Goal: Task Accomplishment & Management: Use online tool/utility

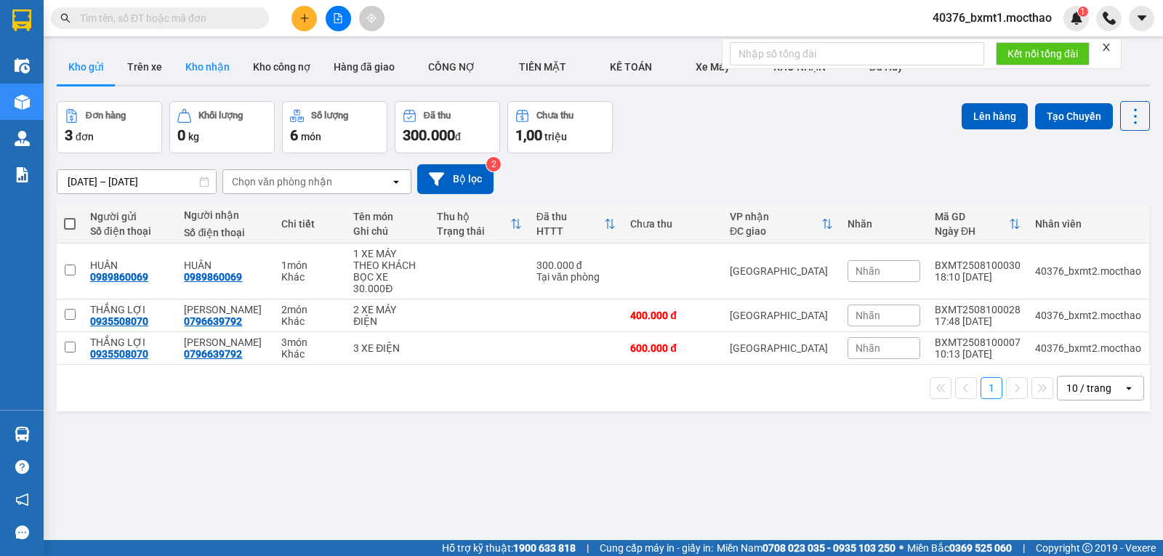
click at [203, 66] on button "Kho nhận" at bounding box center [208, 66] width 68 height 35
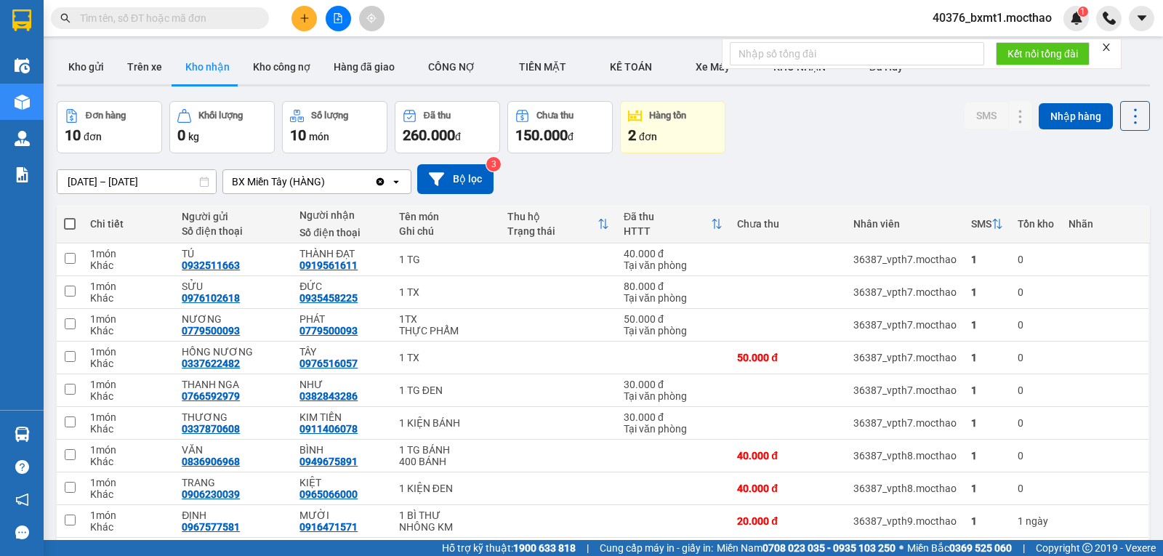
click at [1104, 49] on icon "close" at bounding box center [1107, 47] width 10 height 10
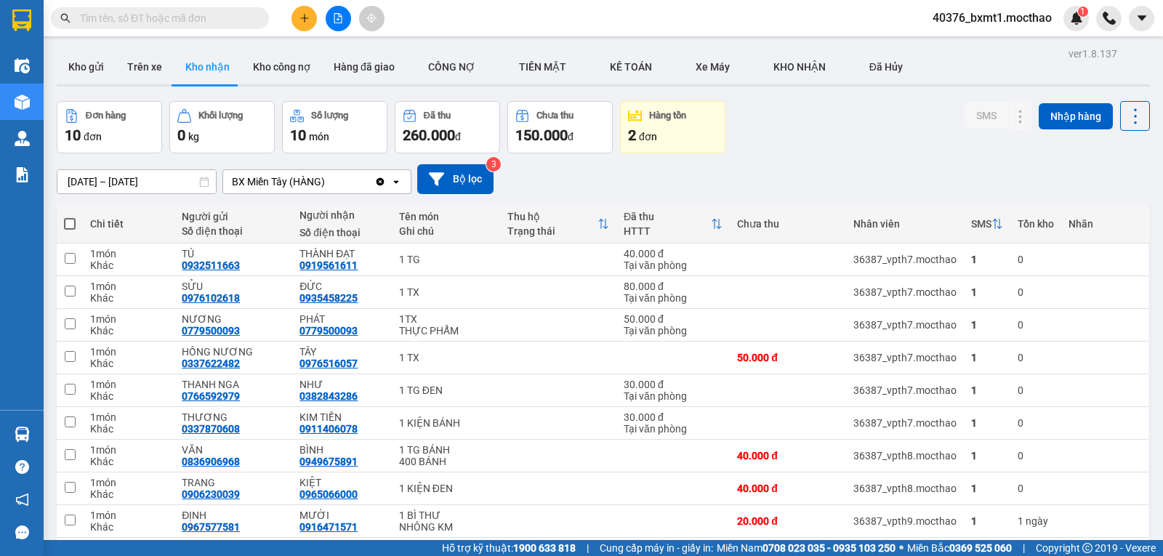
click at [1004, 57] on div "Kho gửi Trên xe Kho nhận Kho công nợ Hàng đã giao CÔNG NỢ TIỀN MẶT KẾ TOÁN X…" at bounding box center [604, 68] width 1094 height 39
click at [822, 129] on div "Đơn hàng 10 đơn Khối lượng 0 kg Số lượng 10 món Đã thu 260.000 đ Chưa thu 150.0…" at bounding box center [604, 127] width 1094 height 52
click at [201, 64] on button "Kho nhận" at bounding box center [208, 66] width 68 height 35
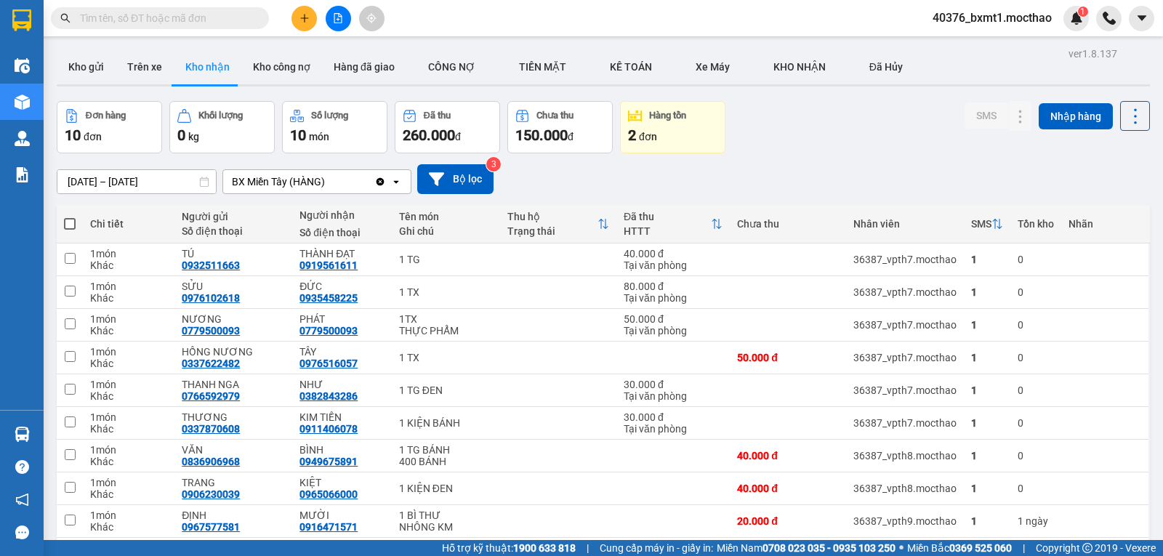
click at [854, 144] on div "Đơn hàng 10 đơn Khối lượng 0 kg Số lượng 10 món Đã thu 260.000 đ Chưa thu 150.0…" at bounding box center [604, 127] width 1094 height 52
click at [1016, 261] on icon at bounding box center [1021, 259] width 10 height 10
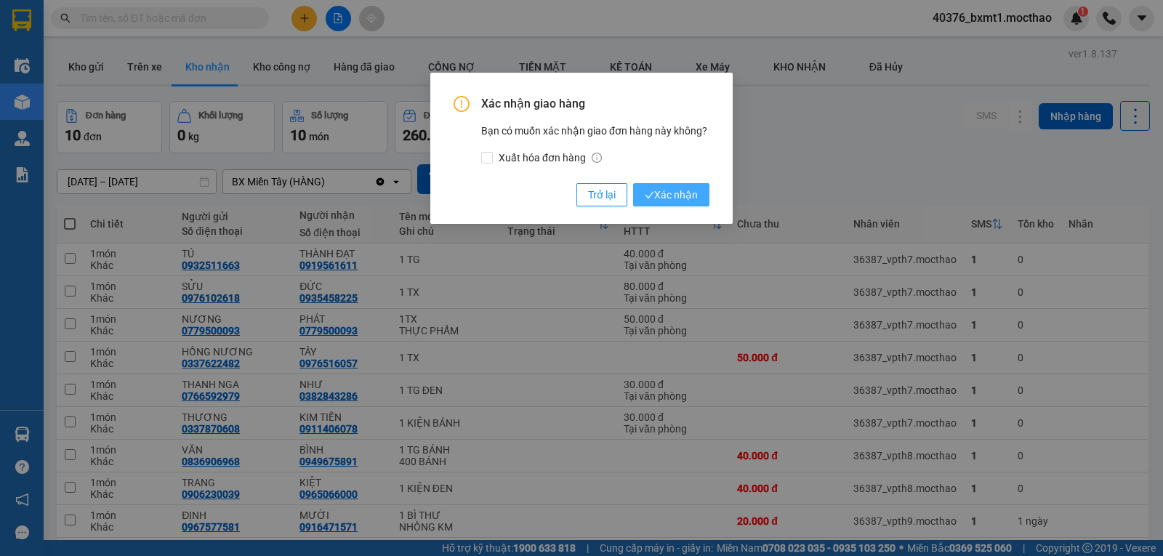
click at [671, 190] on span "Xác nhận" at bounding box center [671, 195] width 53 height 16
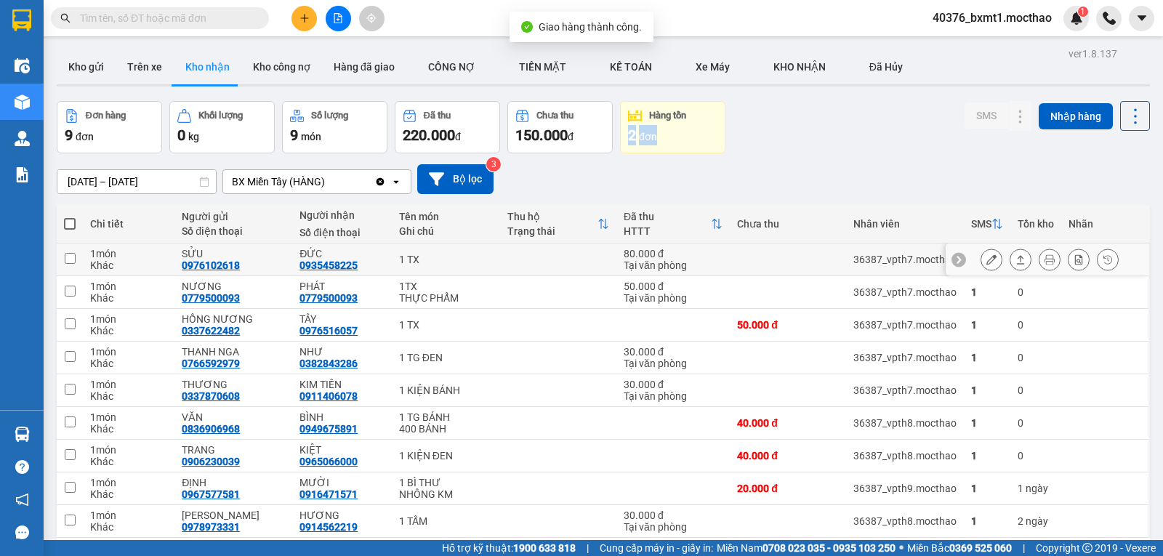
click at [1017, 258] on button at bounding box center [1021, 259] width 20 height 25
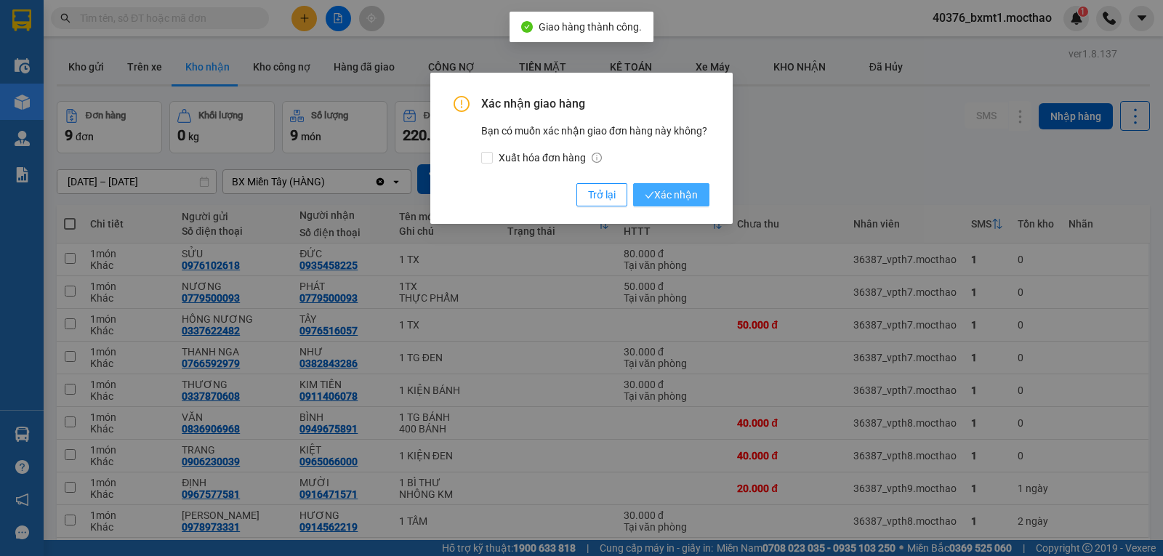
click at [686, 192] on span "Xác nhận" at bounding box center [671, 195] width 53 height 16
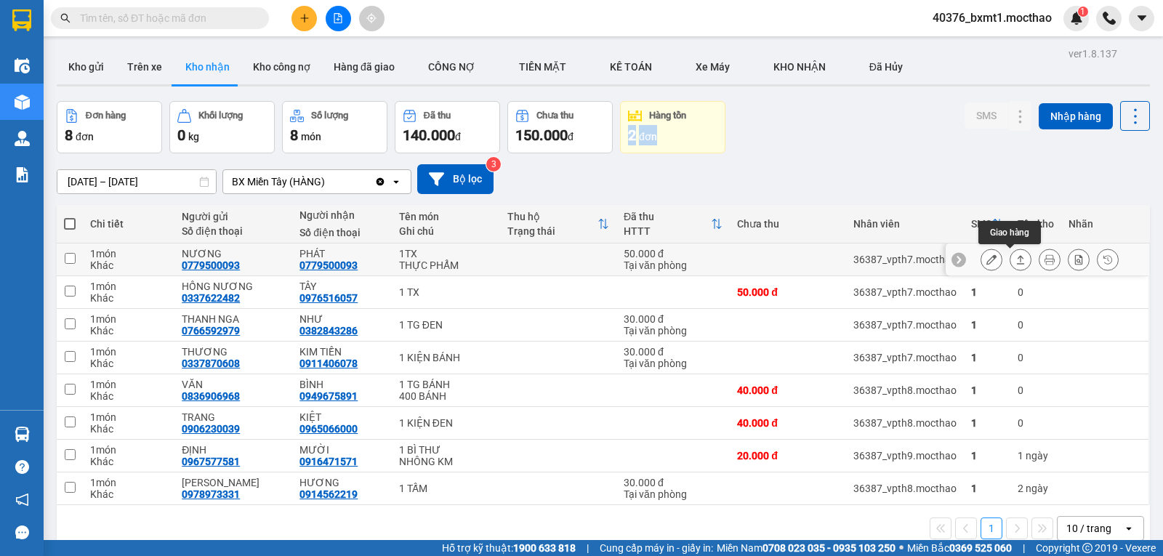
click at [1016, 259] on icon at bounding box center [1021, 259] width 10 height 10
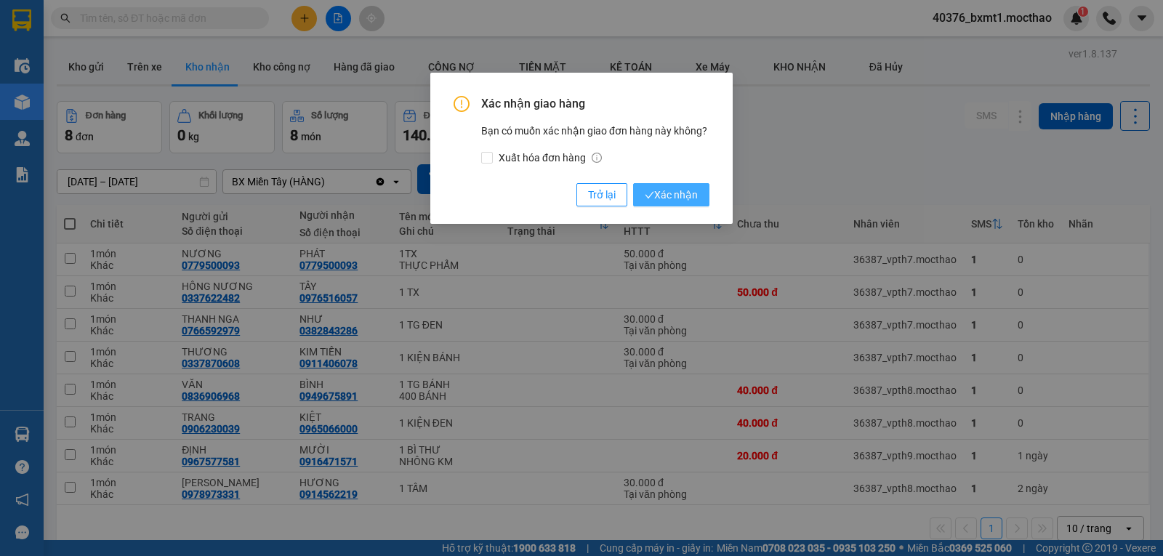
click at [674, 194] on span "Xác nhận" at bounding box center [671, 195] width 53 height 16
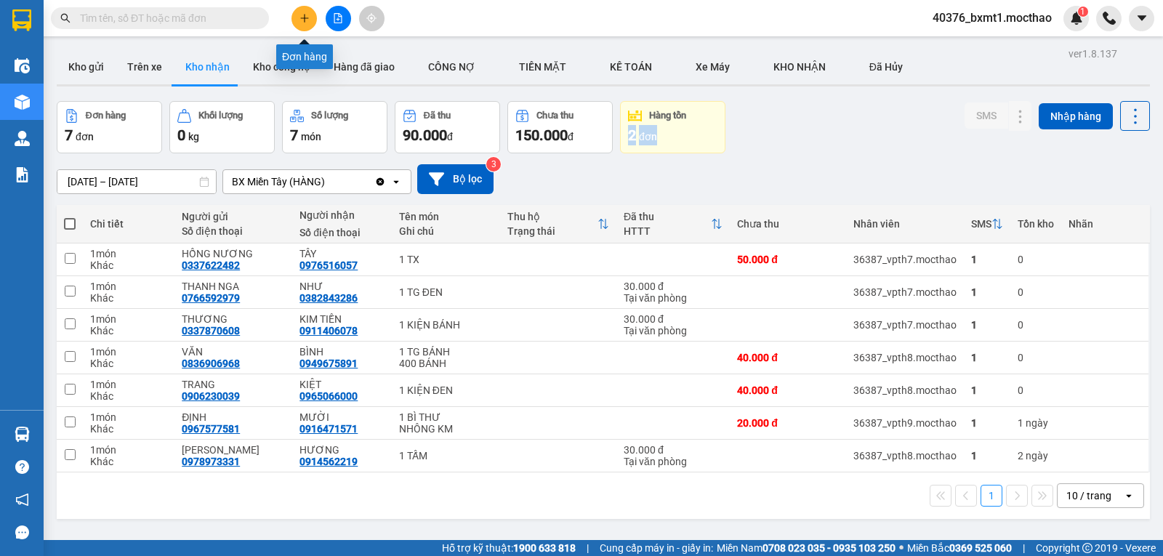
click at [303, 19] on icon "plus" at bounding box center [305, 18] width 10 height 10
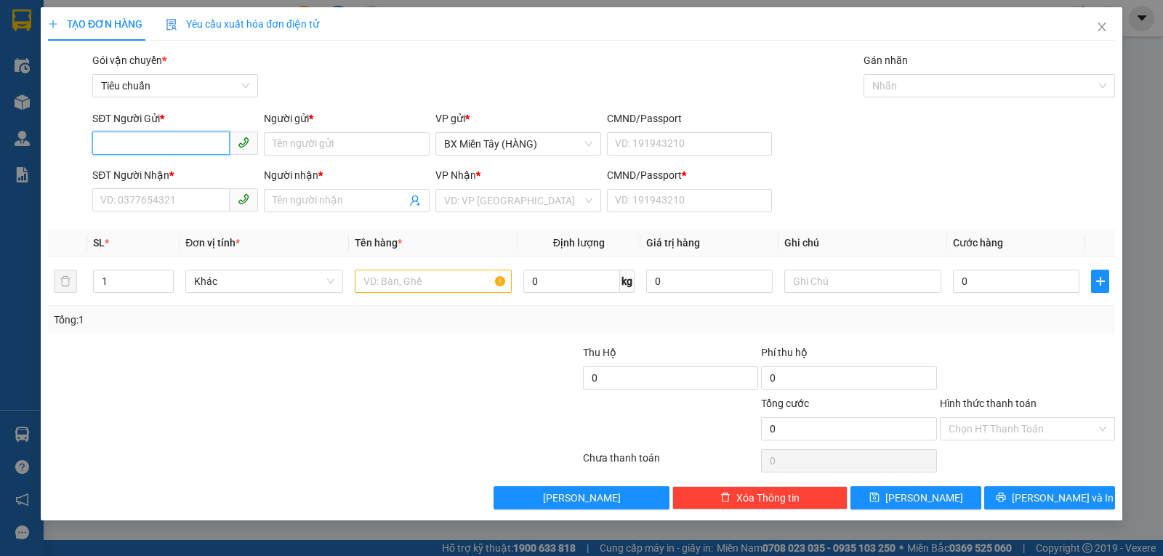
click at [132, 140] on input "SĐT Người Gửi *" at bounding box center [160, 143] width 137 height 23
click at [145, 197] on input "SĐT Người Nhận *" at bounding box center [160, 199] width 137 height 23
click at [194, 198] on input "0905410117" at bounding box center [160, 199] width 137 height 23
type input "0905410117"
click at [304, 206] on input "Người nhận *" at bounding box center [340, 201] width 134 height 16
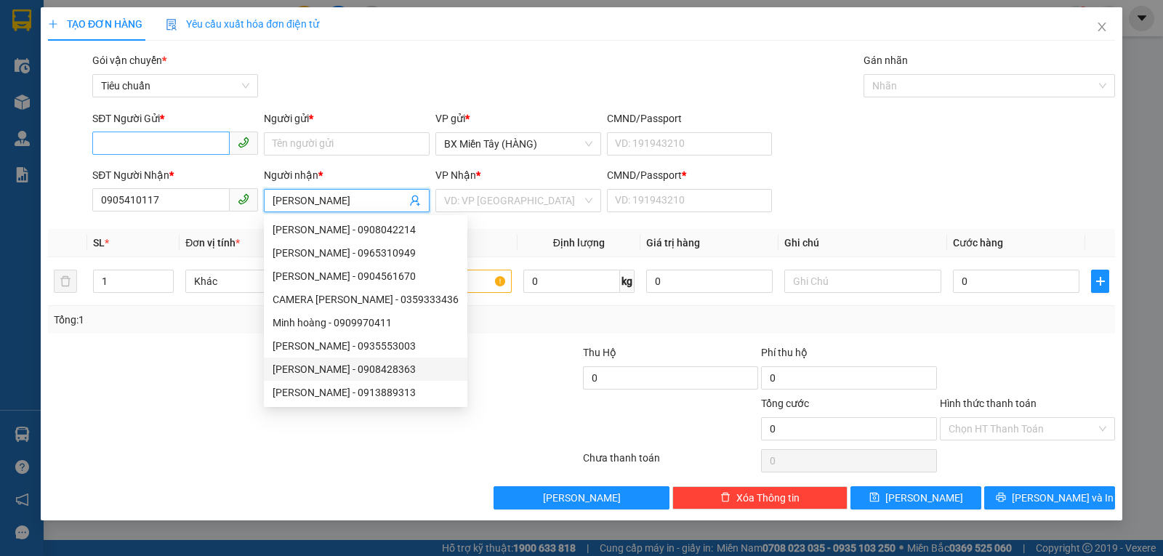
type input "MINH HOÀNG"
click at [150, 141] on input "SĐT Người Gửi *" at bounding box center [160, 143] width 137 height 23
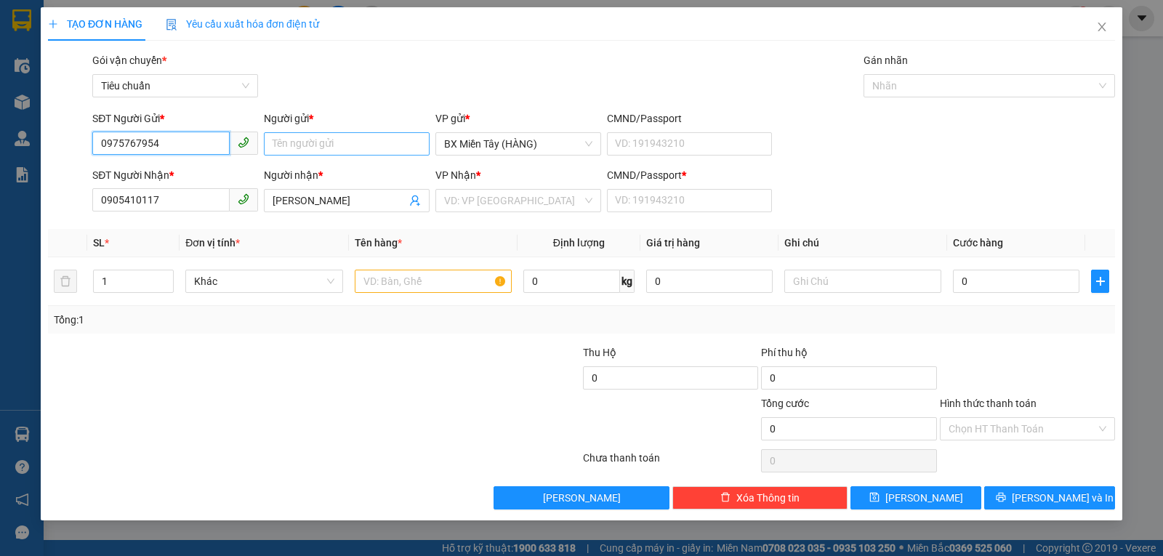
type input "0975767954"
click at [343, 146] on input "Người gửi *" at bounding box center [347, 143] width 166 height 23
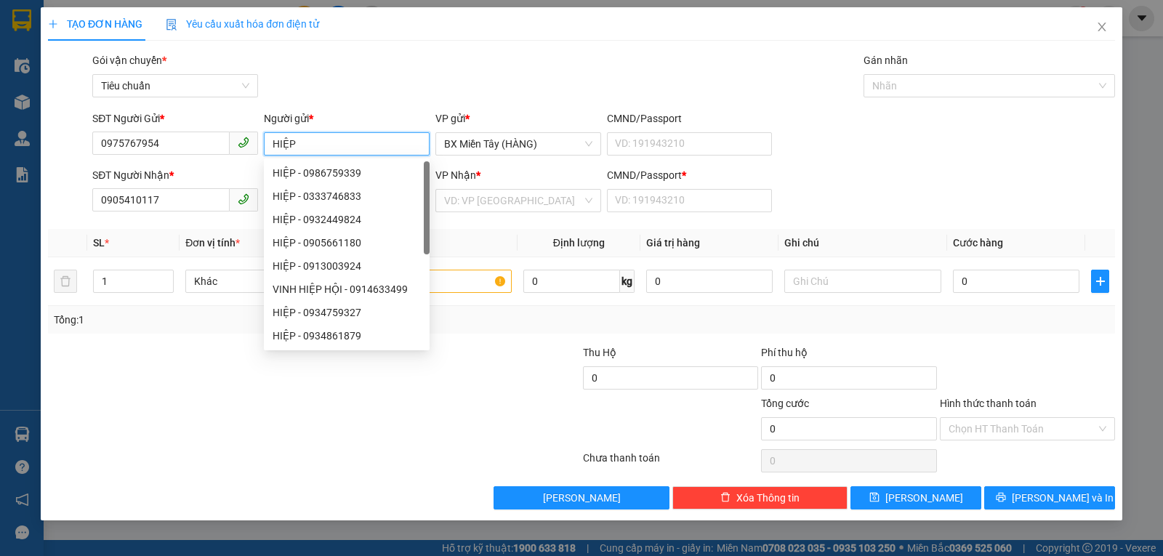
type input "HIỆP"
click at [201, 392] on div at bounding box center [225, 370] width 357 height 51
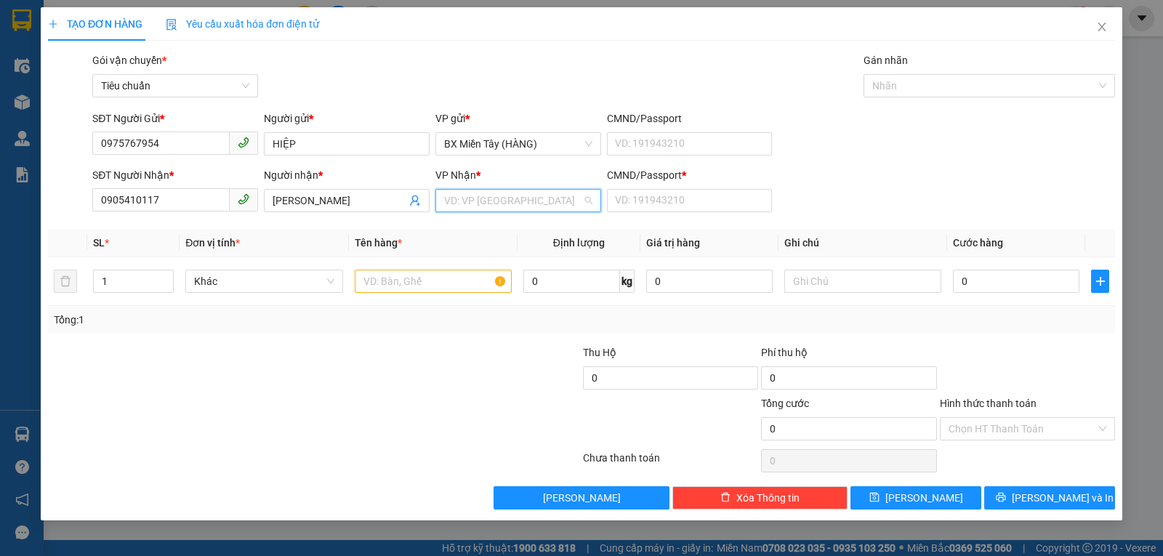
click at [545, 194] on input "search" at bounding box center [513, 201] width 138 height 22
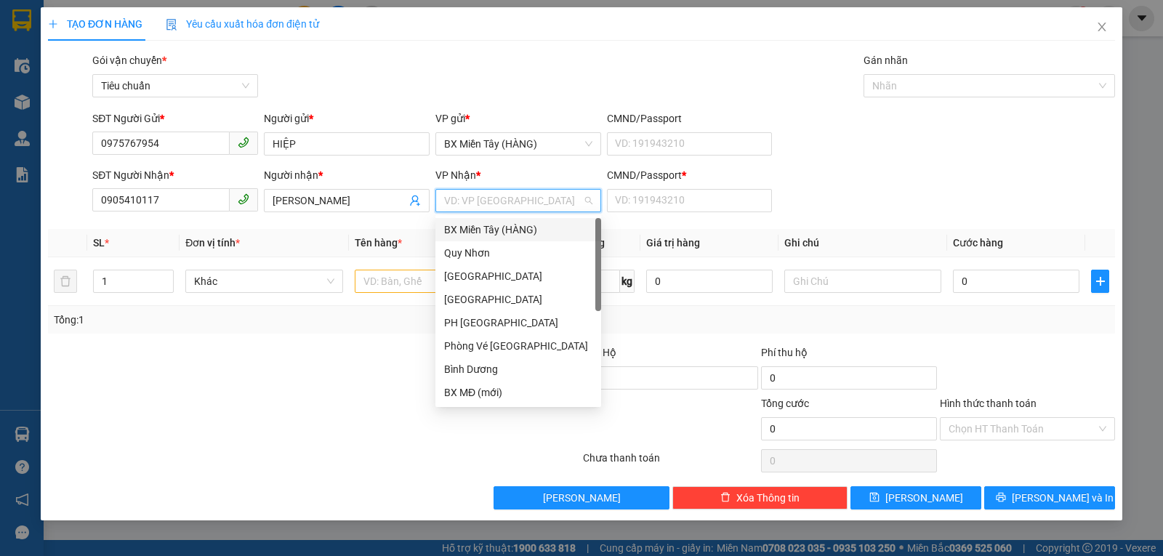
type input "T"
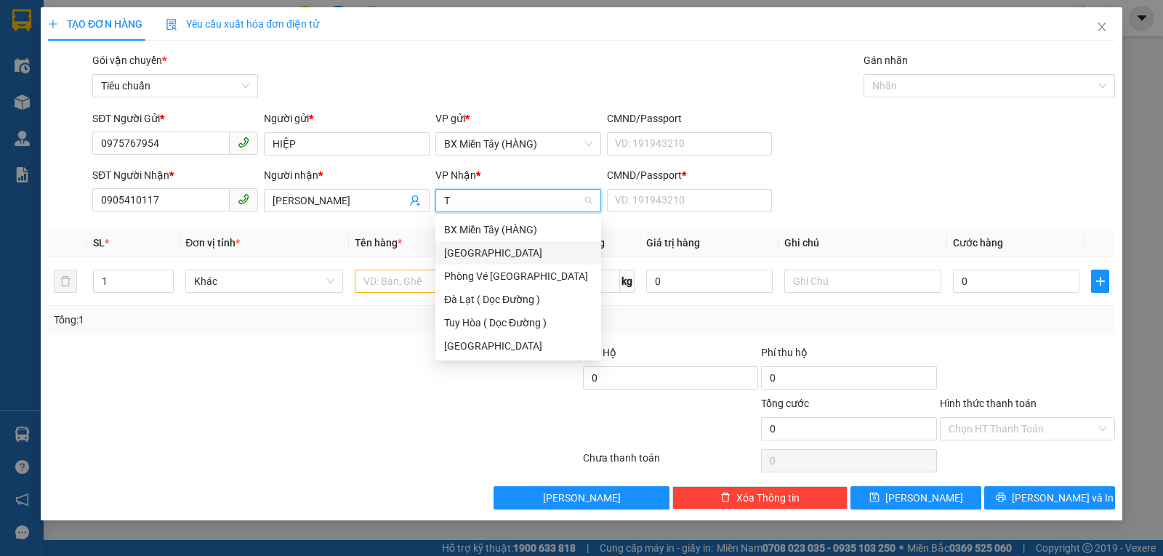
click at [483, 250] on div "[GEOGRAPHIC_DATA]" at bounding box center [518, 253] width 148 height 16
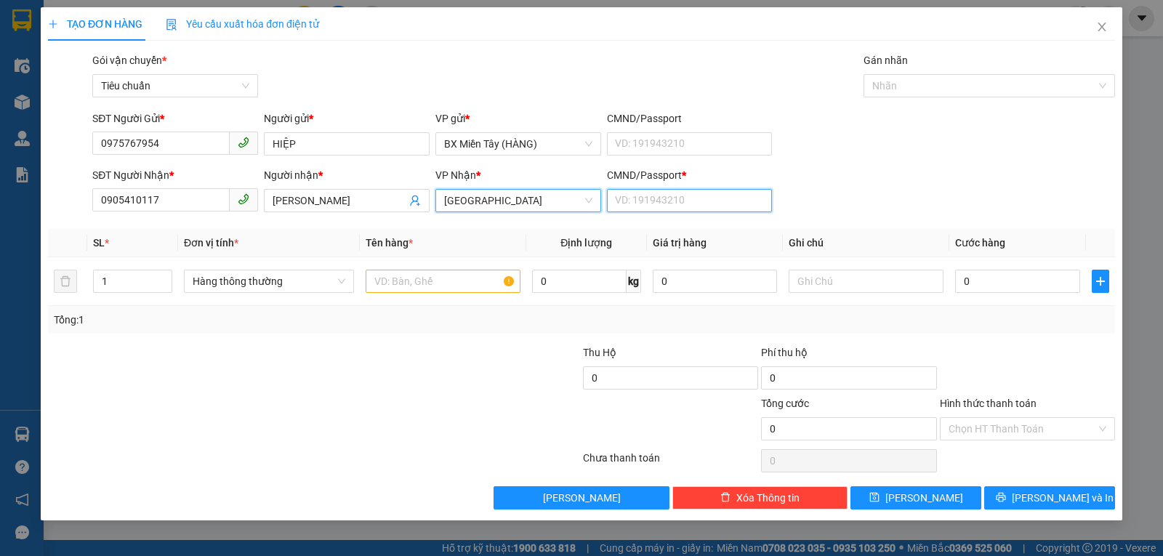
click at [694, 195] on input "CMND/Passport *" at bounding box center [690, 200] width 166 height 23
type input "0"
click at [900, 180] on div "SĐT Người Nhận * 0905410117 Người nhận * MINH HOÀNG VP Nhận * Tuy Hòa CMND/Pass…" at bounding box center [603, 192] width 1029 height 51
click at [289, 294] on div "Hàng thông thường" at bounding box center [269, 281] width 170 height 29
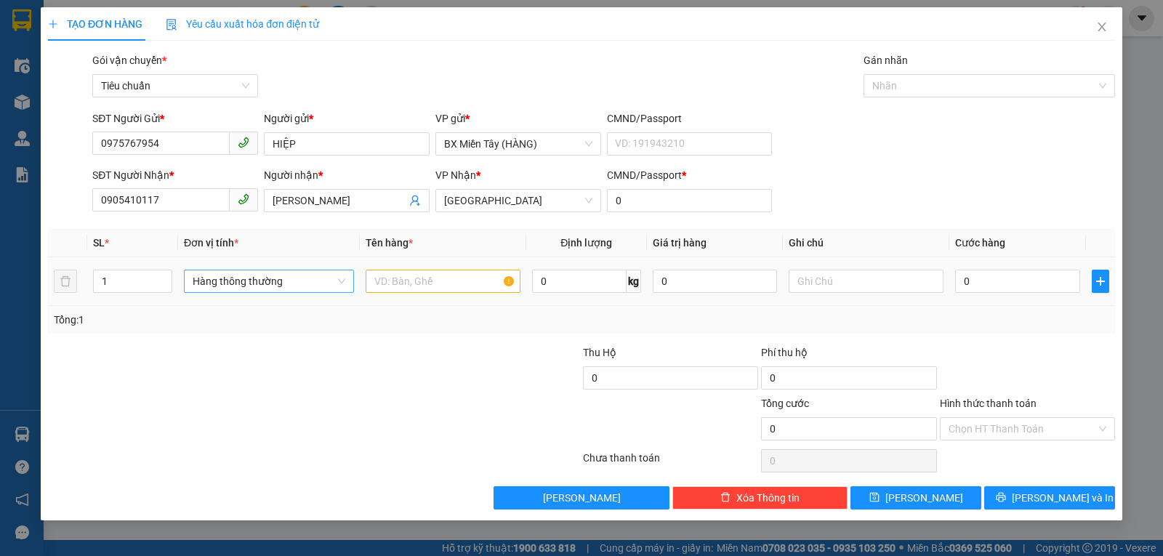
click at [290, 284] on span "Hàng thông thường" at bounding box center [269, 281] width 153 height 22
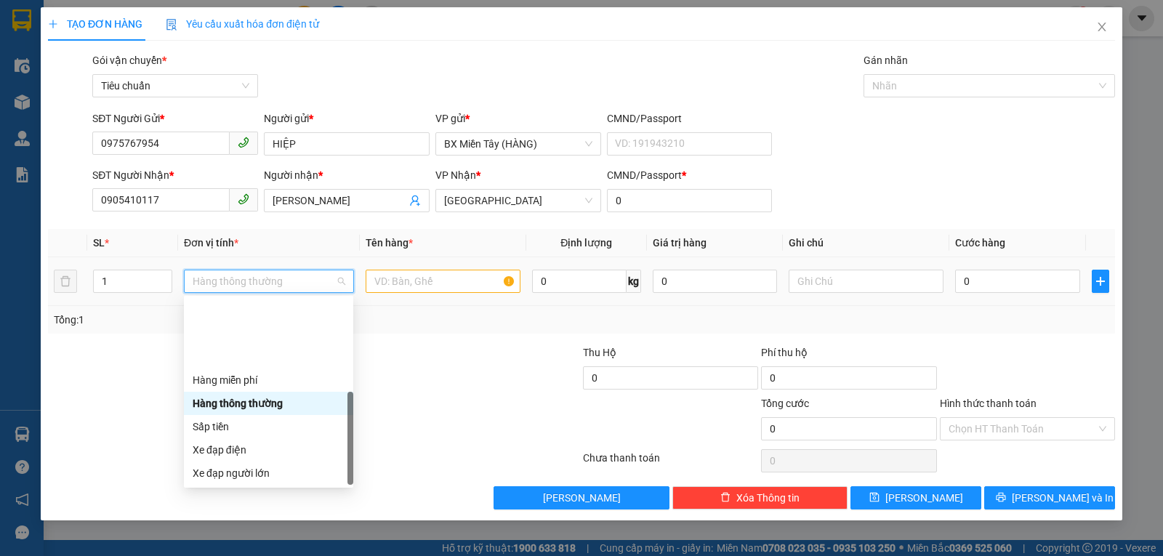
scroll to position [93, 0]
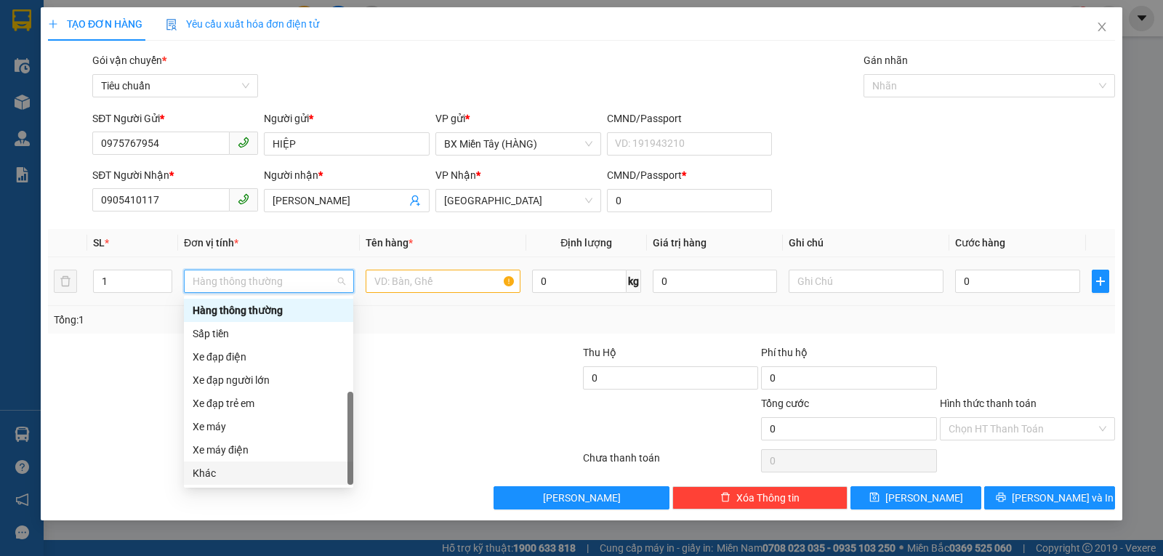
click at [248, 478] on div "Khác" at bounding box center [269, 473] width 152 height 16
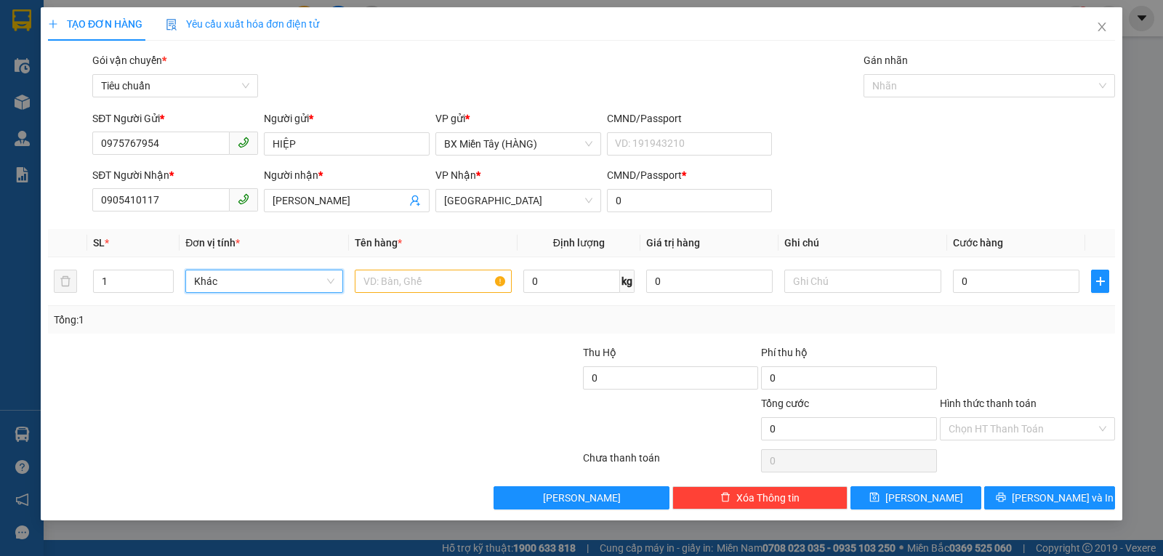
click at [422, 417] on div at bounding box center [493, 421] width 178 height 51
click at [425, 281] on input "text" at bounding box center [433, 281] width 157 height 23
click at [988, 276] on input "0" at bounding box center [1016, 281] width 127 height 23
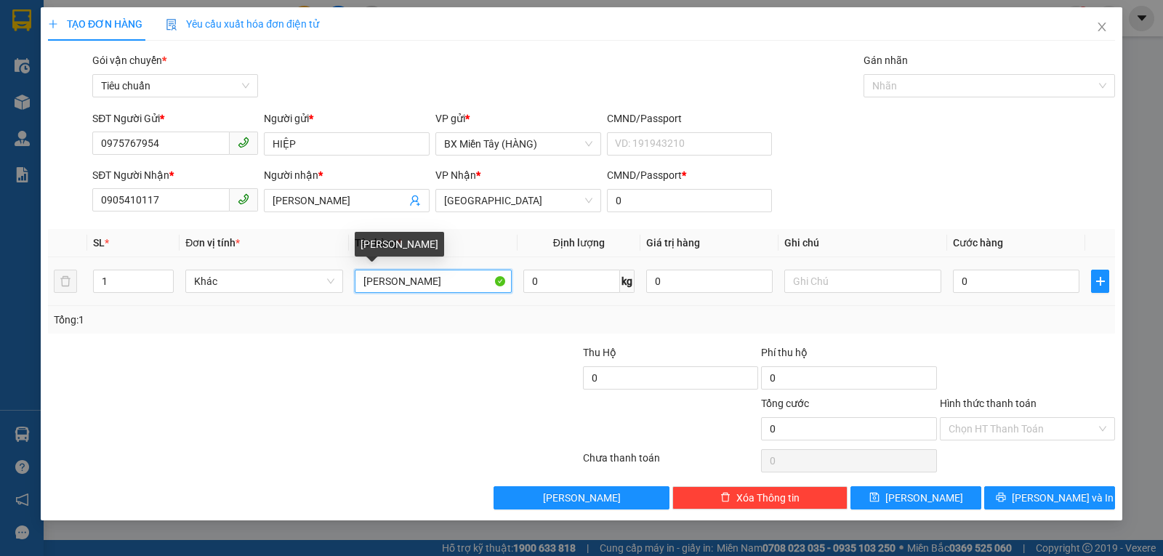
click at [385, 281] on input "THÙNG SƠN" at bounding box center [433, 281] width 157 height 23
type input "10 XÔ"
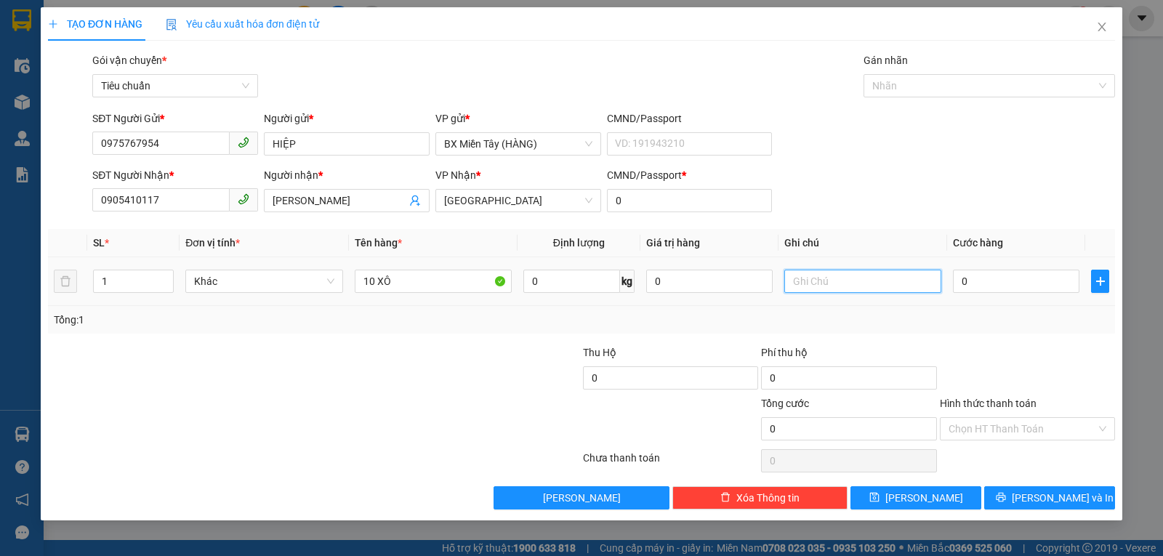
click at [874, 287] on input "text" at bounding box center [863, 281] width 157 height 23
type input "SƠN"
click at [1031, 289] on input "0" at bounding box center [1016, 281] width 127 height 23
type input "4"
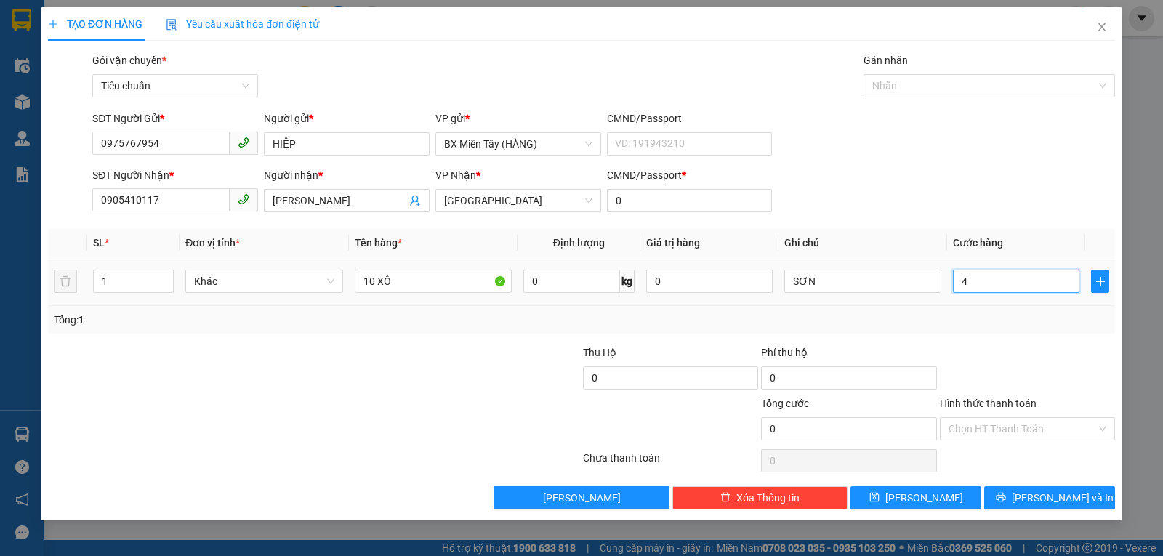
type input "4"
type input "40"
type input "400"
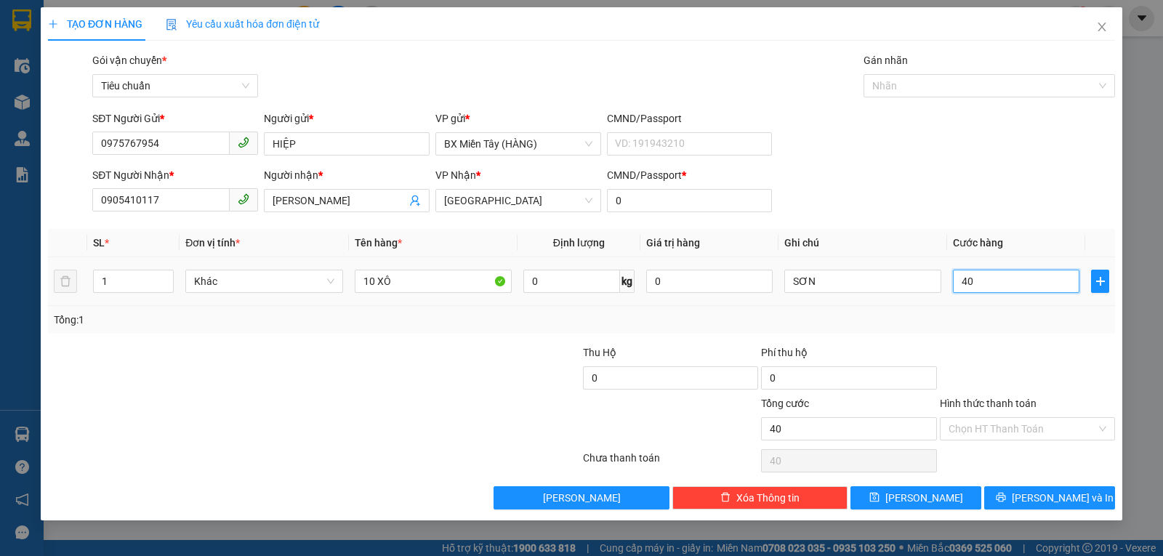
type input "400"
type input "400.000"
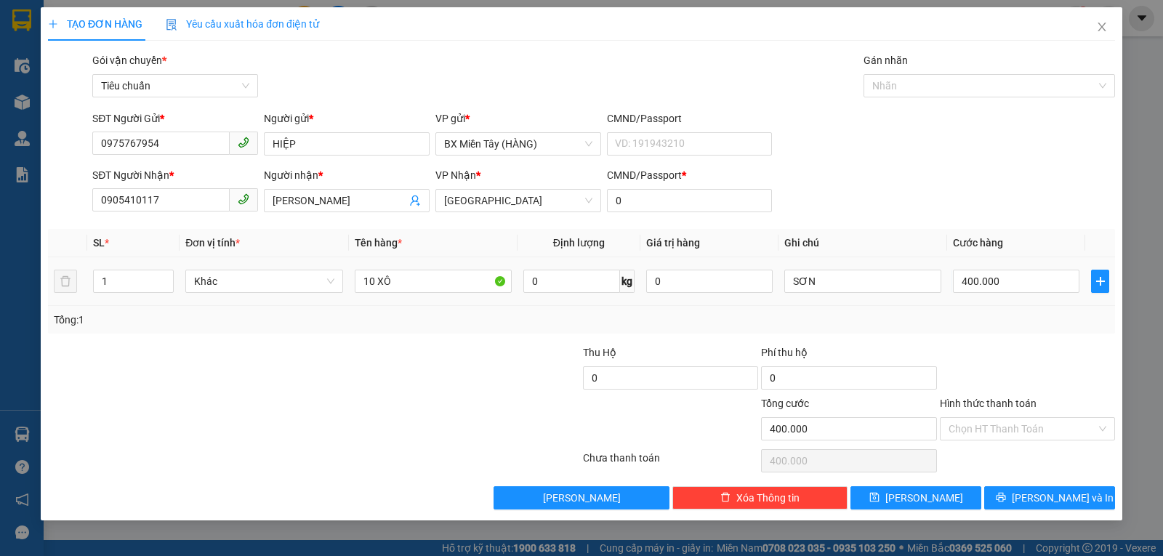
drag, startPoint x: 1028, startPoint y: 327, endPoint x: 1028, endPoint y: 340, distance: 12.4
click at [1028, 331] on div "Tổng: 1" at bounding box center [581, 320] width 1067 height 28
drag, startPoint x: 1039, startPoint y: 496, endPoint x: 881, endPoint y: 427, distance: 172.9
click at [1039, 497] on span "Lưu và In" at bounding box center [1063, 498] width 102 height 16
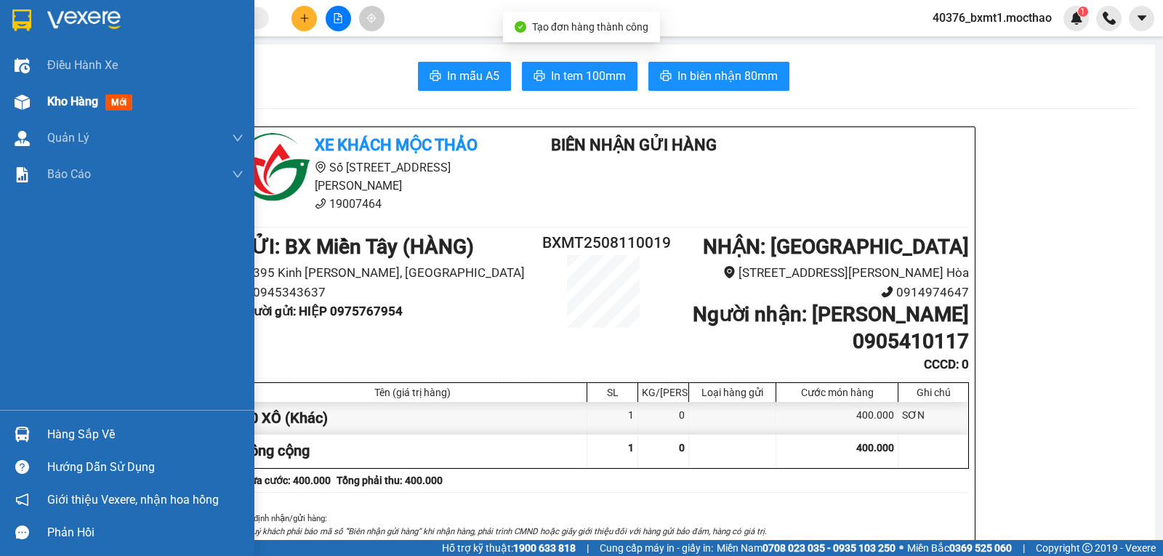
click at [24, 97] on img at bounding box center [22, 102] width 15 height 15
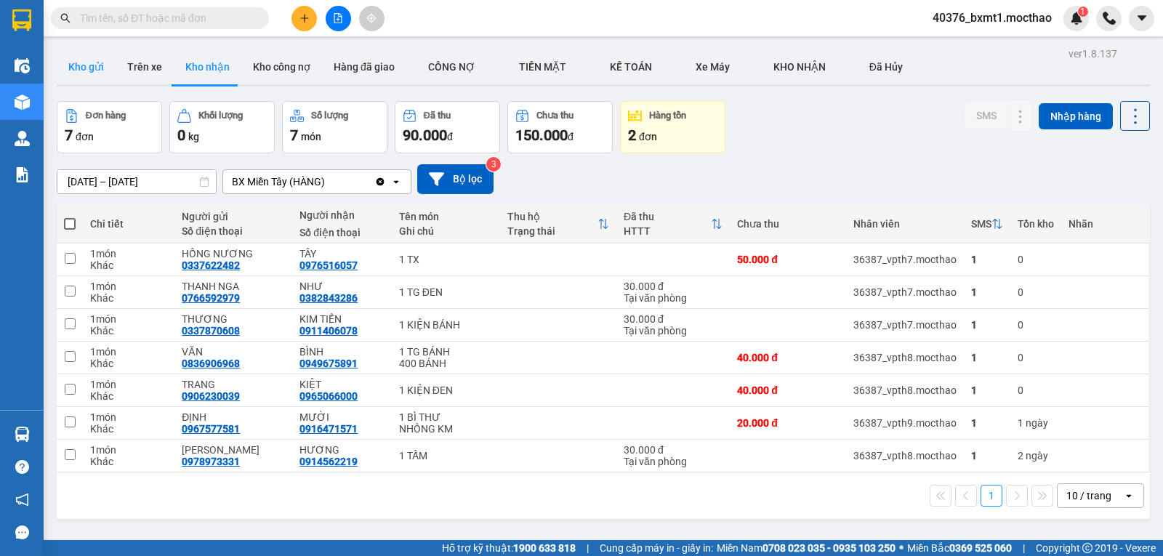
click at [85, 69] on button "Kho gửi" at bounding box center [86, 66] width 59 height 35
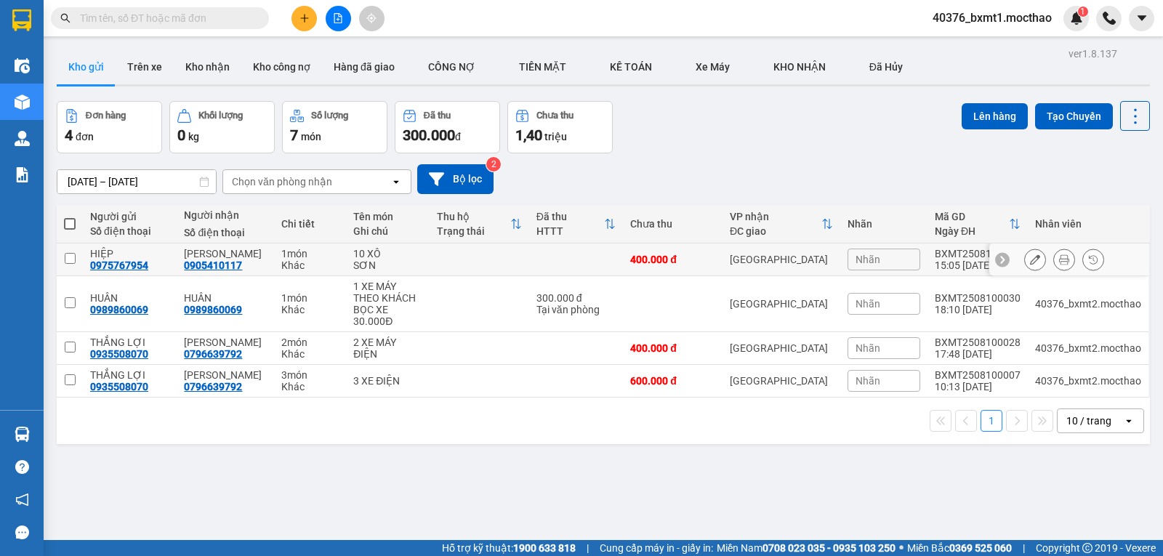
click at [1030, 260] on icon at bounding box center [1035, 259] width 10 height 10
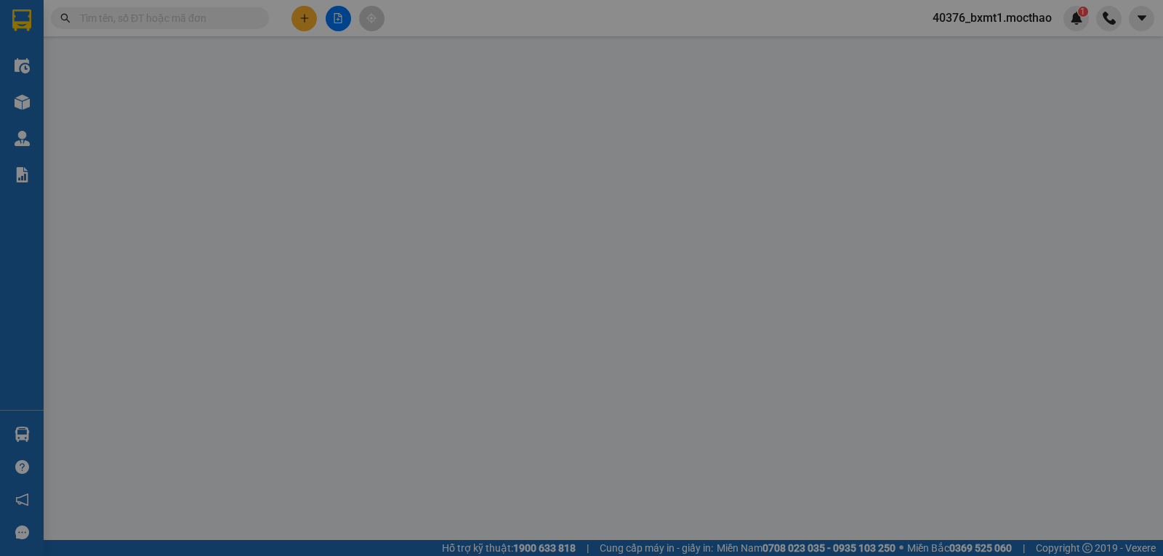
type input "0975767954"
type input "0905410117"
type input "0"
type input "400.000"
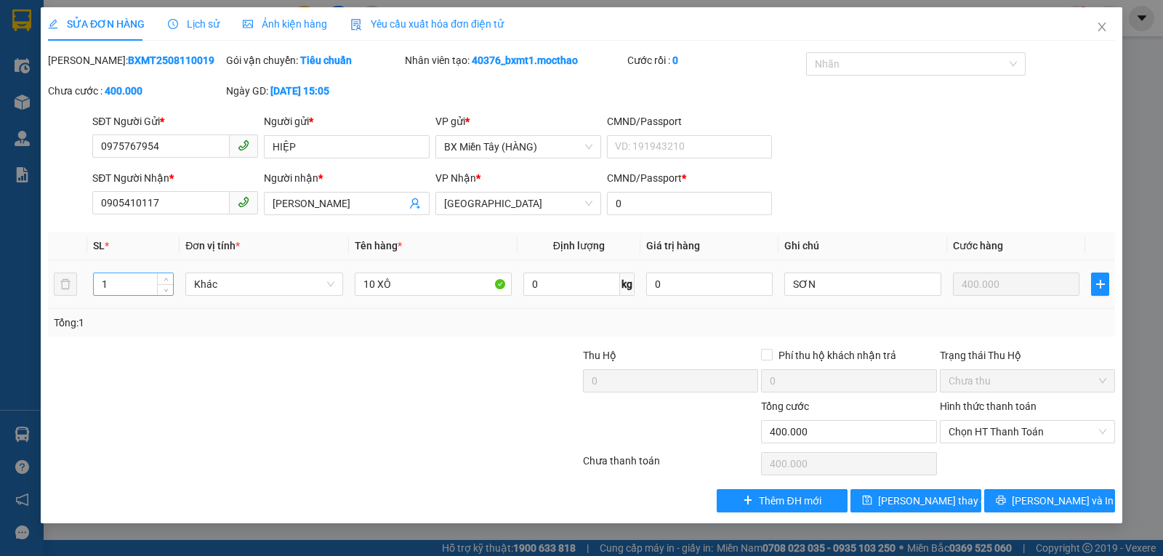
click at [119, 278] on input "1" at bounding box center [133, 284] width 79 height 22
type input "10"
click at [1029, 492] on button "Lưu và In" at bounding box center [1049, 500] width 131 height 23
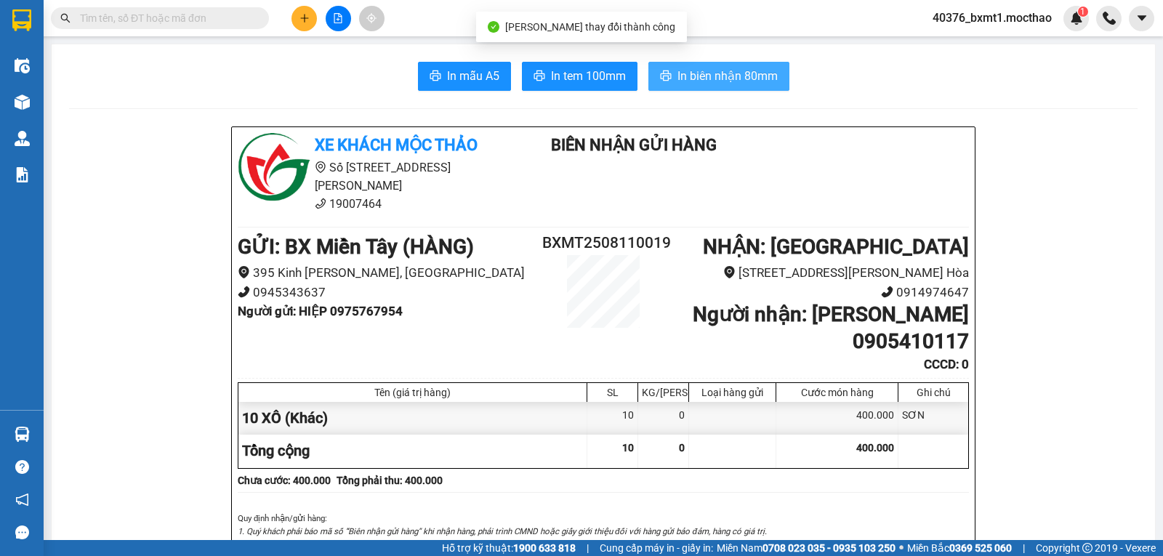
click at [678, 78] on span "In biên nhận 80mm" at bounding box center [728, 76] width 100 height 18
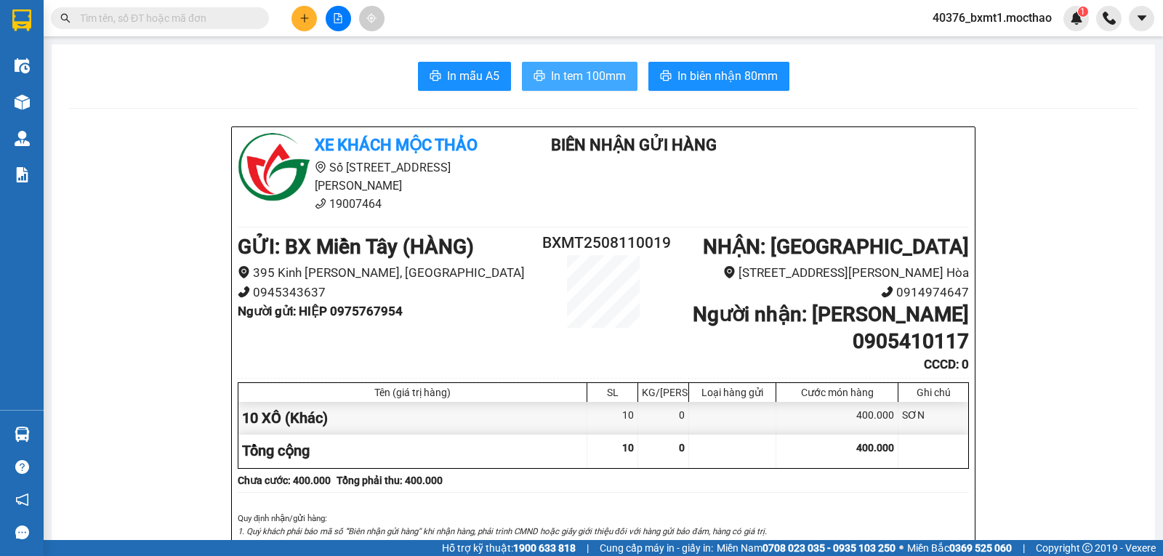
click at [589, 70] on span "In tem 100mm" at bounding box center [588, 76] width 75 height 18
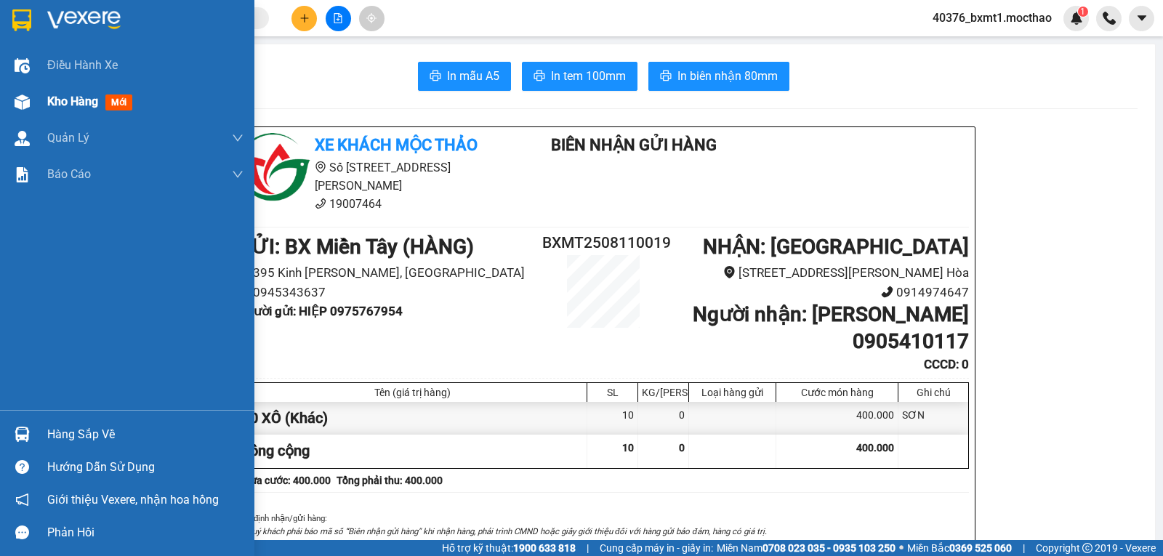
click at [58, 95] on span "Kho hàng" at bounding box center [72, 102] width 51 height 14
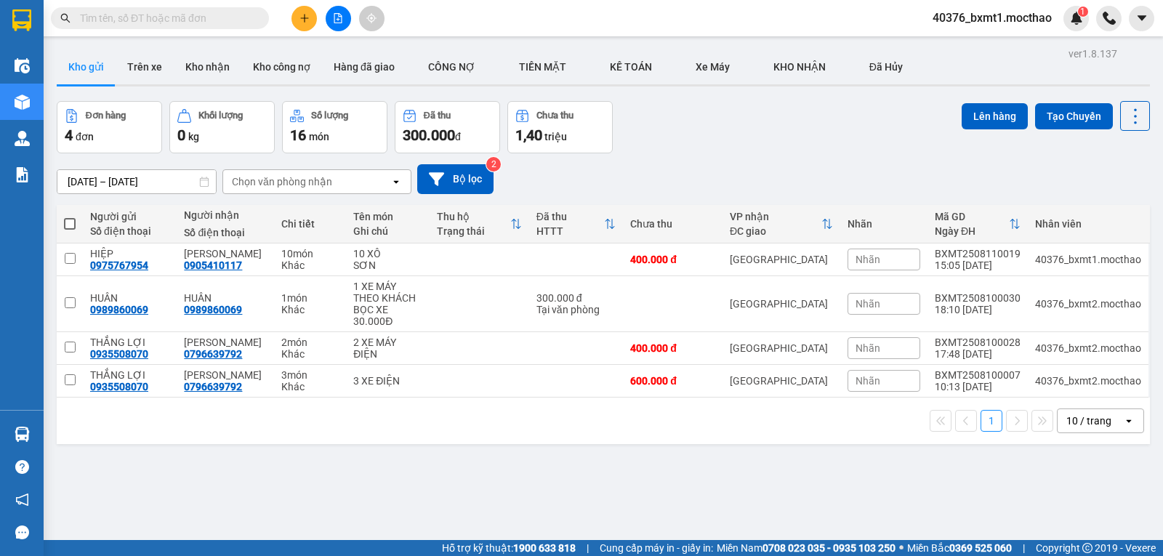
click at [219, 66] on button "Kho nhận" at bounding box center [208, 66] width 68 height 35
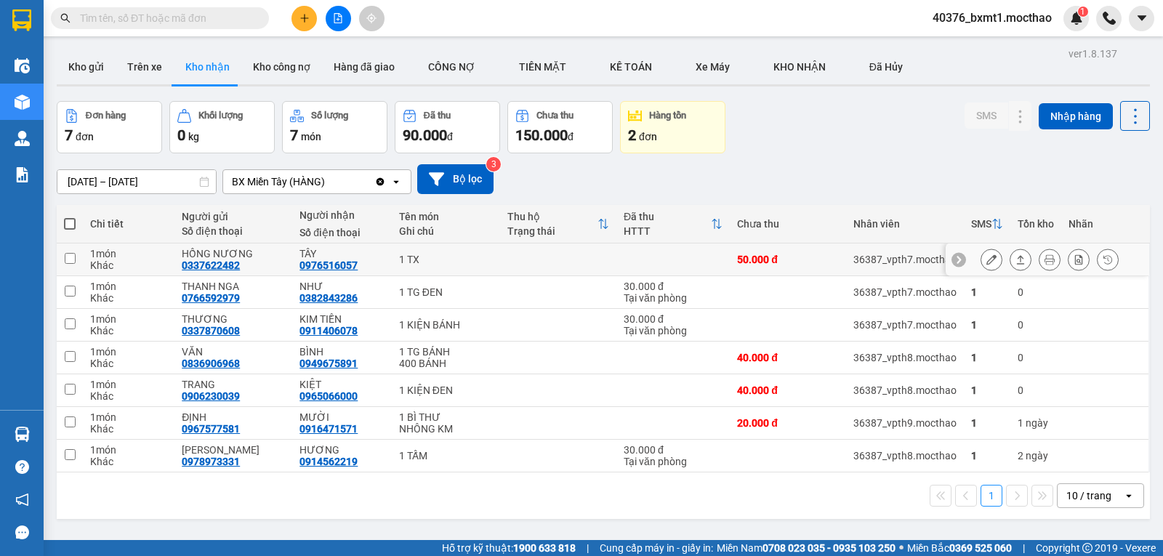
click at [1016, 257] on icon at bounding box center [1021, 259] width 10 height 10
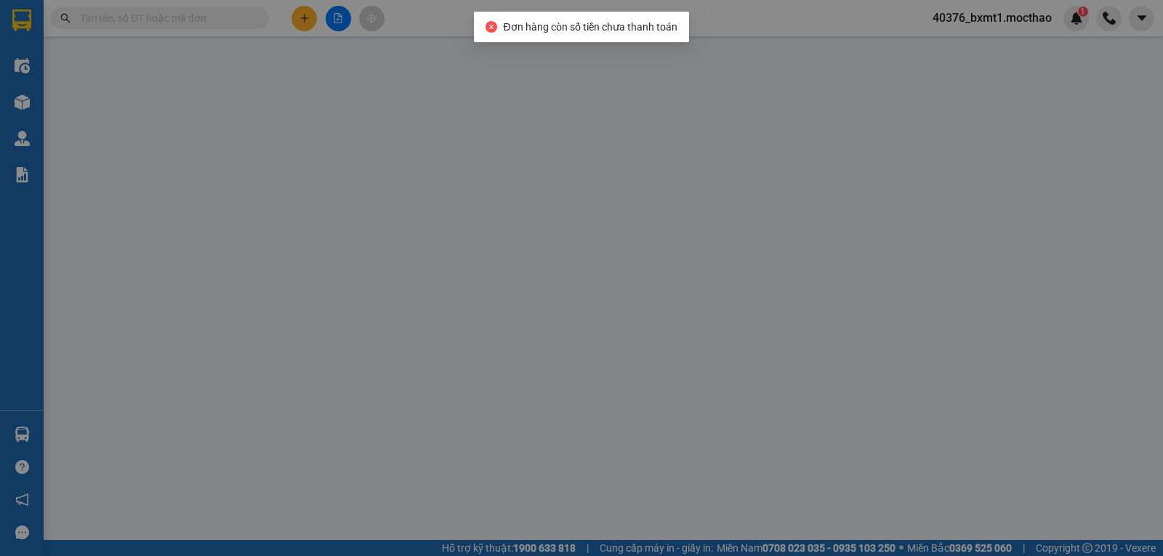
type input "0337622482"
type input "HỒNG NƯƠNG"
type input "0976516057"
type input "TÂY"
type input "1"
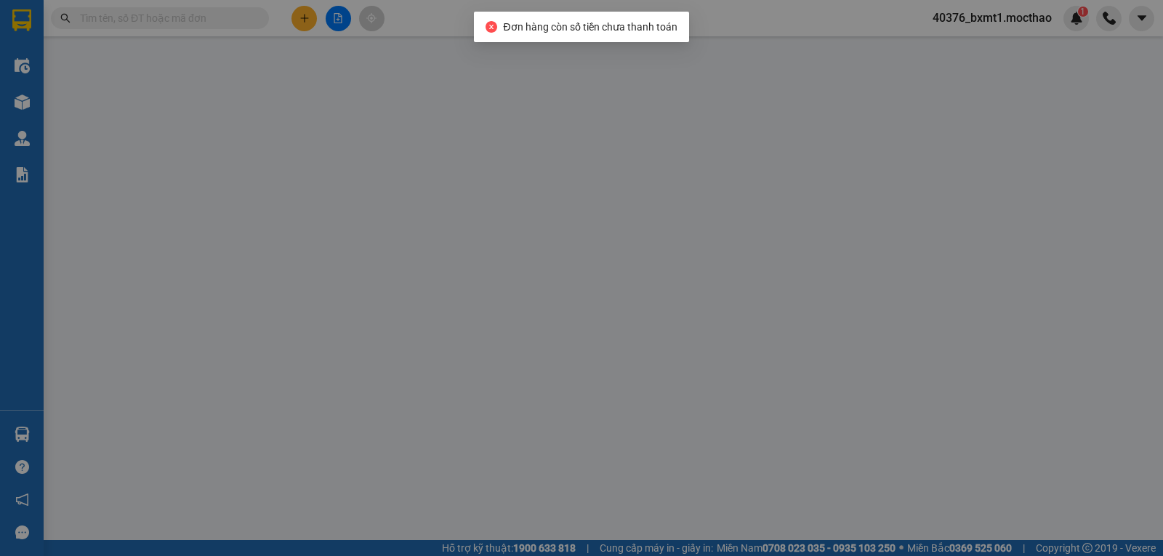
type input "50.000"
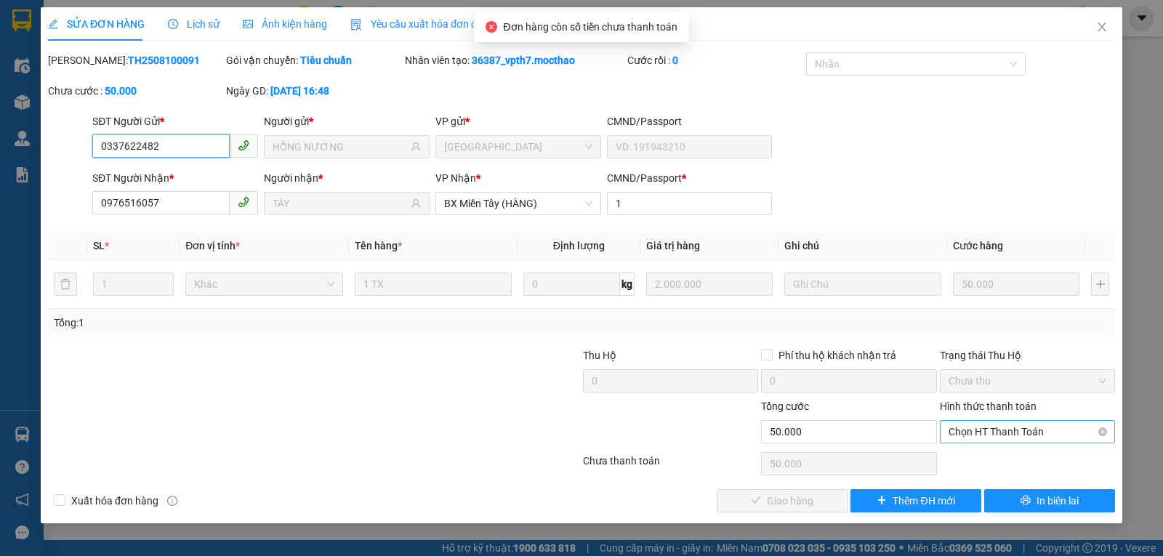
click at [976, 434] on span "Chọn HT Thanh Toán" at bounding box center [1028, 432] width 158 height 22
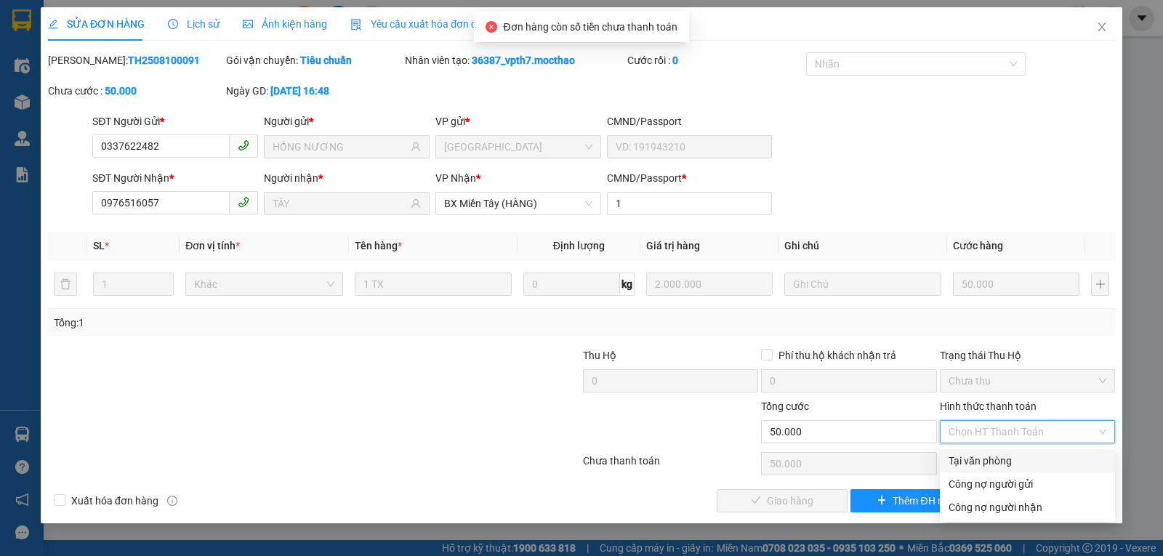
drag, startPoint x: 978, startPoint y: 463, endPoint x: 950, endPoint y: 472, distance: 29.7
click at [976, 464] on div "Tại văn phòng" at bounding box center [1028, 461] width 158 height 16
type input "0"
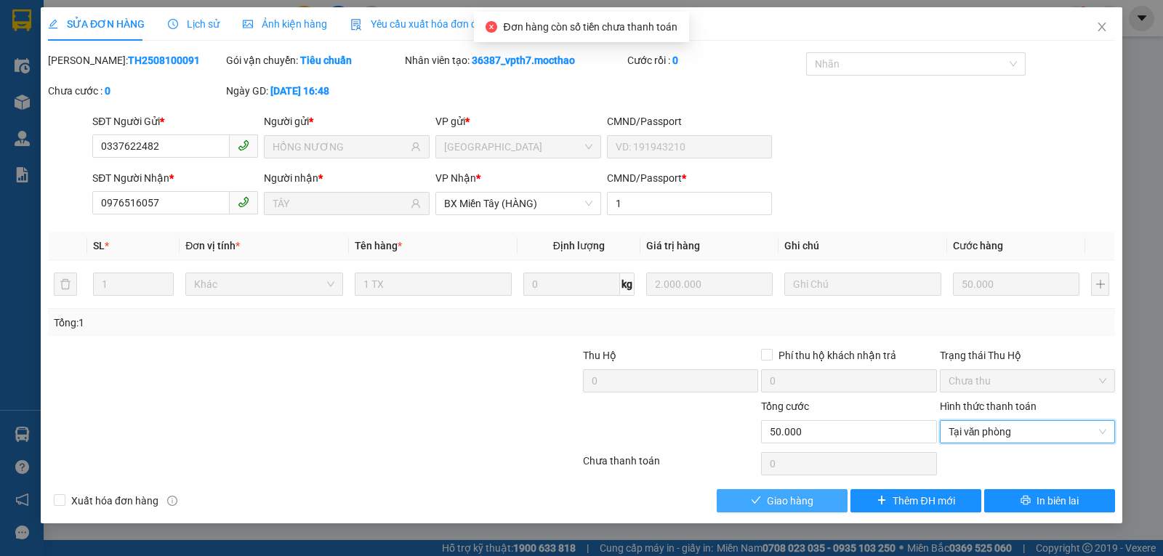
click at [815, 499] on button "Giao hàng" at bounding box center [782, 500] width 131 height 23
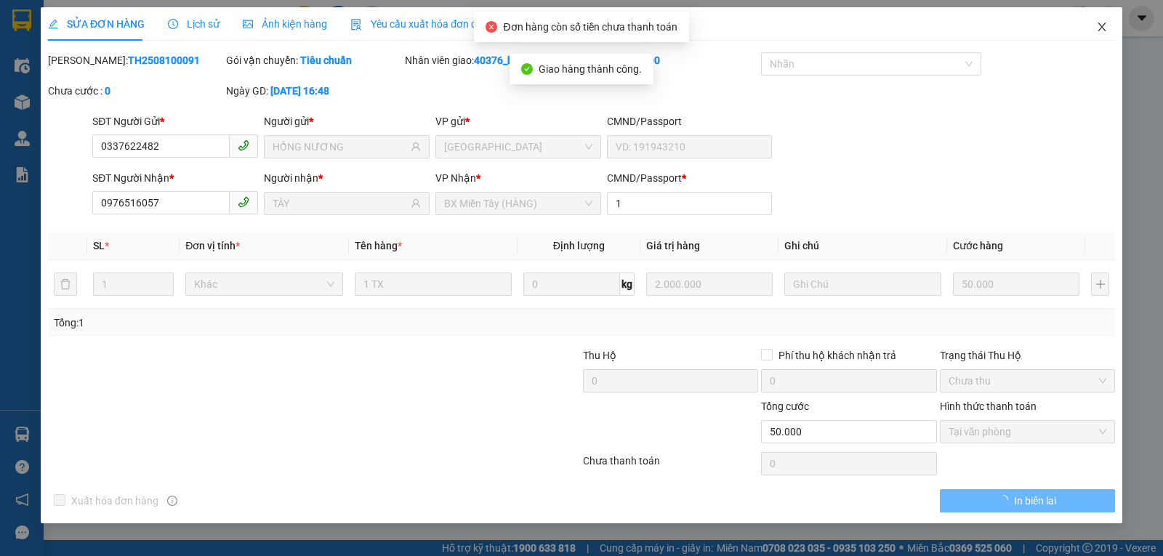
click at [1102, 23] on span "Close" at bounding box center [1102, 27] width 41 height 41
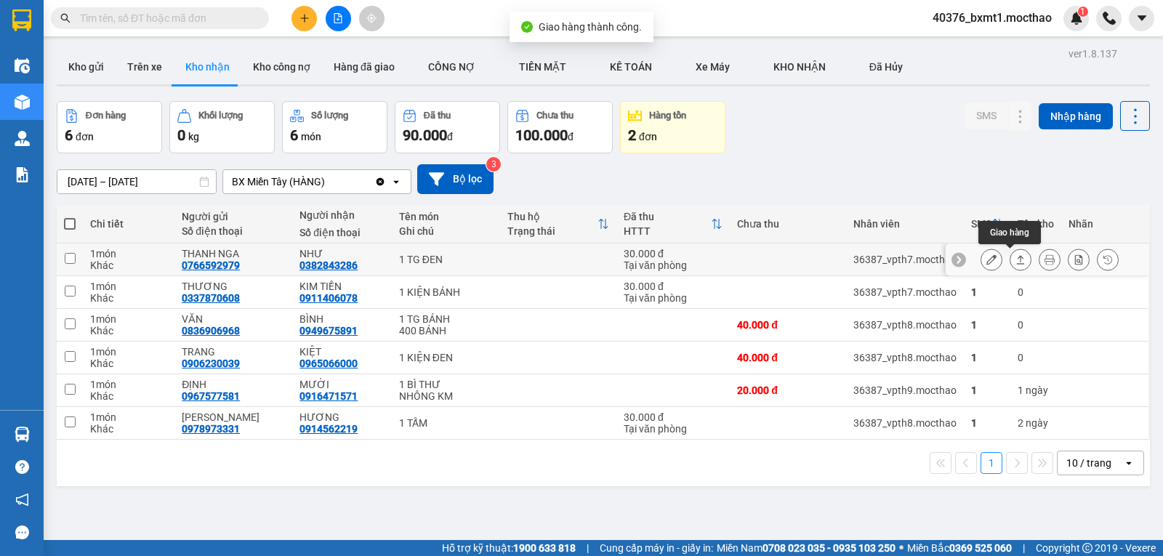
click at [1016, 262] on icon at bounding box center [1021, 259] width 10 height 10
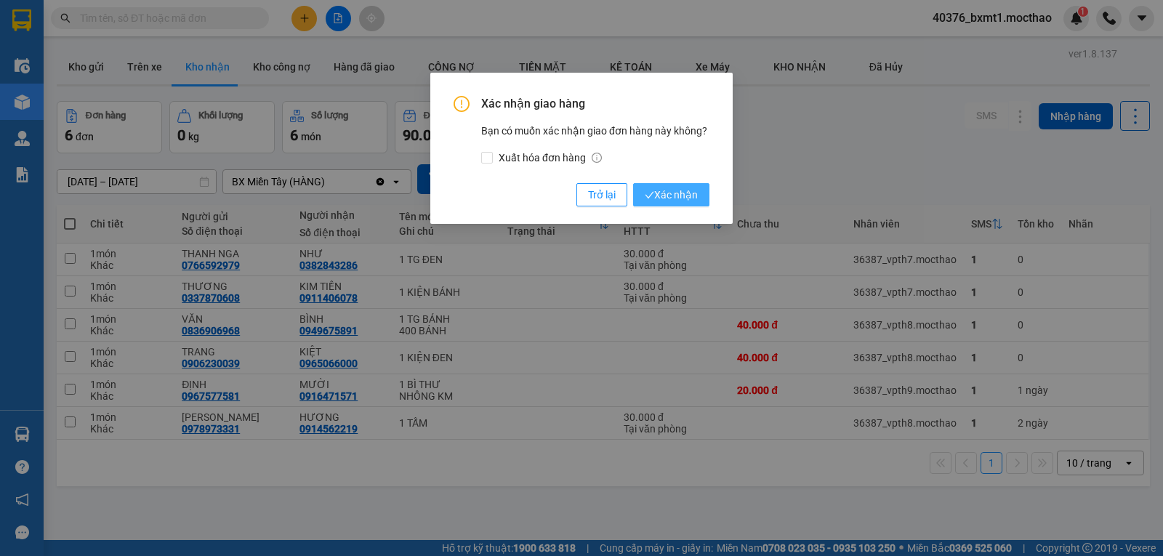
drag, startPoint x: 665, startPoint y: 197, endPoint x: 766, endPoint y: 221, distance: 104.6
click at [665, 197] on span "Xác nhận" at bounding box center [671, 195] width 53 height 16
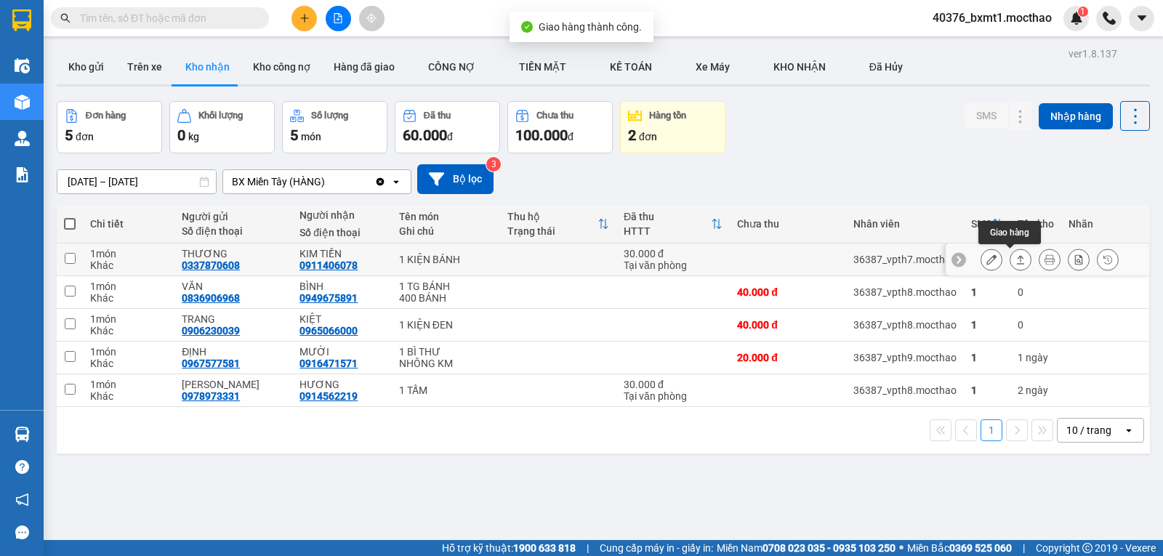
click at [1016, 260] on icon at bounding box center [1021, 259] width 10 height 10
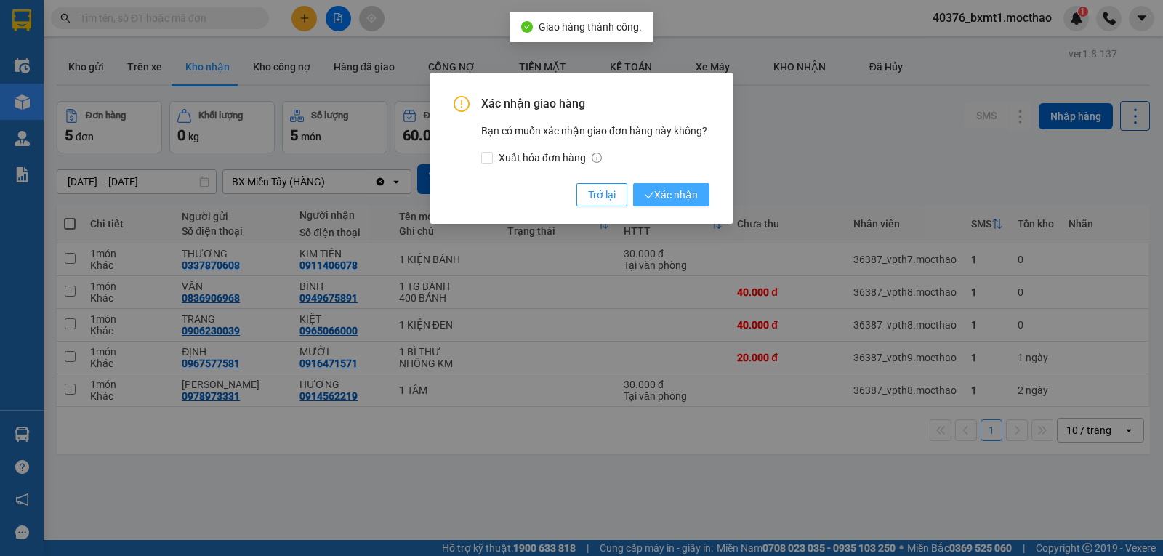
click at [678, 199] on span "Xác nhận" at bounding box center [671, 195] width 53 height 16
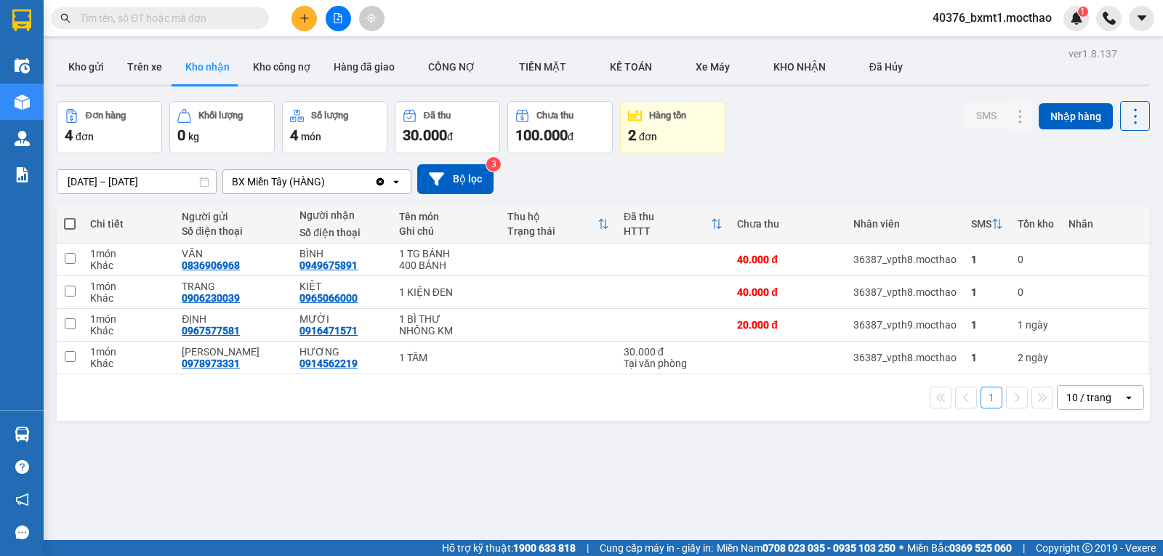
click at [214, 63] on button "Kho nhận" at bounding box center [208, 66] width 68 height 35
click at [1016, 265] on icon at bounding box center [1021, 259] width 10 height 10
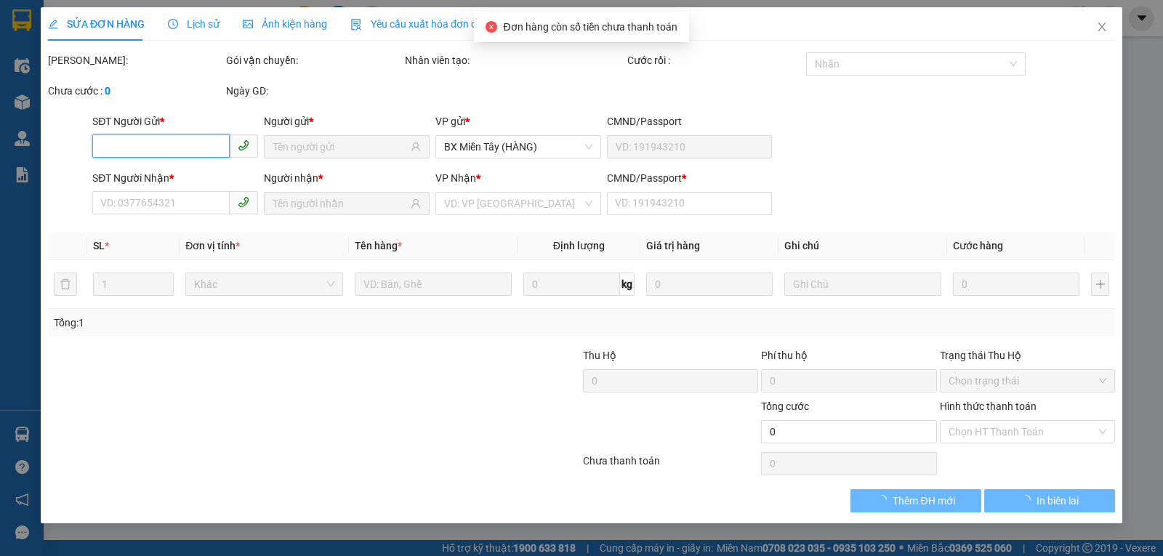
type input "0836906968"
type input "VĂN"
type input "0949675891"
type input "BÌNH"
type input "0"
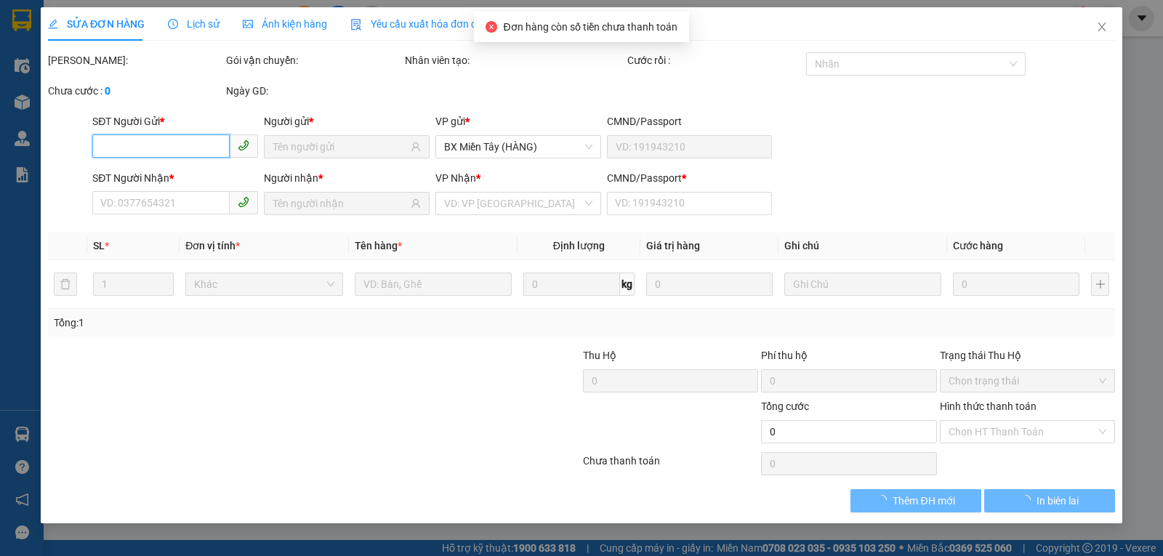
type input "40.000"
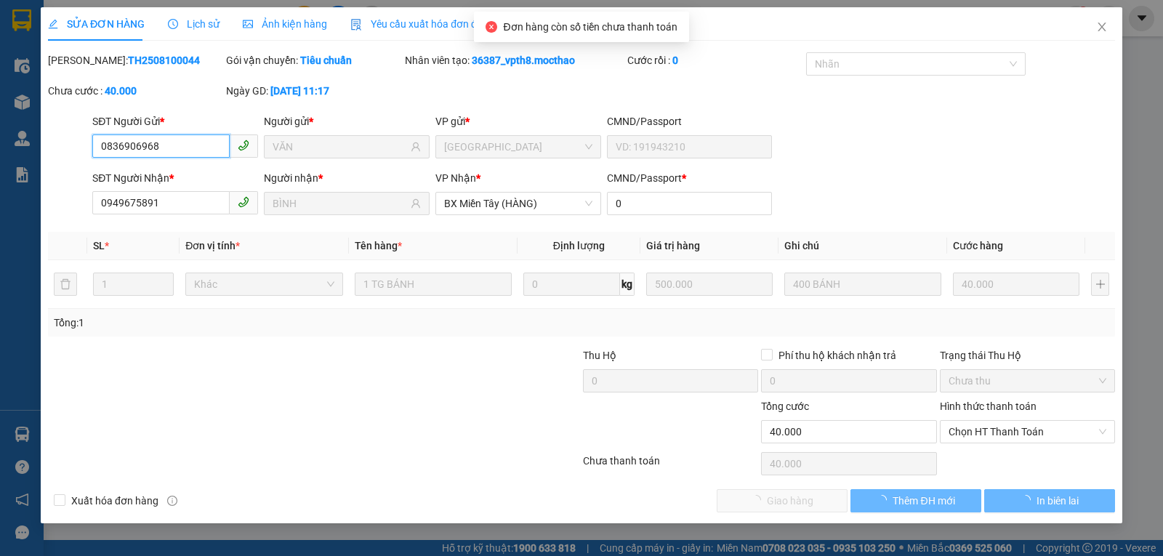
click at [978, 427] on span "Chọn HT Thanh Toán" at bounding box center [1028, 432] width 158 height 22
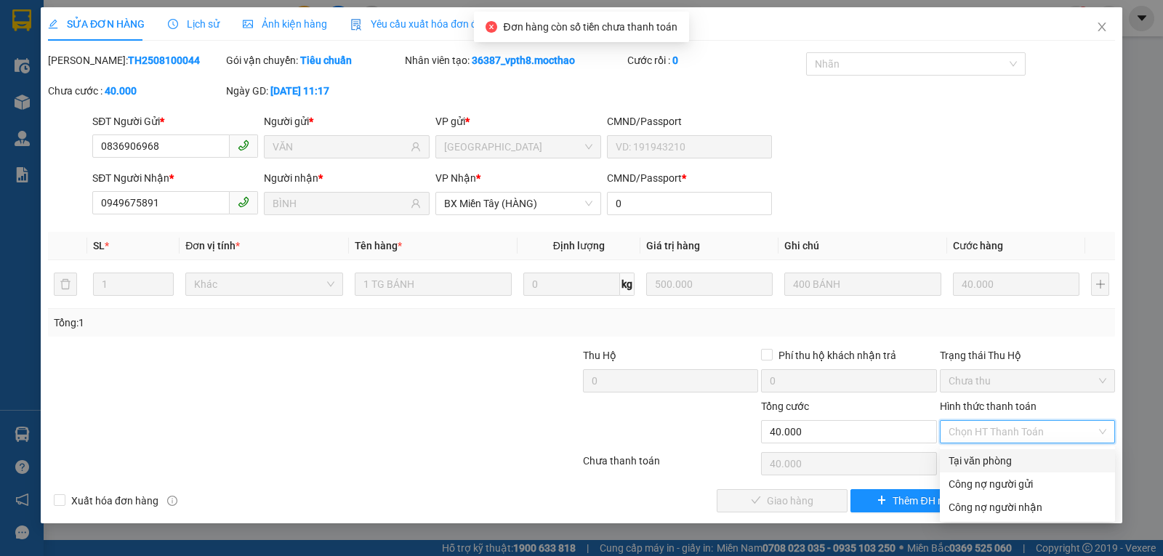
click at [982, 460] on div "Tại văn phòng" at bounding box center [1028, 461] width 158 height 16
type input "0"
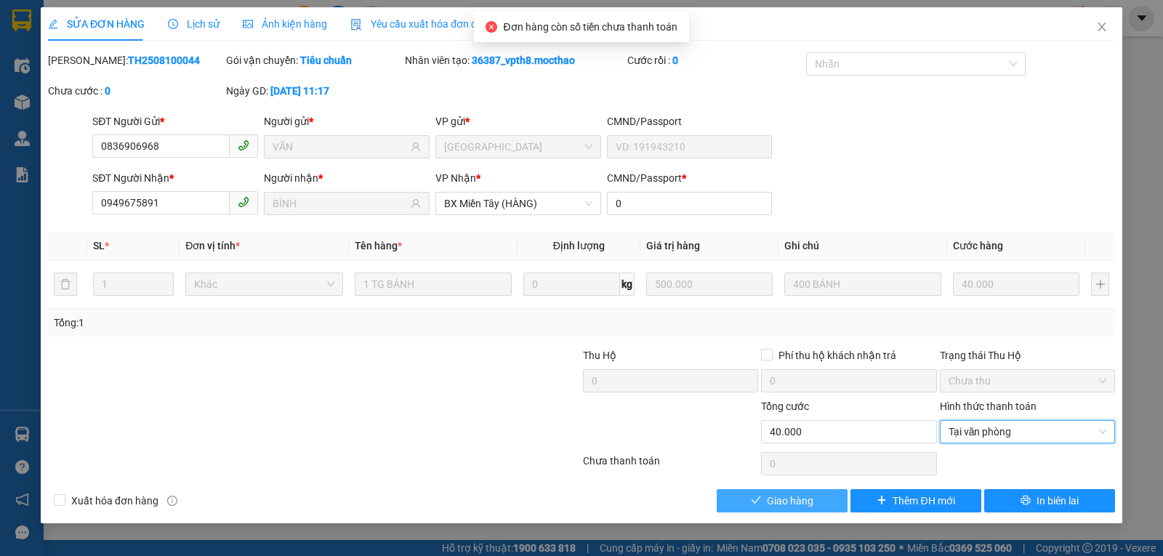
drag, startPoint x: 801, startPoint y: 500, endPoint x: 673, endPoint y: 398, distance: 164.0
click at [800, 500] on span "Giao hàng" at bounding box center [790, 501] width 47 height 16
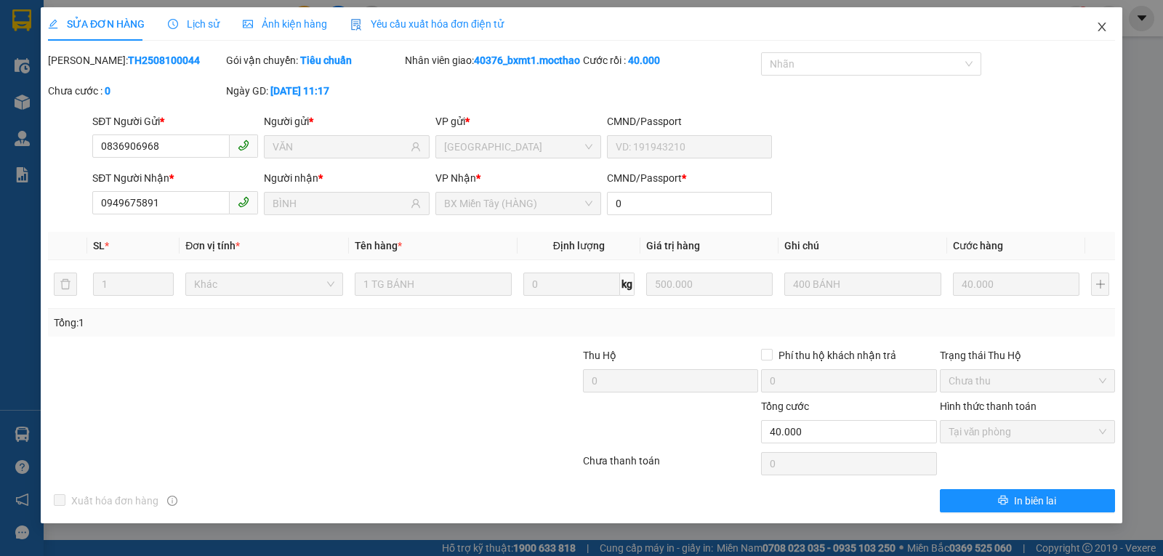
click at [1097, 29] on icon "close" at bounding box center [1102, 27] width 12 height 12
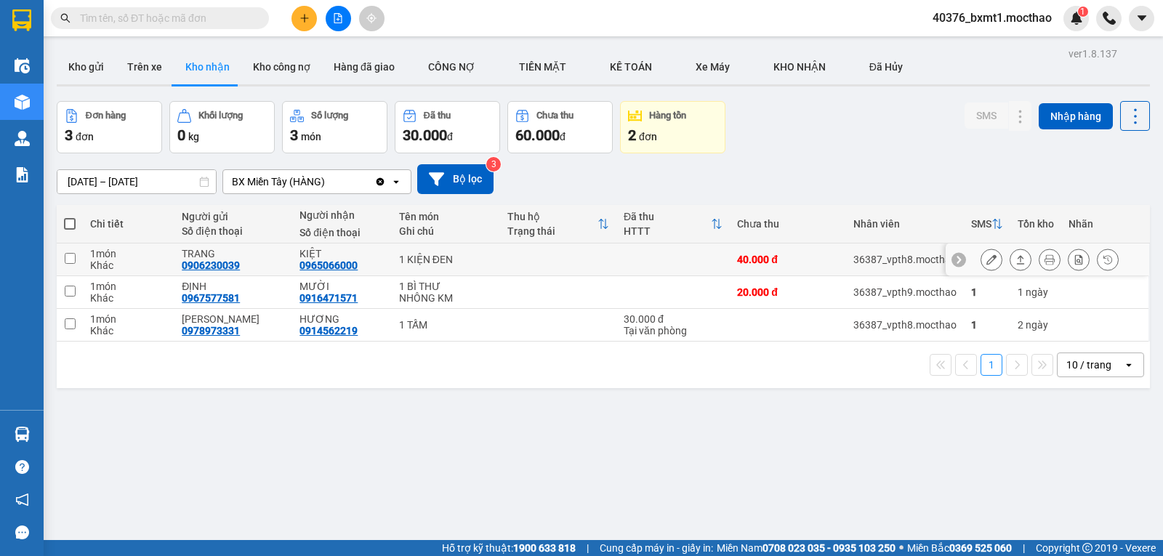
click at [1016, 263] on icon at bounding box center [1021, 259] width 10 height 10
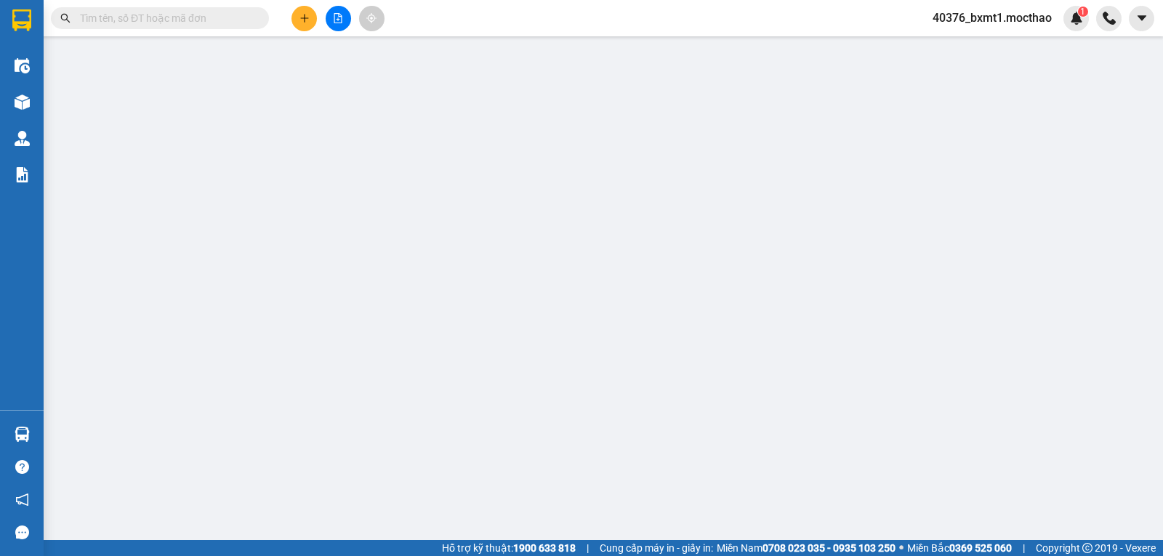
type input "0906230039"
type input "TRANG"
type input "0965066000"
type input "KIỆT"
type input "1"
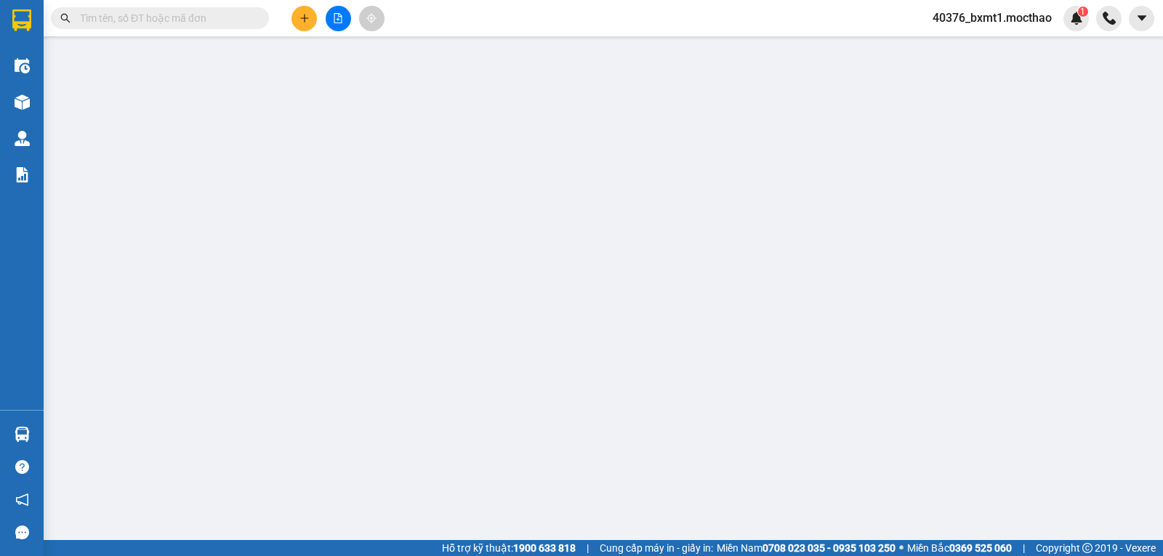
type input "40.000"
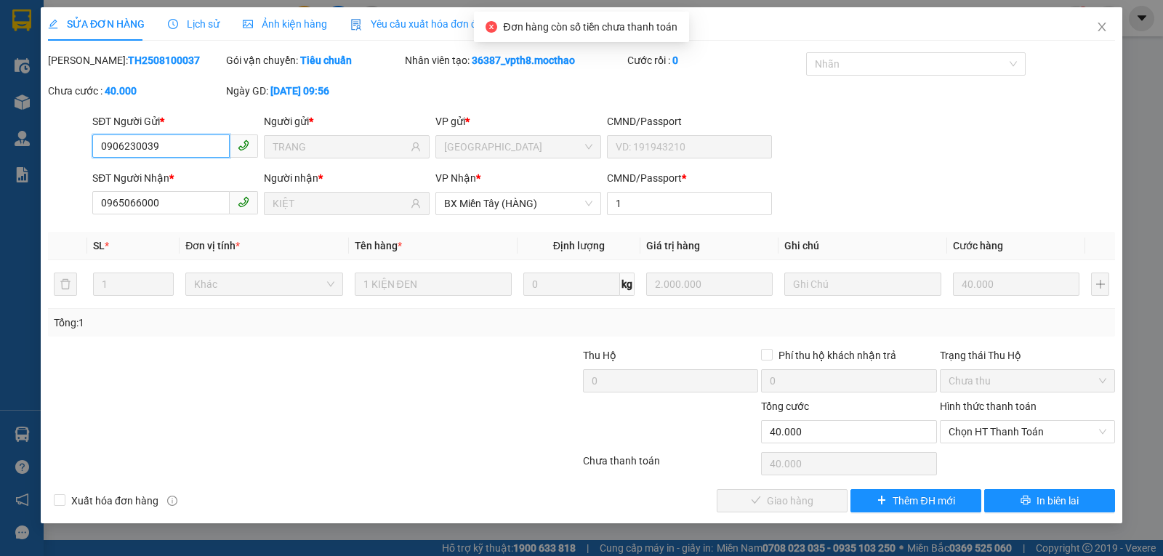
drag, startPoint x: 1006, startPoint y: 430, endPoint x: 997, endPoint y: 446, distance: 18.0
click at [1006, 433] on span "Chọn HT Thanh Toán" at bounding box center [1028, 432] width 158 height 22
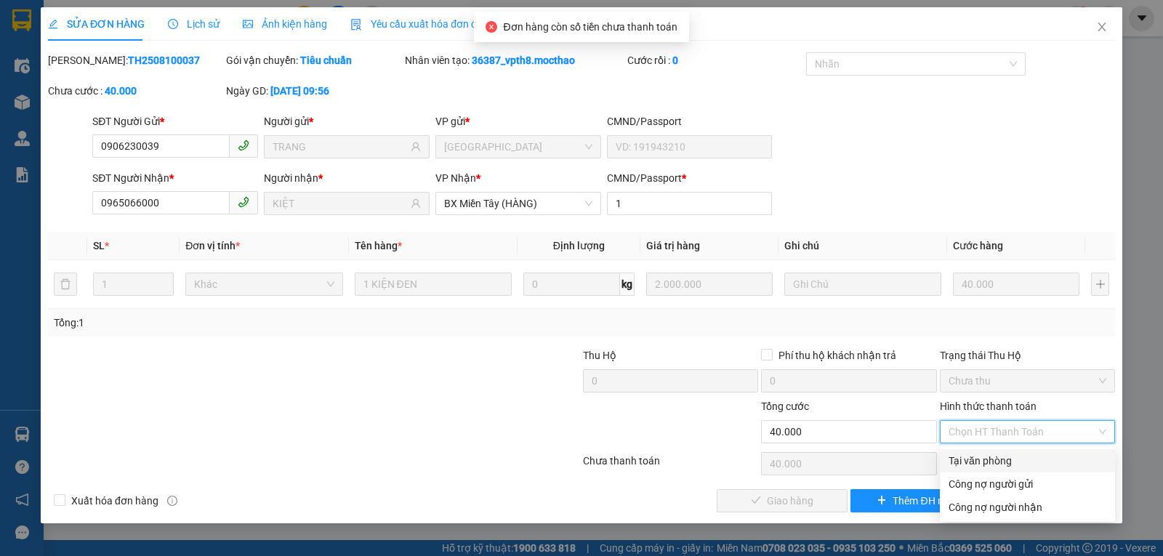
drag, startPoint x: 992, startPoint y: 460, endPoint x: 943, endPoint y: 470, distance: 49.8
click at [990, 461] on div "Tại văn phòng" at bounding box center [1028, 461] width 158 height 16
type input "0"
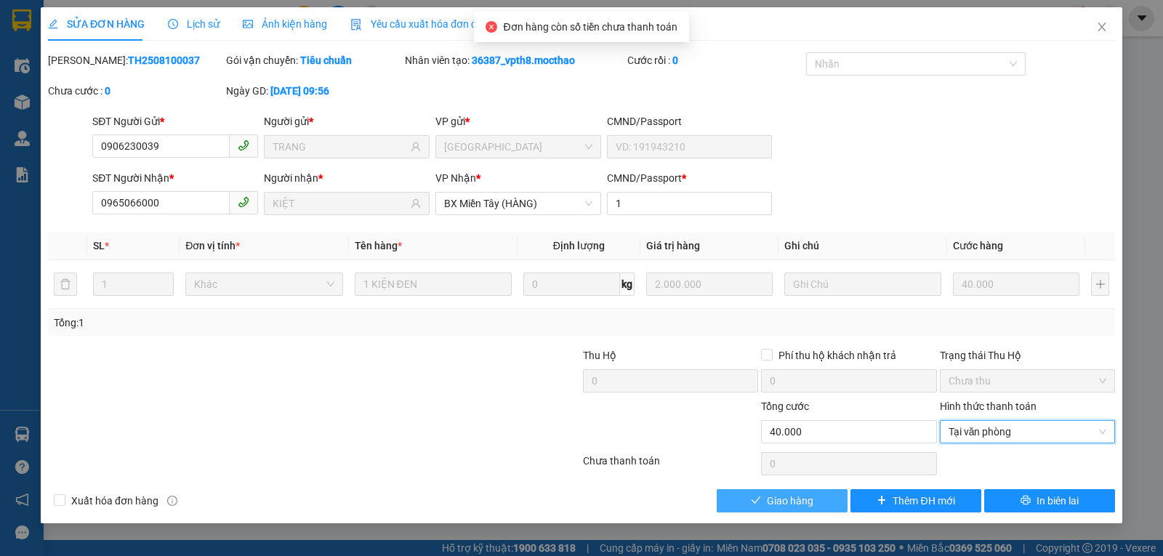
click at [827, 502] on button "Giao hàng" at bounding box center [782, 500] width 131 height 23
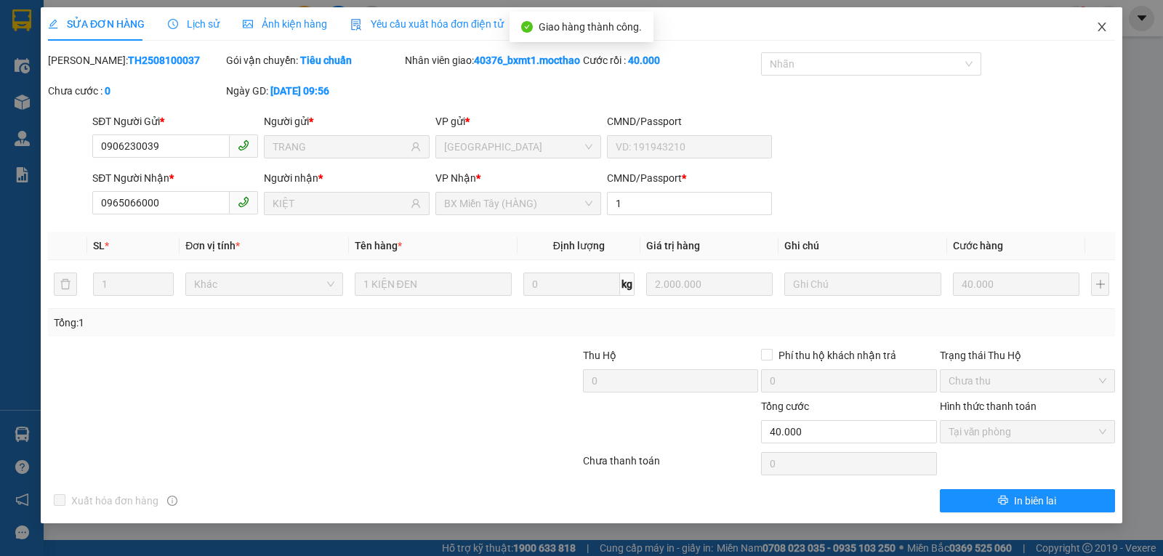
click at [1096, 31] on icon "close" at bounding box center [1102, 27] width 12 height 12
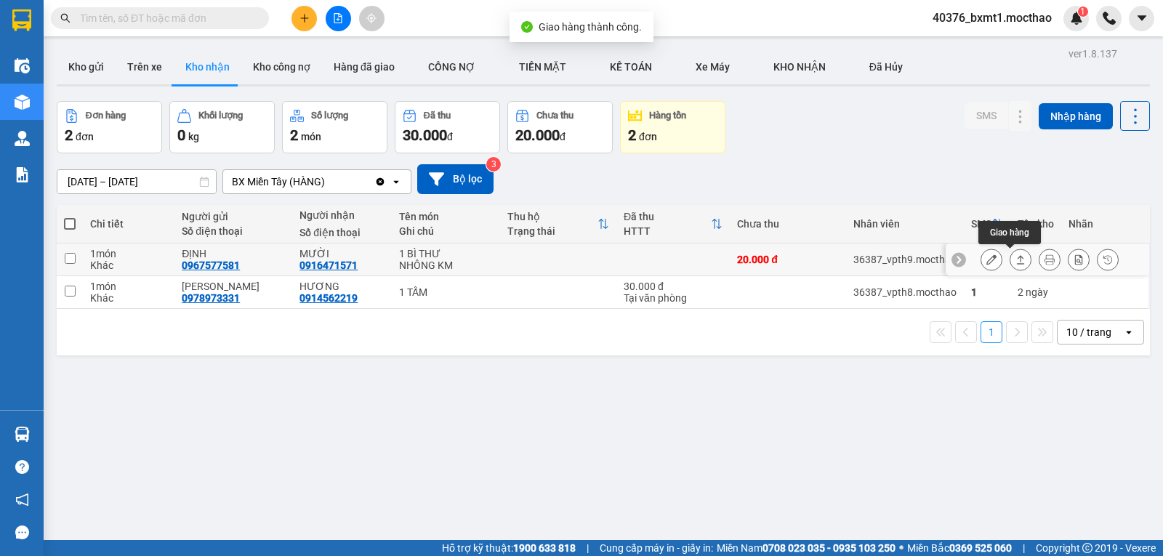
click at [1016, 265] on icon at bounding box center [1021, 259] width 10 height 10
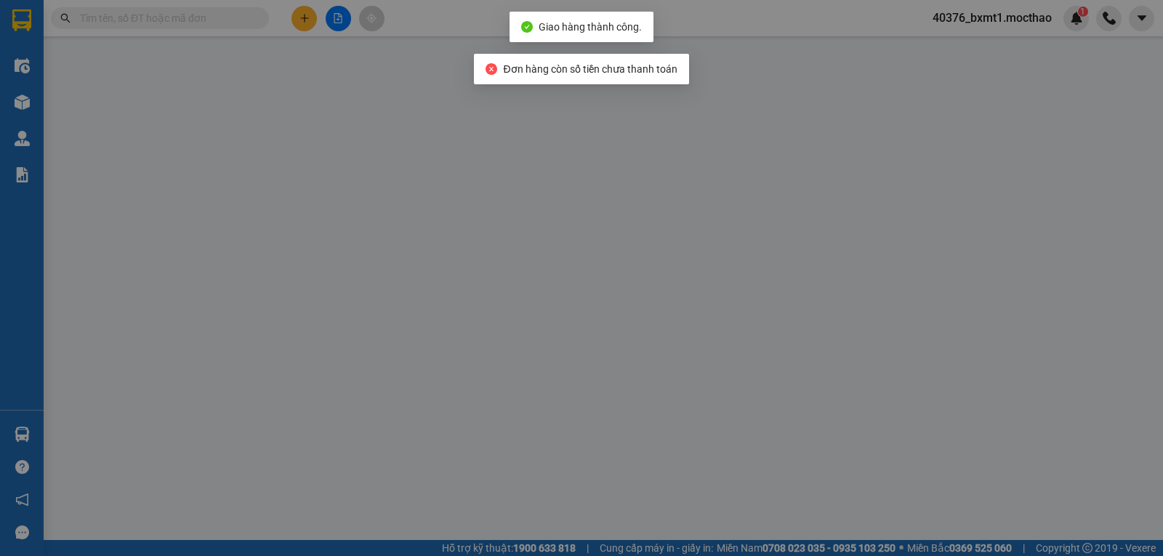
type input "0967577581"
type input "ĐỊNH"
type input "0916471571"
type input "MƯỜI"
type input "1"
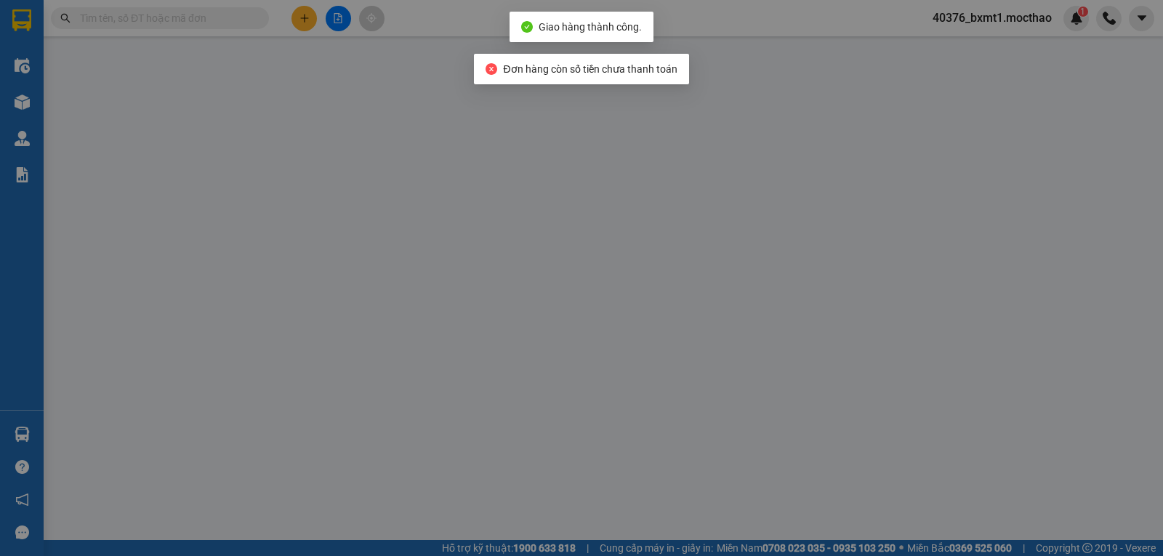
type input "20.000"
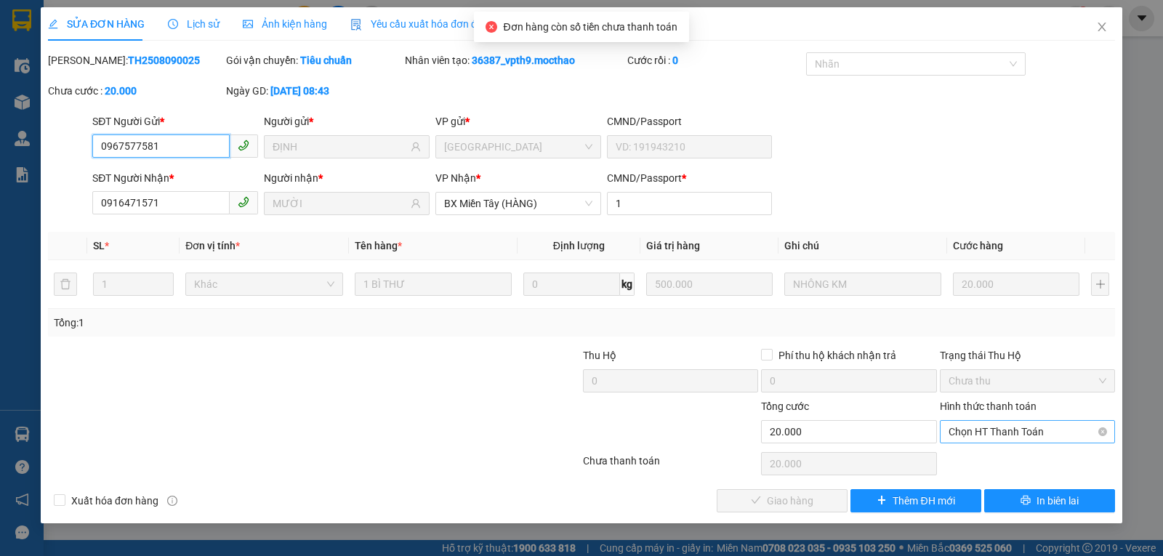
click at [974, 433] on span "Chọn HT Thanh Toán" at bounding box center [1028, 432] width 158 height 22
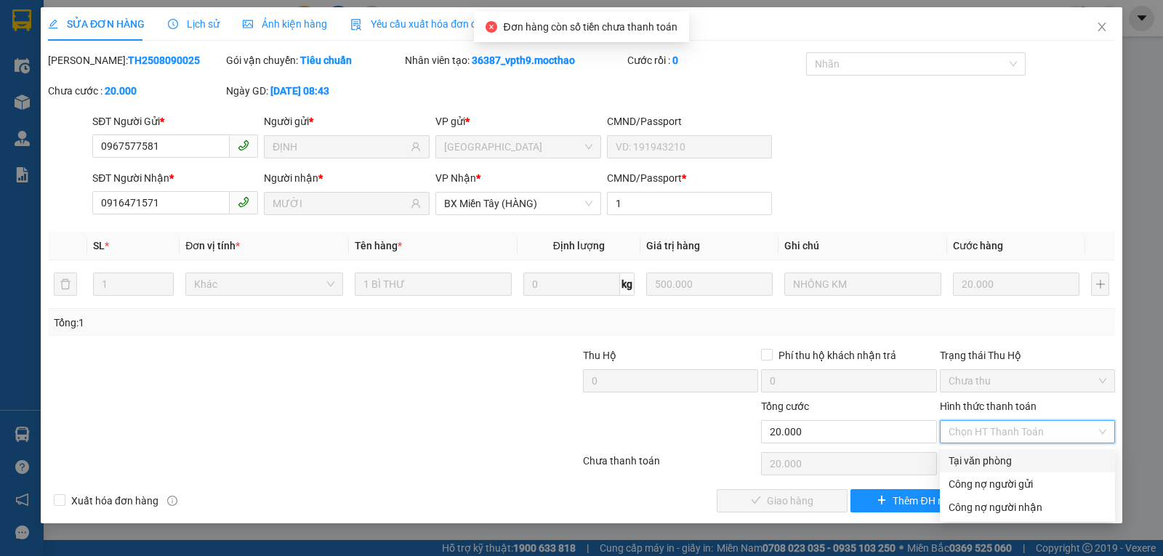
drag, startPoint x: 968, startPoint y: 464, endPoint x: 898, endPoint y: 469, distance: 70.7
click at [967, 465] on div "Tại văn phòng" at bounding box center [1028, 461] width 158 height 16
type input "0"
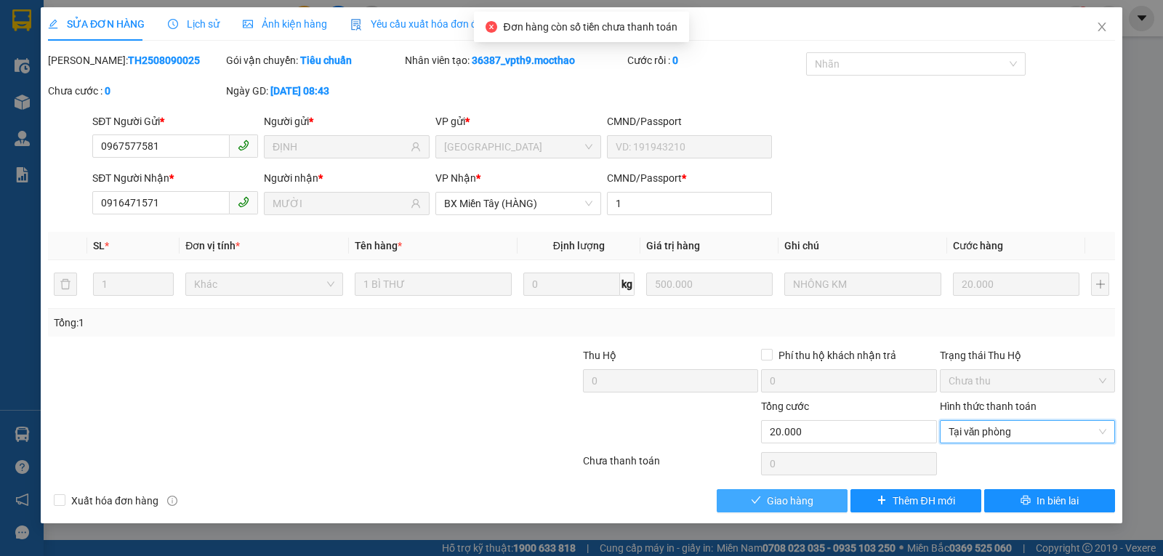
click at [795, 494] on span "Giao hàng" at bounding box center [790, 501] width 47 height 16
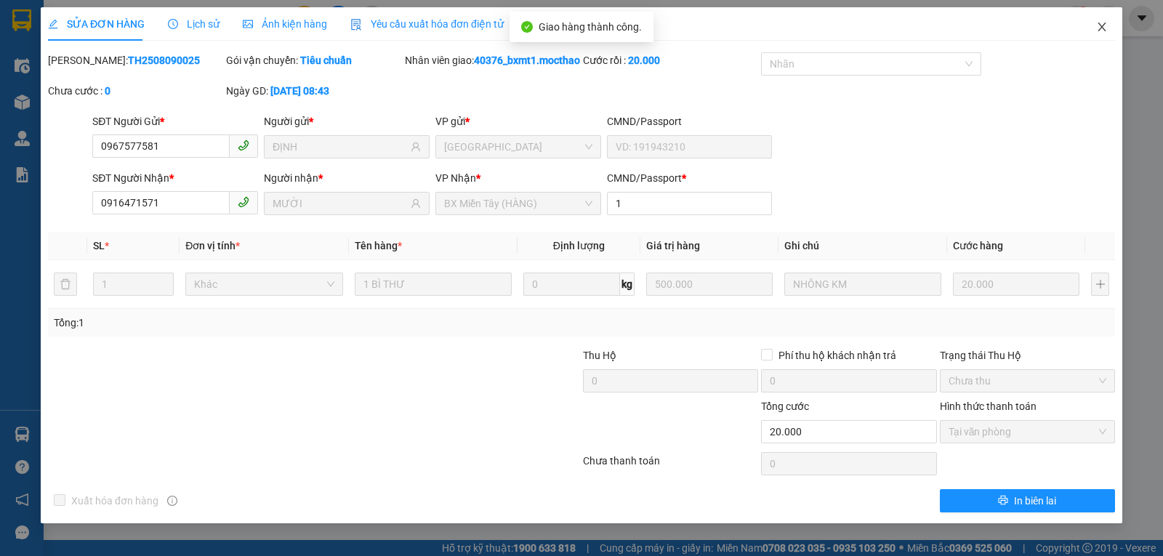
click at [1096, 30] on icon "close" at bounding box center [1102, 27] width 12 height 12
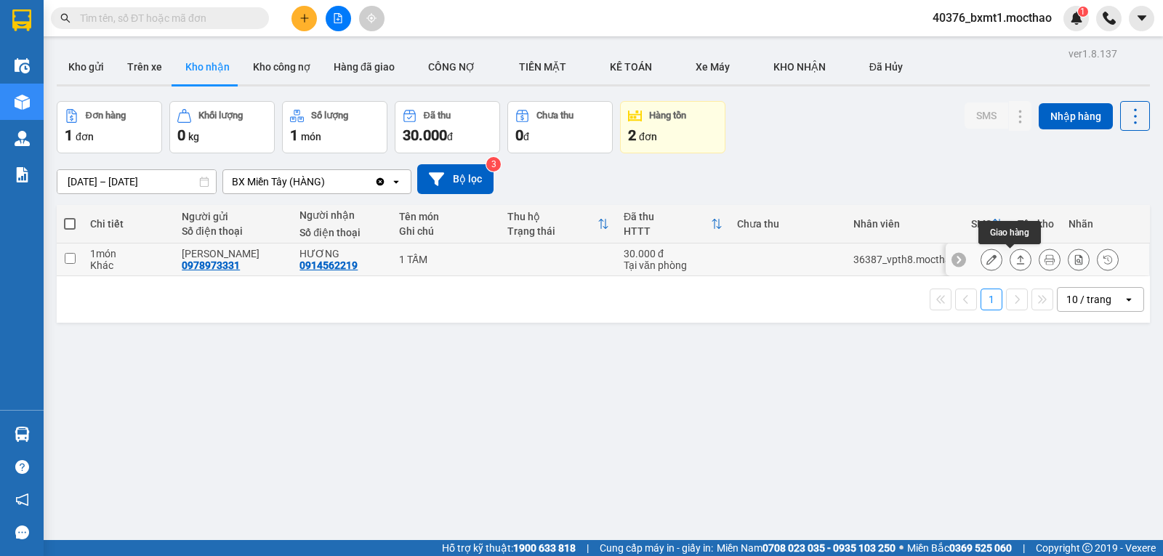
click at [1016, 257] on icon at bounding box center [1021, 259] width 10 height 10
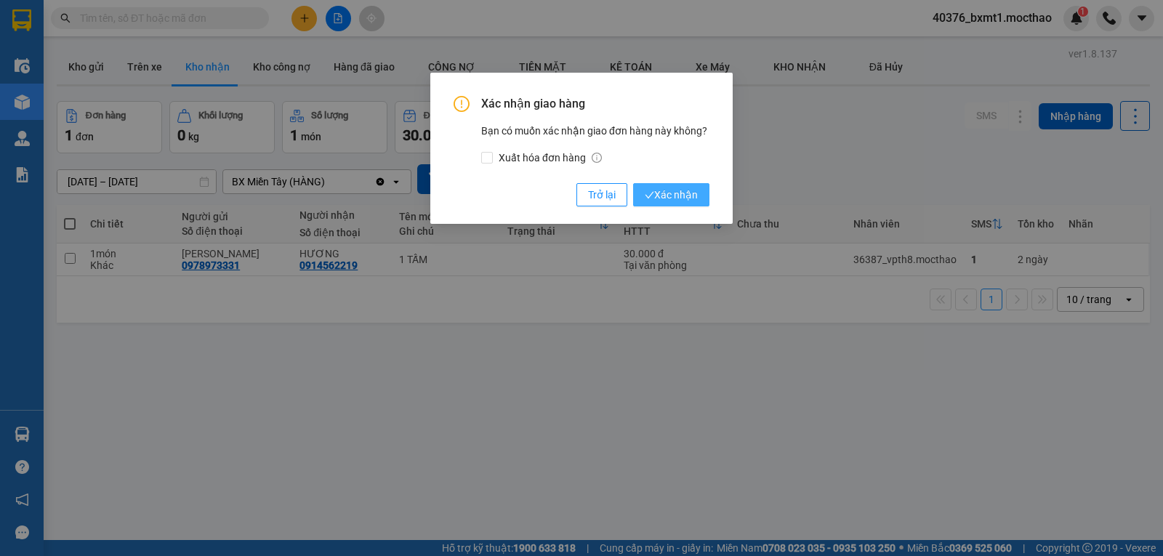
click at [702, 193] on button "Xác nhận" at bounding box center [671, 194] width 76 height 23
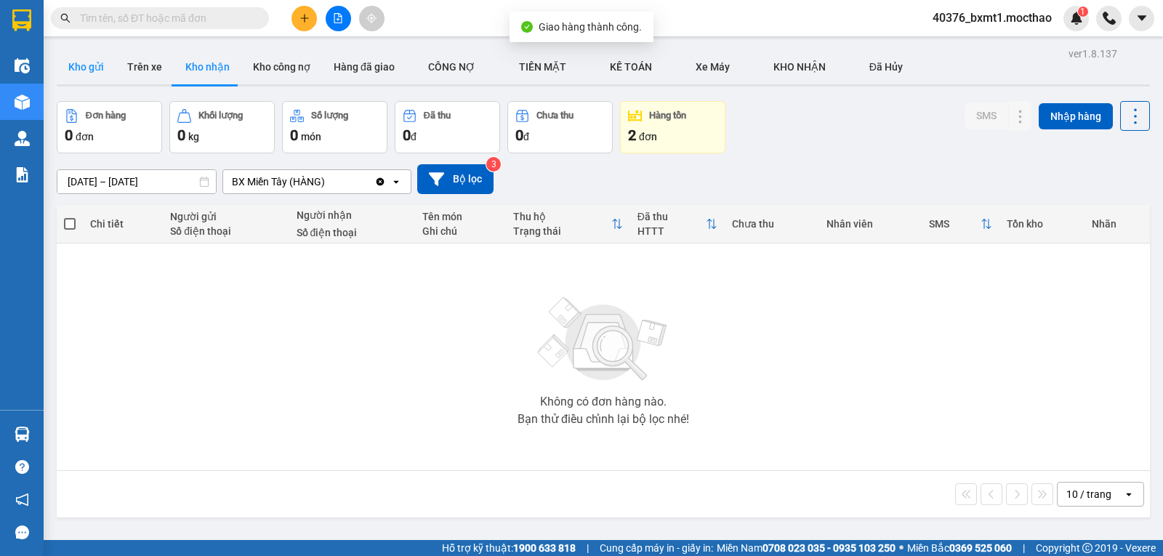
click at [100, 74] on button "Kho gửi" at bounding box center [86, 66] width 59 height 35
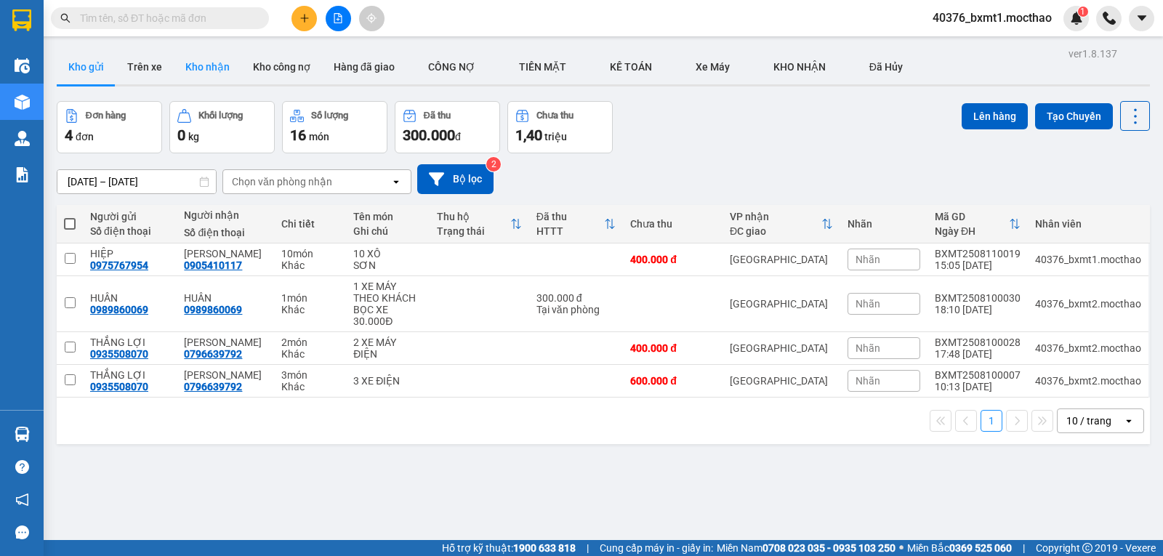
click at [181, 64] on button "Kho nhận" at bounding box center [208, 66] width 68 height 35
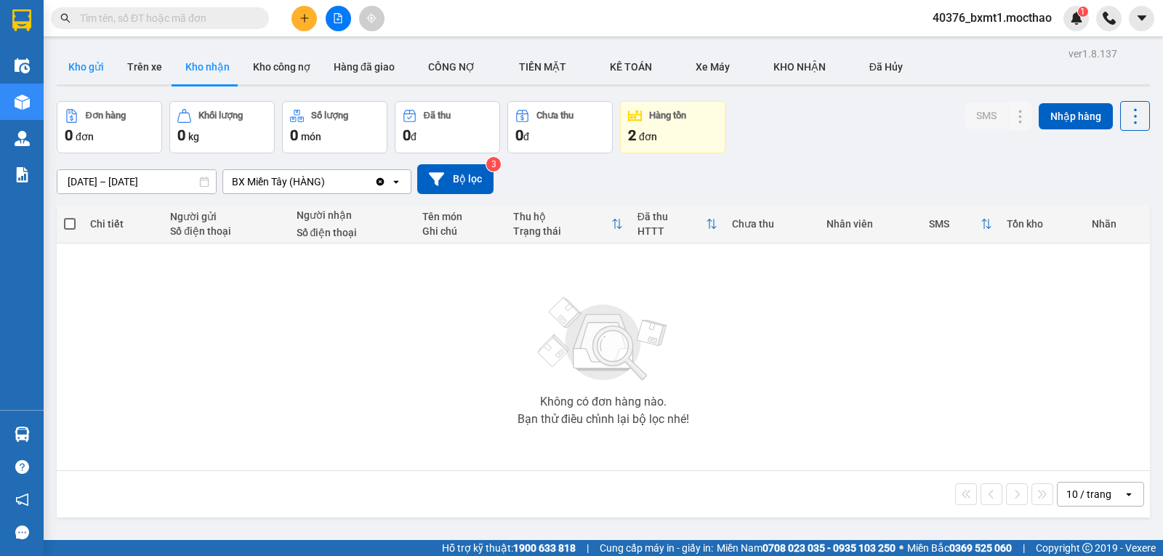
click at [89, 73] on button "Kho gửi" at bounding box center [86, 66] width 59 height 35
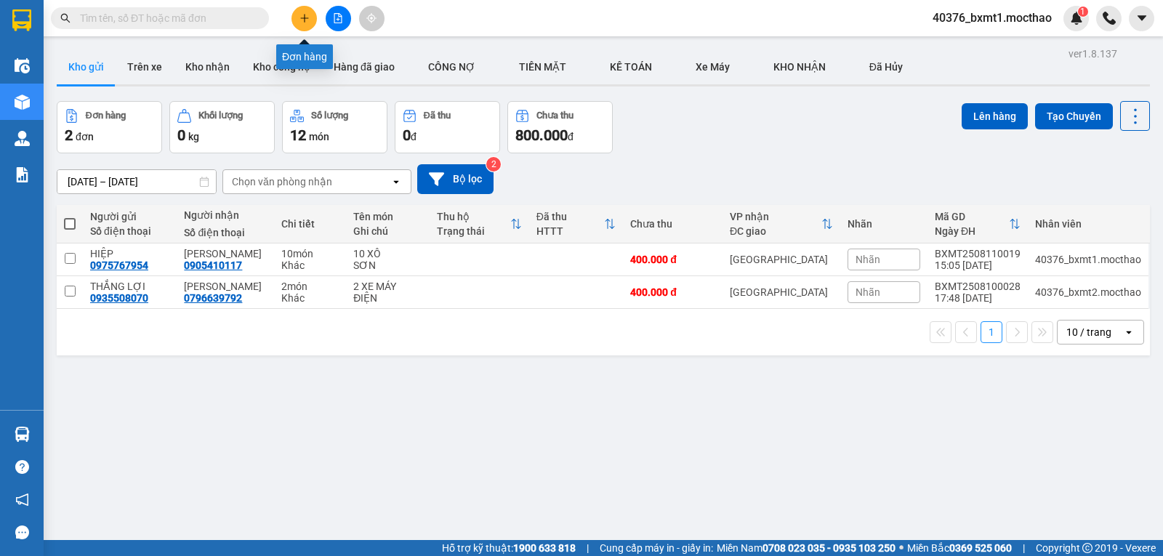
click at [308, 21] on icon "plus" at bounding box center [305, 18] width 10 height 10
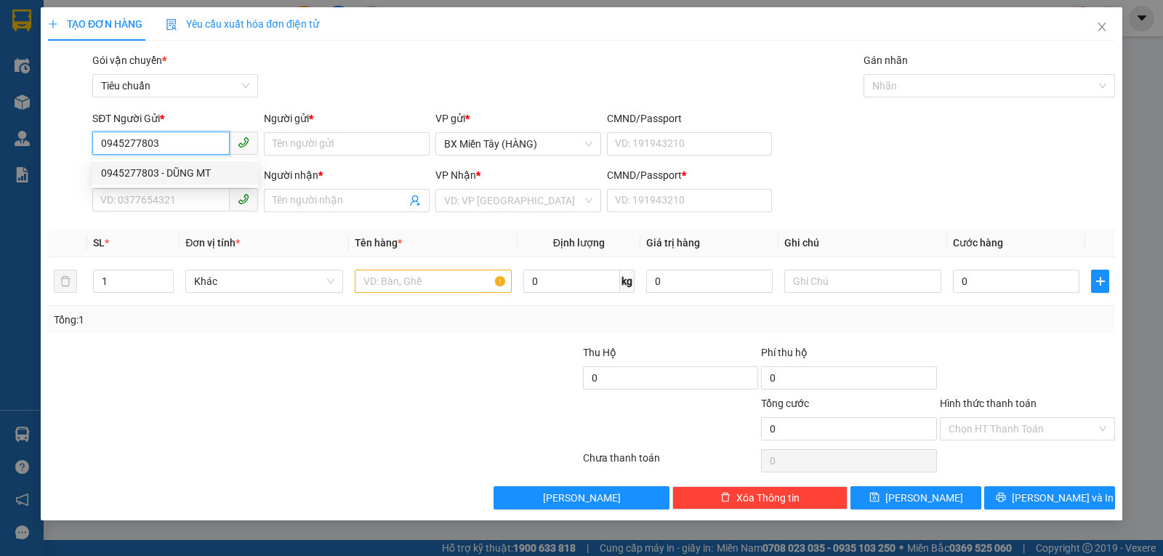
click at [159, 172] on div "0945277803 - DŨNG MT" at bounding box center [175, 173] width 148 height 16
type input "0945277803"
type input "DŨNG MT"
type input "0945277803"
type input "DŨNG MT"
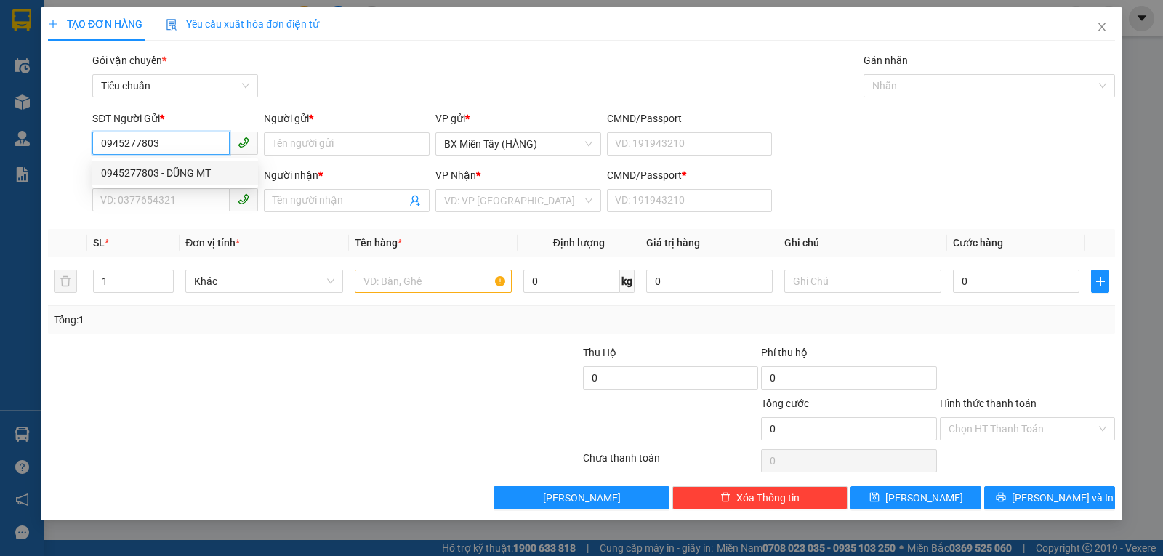
type input "0"
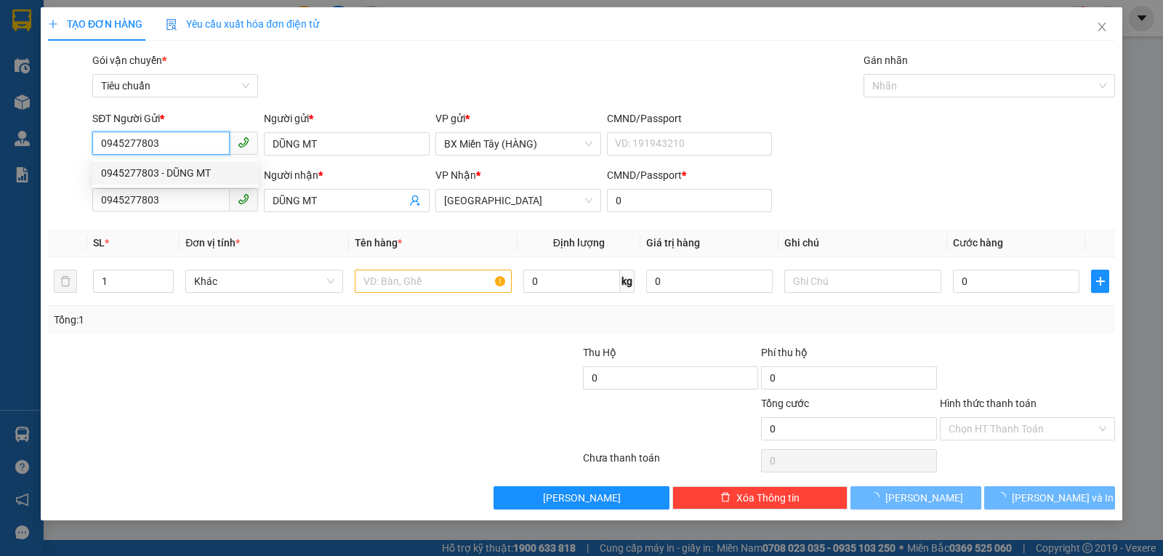
type input "250.000"
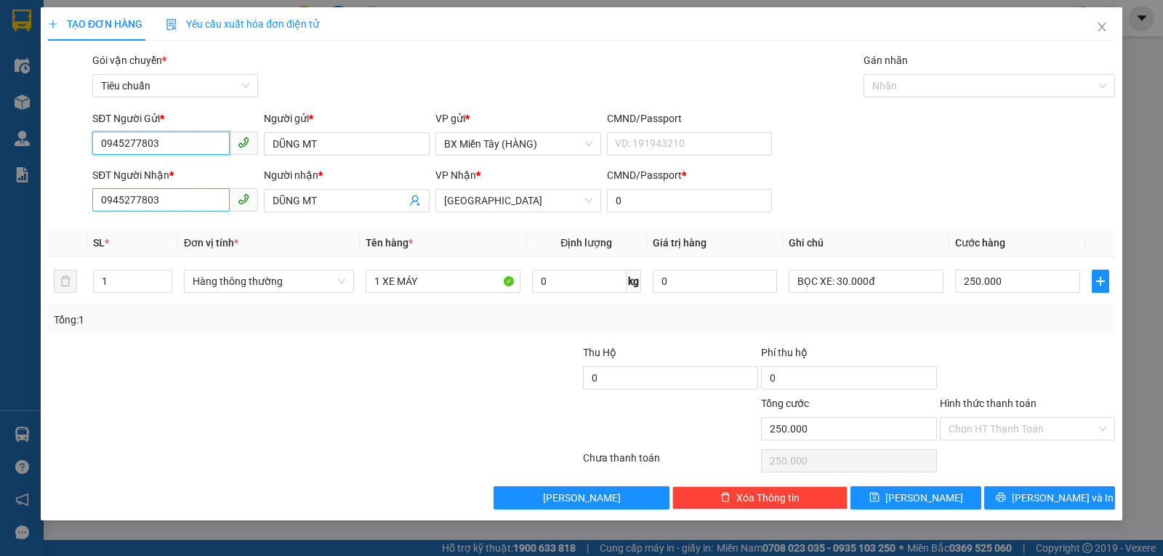
type input "0945277803"
click at [185, 206] on input "0945277803" at bounding box center [160, 199] width 137 height 23
type input "0"
paste input "0394929715"
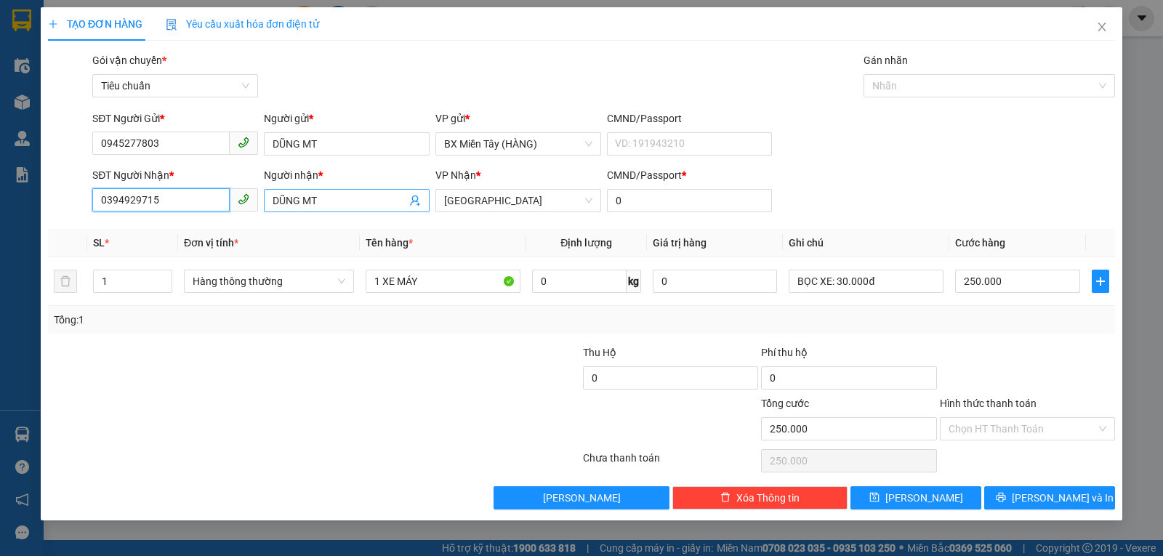
type input "0394929715"
click at [328, 198] on input "DŨNG MT" at bounding box center [340, 201] width 134 height 16
type input "BA LÂM"
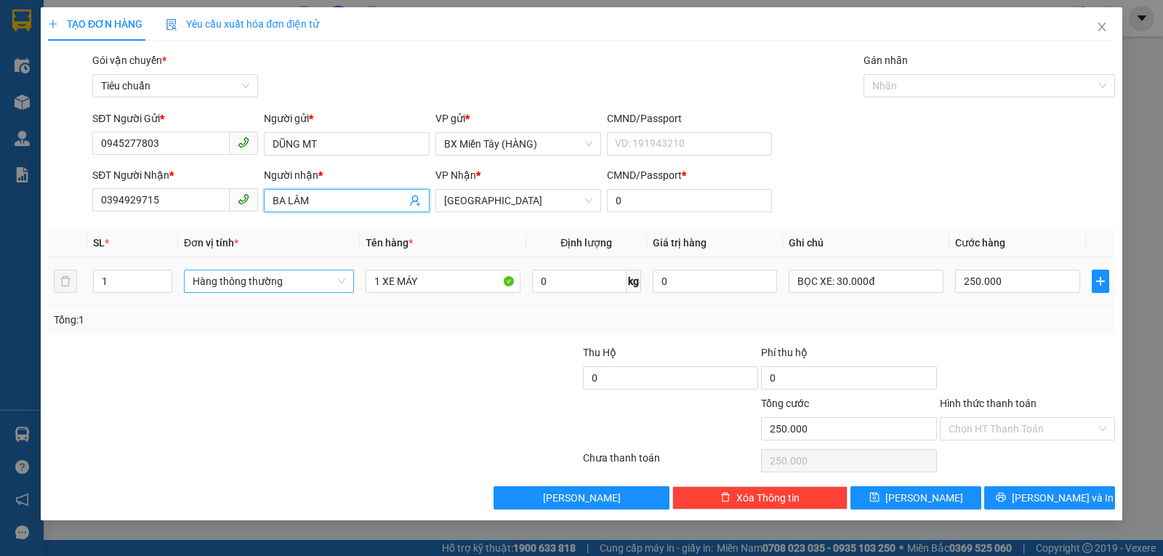
click at [289, 281] on span "Hàng thông thường" at bounding box center [269, 281] width 153 height 22
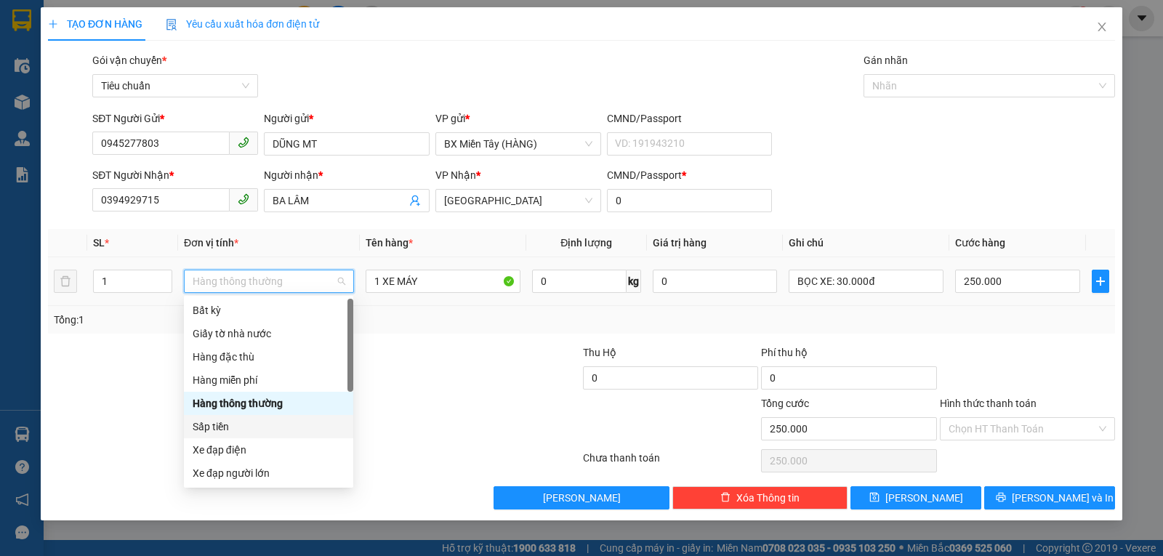
scroll to position [93, 0]
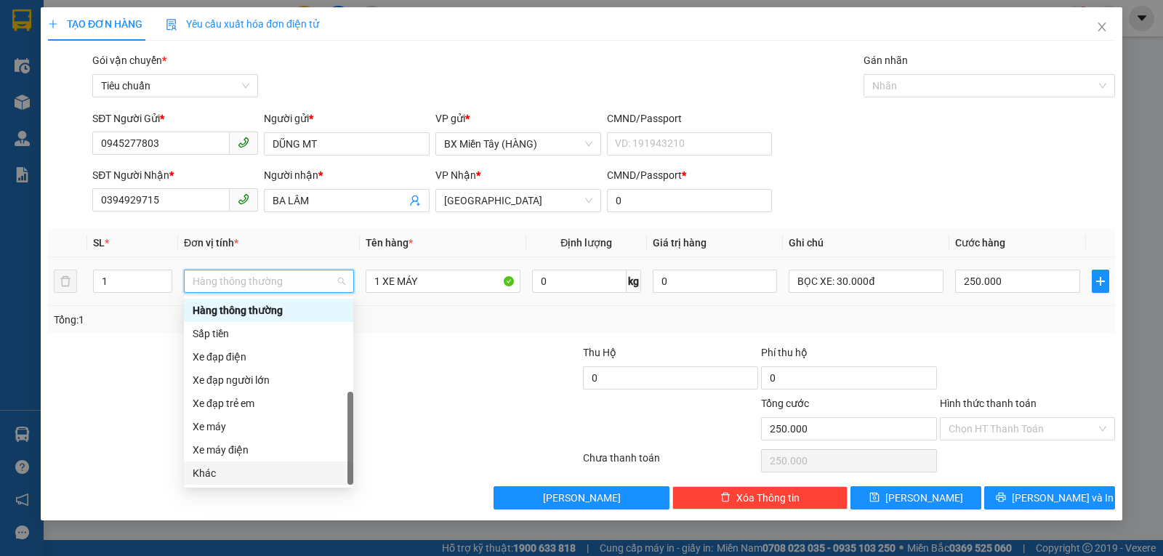
click at [241, 470] on div "Khác" at bounding box center [269, 473] width 152 height 16
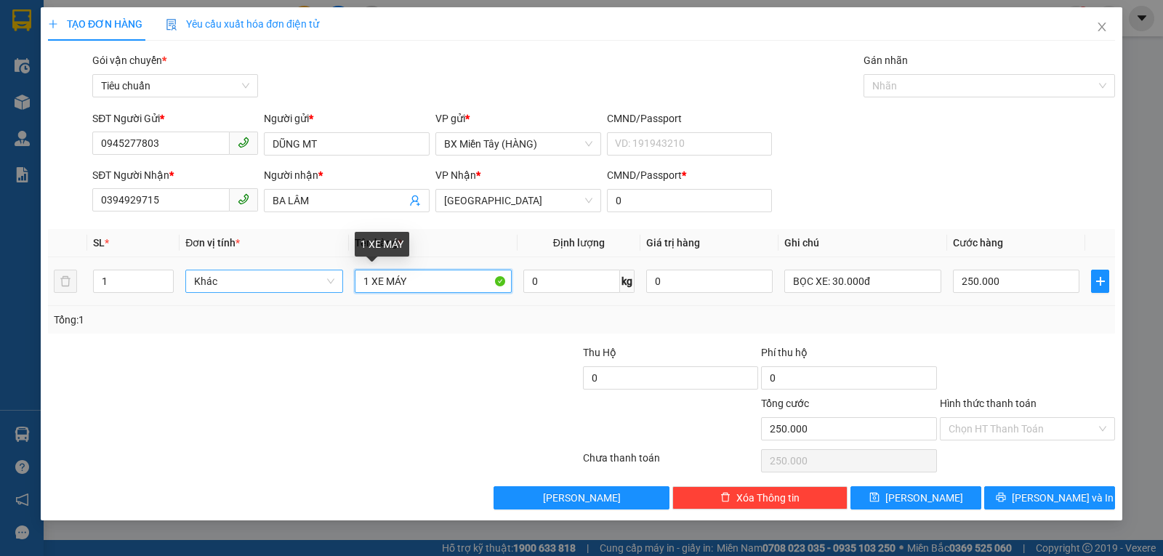
drag, startPoint x: 405, startPoint y: 285, endPoint x: 293, endPoint y: 289, distance: 112.0
click at [298, 289] on tr "1 Khác 1 XE MÁY 0 kg 0 BỌC XE: 30.000đ 250.000" at bounding box center [581, 281] width 1067 height 49
type input "1 KIỆN RƯỢU"
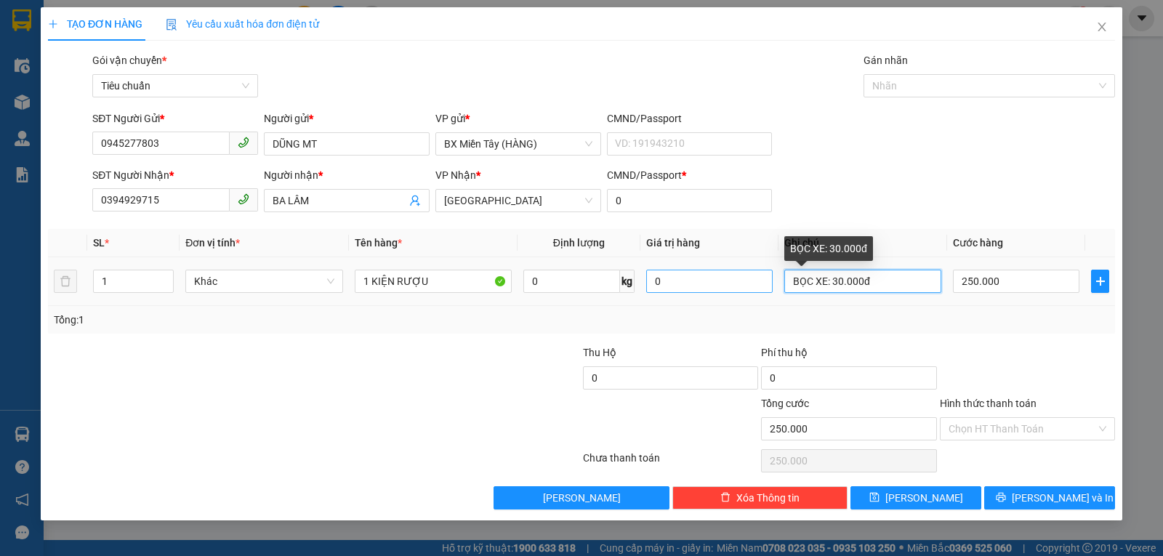
drag, startPoint x: 886, startPoint y: 277, endPoint x: 738, endPoint y: 281, distance: 148.4
click at [738, 281] on tr "1 Khác 1 KIỆN RƯỢU 0 kg 0 BỌC XE: 30.000đ 250.000" at bounding box center [581, 281] width 1067 height 49
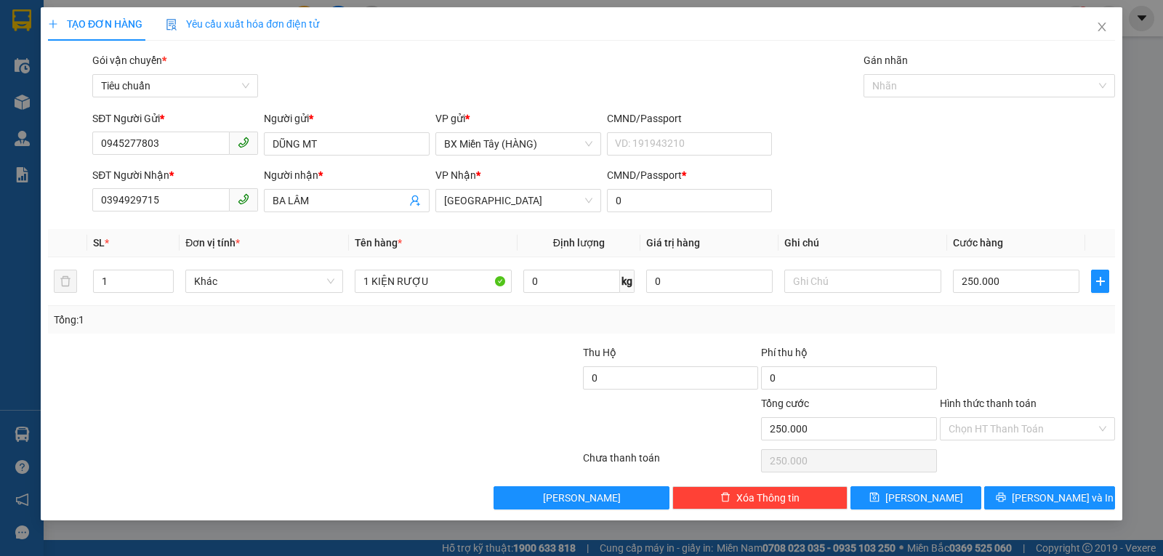
click at [864, 324] on div "Tổng: 1" at bounding box center [582, 320] width 1056 height 16
click at [852, 283] on input "text" at bounding box center [863, 281] width 157 height 23
type input "GIAO TẬN NƠI: 120.000đ"
click at [1041, 284] on input "250.000" at bounding box center [1016, 281] width 127 height 23
type input "3"
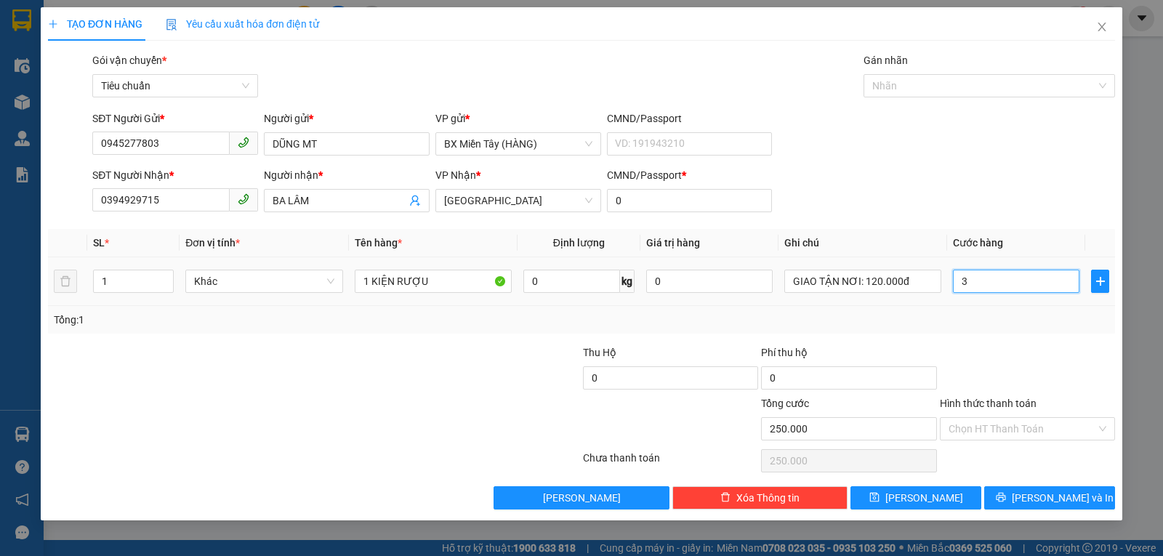
type input "3"
type input "30"
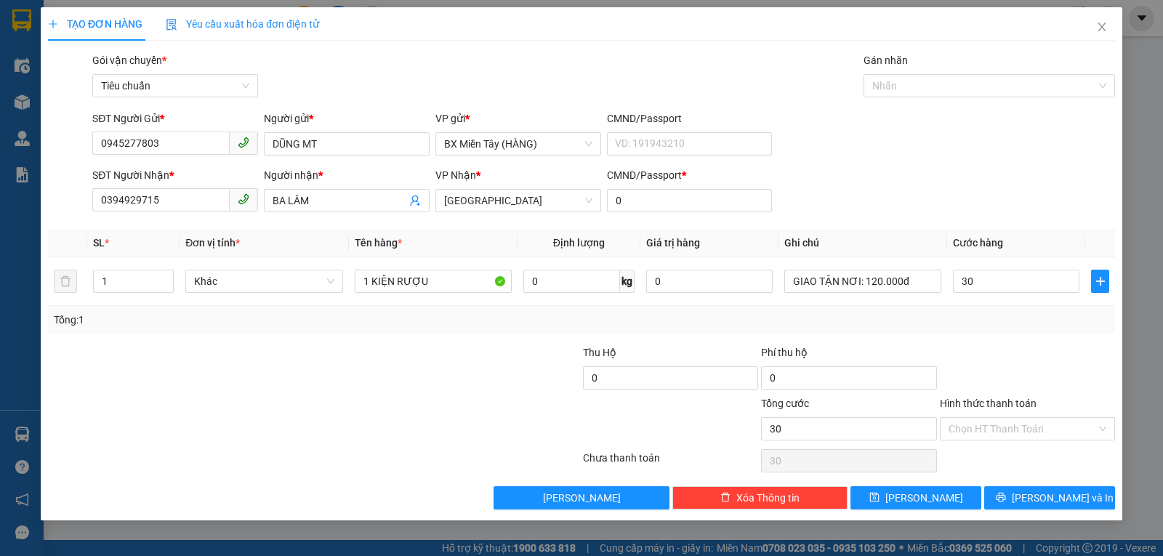
type input "30.000"
click at [1033, 334] on div "Transit Pickup Surcharge Ids Transit Deliver Surcharge Ids Transit Deliver Surc…" at bounding box center [581, 280] width 1067 height 457
click at [1036, 428] on input "Hình thức thanh toán" at bounding box center [1023, 429] width 148 height 22
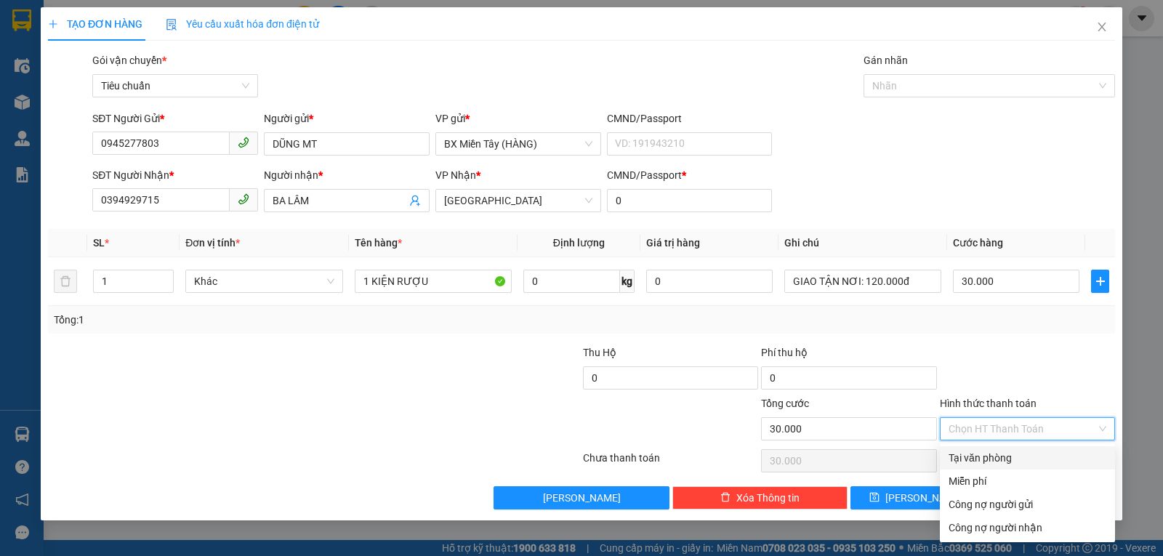
click at [996, 458] on div "Tại văn phòng" at bounding box center [1028, 458] width 158 height 16
type input "0"
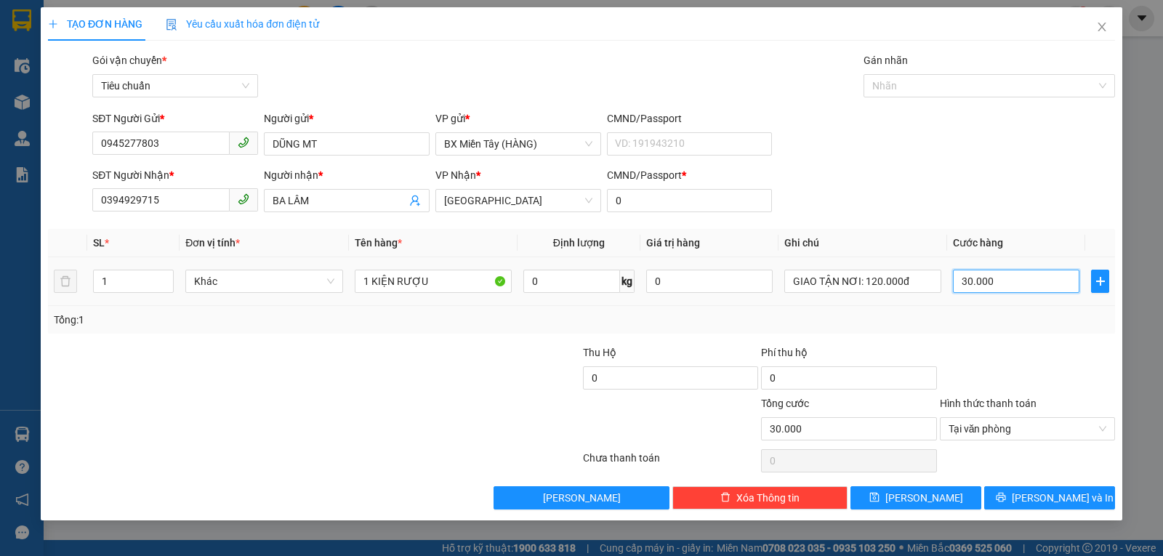
click at [988, 288] on input "30.000" at bounding box center [1016, 281] width 127 height 23
type input "1"
type input "10"
type input "10.000"
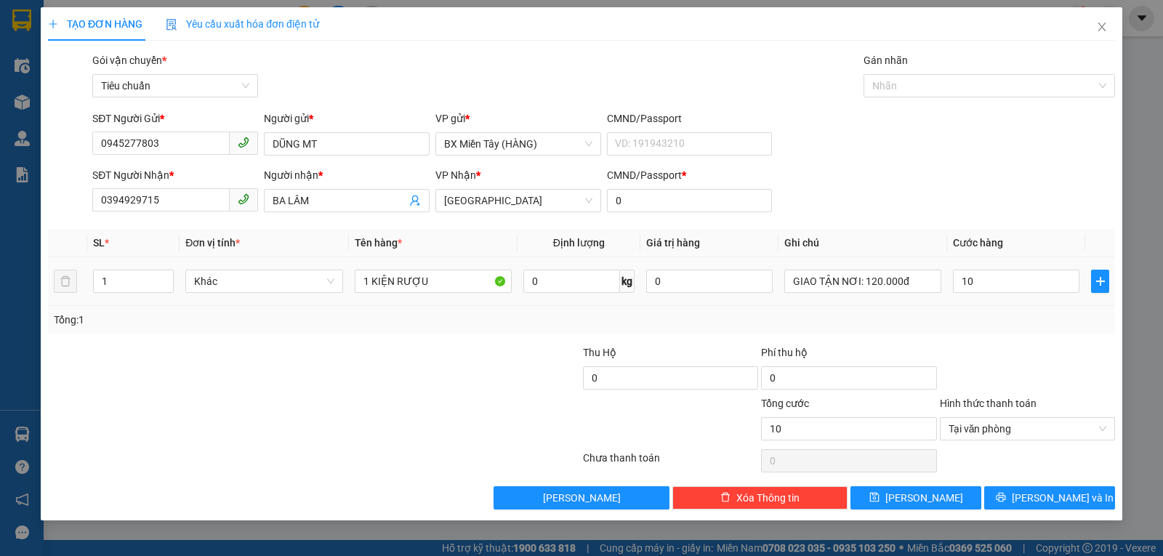
type input "10.000"
click at [1011, 338] on div "Transit Pickup Surcharge Ids Transit Deliver Surcharge Ids Transit Deliver Surc…" at bounding box center [581, 280] width 1067 height 457
click at [1051, 497] on span "Lưu và In" at bounding box center [1063, 498] width 102 height 16
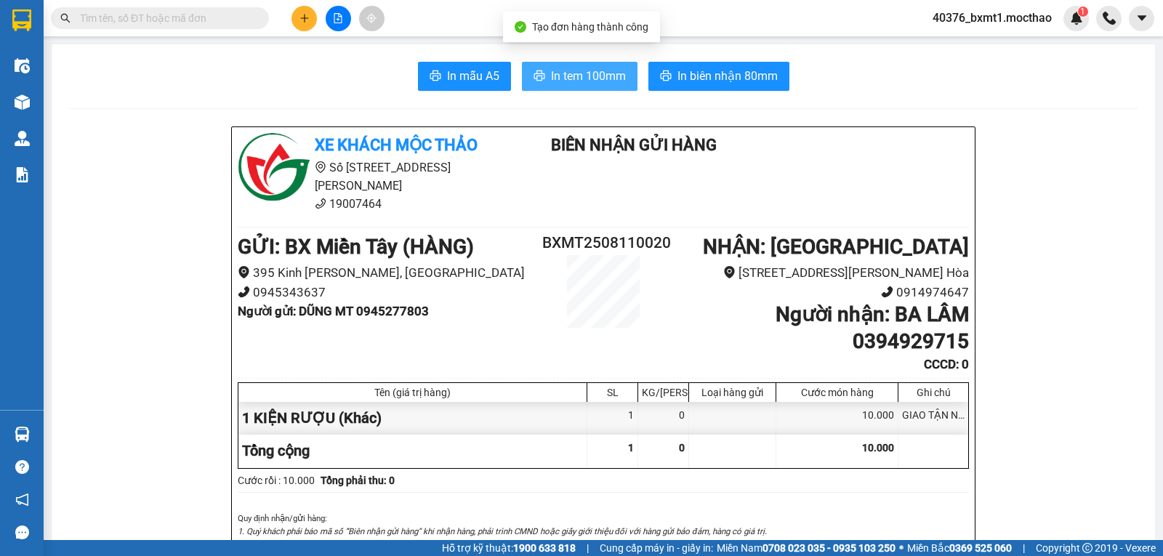
click at [555, 84] on span "In tem 100mm" at bounding box center [588, 76] width 75 height 18
click at [337, 15] on icon "file-add" at bounding box center [338, 18] width 10 height 10
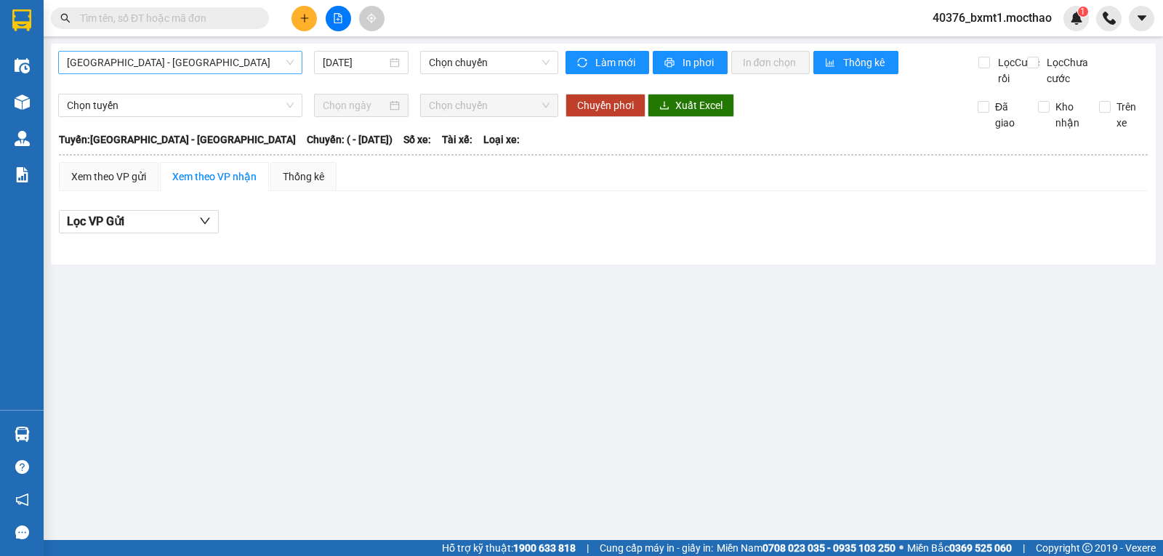
click at [140, 53] on span "[GEOGRAPHIC_DATA] - [GEOGRAPHIC_DATA]" at bounding box center [180, 63] width 227 height 22
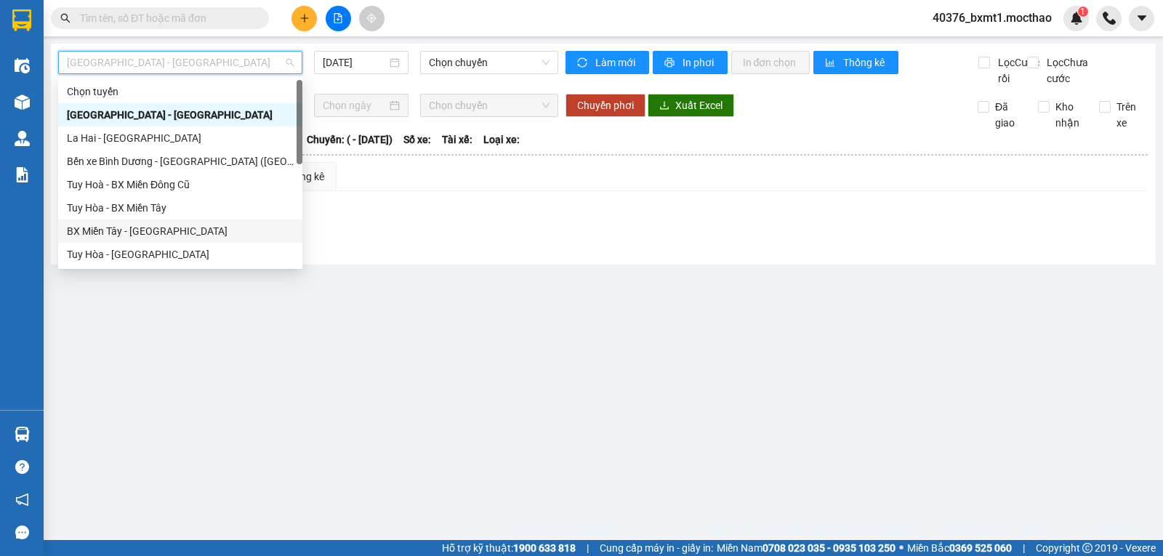
click at [142, 222] on div "BX Miền Tây - [GEOGRAPHIC_DATA]" at bounding box center [180, 231] width 244 height 23
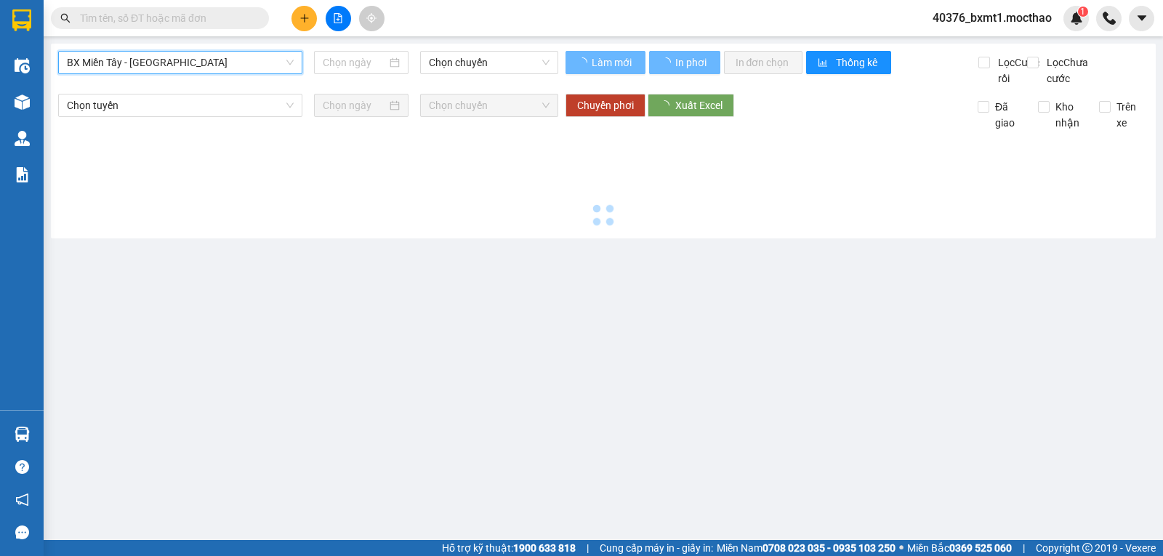
type input "[DATE]"
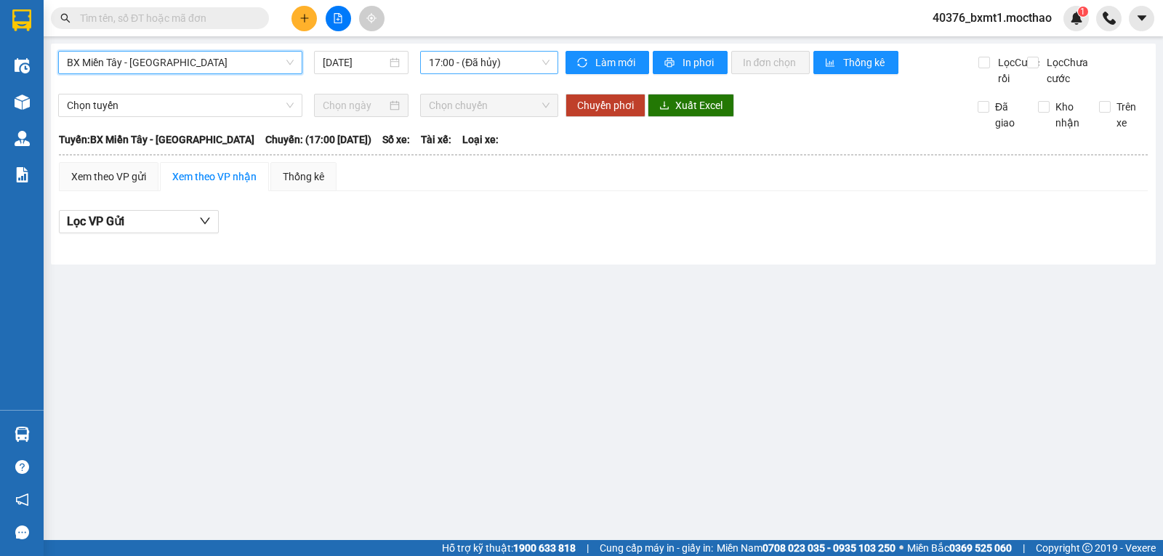
click at [486, 65] on span "17:00 - (Đã hủy)" at bounding box center [489, 63] width 120 height 22
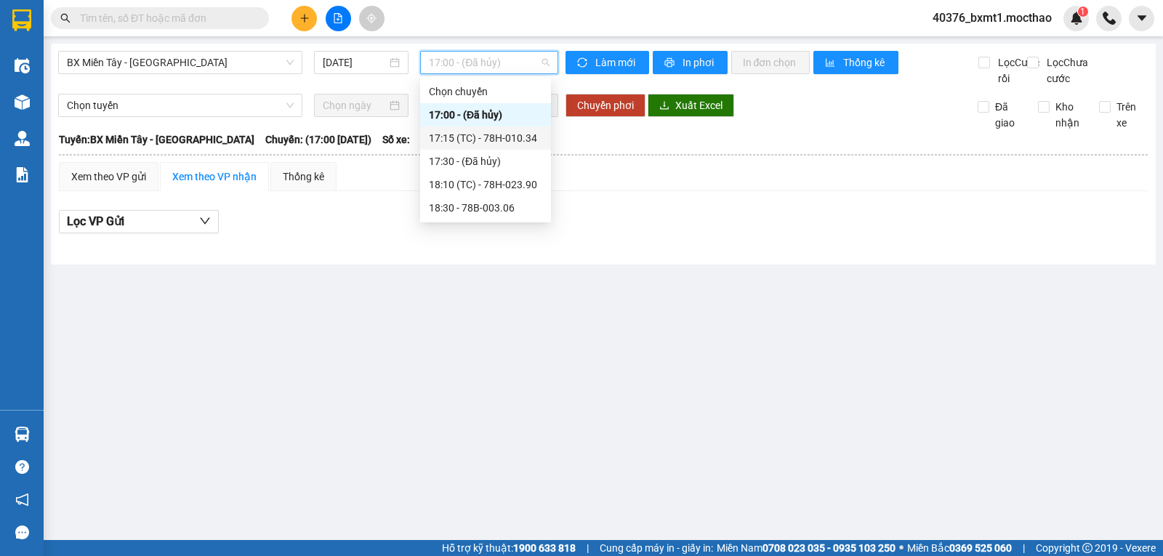
click at [501, 145] on div "17:15 (TC) - 78H-010.34" at bounding box center [485, 138] width 113 height 16
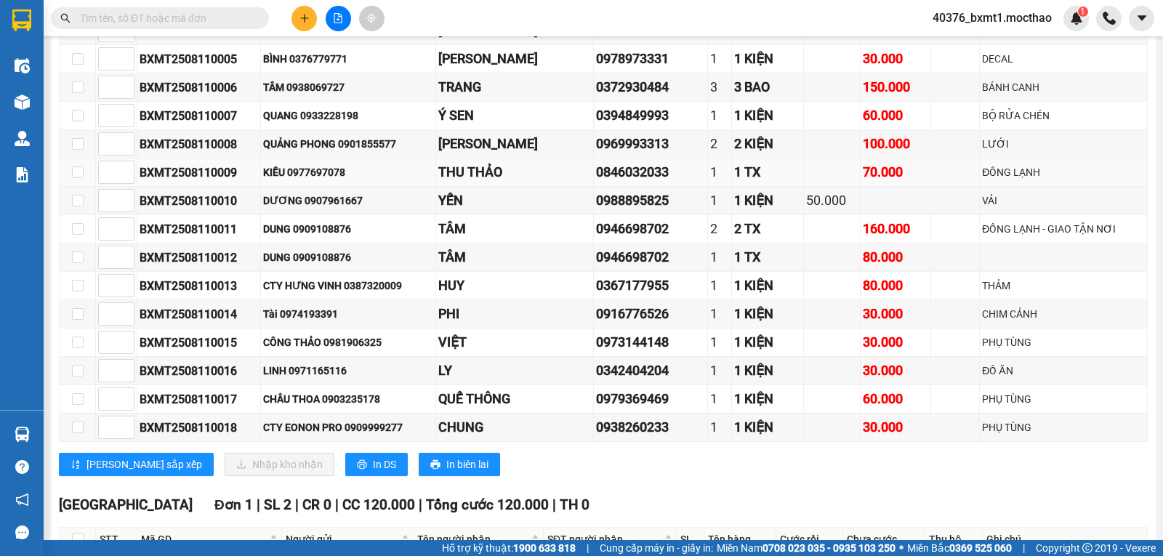
scroll to position [436, 0]
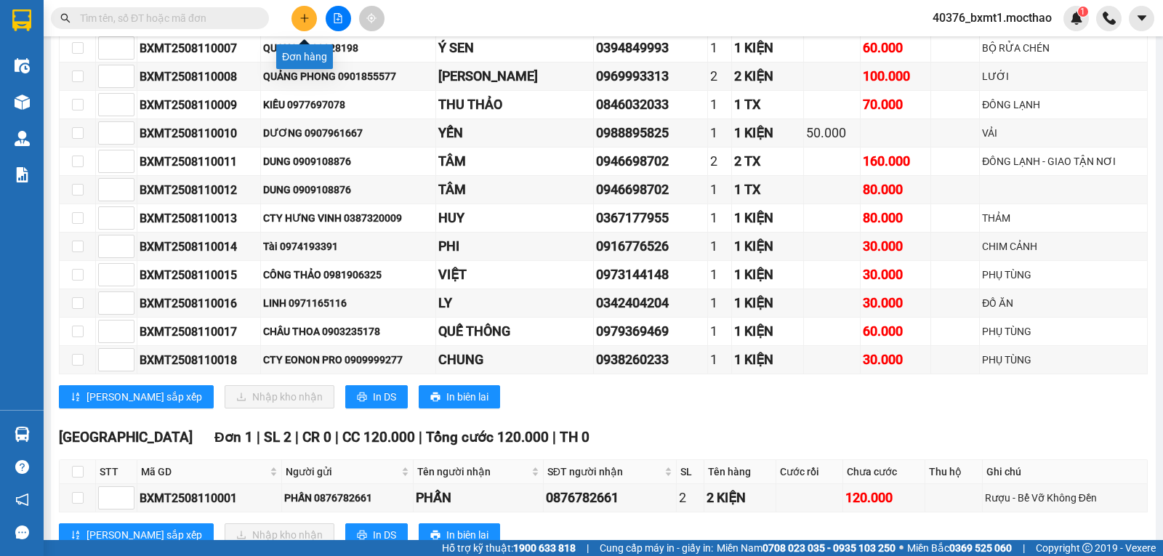
click at [302, 17] on icon "plus" at bounding box center [305, 18] width 10 height 10
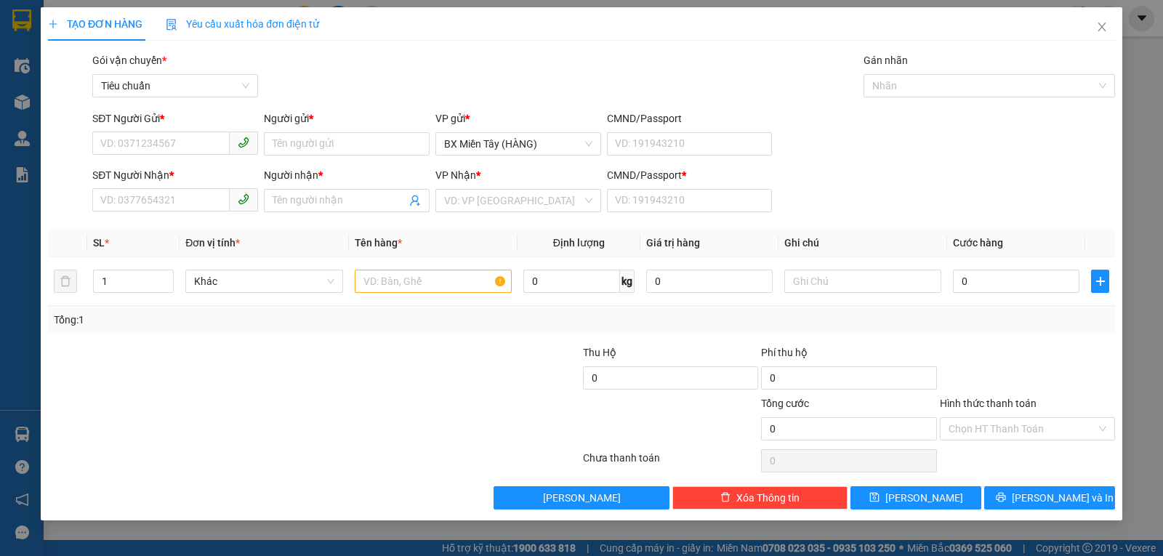
click at [160, 184] on div "SĐT Người Nhận *" at bounding box center [175, 178] width 166 height 22
click at [162, 188] on div "SĐT Người Nhận * VD: 0377654321" at bounding box center [175, 192] width 166 height 51
click at [168, 196] on input "SĐT Người Nhận *" at bounding box center [160, 199] width 137 height 23
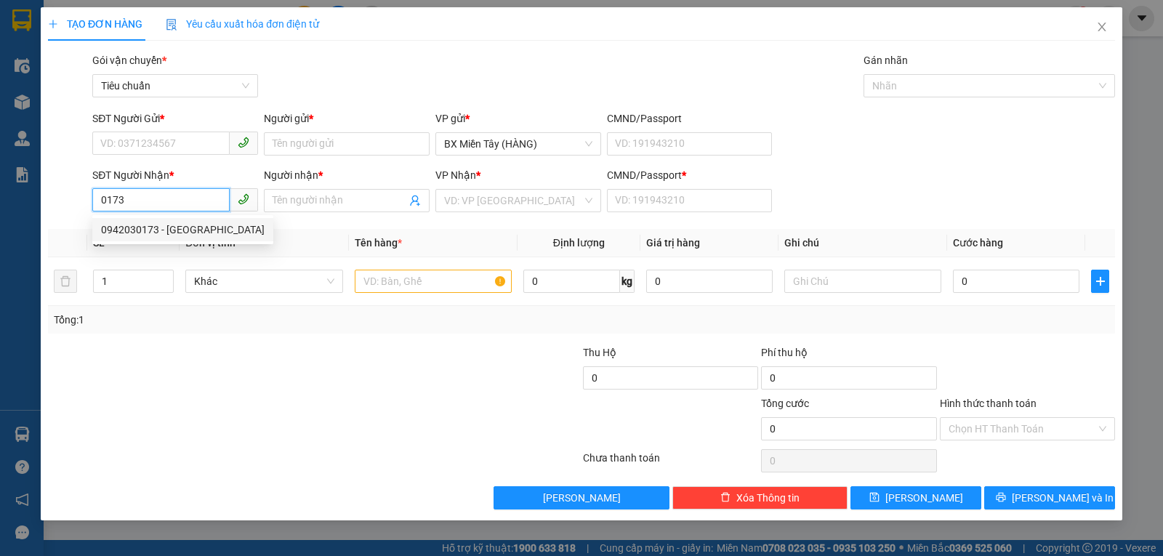
click at [165, 228] on div "0942030173 - Huỳnh Nga" at bounding box center [183, 230] width 164 height 16
type input "0942030173"
type input "Huỳnh Nga"
type input "1"
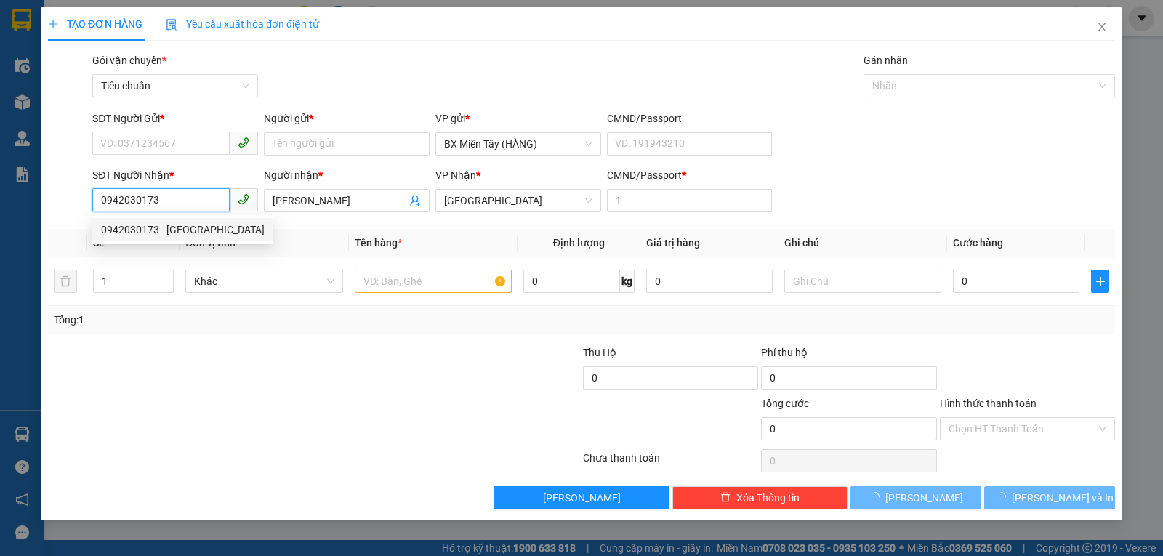
type input "40.000"
type input "0942030173"
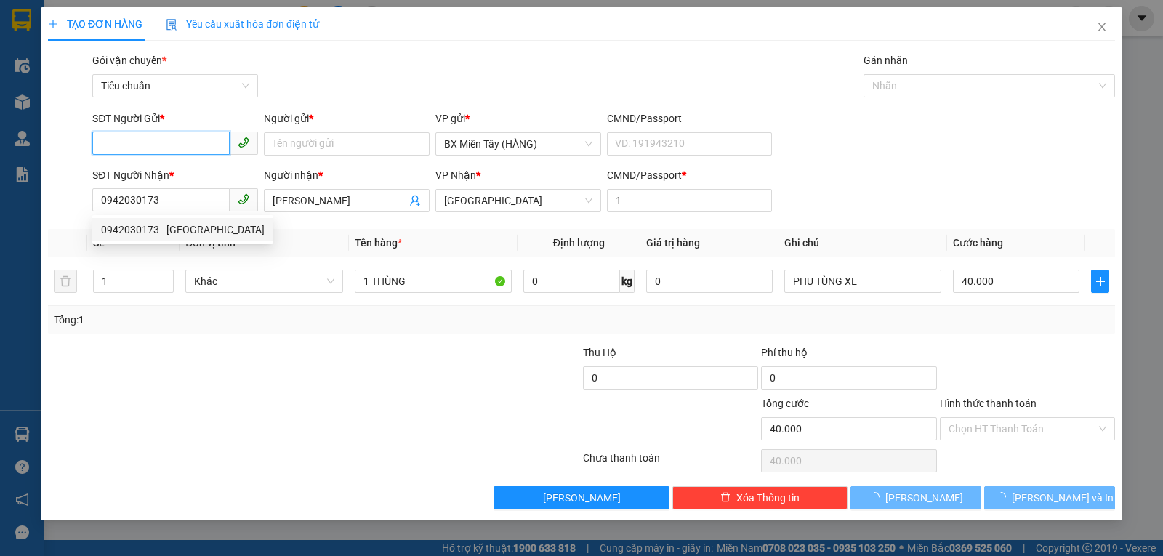
click at [151, 147] on input "SĐT Người Gửi *" at bounding box center [160, 143] width 137 height 23
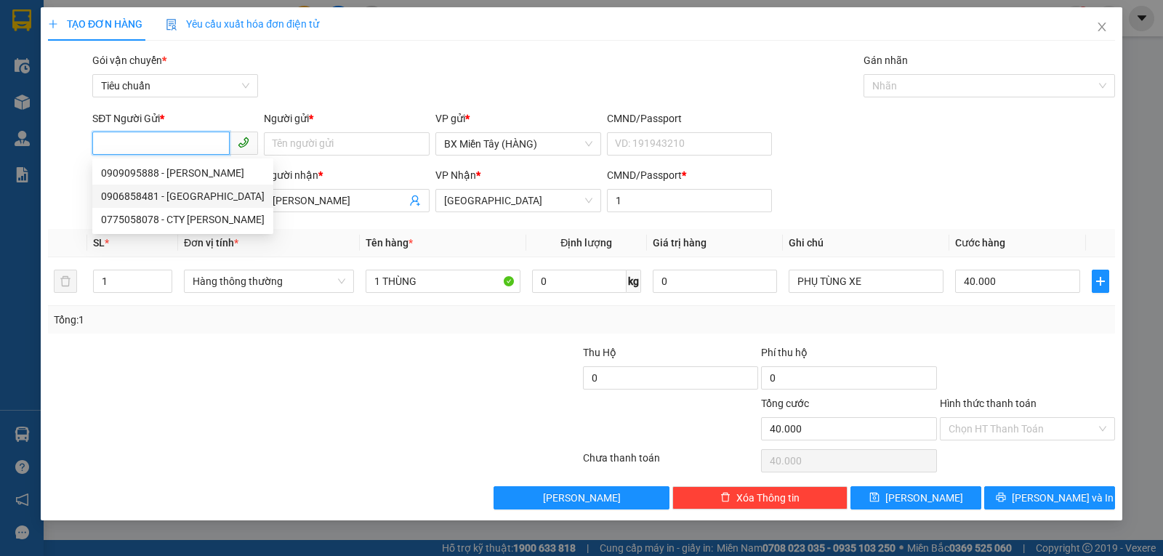
click at [165, 197] on div "0906858481 - Hoà Lộc Phát" at bounding box center [183, 196] width 164 height 16
type input "0906858481"
type input "Hoà Lộc Phát"
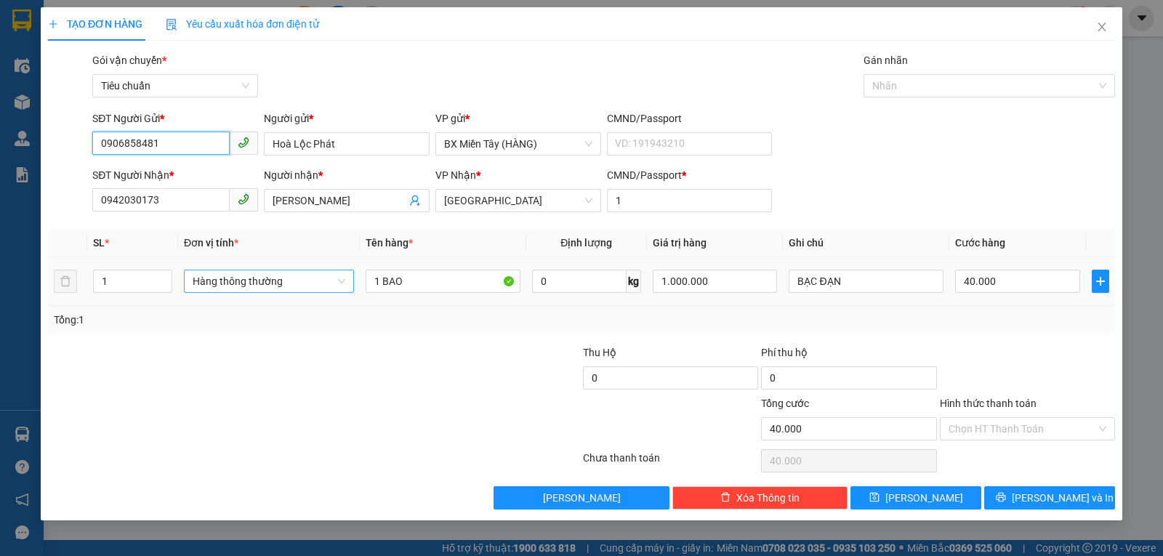
click at [261, 271] on span "Hàng thông thường" at bounding box center [269, 281] width 153 height 22
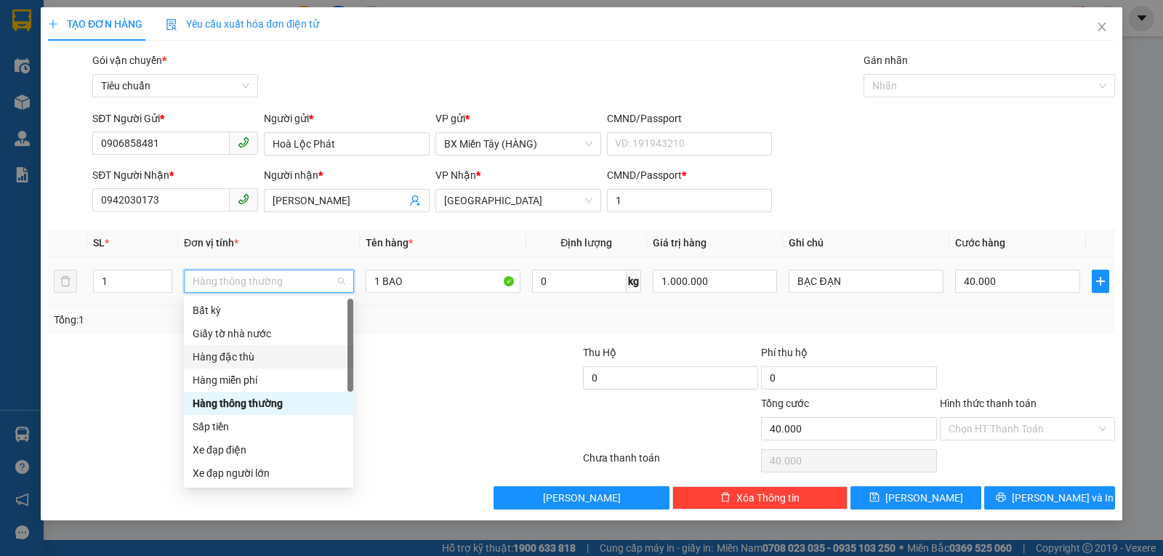
scroll to position [93, 0]
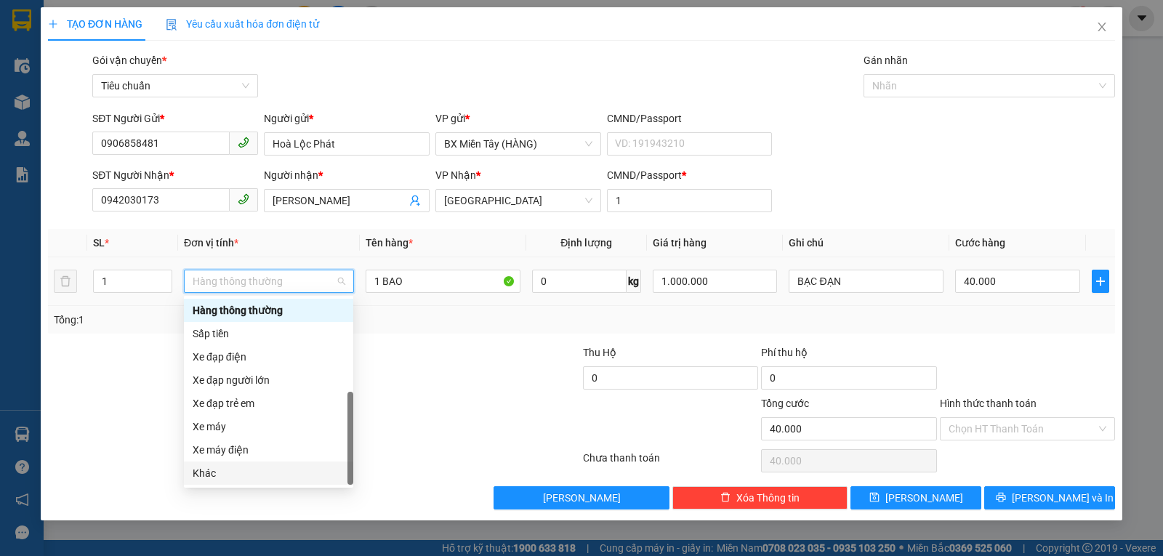
click at [212, 475] on div "Khác" at bounding box center [269, 473] width 152 height 16
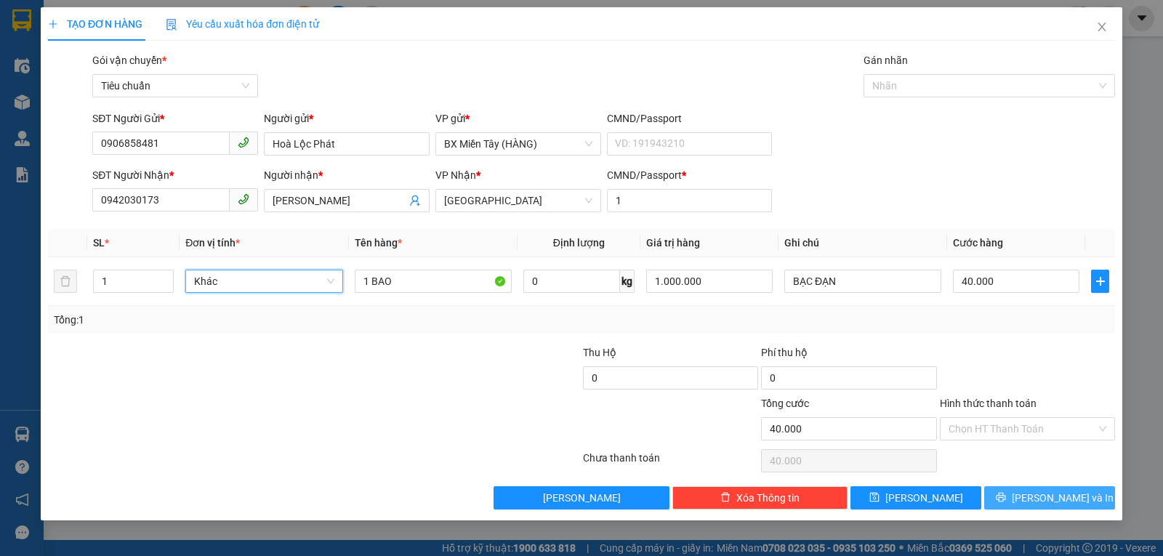
click at [1038, 503] on span "Lưu và In" at bounding box center [1063, 498] width 102 height 16
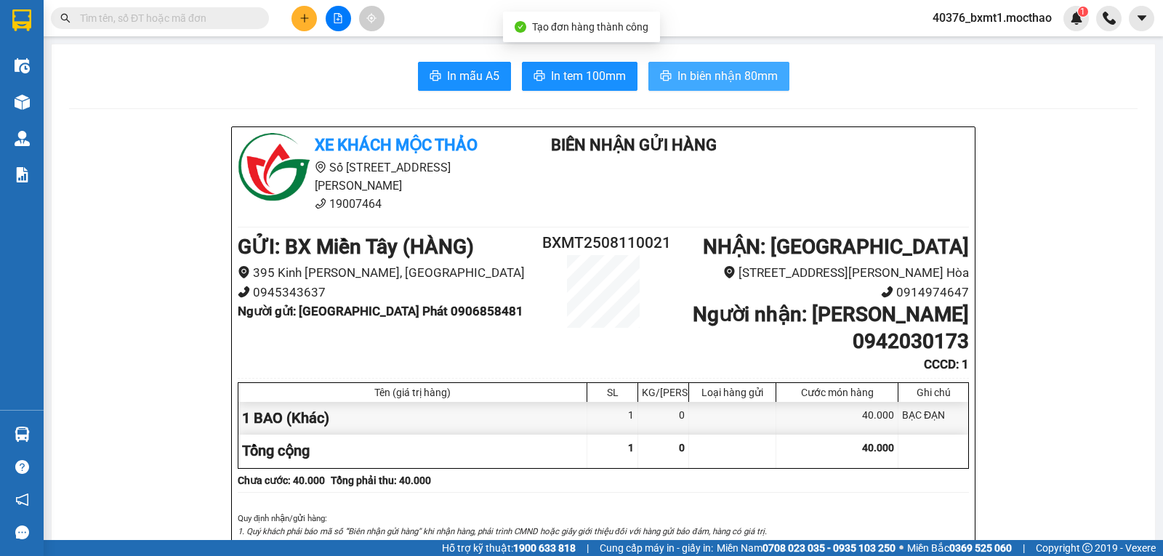
click at [678, 66] on button "In biên nhận 80mm" at bounding box center [719, 76] width 141 height 29
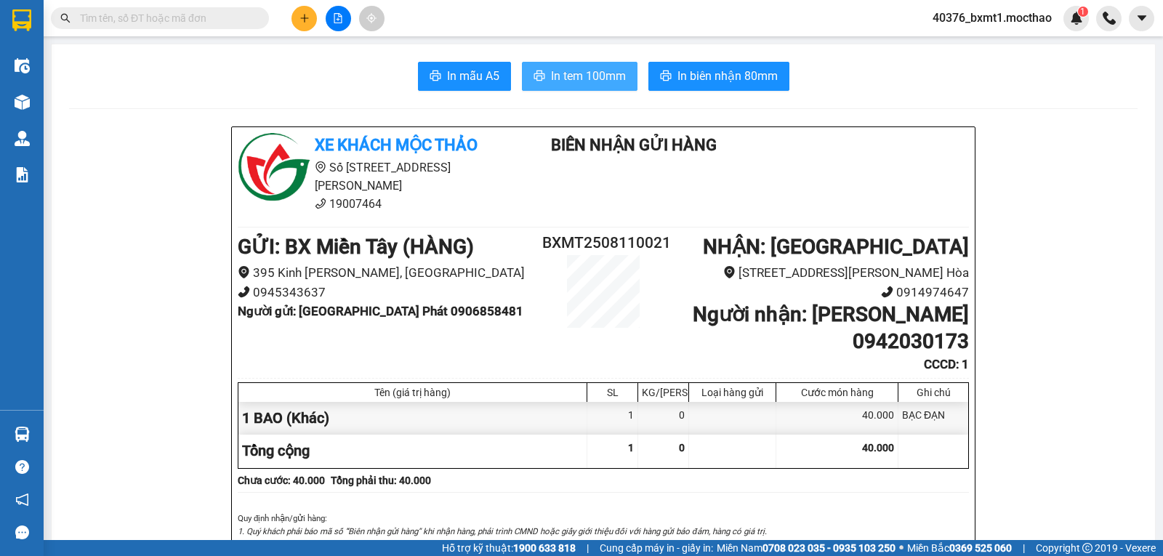
click at [585, 66] on button "In tem 100mm" at bounding box center [580, 76] width 116 height 29
click at [338, 15] on icon "file-add" at bounding box center [338, 18] width 10 height 10
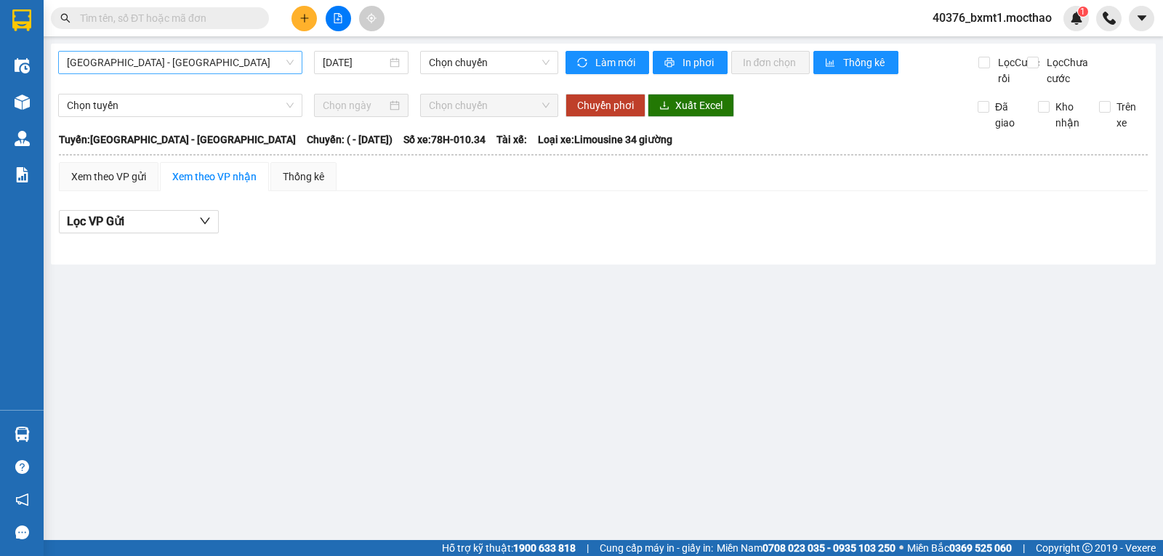
click at [143, 64] on span "[GEOGRAPHIC_DATA] - [GEOGRAPHIC_DATA]" at bounding box center [180, 63] width 227 height 22
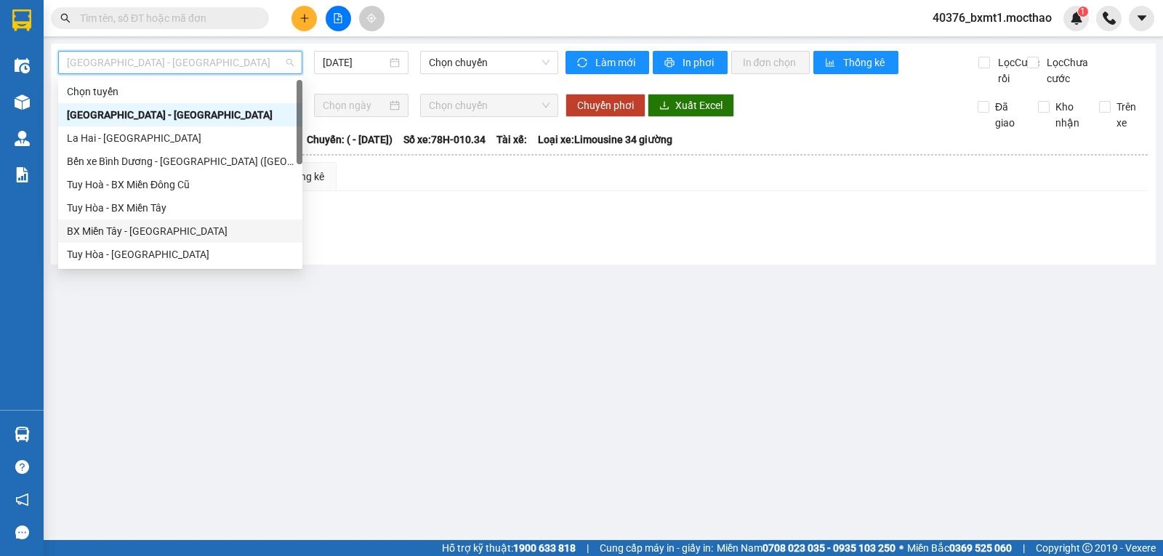
click at [135, 230] on div "BX Miền Tây - [GEOGRAPHIC_DATA]" at bounding box center [180, 231] width 227 height 16
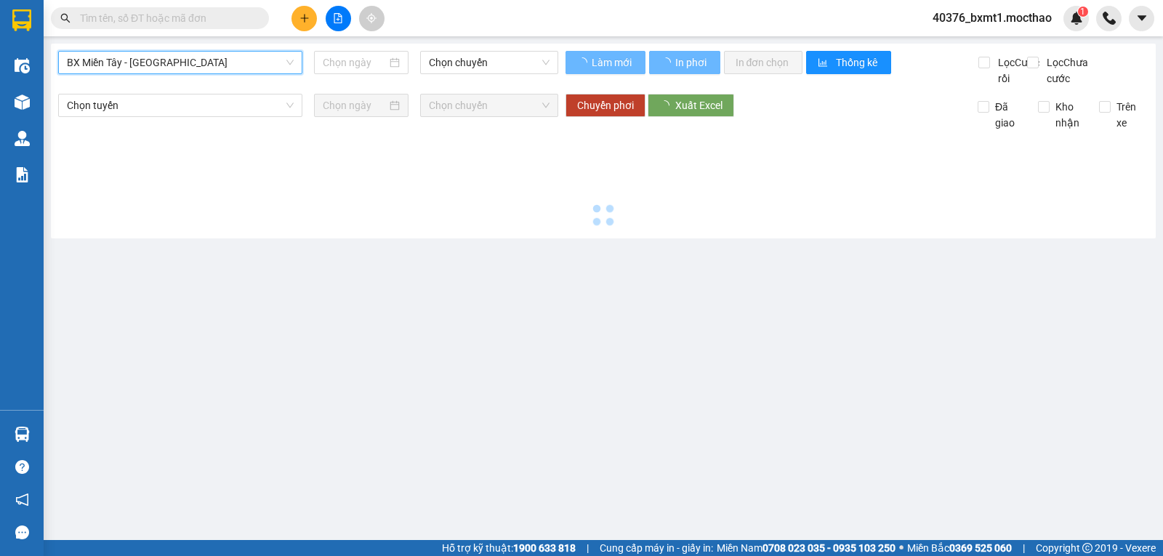
type input "[DATE]"
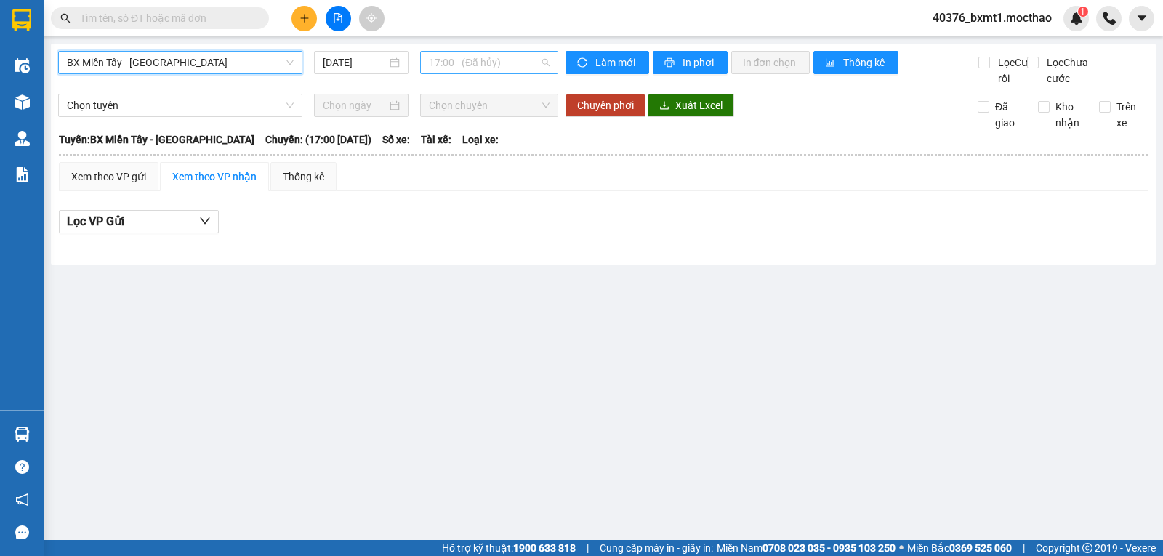
click at [470, 68] on span "17:00 - (Đã hủy)" at bounding box center [489, 63] width 120 height 22
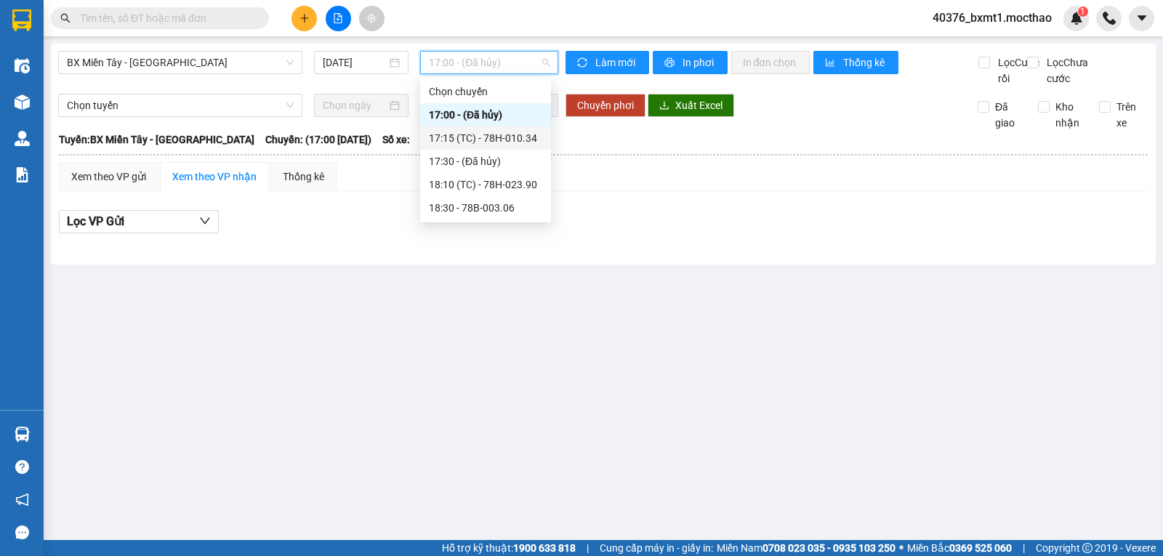
click at [506, 146] on div "17:15 (TC) - 78H-010.34" at bounding box center [485, 138] width 131 height 23
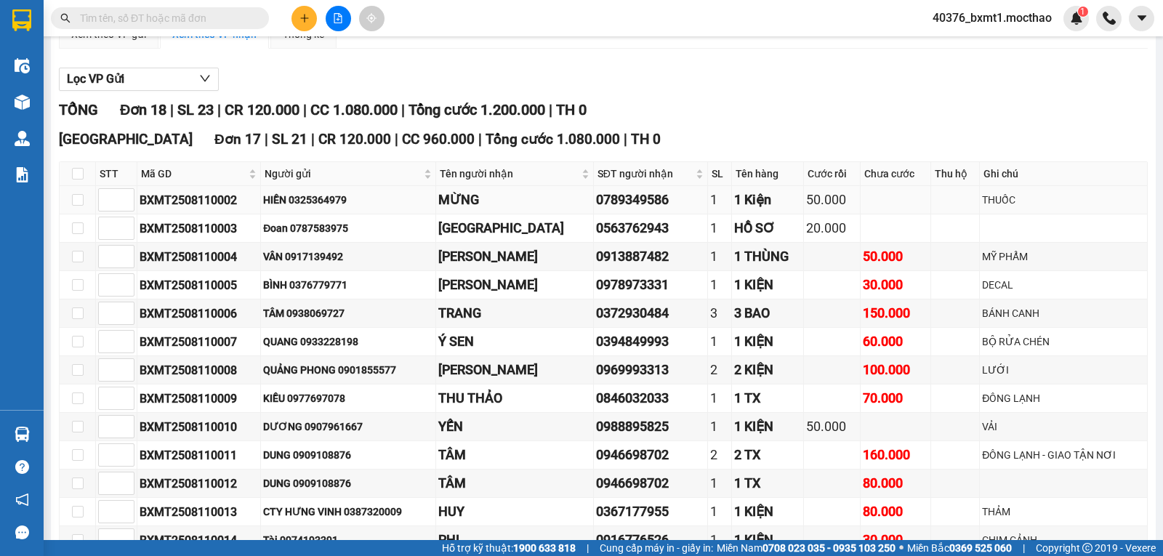
scroll to position [145, 0]
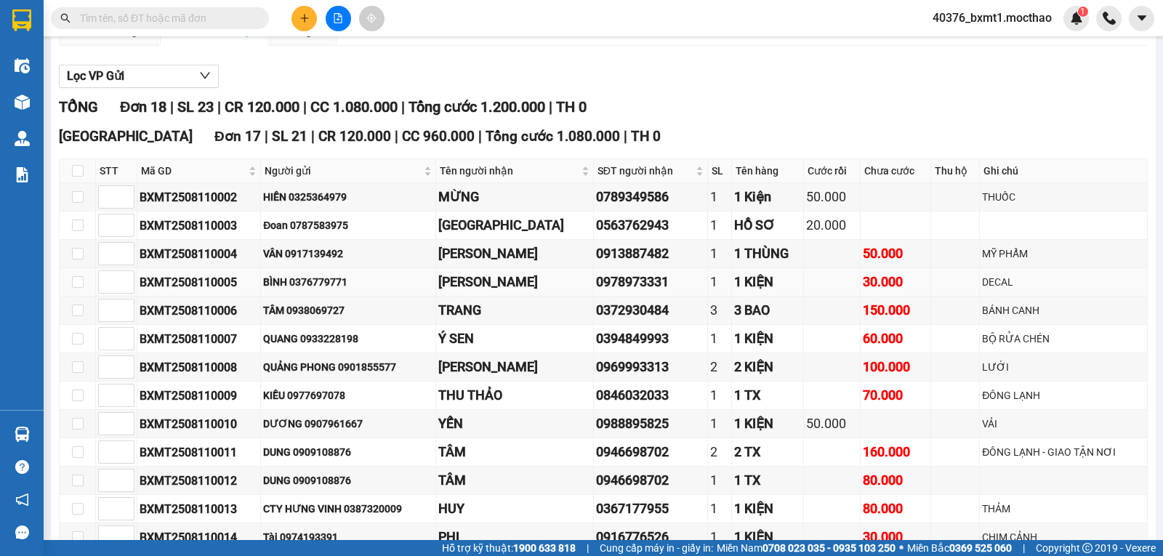
click at [494, 292] on div "MINH HUY" at bounding box center [514, 282] width 153 height 20
click at [473, 321] on div "TRANG" at bounding box center [514, 310] width 153 height 20
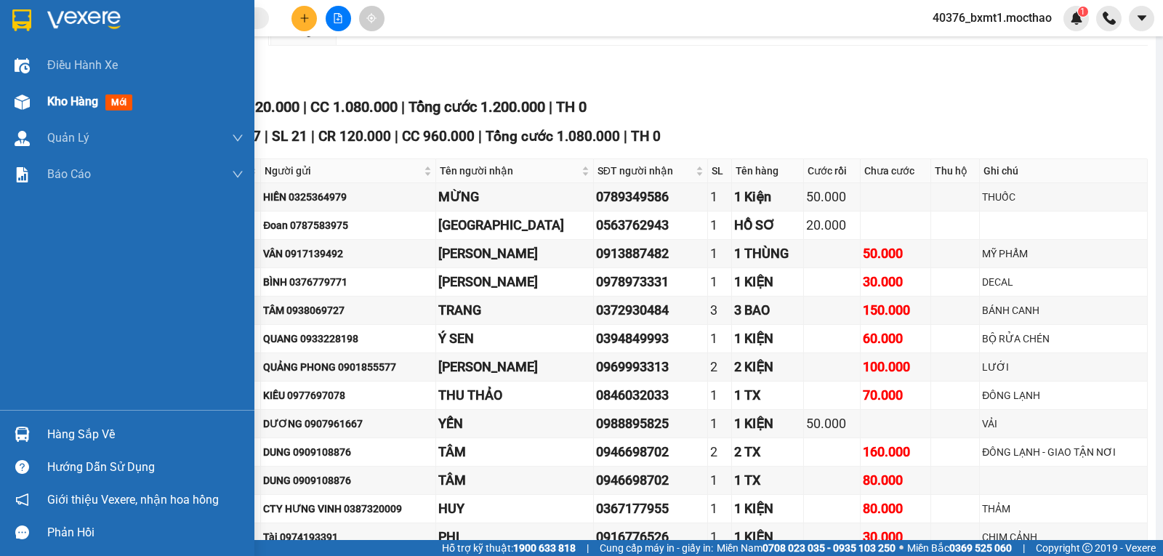
click at [36, 105] on div "Kho hàng mới" at bounding box center [127, 102] width 254 height 36
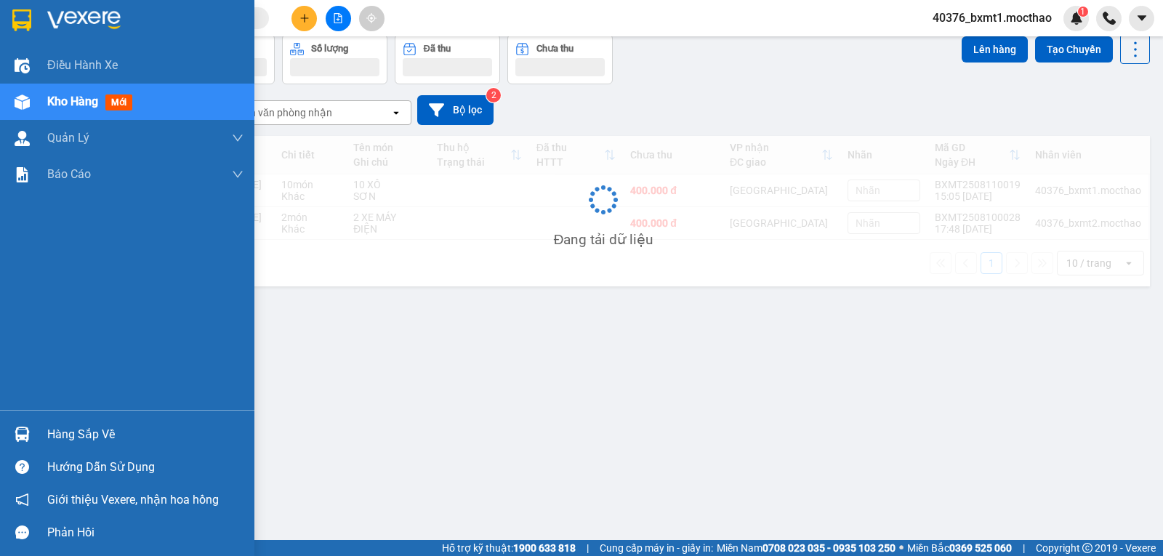
scroll to position [67, 0]
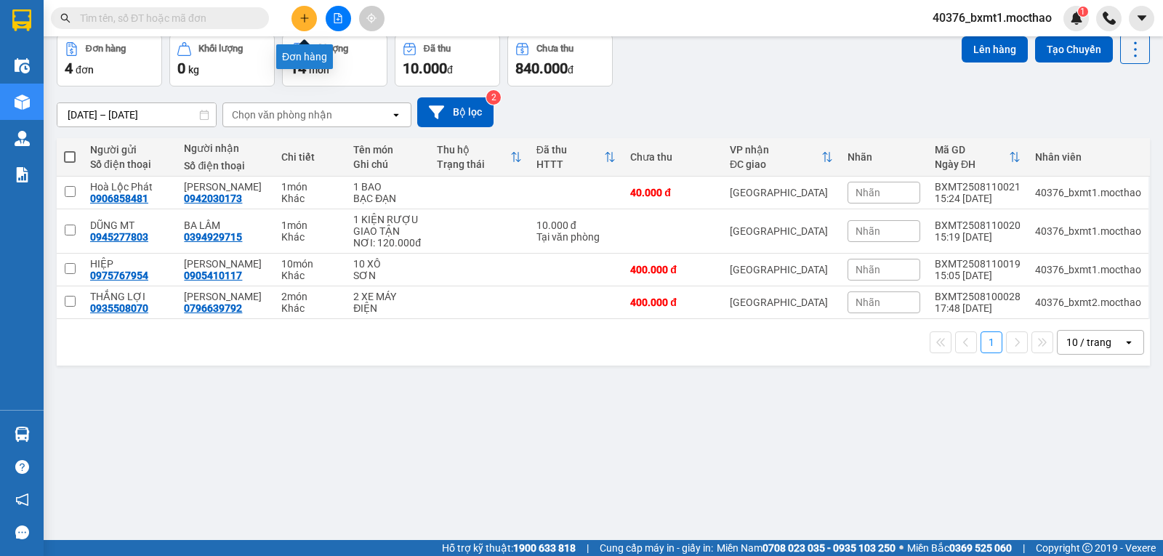
click at [309, 17] on icon "plus" at bounding box center [305, 18] width 10 height 10
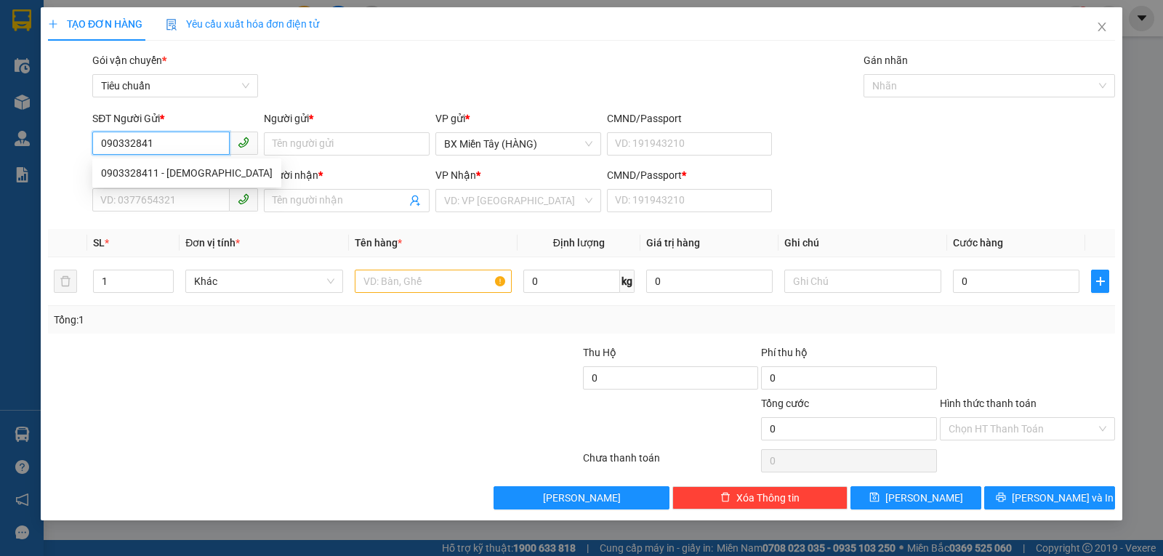
type input "0903328411"
click at [190, 169] on div "0903328411 - VIỆT THÁI" at bounding box center [187, 173] width 172 height 16
type input "VIỆT THÁI"
type input "0906409697"
type input "HƯƠNG"
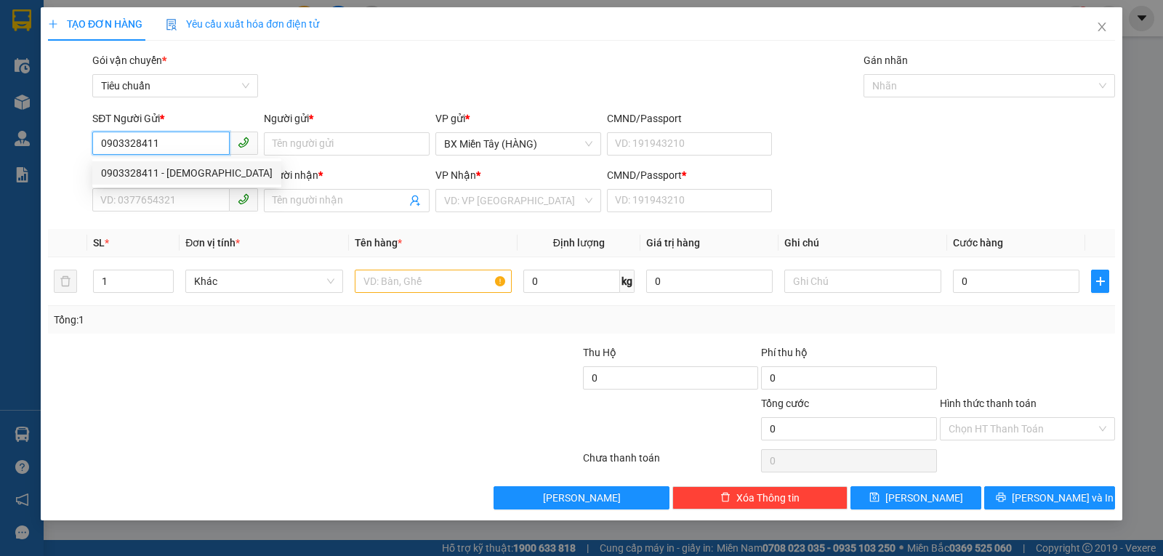
type input "0"
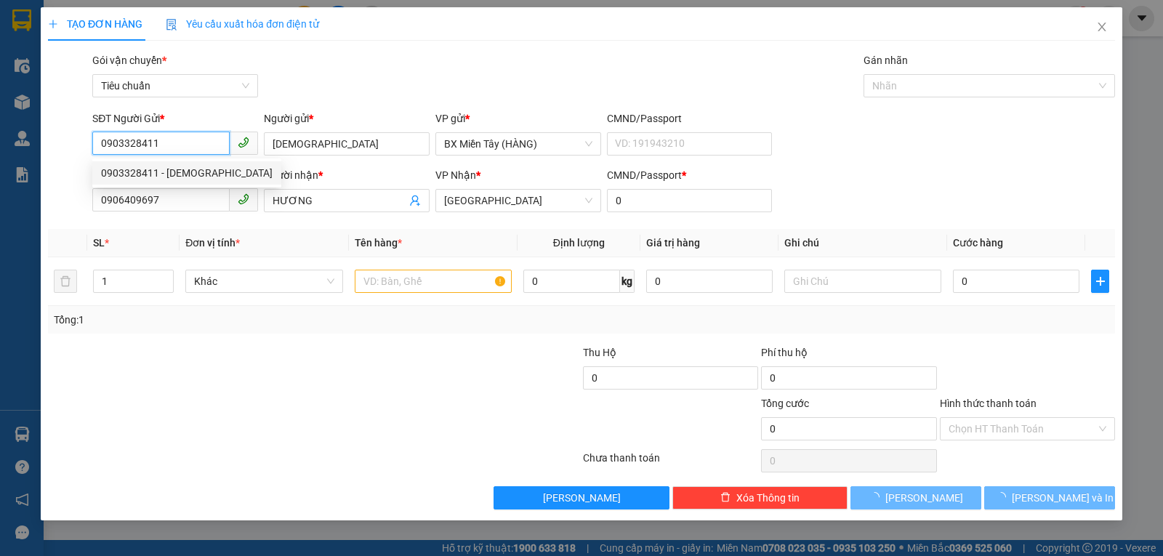
type input "100.000"
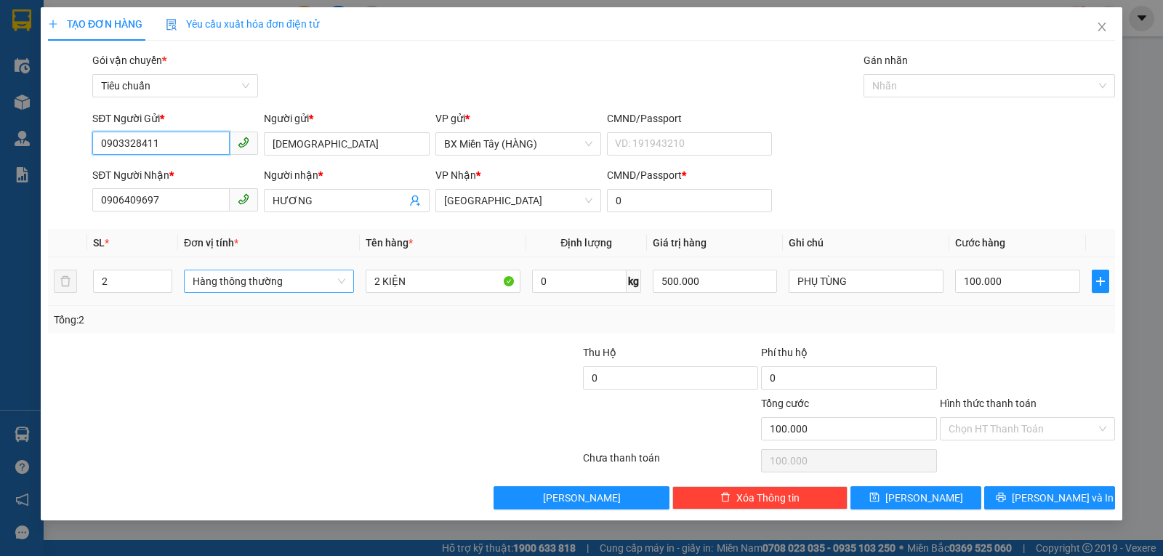
click at [222, 286] on span "Hàng thông thường" at bounding box center [269, 281] width 153 height 22
type input "0903328411"
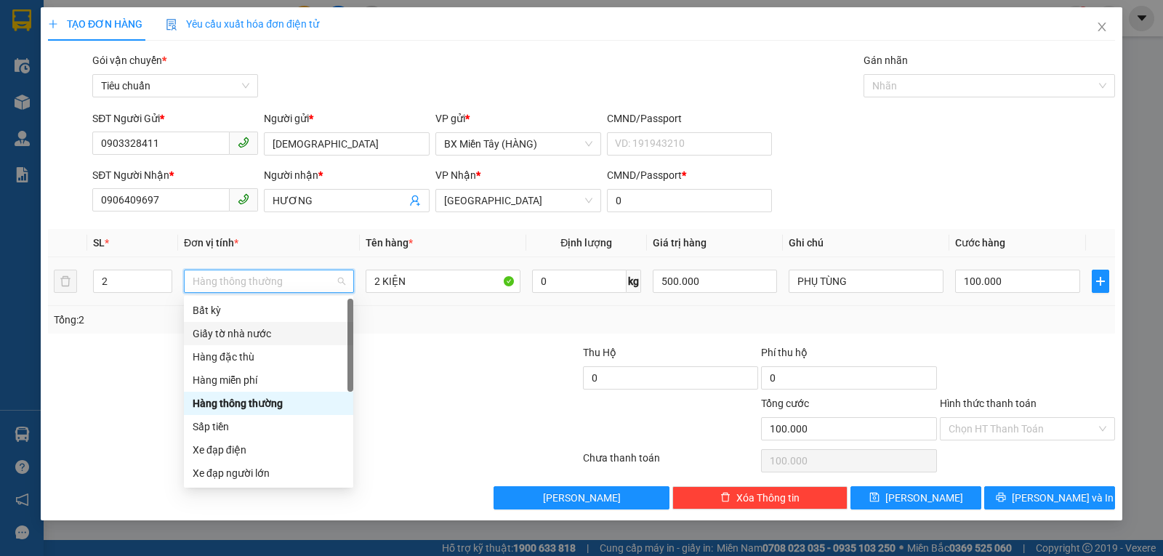
scroll to position [93, 0]
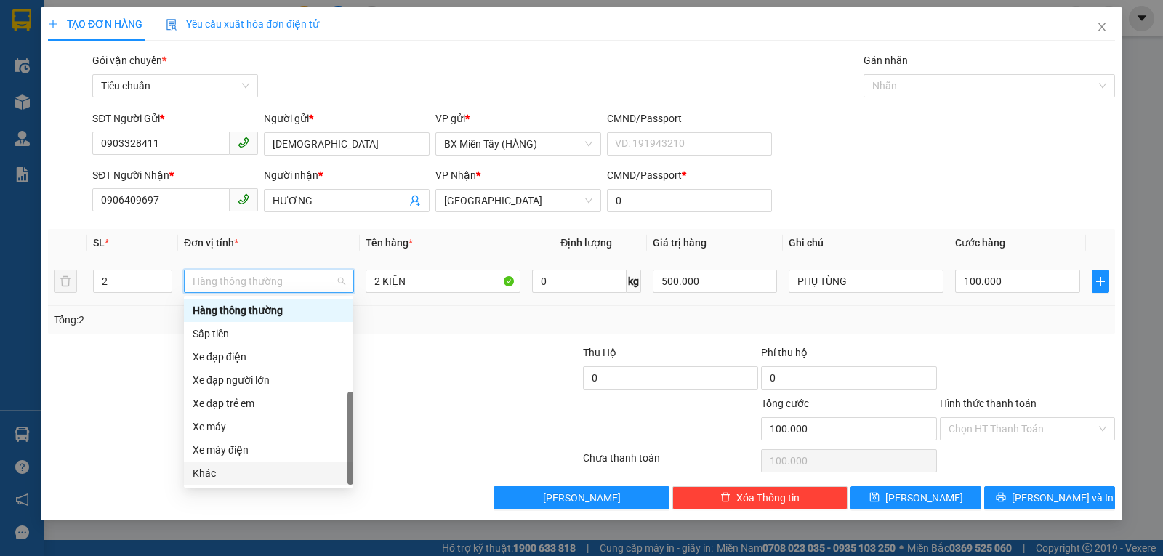
click at [237, 473] on div "Khác" at bounding box center [269, 473] width 152 height 16
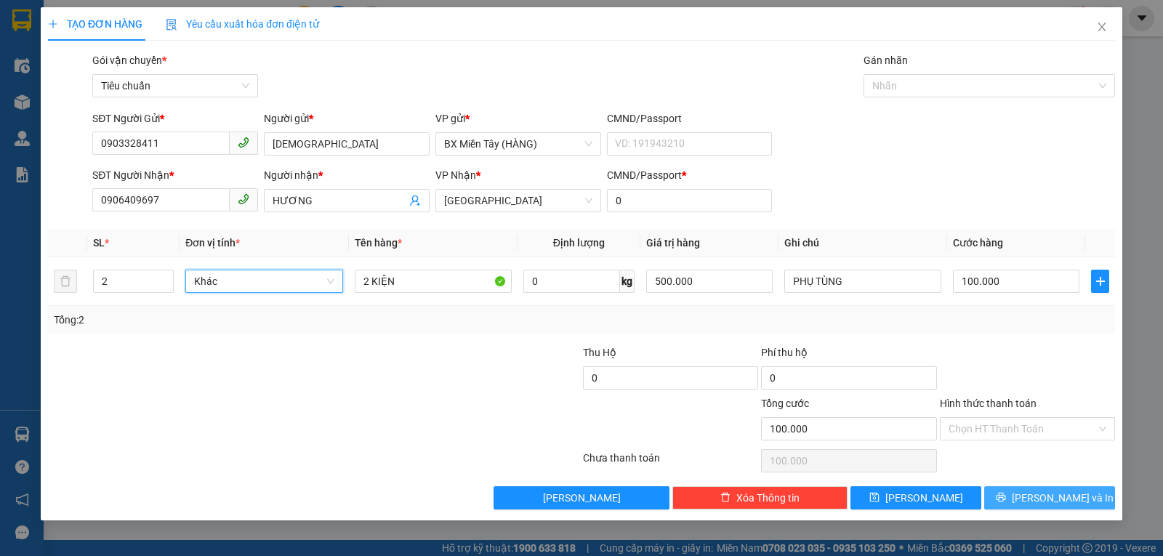
click at [1025, 487] on button "Lưu và In" at bounding box center [1049, 497] width 131 height 23
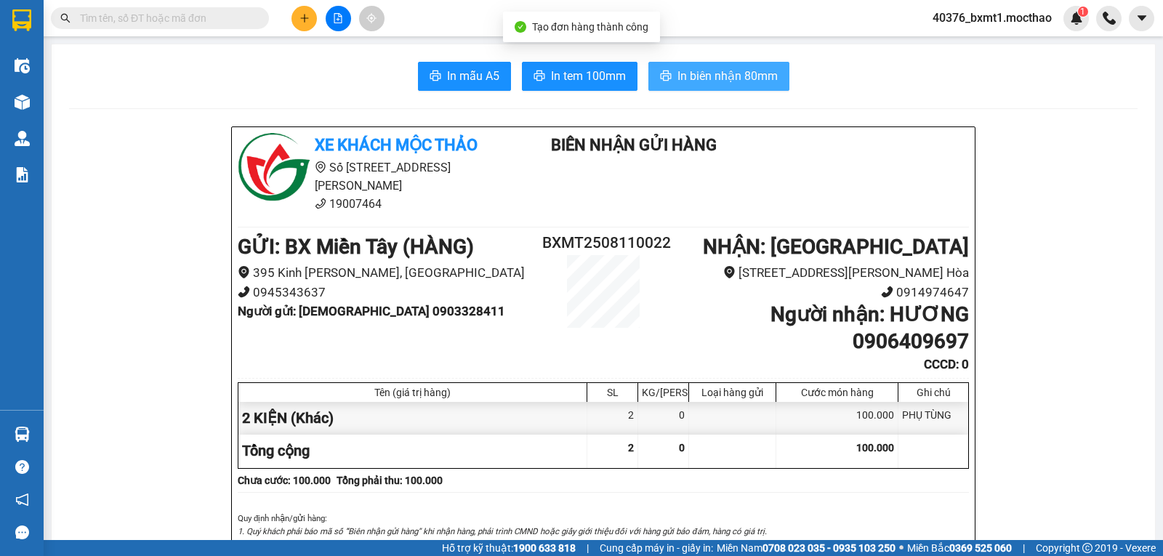
click at [713, 65] on button "In biên nhận 80mm" at bounding box center [719, 76] width 141 height 29
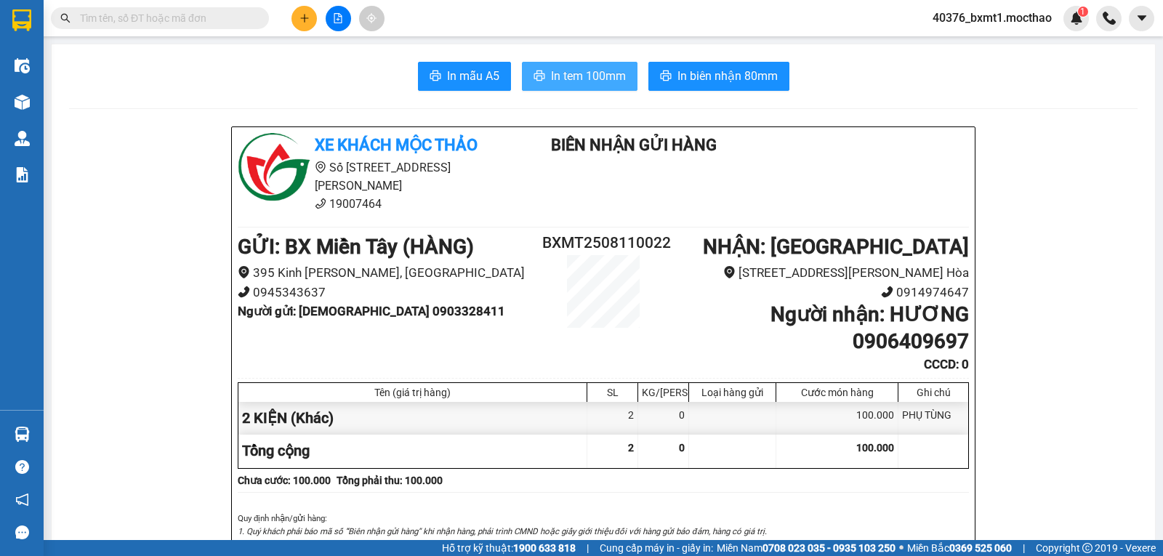
click at [589, 80] on span "In tem 100mm" at bounding box center [588, 76] width 75 height 18
click at [296, 18] on button at bounding box center [304, 18] width 25 height 25
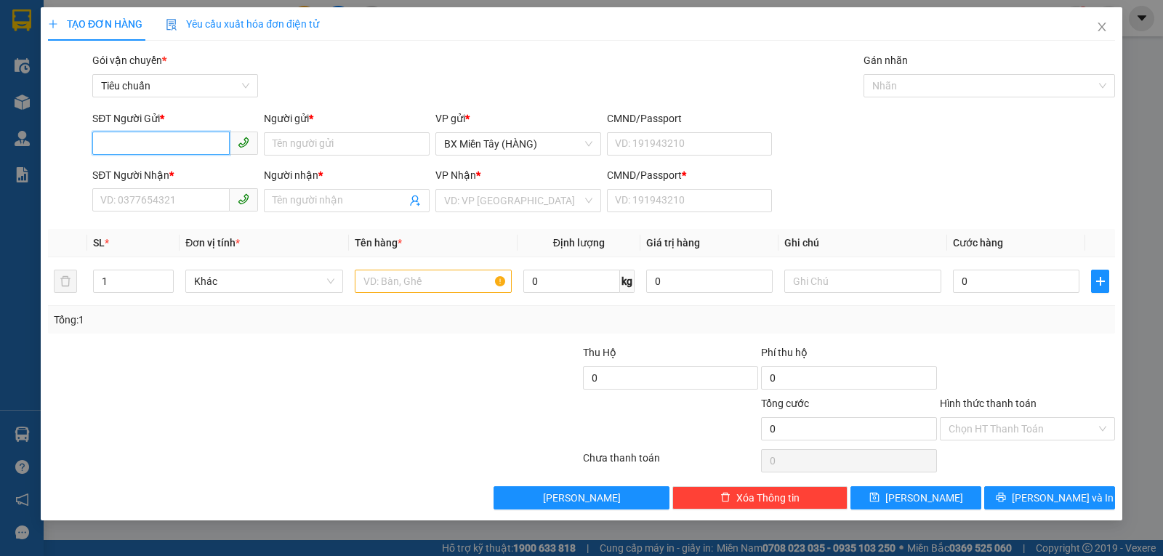
click at [151, 143] on input "SĐT Người Gửi *" at bounding box center [160, 143] width 137 height 23
type input "0377449334"
click at [290, 144] on input "Người gửi *" at bounding box center [347, 143] width 166 height 23
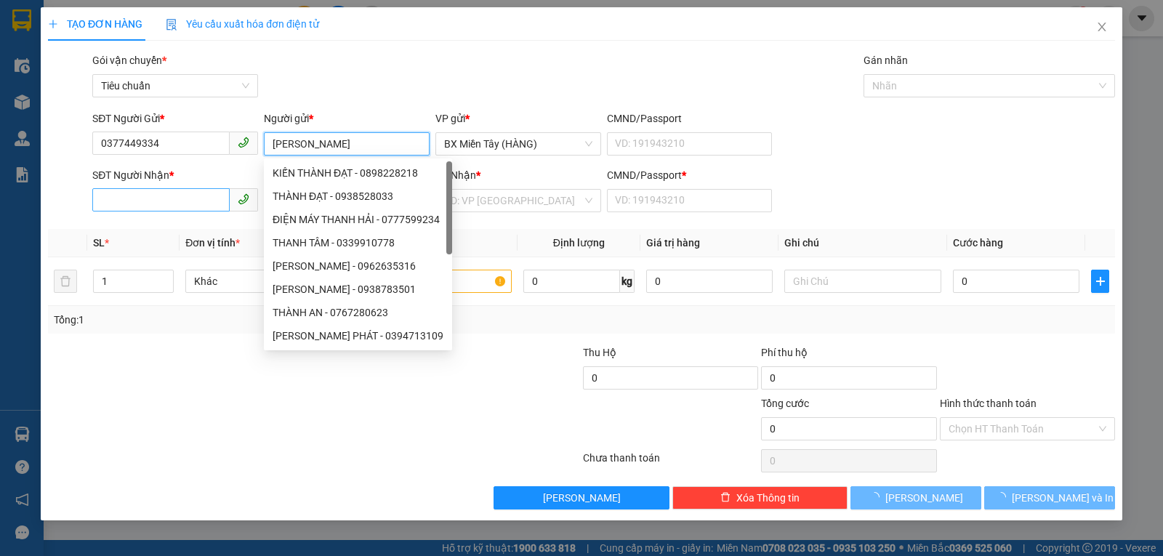
type input "THANH NGUYÊN"
click at [192, 197] on input "SĐT Người Nhận *" at bounding box center [160, 199] width 137 height 23
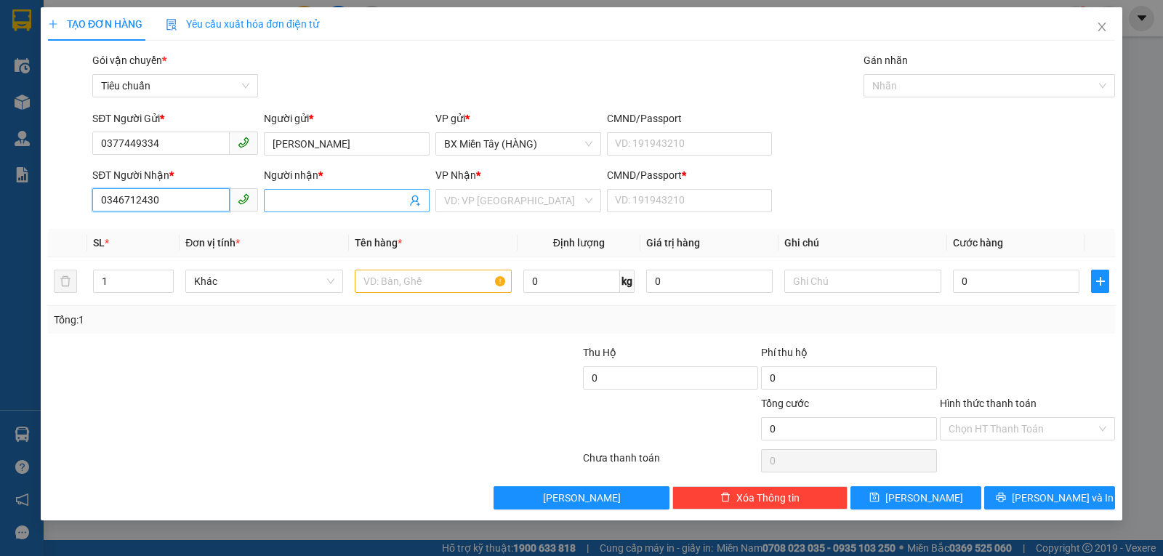
type input "0346712430"
click at [324, 202] on input "Người nhận *" at bounding box center [340, 201] width 134 height 16
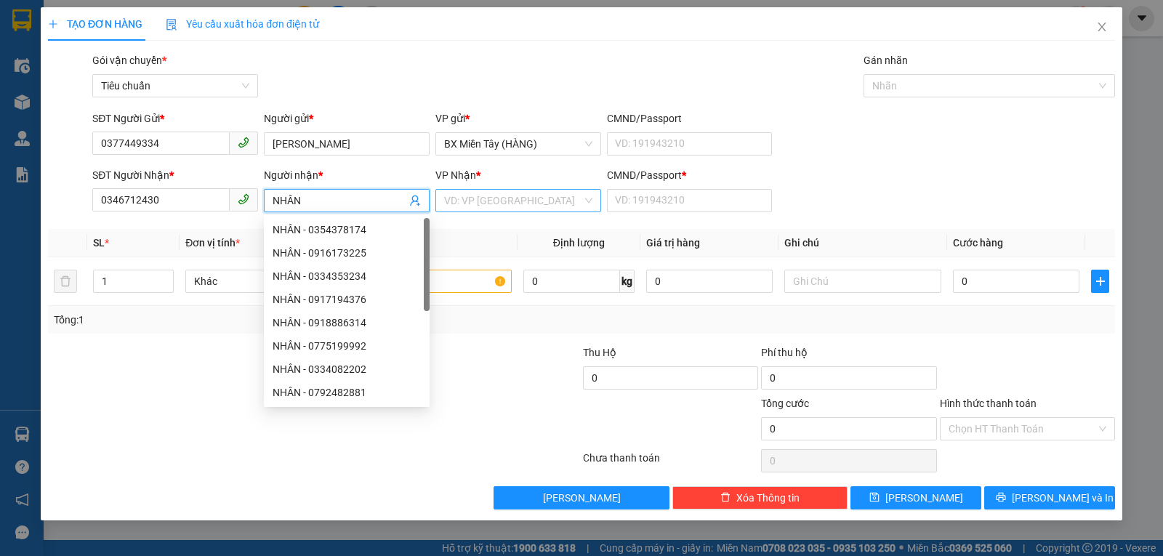
type input "NHÂN"
click at [476, 206] on input "search" at bounding box center [513, 201] width 138 height 22
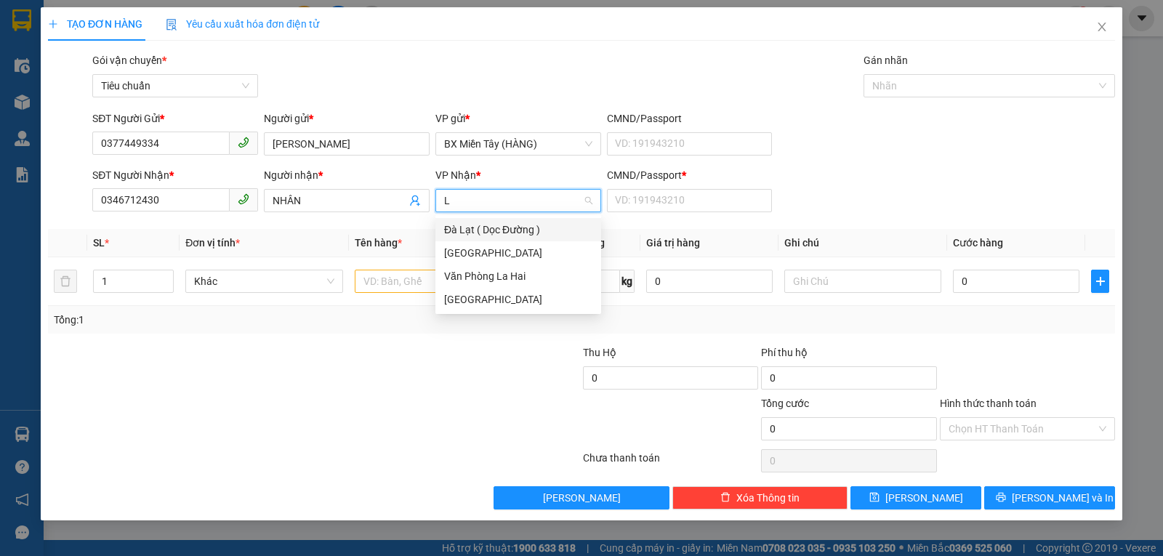
type input "LA"
click at [474, 279] on div "Văn Phòng La Hai" at bounding box center [518, 276] width 148 height 16
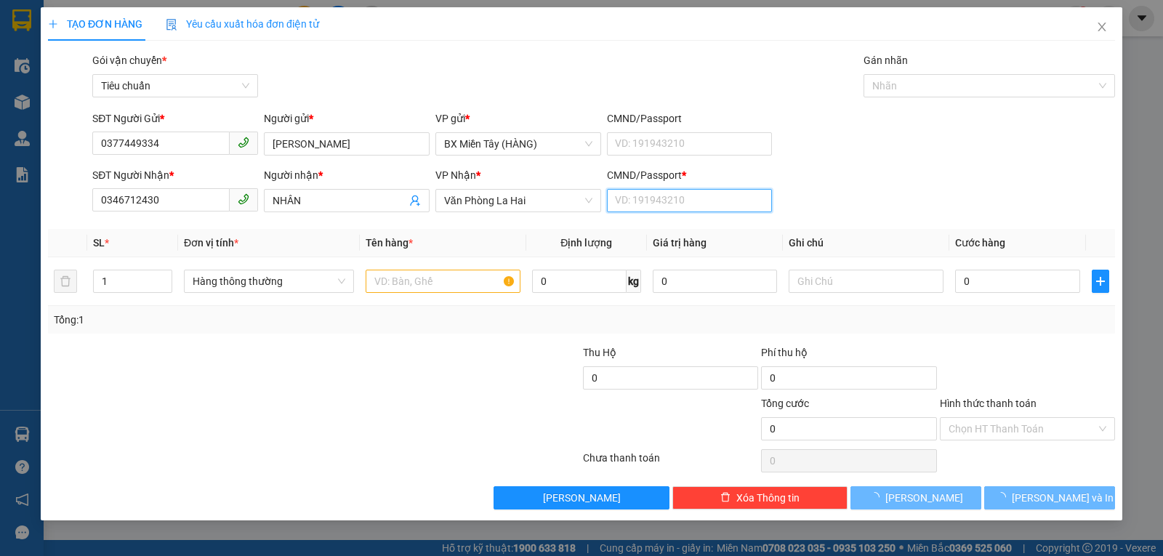
click at [701, 197] on input "CMND/Passport *" at bounding box center [690, 200] width 166 height 23
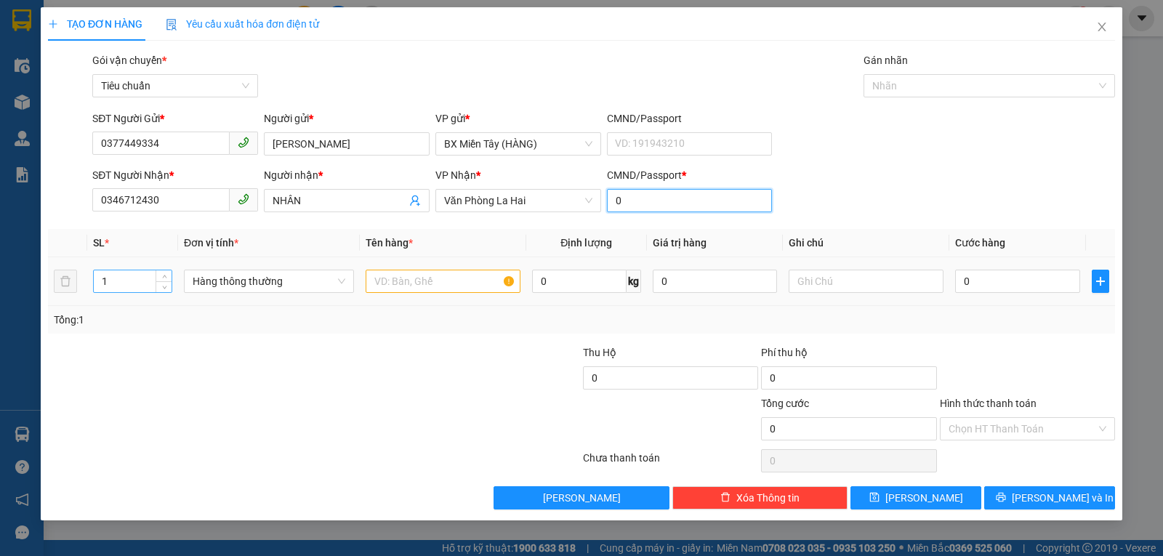
type input "0"
click at [129, 281] on input "1" at bounding box center [133, 281] width 78 height 22
click at [305, 289] on span "Hàng thông thường" at bounding box center [269, 281] width 153 height 22
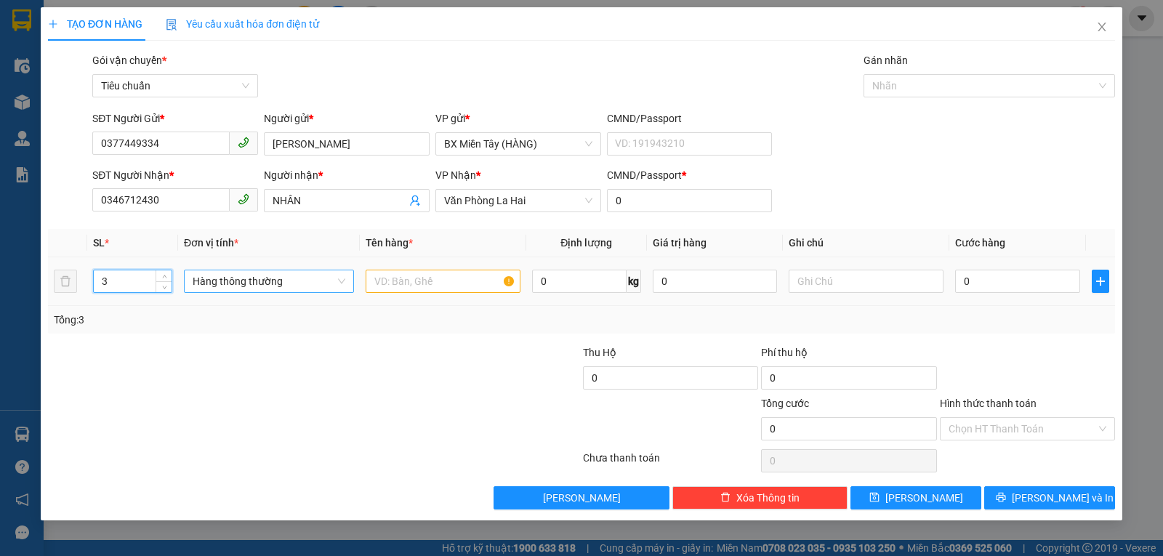
type input "3"
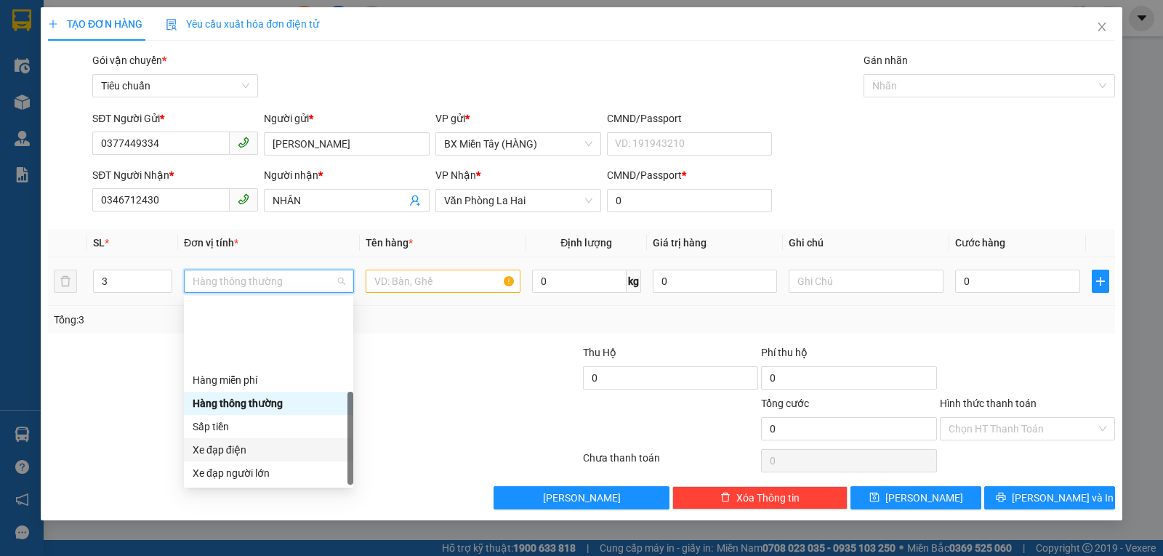
scroll to position [93, 0]
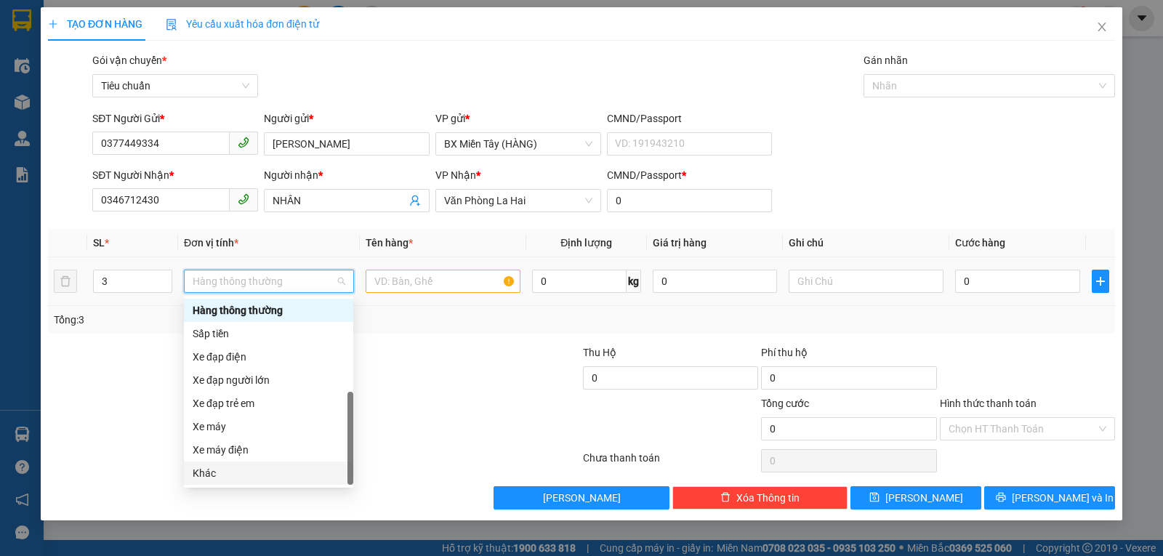
click at [249, 470] on div "Khác" at bounding box center [269, 473] width 152 height 16
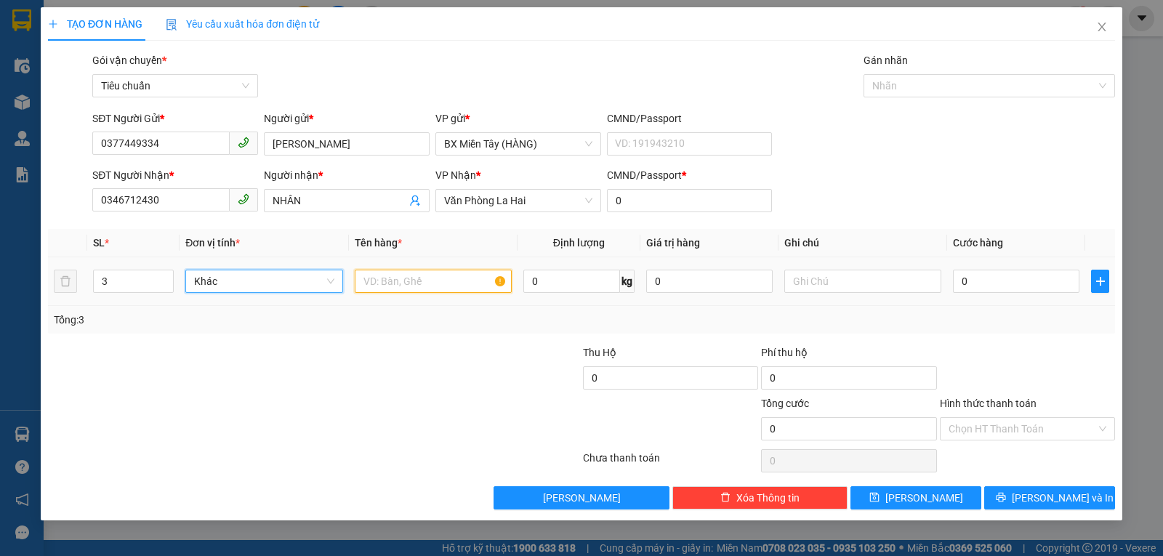
click at [380, 283] on input "text" at bounding box center [433, 281] width 157 height 23
type input "3 KIỆN"
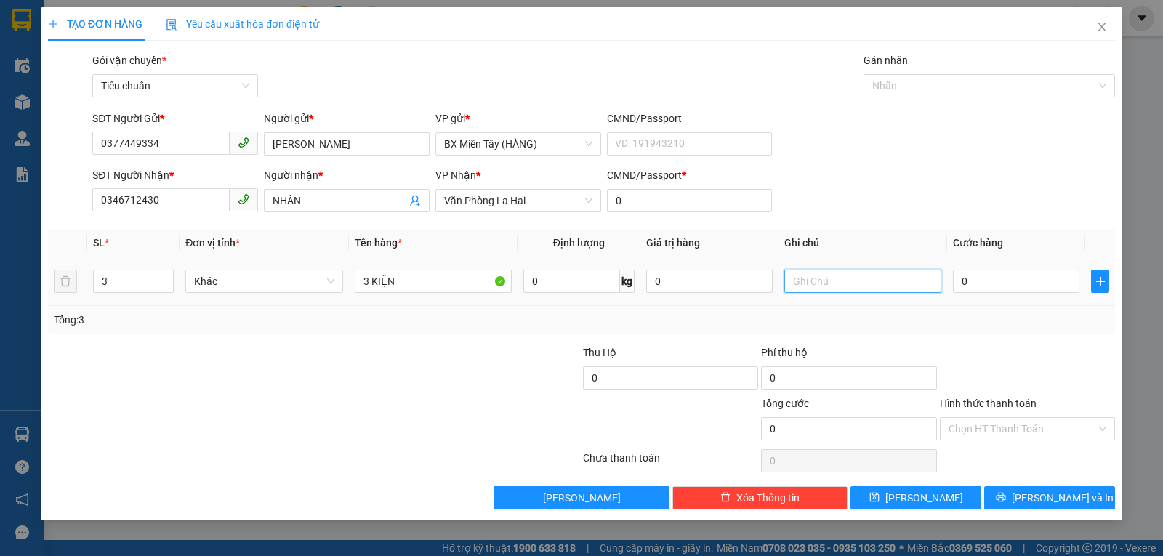
click at [849, 287] on input "text" at bounding box center [863, 281] width 157 height 23
type input "1 BỘ MÁY LẠNH + 1 XE ĐỒ CHƠI -CHUYỂN LA HAI: 80.000đ"
click at [975, 280] on input "0" at bounding box center [1016, 281] width 127 height 23
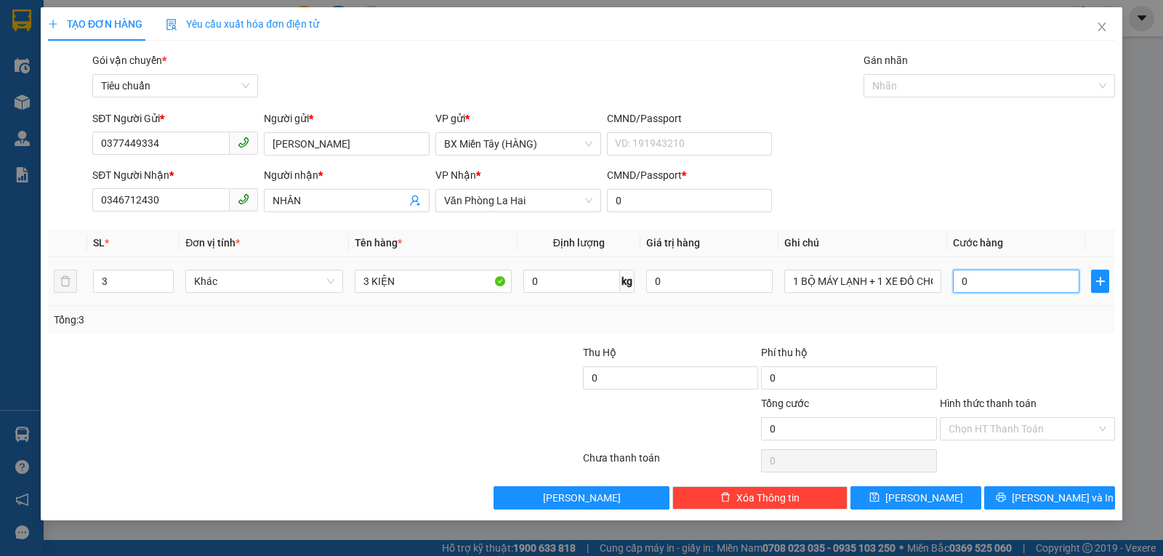
type input "2"
type input "20"
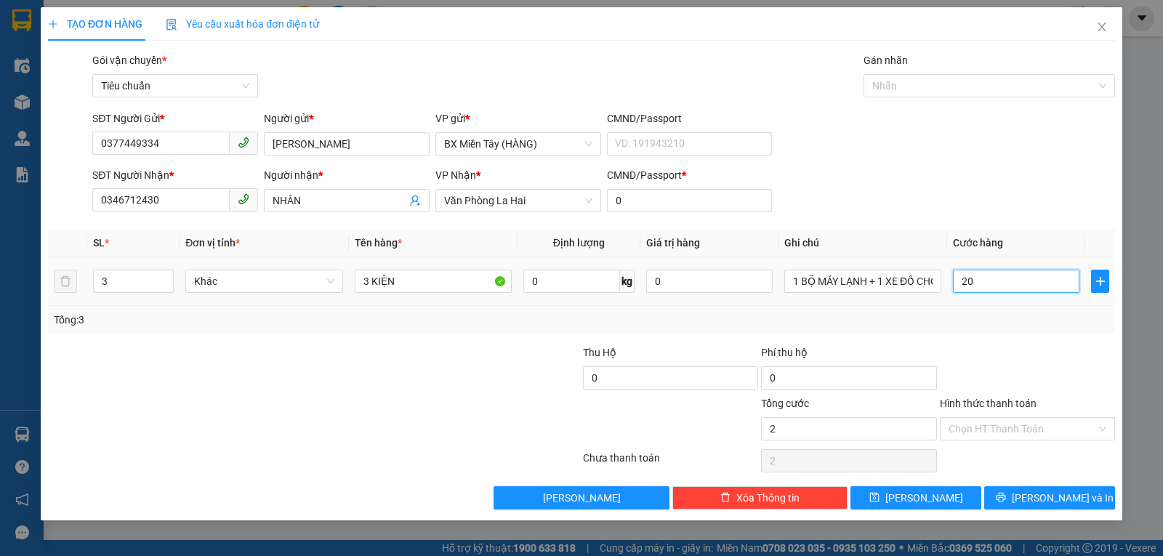
type input "20"
type input "200"
click at [998, 342] on div "Transit Pickup Surcharge Ids Transit Deliver Surcharge Ids Transit Deliver Surc…" at bounding box center [581, 280] width 1067 height 457
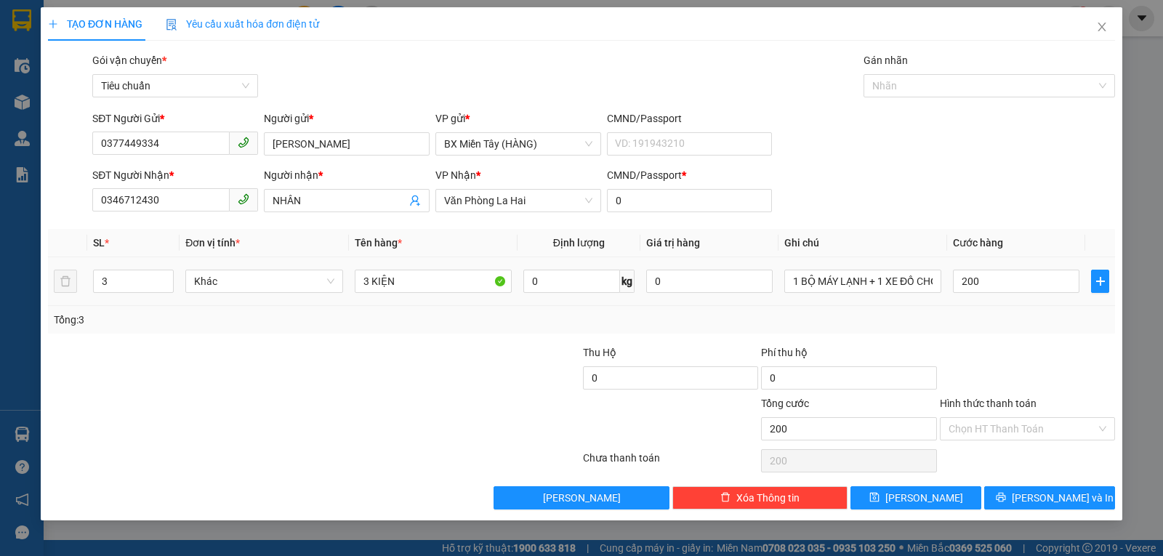
type input "200.000"
drag, startPoint x: 911, startPoint y: 379, endPoint x: 1014, endPoint y: 340, distance: 109.5
click at [1014, 340] on div "Transit Pickup Surcharge Ids Transit Deliver Surcharge Ids Transit Deliver Surc…" at bounding box center [581, 280] width 1067 height 457
click at [1019, 429] on input "Hình thức thanh toán" at bounding box center [1023, 429] width 148 height 22
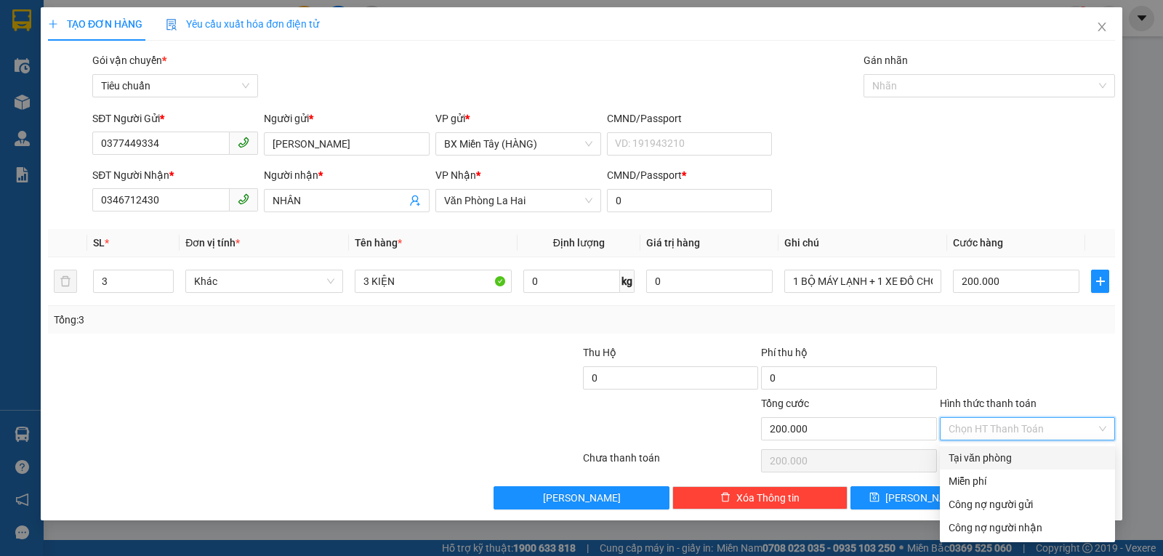
click at [1004, 452] on div "Tại văn phòng" at bounding box center [1028, 458] width 158 height 16
type input "0"
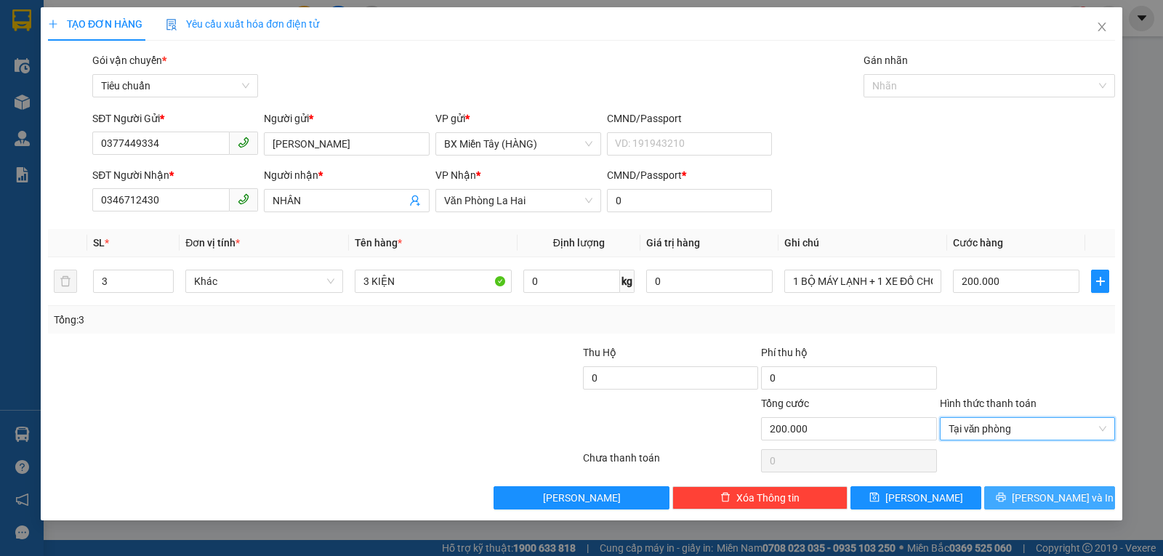
click at [1006, 496] on icon "printer" at bounding box center [1000, 497] width 9 height 9
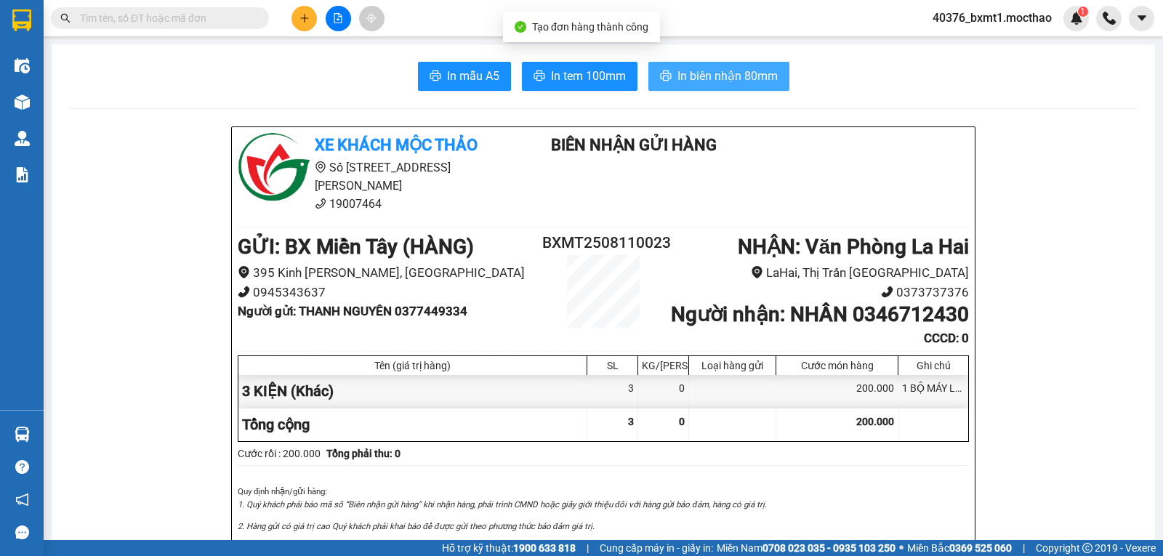
click at [678, 71] on span "In biên nhận 80mm" at bounding box center [728, 76] width 100 height 18
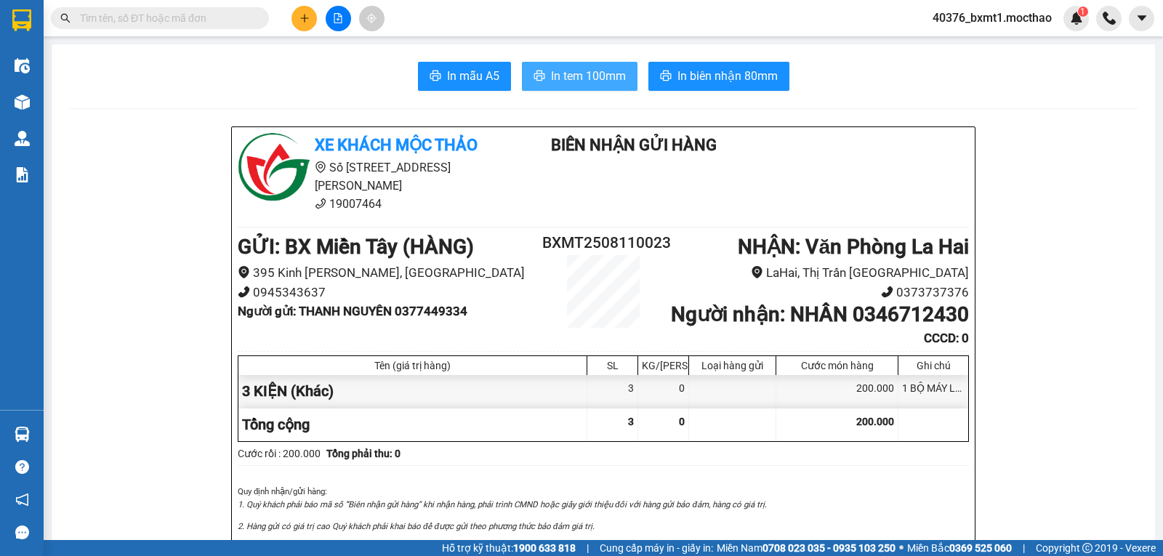
click at [570, 76] on span "In tem 100mm" at bounding box center [588, 76] width 75 height 18
click at [300, 18] on icon "plus" at bounding box center [305, 18] width 10 height 10
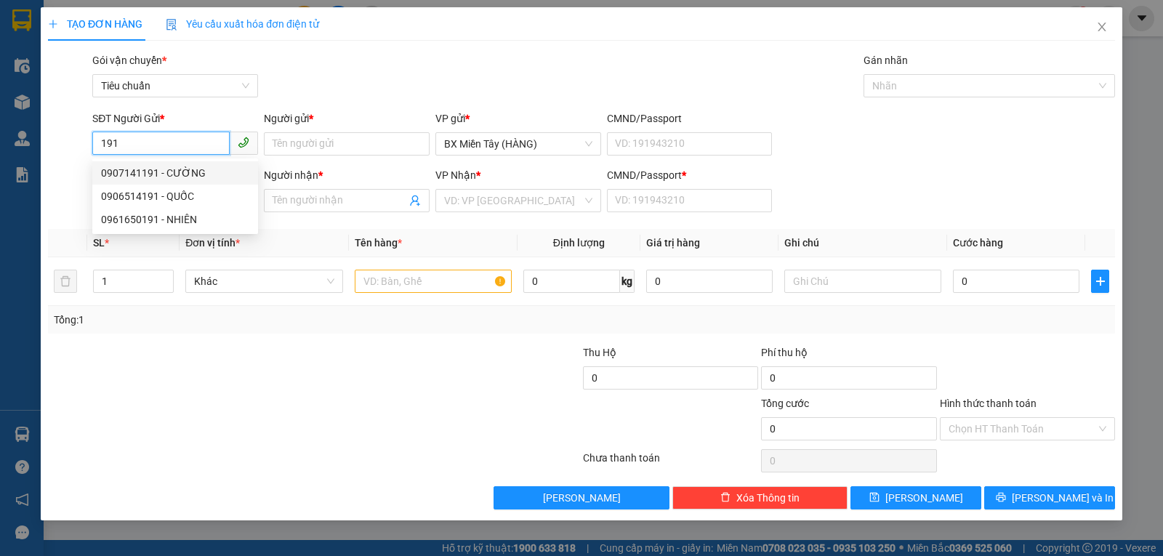
click at [168, 174] on div "0907141191 - CƯỜNG" at bounding box center [175, 173] width 148 height 16
type input "0907141191"
type input "CƯỜNG"
type input "0708091319"
type input "NGHĨA"
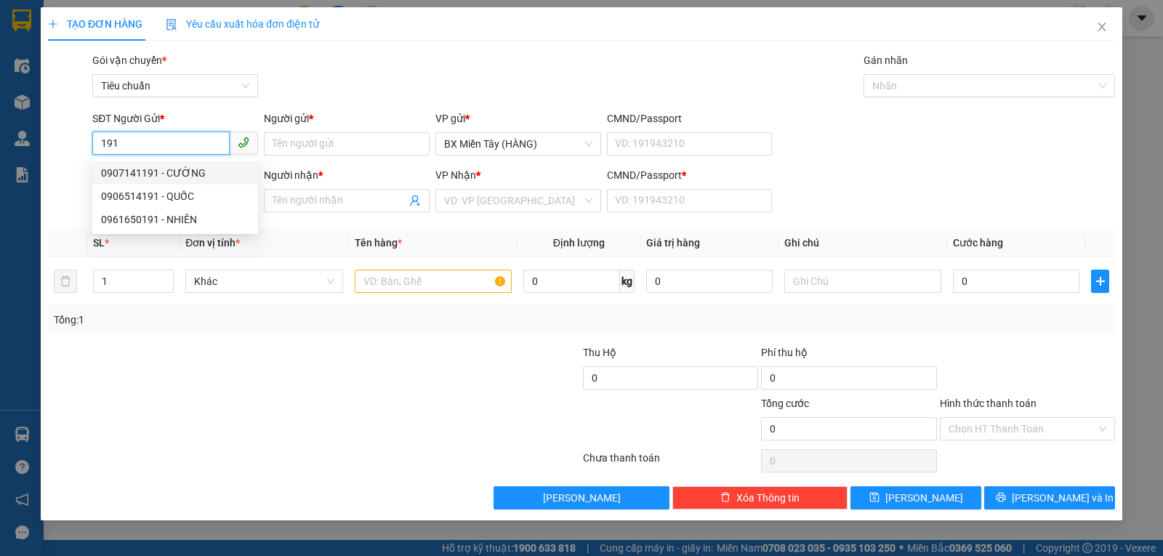
type input "0"
type input "40.000"
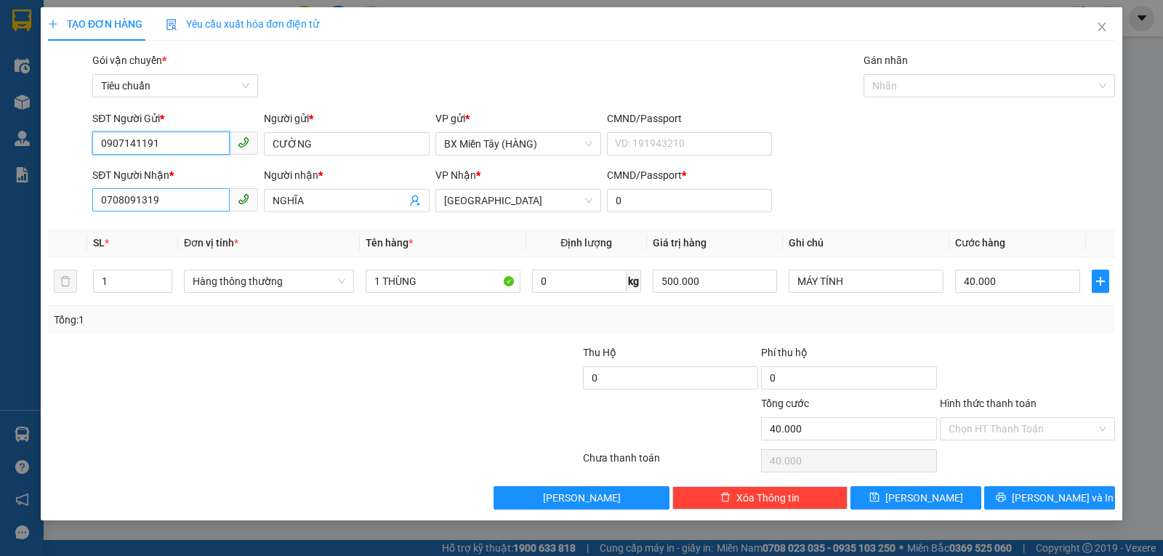
type input "0907141191"
click at [206, 202] on input "0708091319" at bounding box center [160, 199] width 137 height 23
click at [205, 202] on input "0708091319" at bounding box center [160, 199] width 137 height 23
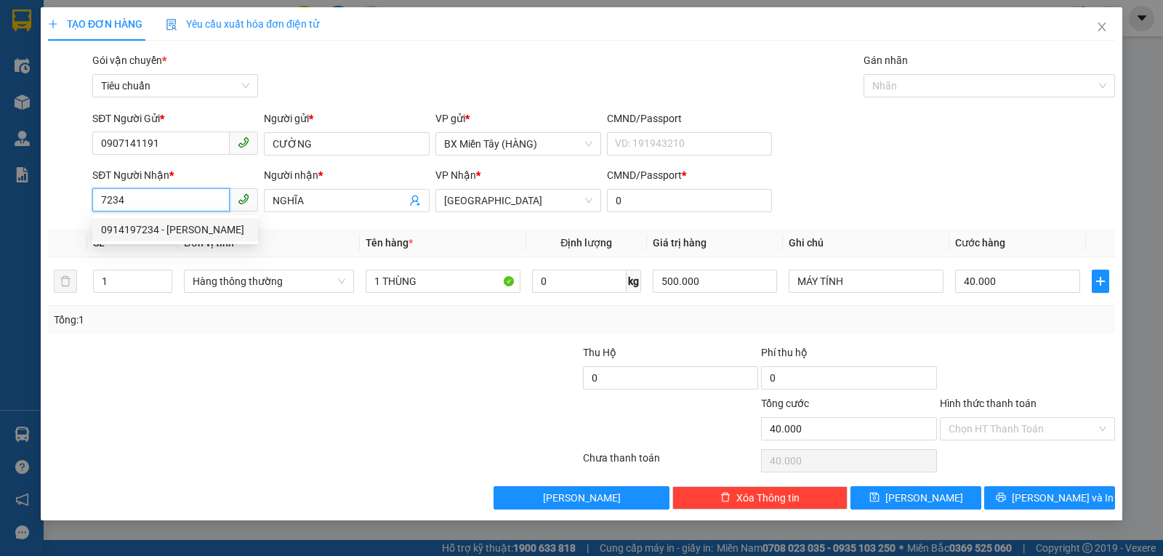
click at [167, 228] on div "0914197234 - TẤN TÙNG" at bounding box center [175, 230] width 148 height 16
type input "0914197234"
type input "TẤN TÙNG"
type input "20.000"
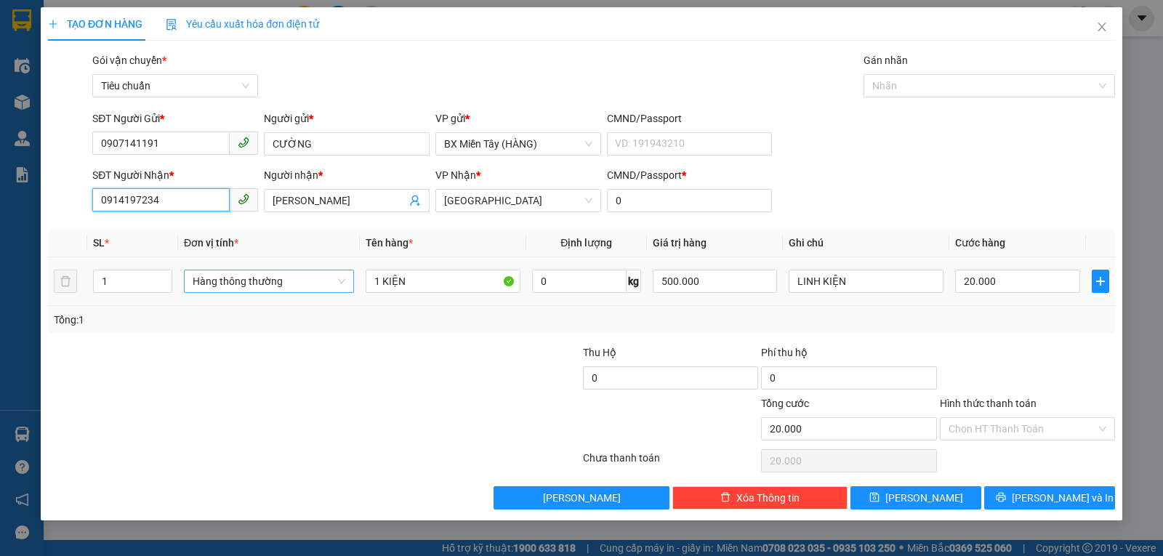
click at [278, 290] on span "Hàng thông thường" at bounding box center [269, 281] width 153 height 22
type input "0914197234"
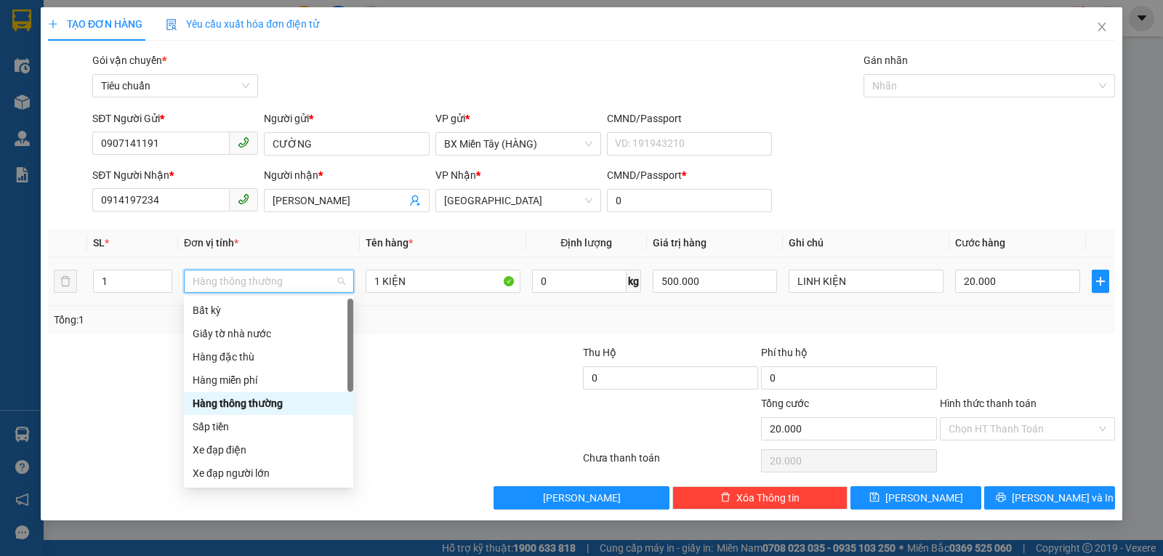
scroll to position [93, 0]
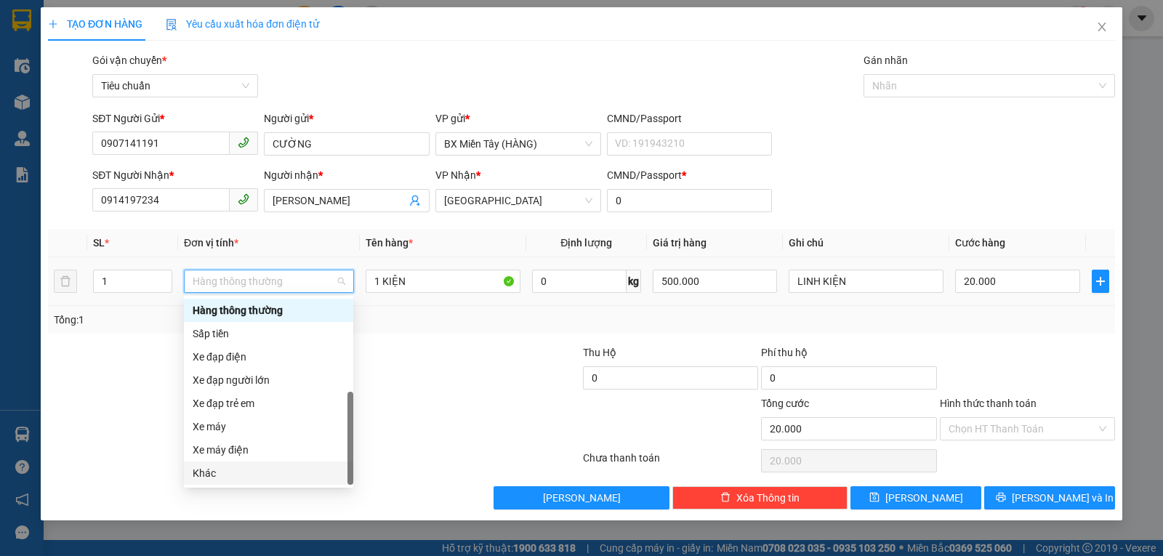
click at [253, 478] on div "Khác" at bounding box center [269, 473] width 152 height 16
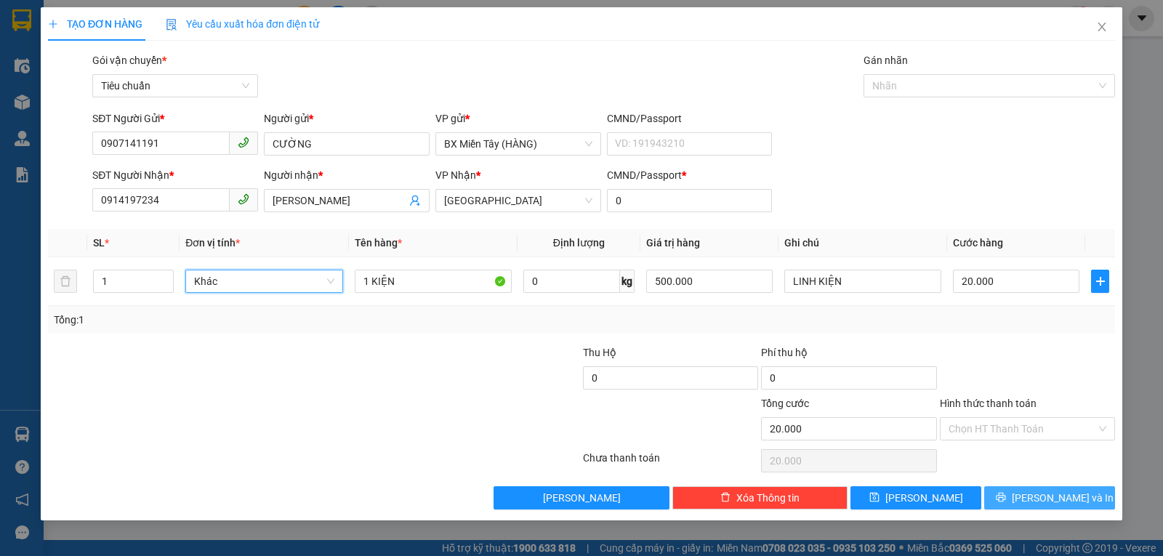
click at [1009, 494] on button "Lưu và In" at bounding box center [1049, 497] width 131 height 23
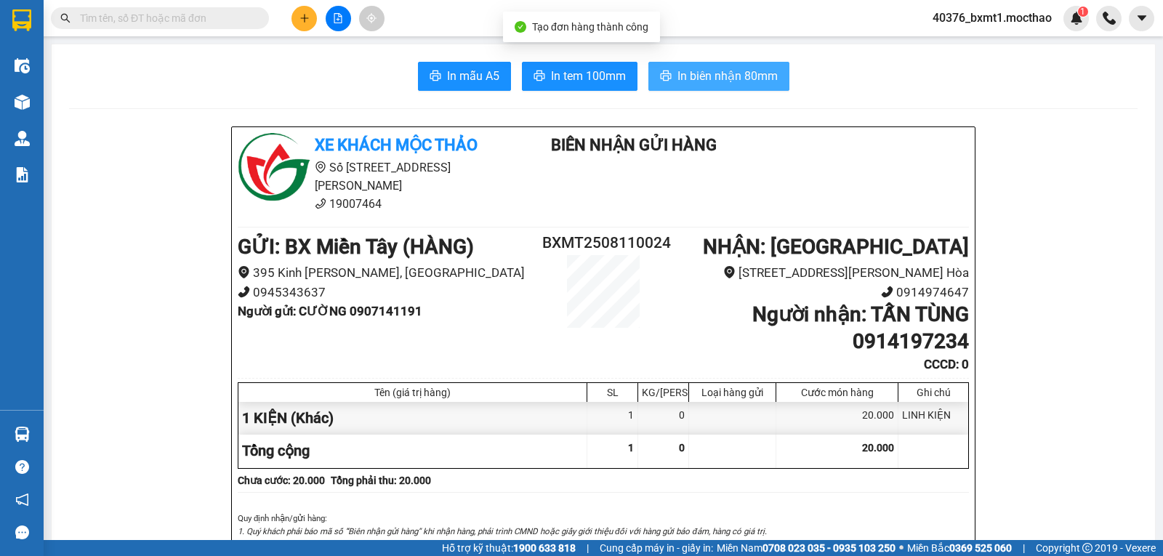
click at [721, 74] on span "In biên nhận 80mm" at bounding box center [728, 76] width 100 height 18
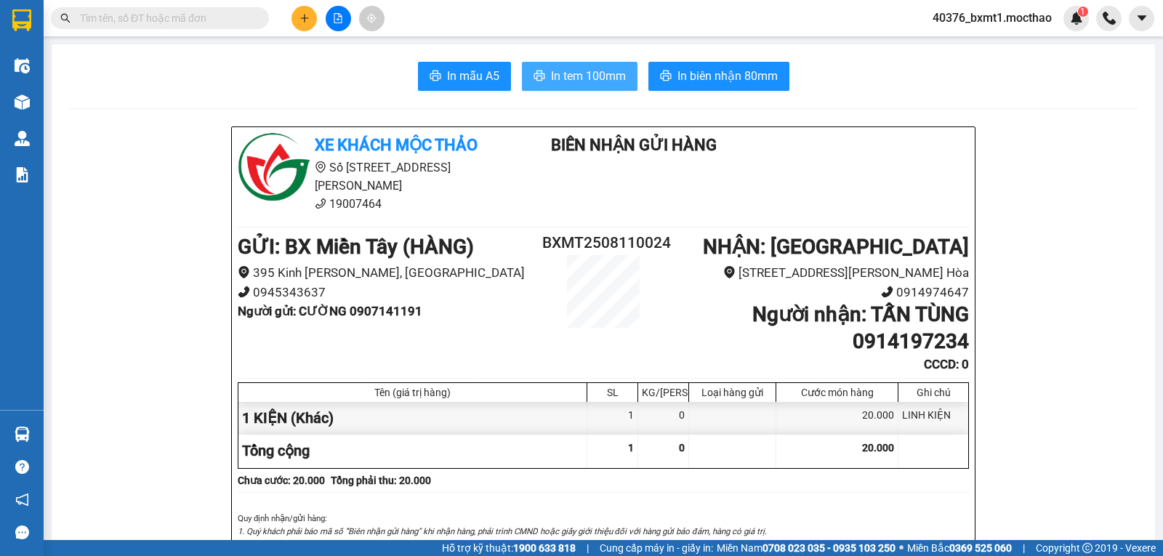
click at [560, 70] on span "In tem 100mm" at bounding box center [588, 76] width 75 height 18
click at [295, 15] on button at bounding box center [304, 18] width 25 height 25
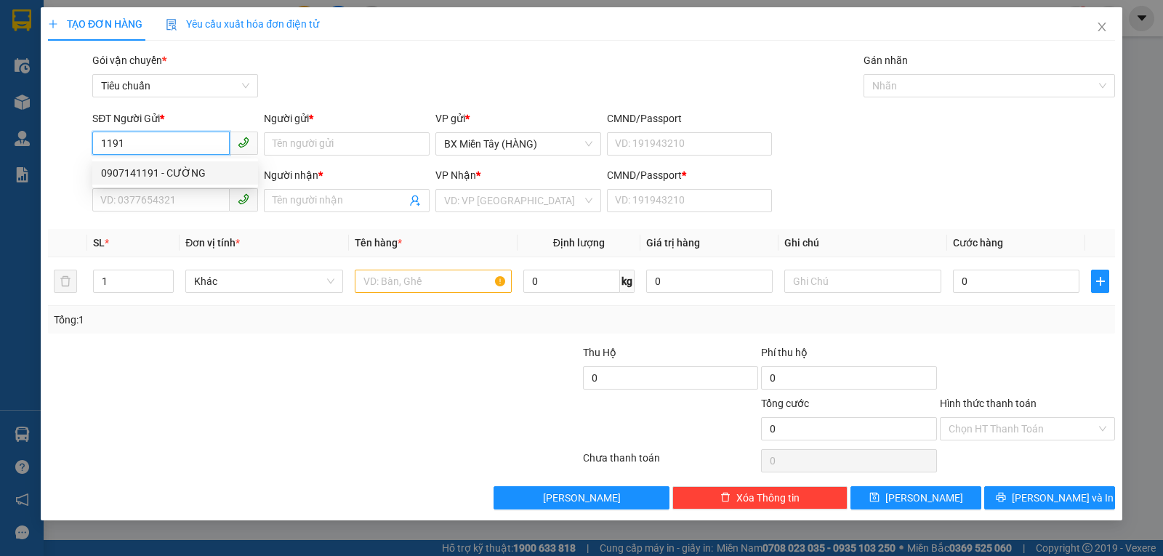
click at [181, 177] on div "0907141191 - CƯỜNG" at bounding box center [175, 173] width 148 height 16
type input "0907141191"
type input "CƯỜNG"
type input "0914197234"
type input "TẤN TÙNG"
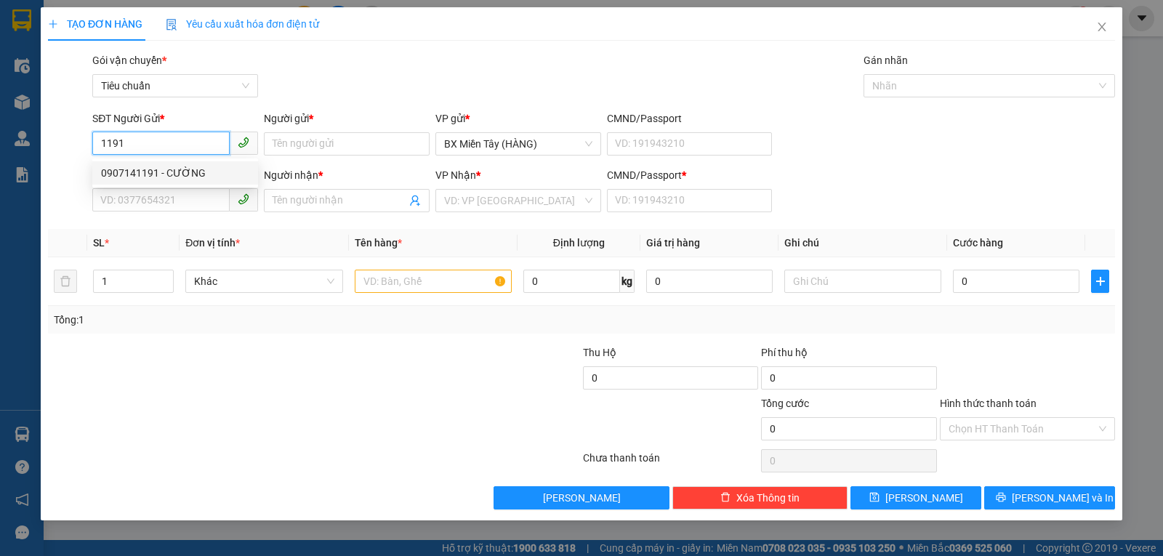
type input "0"
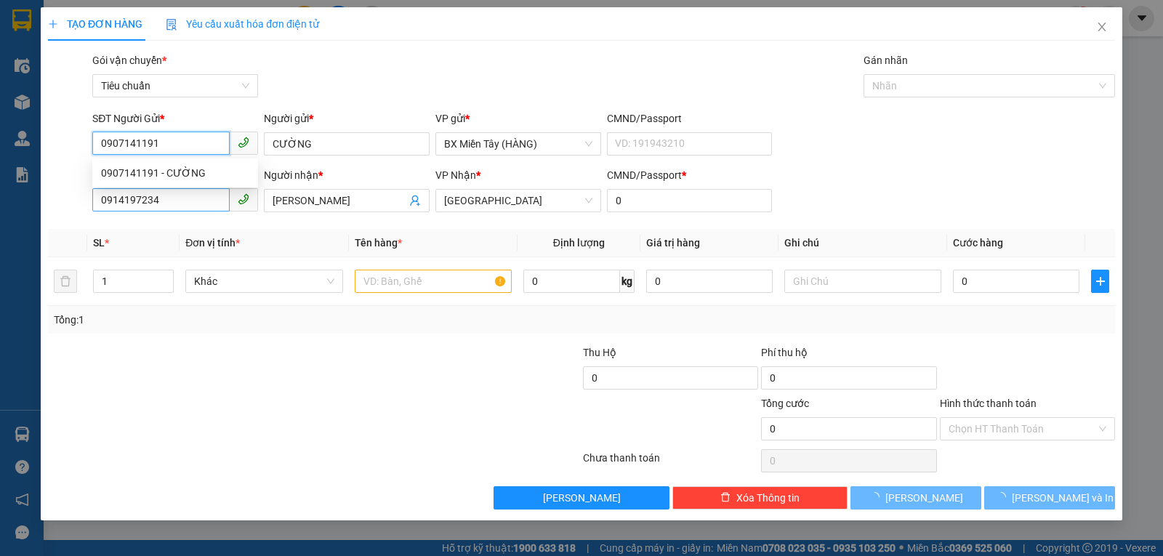
type input "20.000"
type input "0907141191"
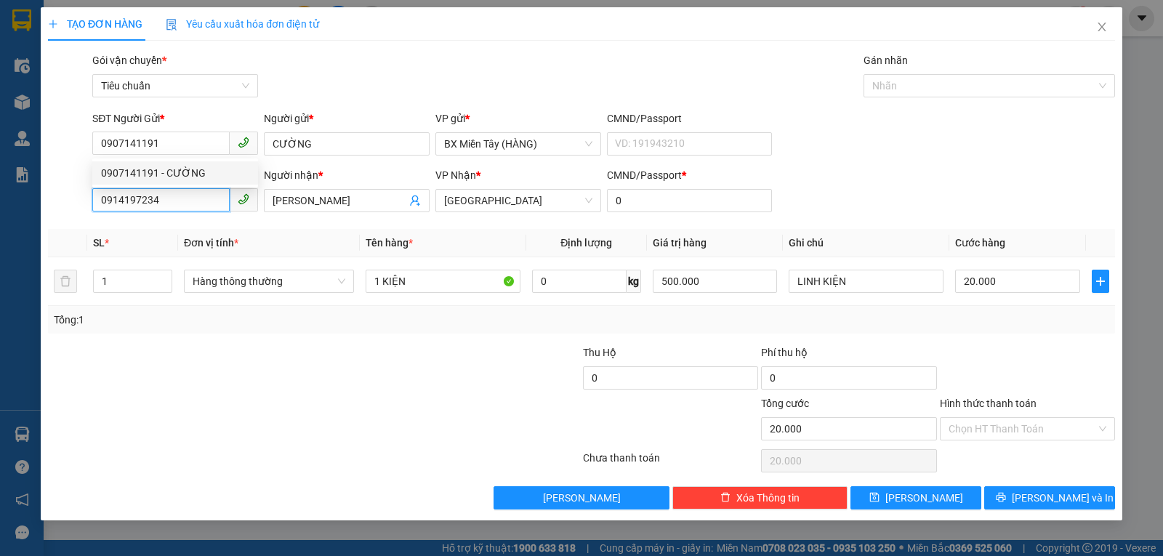
click at [196, 201] on input "0914197234" at bounding box center [160, 199] width 137 height 23
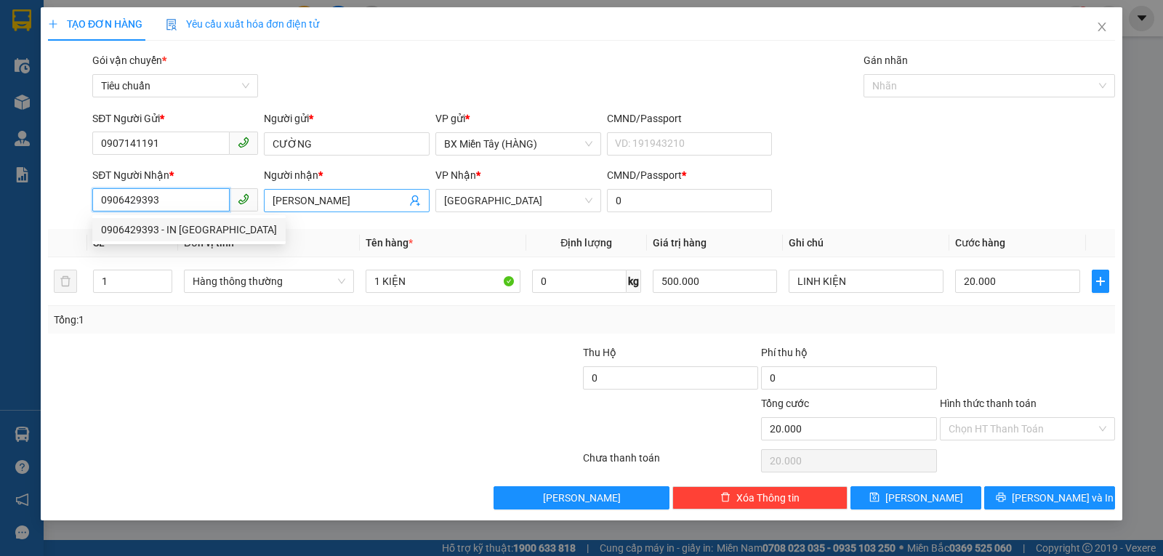
type input "0906429393"
click at [334, 198] on input "TẤN TÙNG" at bounding box center [340, 201] width 134 height 16
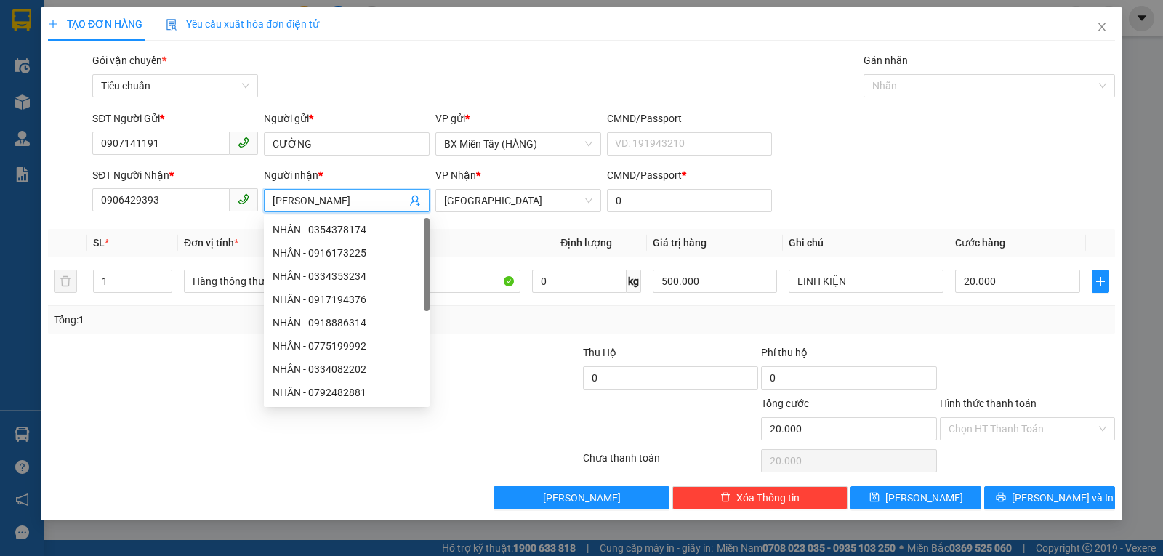
click at [333, 198] on input "TẤN TÙNG" at bounding box center [340, 201] width 134 height 16
click at [334, 198] on input "TẤN TÙNG" at bounding box center [340, 201] width 134 height 16
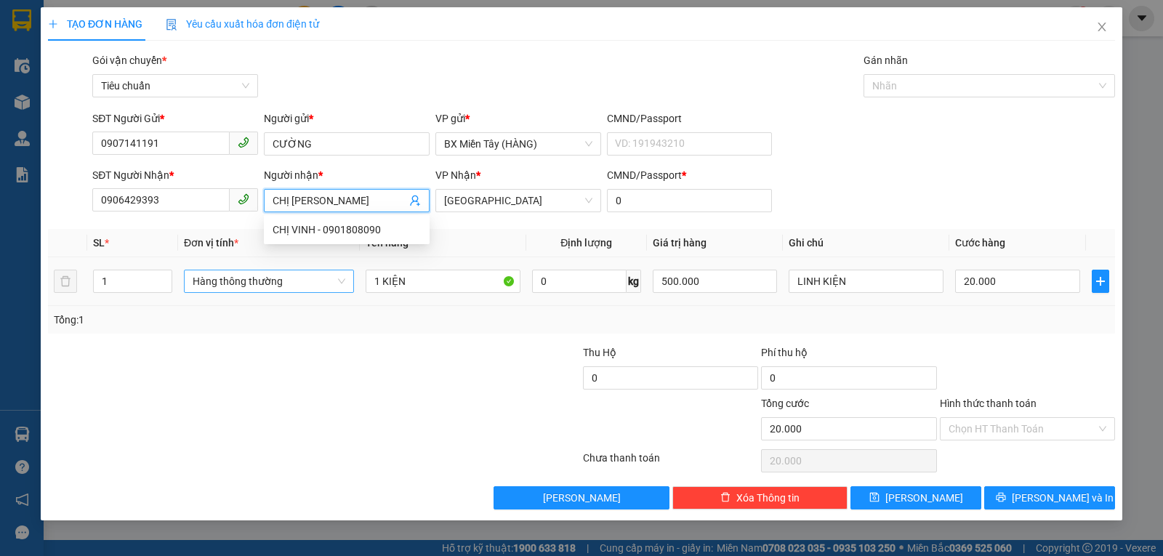
click at [216, 286] on span "Hàng thông thường" at bounding box center [269, 281] width 153 height 22
type input "CHỊ VINH"
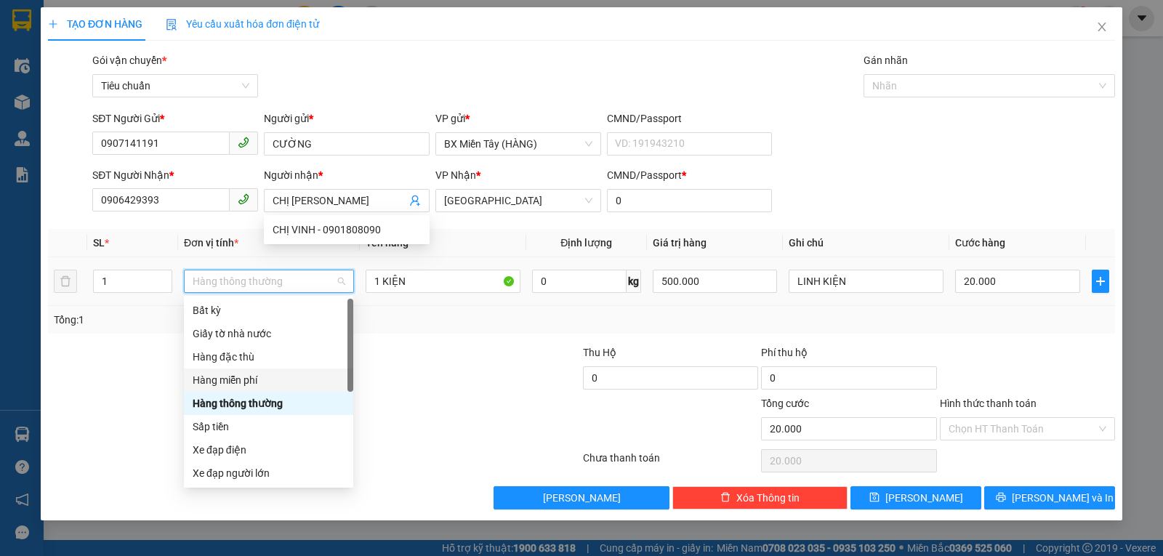
scroll to position [93, 0]
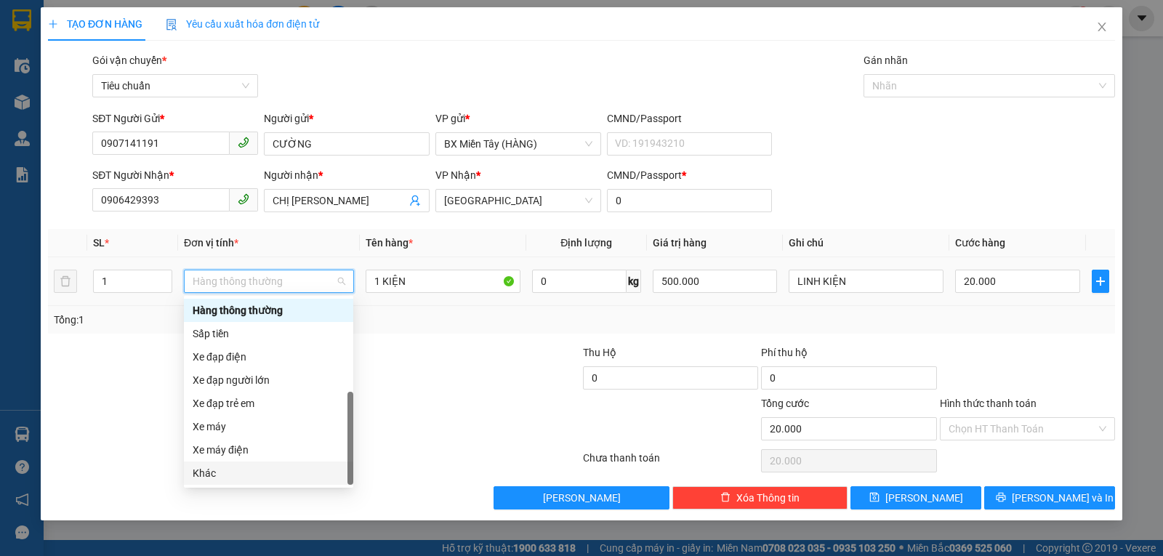
click at [218, 469] on div "Khác" at bounding box center [269, 473] width 152 height 16
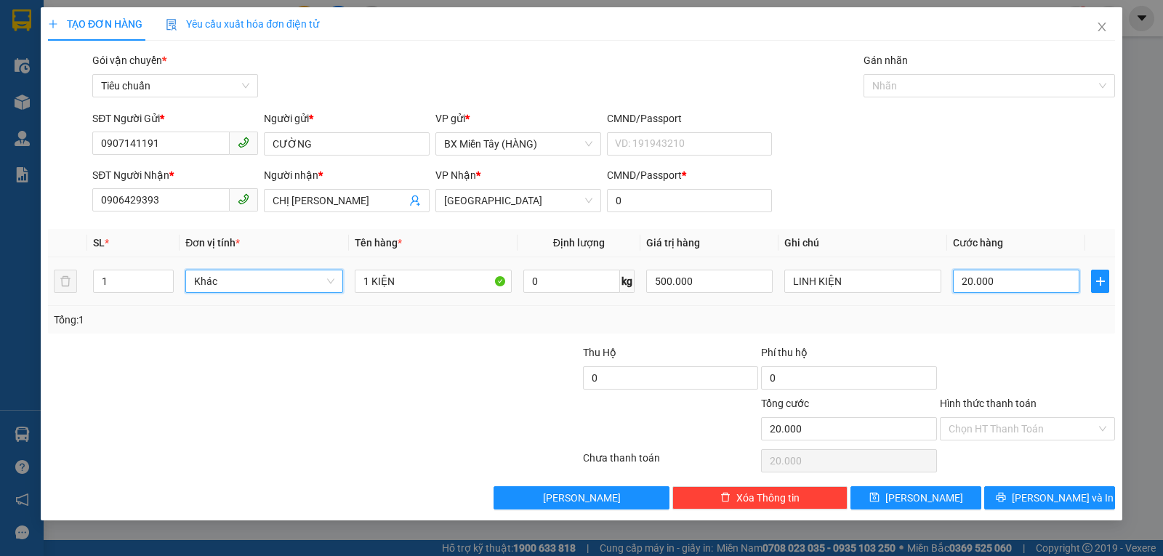
click at [982, 278] on input "20.000" at bounding box center [1016, 281] width 127 height 23
type input "0"
type input "03"
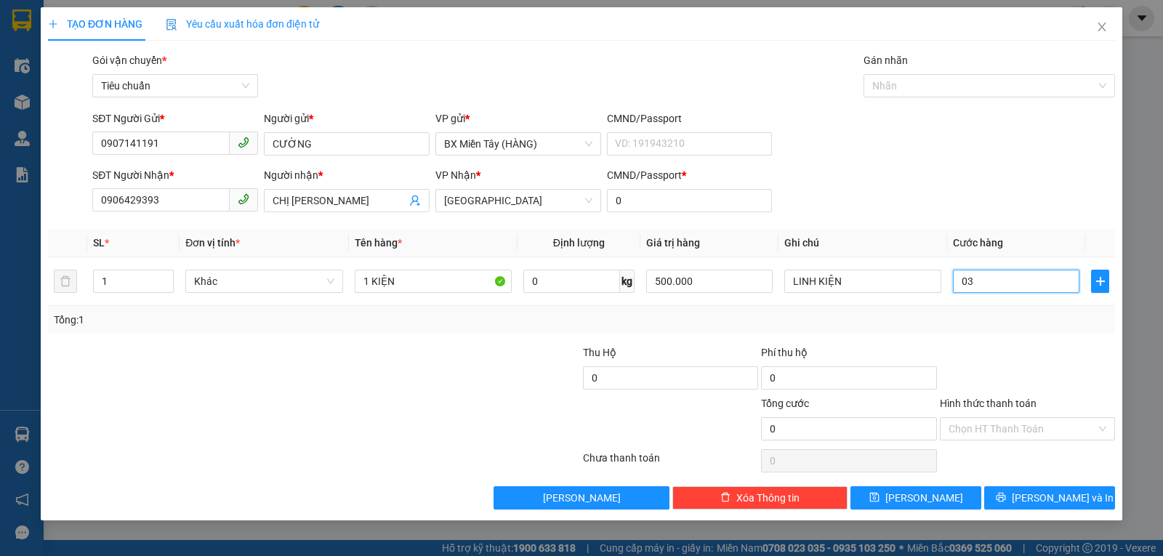
type input "3"
type input "33"
type input "033"
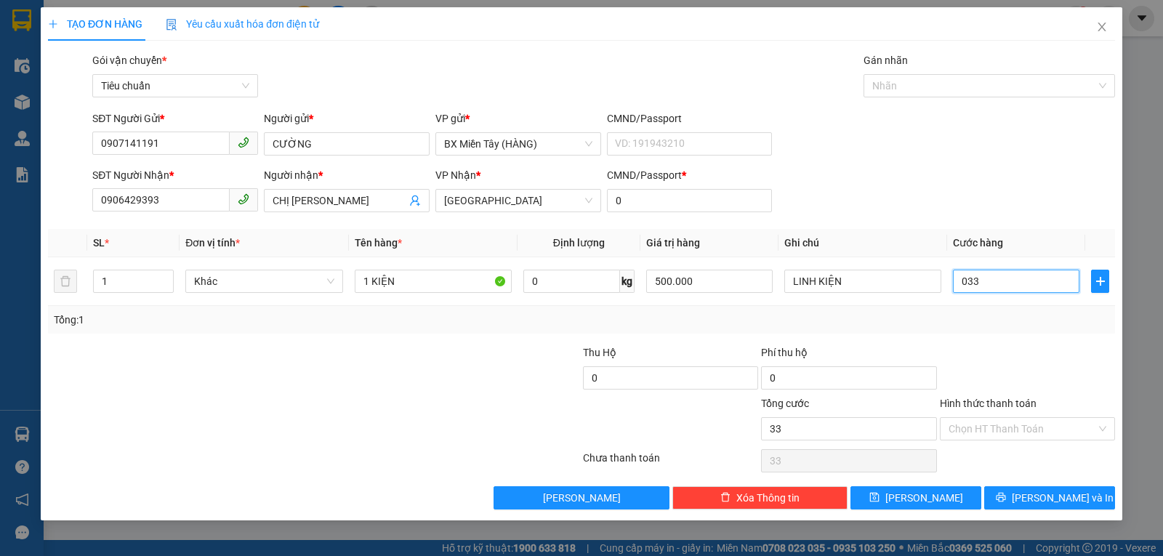
type input "330"
click at [1008, 288] on input "0.330" at bounding box center [1016, 281] width 127 height 23
type input "30"
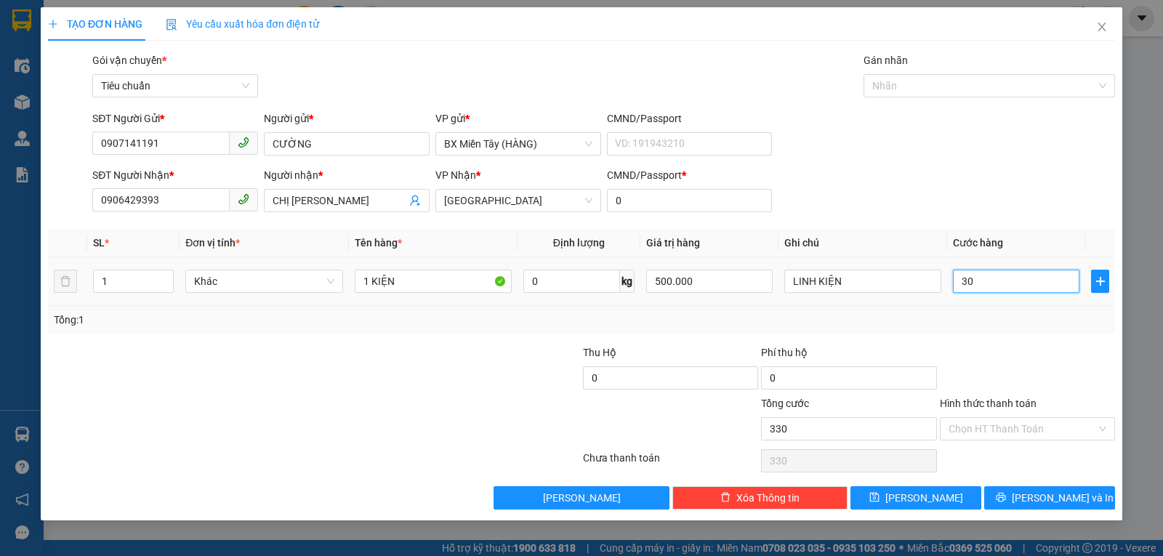
type input "30"
type input "30.000"
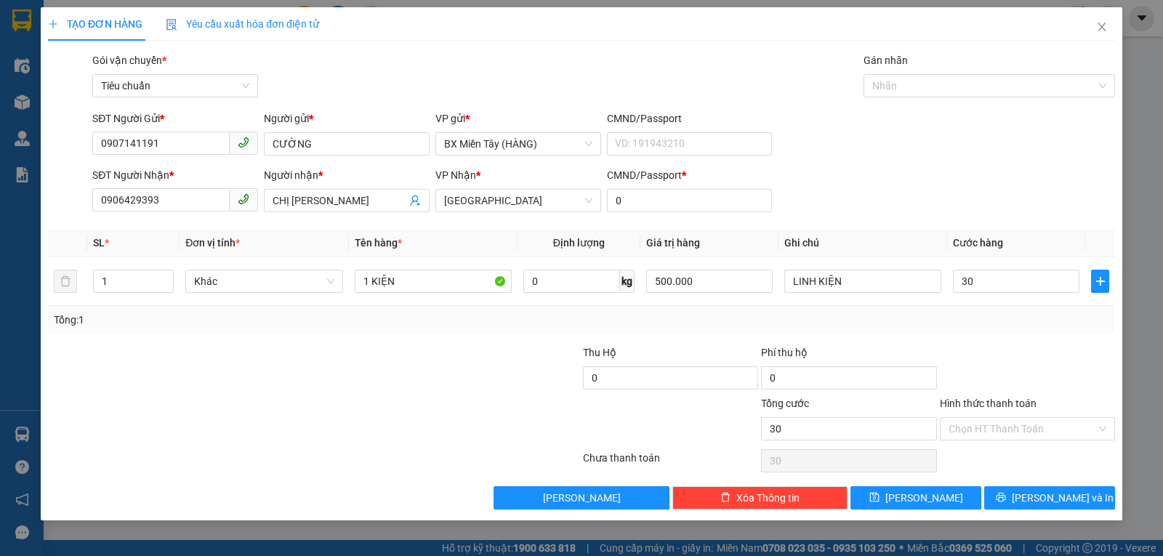
type input "30.000"
click at [1040, 327] on div "Tổng: 1" at bounding box center [582, 320] width 1056 height 16
drag, startPoint x: 1054, startPoint y: 491, endPoint x: 1045, endPoint y: 487, distance: 10.1
click at [1054, 492] on span "Lưu và In" at bounding box center [1063, 498] width 102 height 16
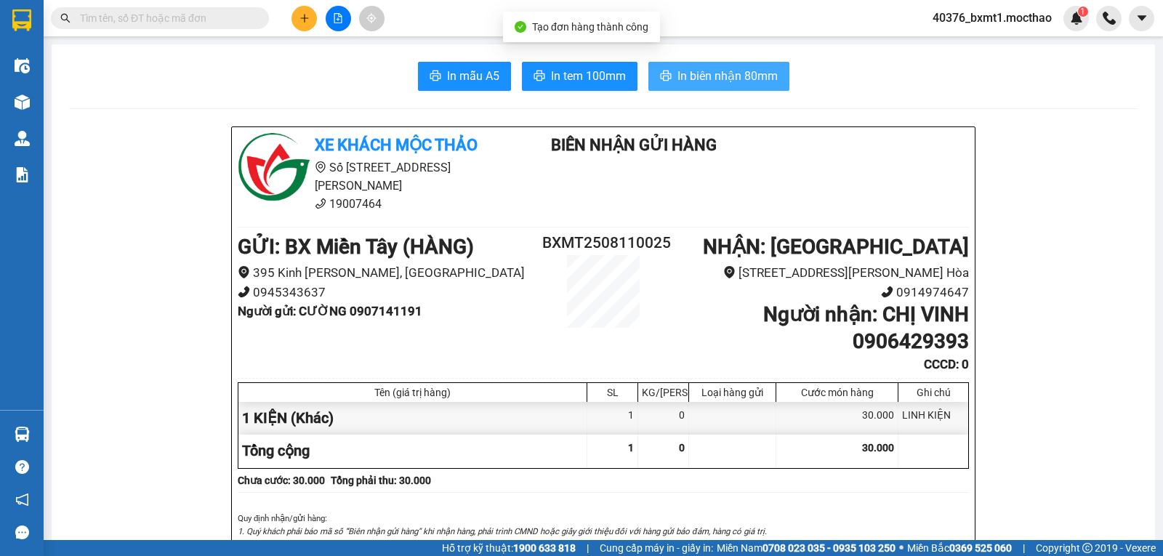
click at [694, 76] on span "In biên nhận 80mm" at bounding box center [728, 76] width 100 height 18
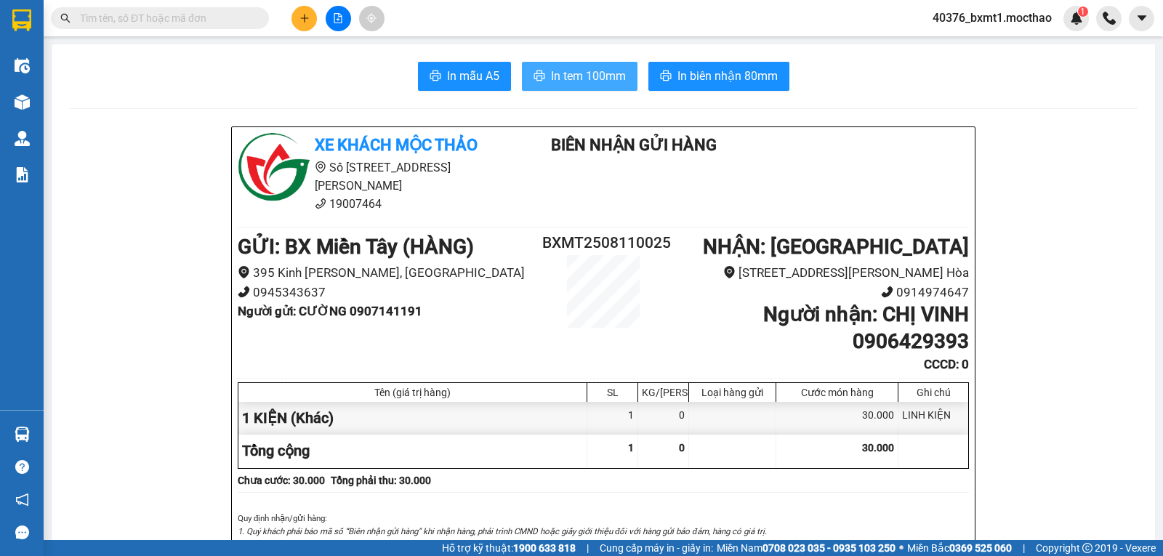
click at [558, 79] on span "In tem 100mm" at bounding box center [588, 76] width 75 height 18
click at [308, 16] on icon "plus" at bounding box center [305, 18] width 10 height 10
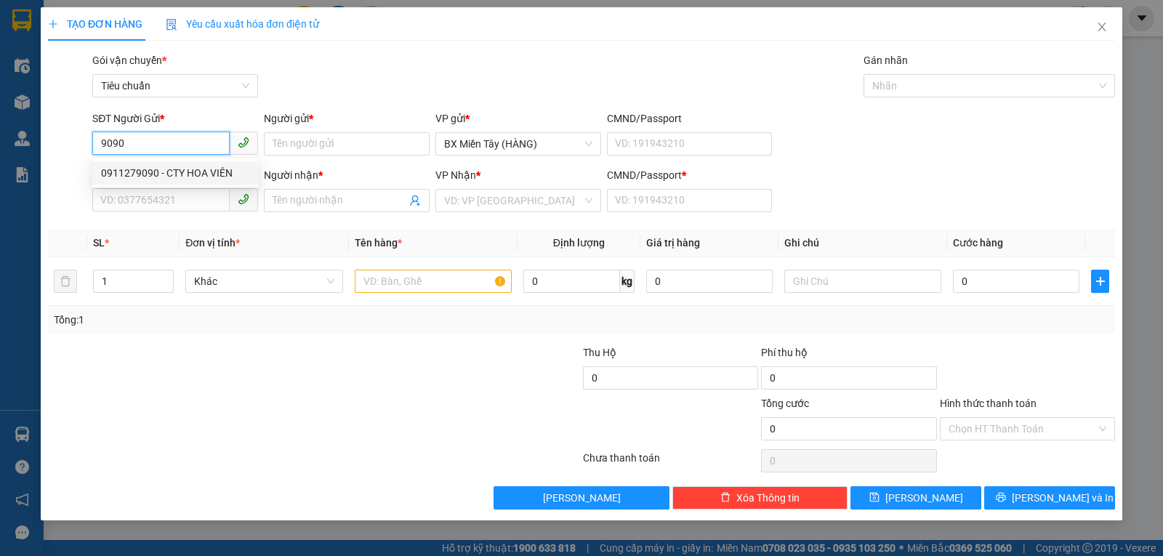
click at [183, 173] on div "0911279090 - CTY HOA VIÊN" at bounding box center [175, 173] width 148 height 16
type input "0911279090"
type input "CTY HOA VIÊN"
type input "0969290089"
type input "QUÂN"
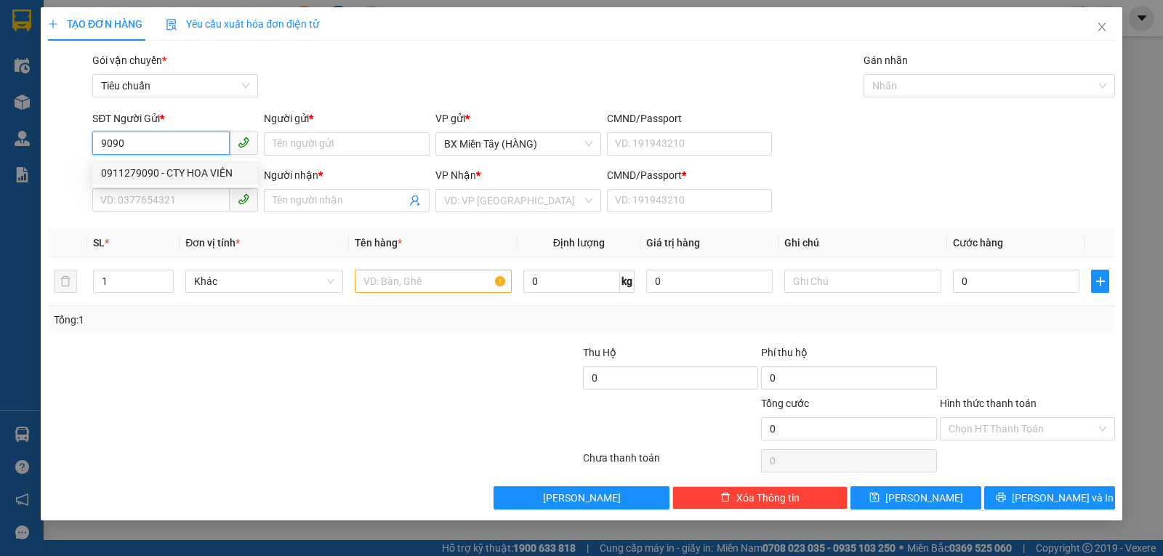
type input "0"
type input "30.000"
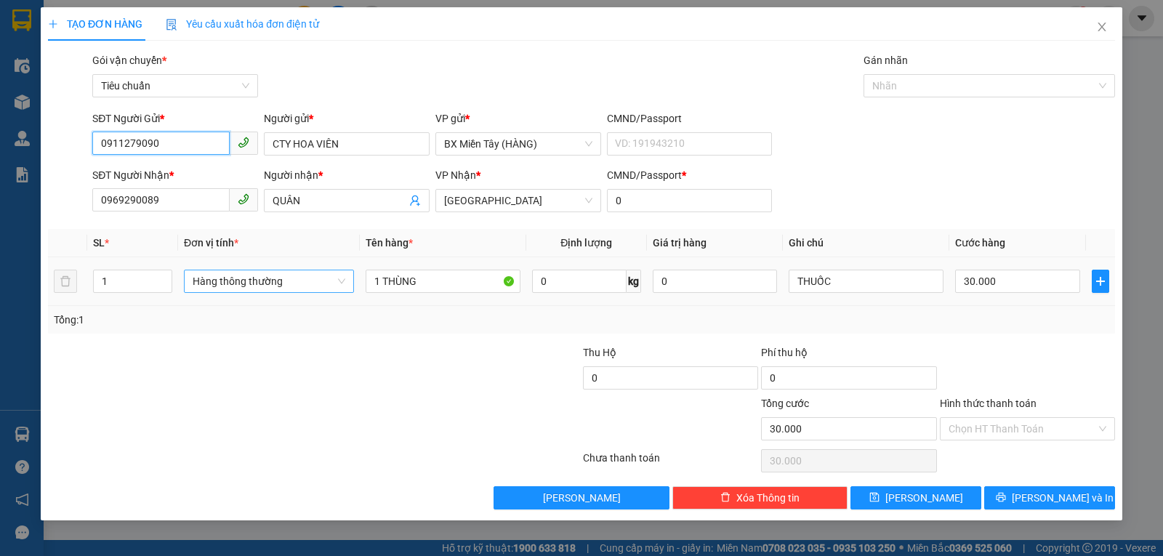
click at [254, 283] on span "Hàng thông thường" at bounding box center [269, 281] width 153 height 22
type input "0911279090"
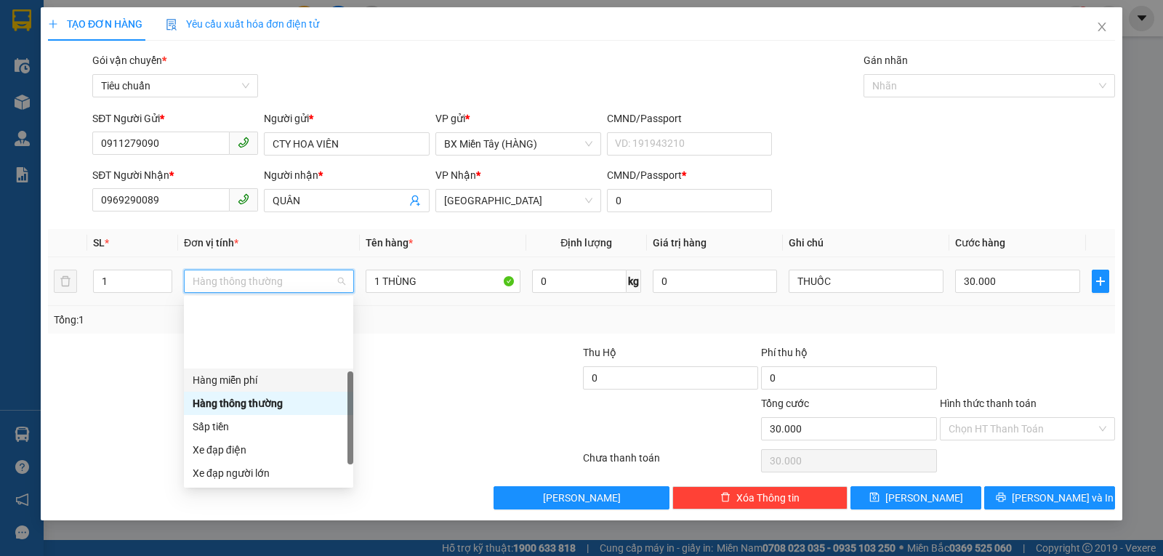
scroll to position [93, 0]
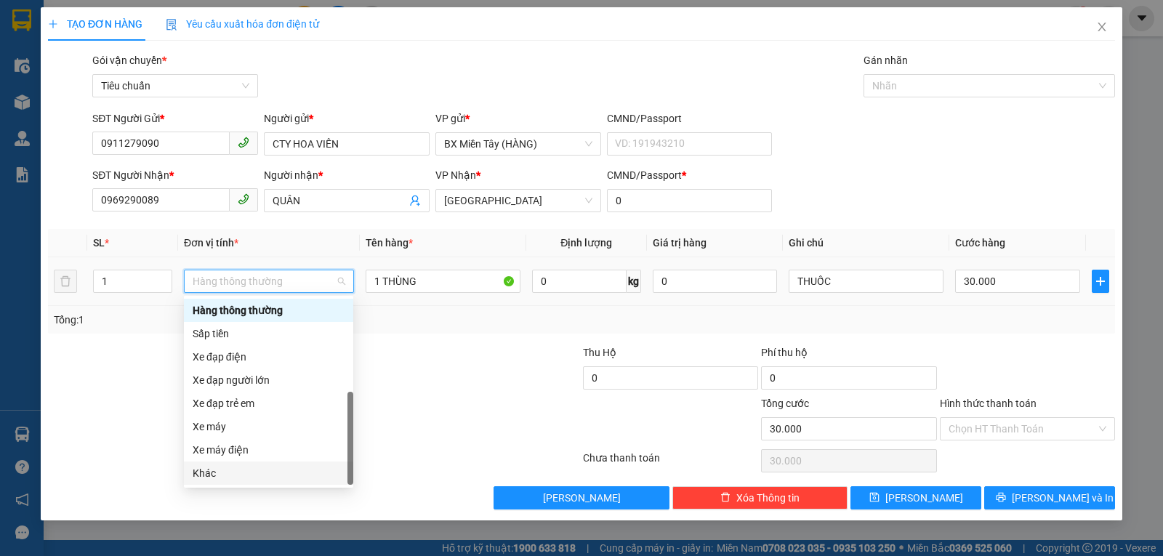
click at [209, 470] on div "Khác" at bounding box center [269, 473] width 152 height 16
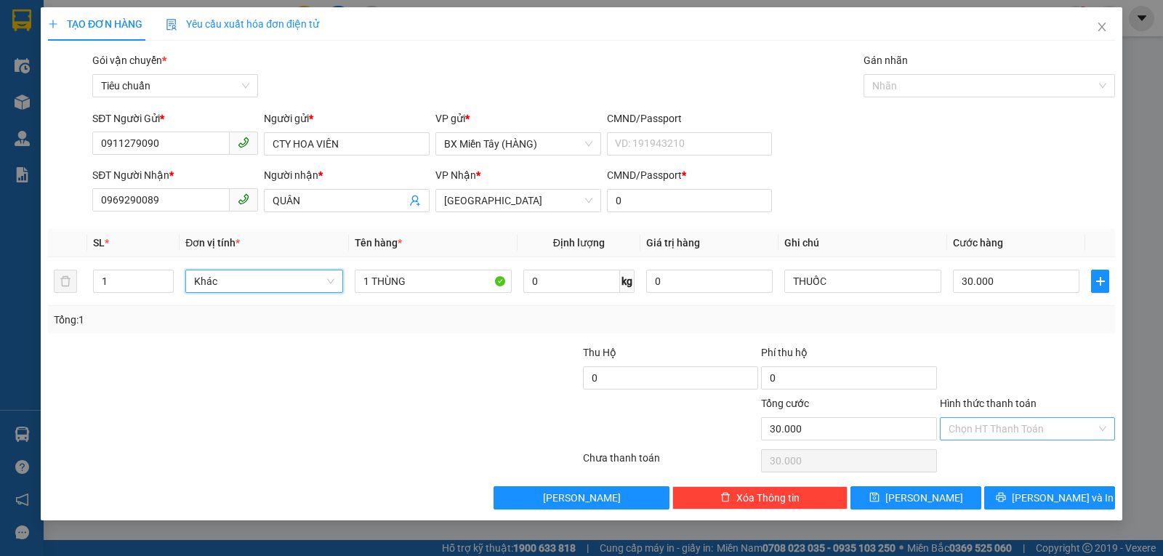
click at [971, 432] on input "Hình thức thanh toán" at bounding box center [1023, 429] width 148 height 22
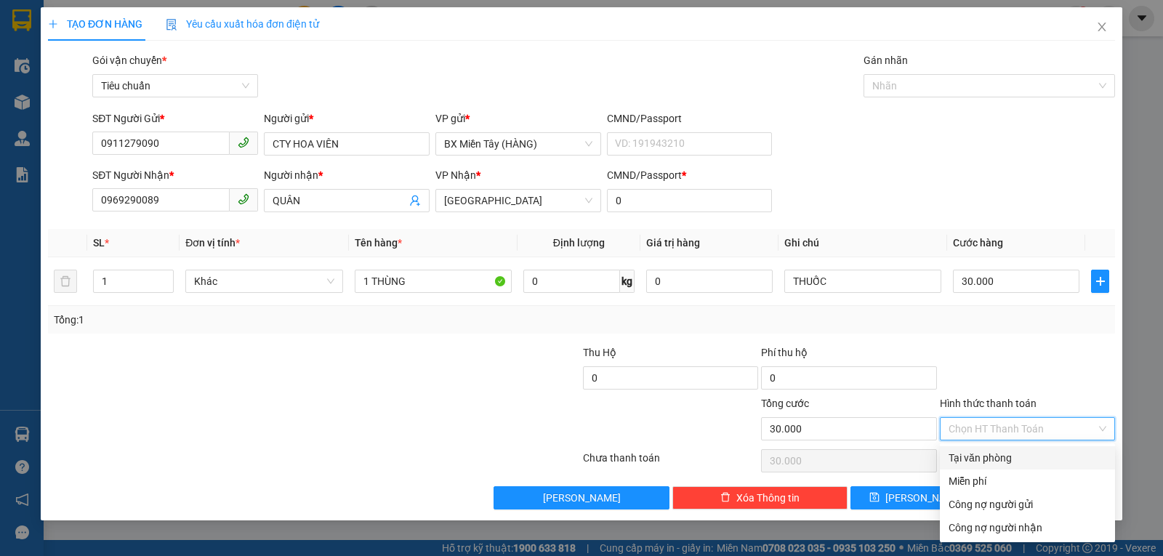
click at [991, 460] on div "Tại văn phòng" at bounding box center [1028, 458] width 158 height 16
type input "0"
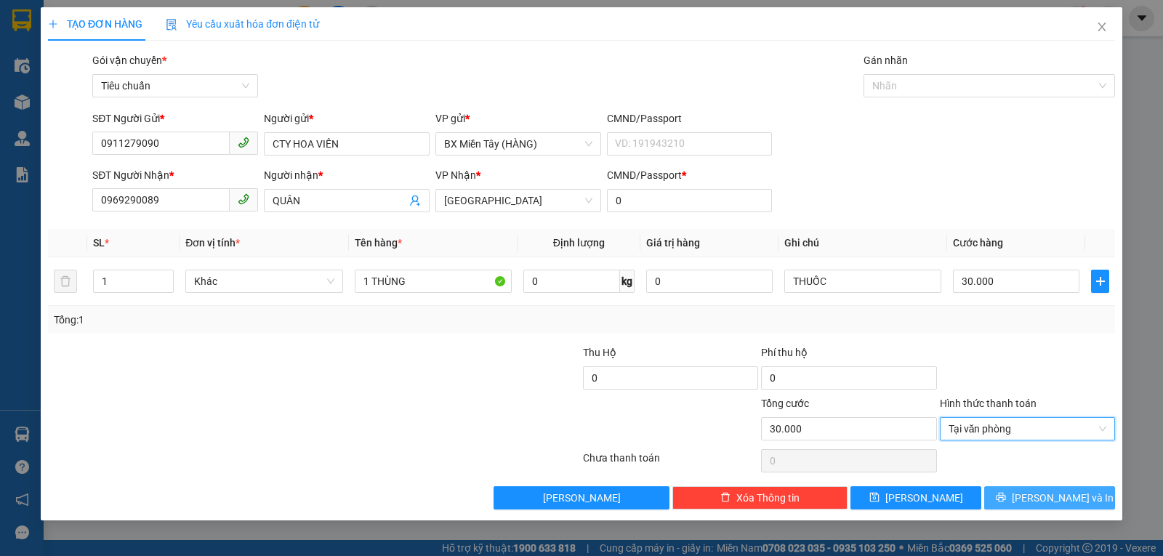
drag, startPoint x: 1012, startPoint y: 493, endPoint x: 982, endPoint y: 472, distance: 37.1
click at [1013, 493] on button "Lưu và In" at bounding box center [1049, 497] width 131 height 23
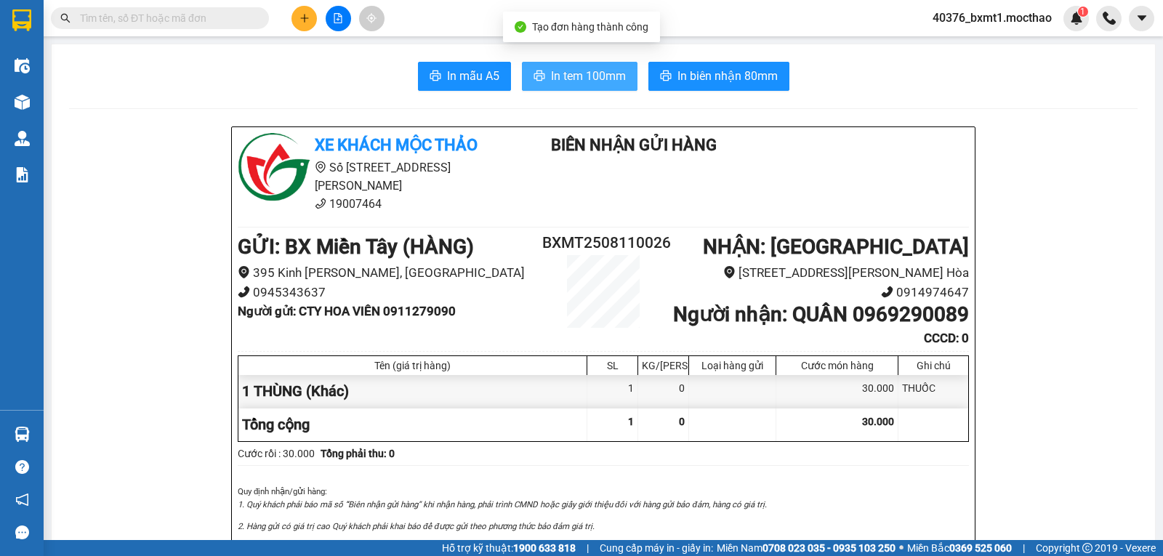
click at [563, 83] on span "In tem 100mm" at bounding box center [588, 76] width 75 height 18
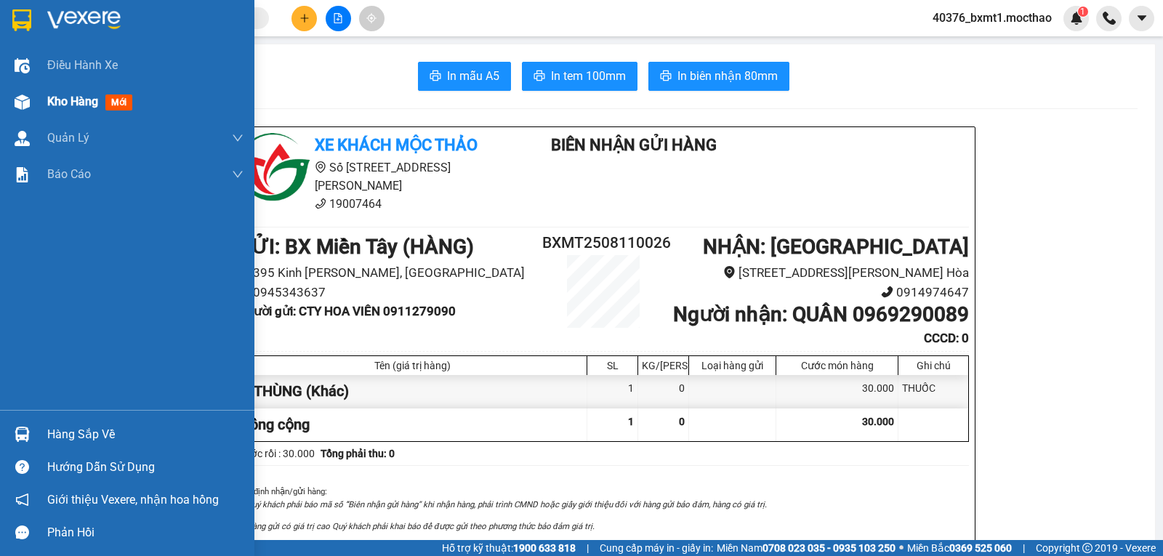
click at [39, 111] on div "Kho hàng mới" at bounding box center [127, 102] width 254 height 36
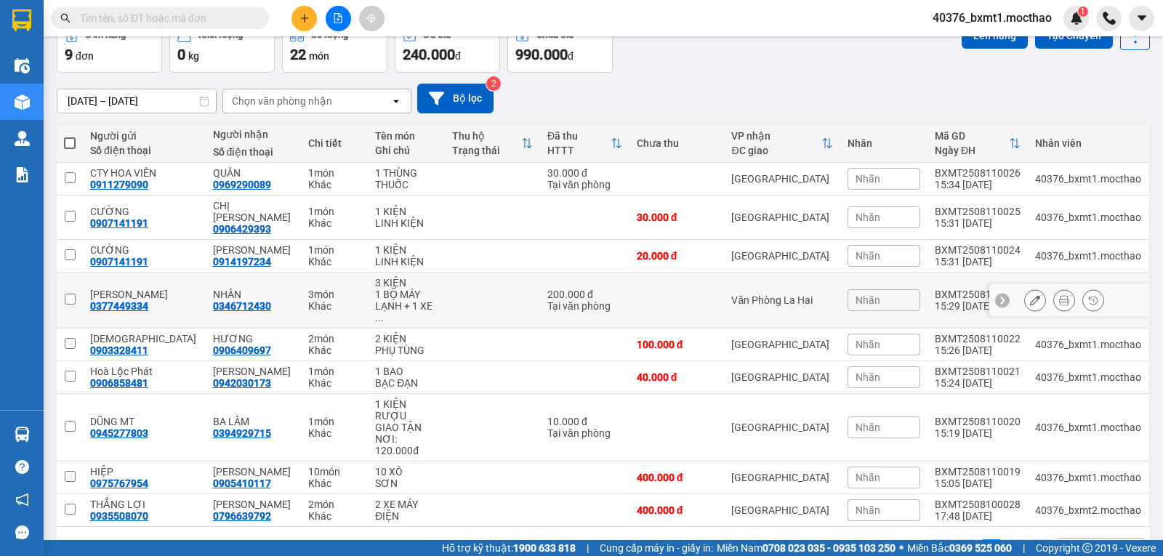
scroll to position [8, 0]
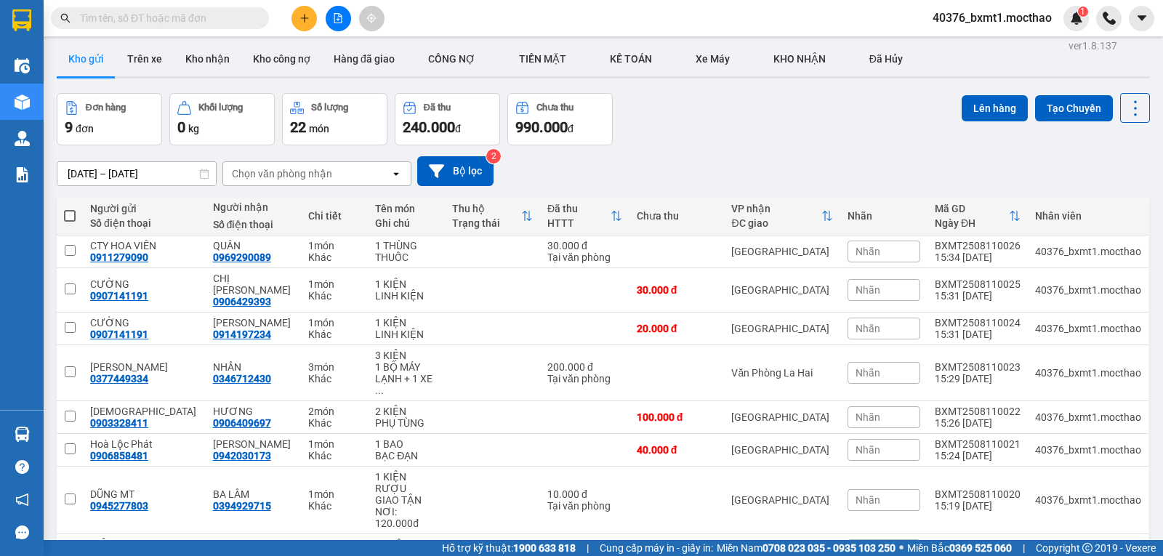
drag, startPoint x: 68, startPoint y: 212, endPoint x: 121, endPoint y: 256, distance: 69.3
click at [68, 212] on span at bounding box center [70, 216] width 12 height 12
click at [70, 209] on input "checkbox" at bounding box center [70, 209] width 0 height 0
checkbox input "true"
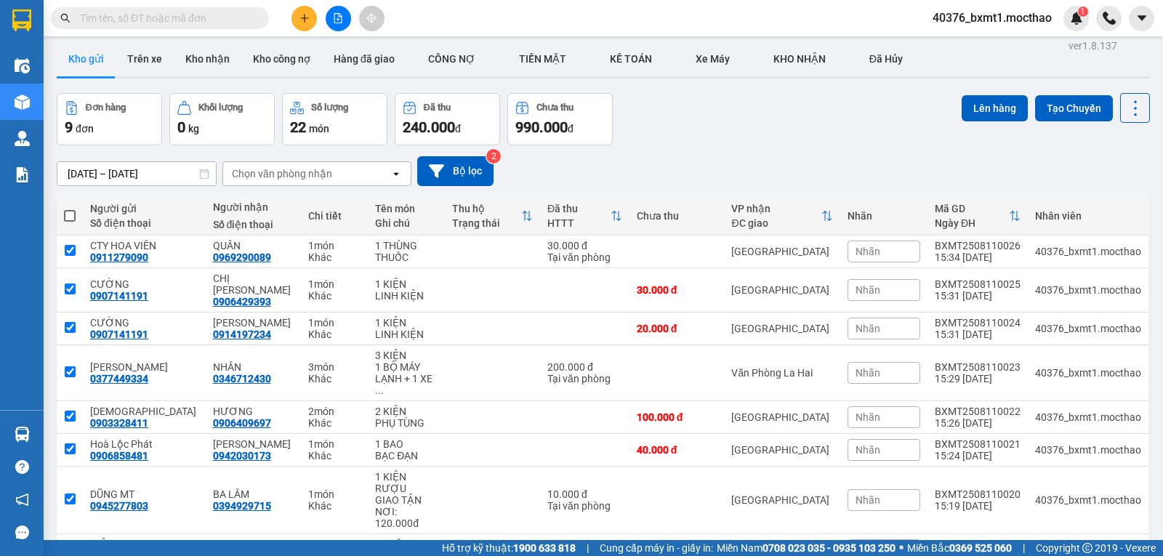
checkbox input "true"
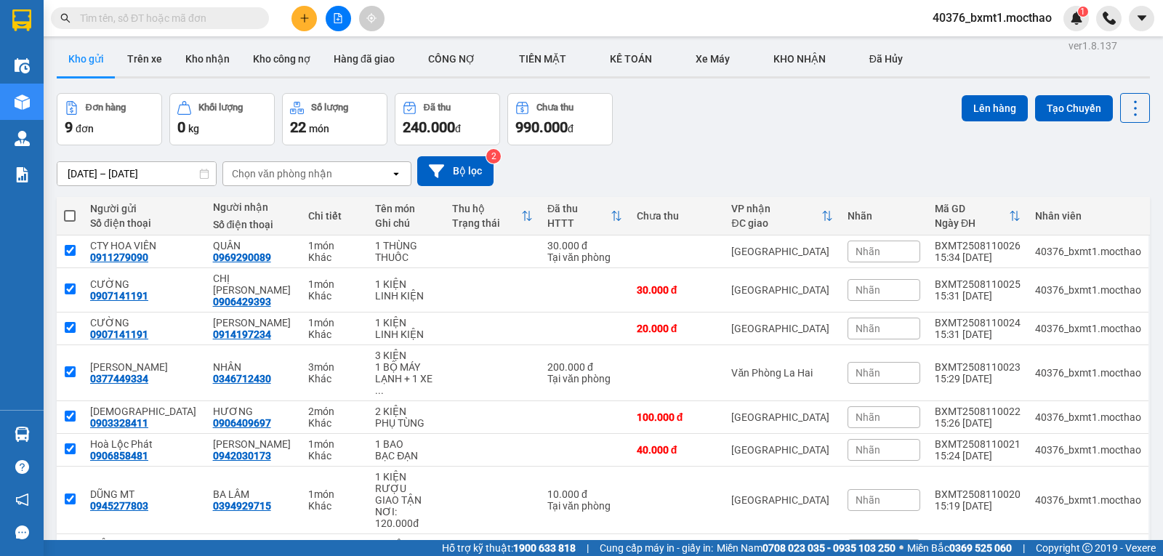
checkbox input "true"
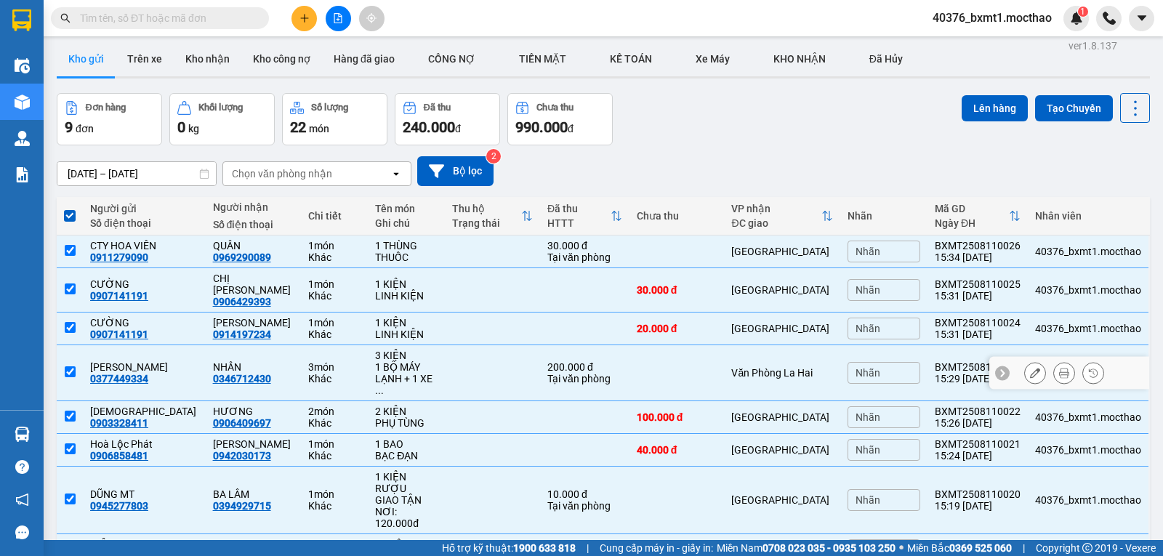
scroll to position [81, 0]
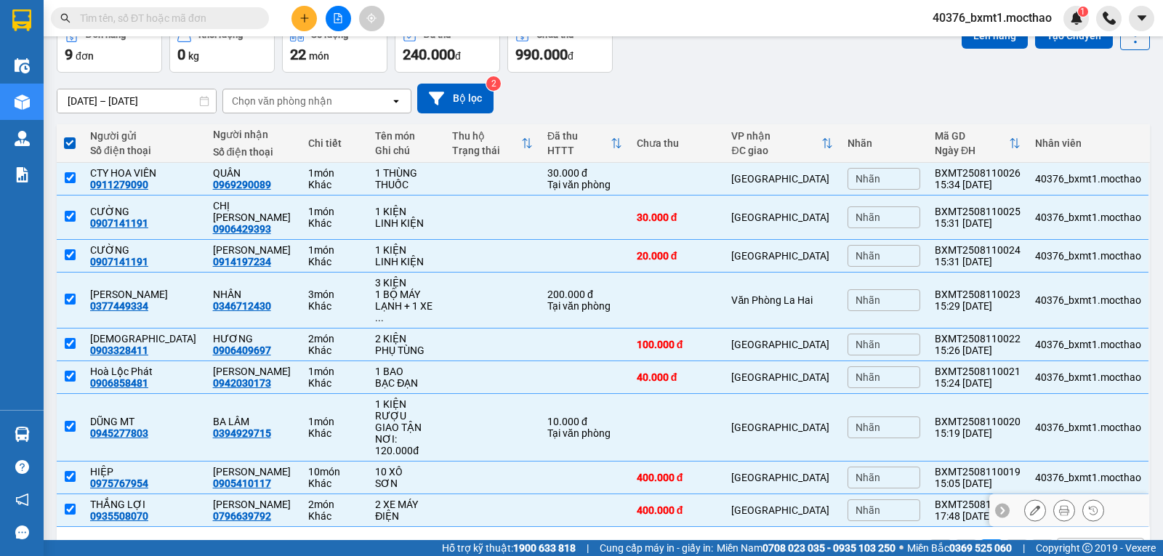
click at [69, 504] on input "checkbox" at bounding box center [70, 509] width 11 height 11
checkbox input "false"
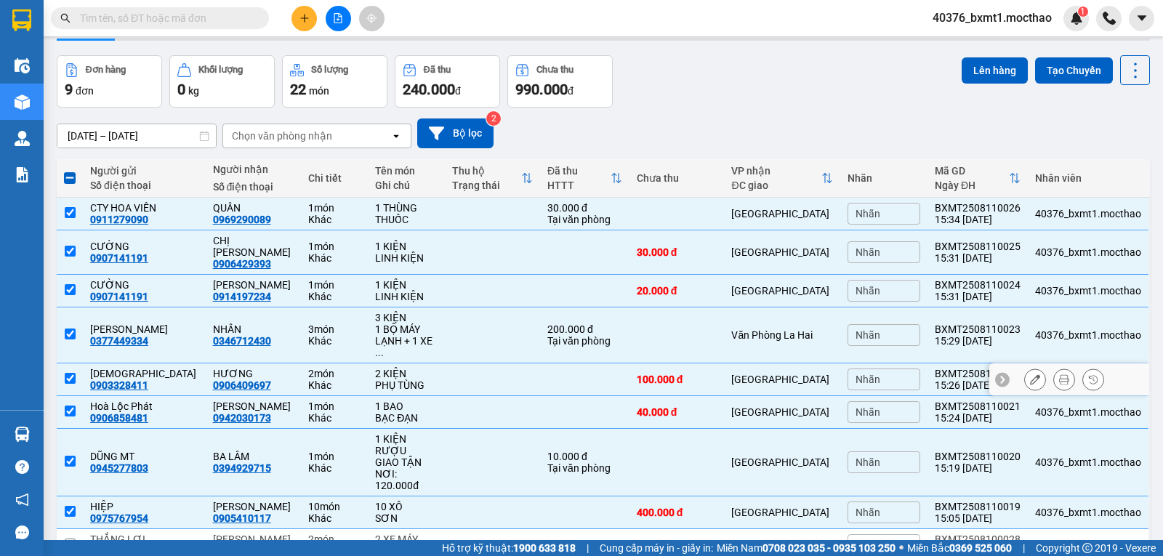
scroll to position [0, 0]
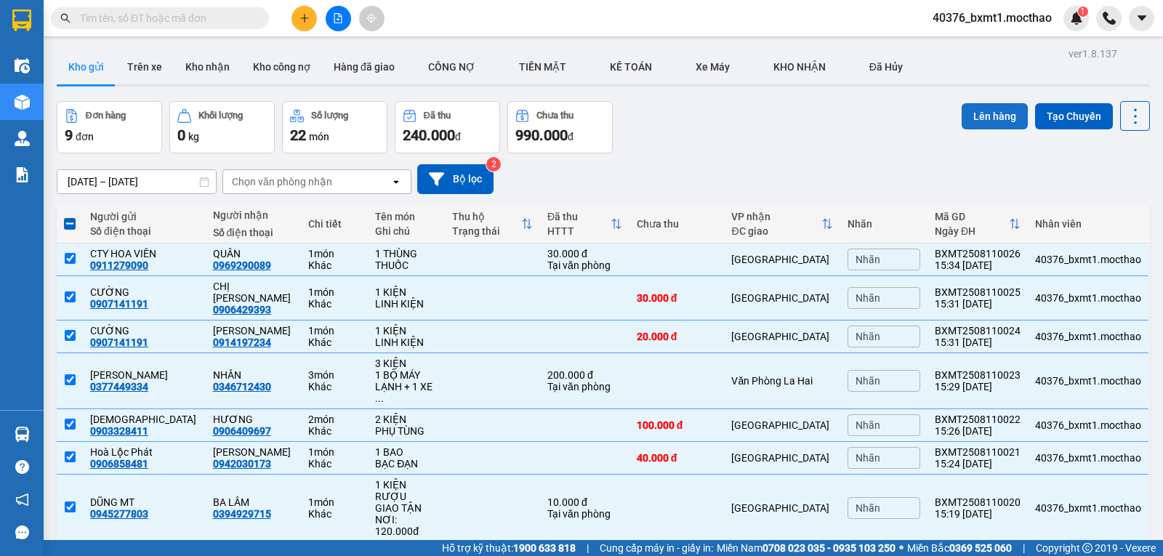
click at [982, 119] on button "Lên hàng" at bounding box center [995, 116] width 66 height 26
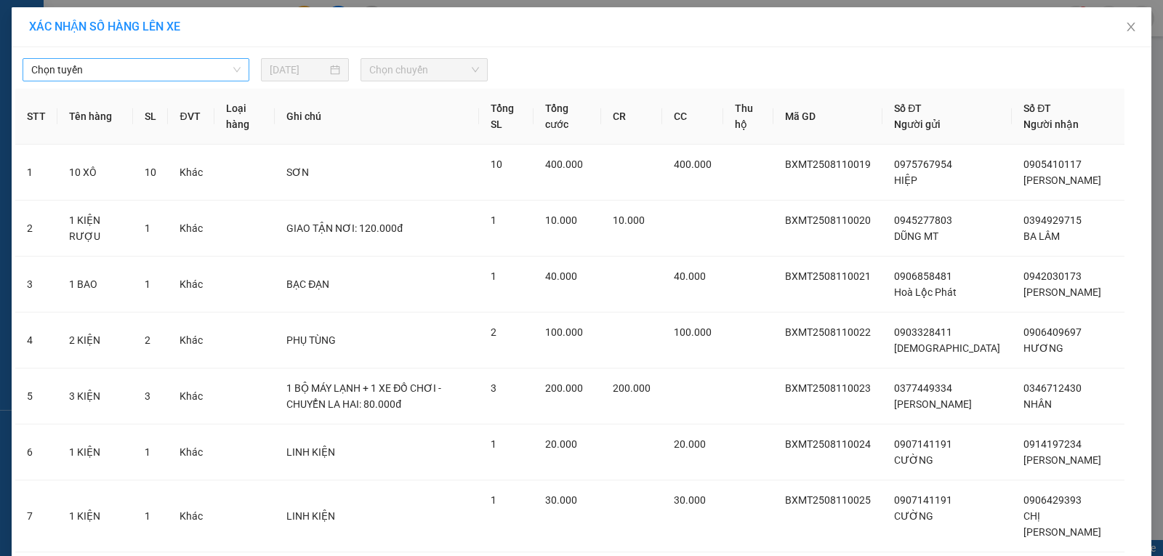
click at [175, 65] on span "Chọn tuyến" at bounding box center [135, 70] width 209 height 22
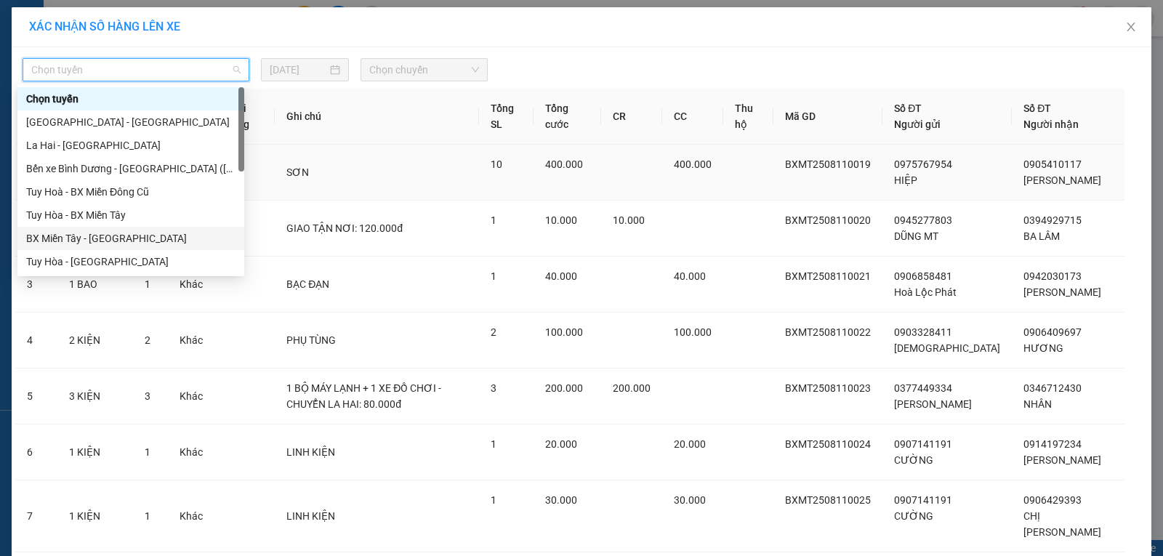
drag, startPoint x: 87, startPoint y: 234, endPoint x: 154, endPoint y: 214, distance: 70.6
click at [87, 235] on div "BX Miền Tây - [GEOGRAPHIC_DATA]" at bounding box center [130, 238] width 209 height 16
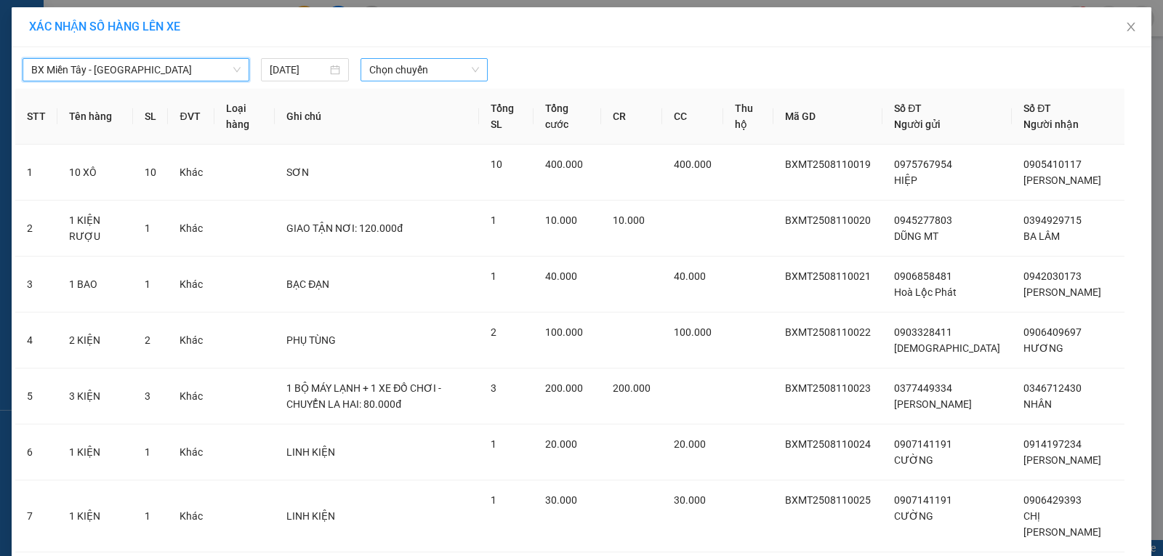
click at [406, 65] on span "Chọn chuyến" at bounding box center [424, 70] width 110 height 22
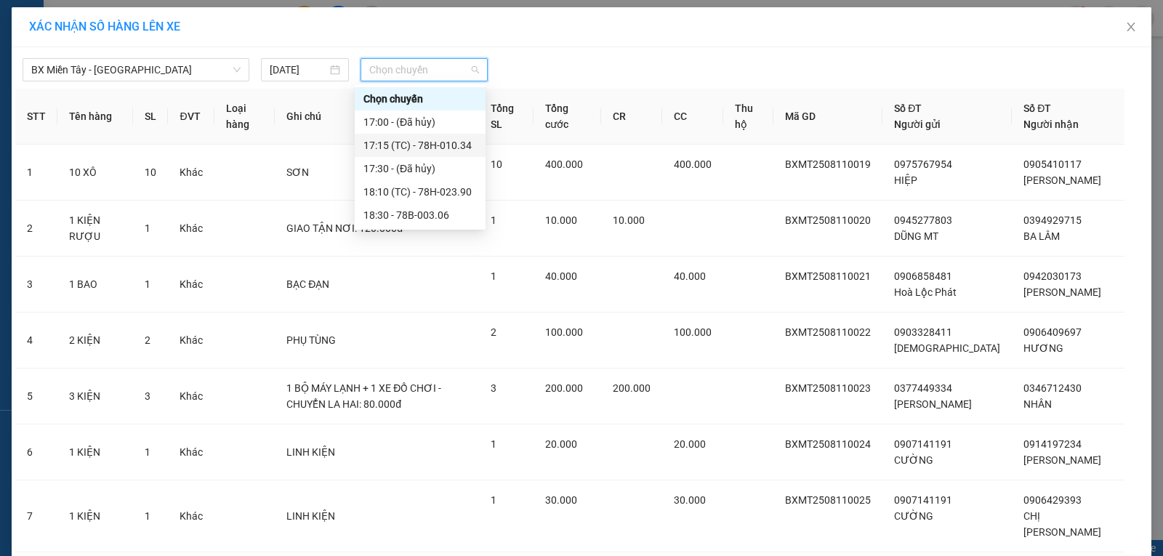
click at [457, 145] on div "17:15 (TC) - 78H-010.34" at bounding box center [420, 145] width 113 height 16
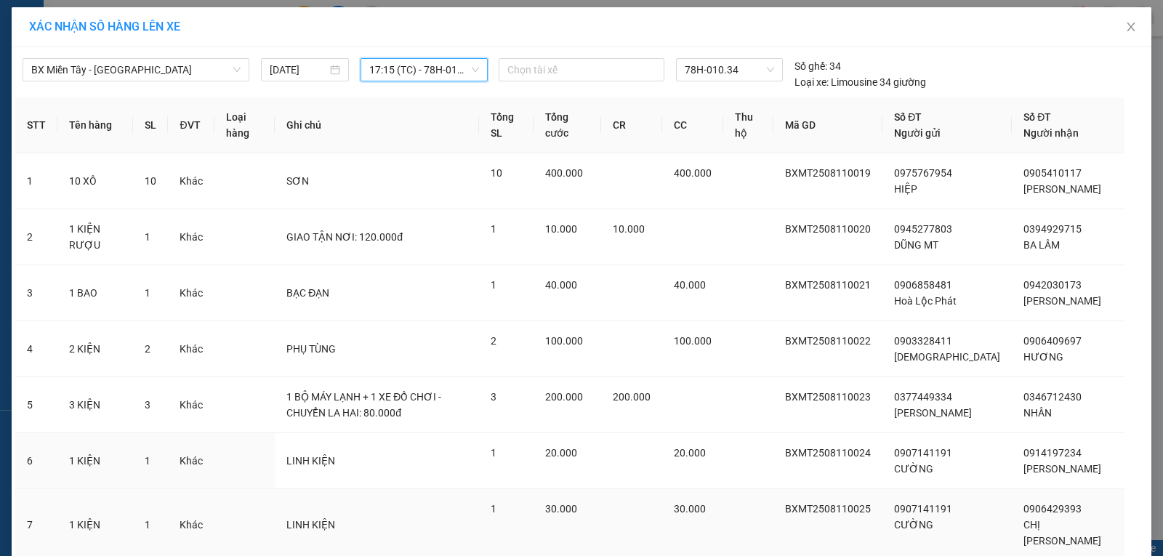
scroll to position [183, 0]
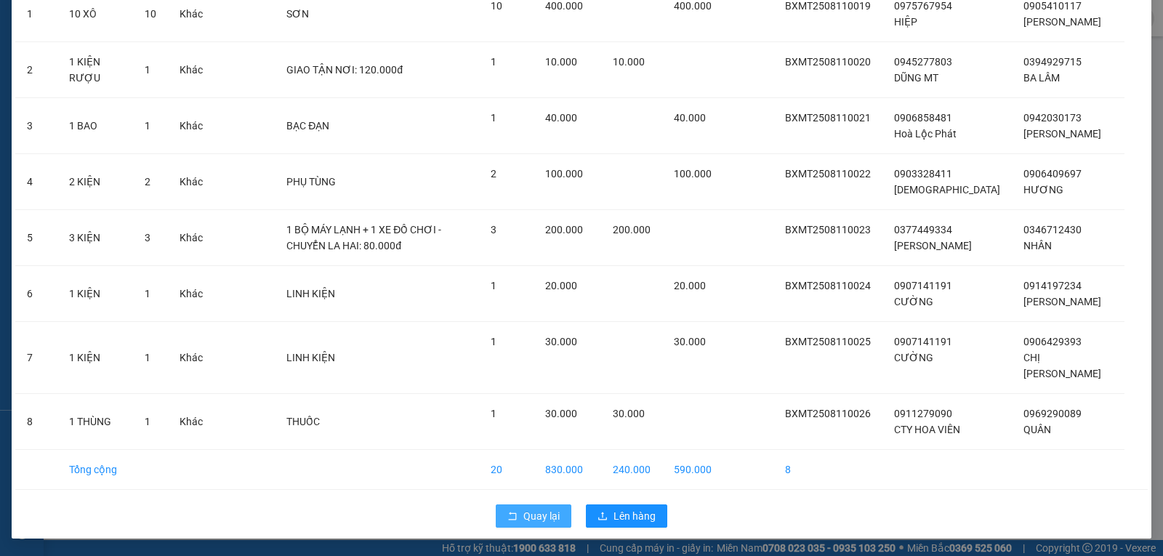
click at [531, 516] on span "Quay lại" at bounding box center [542, 516] width 36 height 16
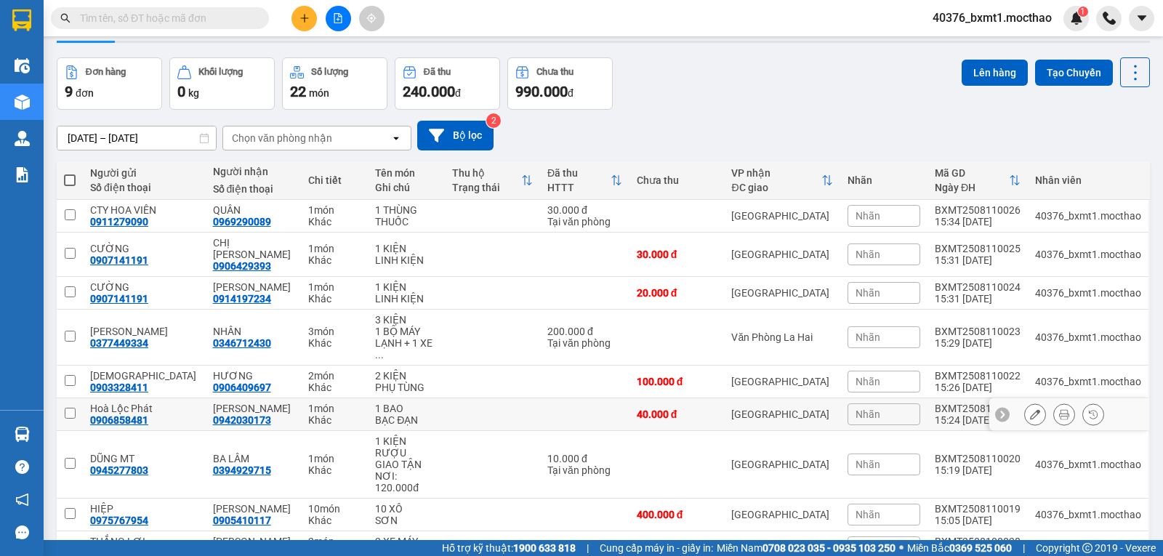
scroll to position [81, 0]
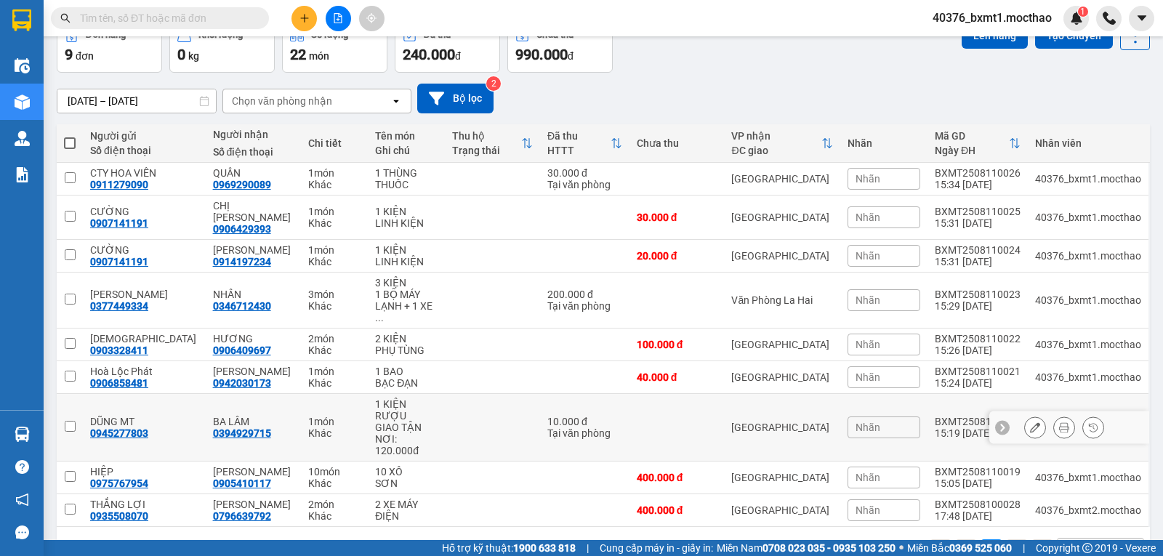
click at [1030, 422] on icon at bounding box center [1035, 427] width 10 height 10
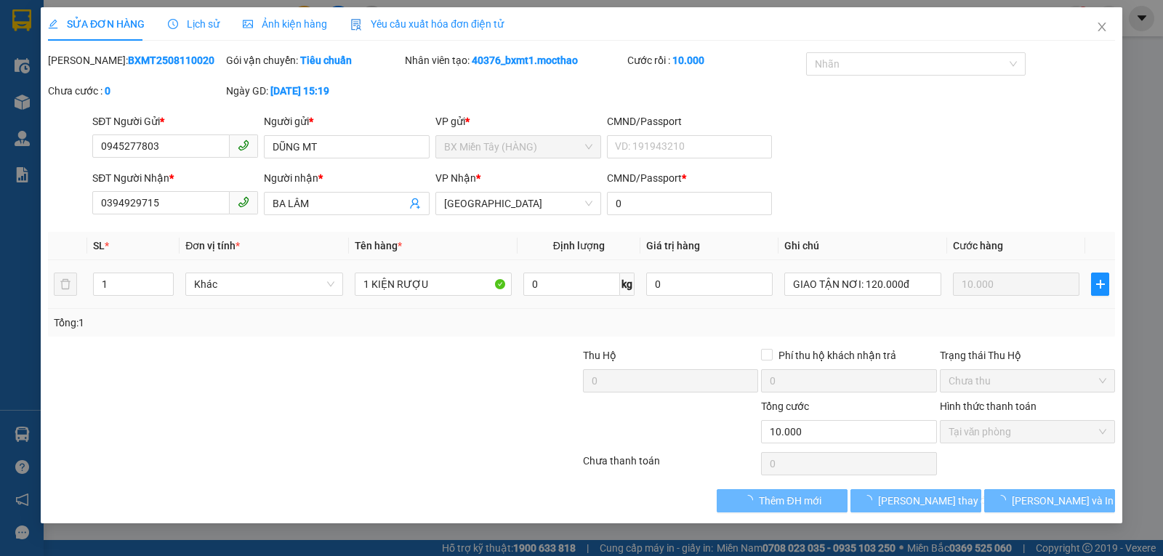
type input "0945277803"
type input "0394929715"
type input "0"
type input "10.000"
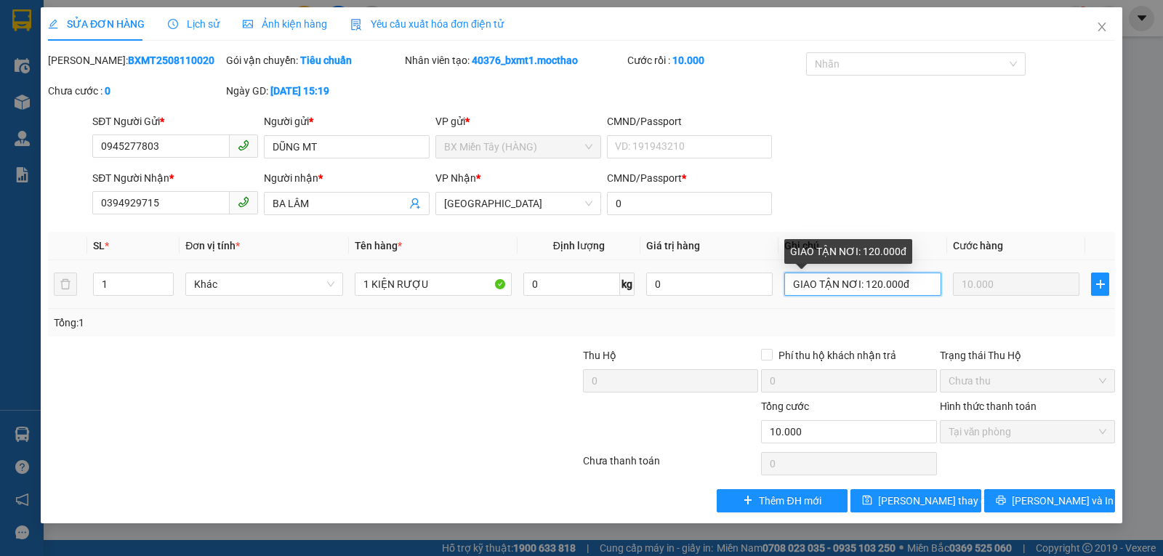
click at [918, 281] on input "GIAO TẬN NƠI: 120.000đ" at bounding box center [863, 284] width 157 height 23
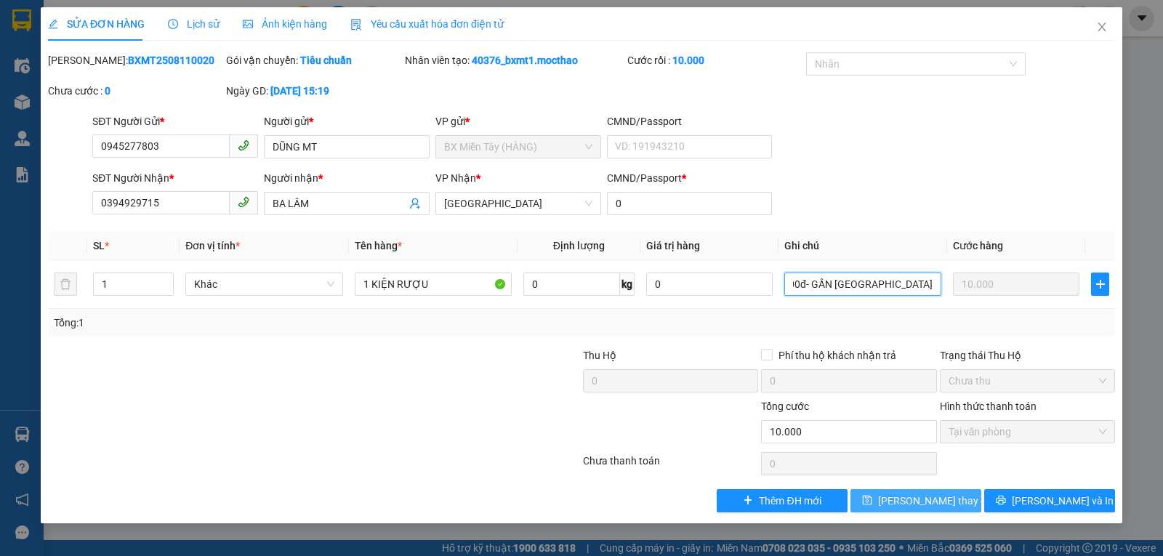
type input "GIAO TẬN NƠI: 120.000đ- GẦN CHÙA THANH LƯƠNG"
click at [924, 499] on span "Lưu thay đổi" at bounding box center [936, 501] width 116 height 16
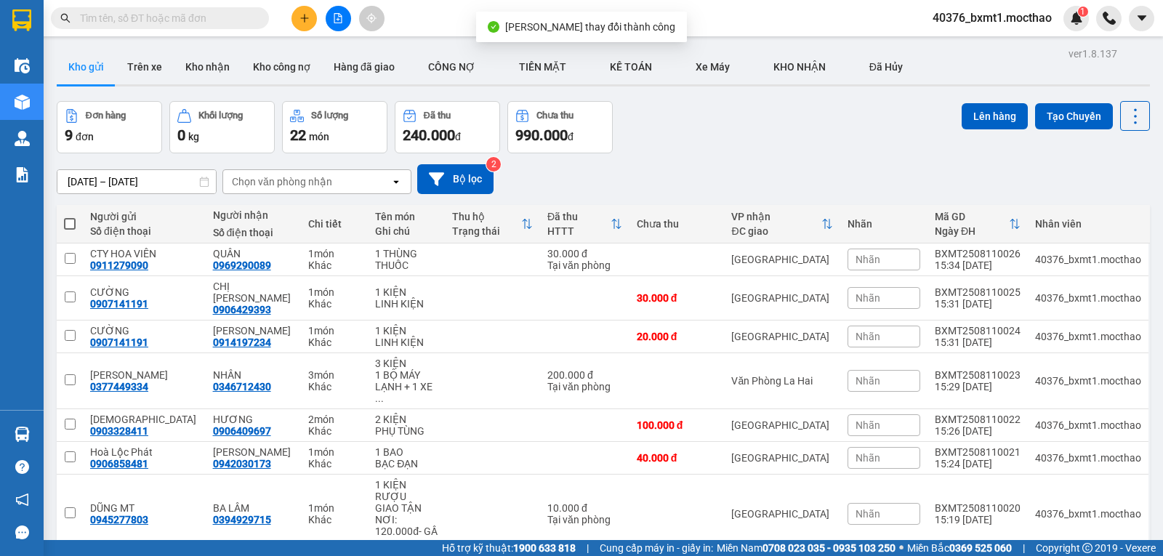
click at [71, 221] on span at bounding box center [70, 224] width 12 height 12
click at [70, 217] on input "checkbox" at bounding box center [70, 217] width 0 height 0
checkbox input "true"
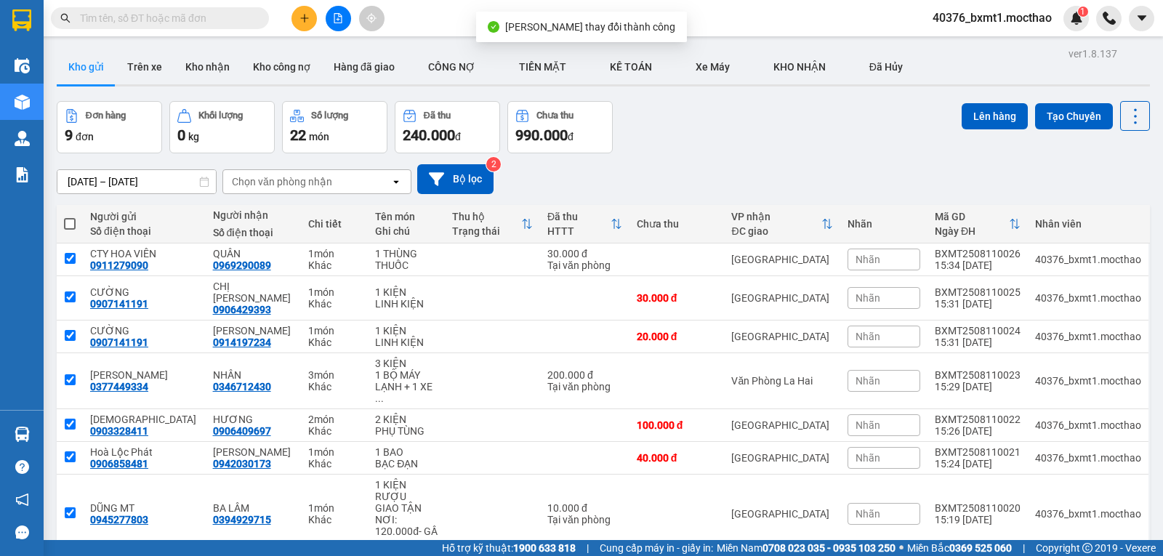
checkbox input "true"
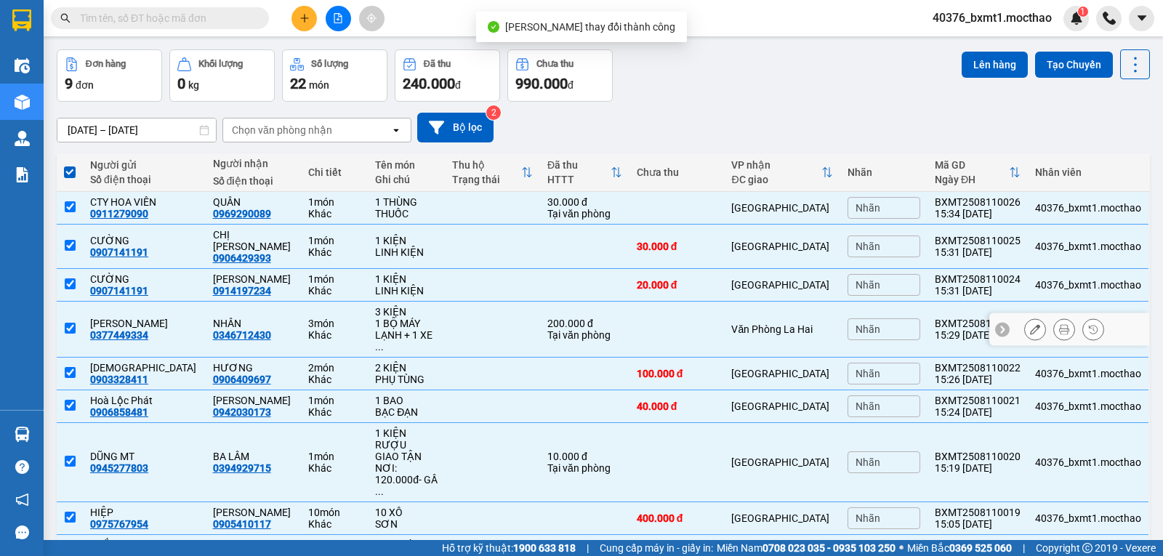
scroll to position [81, 0]
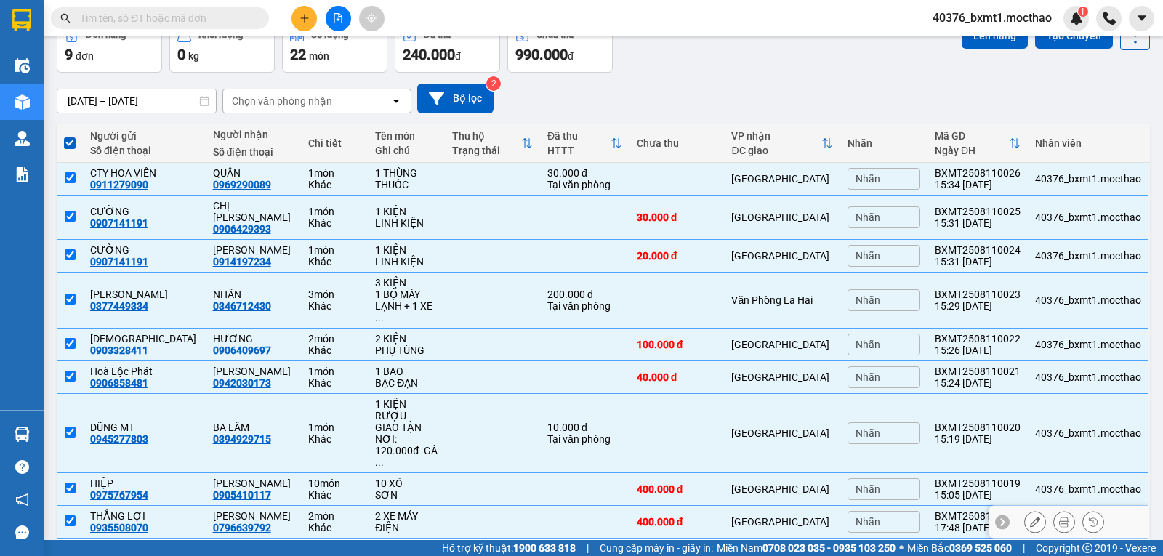
click at [68, 516] on input "checkbox" at bounding box center [70, 521] width 11 height 11
checkbox input "false"
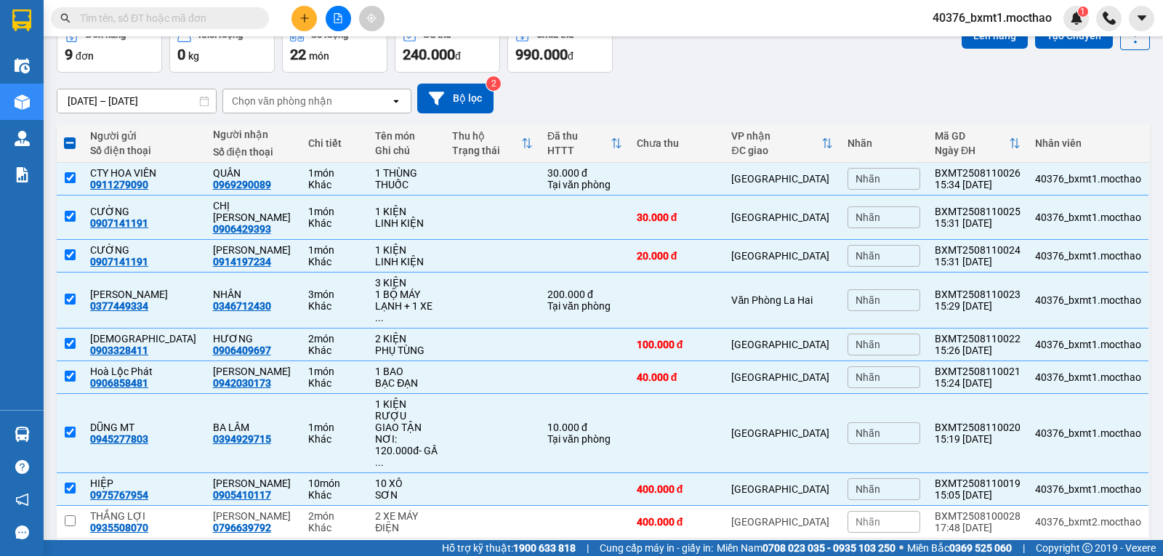
scroll to position [0, 0]
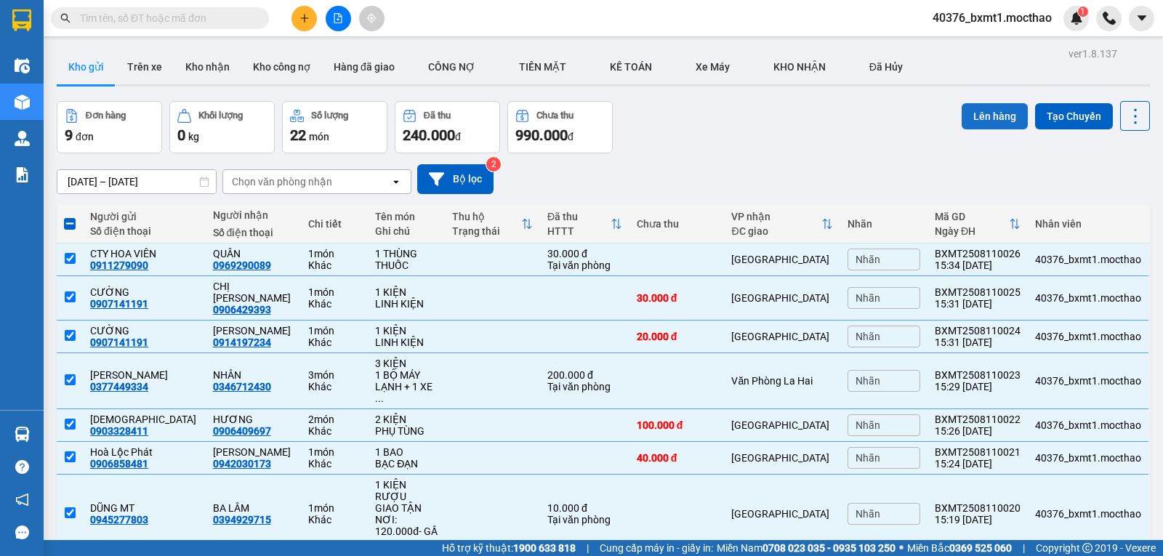
click at [976, 119] on button "Lên hàng" at bounding box center [995, 116] width 66 height 26
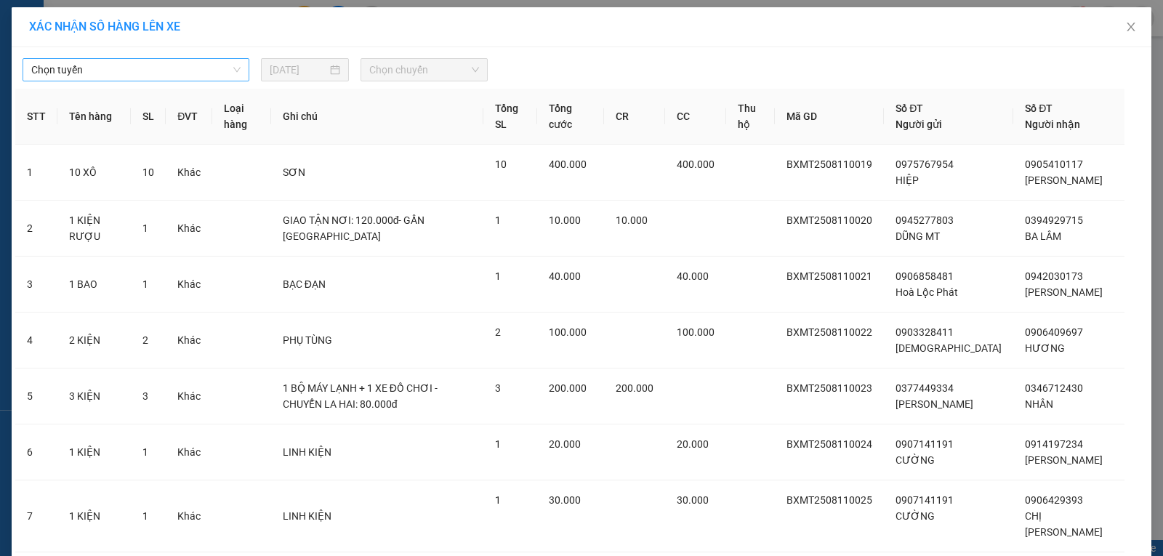
click at [109, 68] on span "Chọn tuyến" at bounding box center [135, 70] width 209 height 22
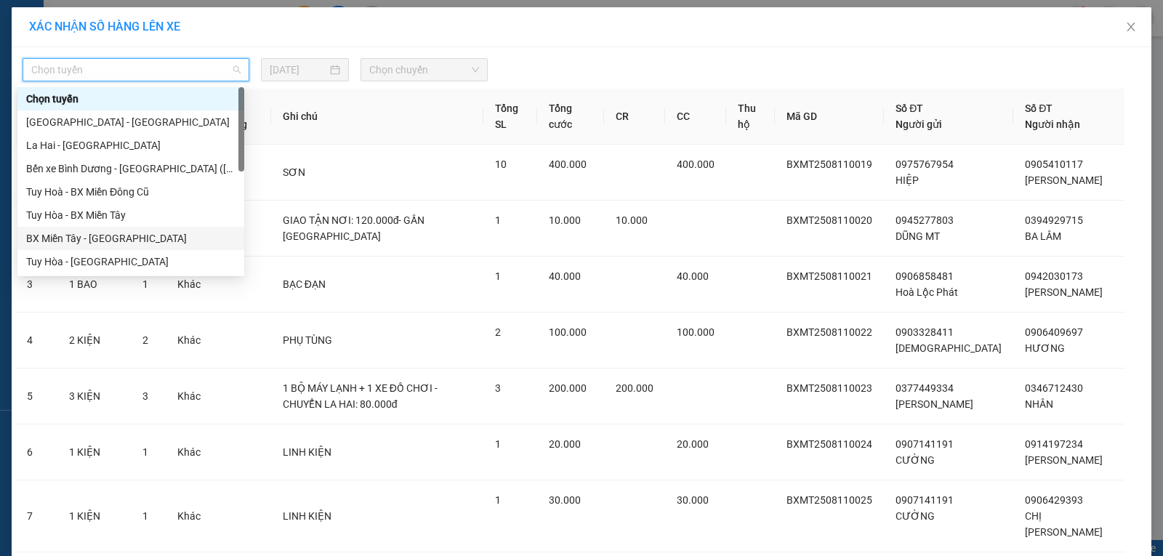
drag, startPoint x: 86, startPoint y: 239, endPoint x: 284, endPoint y: 125, distance: 229.0
click at [86, 240] on div "BX Miền Tây - [GEOGRAPHIC_DATA]" at bounding box center [130, 238] width 209 height 16
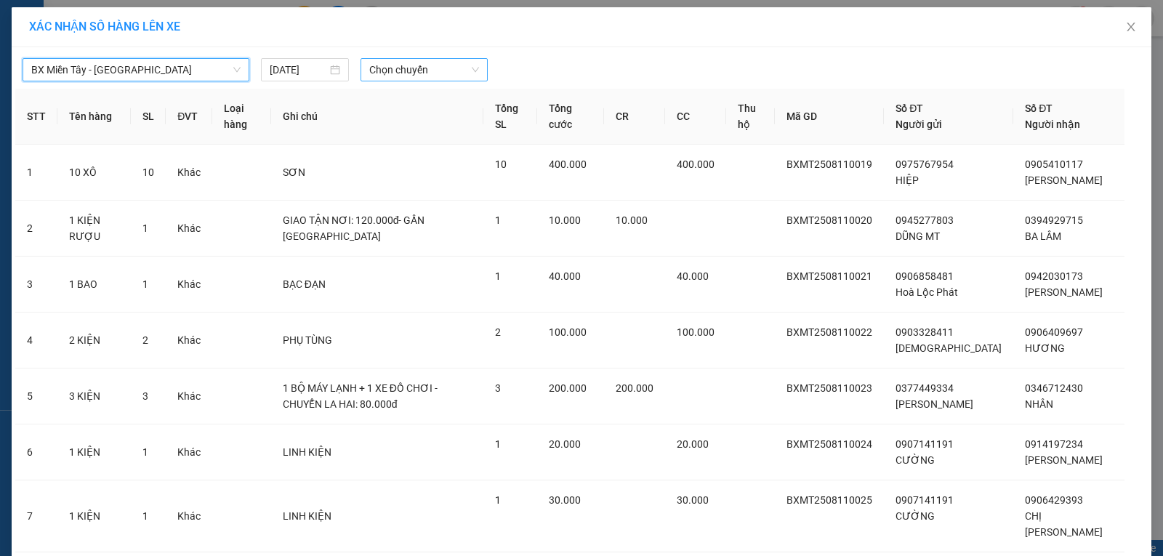
click at [392, 68] on span "Chọn chuyến" at bounding box center [424, 70] width 110 height 22
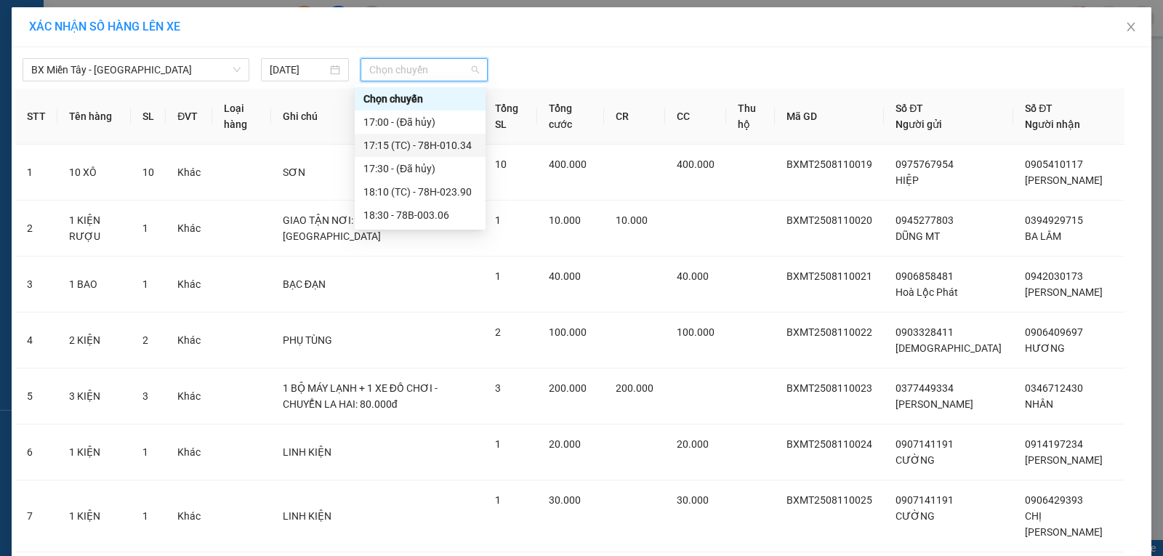
click at [460, 147] on div "17:15 (TC) - 78H-010.34" at bounding box center [420, 145] width 113 height 16
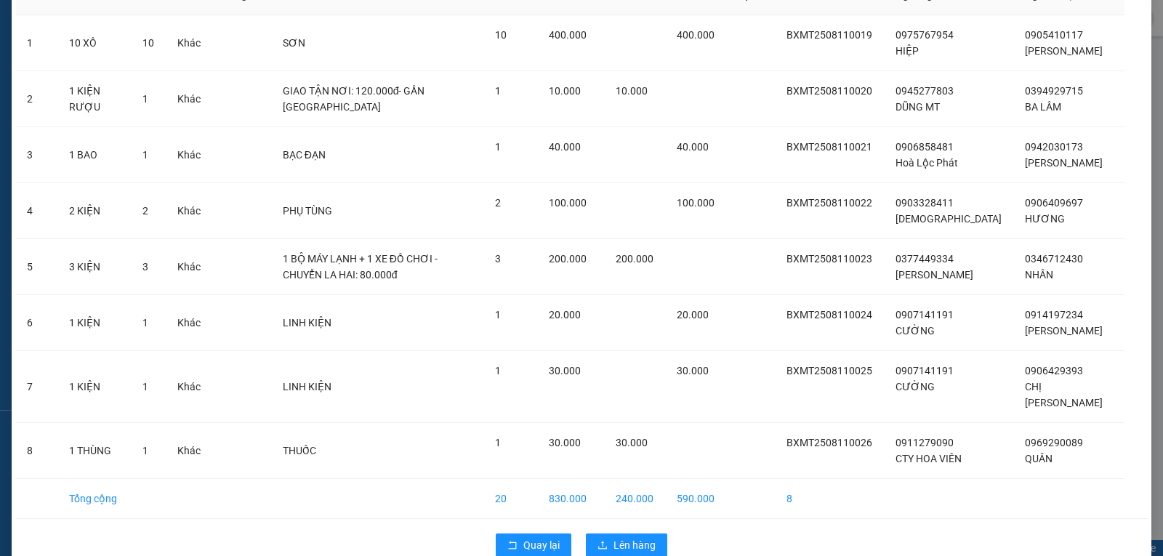
scroll to position [183, 0]
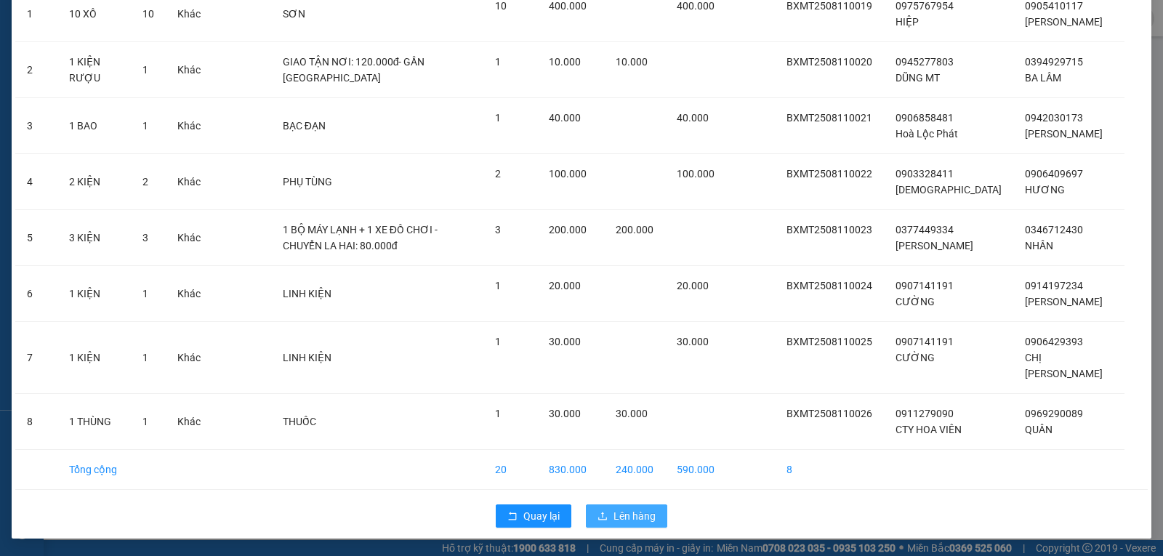
click at [640, 515] on span "Lên hàng" at bounding box center [635, 516] width 42 height 16
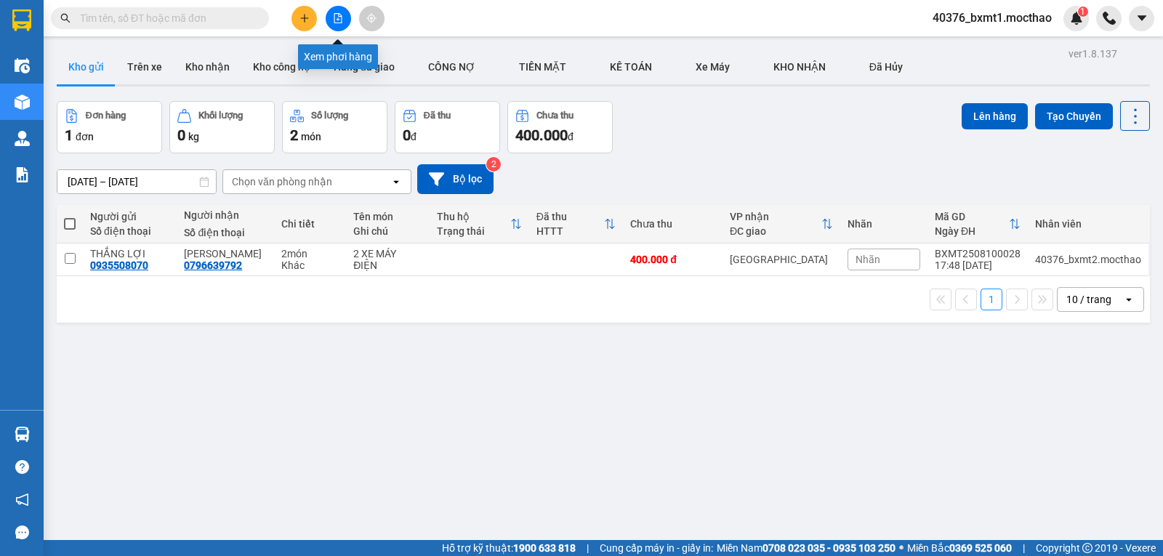
click at [340, 17] on icon "file-add" at bounding box center [338, 18] width 10 height 10
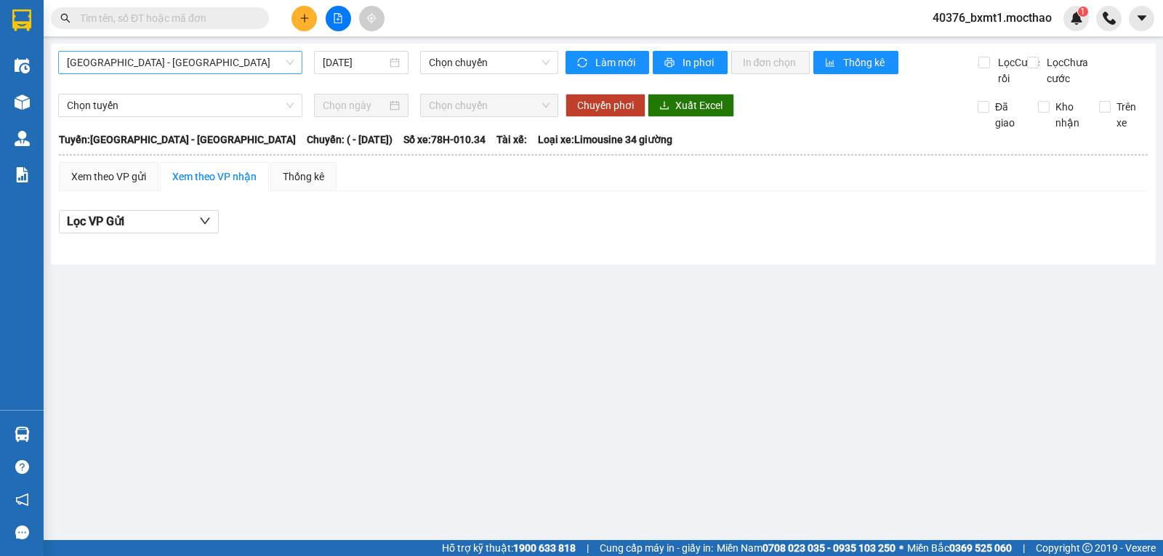
click at [148, 67] on span "[GEOGRAPHIC_DATA] - [GEOGRAPHIC_DATA]" at bounding box center [180, 63] width 227 height 22
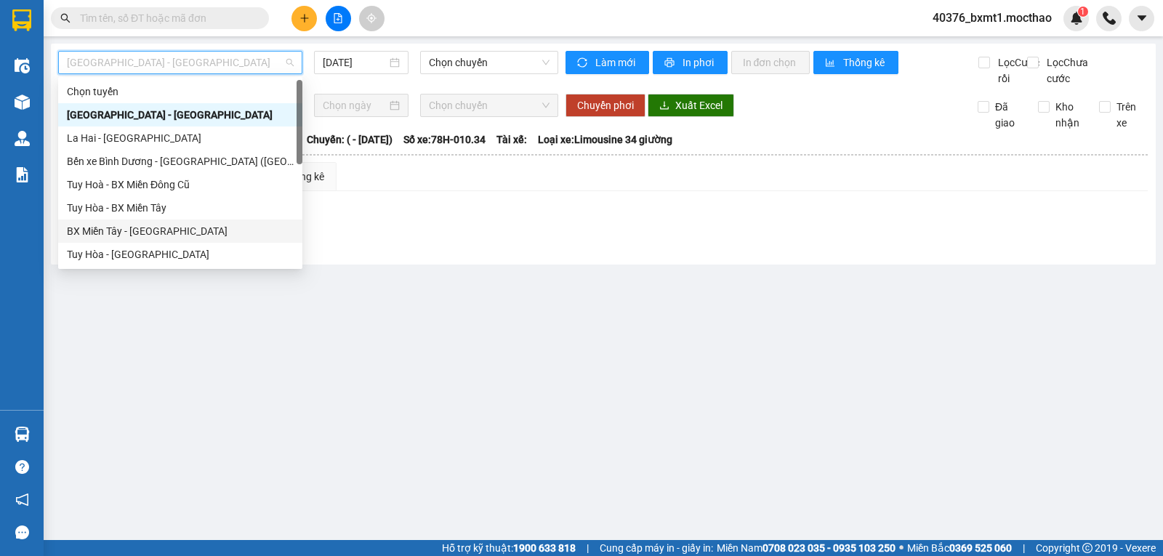
click at [121, 226] on div "BX Miền Tây - [GEOGRAPHIC_DATA]" at bounding box center [180, 231] width 227 height 16
type input "[DATE]"
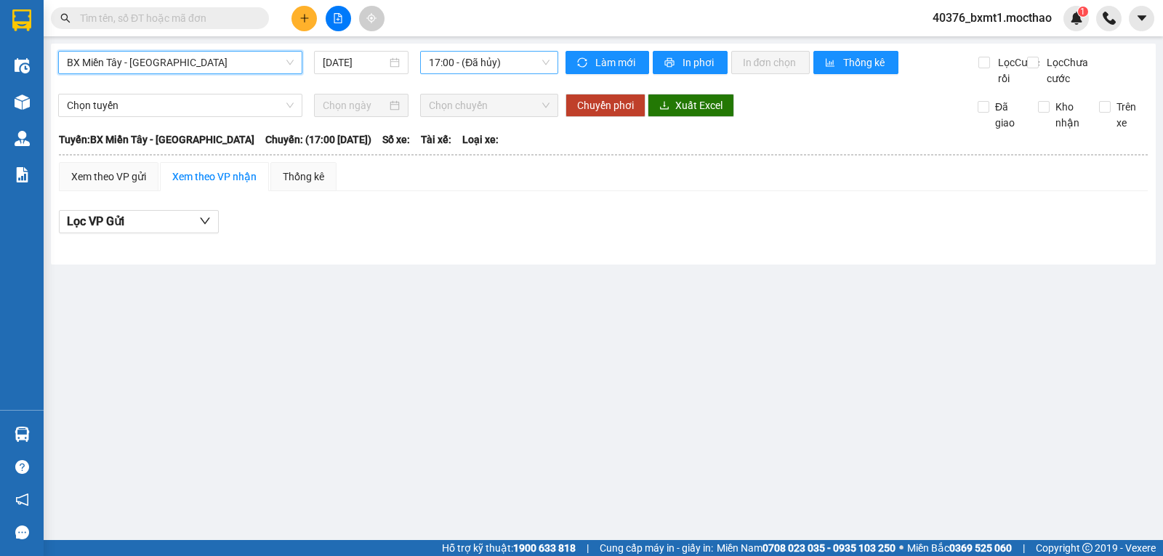
click at [484, 61] on span "17:00 - (Đã hủy)" at bounding box center [489, 63] width 120 height 22
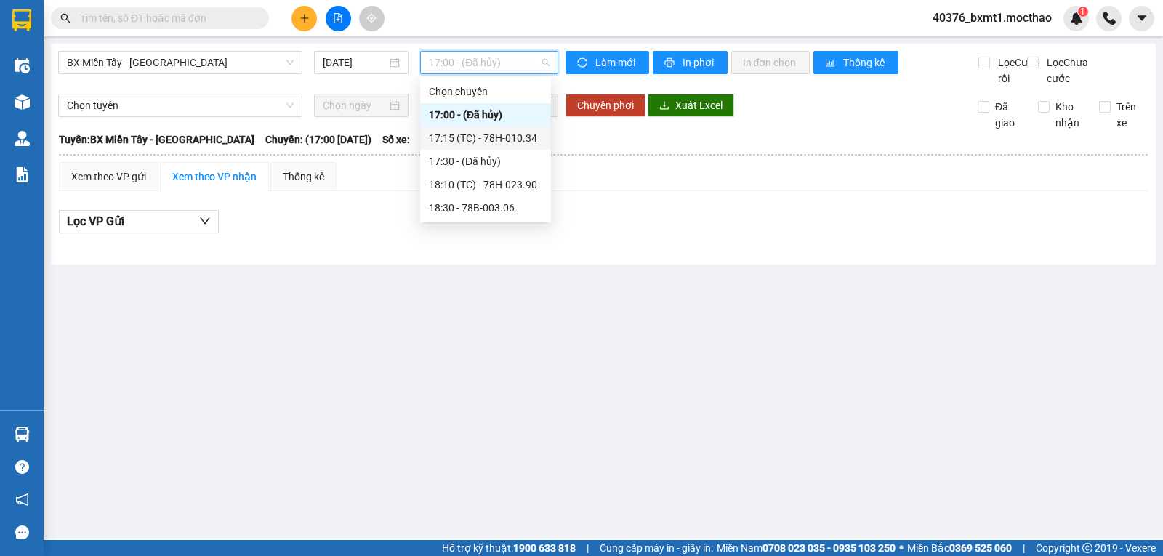
click at [494, 135] on div "17:15 (TC) - 78H-010.34" at bounding box center [485, 138] width 113 height 16
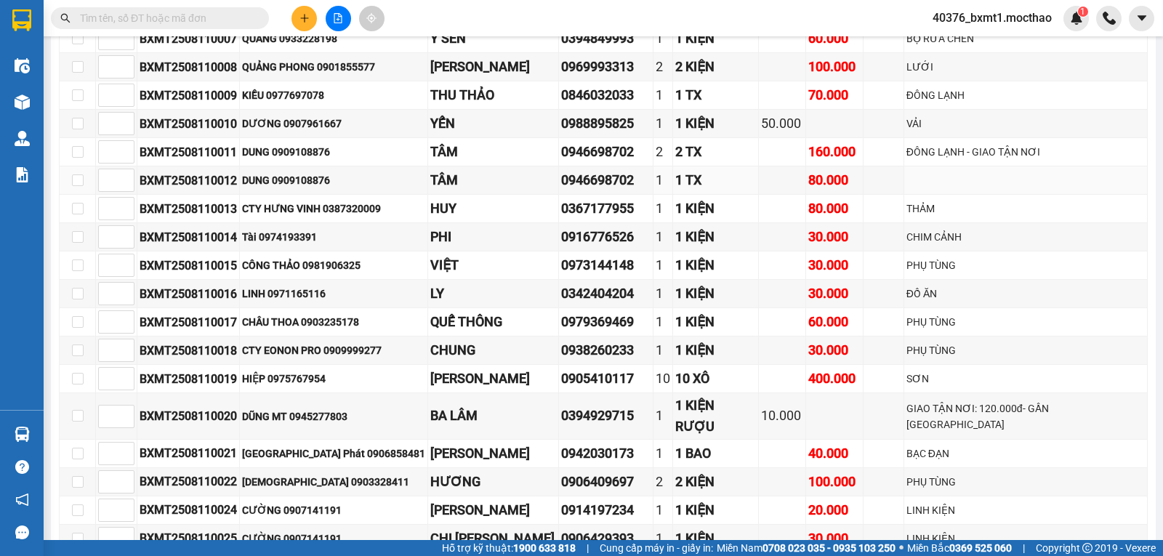
scroll to position [436, 0]
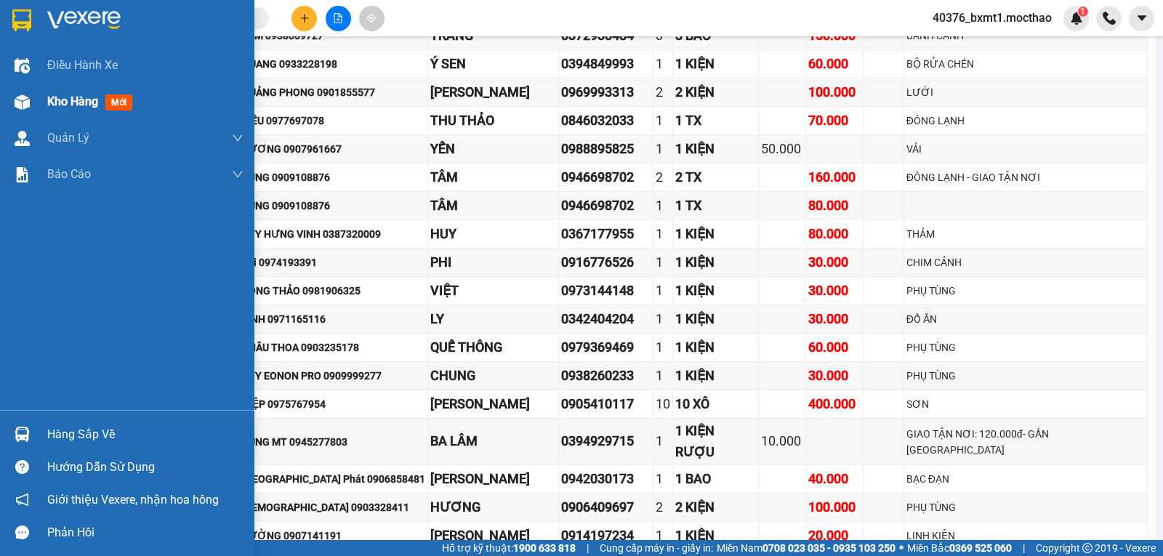
click at [34, 106] on div at bounding box center [21, 101] width 25 height 25
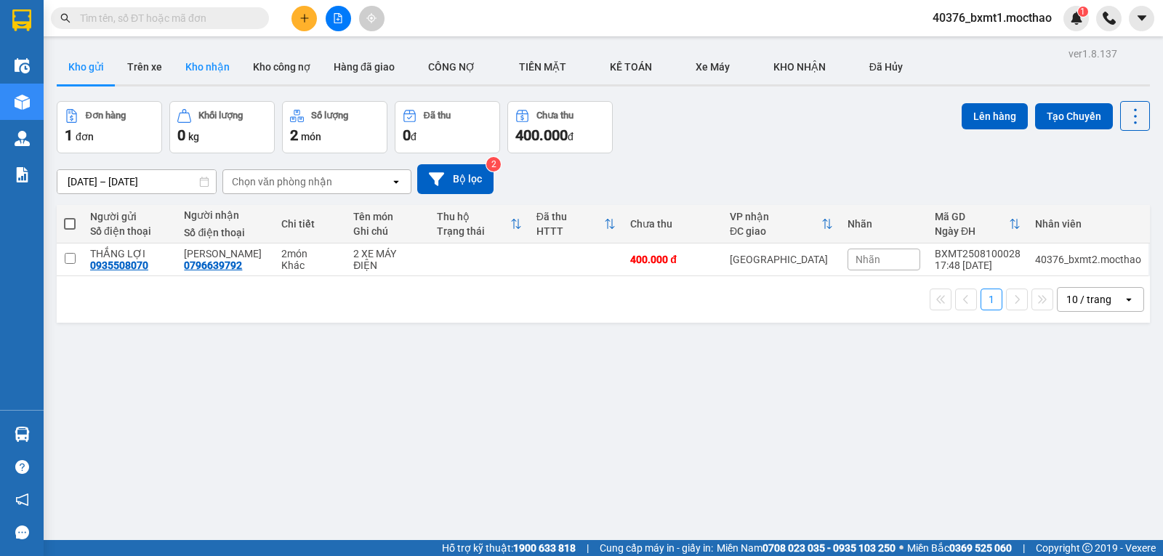
click at [213, 63] on button "Kho nhận" at bounding box center [208, 66] width 68 height 35
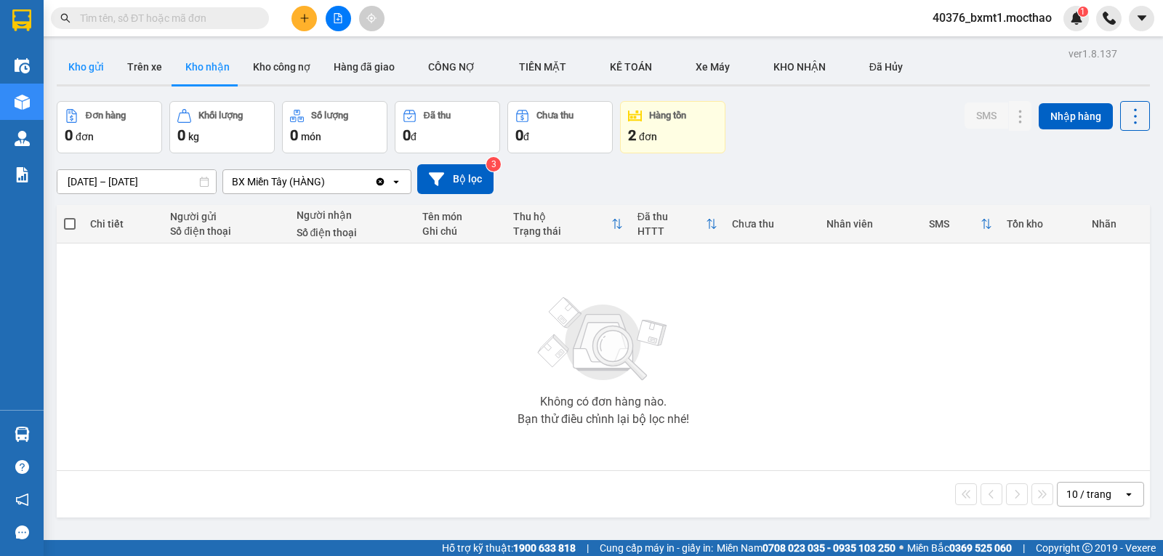
click at [93, 70] on button "Kho gửi" at bounding box center [86, 66] width 59 height 35
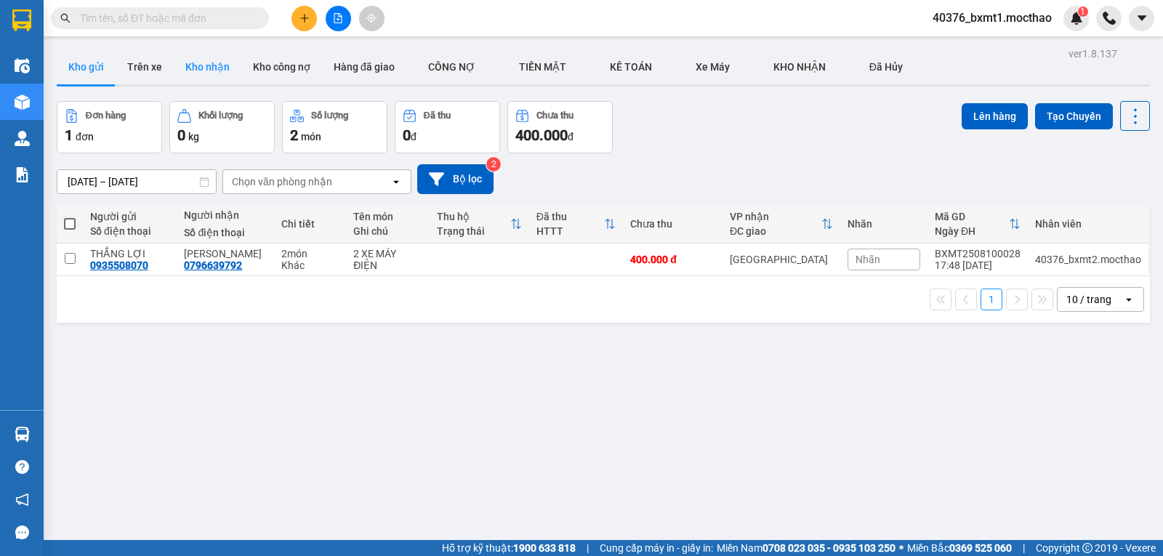
click at [197, 65] on button "Kho nhận" at bounding box center [208, 66] width 68 height 35
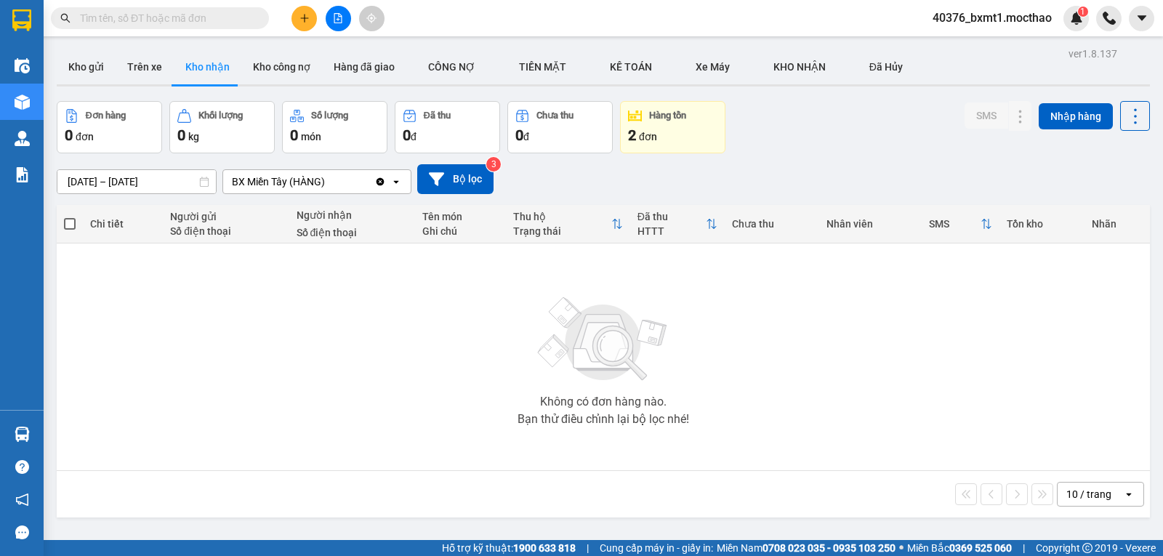
click at [672, 124] on button "Hàng tồn 2 đơn" at bounding box center [672, 127] width 105 height 52
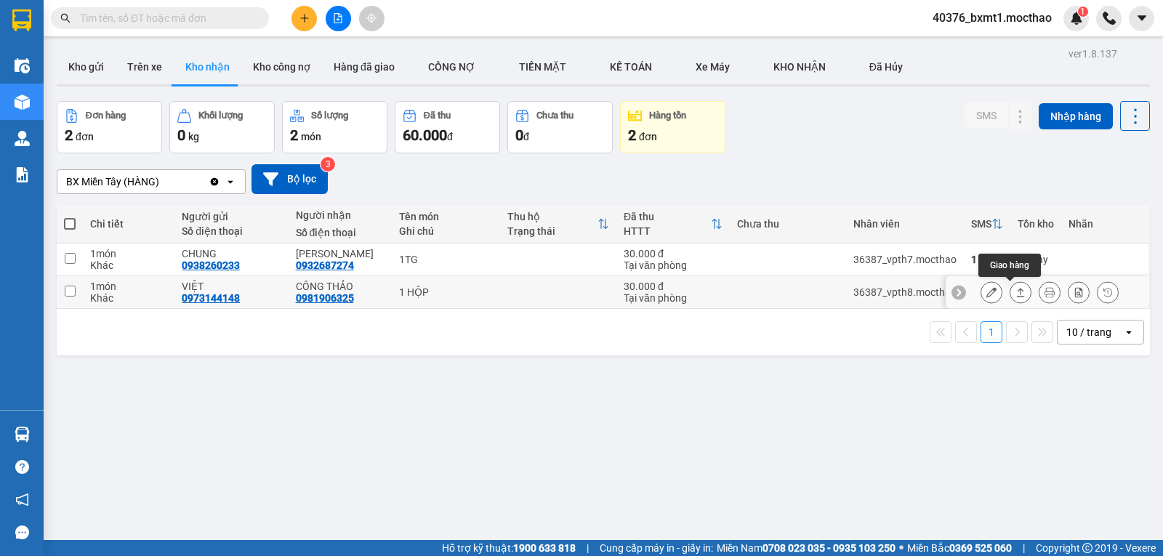
click at [1016, 294] on icon at bounding box center [1021, 292] width 10 height 10
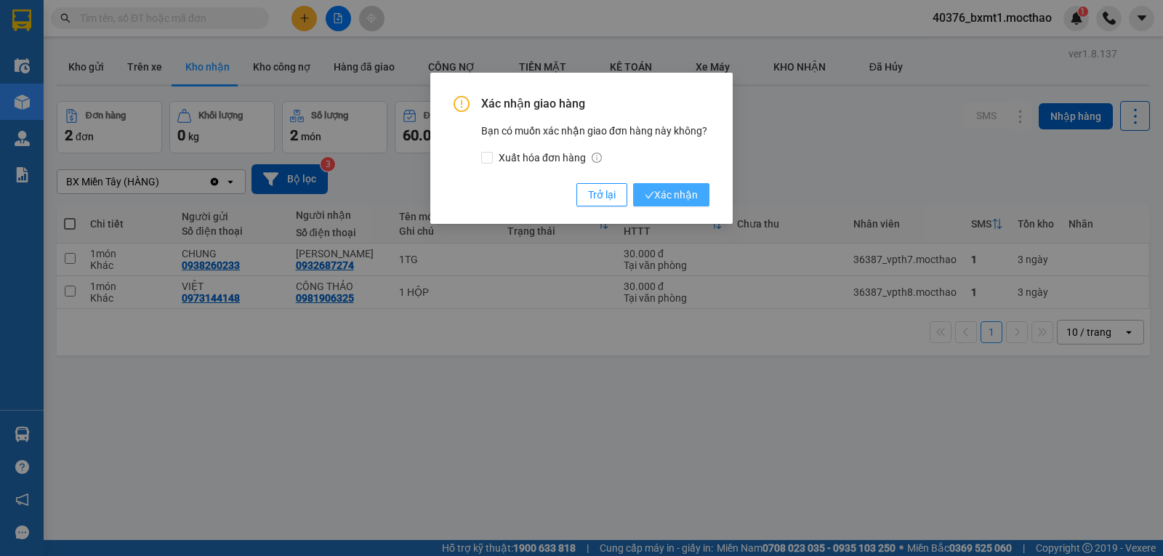
click at [681, 187] on span "Xác nhận" at bounding box center [671, 195] width 53 height 16
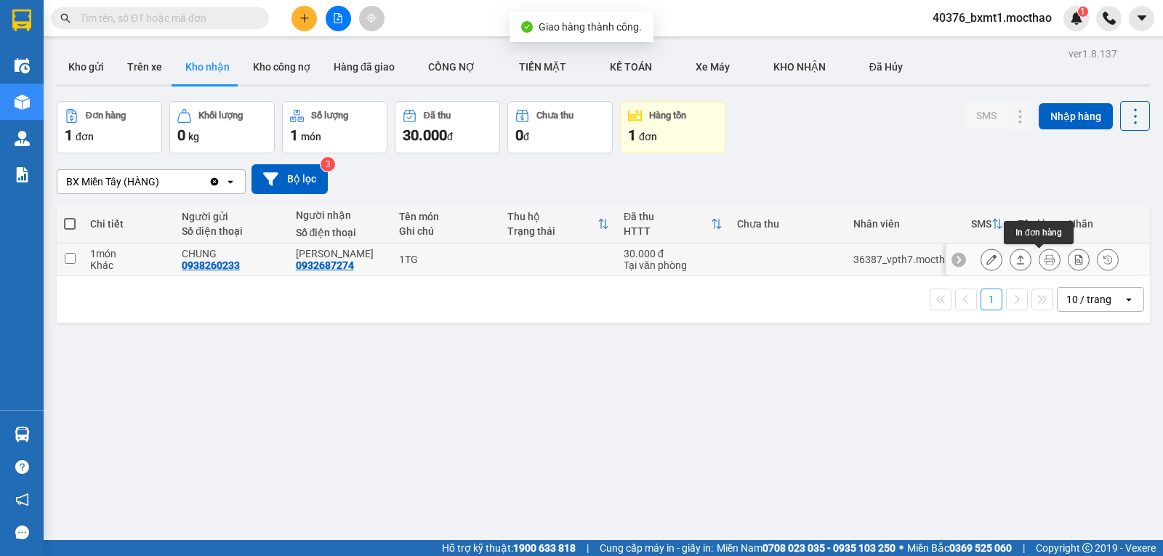
click at [1016, 260] on icon at bounding box center [1021, 259] width 10 height 10
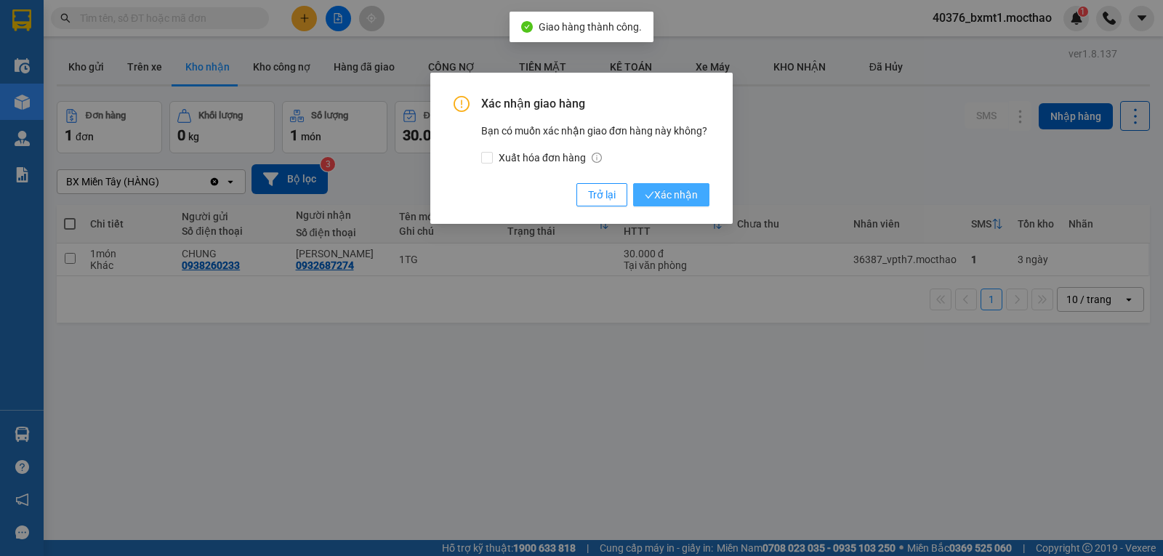
click at [699, 197] on button "Xác nhận" at bounding box center [671, 194] width 76 height 23
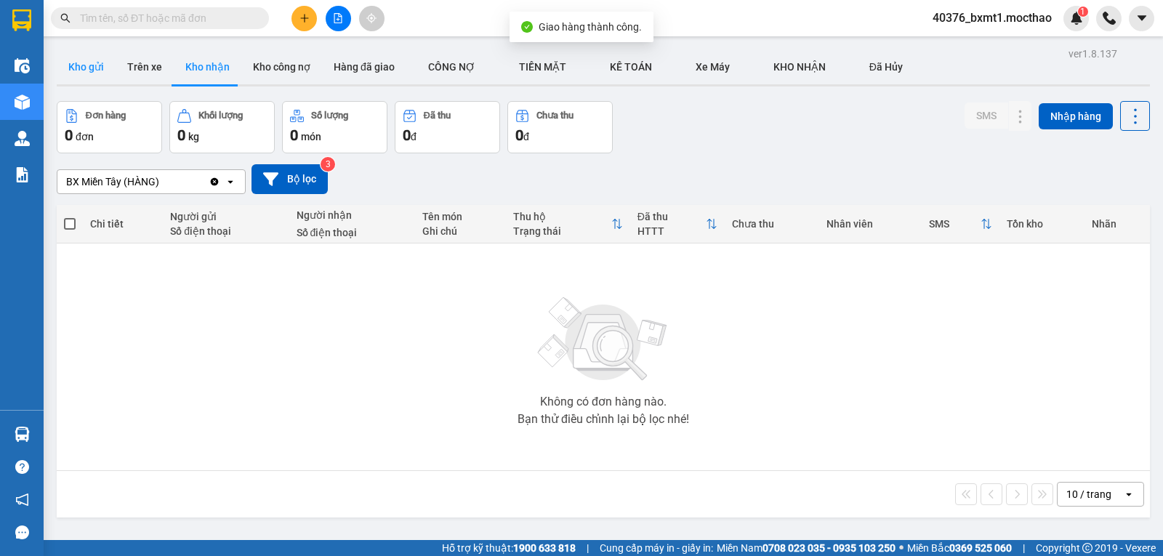
click at [79, 62] on button "Kho gửi" at bounding box center [86, 66] width 59 height 35
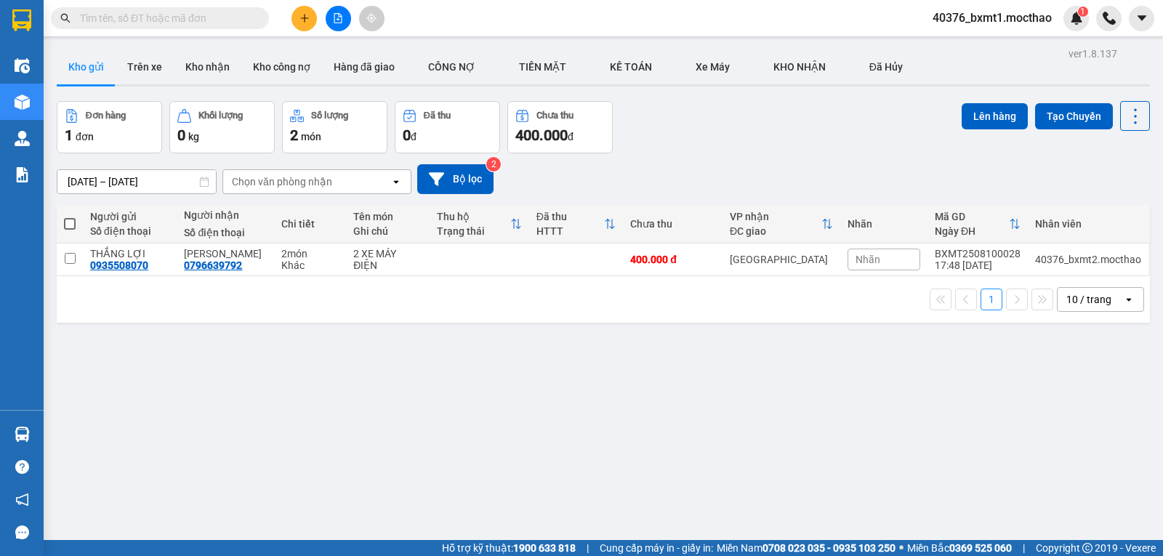
click at [332, 20] on button at bounding box center [338, 18] width 25 height 25
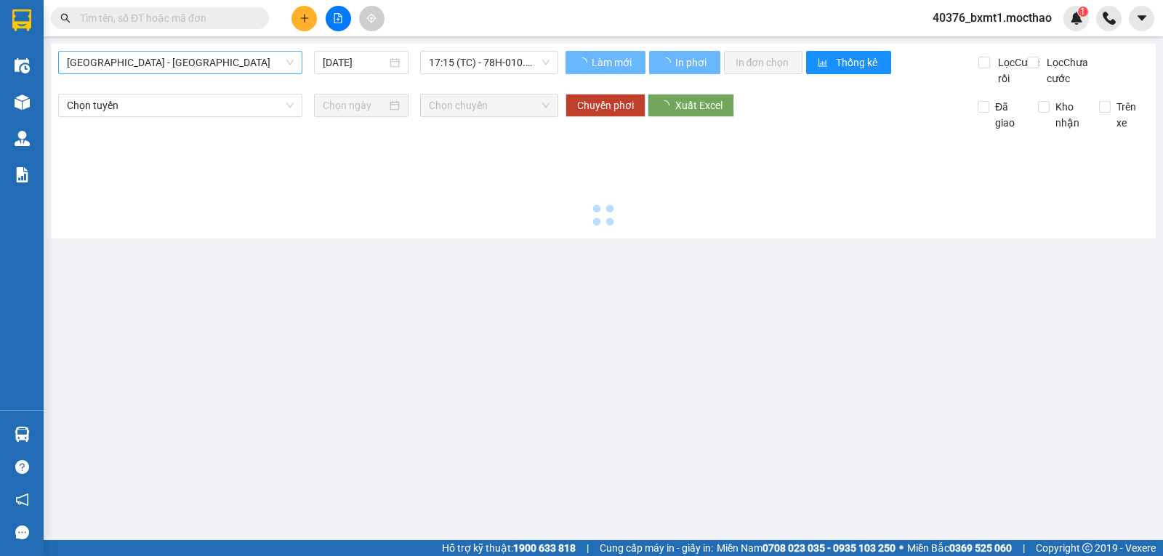
click at [131, 63] on span "[GEOGRAPHIC_DATA] - [GEOGRAPHIC_DATA]" at bounding box center [180, 63] width 227 height 22
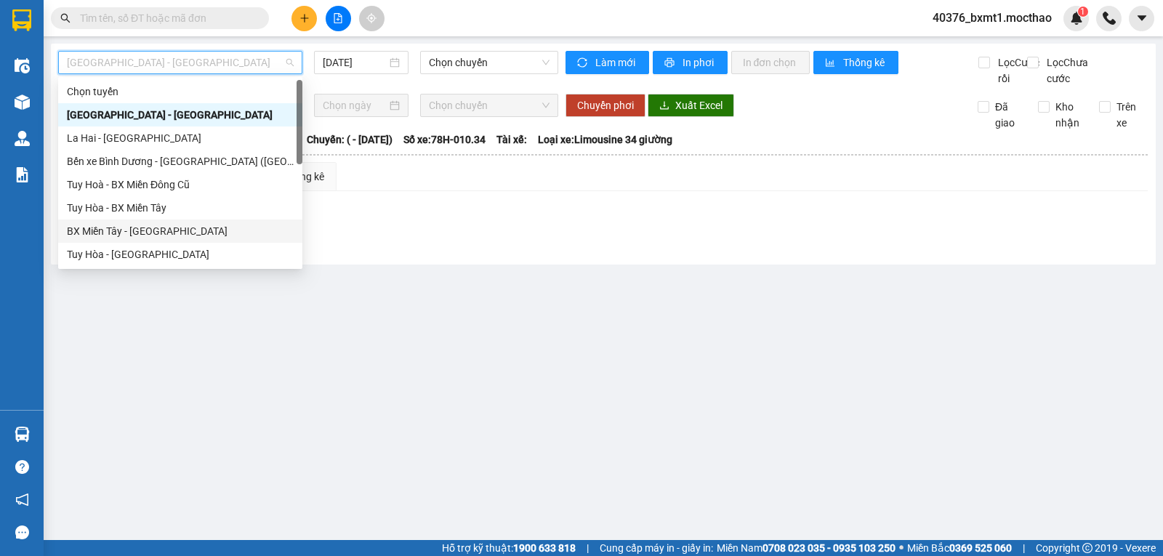
click at [116, 233] on div "BX Miền Tây - [GEOGRAPHIC_DATA]" at bounding box center [180, 231] width 227 height 16
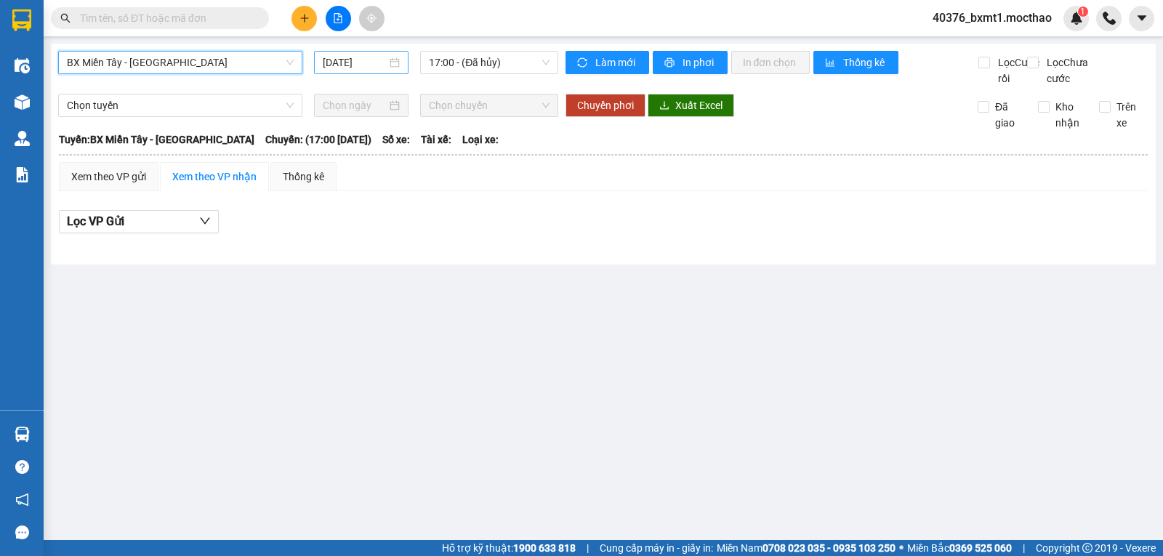
click at [363, 59] on input "[DATE]" at bounding box center [355, 63] width 65 height 16
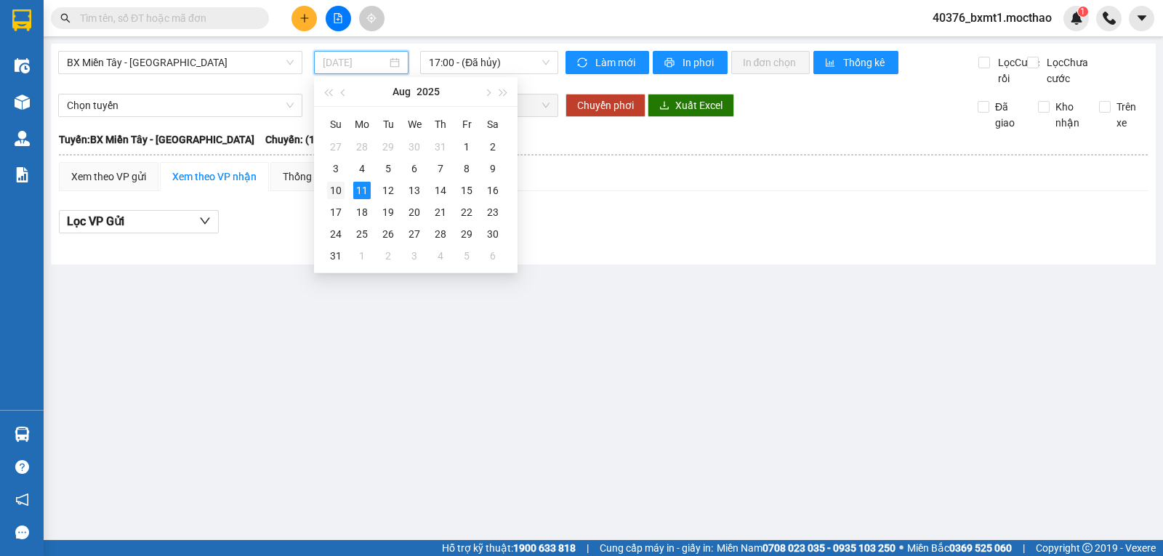
click at [337, 185] on div "10" at bounding box center [335, 190] width 17 height 17
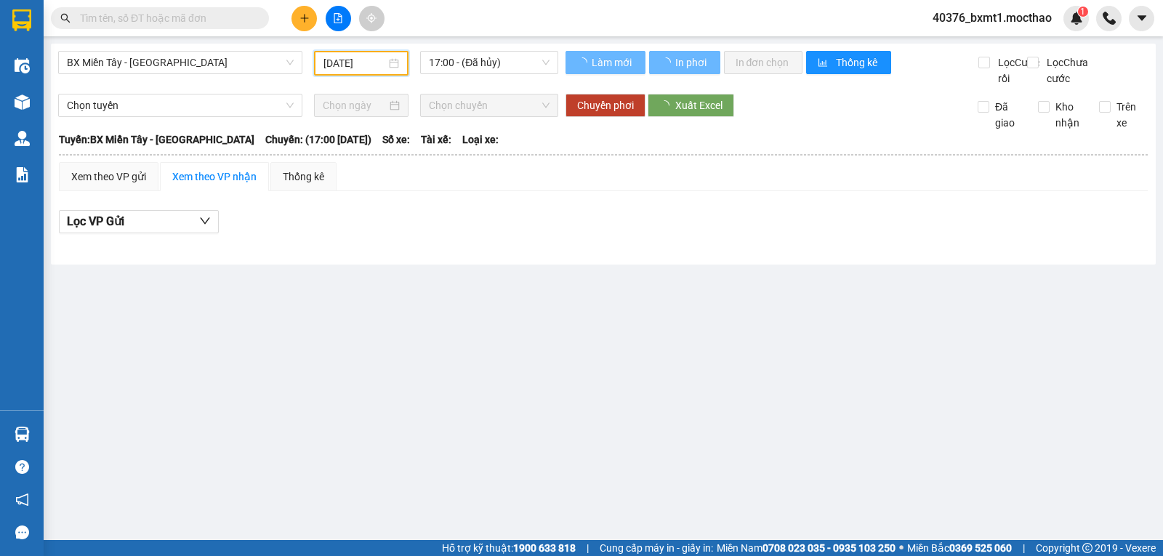
click at [469, 58] on span "17:00 - (Đã hủy)" at bounding box center [489, 63] width 120 height 22
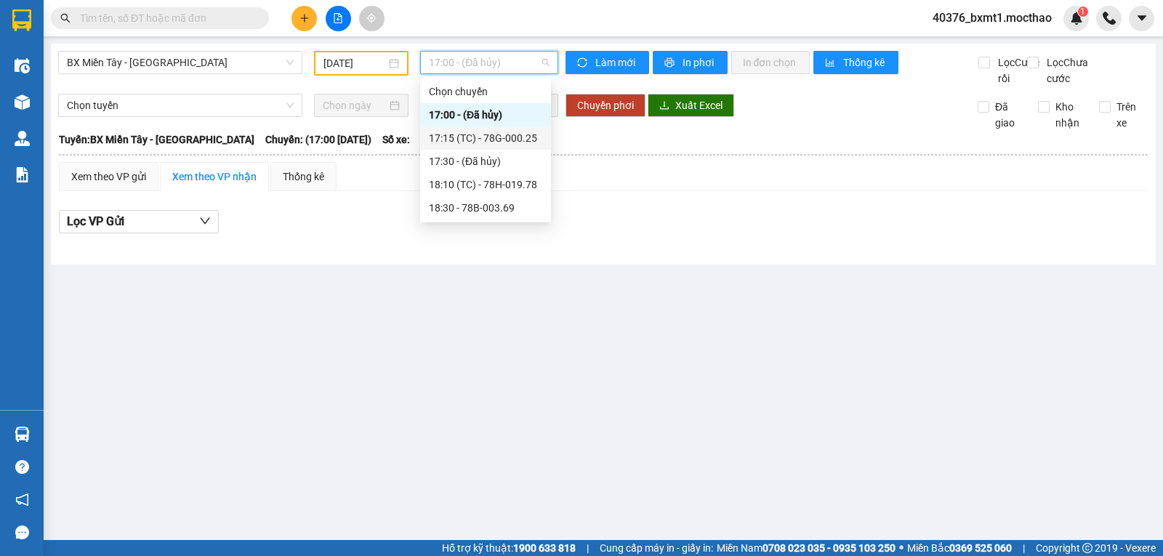
click at [502, 139] on div "17:15 (TC) - 78G-000.25" at bounding box center [485, 138] width 113 height 16
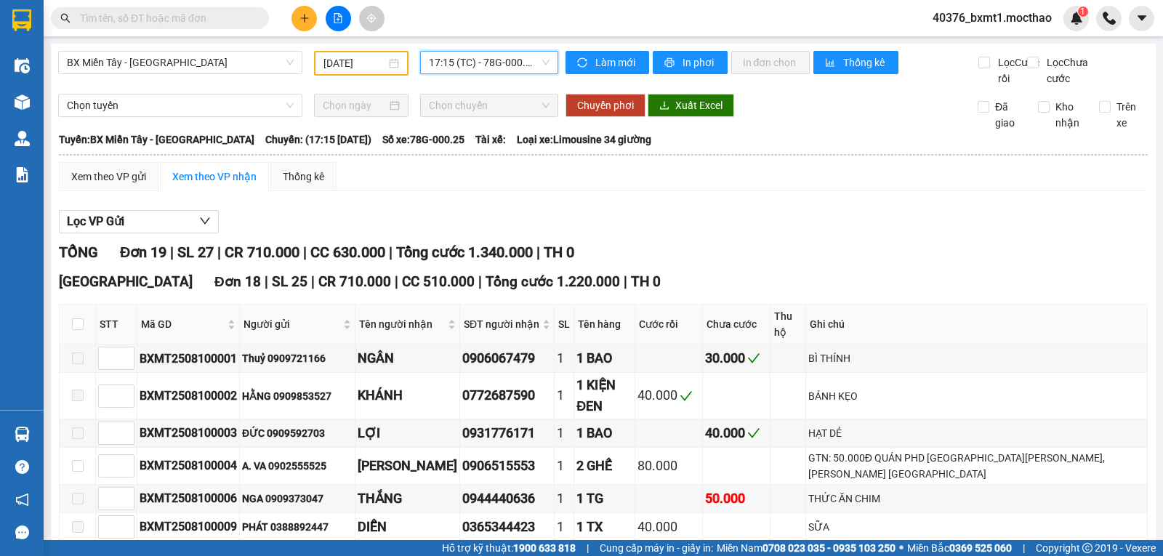
click at [357, 63] on input "10/08/2025" at bounding box center [355, 63] width 63 height 16
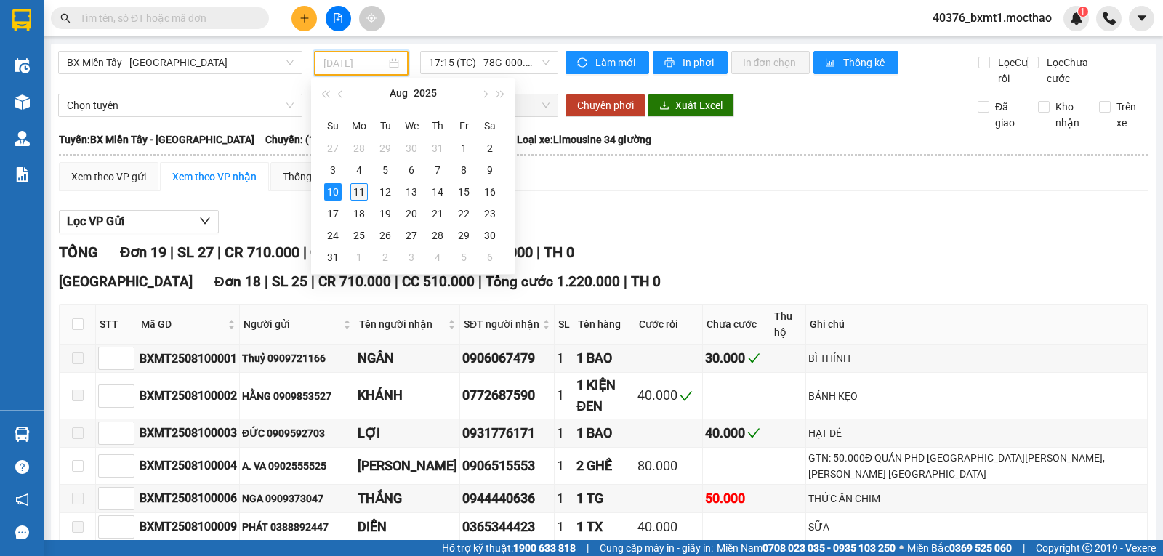
click at [360, 190] on div "11" at bounding box center [358, 191] width 17 height 17
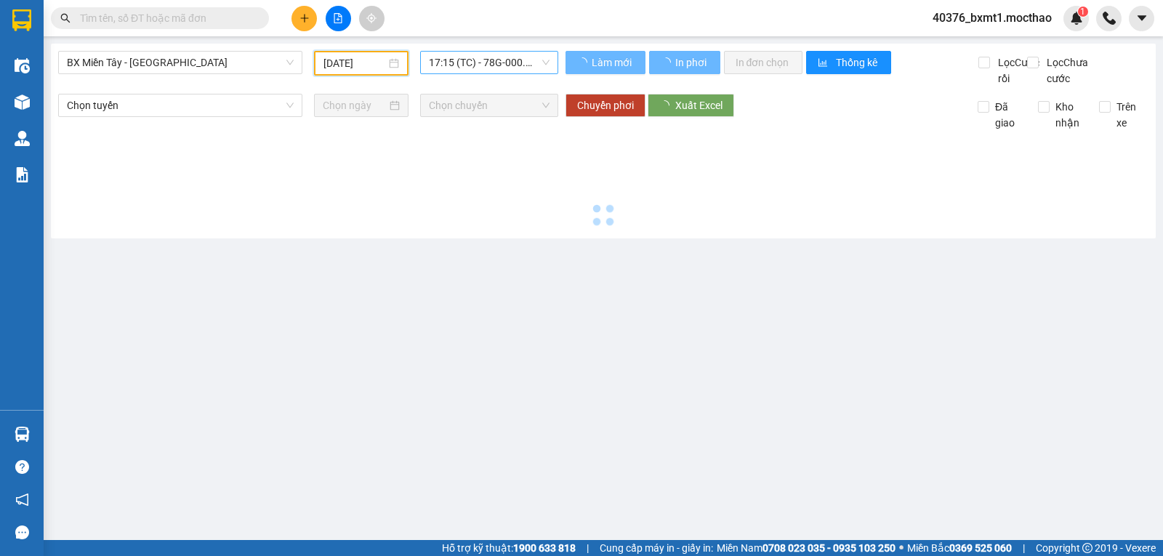
type input "[DATE]"
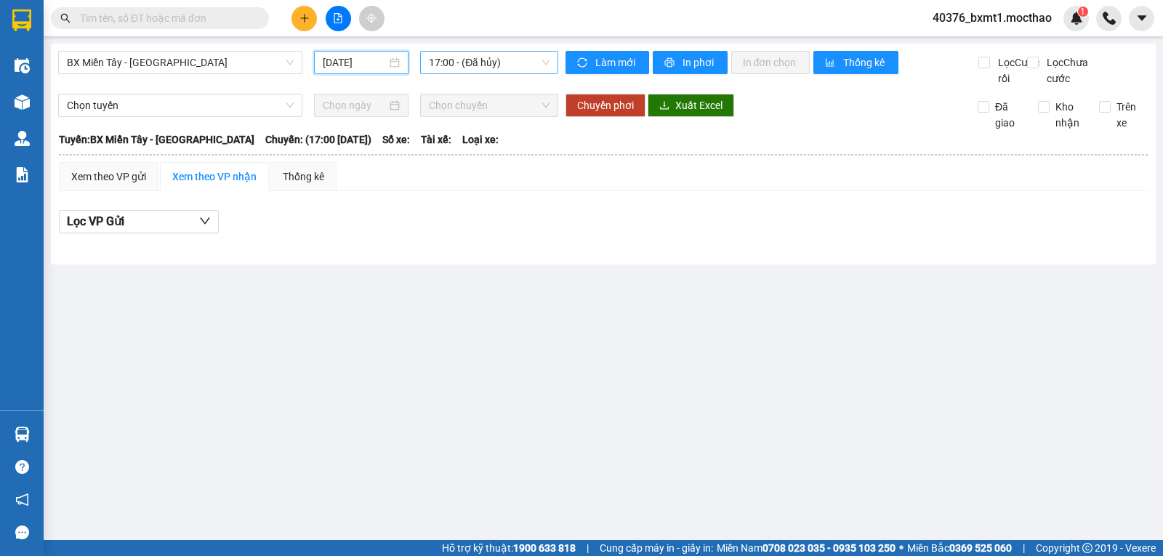
click at [488, 60] on span "17:00 - (Đã hủy)" at bounding box center [489, 63] width 120 height 22
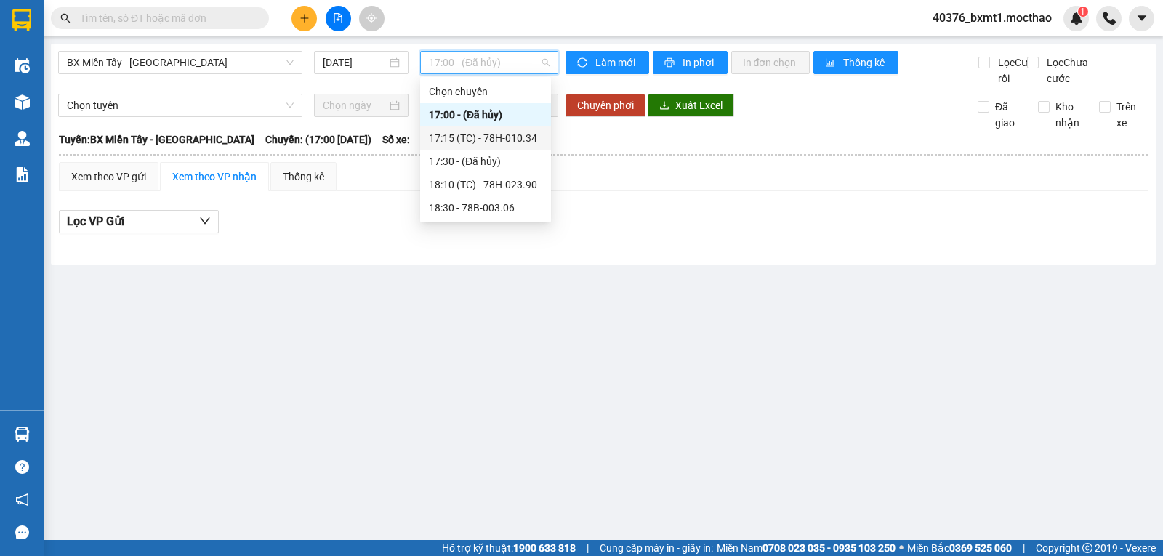
click at [509, 133] on div "17:15 (TC) - 78H-010.34" at bounding box center [485, 138] width 113 height 16
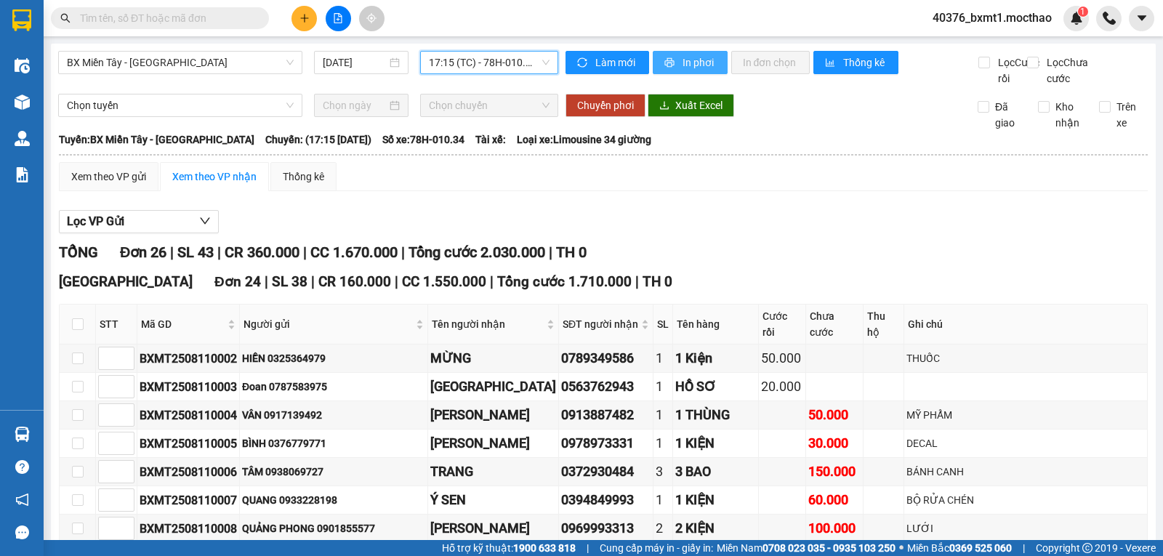
click at [667, 62] on icon "printer" at bounding box center [669, 62] width 9 height 9
click at [697, 62] on span "In phơi" at bounding box center [699, 63] width 33 height 16
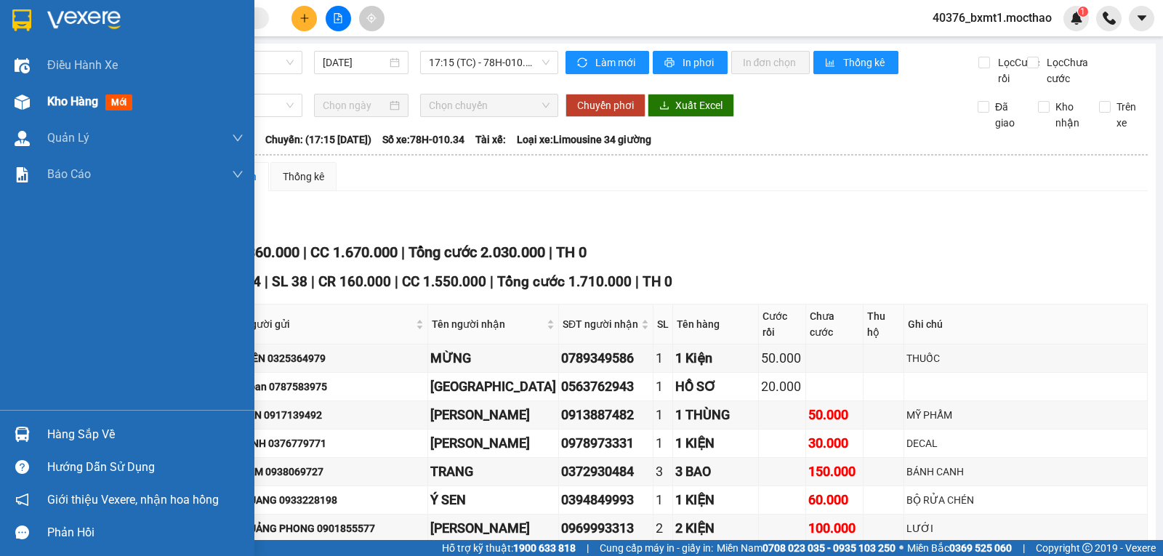
click at [17, 95] on img at bounding box center [22, 102] width 15 height 15
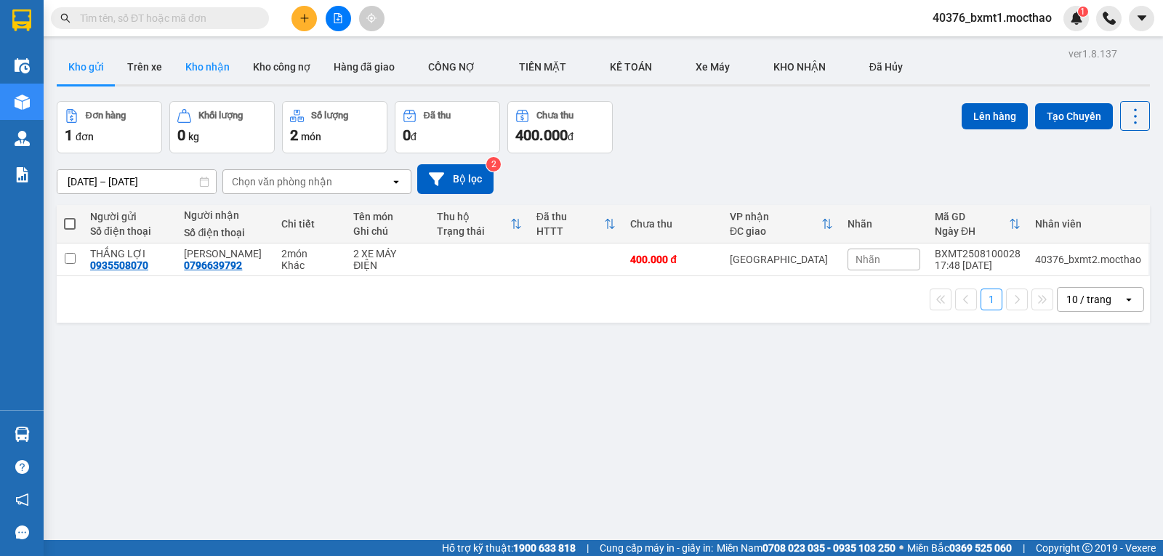
click at [190, 57] on button "Kho nhận" at bounding box center [208, 66] width 68 height 35
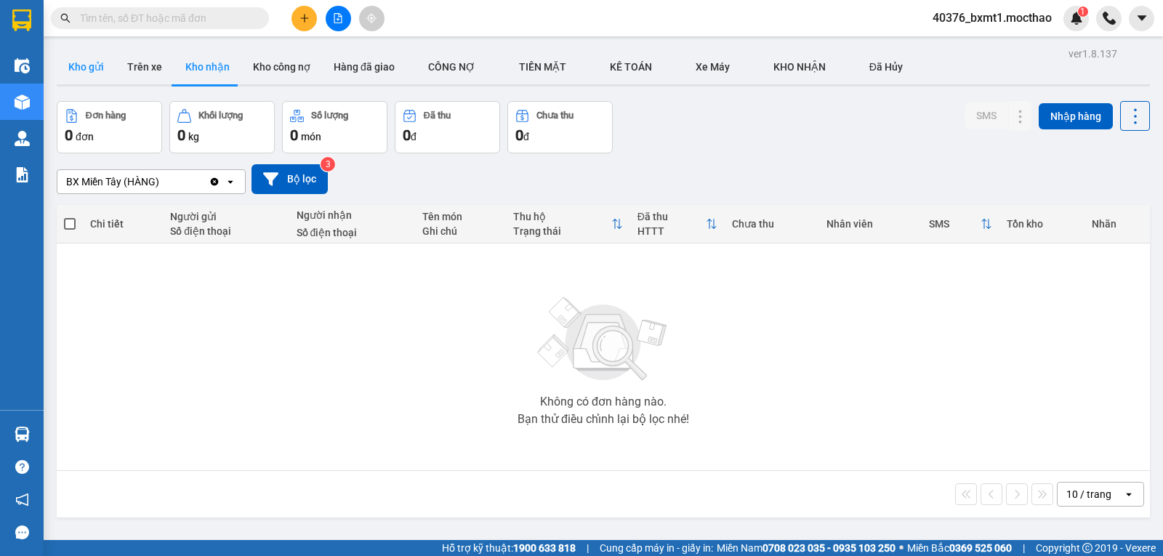
click at [90, 66] on button "Kho gửi" at bounding box center [86, 66] width 59 height 35
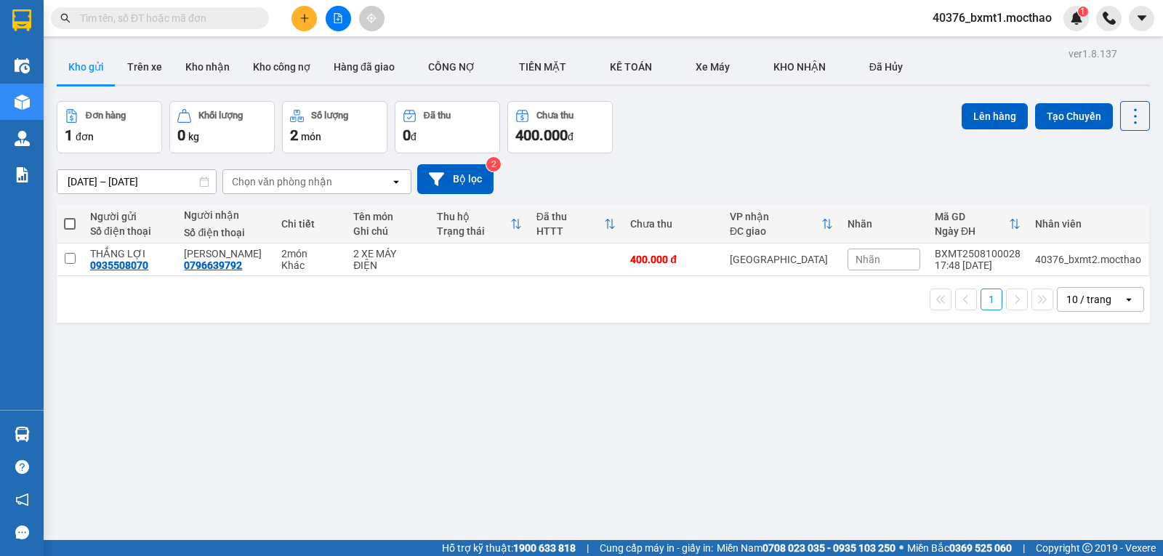
click at [310, 24] on button at bounding box center [304, 18] width 25 height 25
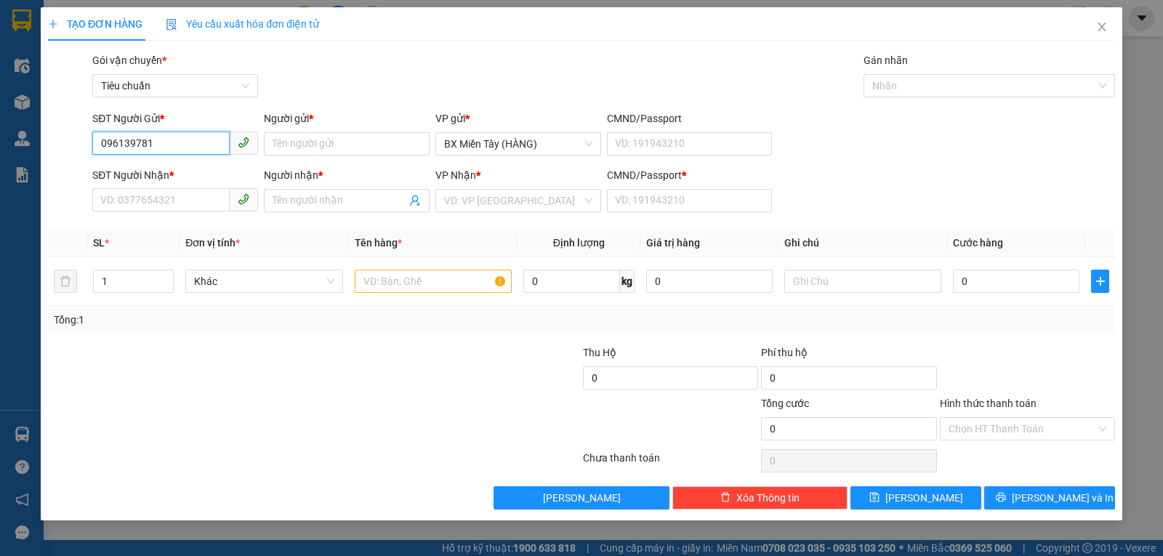
type input "0961397816"
click at [155, 167] on div "0961397816 - ALIBABA" at bounding box center [175, 173] width 148 height 16
type input "ALIBABA"
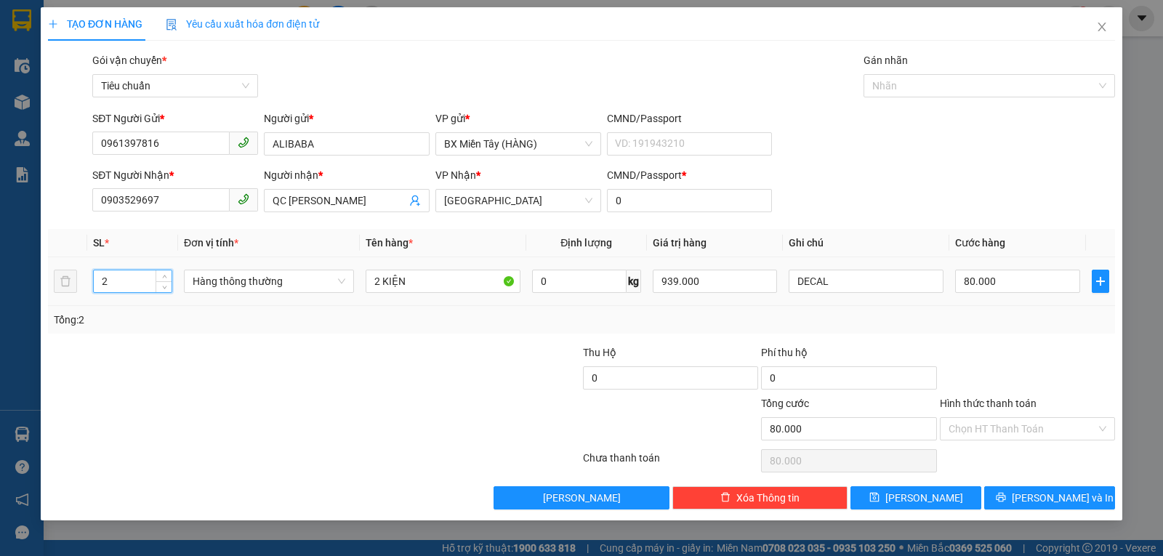
click at [124, 282] on input "2" at bounding box center [133, 281] width 78 height 22
click at [127, 280] on input "2" at bounding box center [133, 281] width 78 height 22
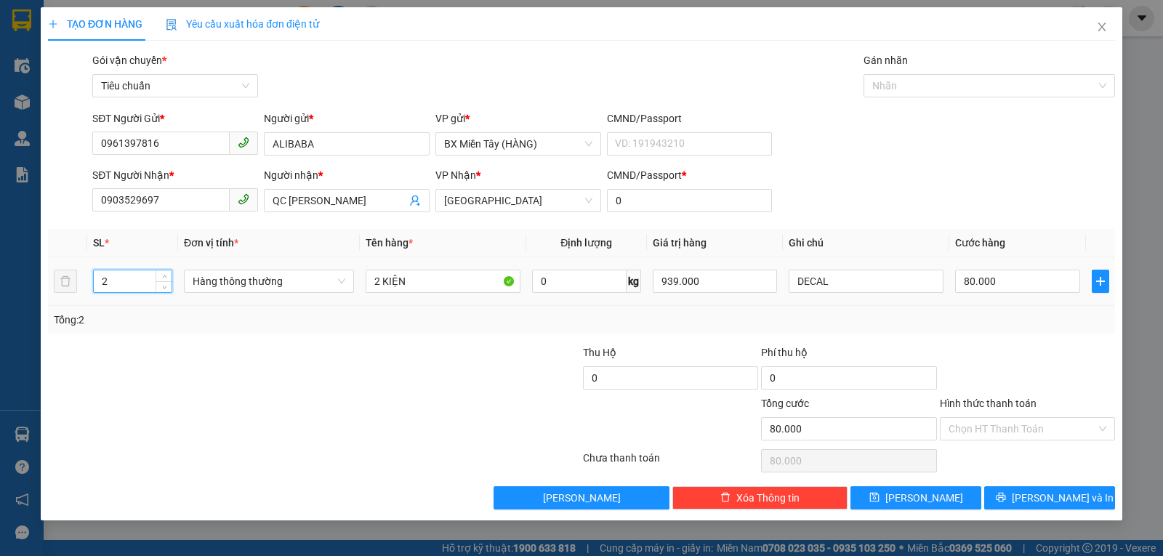
click at [136, 279] on input "2" at bounding box center [133, 281] width 78 height 22
click at [233, 279] on span "Hàng thông thường" at bounding box center [269, 281] width 153 height 22
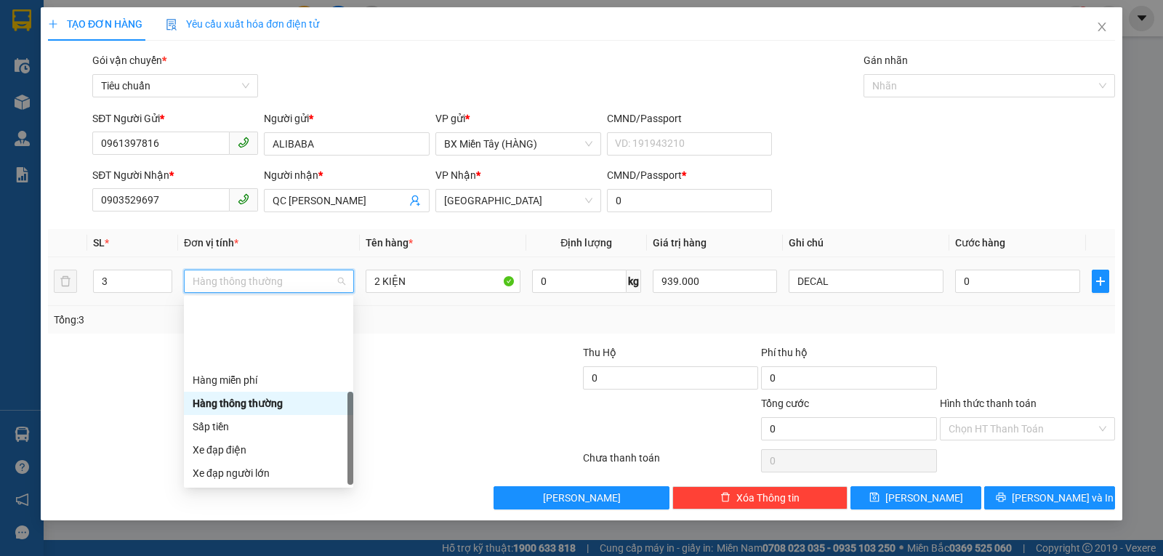
click at [210, 555] on div "Khác" at bounding box center [269, 566] width 152 height 16
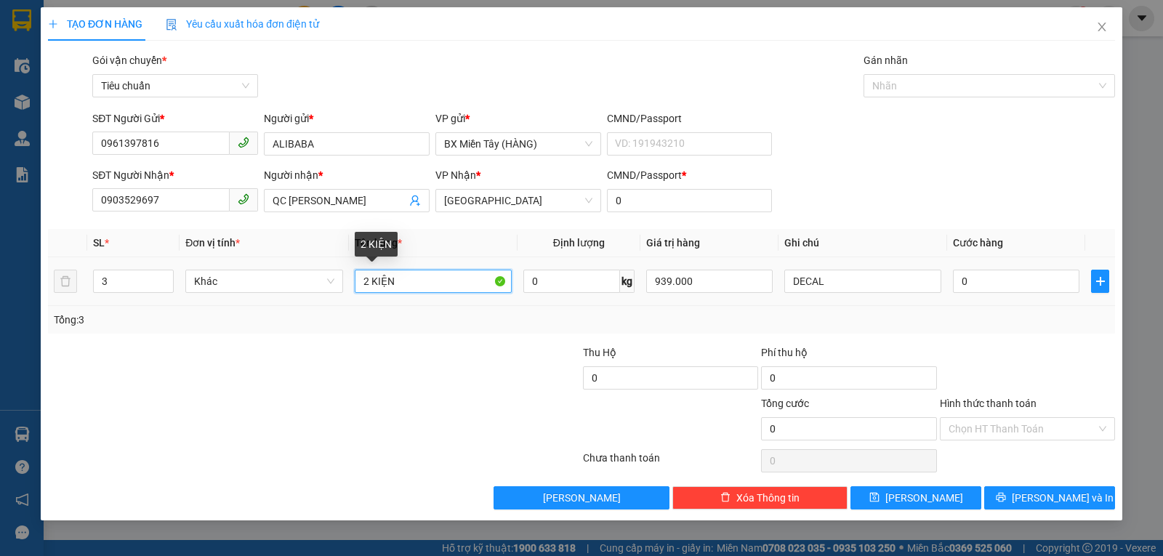
click at [369, 286] on input "2 KIỆN" at bounding box center [433, 281] width 157 height 23
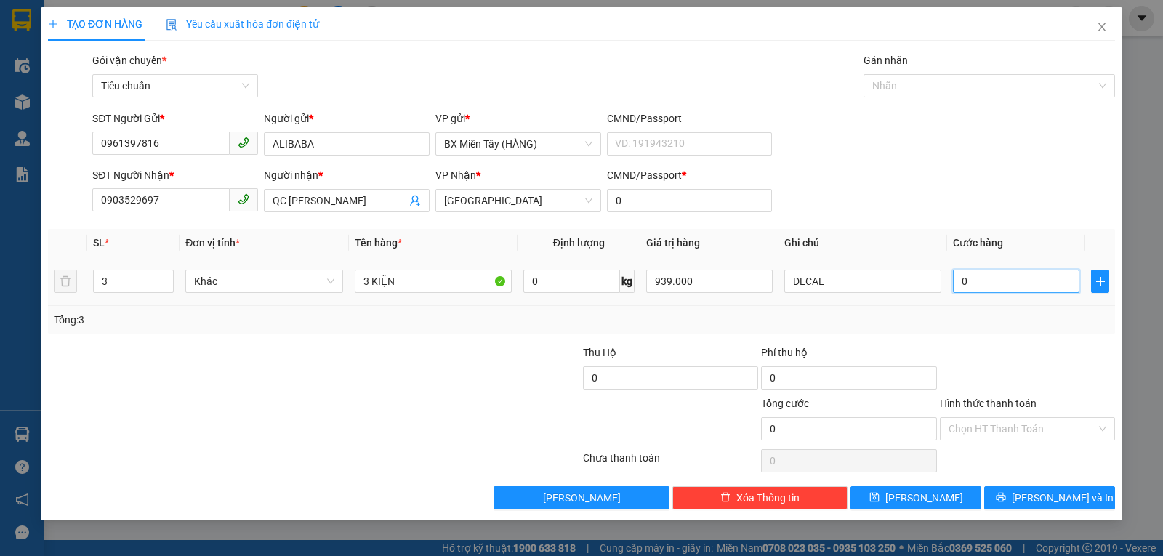
click at [1044, 288] on input "0" at bounding box center [1016, 281] width 127 height 23
click at [1032, 360] on div at bounding box center [1028, 370] width 178 height 51
click at [1032, 496] on button "Lưu và In" at bounding box center [1049, 497] width 131 height 23
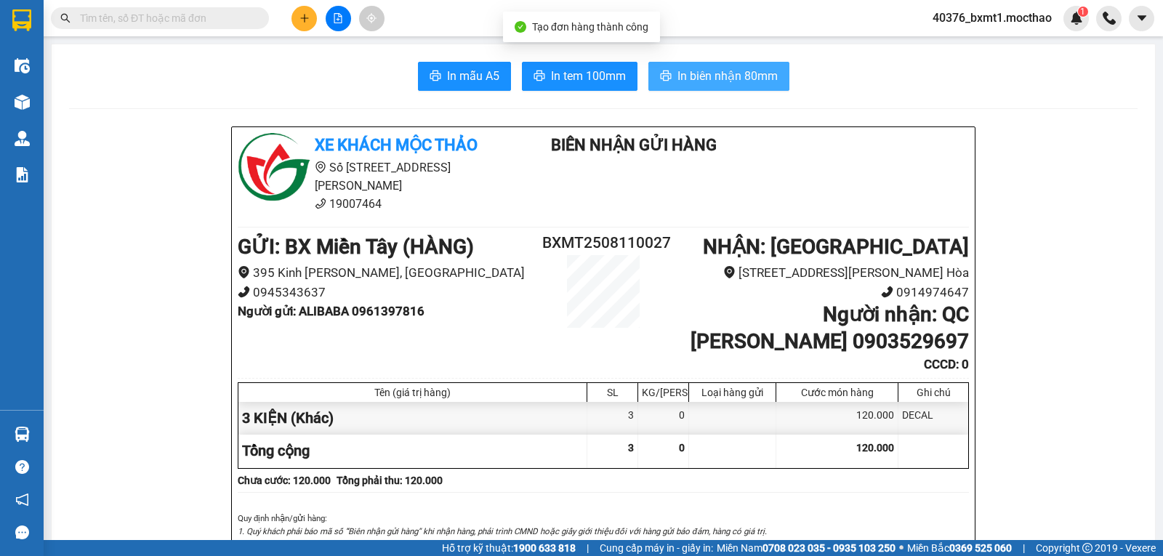
click at [757, 70] on span "In biên nhận 80mm" at bounding box center [728, 76] width 100 height 18
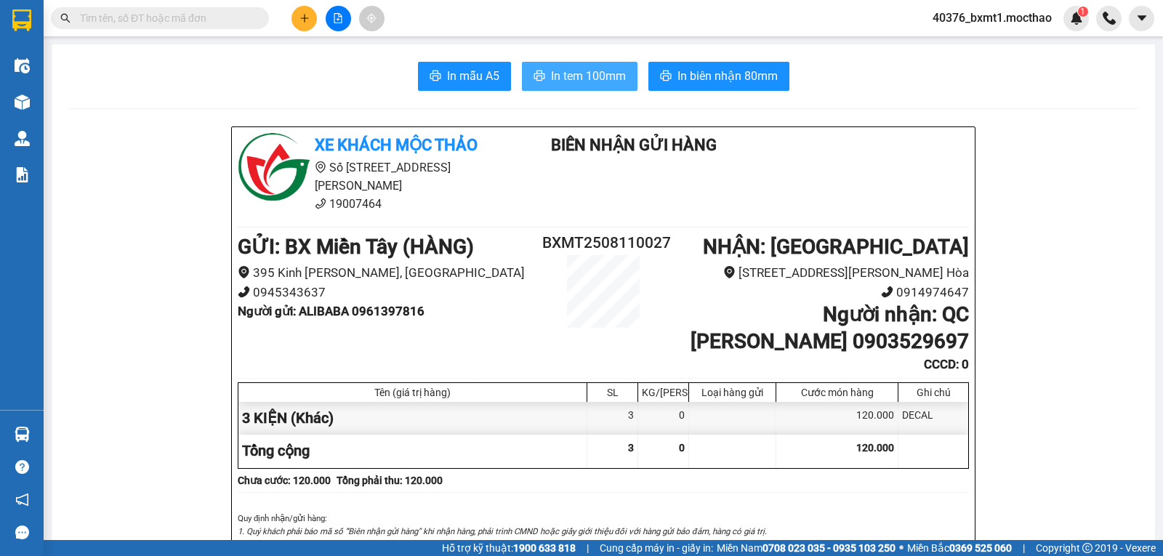
click at [574, 81] on span "In tem 100mm" at bounding box center [588, 76] width 75 height 18
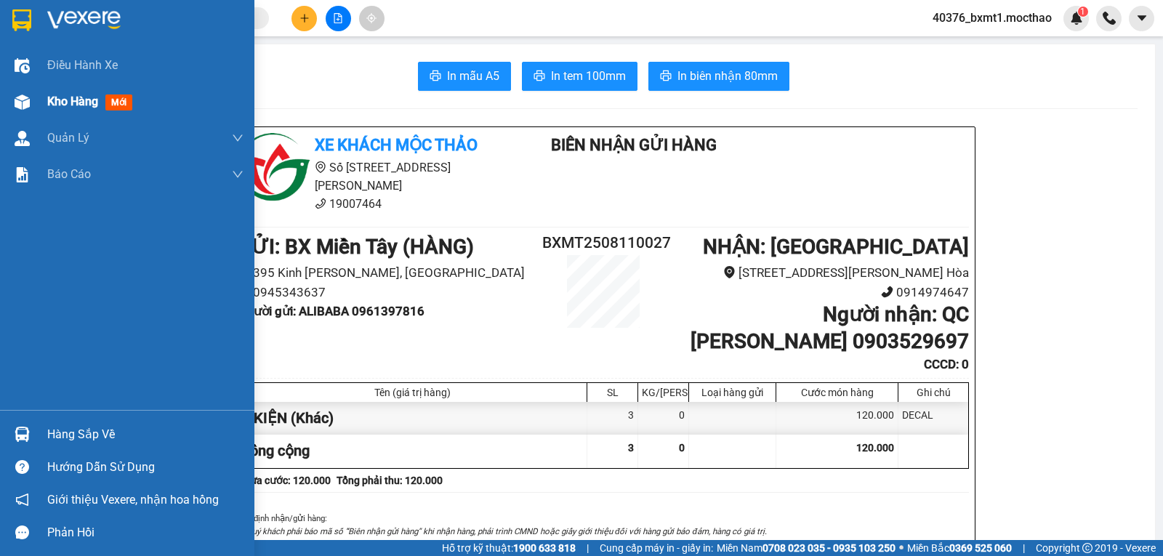
click at [74, 103] on span "Kho hàng" at bounding box center [72, 102] width 51 height 14
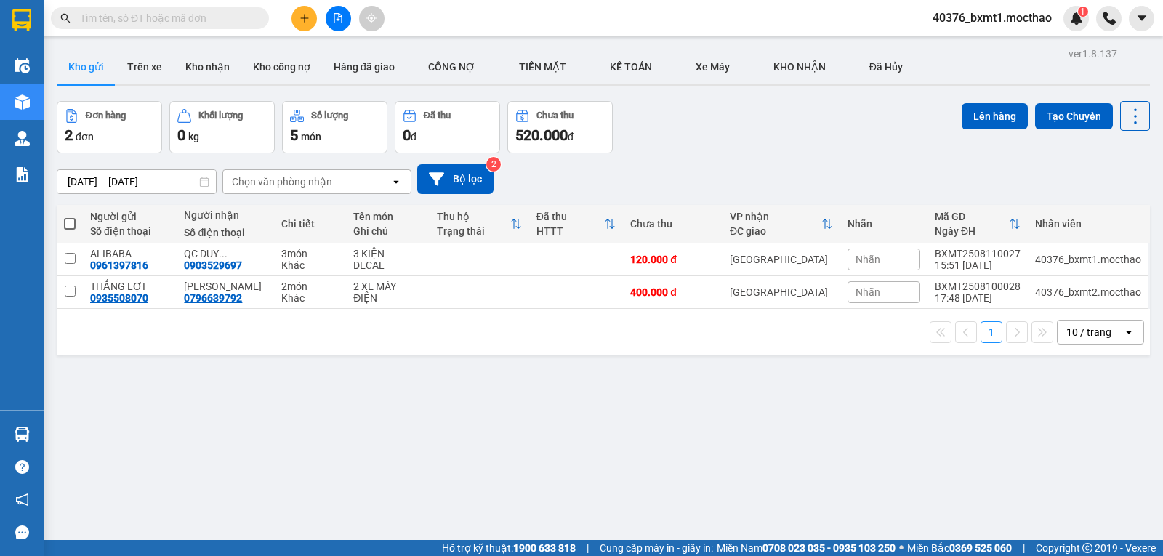
click at [310, 19] on button at bounding box center [304, 18] width 25 height 25
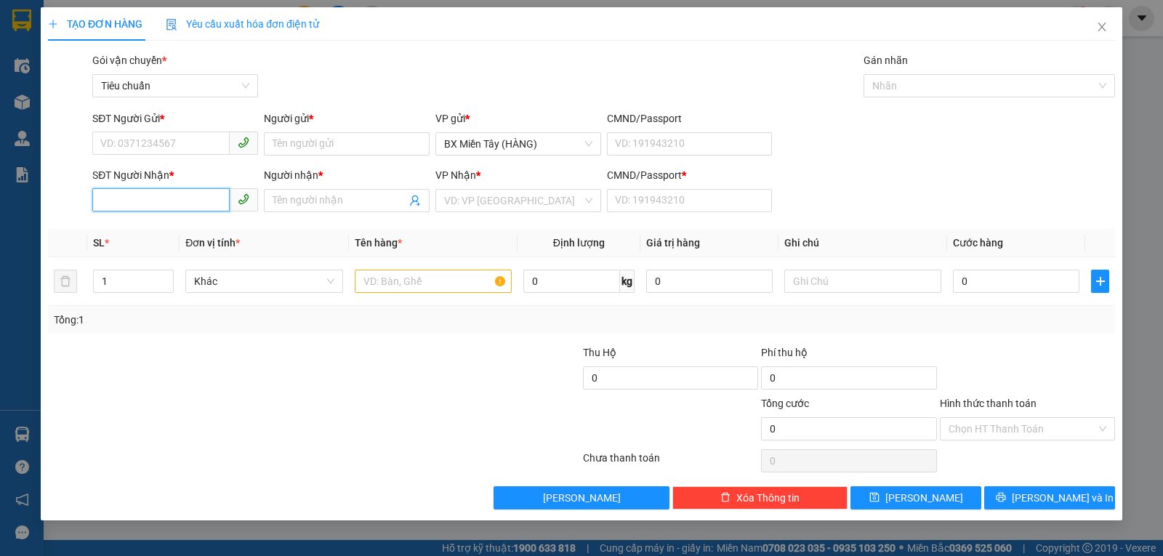
click at [201, 198] on input "SĐT Người Nhận *" at bounding box center [160, 199] width 137 height 23
click at [170, 228] on div "0376103945 - PHÚC THÀNH" at bounding box center [175, 230] width 148 height 16
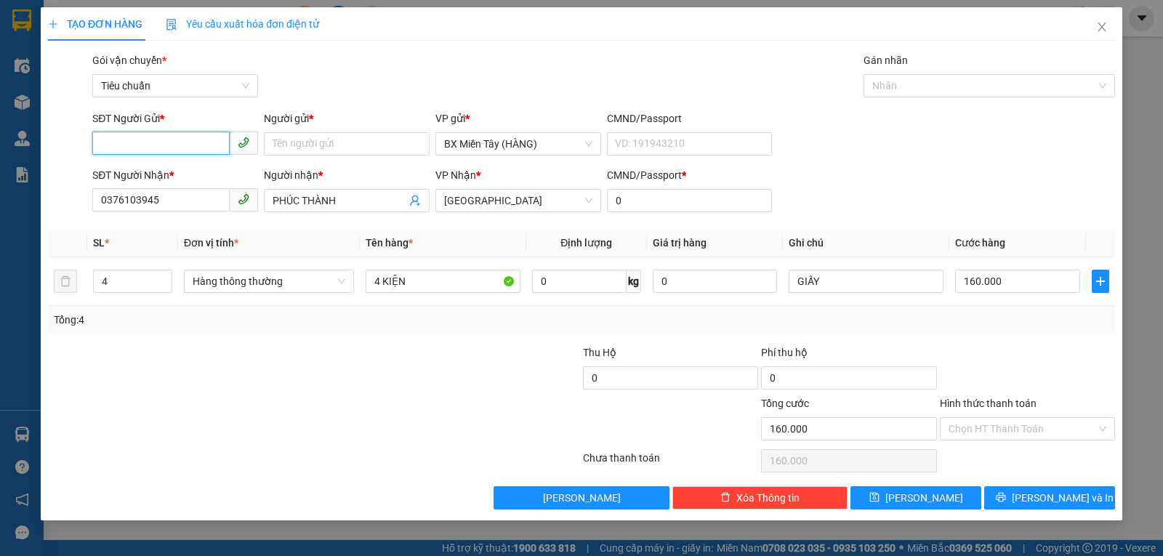
click at [169, 151] on input "SĐT Người Gửi *" at bounding box center [160, 143] width 137 height 23
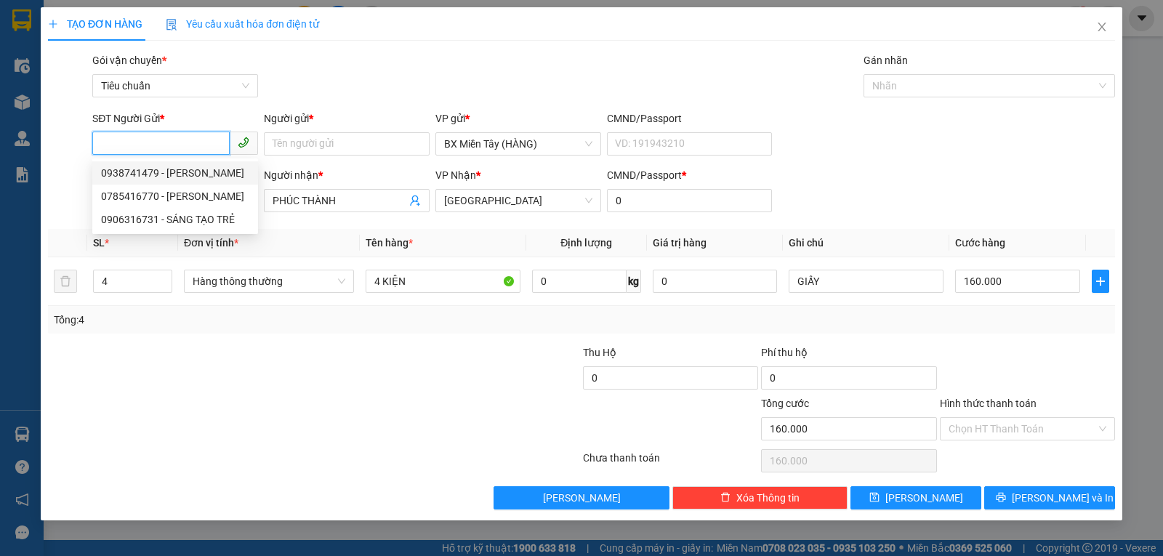
click at [185, 174] on div "0938741479 - Cty Vũ Hoàng Minh" at bounding box center [175, 173] width 148 height 16
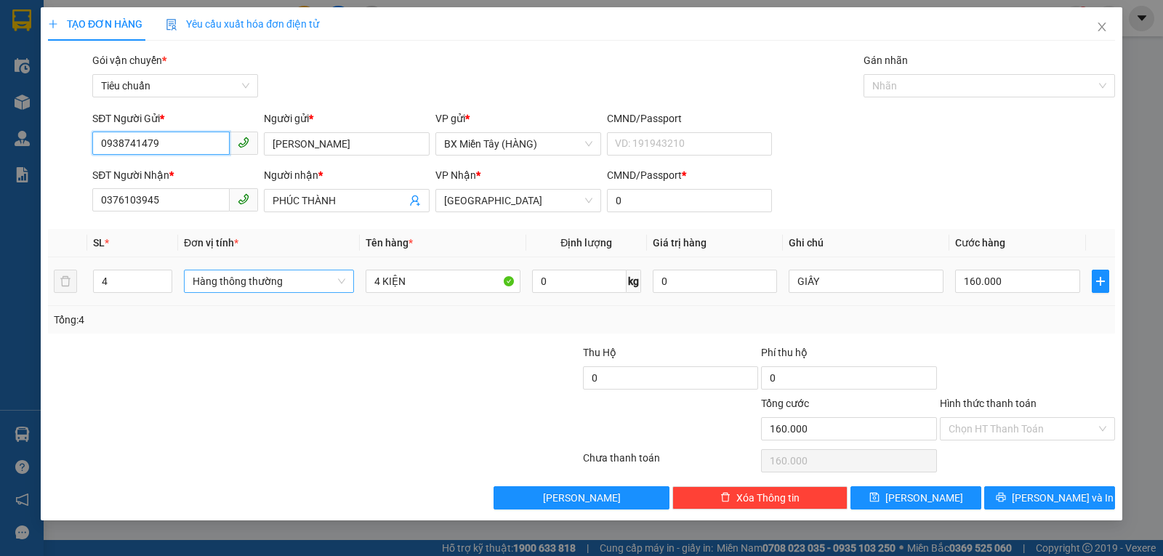
click at [283, 285] on span "Hàng thông thường" at bounding box center [269, 281] width 153 height 22
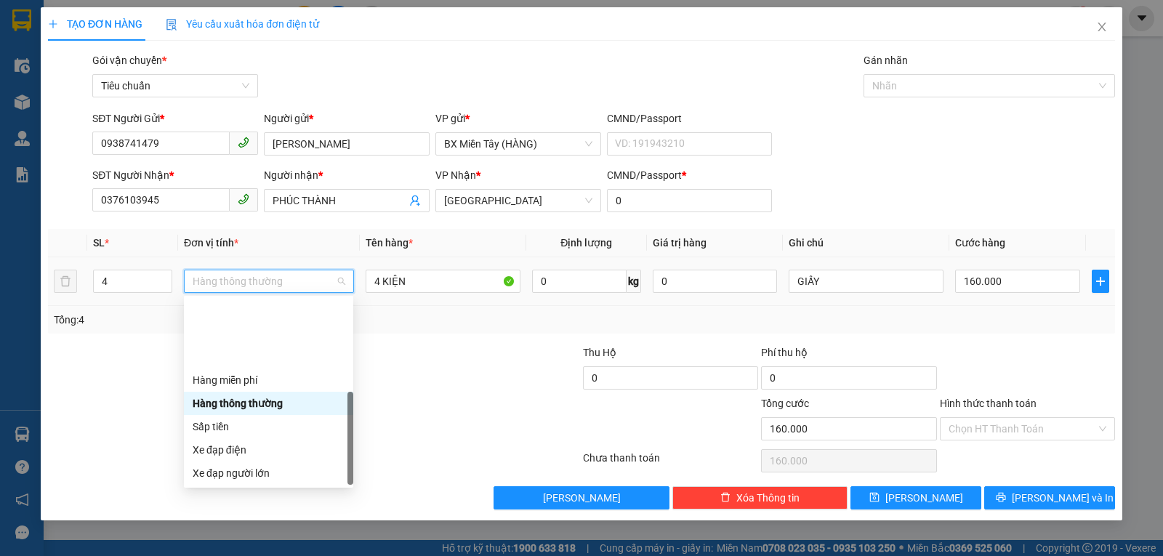
click at [209, 555] on div "Khác" at bounding box center [269, 566] width 152 height 16
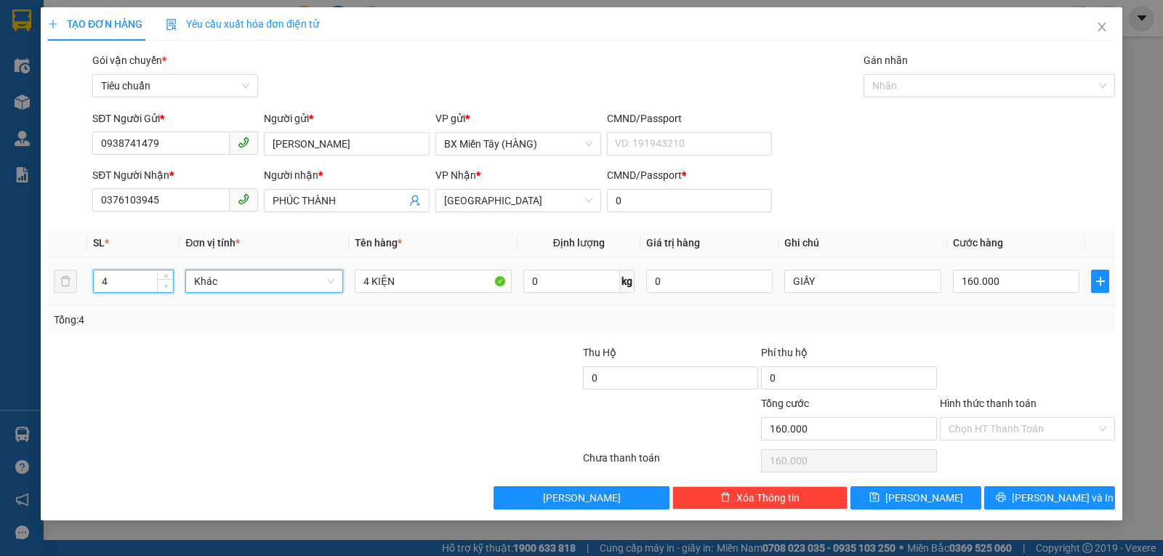
click at [164, 289] on span "down" at bounding box center [165, 286] width 9 height 9
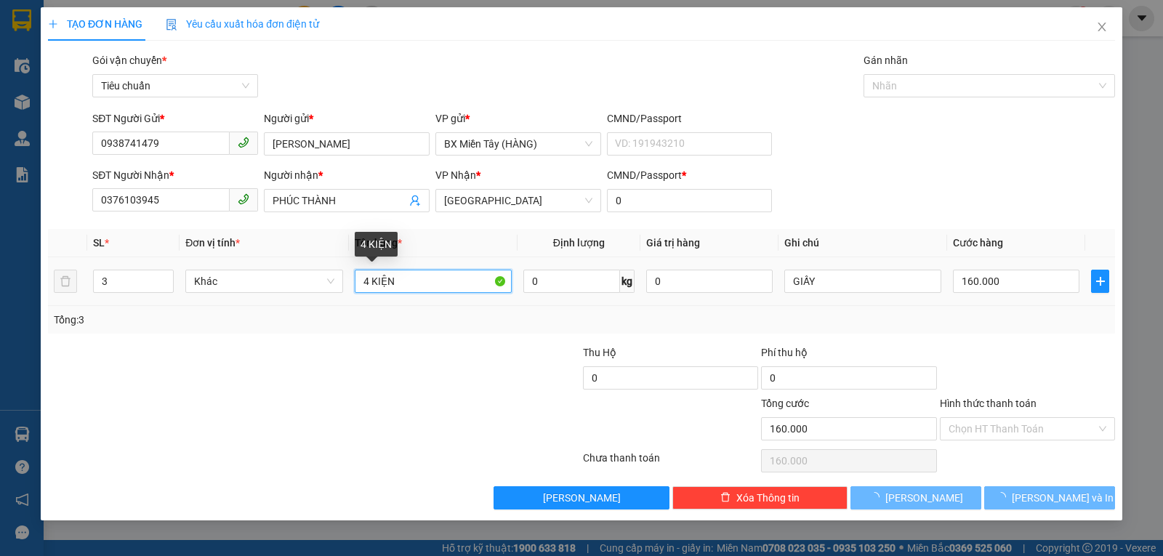
drag, startPoint x: 370, startPoint y: 277, endPoint x: 358, endPoint y: 281, distance: 13.1
click at [358, 281] on input "4 KIỆN" at bounding box center [433, 281] width 157 height 23
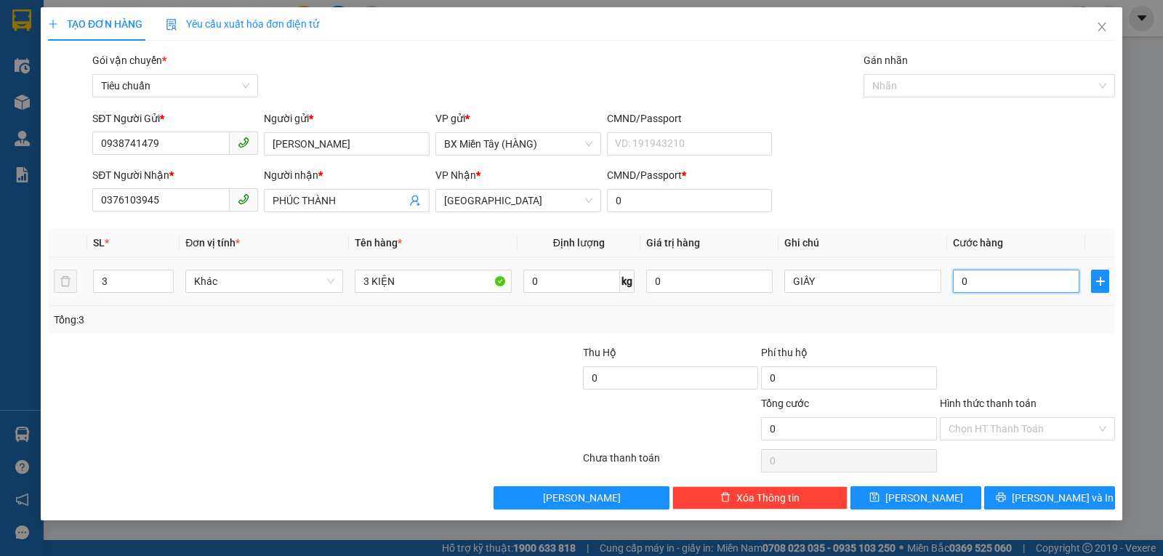
click at [1039, 290] on input "0" at bounding box center [1016, 281] width 127 height 23
click at [1046, 326] on div "Tổng: 3" at bounding box center [582, 320] width 1056 height 16
click at [1032, 501] on button "Lưu và In" at bounding box center [1049, 497] width 131 height 23
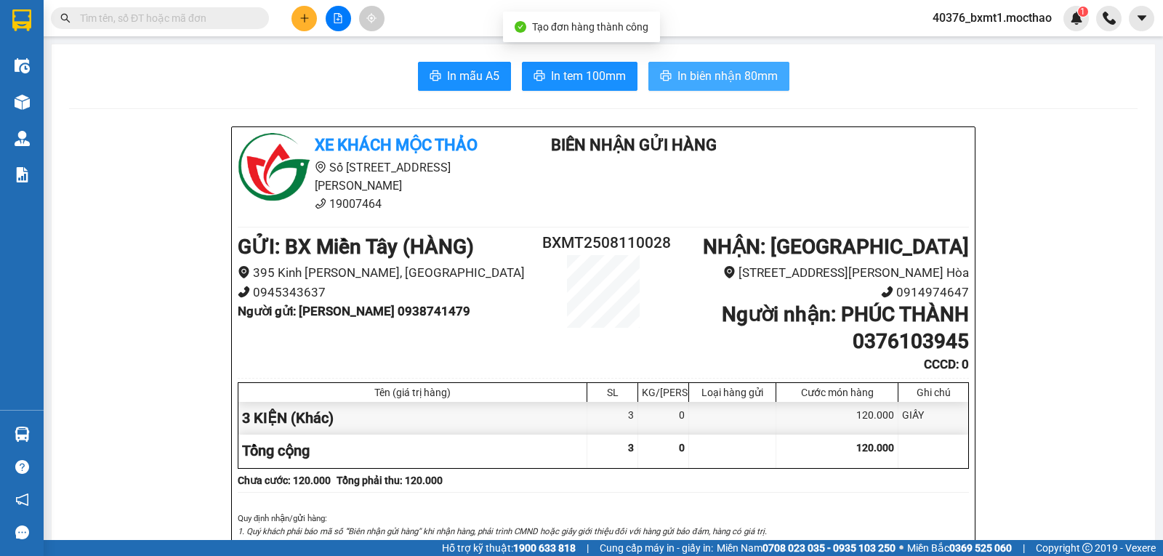
click at [670, 70] on button "In biên nhận 80mm" at bounding box center [719, 76] width 141 height 29
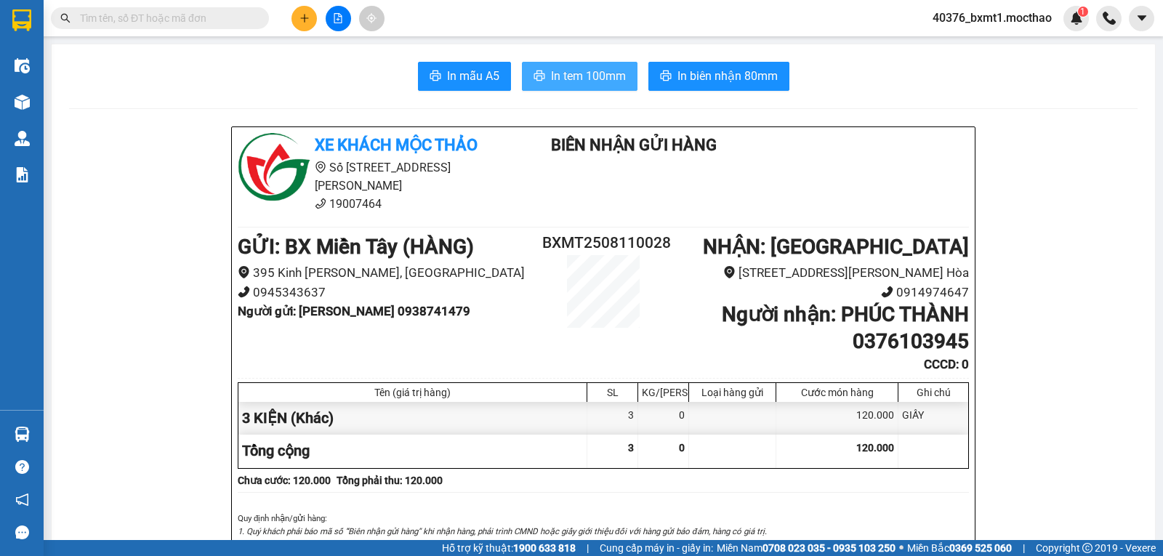
click at [555, 80] on span "In tem 100mm" at bounding box center [588, 76] width 75 height 18
click at [311, 20] on button at bounding box center [304, 18] width 25 height 25
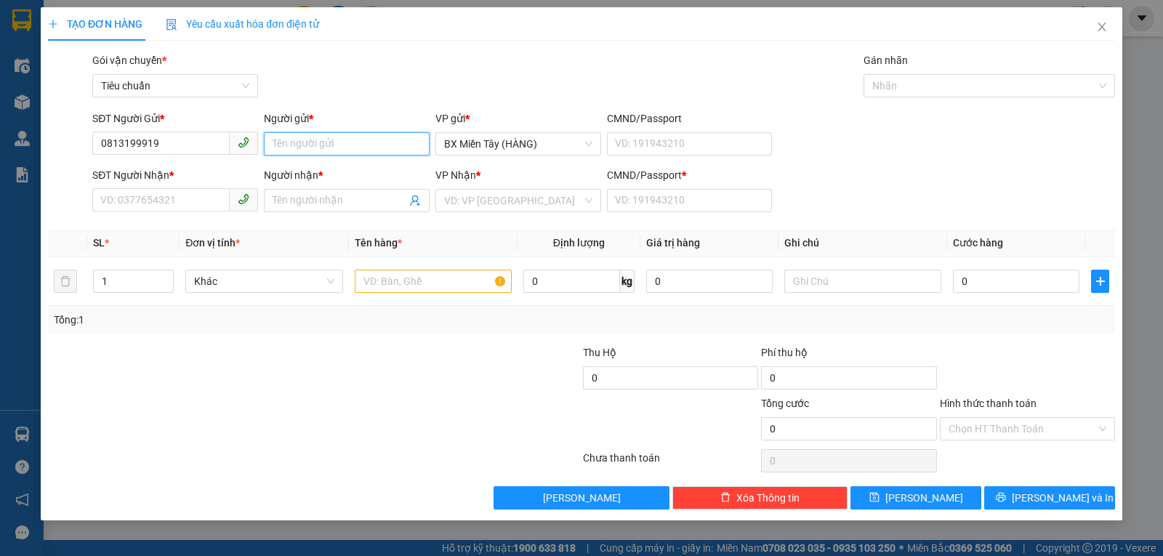
click at [310, 140] on input "Người gửi *" at bounding box center [347, 143] width 166 height 23
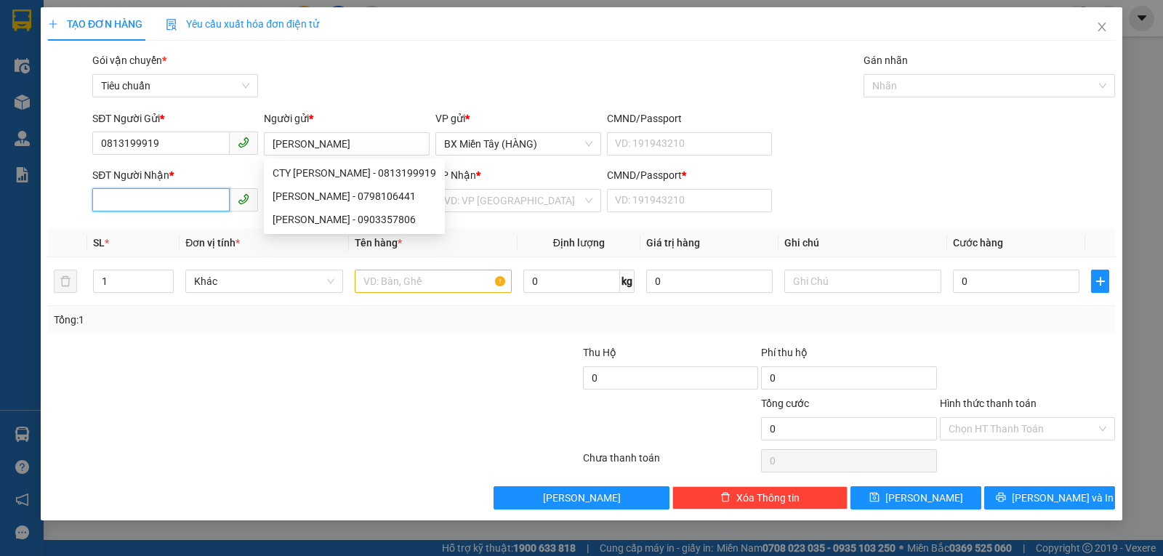
click at [148, 192] on input "SĐT Người Nhận *" at bounding box center [160, 199] width 137 height 23
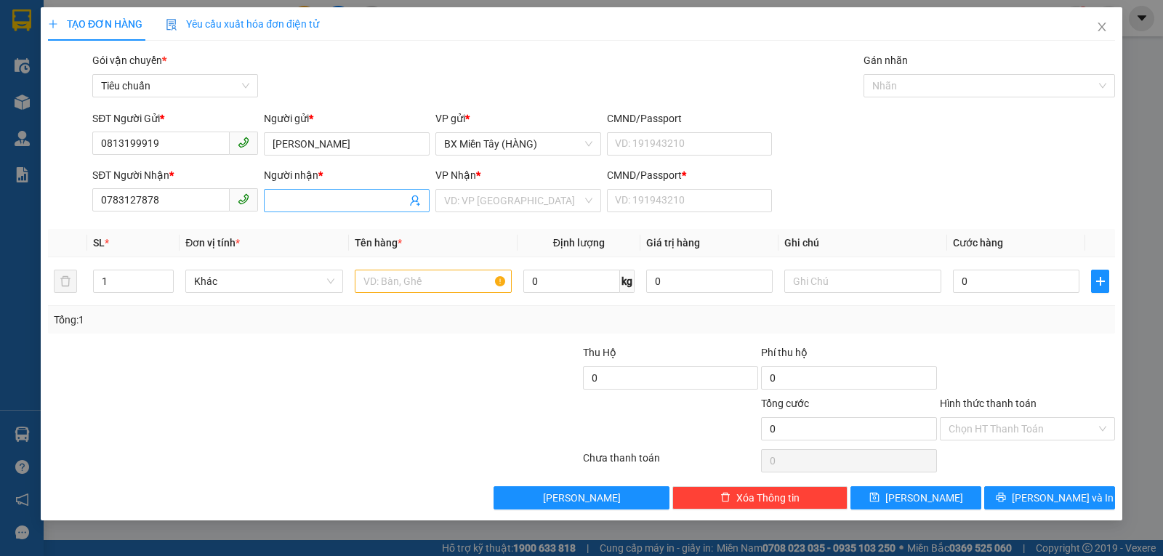
click at [329, 203] on input "Người nhận *" at bounding box center [340, 201] width 134 height 16
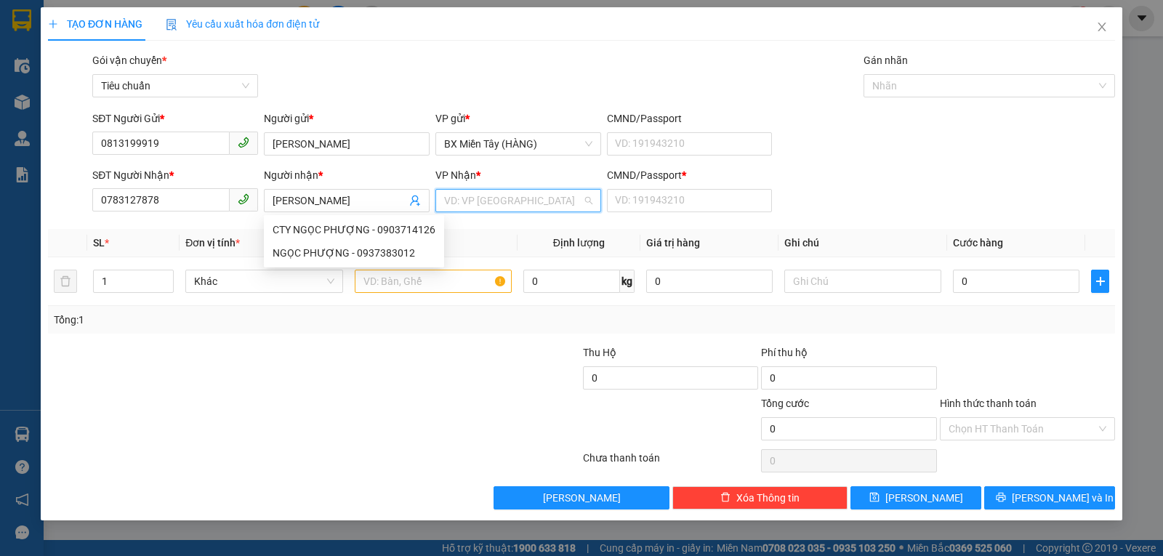
click at [495, 198] on input "search" at bounding box center [513, 201] width 138 height 22
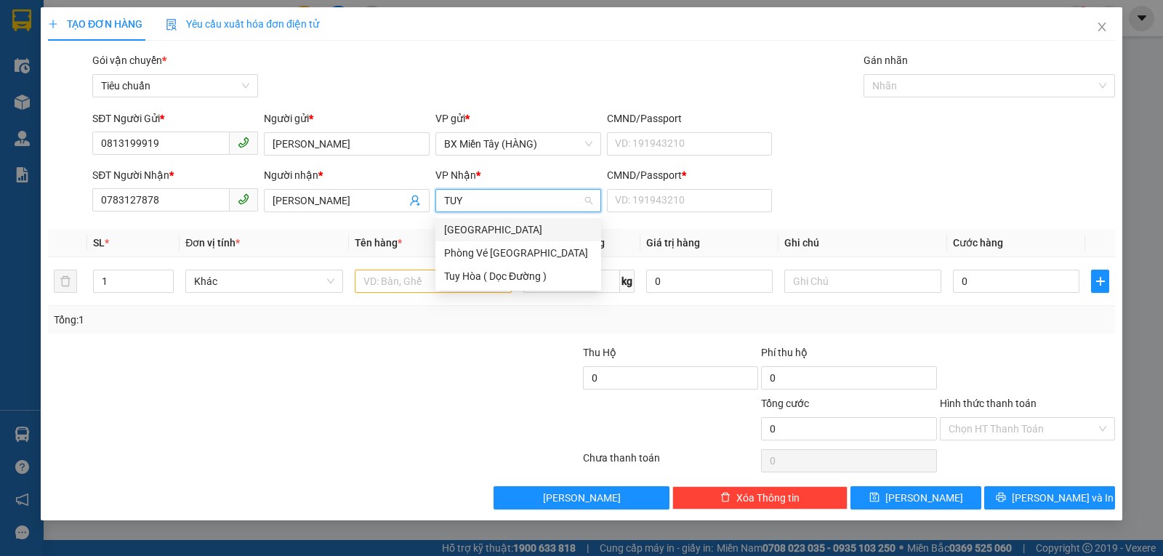
click at [470, 222] on div "[GEOGRAPHIC_DATA]" at bounding box center [518, 230] width 148 height 16
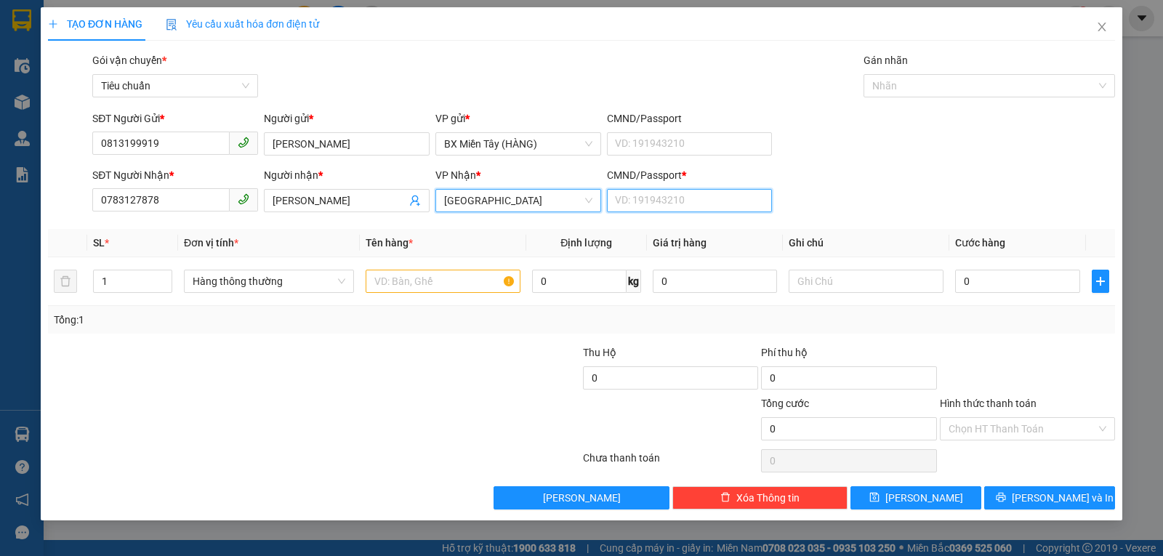
click at [662, 193] on input "CMND/Passport *" at bounding box center [690, 200] width 166 height 23
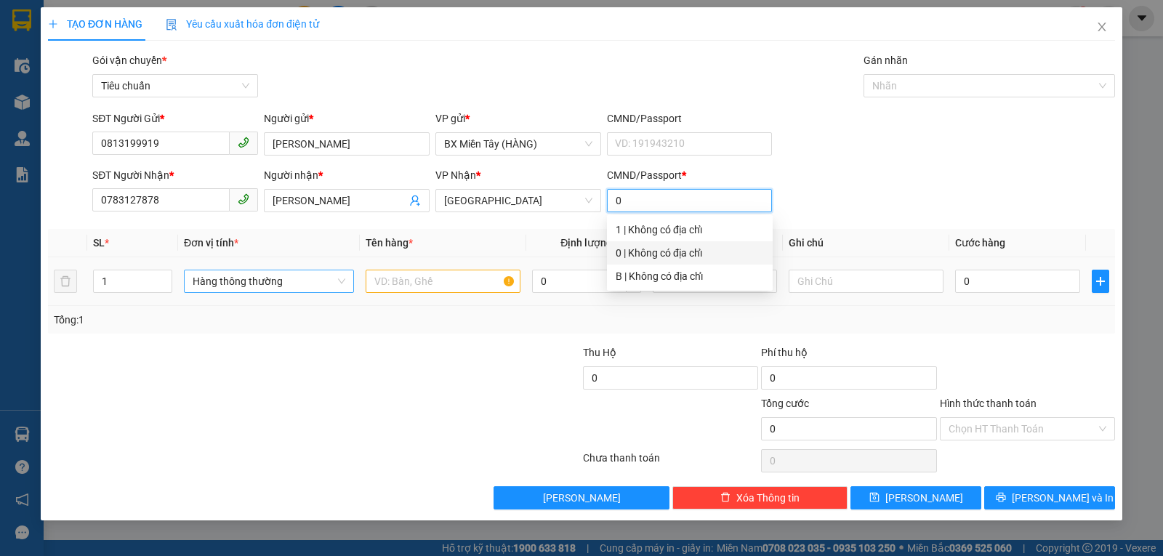
click at [304, 281] on span "Hàng thông thường" at bounding box center [269, 281] width 153 height 22
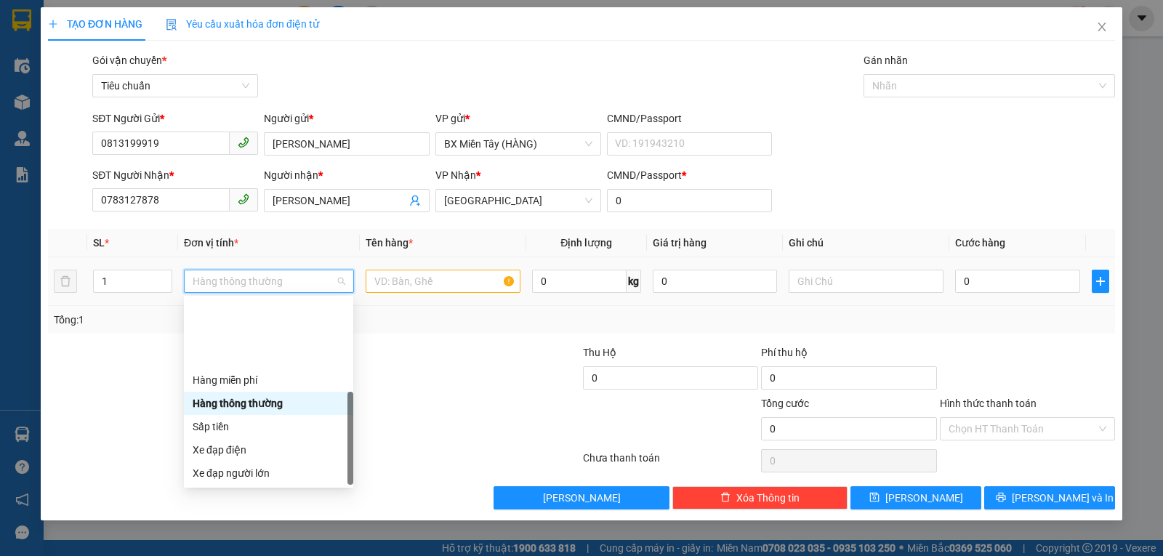
click at [241, 555] on div "Khác" at bounding box center [269, 566] width 152 height 16
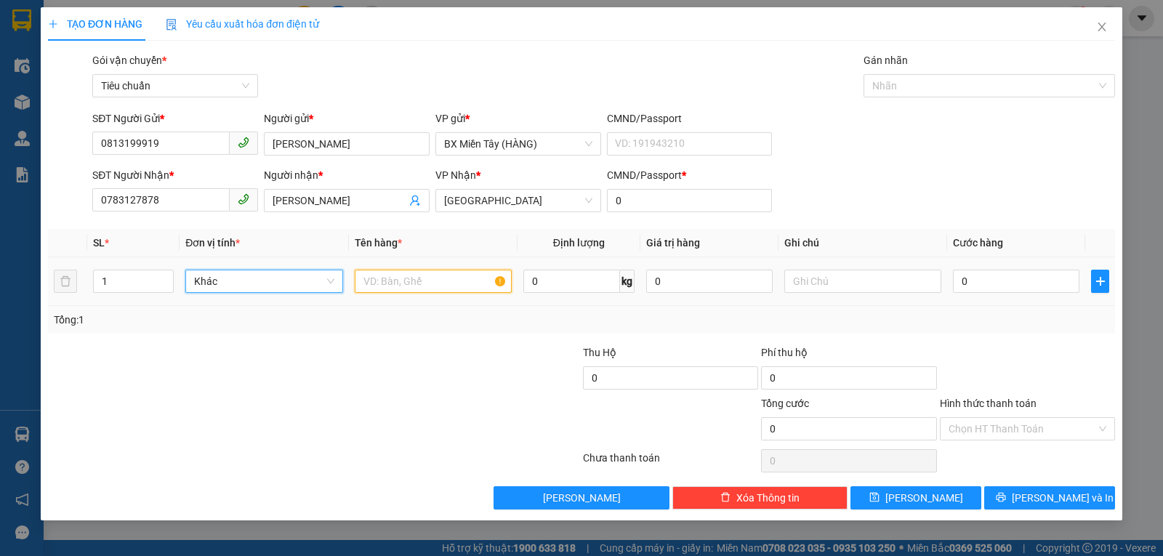
click at [420, 272] on input "text" at bounding box center [433, 281] width 157 height 23
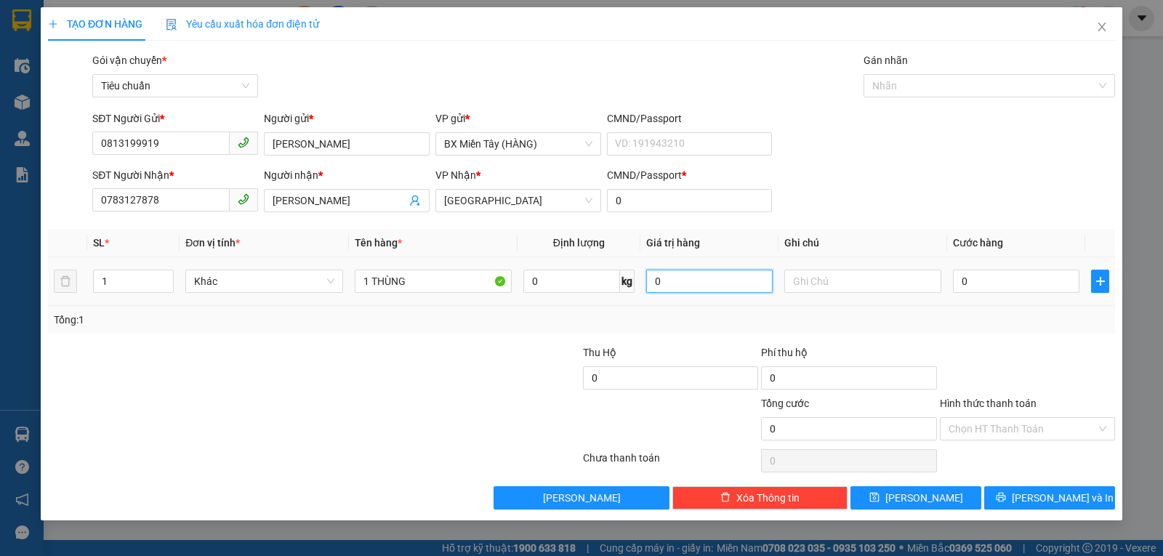
click at [689, 284] on input "0" at bounding box center [709, 281] width 127 height 23
click at [821, 273] on input "text" at bounding box center [863, 281] width 157 height 23
click at [974, 285] on input "0" at bounding box center [1016, 281] width 127 height 23
click at [1003, 308] on div "Tổng: 1" at bounding box center [581, 320] width 1067 height 28
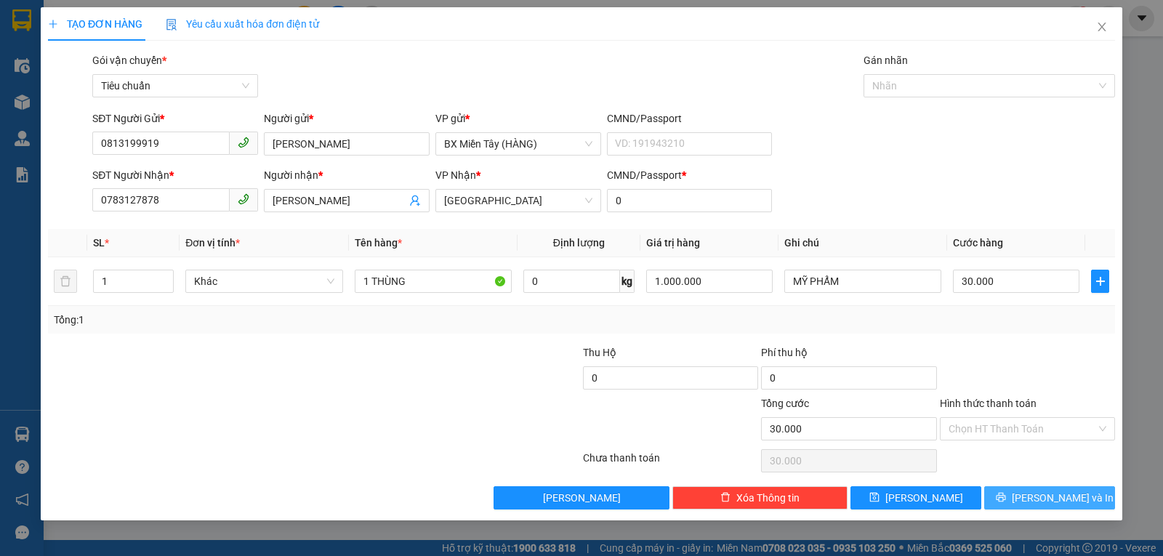
click at [1064, 500] on span "Lưu và In" at bounding box center [1063, 498] width 102 height 16
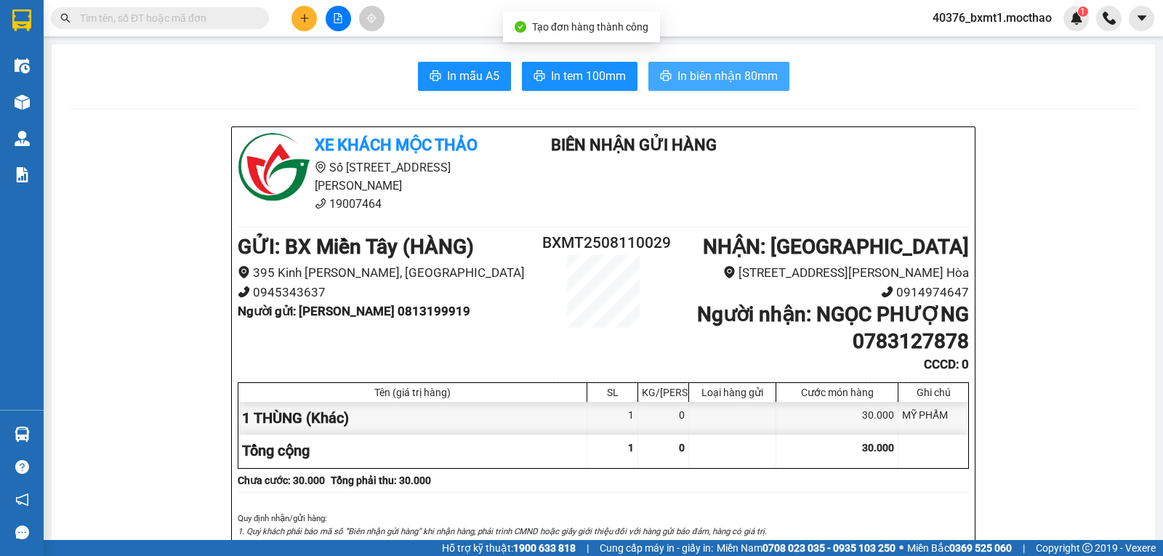
click at [686, 84] on span "In biên nhận 80mm" at bounding box center [728, 76] width 100 height 18
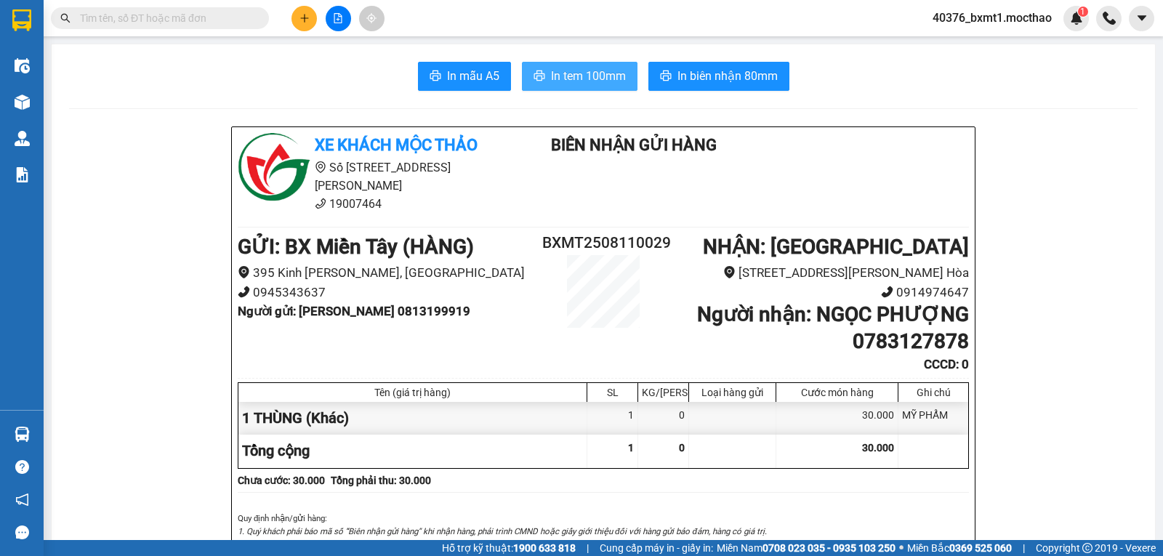
click at [591, 69] on span "In tem 100mm" at bounding box center [588, 76] width 75 height 18
click at [300, 20] on icon "plus" at bounding box center [305, 18] width 10 height 10
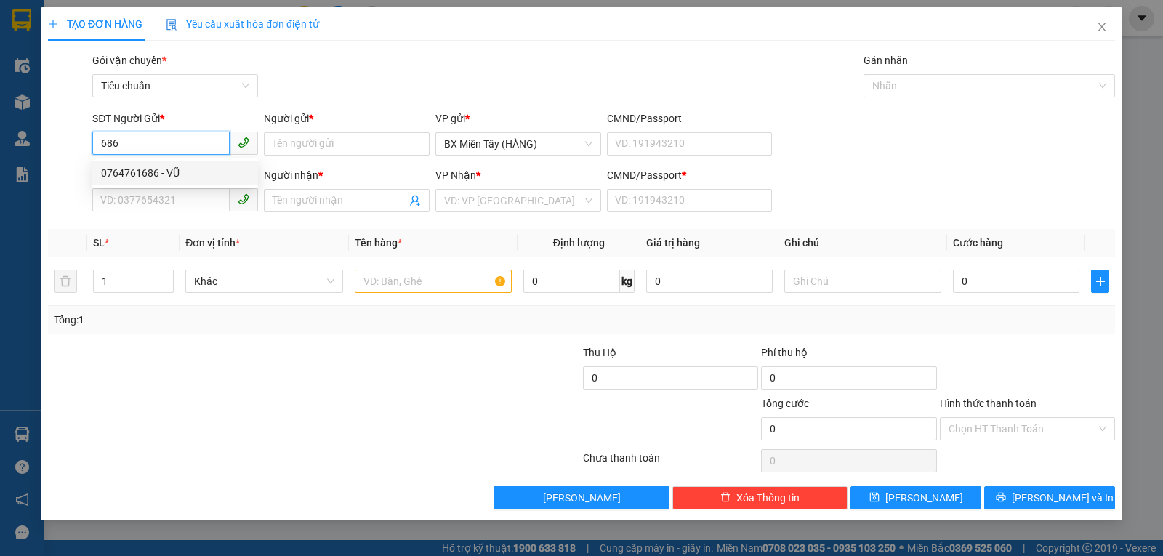
click at [179, 171] on div "0764761686 - VŨ" at bounding box center [175, 173] width 148 height 16
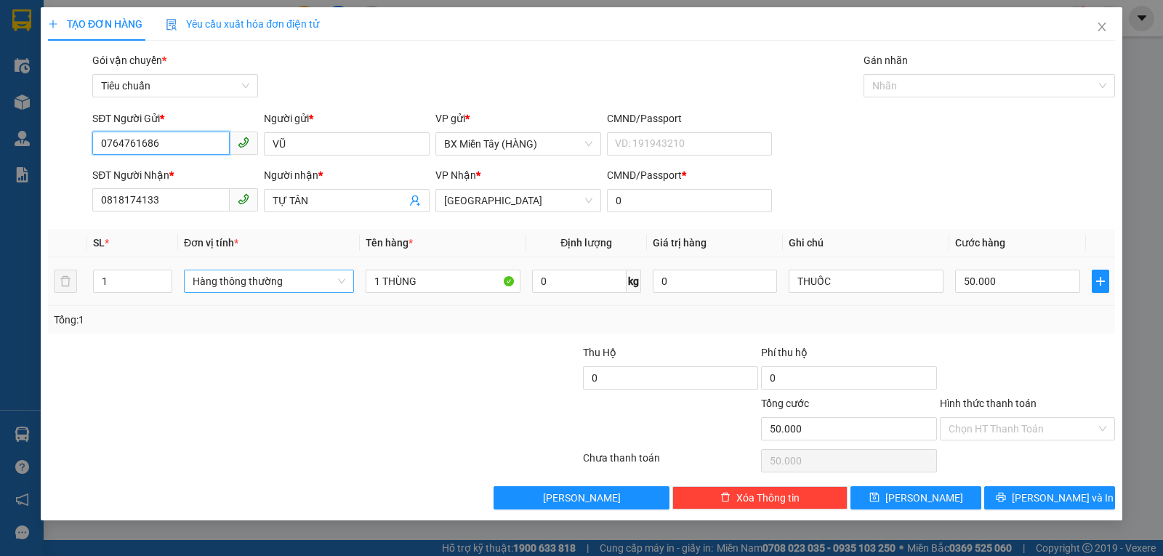
click at [298, 284] on span "Hàng thông thường" at bounding box center [269, 281] width 153 height 22
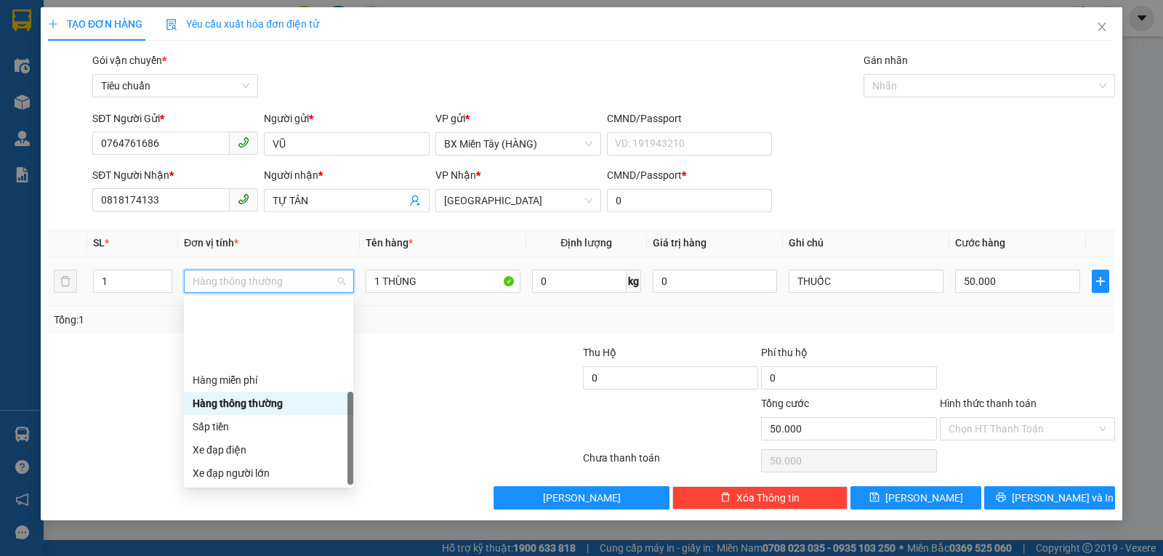
click at [262, 555] on div "Khác" at bounding box center [269, 566] width 152 height 16
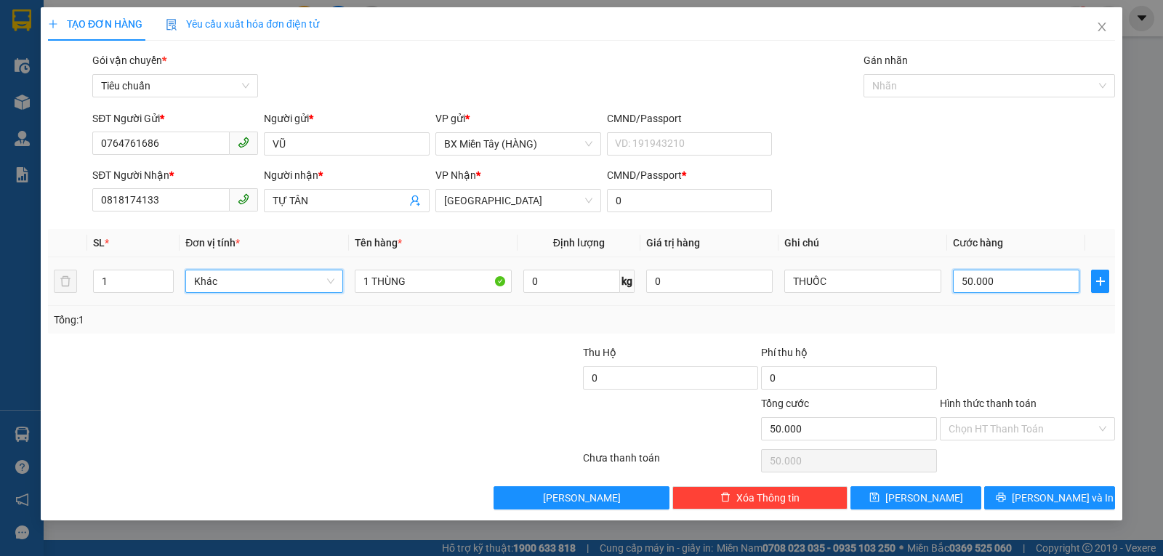
click at [982, 280] on input "50.000" at bounding box center [1016, 281] width 127 height 23
click at [1003, 321] on div "Tổng: 1" at bounding box center [582, 320] width 1056 height 16
click at [1016, 420] on input "Hình thức thanh toán" at bounding box center [1023, 429] width 148 height 22
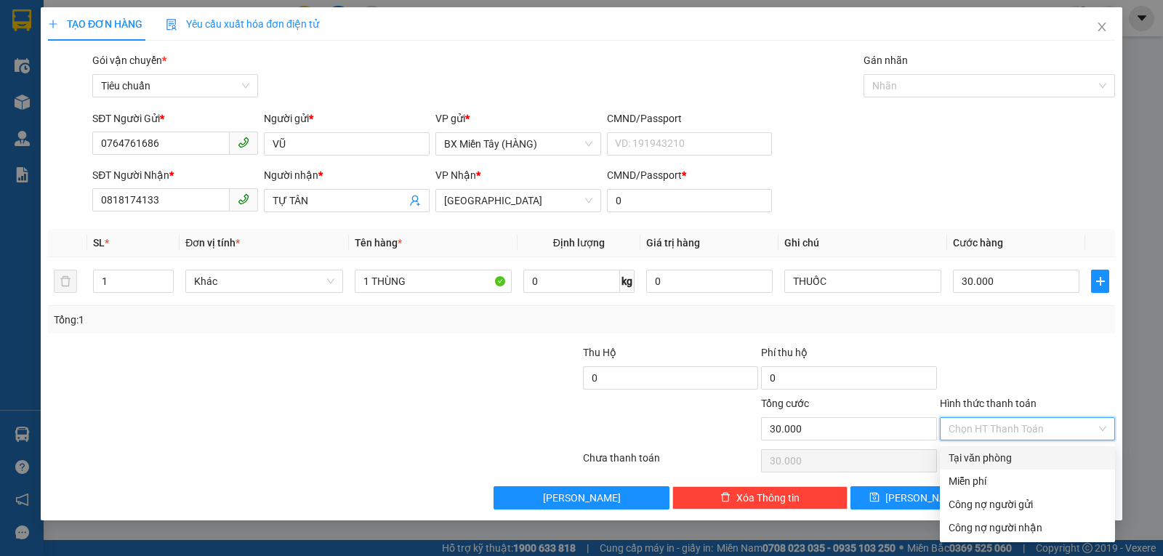
click at [1008, 457] on div "Tại văn phòng" at bounding box center [1028, 458] width 158 height 16
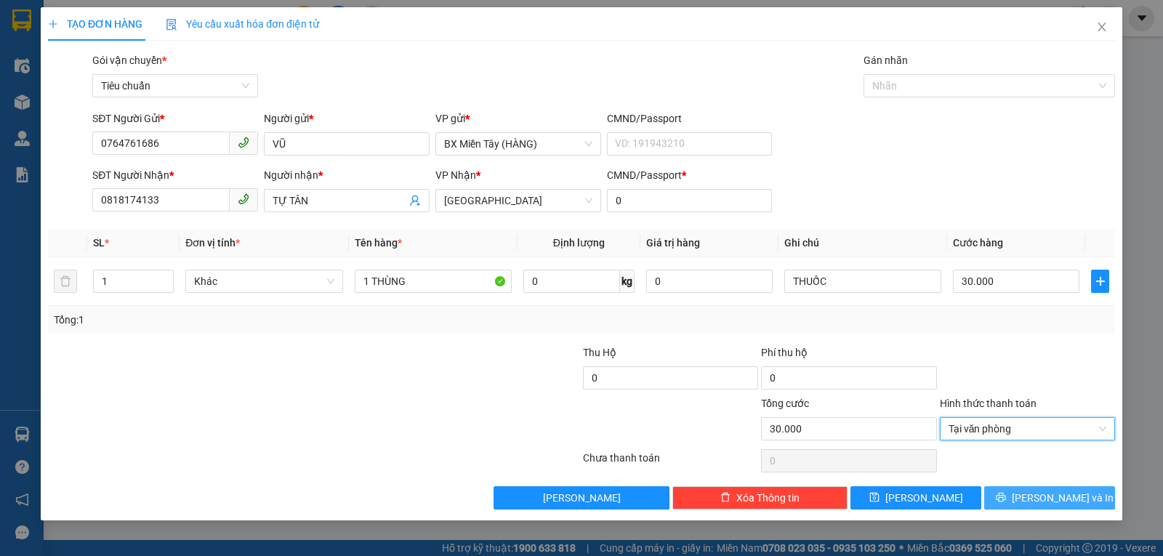
click at [1006, 494] on icon "printer" at bounding box center [1000, 497] width 9 height 9
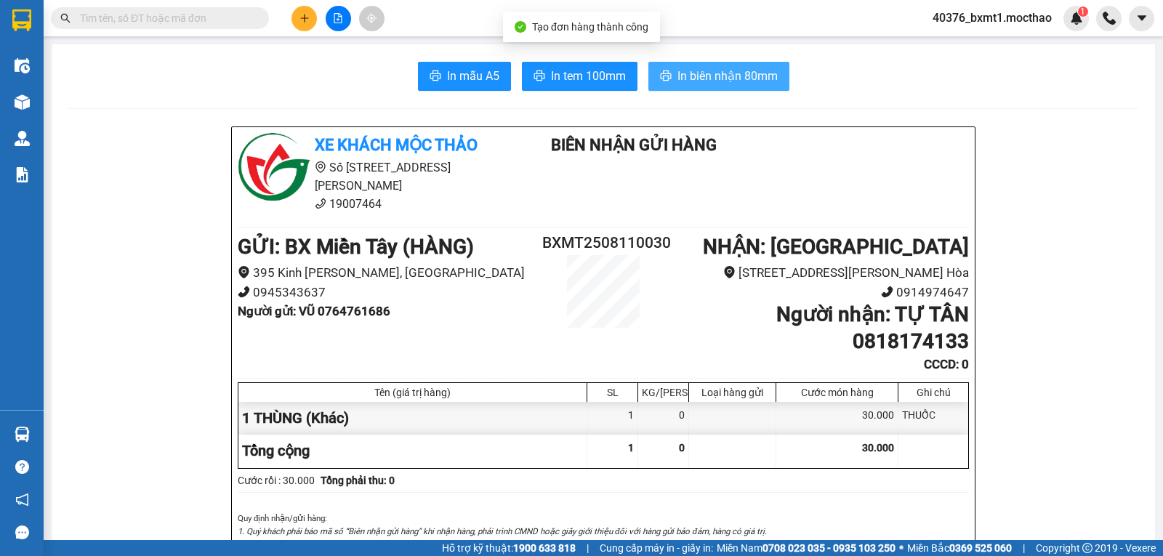
click at [683, 79] on span "In biên nhận 80mm" at bounding box center [728, 76] width 100 height 18
click at [715, 65] on button "In biên nhận 80mm" at bounding box center [719, 76] width 141 height 29
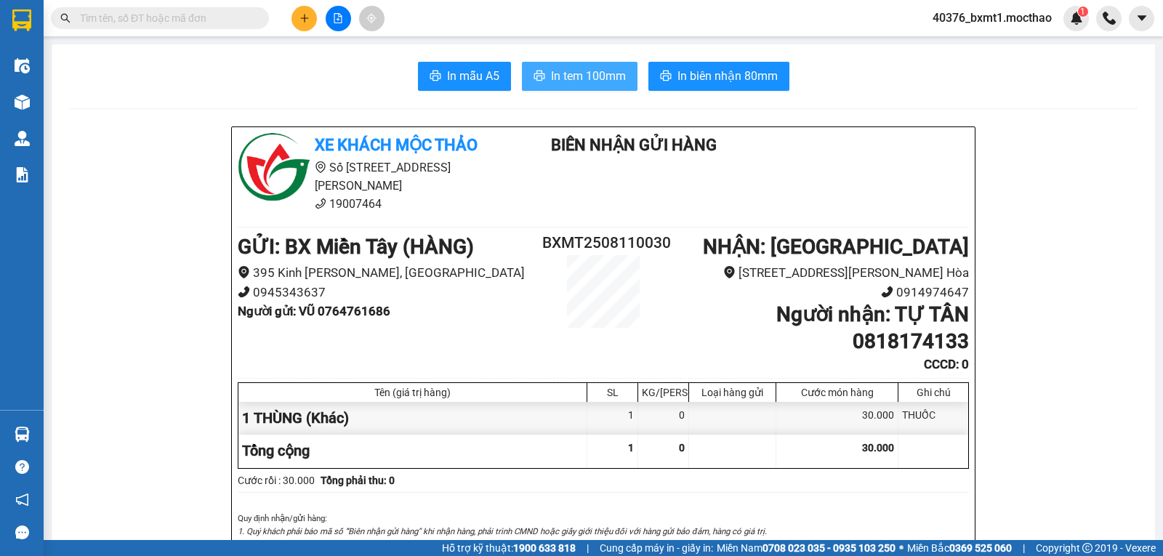
click at [569, 81] on span "In tem 100mm" at bounding box center [588, 76] width 75 height 18
click at [305, 23] on button at bounding box center [304, 18] width 25 height 25
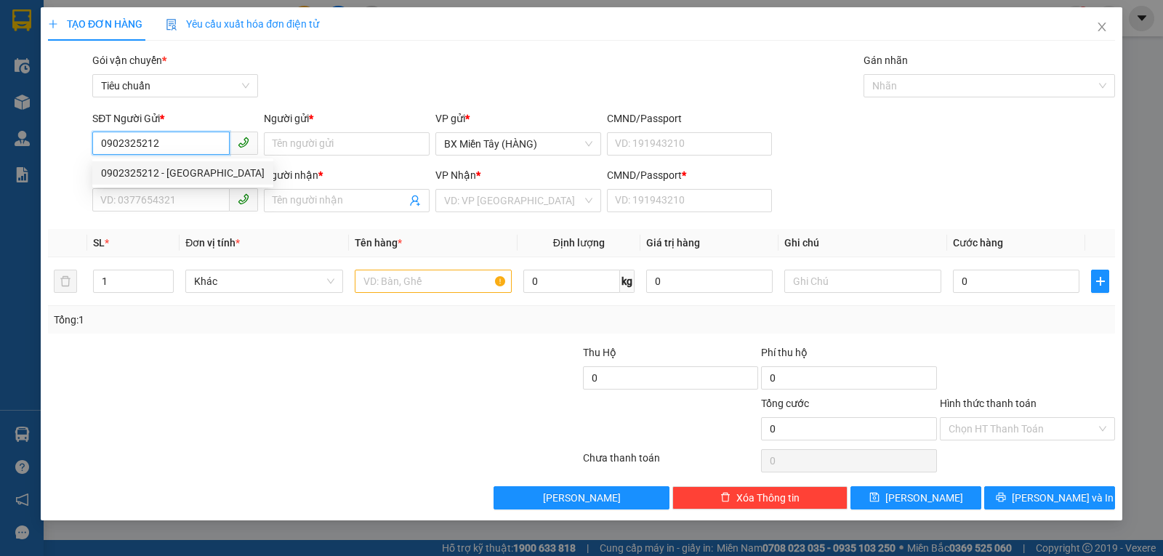
click at [187, 174] on div "0902325212 - TÂN HÒA LỢI" at bounding box center [183, 173] width 164 height 16
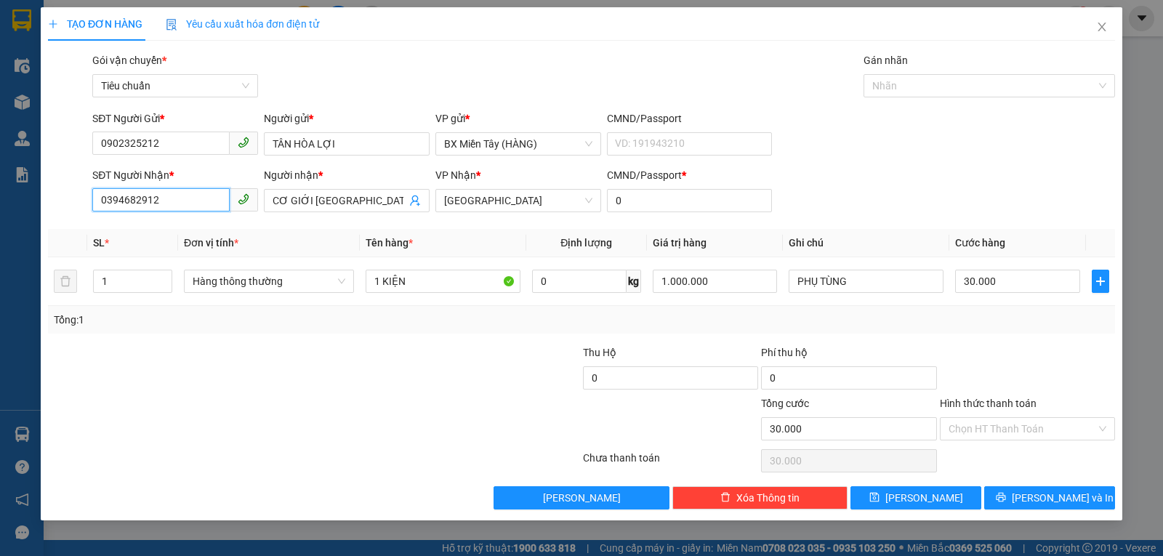
click at [185, 207] on input "0394682912" at bounding box center [160, 199] width 137 height 23
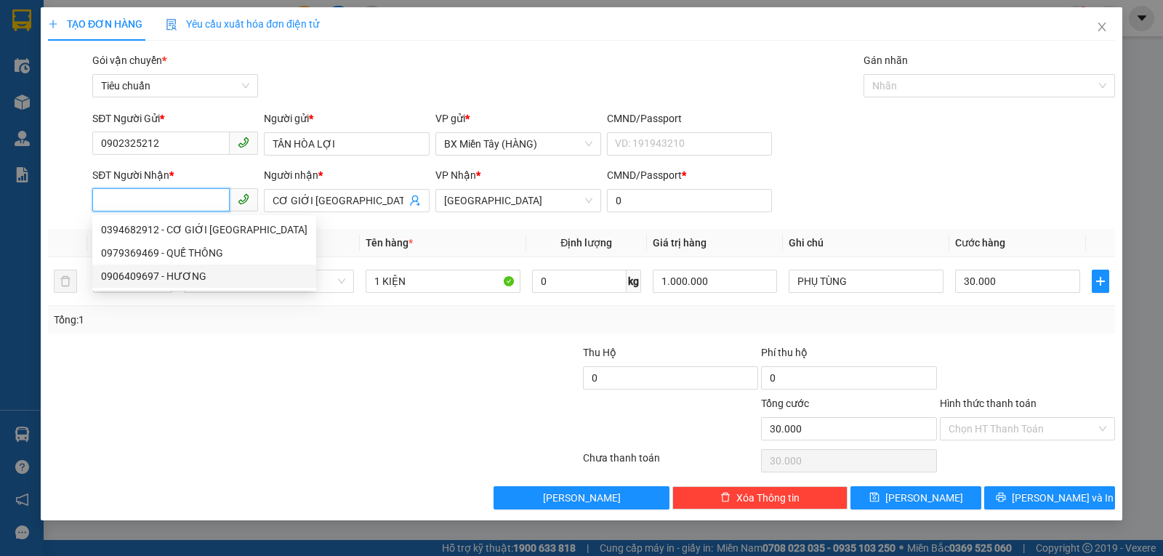
click at [198, 272] on div "0906409697 - HƯƠNG" at bounding box center [204, 276] width 206 height 16
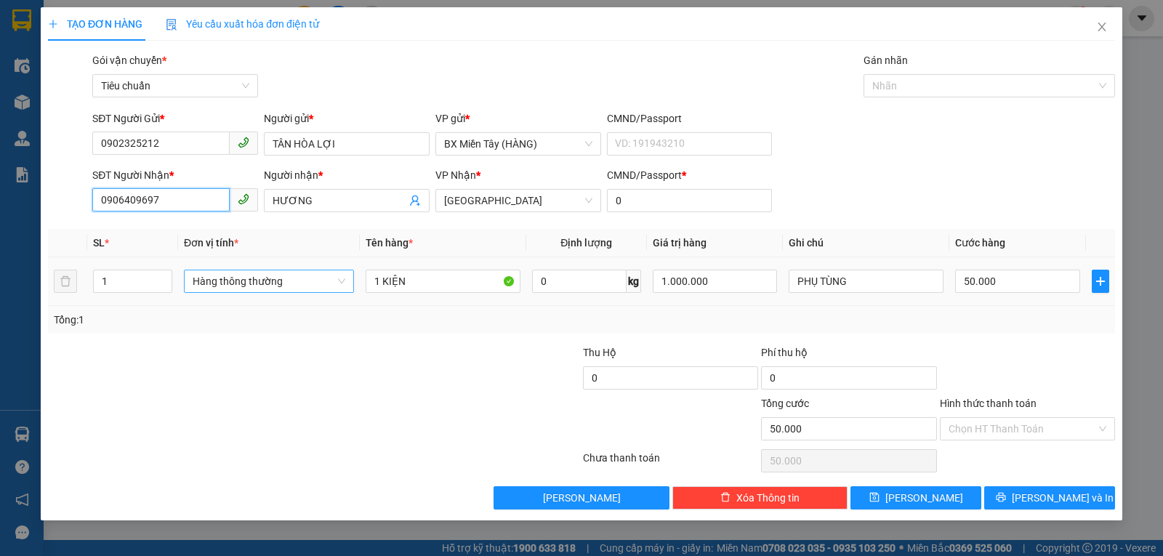
click at [250, 291] on span "Hàng thông thường" at bounding box center [269, 281] width 153 height 22
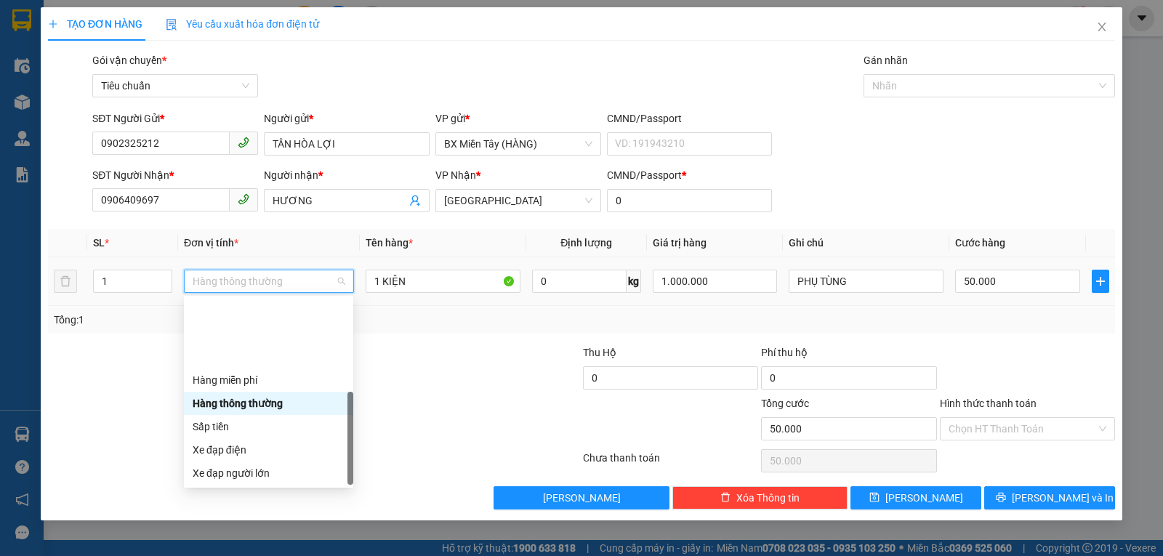
click at [226, 555] on div "Khác" at bounding box center [269, 566] width 152 height 16
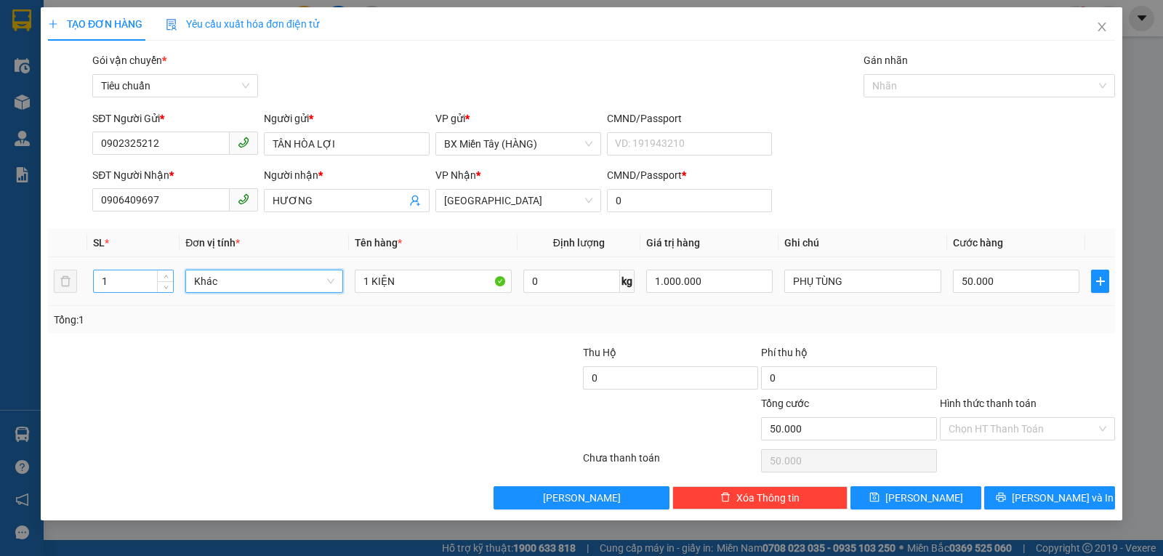
click at [135, 286] on input "1" at bounding box center [133, 281] width 79 height 22
click at [135, 285] on input "1" at bounding box center [133, 281] width 79 height 22
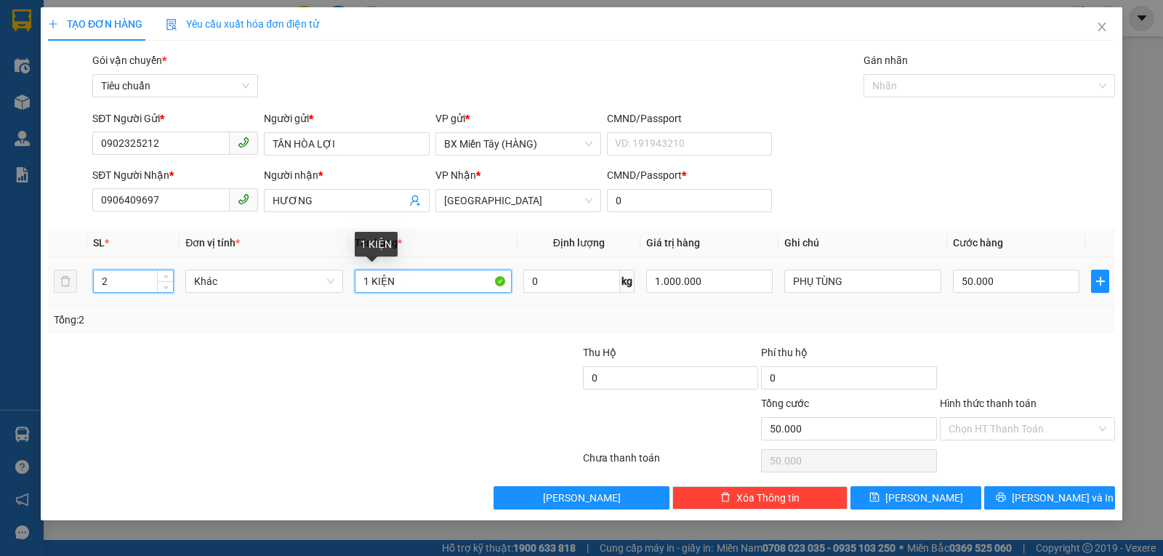
drag, startPoint x: 366, startPoint y: 281, endPoint x: 358, endPoint y: 284, distance: 8.8
click at [358, 284] on input "1 KIỆN" at bounding box center [433, 281] width 157 height 23
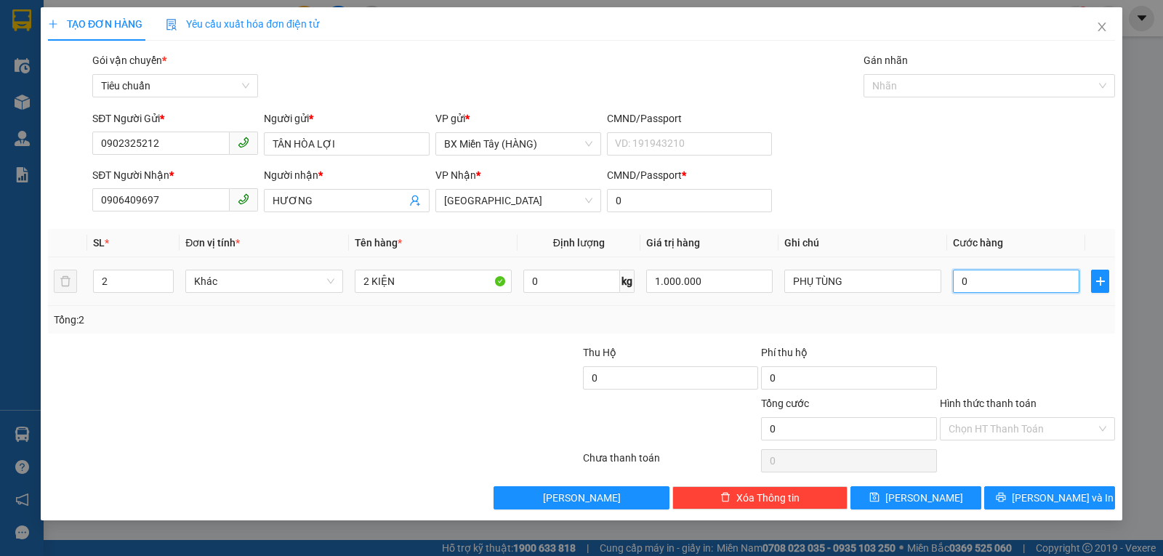
click at [972, 282] on input "0" at bounding box center [1016, 281] width 127 height 23
click at [991, 284] on input "100" at bounding box center [1016, 281] width 127 height 23
click at [1003, 332] on div "Tổng: 2" at bounding box center [581, 320] width 1067 height 28
click at [999, 286] on input "80.000" at bounding box center [1016, 281] width 127 height 23
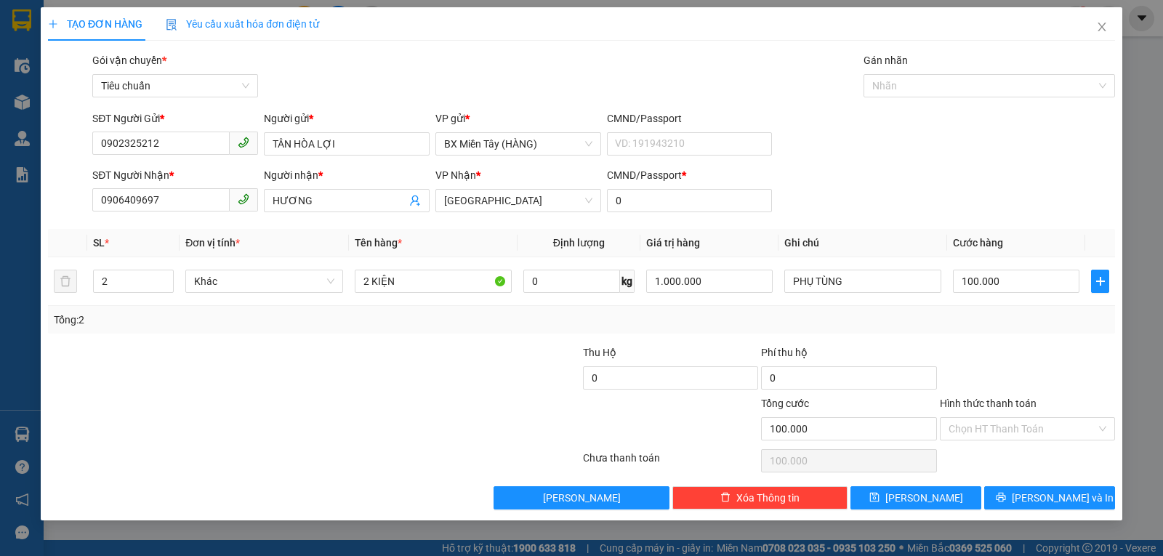
click at [1011, 318] on div "Tổng: 2" at bounding box center [582, 320] width 1056 height 16
click at [976, 280] on input "100.000" at bounding box center [1016, 281] width 127 height 23
click at [992, 348] on div at bounding box center [1028, 370] width 178 height 51
click at [1050, 511] on div "TẠO ĐƠN HÀNG Yêu cầu xuất hóa đơn điện tử Transit Pickup Surcharge Ids Transit …" at bounding box center [582, 263] width 1082 height 513
click at [1040, 490] on span "Lưu và In" at bounding box center [1063, 498] width 102 height 16
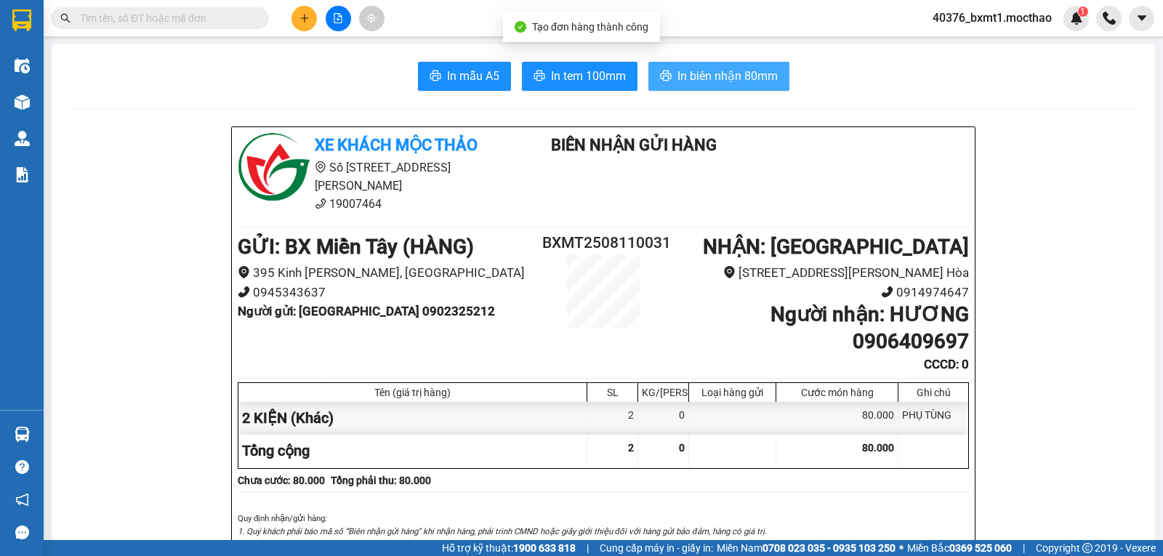
click at [678, 67] on span "In biên nhận 80mm" at bounding box center [728, 76] width 100 height 18
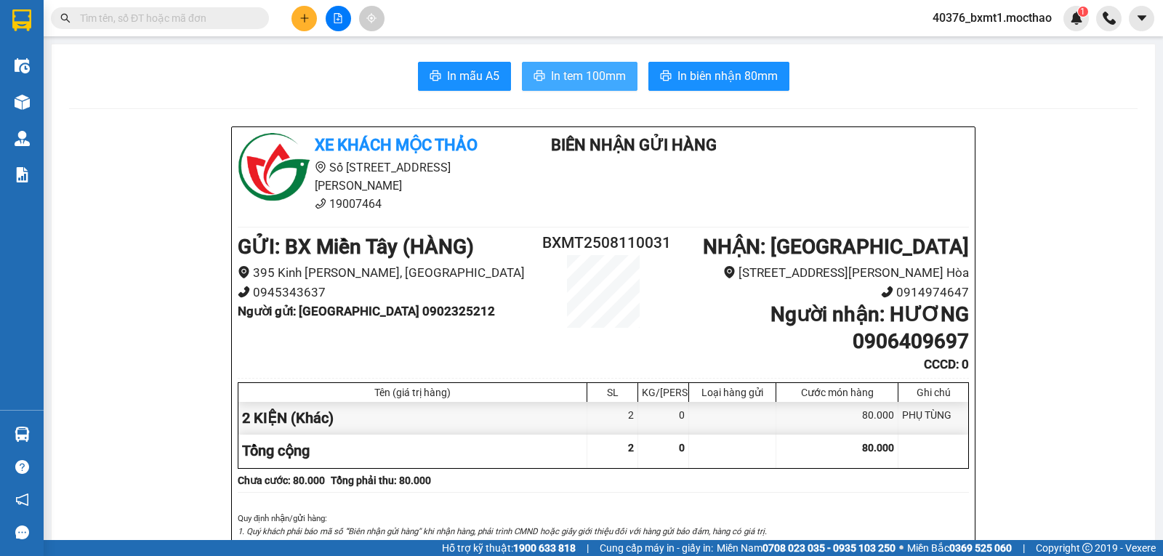
click at [593, 77] on span "In tem 100mm" at bounding box center [588, 76] width 75 height 18
click at [39, 97] on div "Kho hàng mới" at bounding box center [22, 102] width 44 height 36
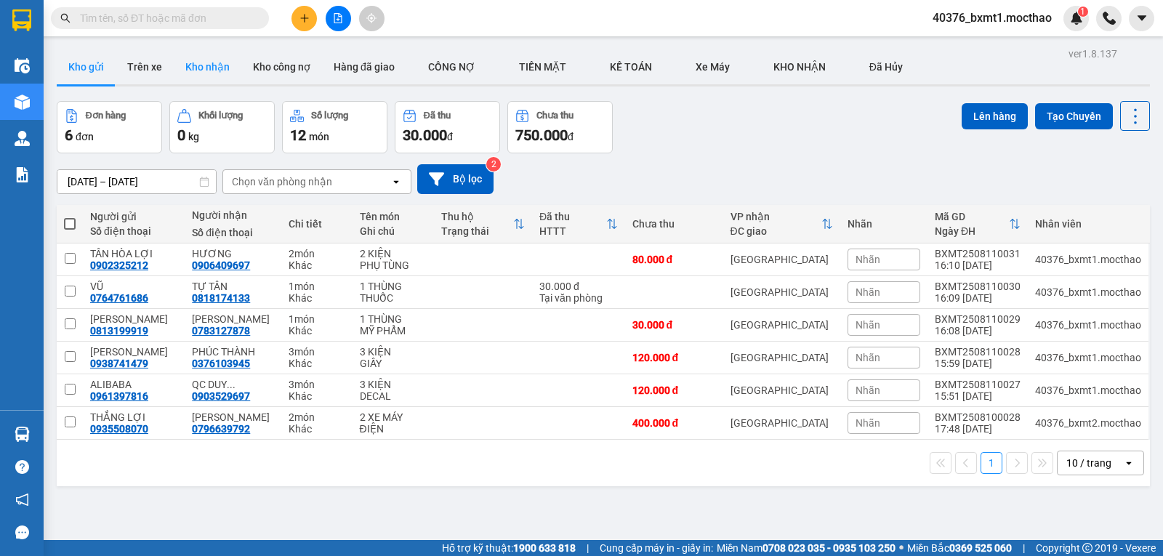
click at [201, 63] on button "Kho nhận" at bounding box center [208, 66] width 68 height 35
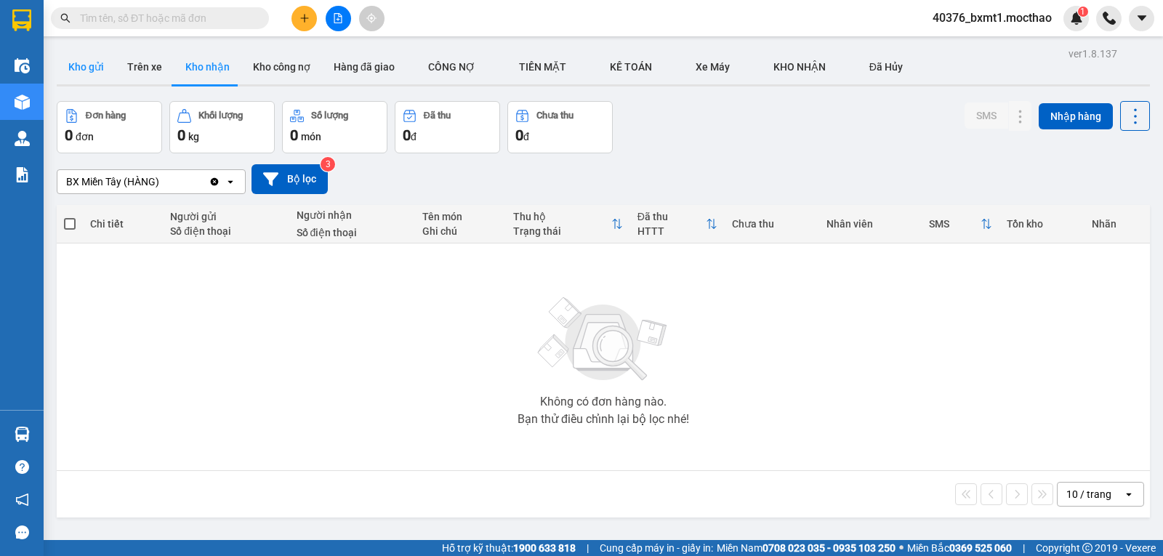
click at [97, 69] on button "Kho gửi" at bounding box center [86, 66] width 59 height 35
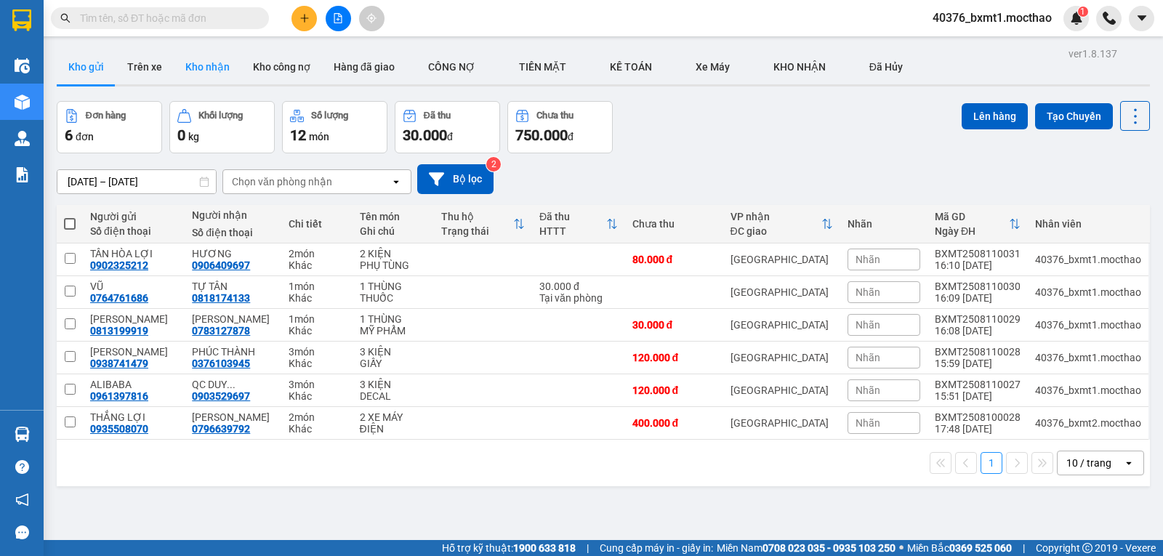
click at [197, 58] on button "Kho nhận" at bounding box center [208, 66] width 68 height 35
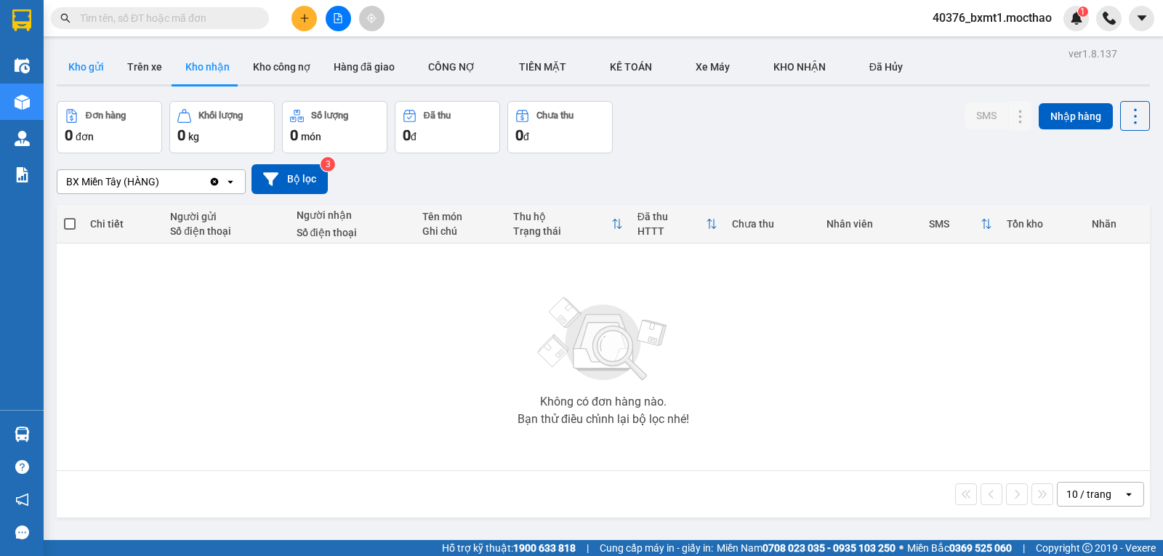
click at [91, 62] on button "Kho gửi" at bounding box center [86, 66] width 59 height 35
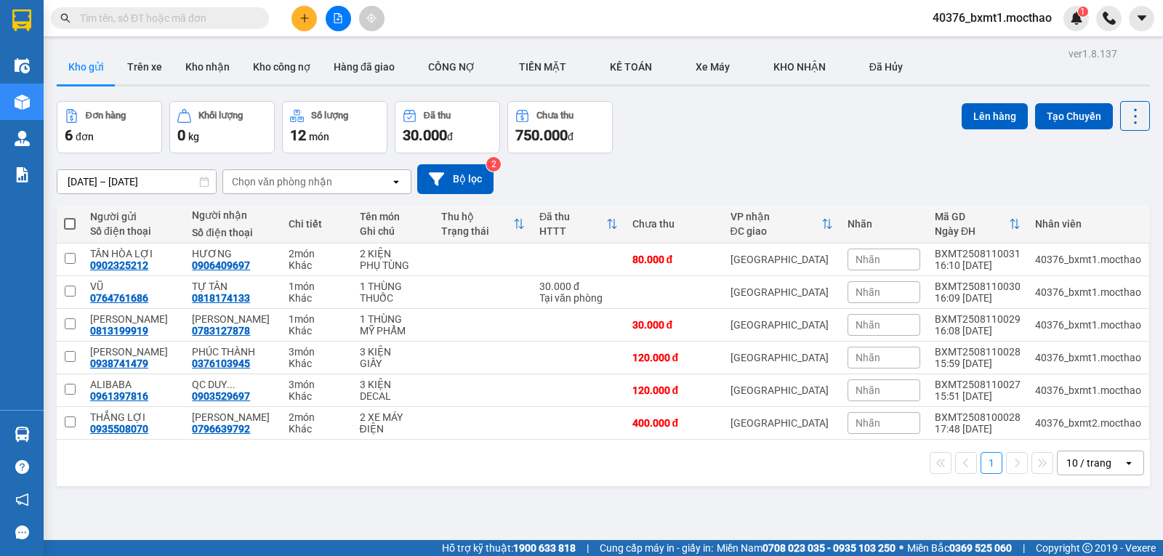
click at [308, 12] on button at bounding box center [304, 18] width 25 height 25
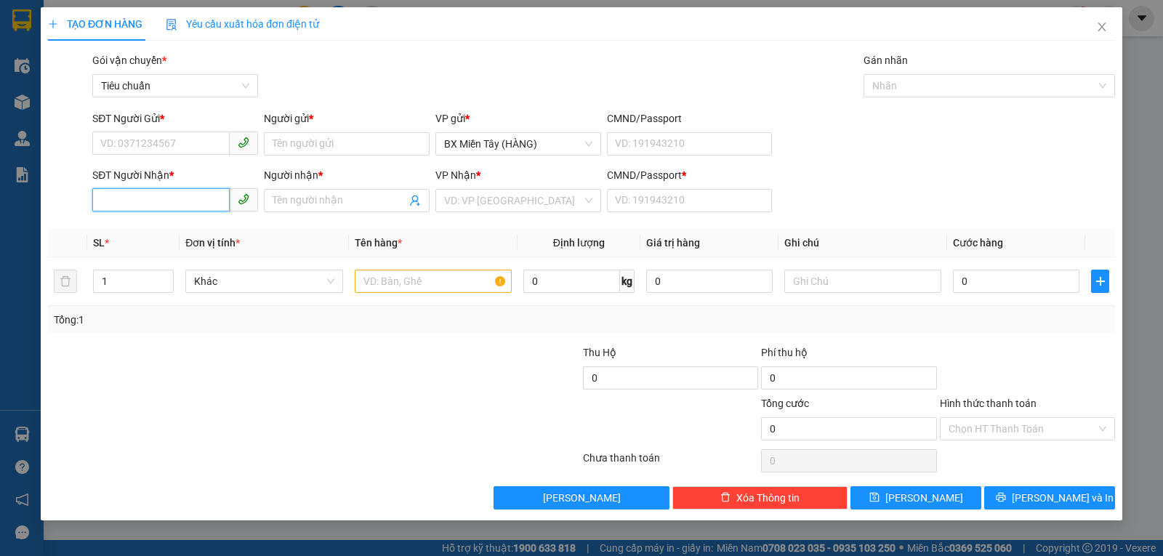
click at [183, 201] on input "SĐT Người Nhận *" at bounding box center [160, 199] width 137 height 23
click at [168, 228] on div "0977999788 - MỸ NHA" at bounding box center [183, 230] width 164 height 16
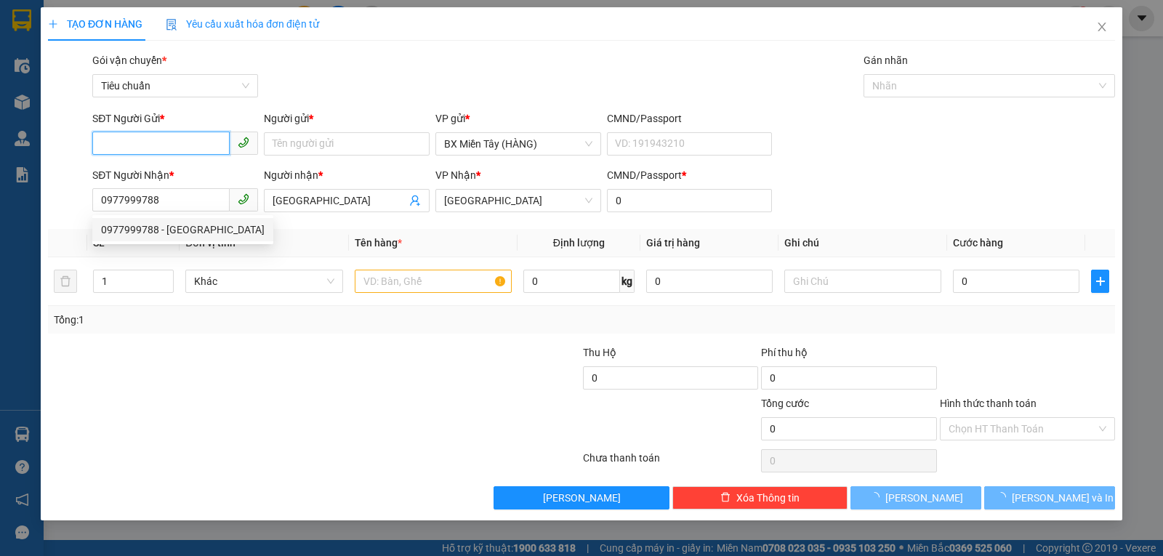
click at [164, 145] on input "SĐT Người Gửi *" at bounding box center [160, 143] width 137 height 23
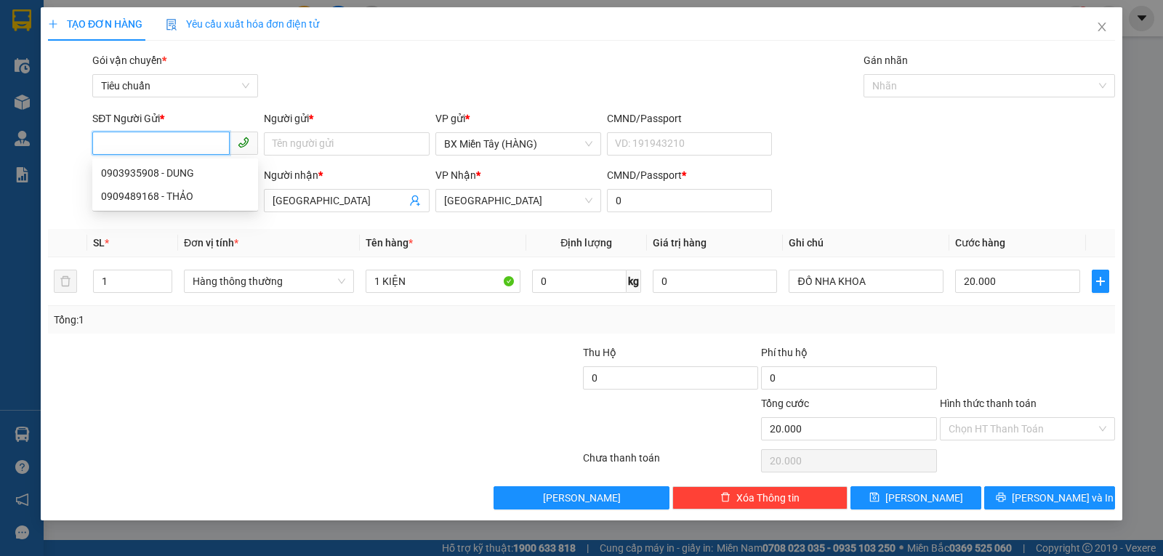
click at [164, 145] on input "SĐT Người Gửi *" at bounding box center [160, 143] width 137 height 23
click at [185, 175] on div "0903935908 - DUNG" at bounding box center [175, 173] width 148 height 16
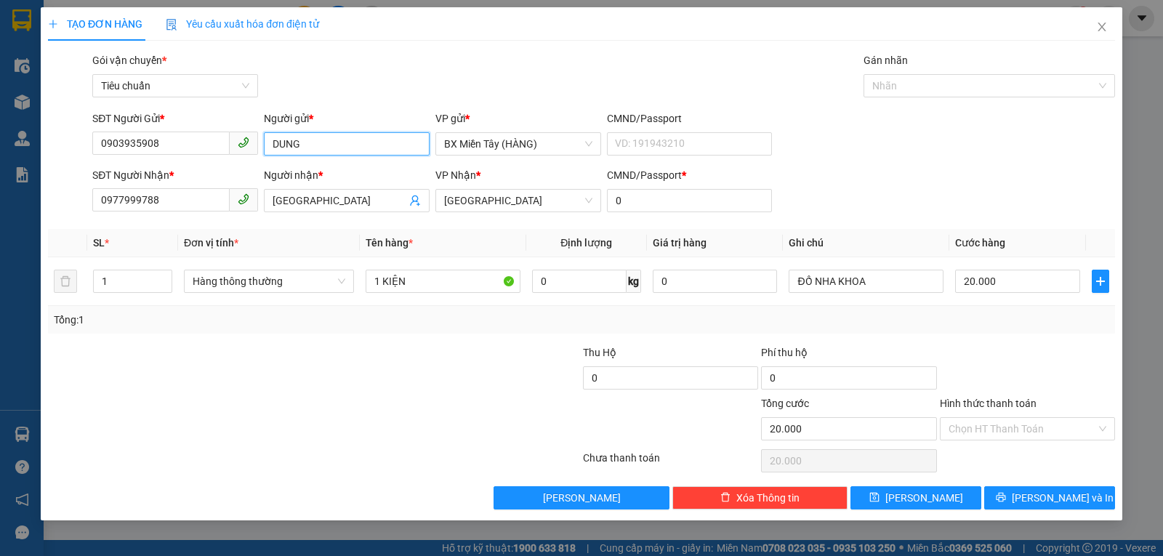
click at [314, 144] on input "DUNG" at bounding box center [347, 143] width 166 height 23
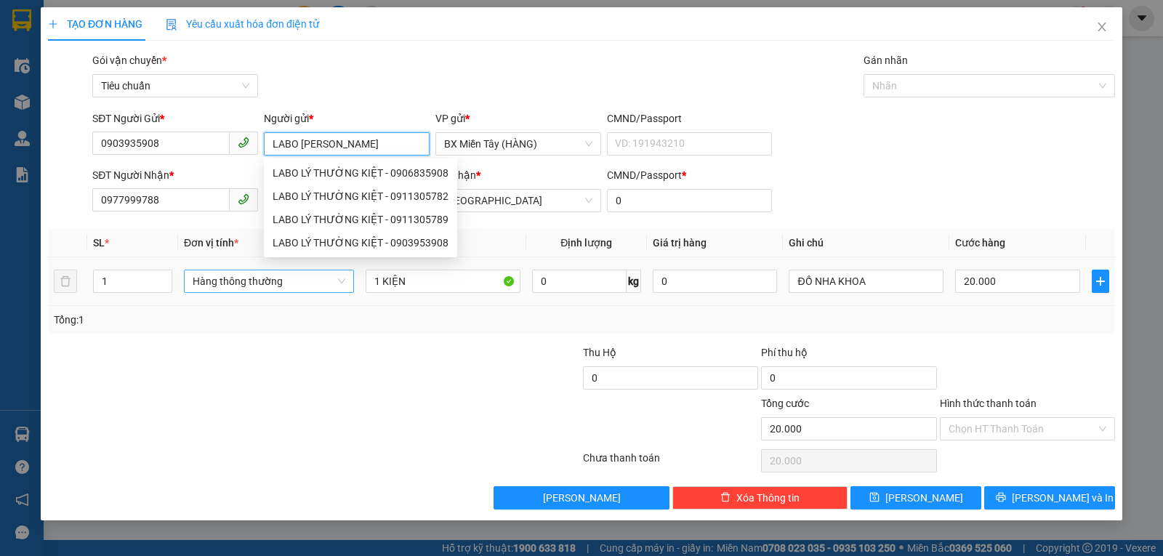
click at [278, 286] on span "Hàng thông thường" at bounding box center [269, 281] width 153 height 22
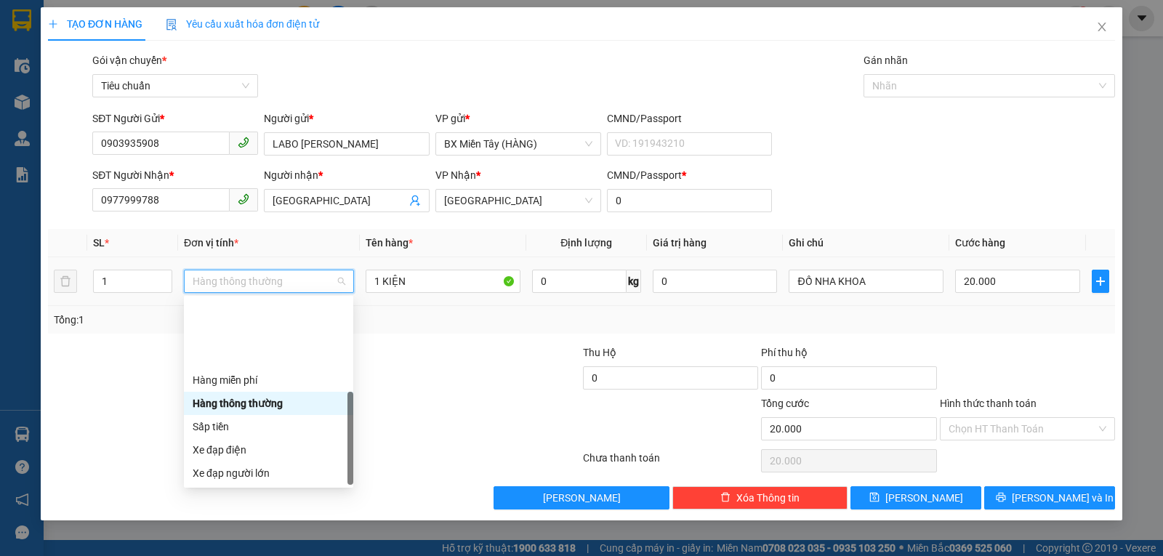
click at [230, 555] on div "Khác" at bounding box center [269, 566] width 152 height 16
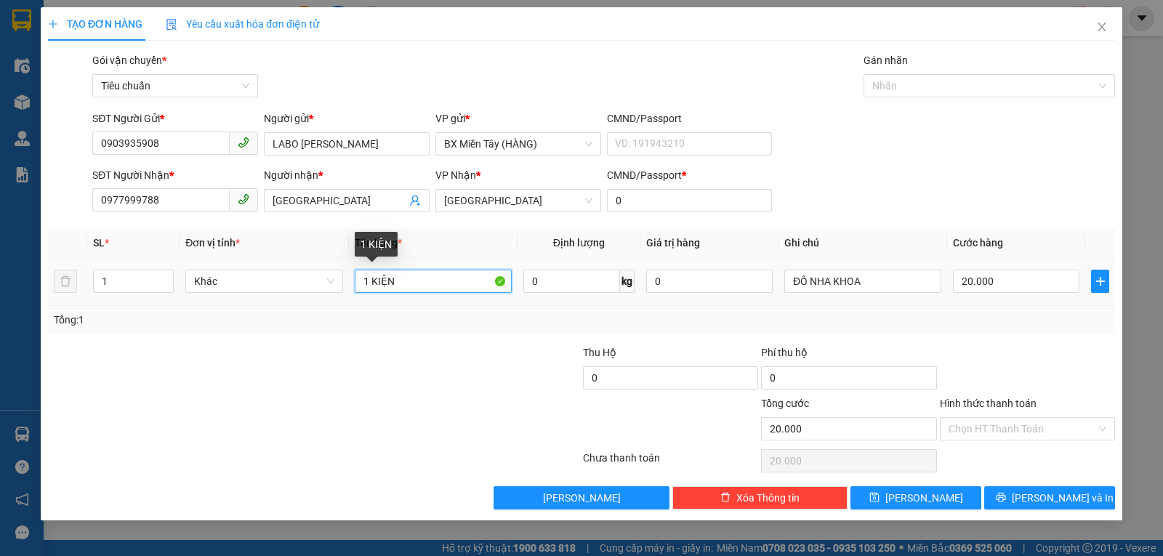
click at [393, 275] on input "1 KIỆN" at bounding box center [433, 281] width 157 height 23
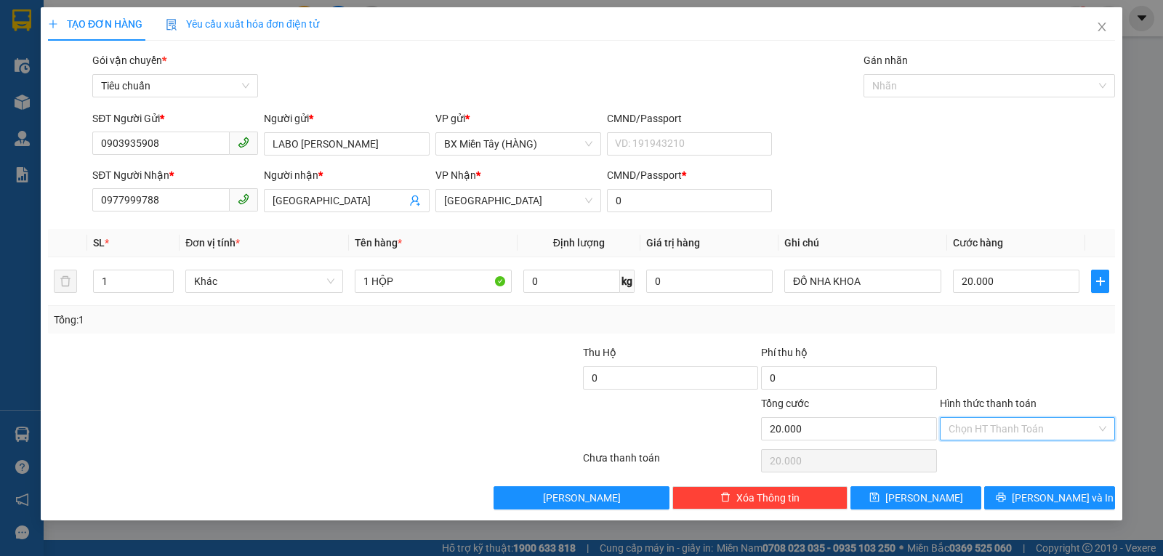
drag, startPoint x: 995, startPoint y: 430, endPoint x: 993, endPoint y: 445, distance: 14.7
click at [995, 432] on input "Hình thức thanh toán" at bounding box center [1023, 429] width 148 height 22
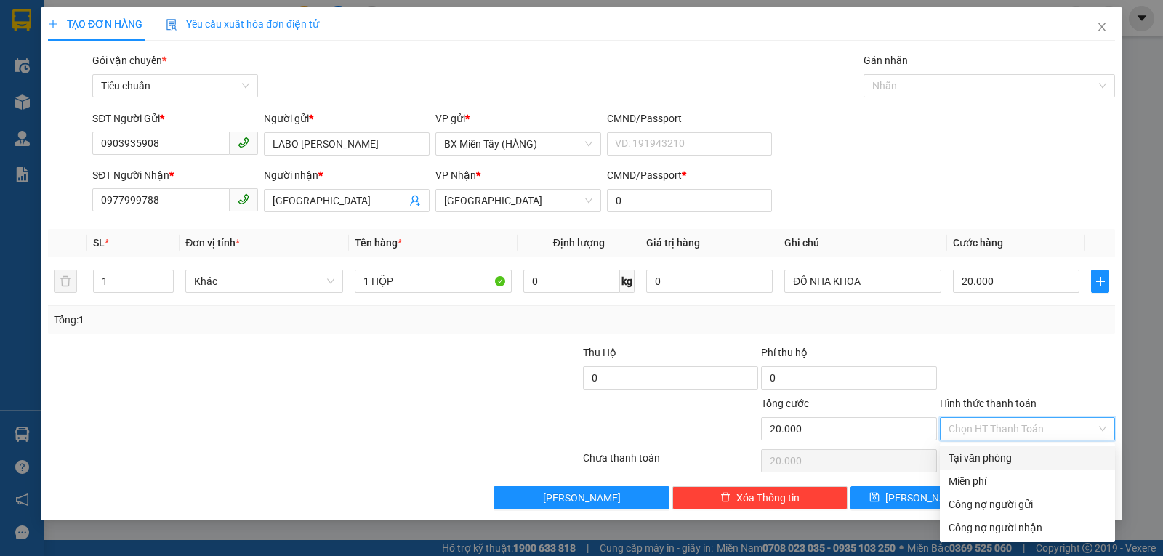
click at [990, 455] on div "Tại văn phòng" at bounding box center [1028, 458] width 158 height 16
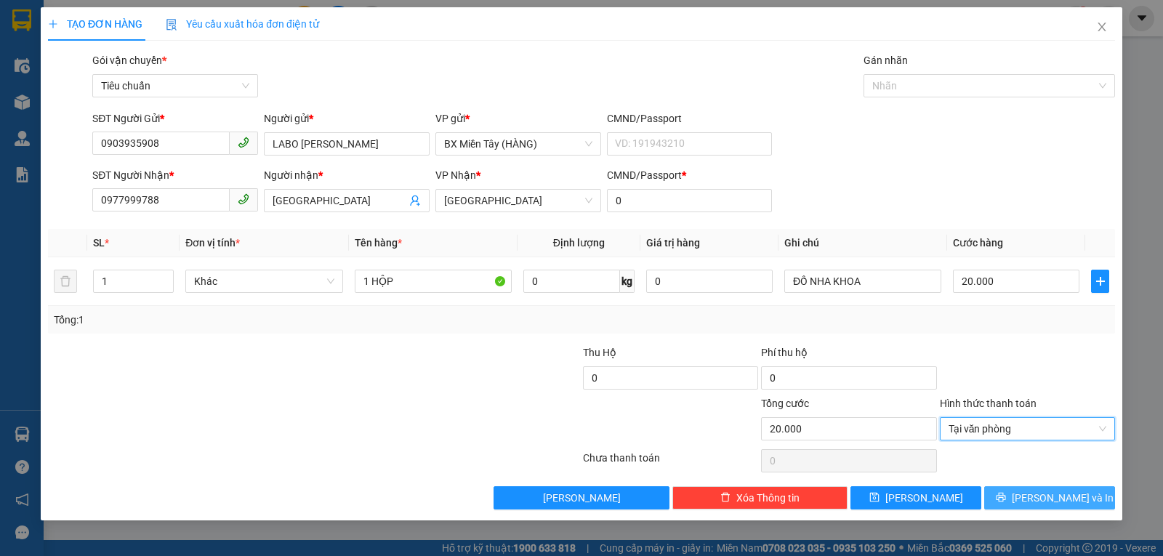
click at [1006, 502] on icon "printer" at bounding box center [1001, 497] width 10 height 10
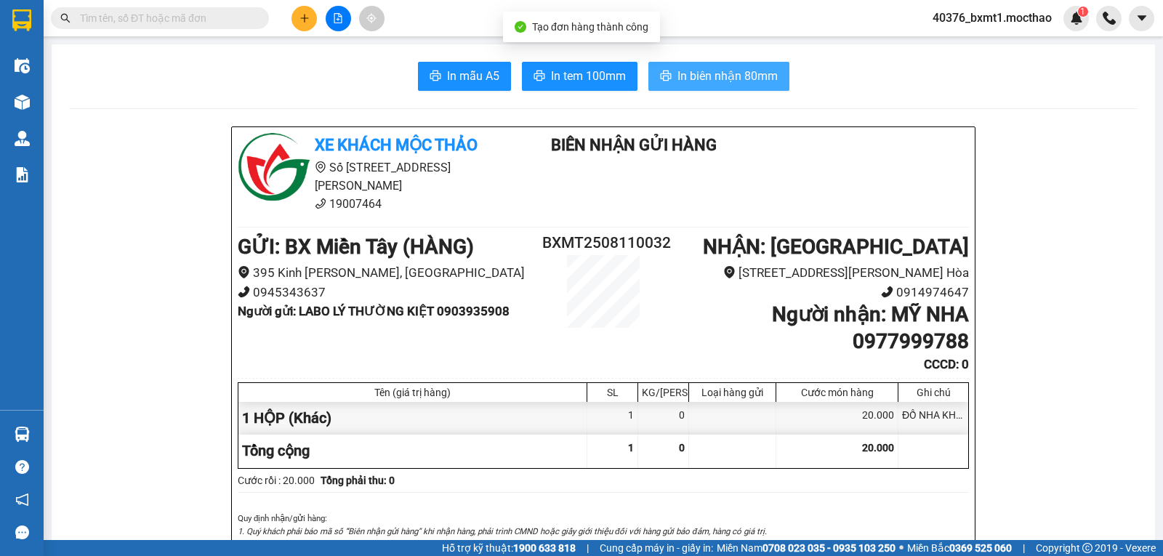
click at [720, 75] on span "In biên nhận 80mm" at bounding box center [728, 76] width 100 height 18
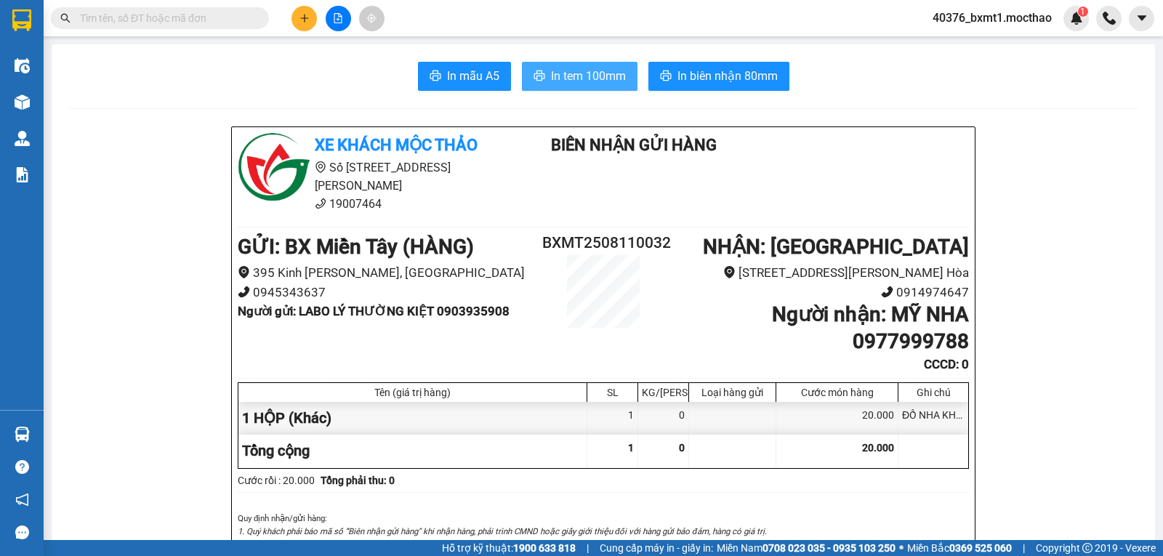
click at [590, 65] on button "In tem 100mm" at bounding box center [580, 76] width 116 height 29
click at [302, 13] on icon "plus" at bounding box center [305, 18] width 10 height 10
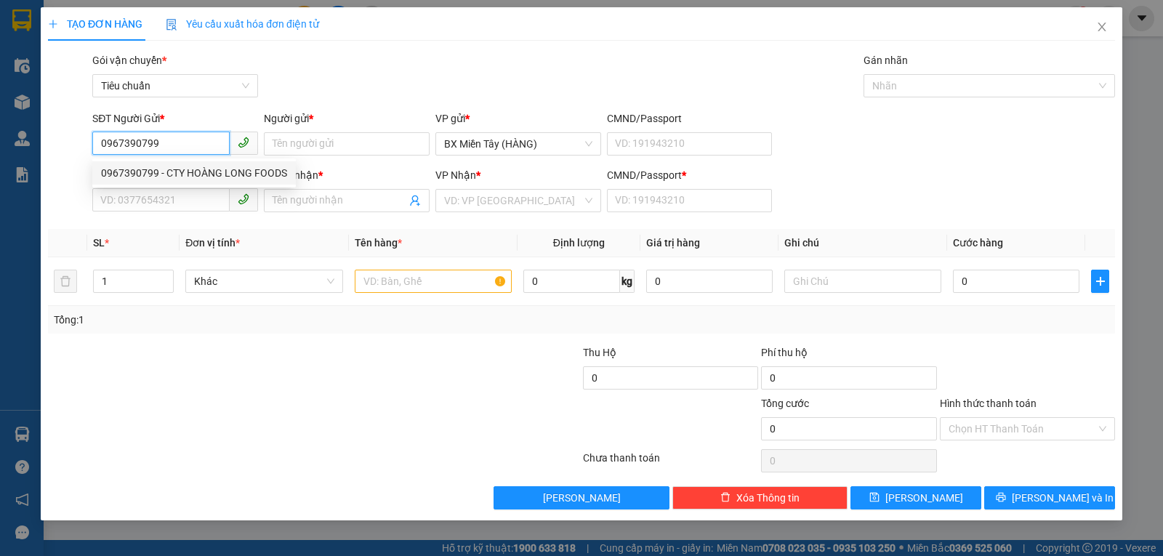
click at [148, 174] on div "0967390799 - CTY HOÀNG LONG FOODS" at bounding box center [194, 173] width 186 height 16
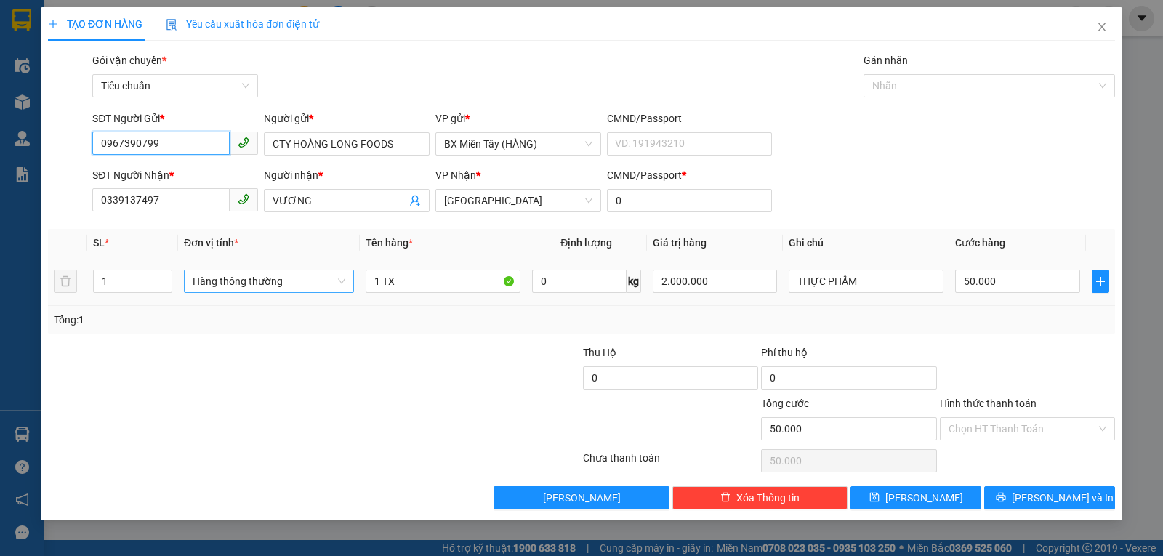
click at [254, 284] on span "Hàng thông thường" at bounding box center [269, 281] width 153 height 22
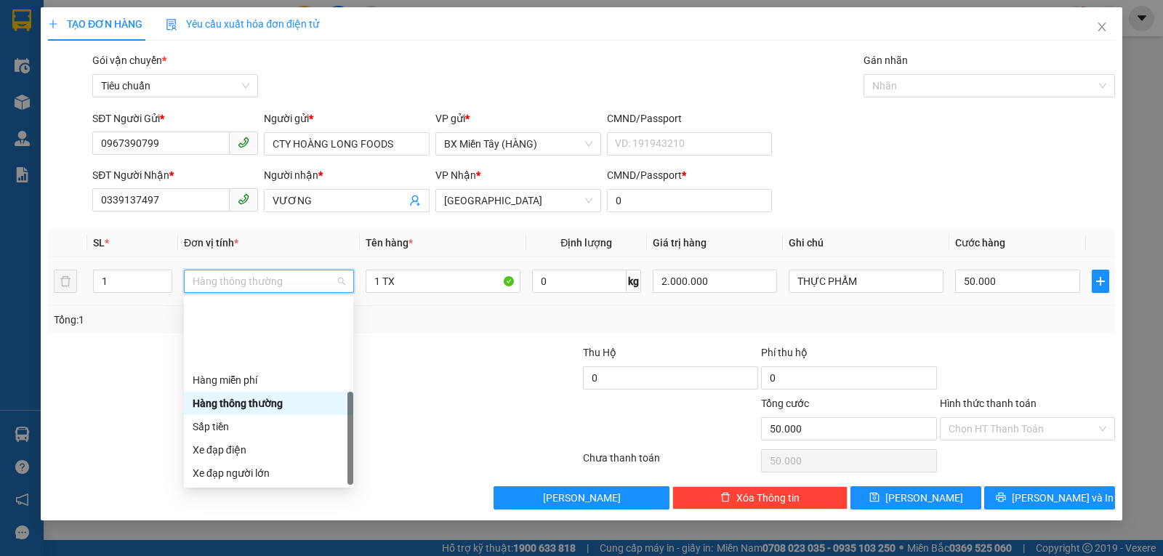
click at [276, 555] on div "Khác" at bounding box center [269, 566] width 152 height 16
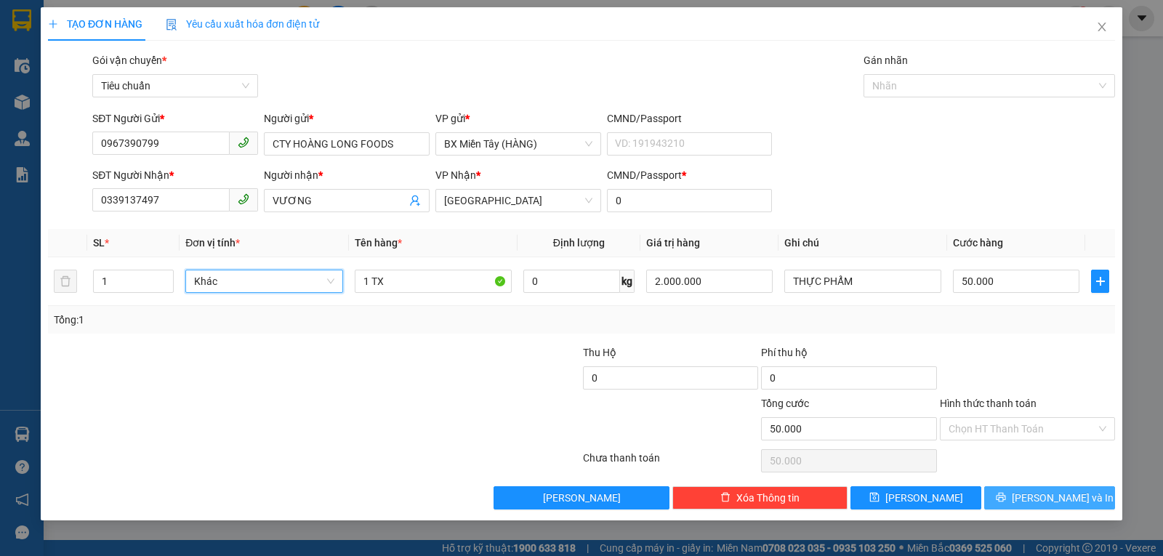
click at [1019, 504] on button "Lưu và In" at bounding box center [1049, 497] width 131 height 23
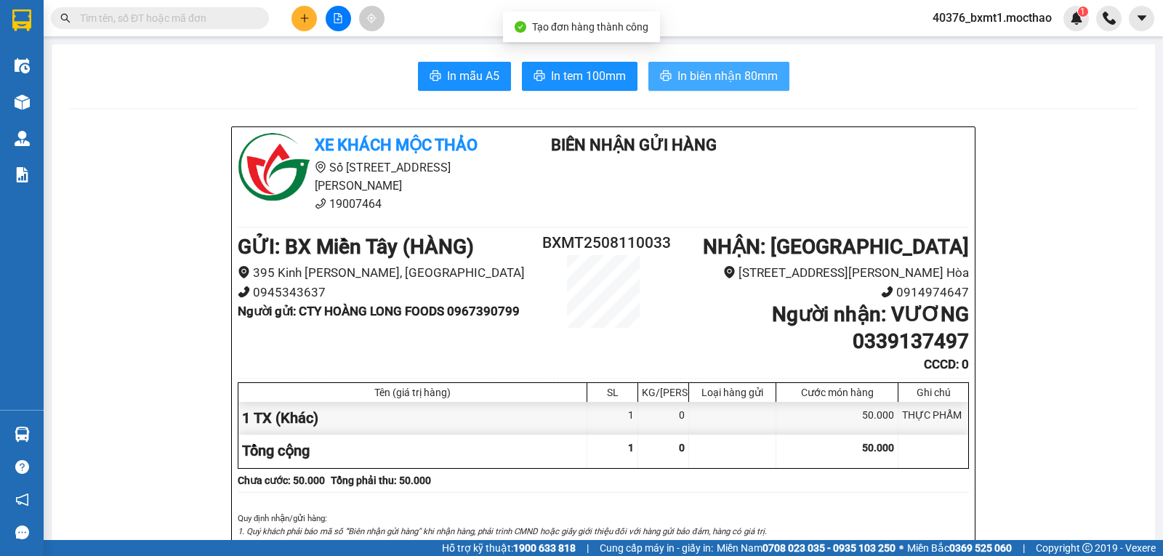
click at [665, 73] on icon "printer" at bounding box center [666, 76] width 12 height 12
click at [577, 68] on span "In tem 100mm" at bounding box center [588, 76] width 75 height 18
click at [310, 23] on button at bounding box center [304, 18] width 25 height 25
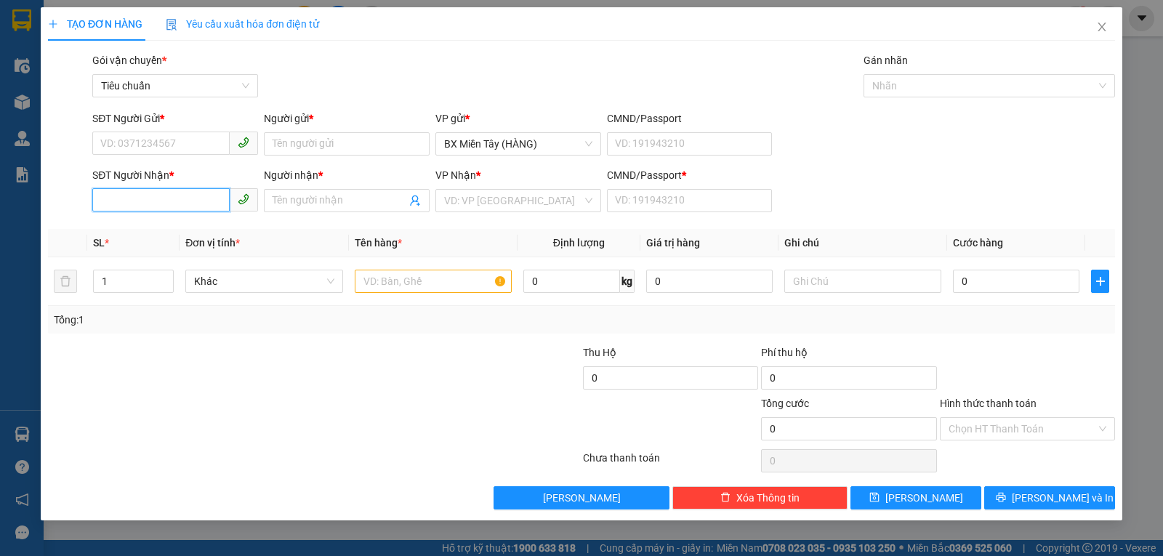
click at [173, 198] on input "SĐT Người Nhận *" at bounding box center [160, 199] width 137 height 23
click at [97, 201] on input "2183" at bounding box center [160, 199] width 137 height 23
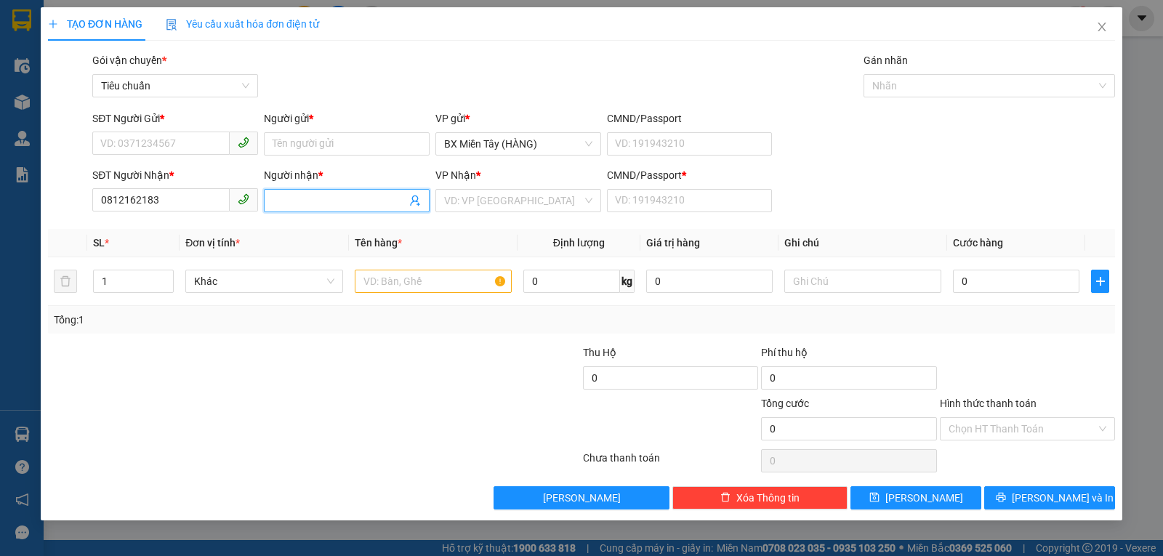
click at [298, 198] on input "Người nhận *" at bounding box center [340, 201] width 134 height 16
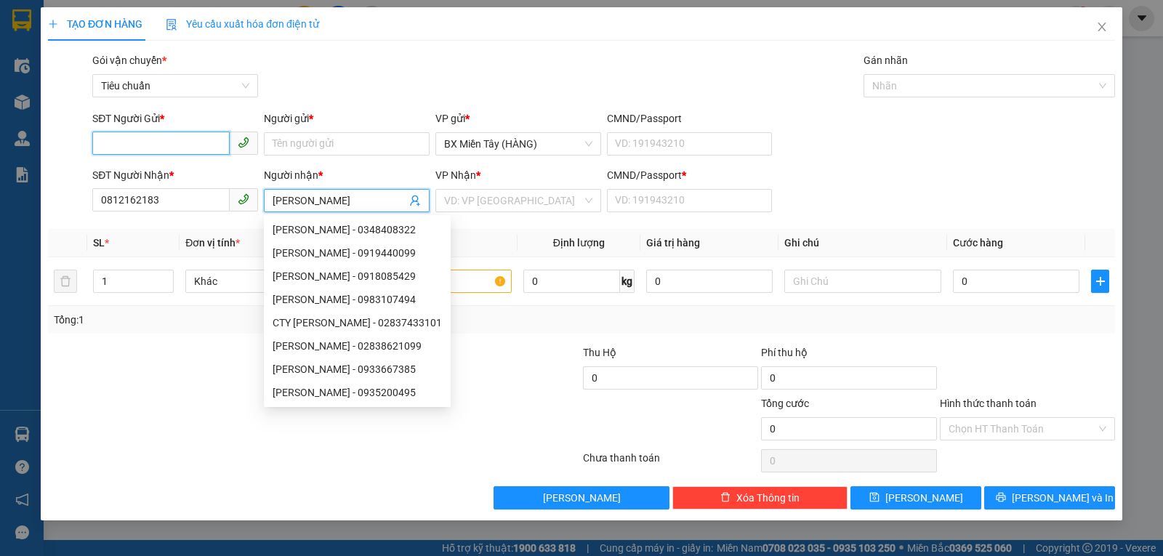
click at [180, 142] on input "SĐT Người Gửi *" at bounding box center [160, 143] width 137 height 23
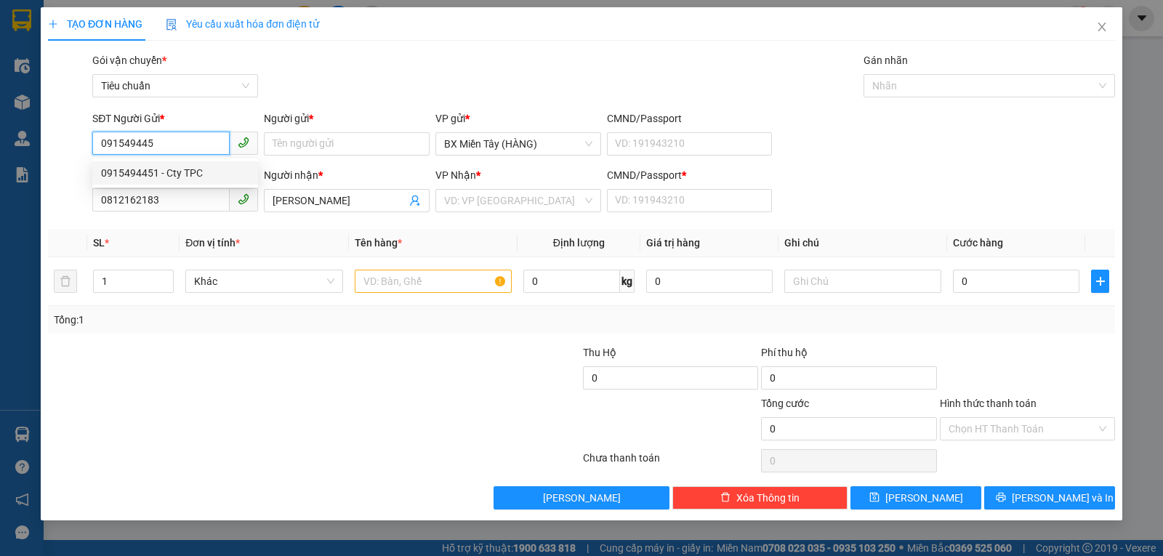
click at [183, 170] on div "0915494451 - Cty TPC" at bounding box center [175, 173] width 148 height 16
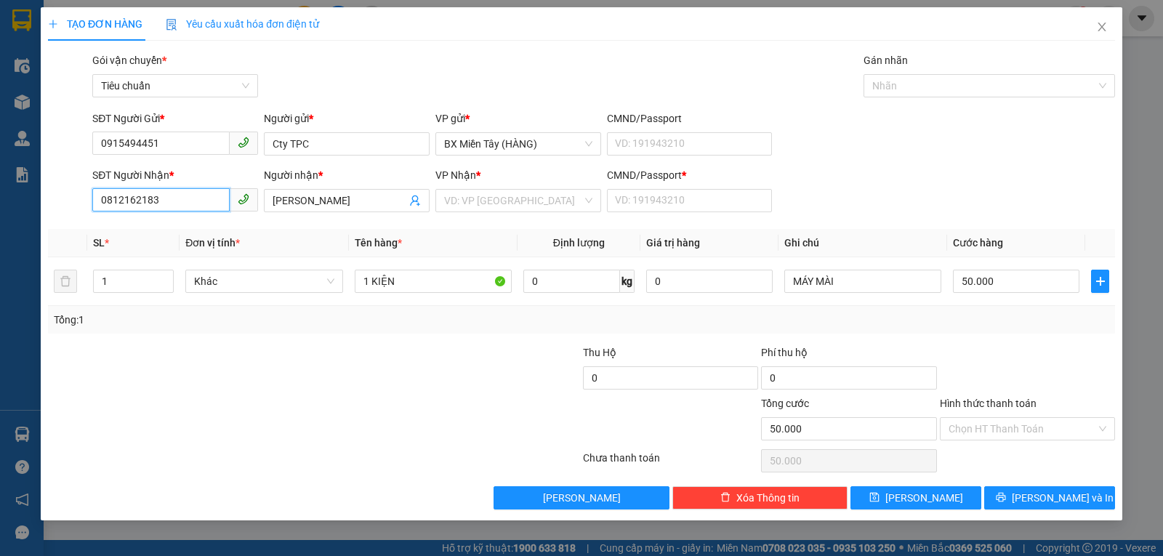
click at [129, 201] on input "0812162183" at bounding box center [160, 199] width 137 height 23
click at [133, 201] on input "0812112183" at bounding box center [160, 199] width 137 height 23
click at [172, 194] on input "0812162183" at bounding box center [160, 199] width 137 height 23
click at [171, 193] on input "0812162183" at bounding box center [160, 199] width 137 height 23
click at [161, 196] on input "SĐT Người Nhận *" at bounding box center [160, 199] width 137 height 23
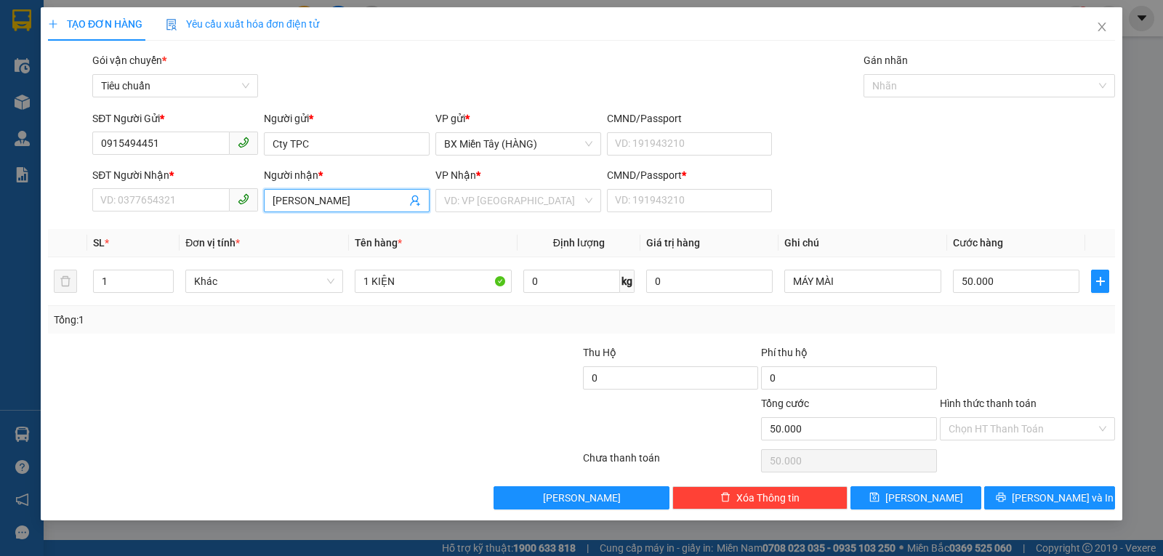
click at [377, 201] on input "[PERSON_NAME]" at bounding box center [340, 201] width 134 height 16
click at [375, 201] on input "[PERSON_NAME]" at bounding box center [340, 201] width 134 height 16
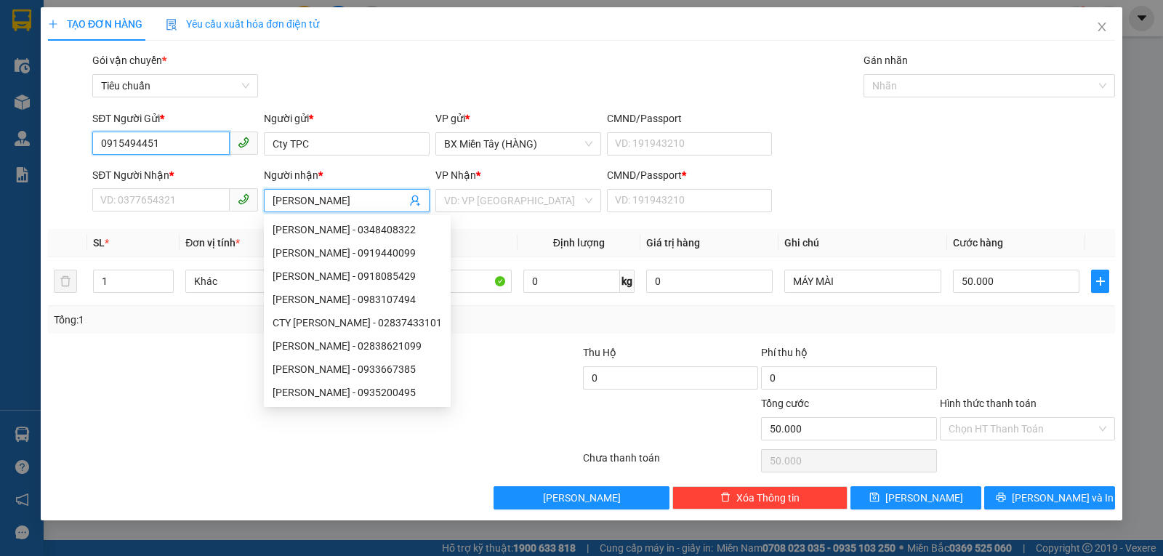
click at [189, 147] on input "0915494451" at bounding box center [160, 143] width 137 height 23
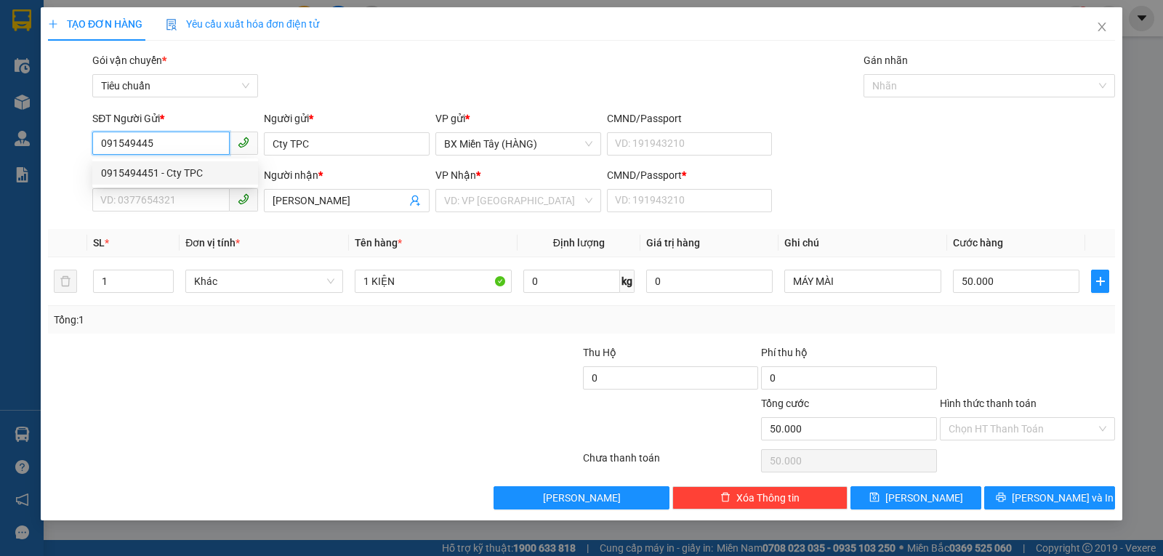
click at [180, 169] on div "0915494451 - Cty TPC" at bounding box center [175, 173] width 148 height 16
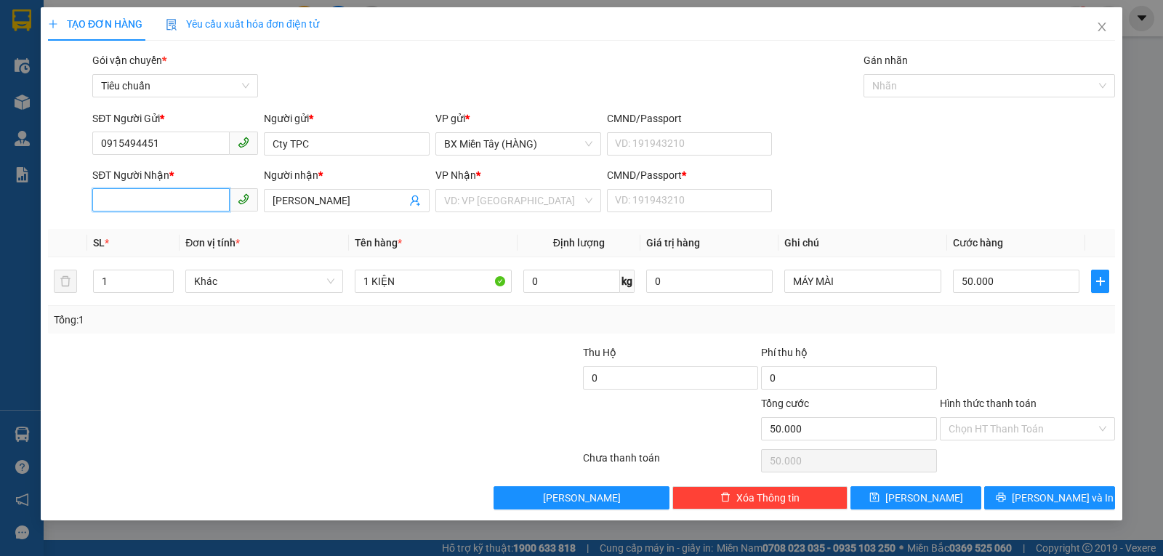
click at [175, 203] on input "SĐT Người Nhận *" at bounding box center [160, 199] width 137 height 23
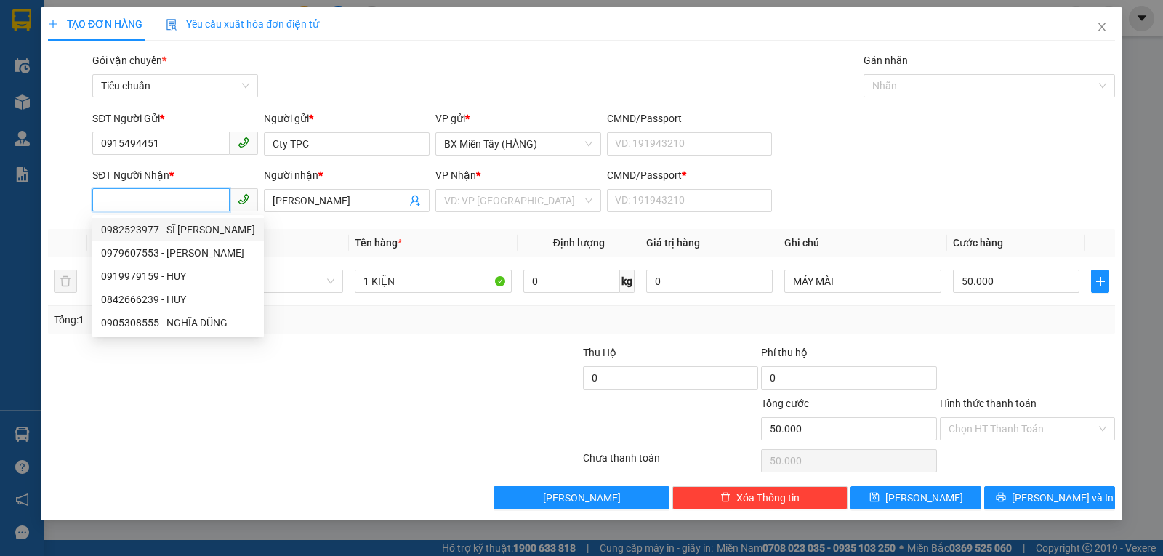
click at [141, 189] on input "SĐT Người Nhận *" at bounding box center [160, 199] width 137 height 23
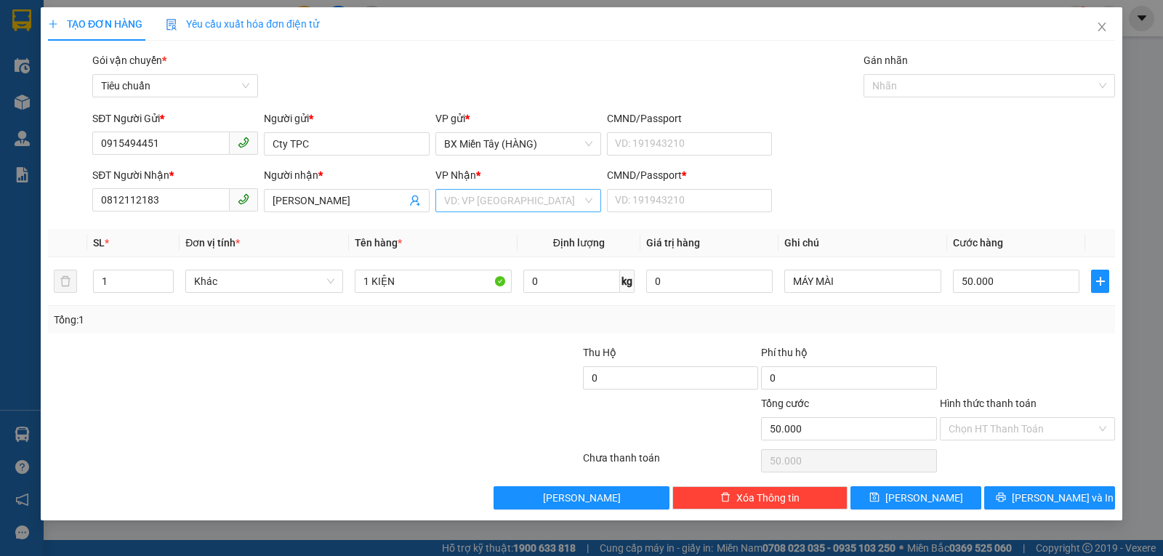
click at [532, 196] on input "search" at bounding box center [513, 201] width 138 height 22
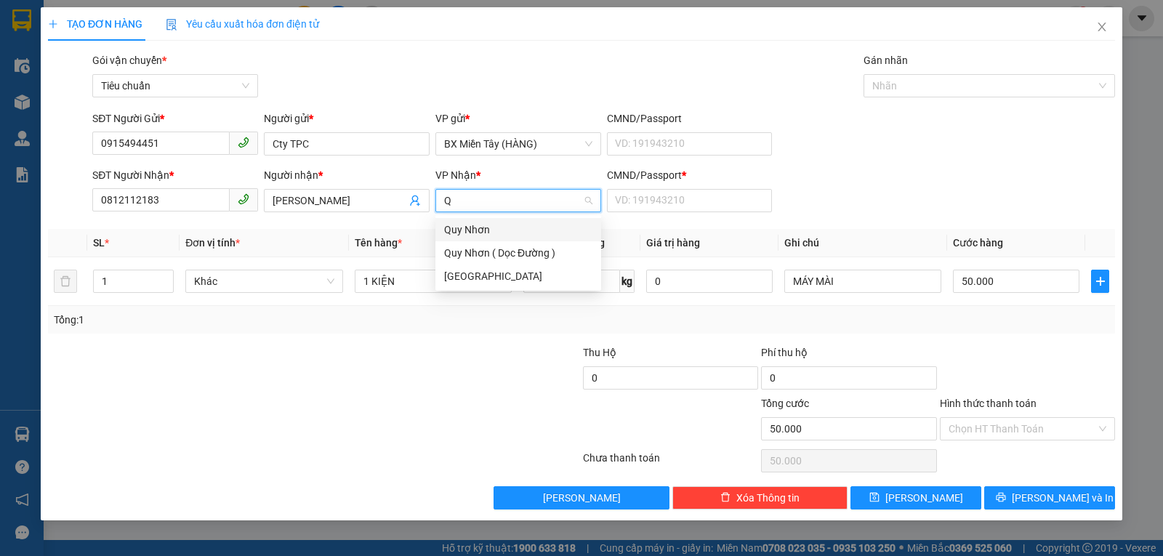
click at [504, 236] on div "Quy Nhơn" at bounding box center [518, 230] width 148 height 16
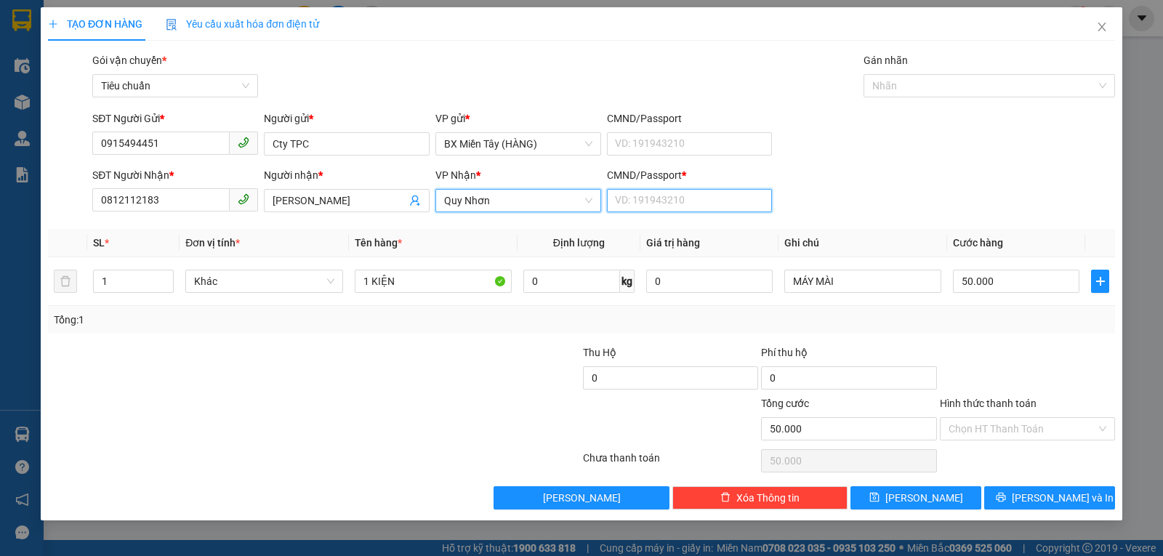
click at [656, 198] on input "CMND/Passport *" at bounding box center [690, 200] width 166 height 23
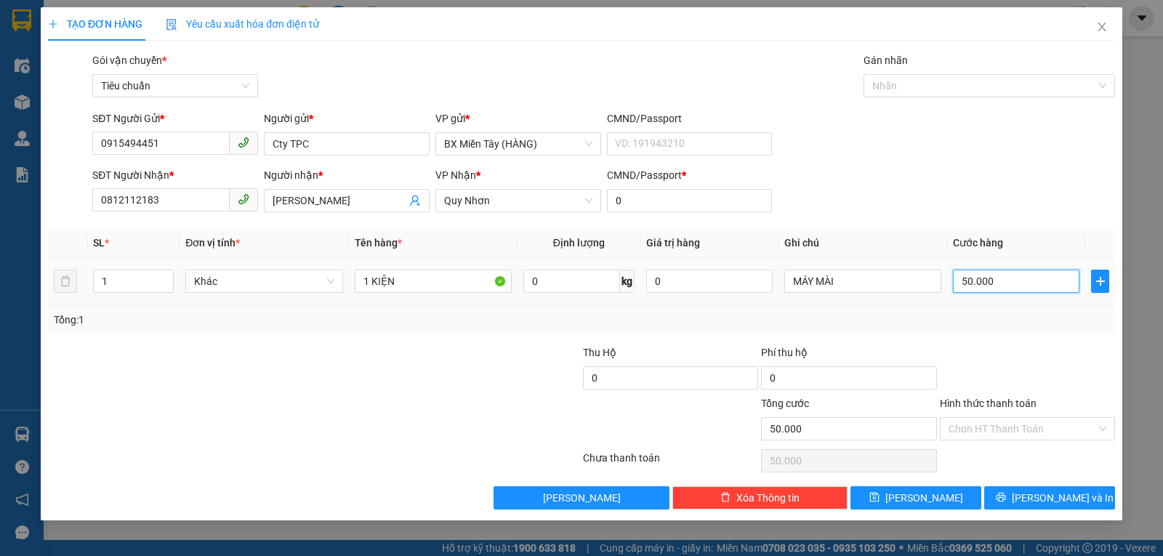
click at [995, 292] on input "50.000" at bounding box center [1016, 281] width 127 height 23
click at [995, 310] on div "Tổng: 1" at bounding box center [581, 320] width 1067 height 28
click at [1032, 499] on button "Lưu và In" at bounding box center [1049, 497] width 131 height 23
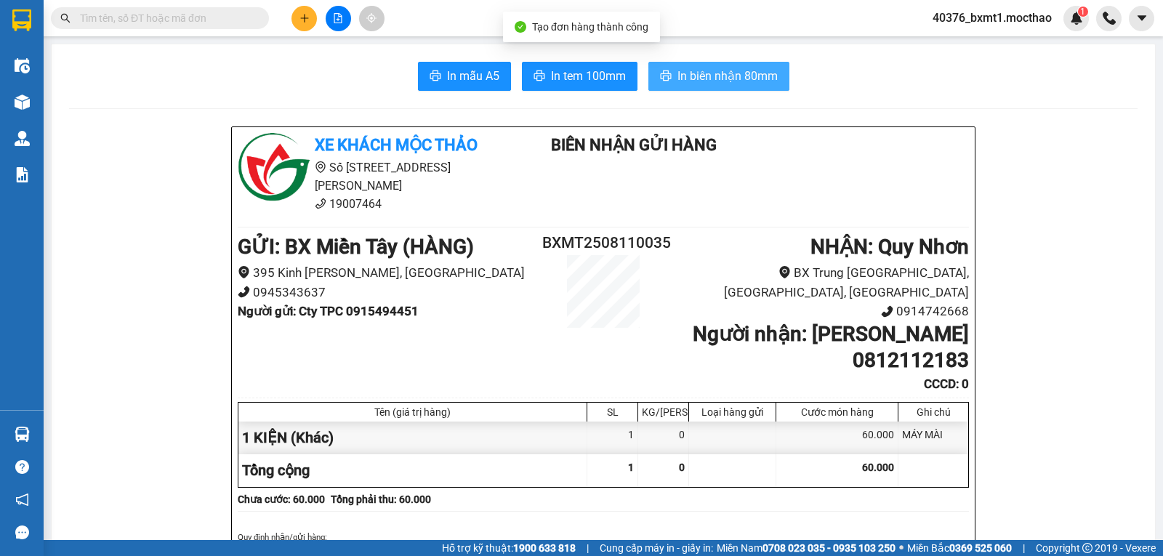
drag, startPoint x: 725, startPoint y: 78, endPoint x: 667, endPoint y: 155, distance: 96.1
click at [725, 77] on span "In biên nhận 80mm" at bounding box center [728, 76] width 100 height 18
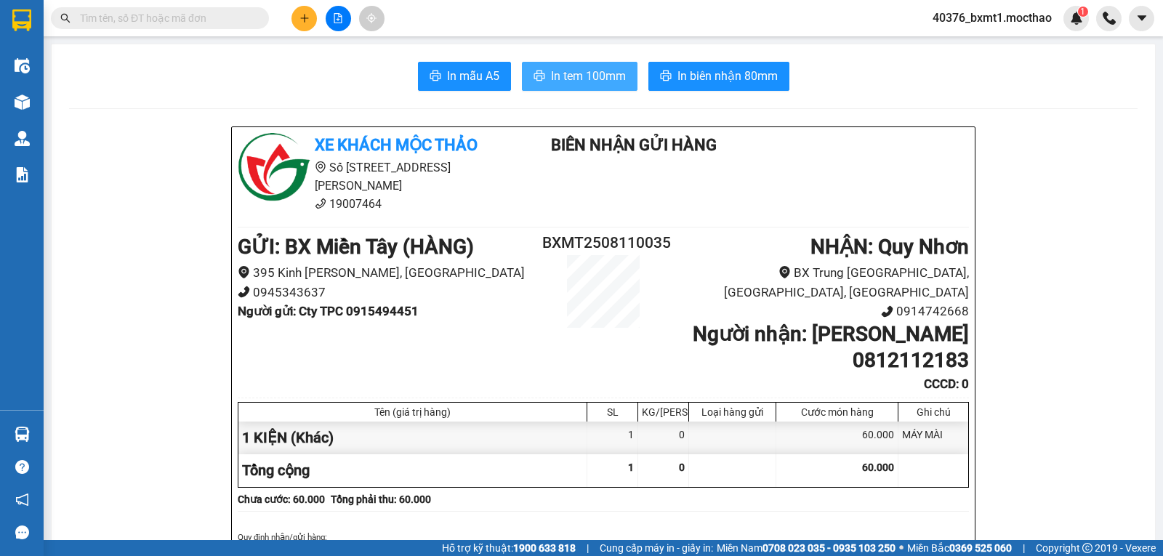
click at [568, 65] on button "In tem 100mm" at bounding box center [580, 76] width 116 height 29
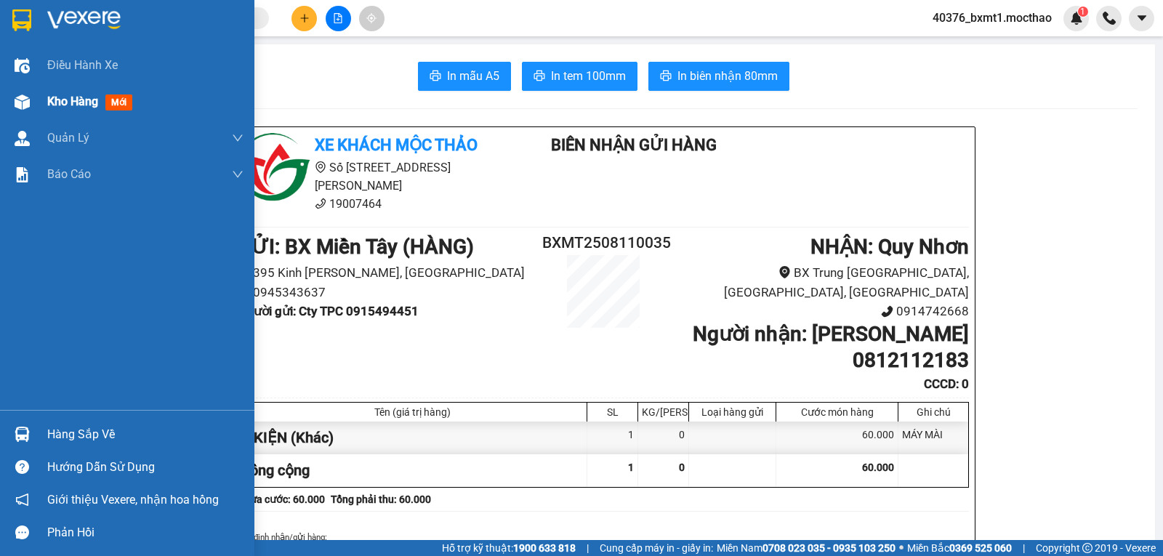
click at [31, 102] on div at bounding box center [21, 101] width 25 height 25
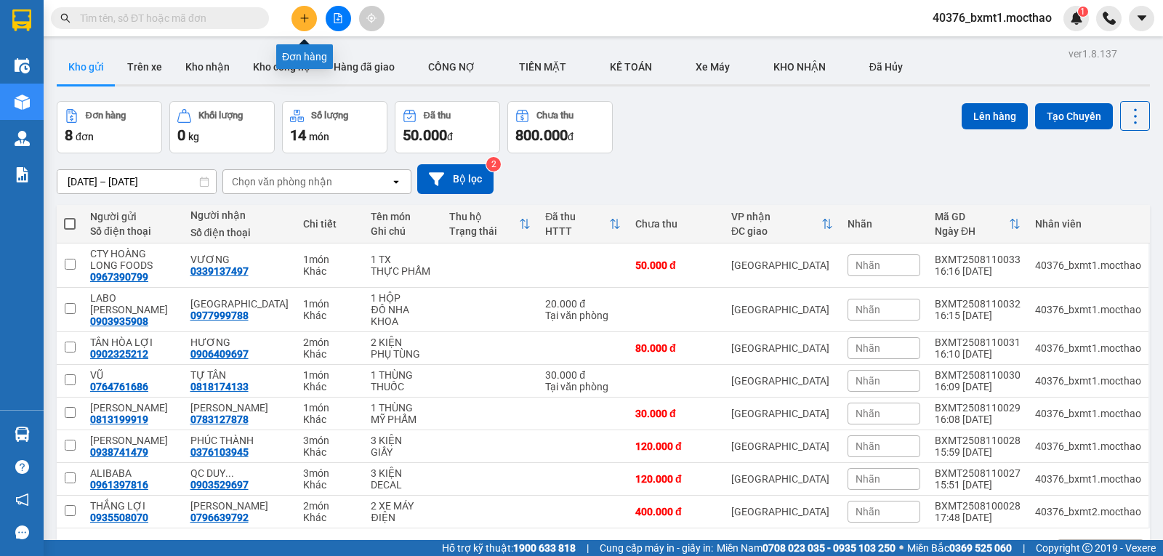
click at [304, 16] on icon "plus" at bounding box center [305, 18] width 10 height 10
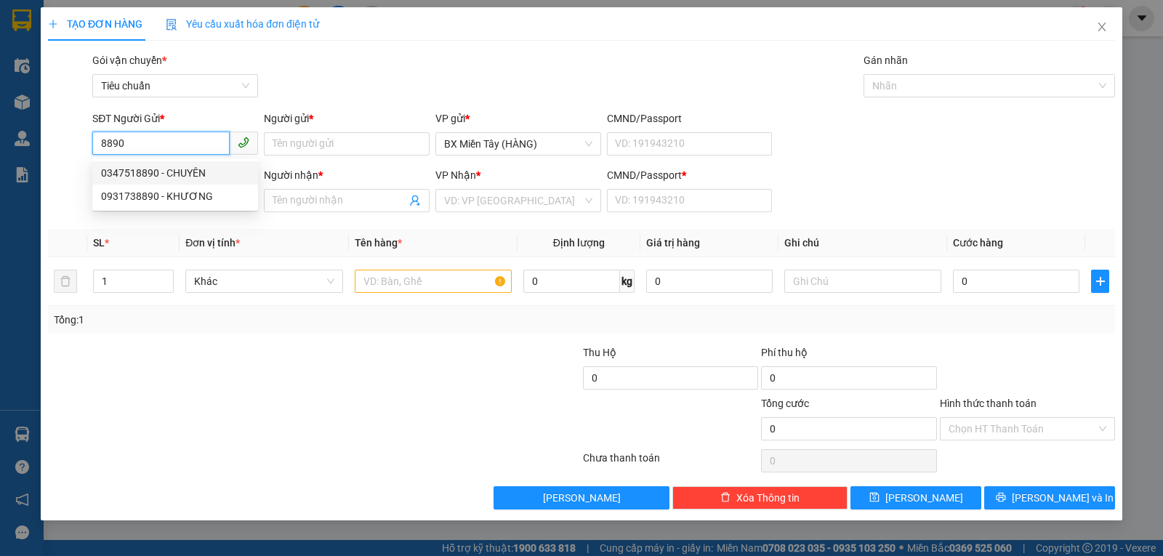
click at [171, 177] on div "0347518890 - CHUYÊN" at bounding box center [175, 173] width 148 height 16
type input "0347518890"
type input "CHUYÊN"
type input "0393835056"
type input "NGA"
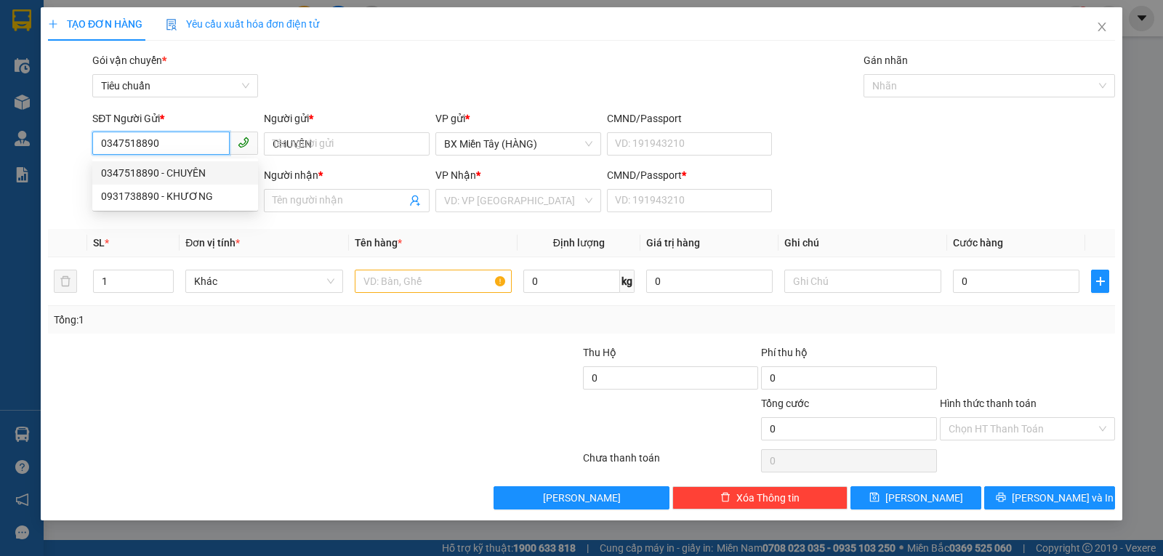
type input "0"
type input "50.000"
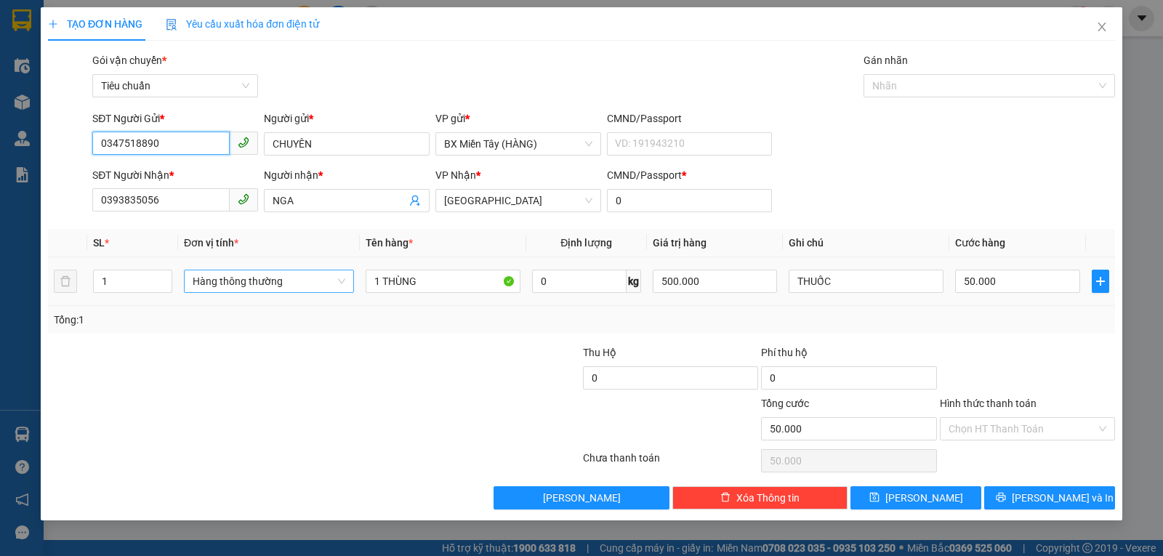
click at [270, 277] on span "Hàng thông thường" at bounding box center [269, 281] width 153 height 22
type input "0347518890"
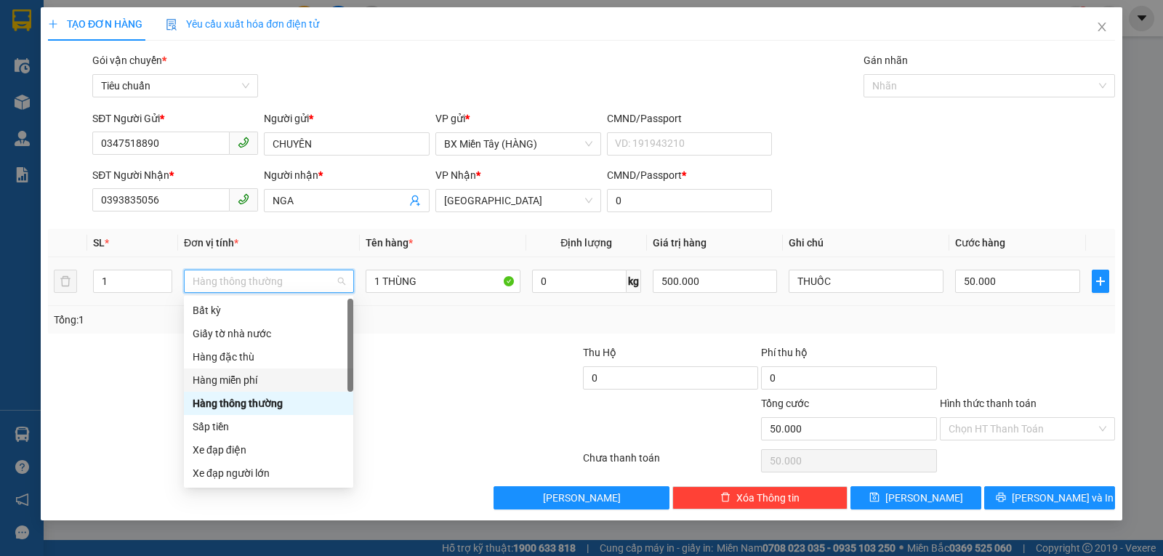
scroll to position [93, 0]
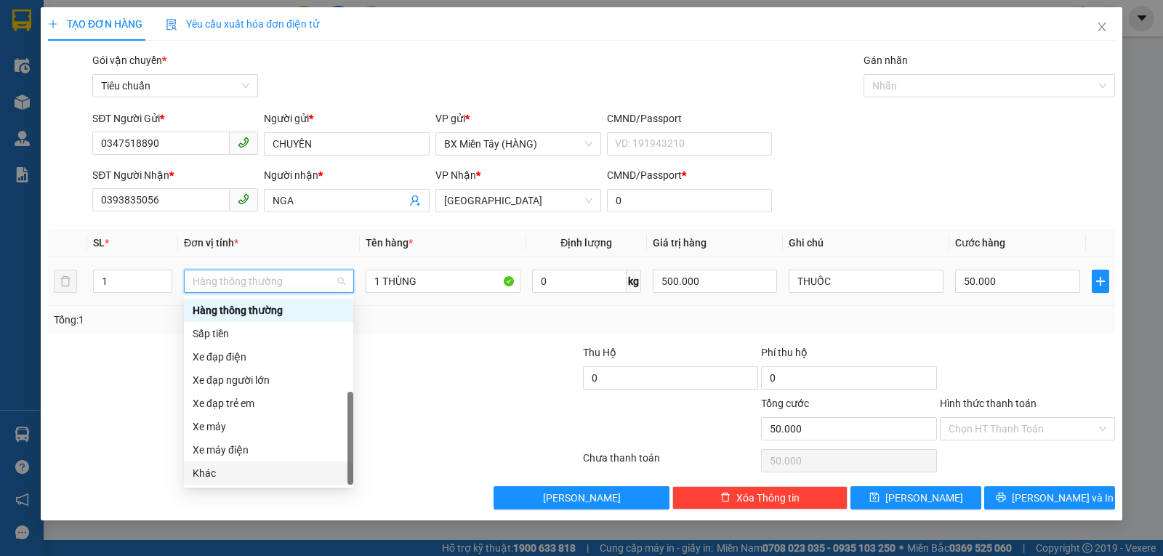
click at [214, 474] on div "Khác" at bounding box center [269, 473] width 152 height 16
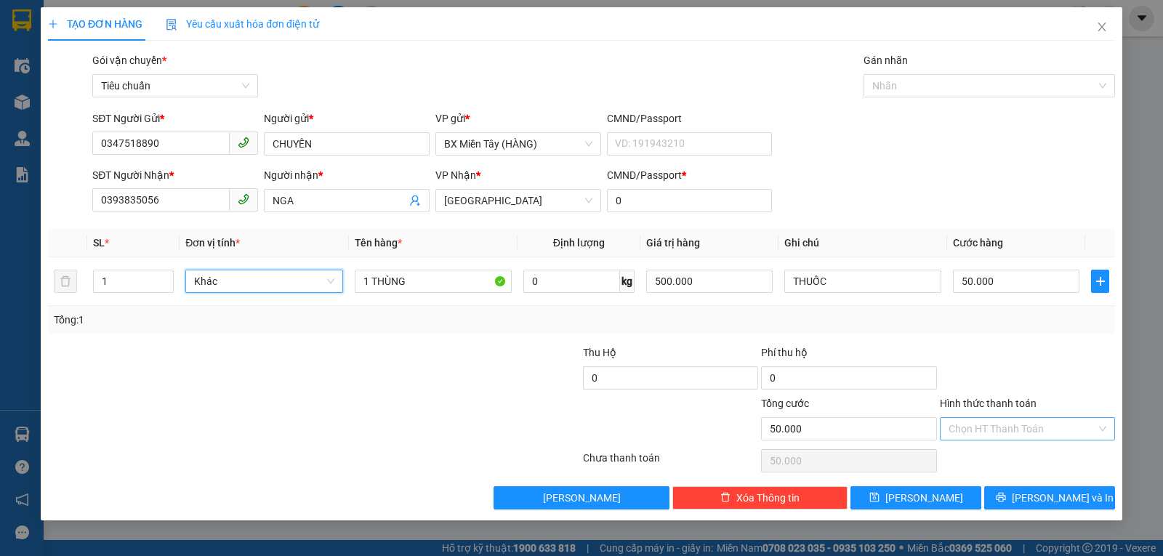
click at [1005, 430] on input "Hình thức thanh toán" at bounding box center [1023, 429] width 148 height 22
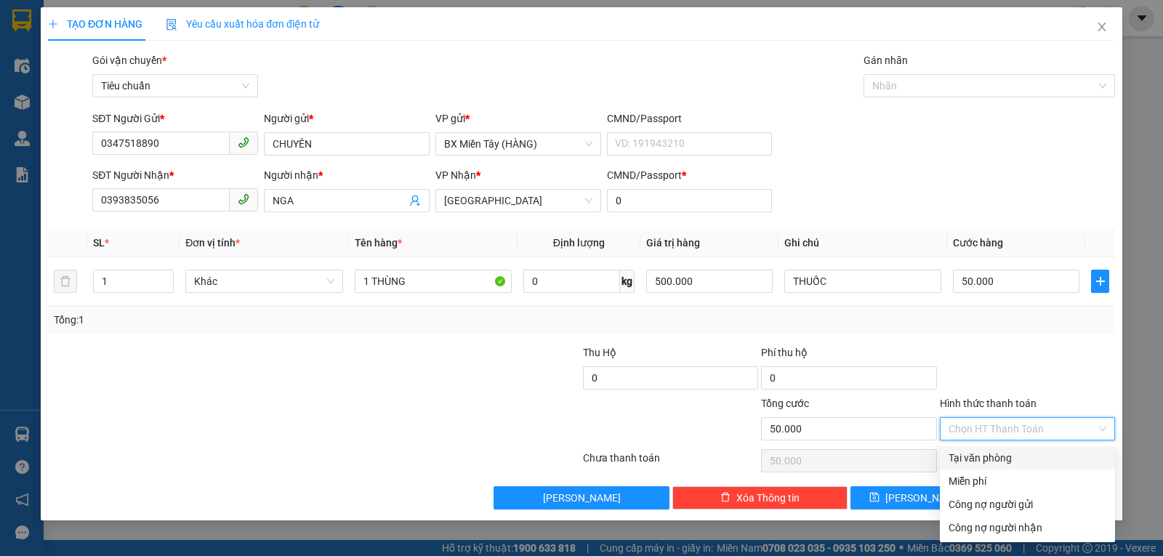
click at [997, 462] on div "Tại văn phòng" at bounding box center [1028, 458] width 158 height 16
type input "0"
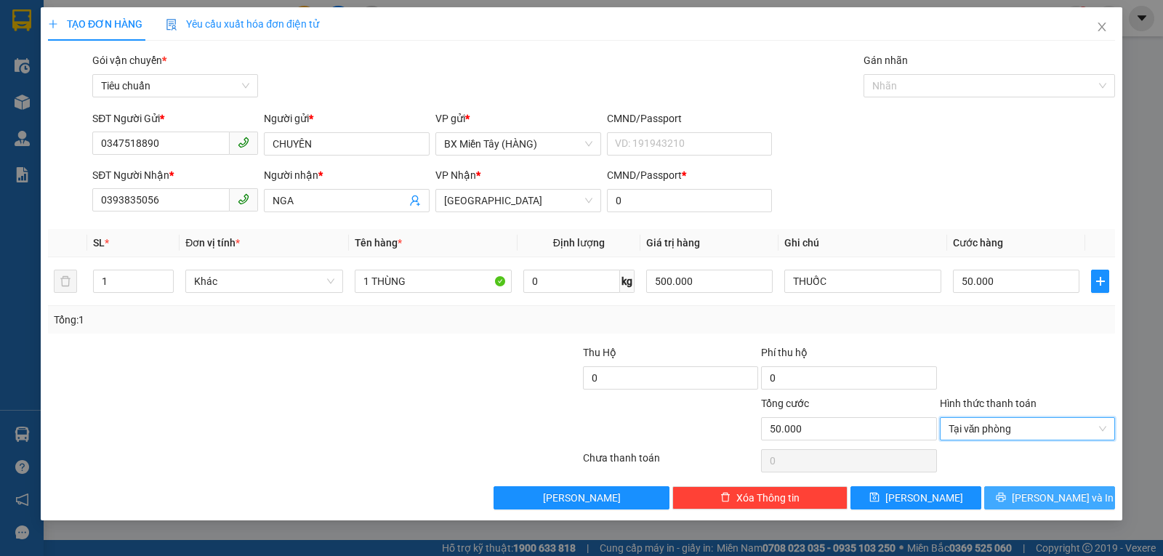
drag, startPoint x: 1012, startPoint y: 495, endPoint x: 991, endPoint y: 485, distance: 23.4
click at [1012, 497] on button "Lưu và In" at bounding box center [1049, 497] width 131 height 23
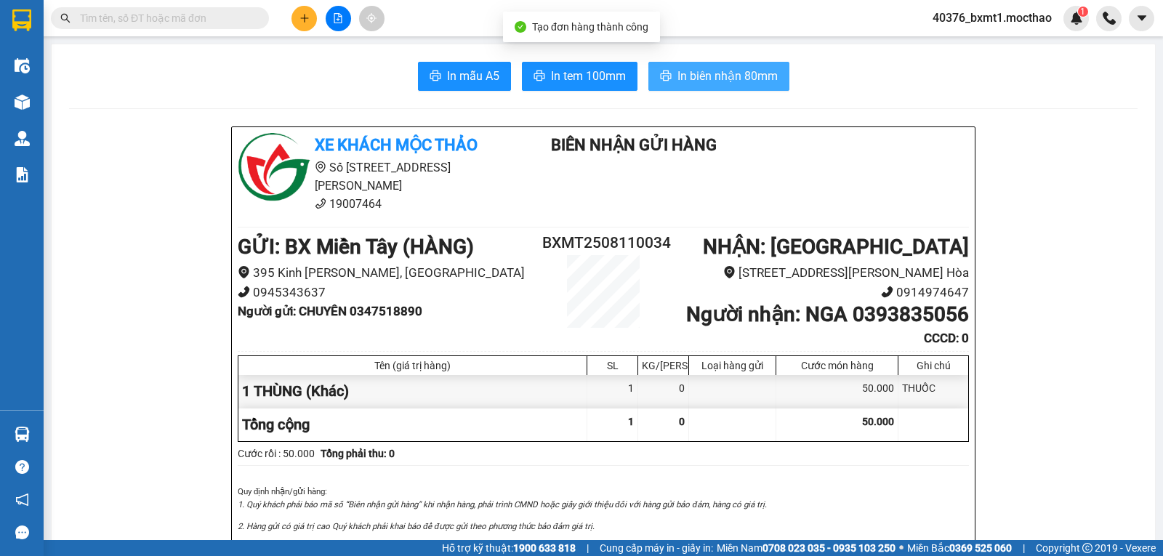
click at [688, 79] on span "In biên nhận 80mm" at bounding box center [728, 76] width 100 height 18
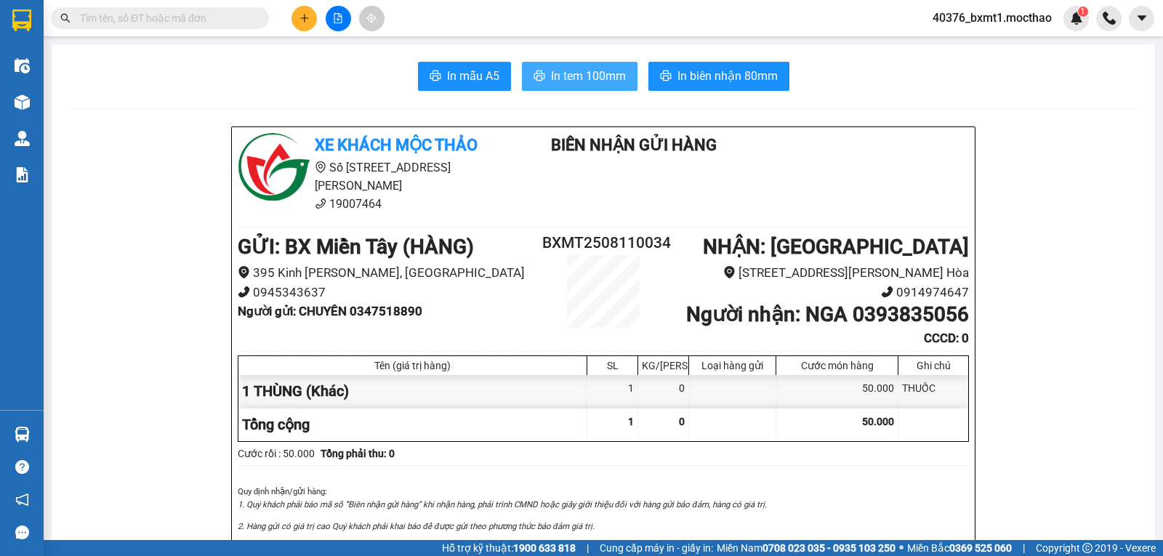
click at [581, 76] on span "In tem 100mm" at bounding box center [588, 76] width 75 height 18
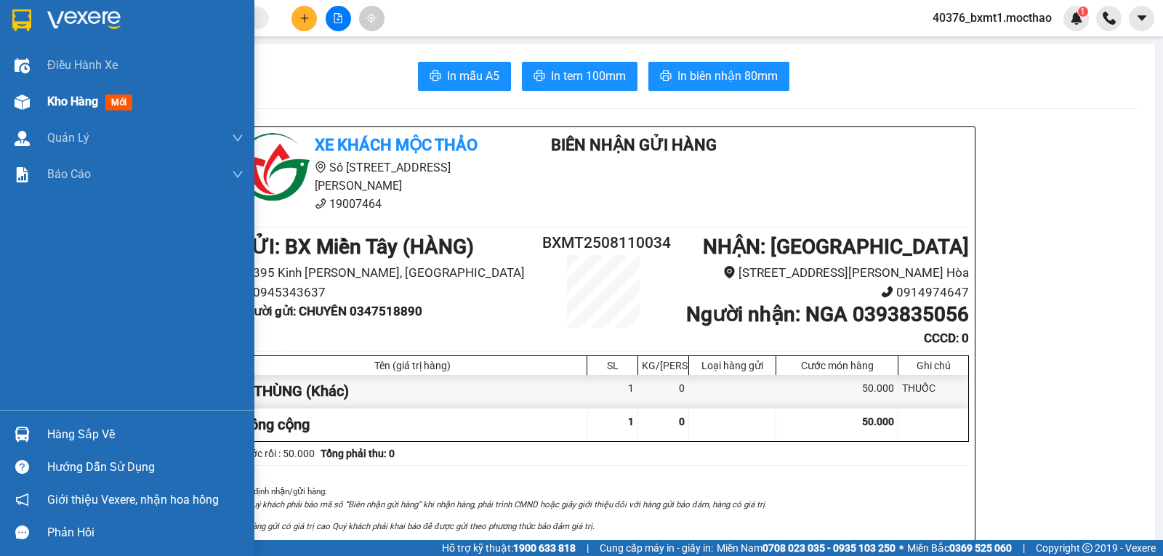
click at [33, 103] on div at bounding box center [21, 101] width 25 height 25
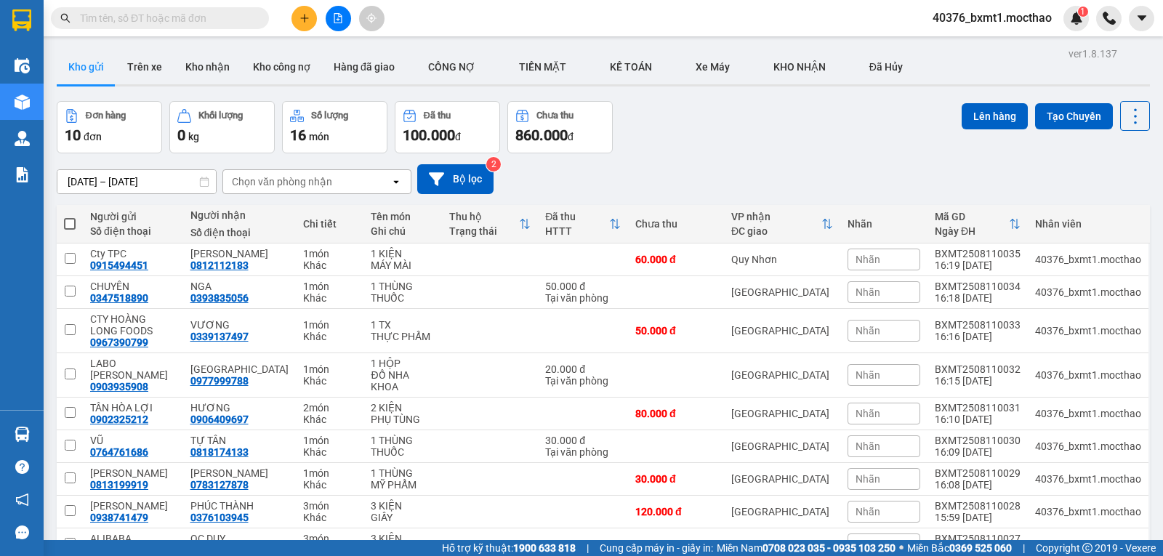
click at [673, 162] on div "09/08/2025 – 11/08/2025 Press the down arrow key to interact with the calendar …" at bounding box center [604, 179] width 1094 height 52
click at [219, 70] on button "Kho nhận" at bounding box center [208, 66] width 68 height 35
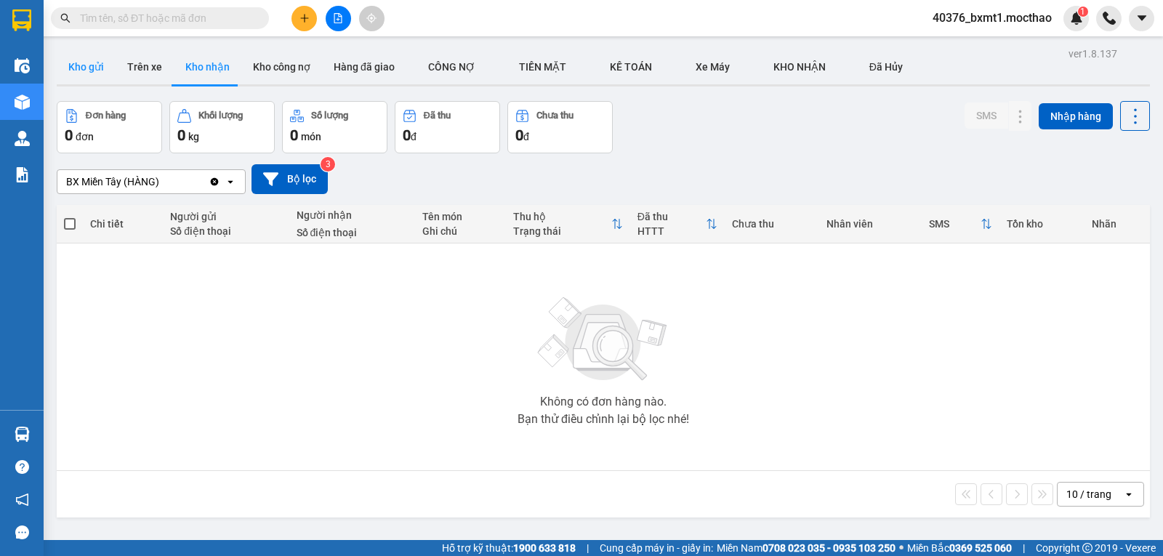
click at [83, 68] on button "Kho gửi" at bounding box center [86, 66] width 59 height 35
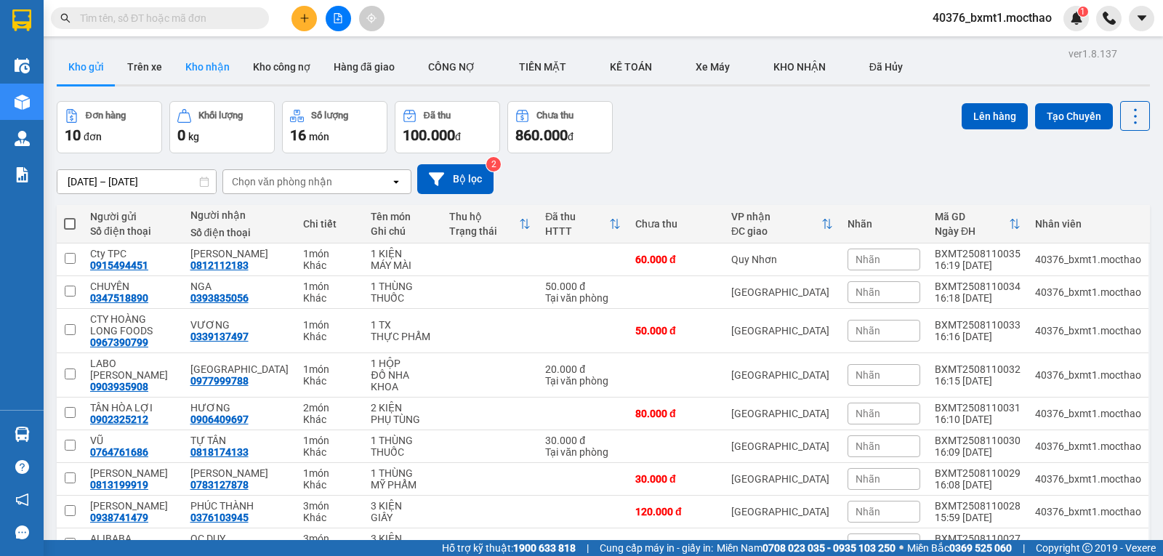
click at [212, 60] on button "Kho nhận" at bounding box center [208, 66] width 68 height 35
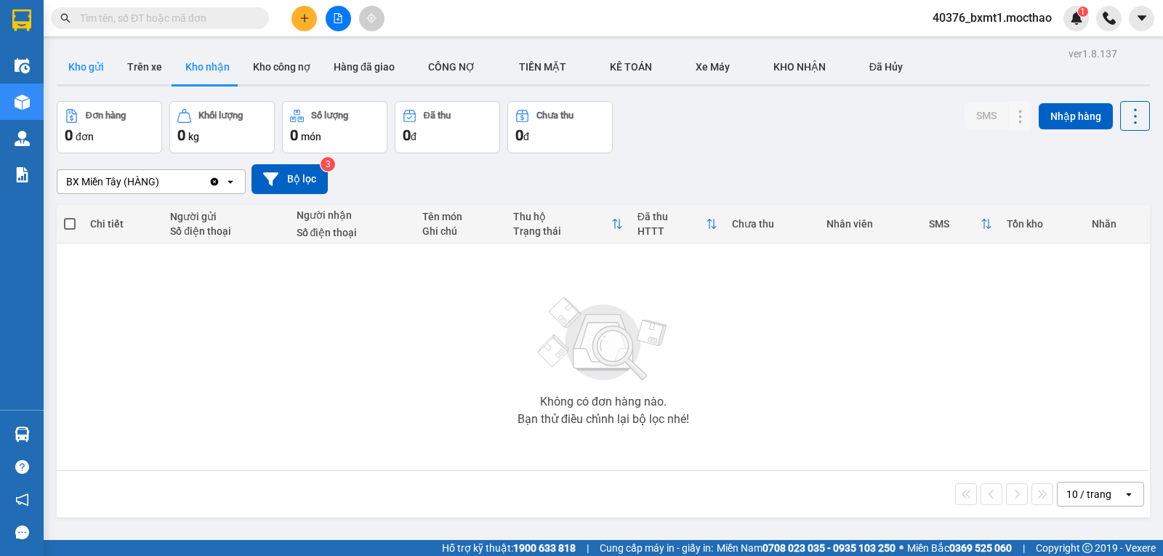
click at [74, 68] on button "Kho gửi" at bounding box center [86, 66] width 59 height 35
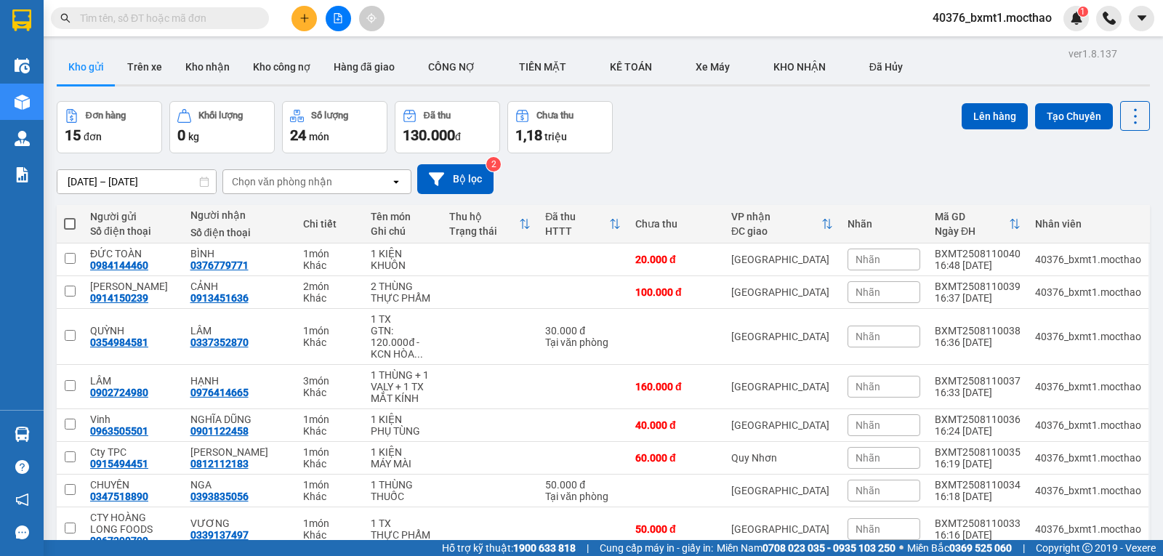
click at [690, 159] on div "09/08/2025 – 11/08/2025 Press the down arrow key to interact with the calendar …" at bounding box center [604, 179] width 1094 height 52
click at [220, 71] on button "Kho nhận" at bounding box center [208, 66] width 68 height 35
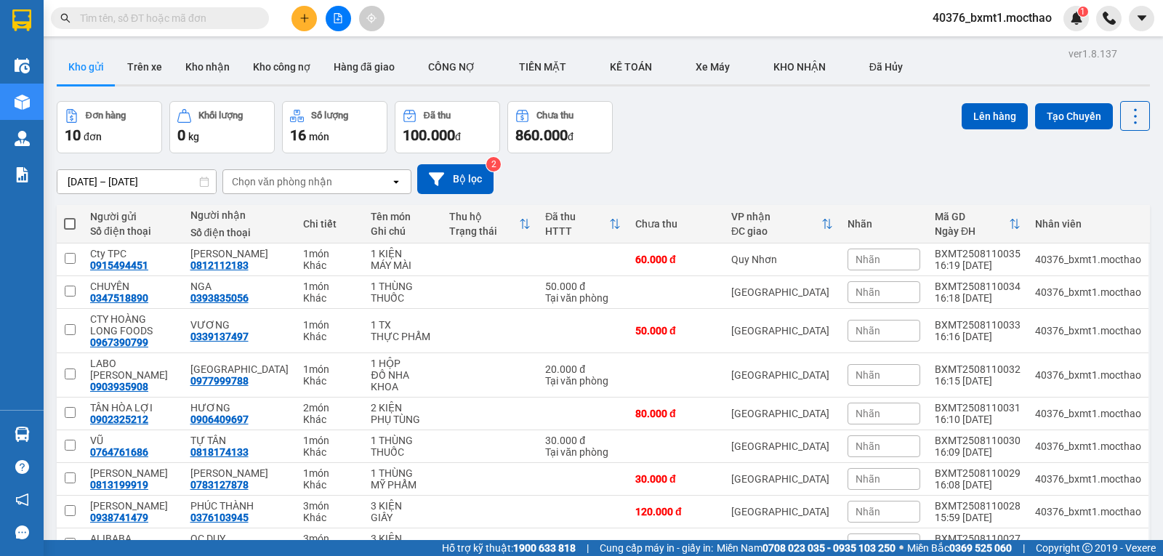
click at [715, 153] on div "09/08/2025 – 11/08/2025 Press the down arrow key to interact with the calendar …" at bounding box center [604, 179] width 1094 height 52
click at [211, 69] on button "Kho nhận" at bounding box center [208, 66] width 68 height 35
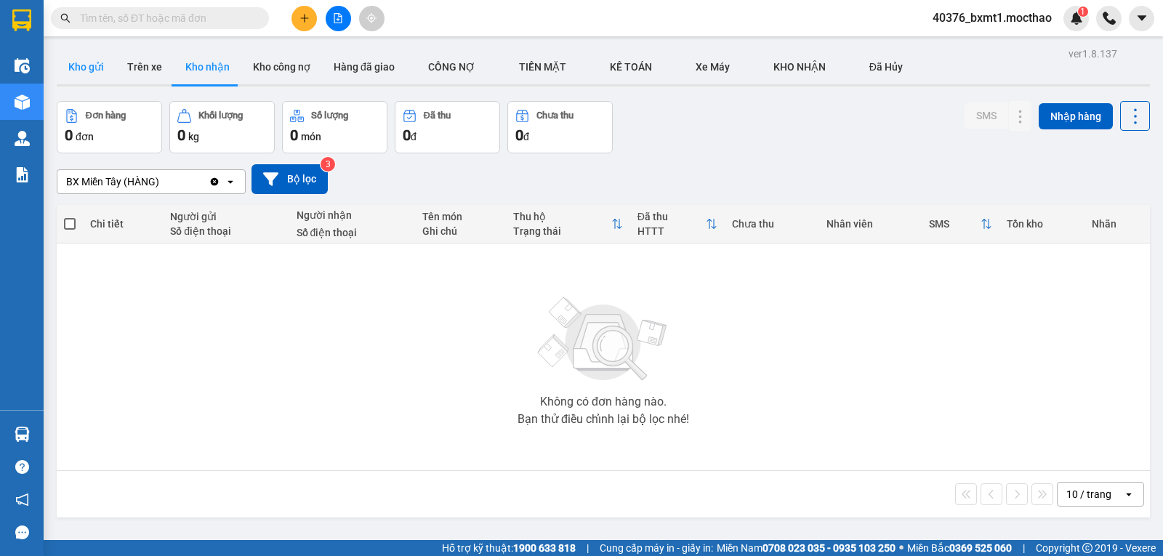
click at [92, 68] on button "Kho gửi" at bounding box center [86, 66] width 59 height 35
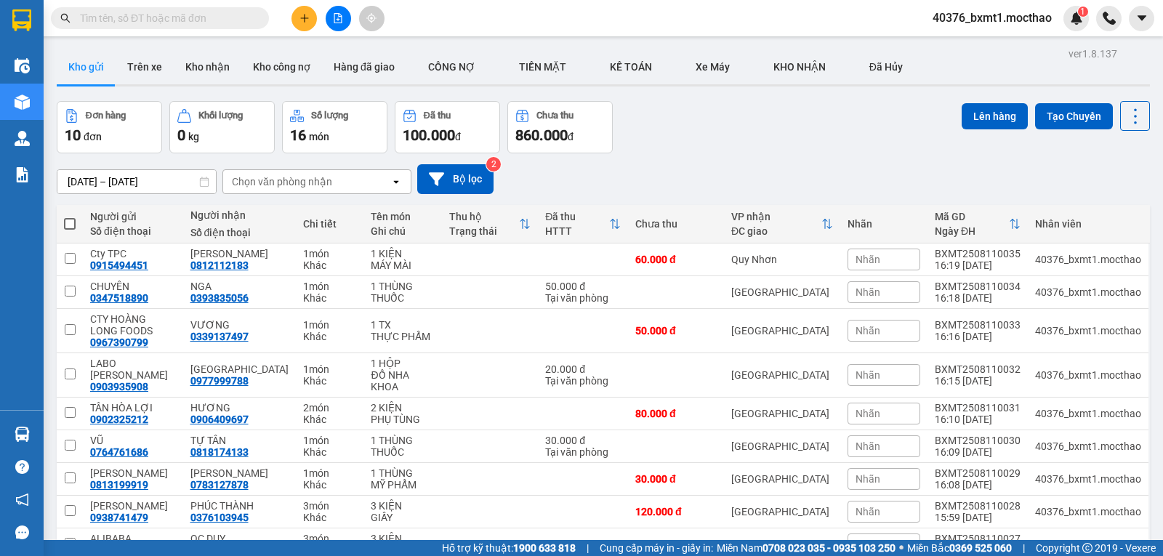
click at [302, 20] on icon "plus" at bounding box center [305, 18] width 10 height 10
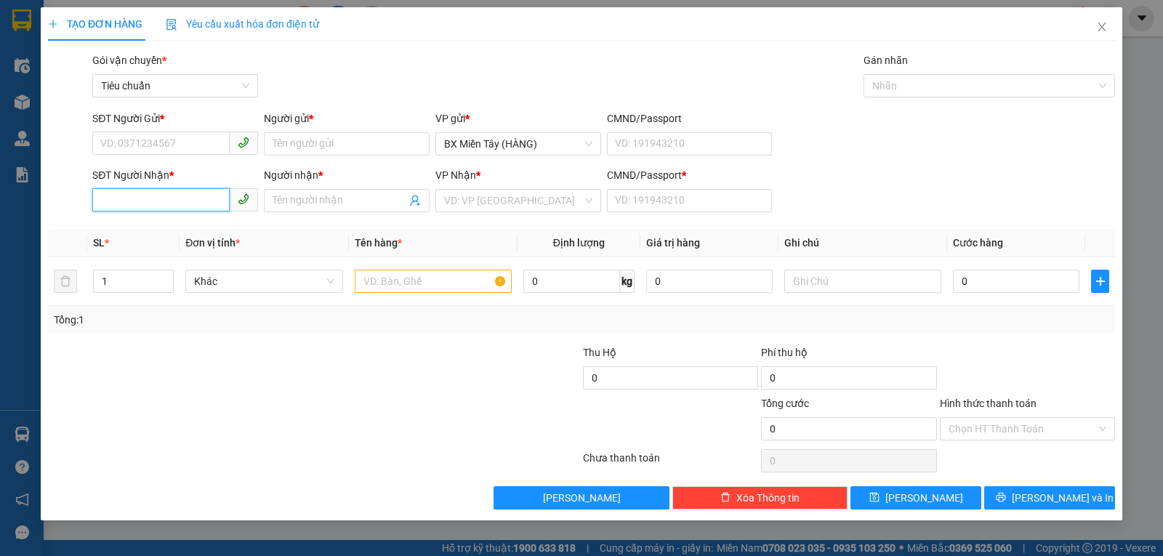
click at [169, 208] on input "SĐT Người Nhận *" at bounding box center [160, 199] width 137 height 23
click at [201, 238] on div "0901122458 - NGHĨA DŨNG" at bounding box center [175, 229] width 166 height 23
type input "0901122458"
type input "NGHĨA DŨNG"
type input "0"
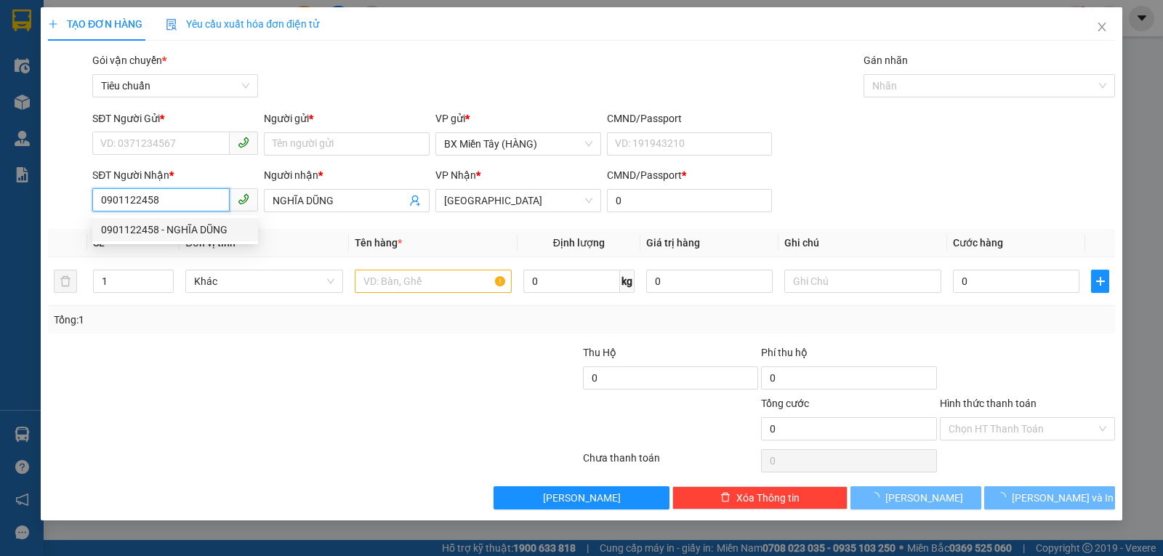
type input "30.000"
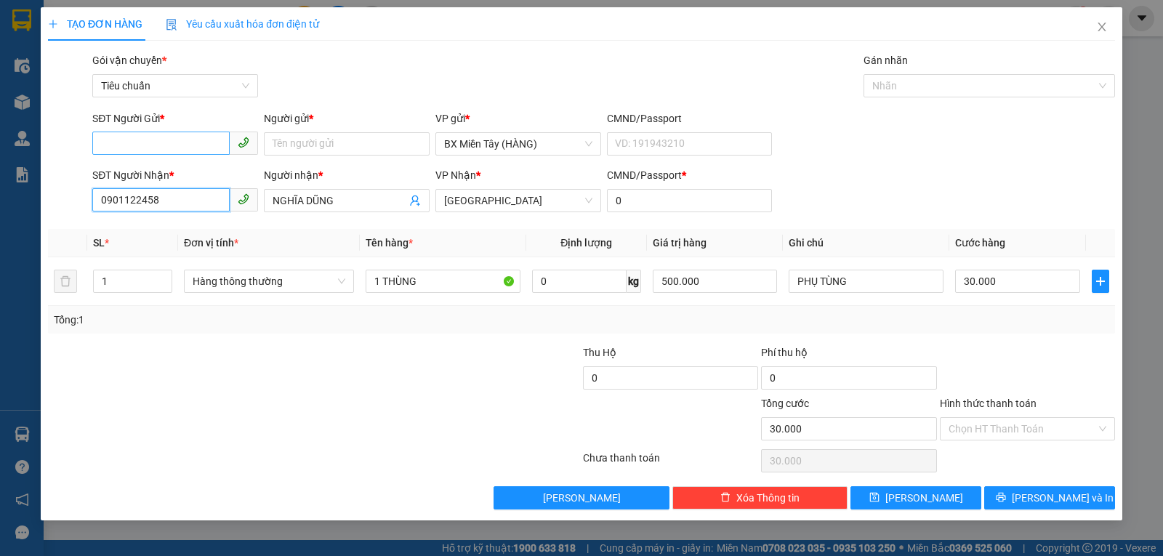
type input "0901122458"
click at [189, 148] on input "SĐT Người Gửi *" at bounding box center [160, 143] width 137 height 23
click at [189, 170] on div "0963505501 - Vinh" at bounding box center [175, 173] width 148 height 16
type input "0963505501"
type input "Vinh"
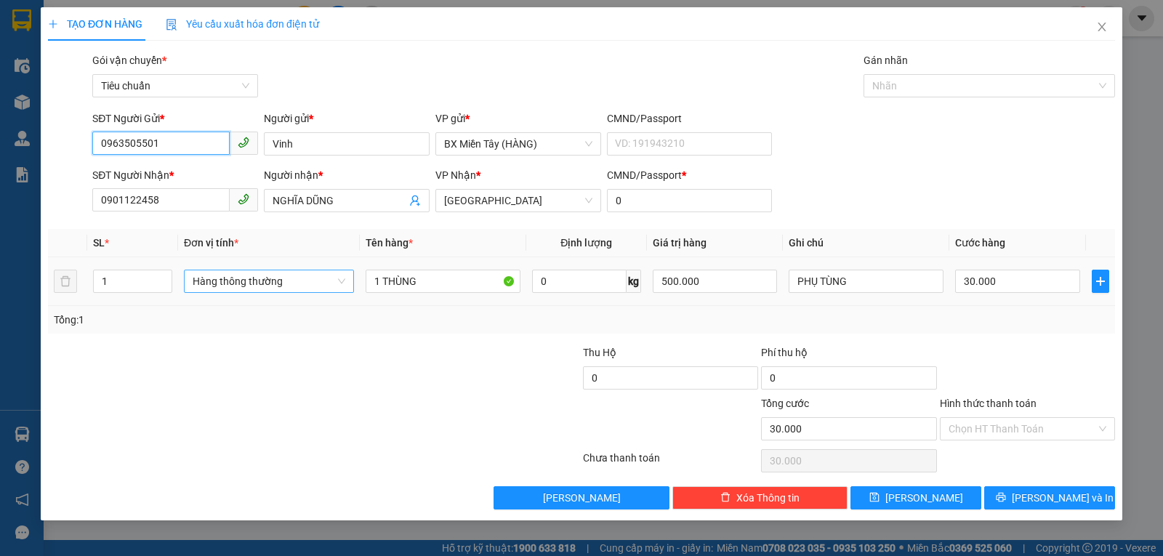
click at [252, 285] on span "Hàng thông thường" at bounding box center [269, 281] width 153 height 22
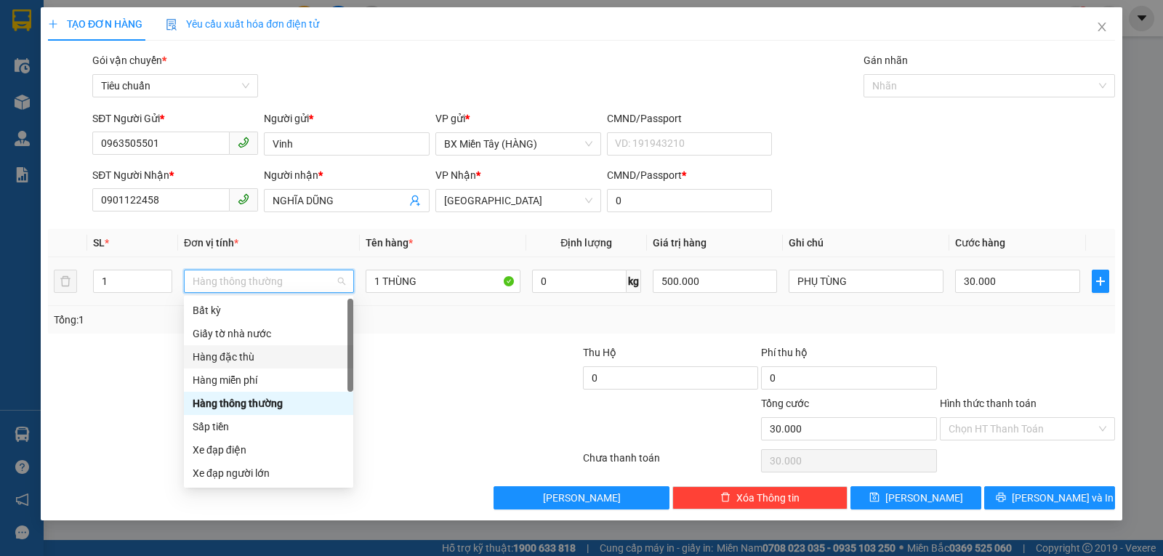
scroll to position [93, 0]
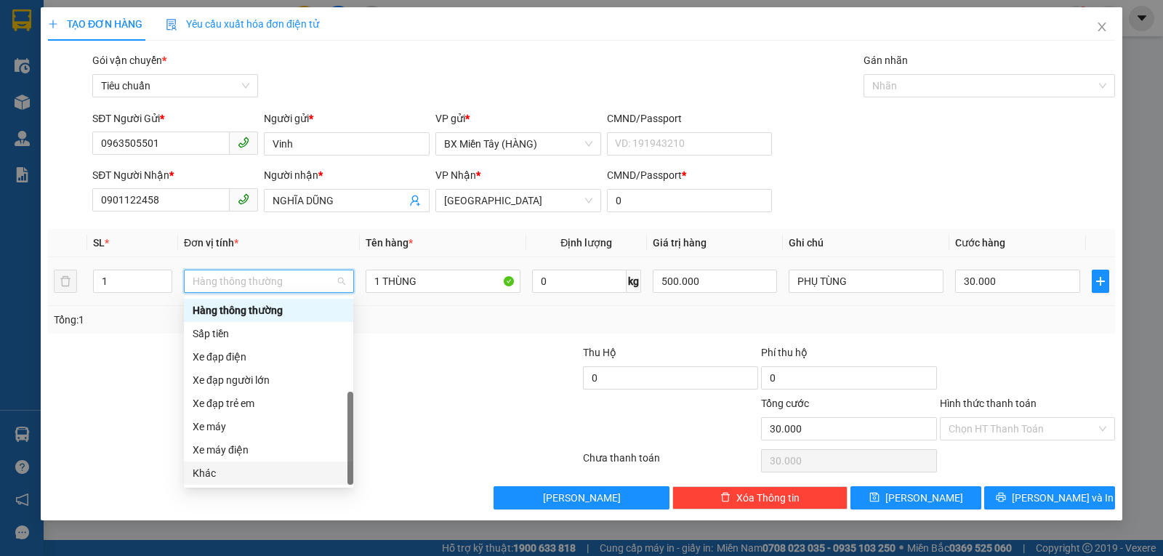
click at [258, 470] on div "Khác" at bounding box center [269, 473] width 152 height 16
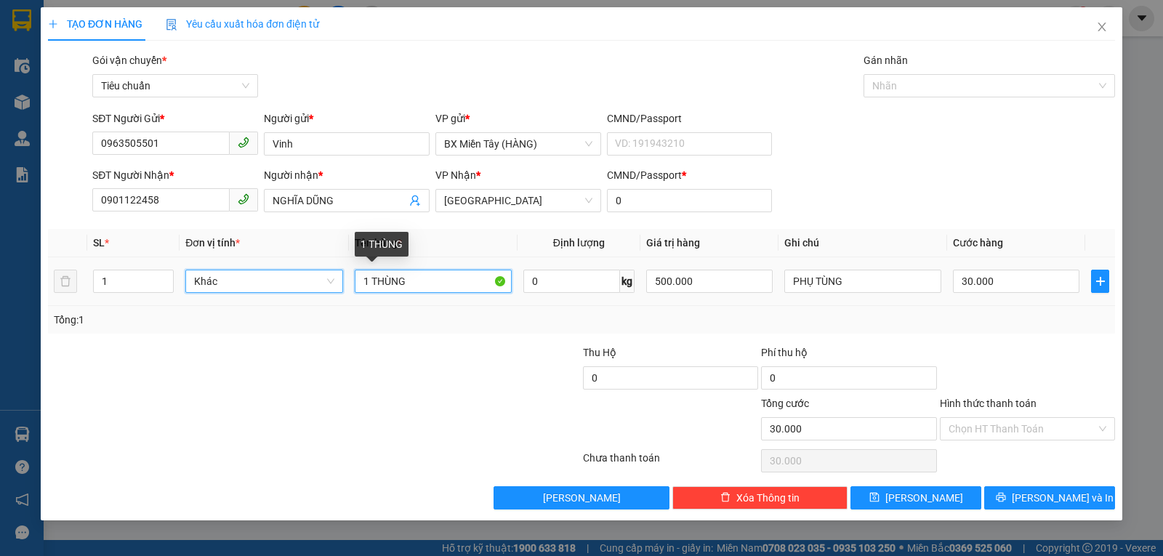
click at [441, 276] on input "1 THÙNG" at bounding box center [433, 281] width 157 height 23
click at [439, 276] on input "1 THÙNG" at bounding box center [433, 281] width 157 height 23
type input "1 KIỆN"
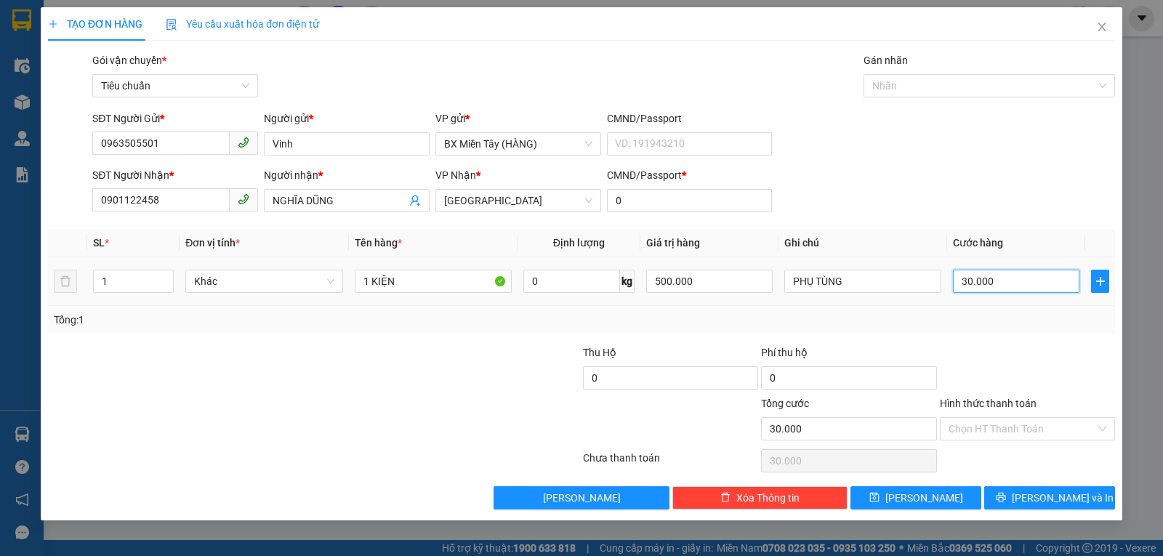
click at [974, 289] on input "30.000" at bounding box center [1016, 281] width 127 height 23
type input "4"
type input "40"
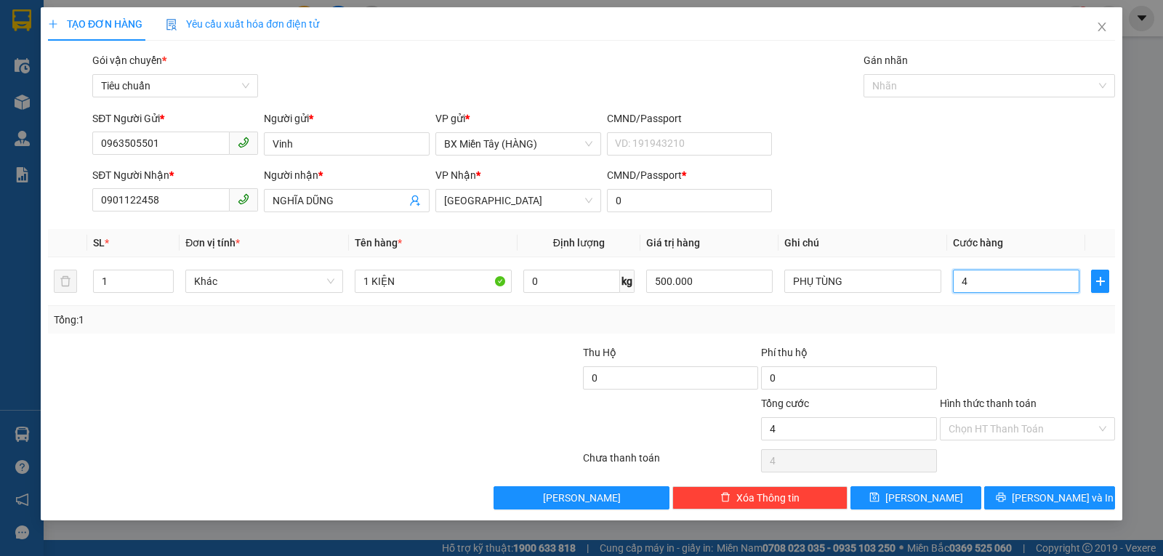
type input "40"
type input "40.000"
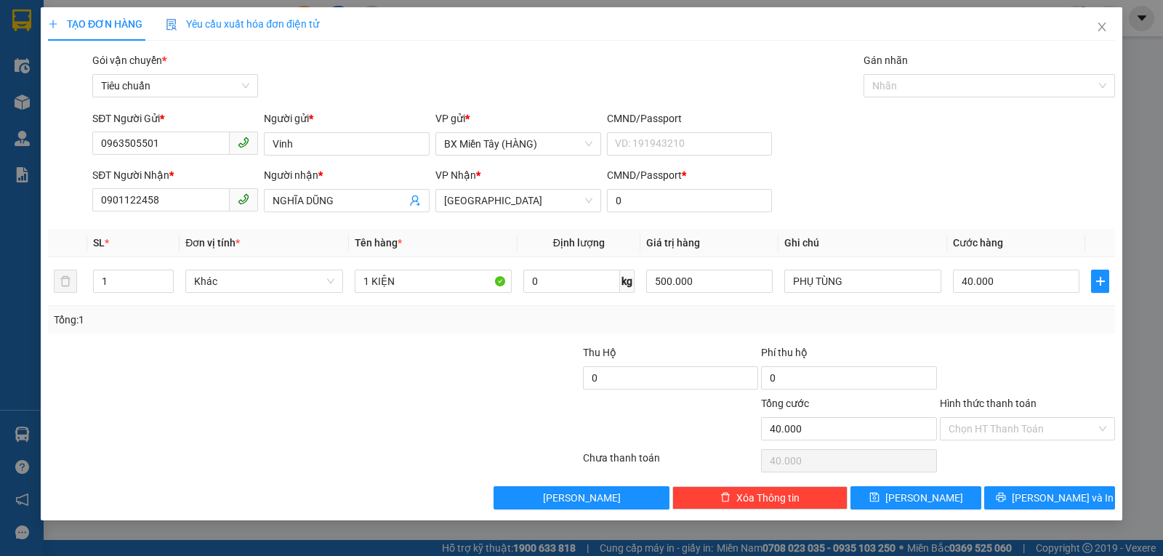
click at [1009, 324] on div "Tổng: 1" at bounding box center [582, 320] width 1056 height 16
click at [1006, 497] on icon "printer" at bounding box center [1001, 497] width 10 height 10
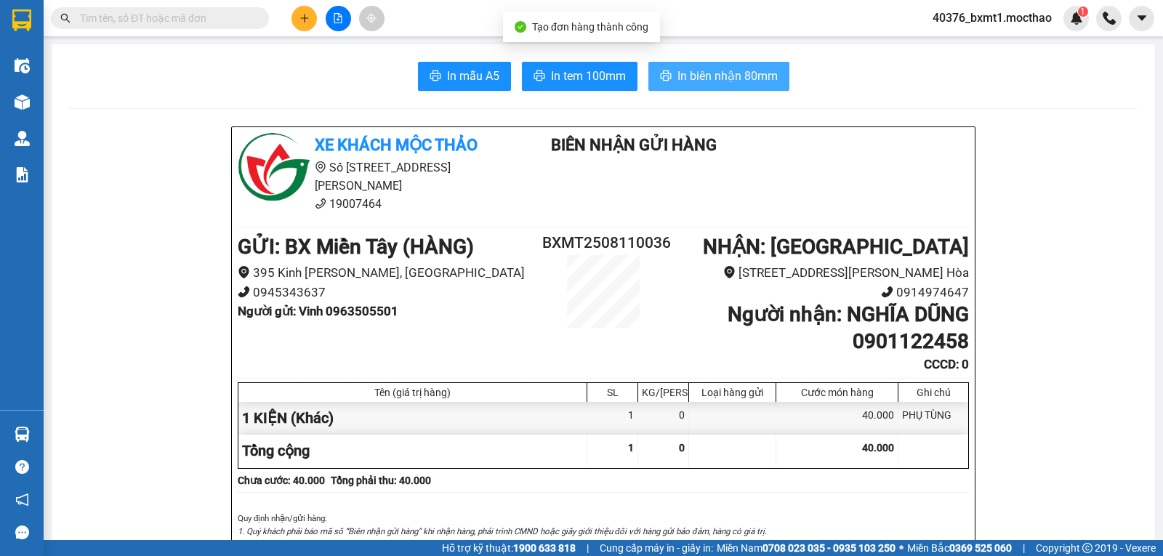
click at [729, 82] on span "In biên nhận 80mm" at bounding box center [728, 76] width 100 height 18
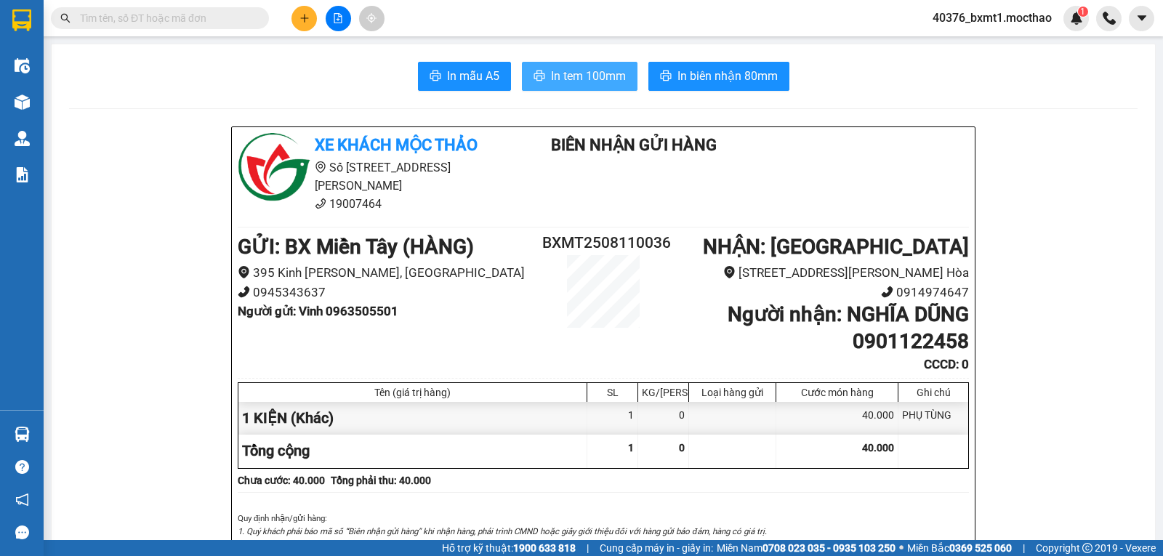
click at [590, 78] on span "In tem 100mm" at bounding box center [588, 76] width 75 height 18
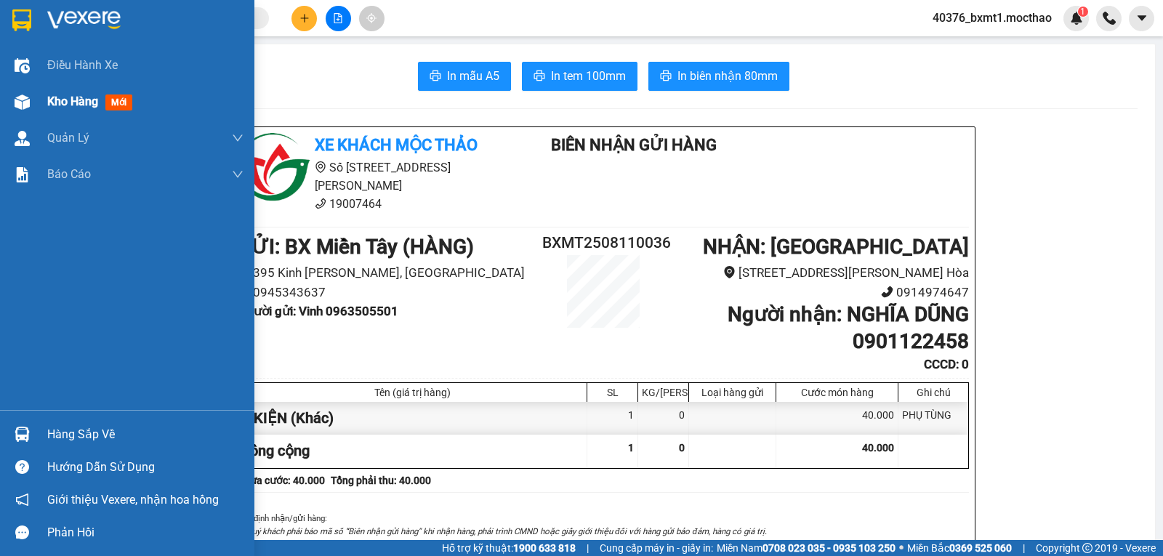
click at [28, 97] on img at bounding box center [22, 102] width 15 height 15
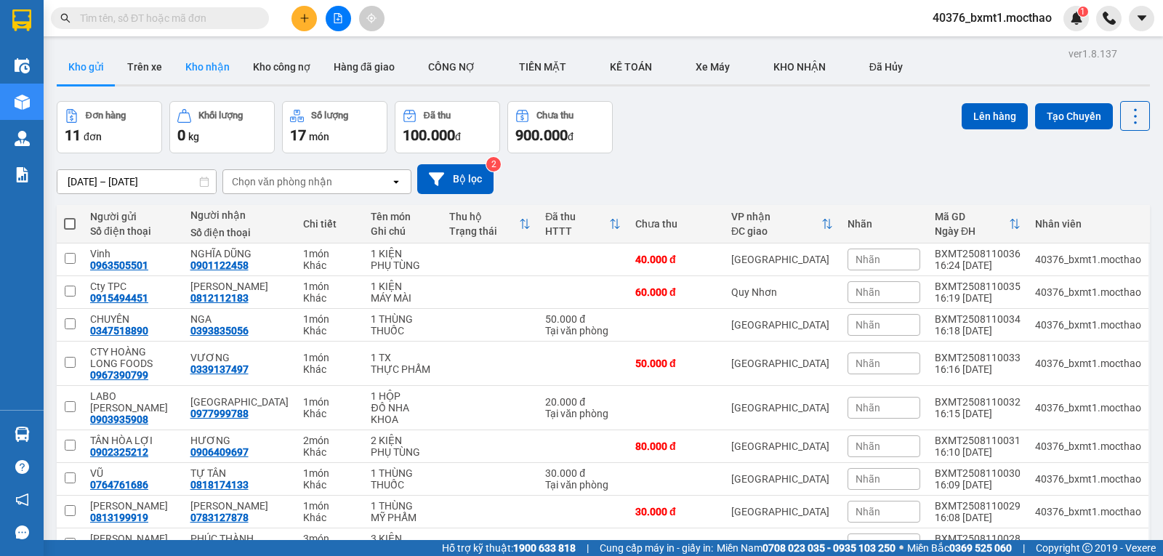
click at [217, 73] on button "Kho nhận" at bounding box center [208, 66] width 68 height 35
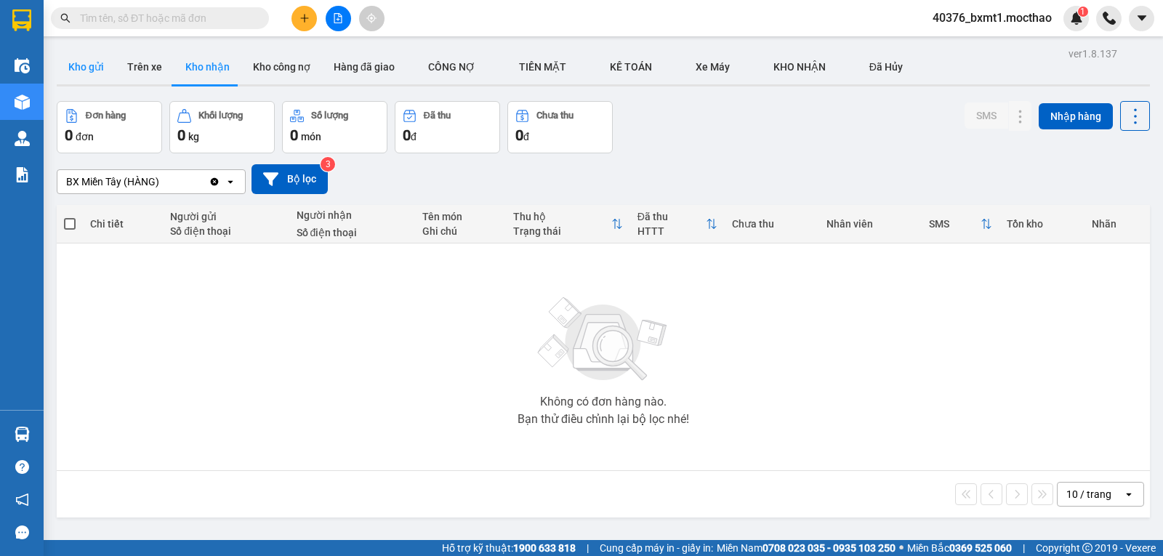
click at [95, 67] on button "Kho gửi" at bounding box center [86, 66] width 59 height 35
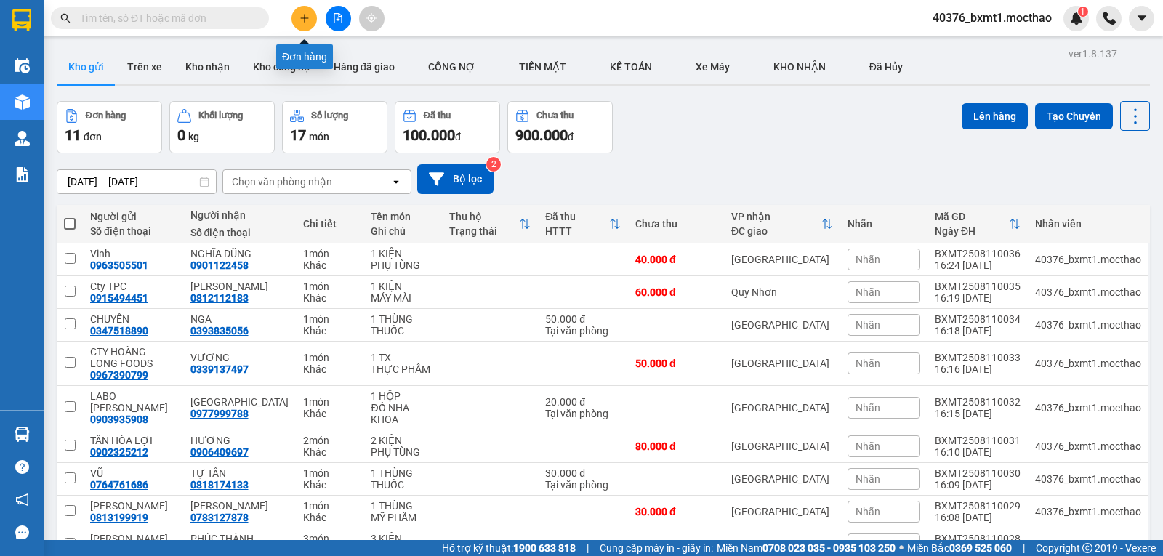
click at [304, 22] on icon "plus" at bounding box center [305, 18] width 10 height 10
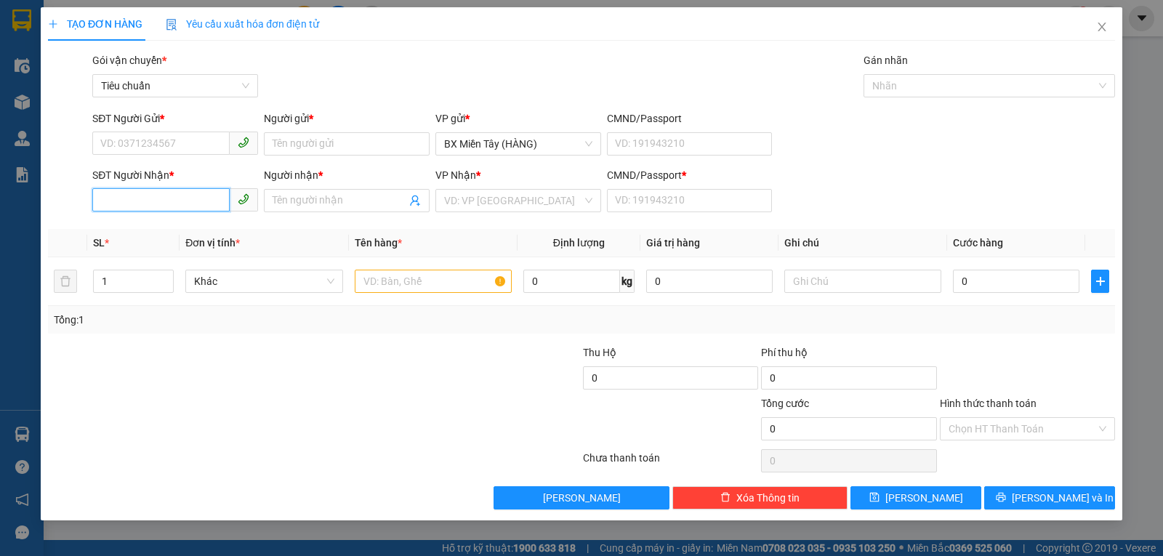
click at [117, 201] on input "SĐT Người Nhận *" at bounding box center [160, 199] width 137 height 23
click at [166, 226] on div "0976414665 - HẠNH" at bounding box center [175, 230] width 148 height 16
type input "0976414665"
type input "HẠNH"
type input "0"
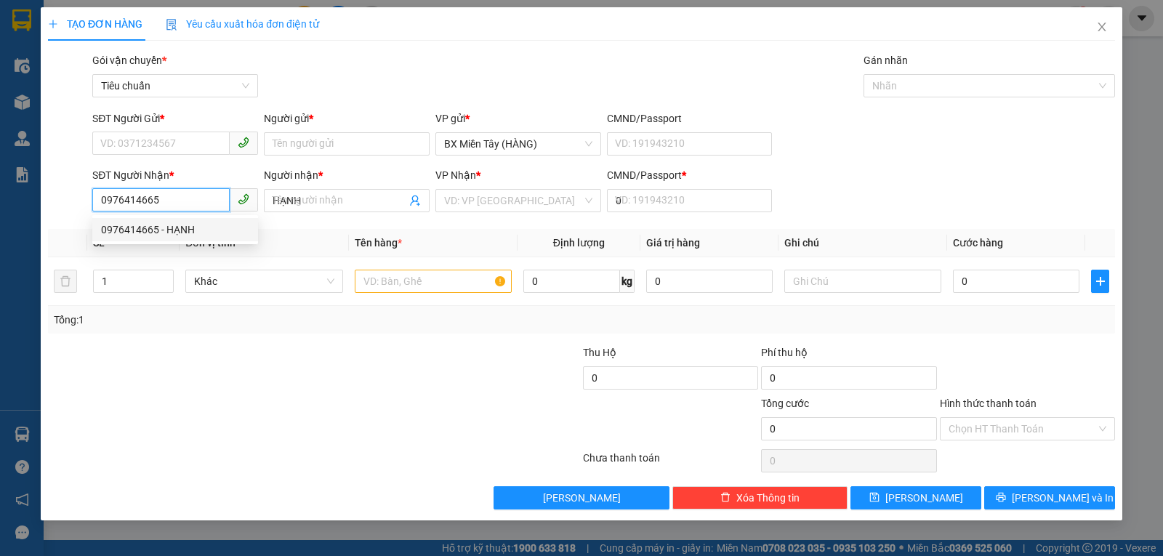
type input "20.000"
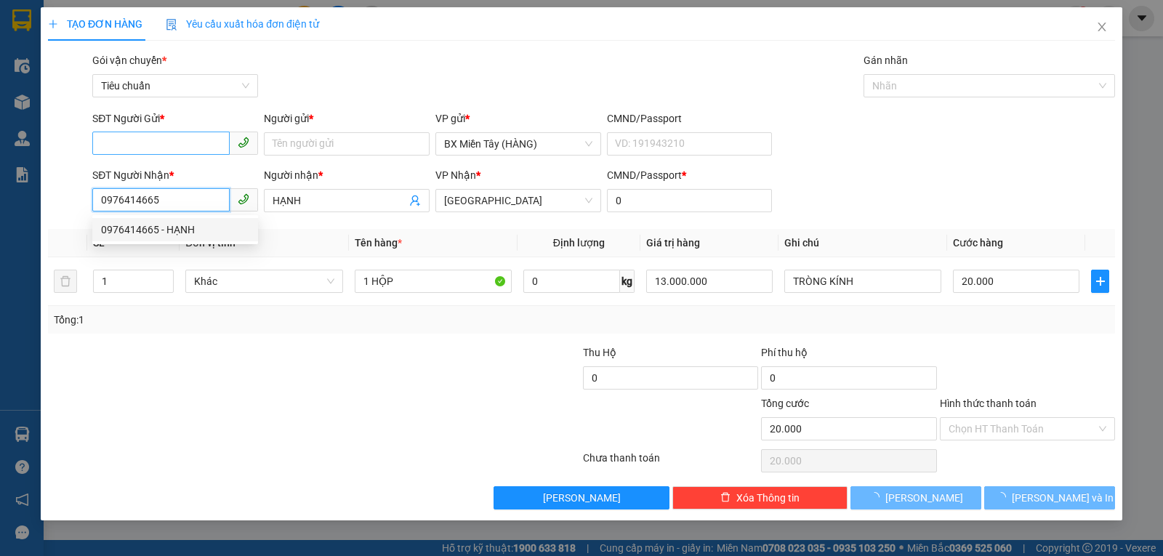
type input "0976414665"
click at [161, 154] on input "SĐT Người Gửi *" at bounding box center [160, 143] width 137 height 23
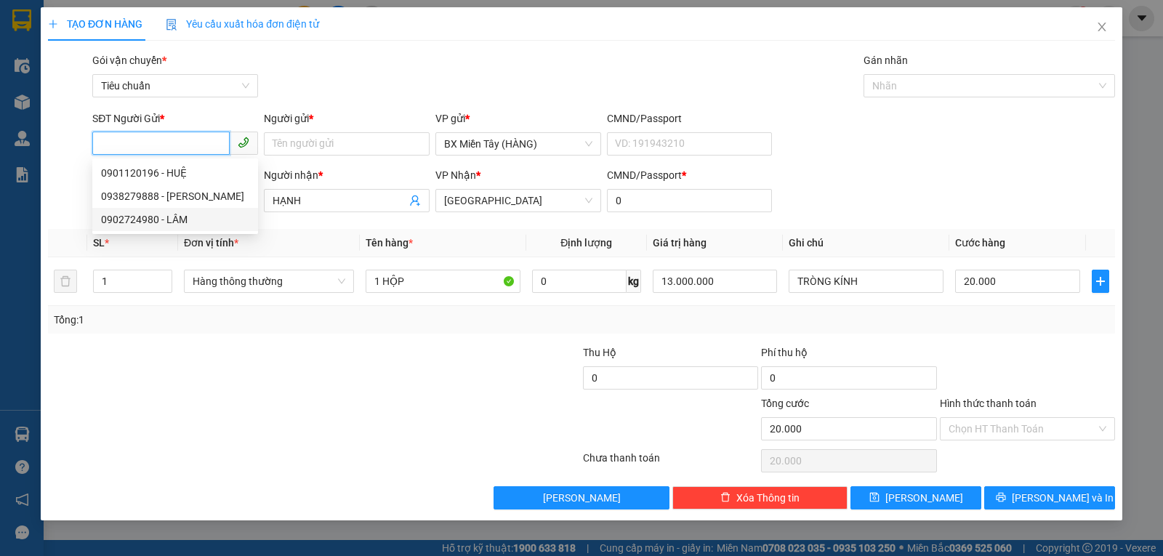
click at [171, 220] on div "0902724980 - LÂM" at bounding box center [175, 220] width 148 height 16
type input "0902724980"
type input "LÂM"
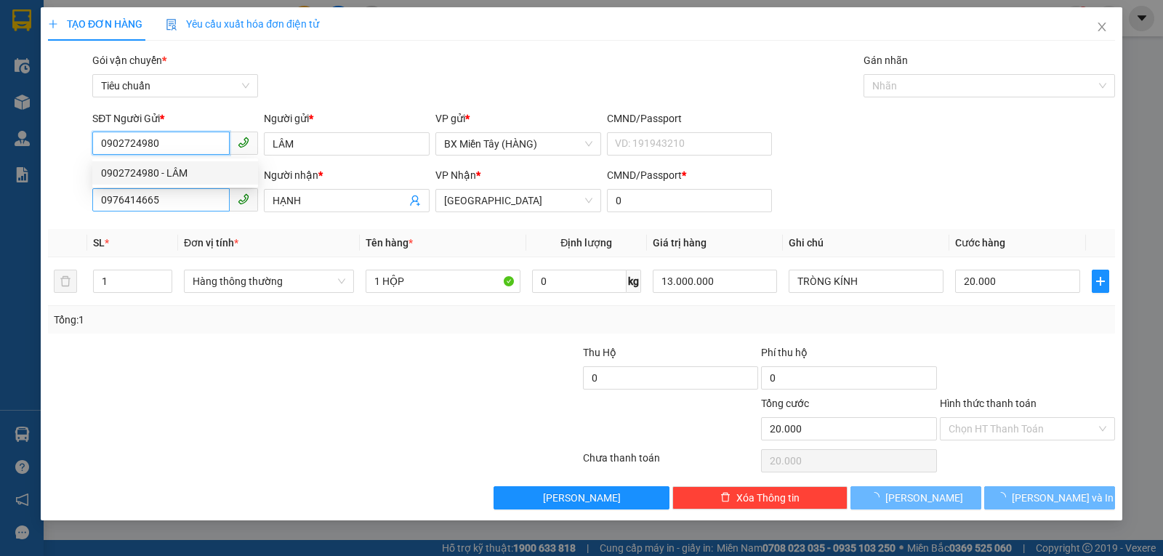
type input "40.000"
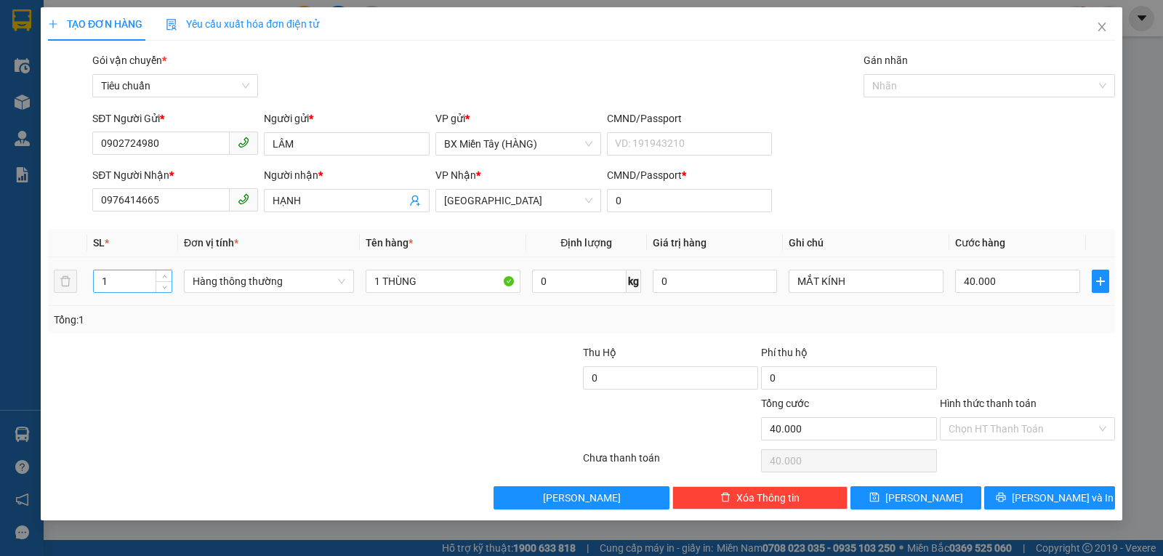
click at [122, 283] on input "1" at bounding box center [133, 281] width 78 height 22
type input "3"
click at [243, 294] on div "Hàng thông thường" at bounding box center [269, 281] width 170 height 29
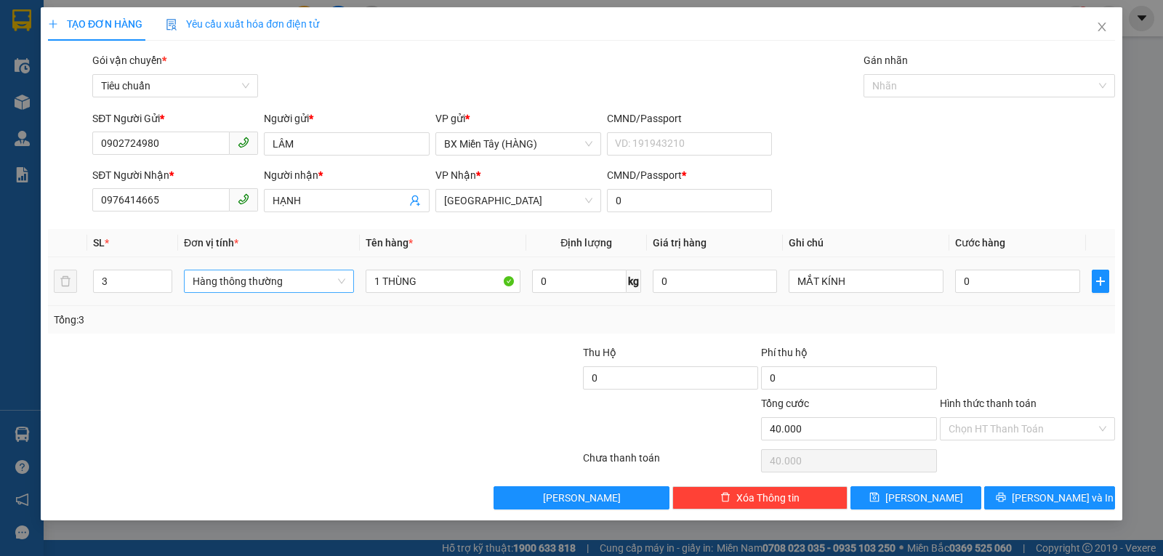
type input "0"
click at [266, 282] on span "Hàng thông thường" at bounding box center [269, 281] width 153 height 22
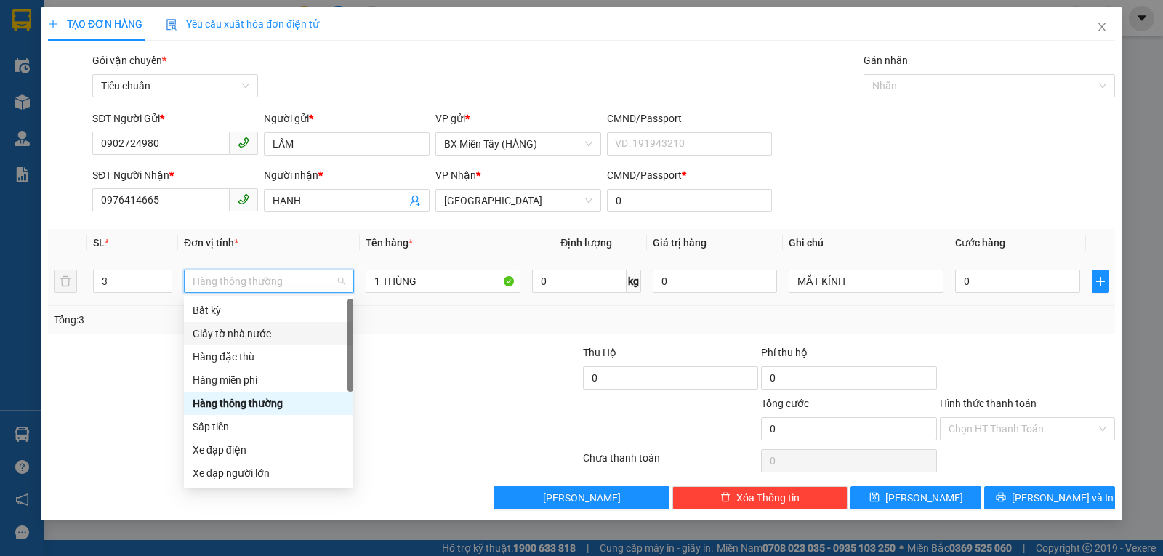
scroll to position [93, 0]
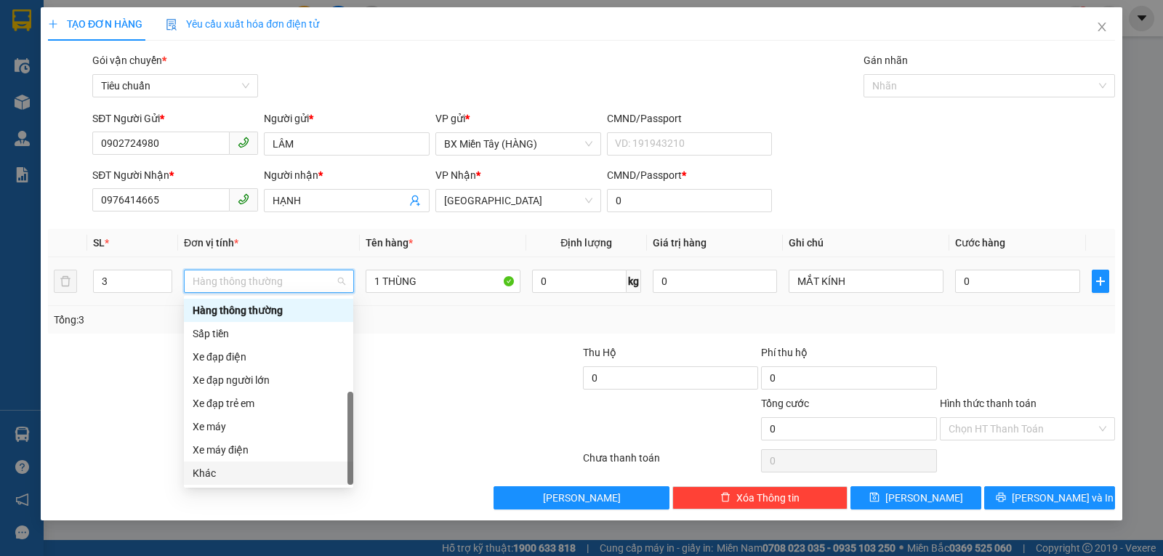
click at [242, 476] on div "Khác" at bounding box center [269, 473] width 152 height 16
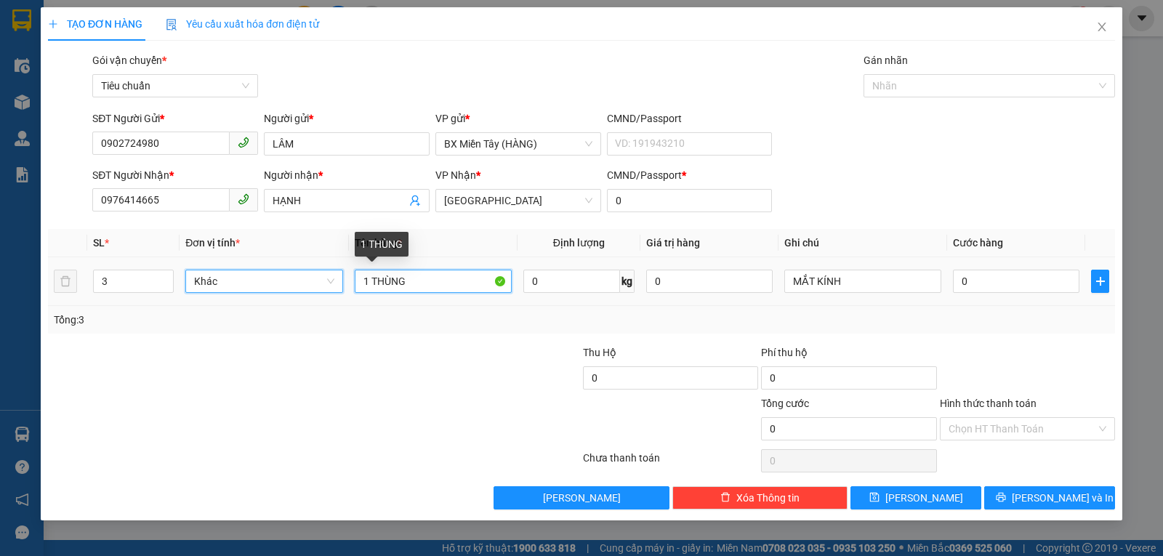
click at [425, 278] on input "1 THÙNG" at bounding box center [433, 281] width 157 height 23
type input "1 THÙNG + 1 VALY + 1 TX"
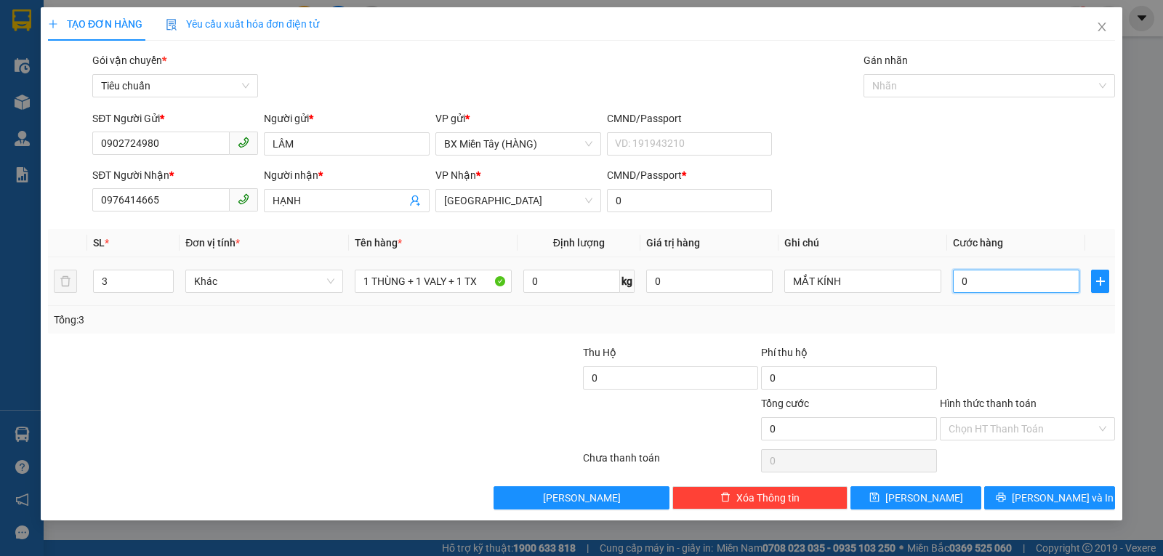
click at [996, 277] on input "0" at bounding box center [1016, 281] width 127 height 23
type input "1"
type input "16"
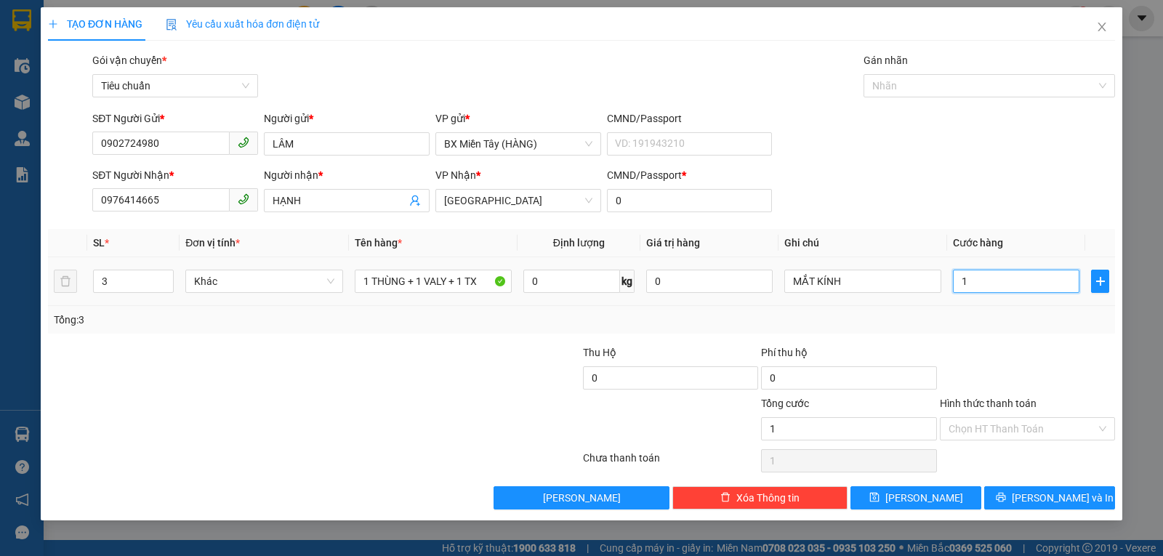
type input "16"
type input "160"
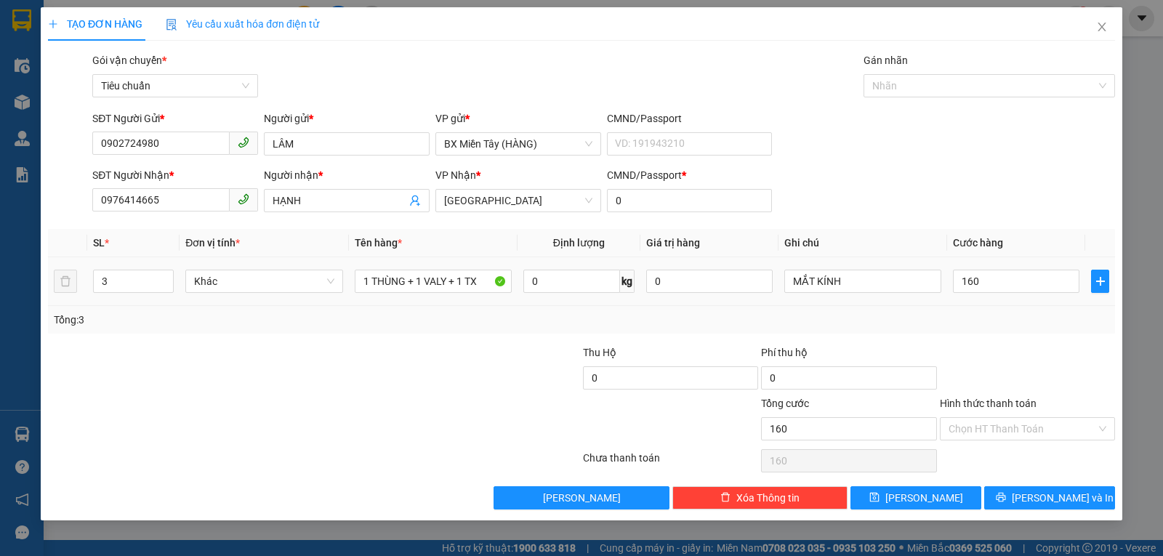
type input "160.000"
click at [997, 326] on div "Tổng: 3" at bounding box center [582, 320] width 1056 height 16
click at [1071, 500] on span "Lưu và In" at bounding box center [1063, 498] width 102 height 16
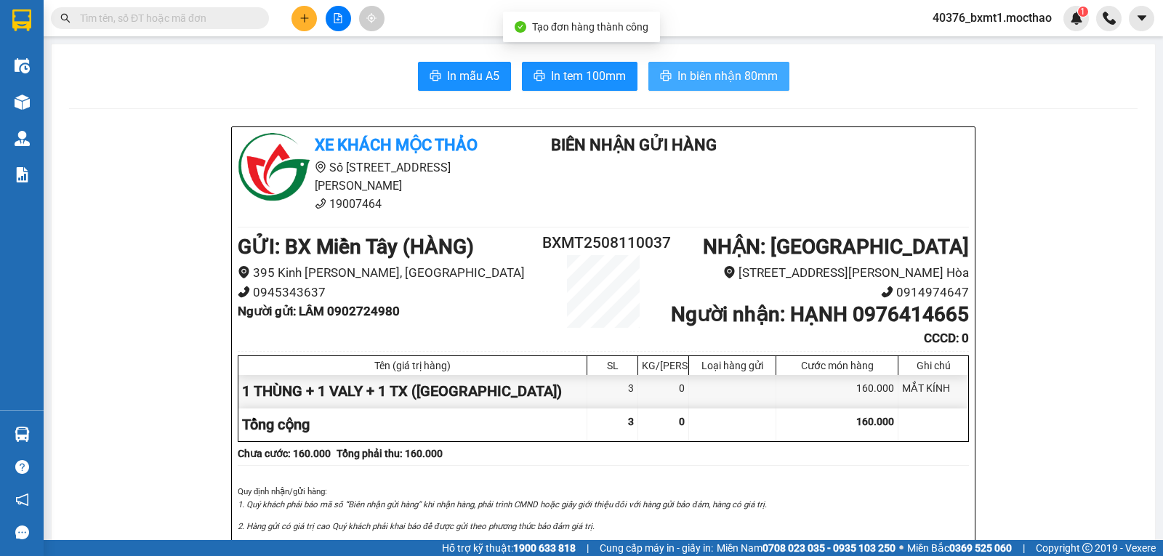
click at [709, 77] on span "In biên nhận 80mm" at bounding box center [728, 76] width 100 height 18
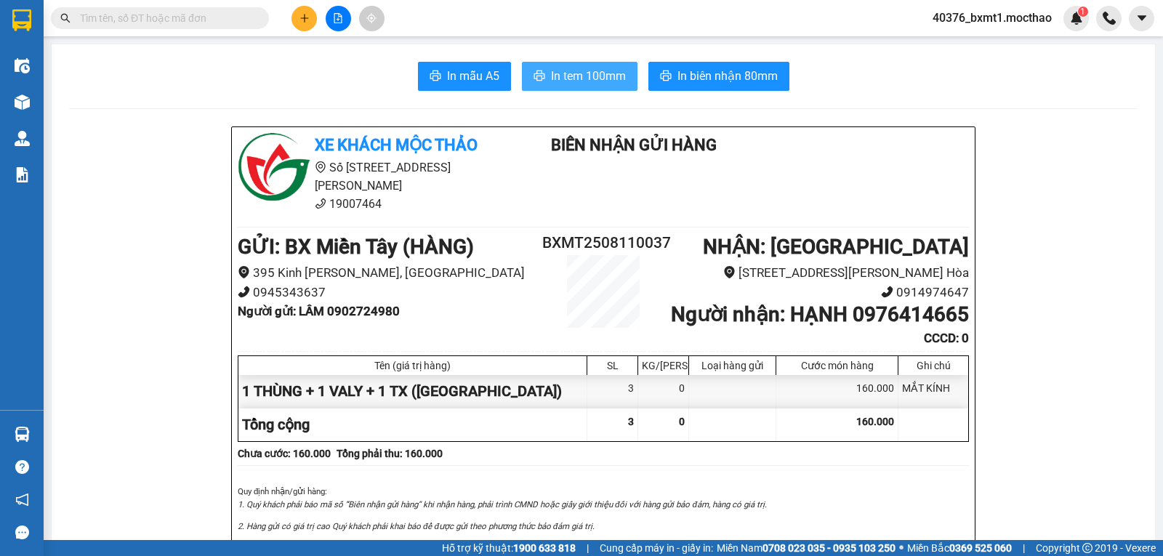
click at [560, 83] on span "In tem 100mm" at bounding box center [588, 76] width 75 height 18
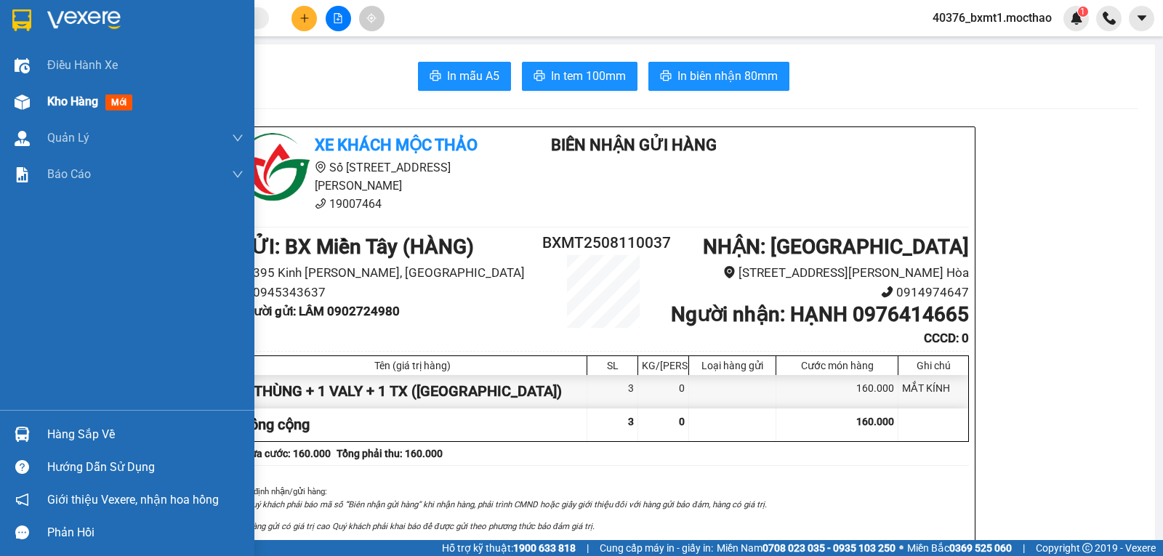
click at [49, 103] on span "Kho hàng" at bounding box center [72, 102] width 51 height 14
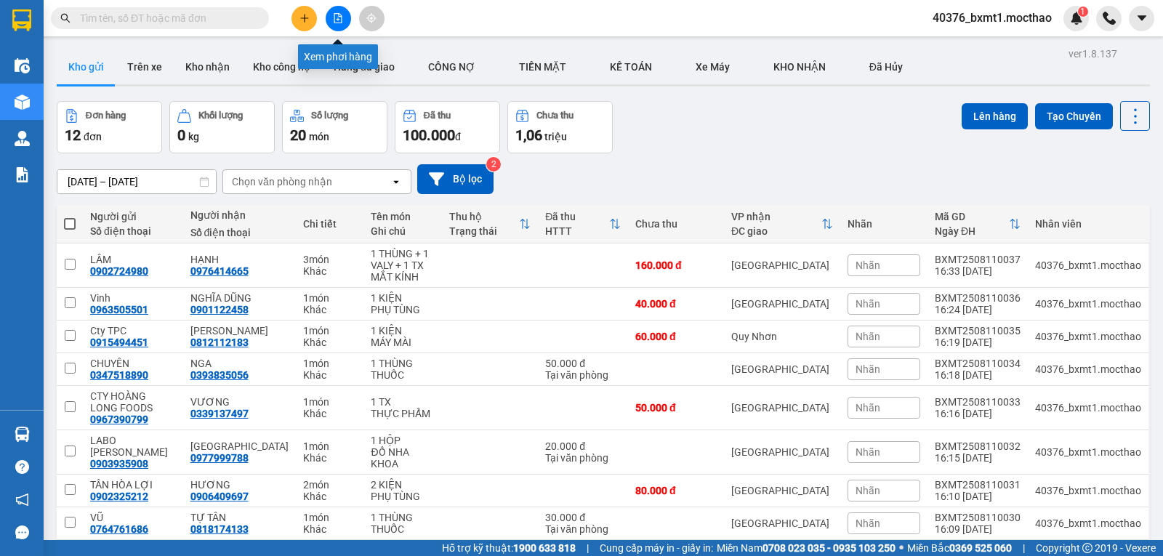
click at [306, 15] on icon "plus" at bounding box center [305, 18] width 10 height 10
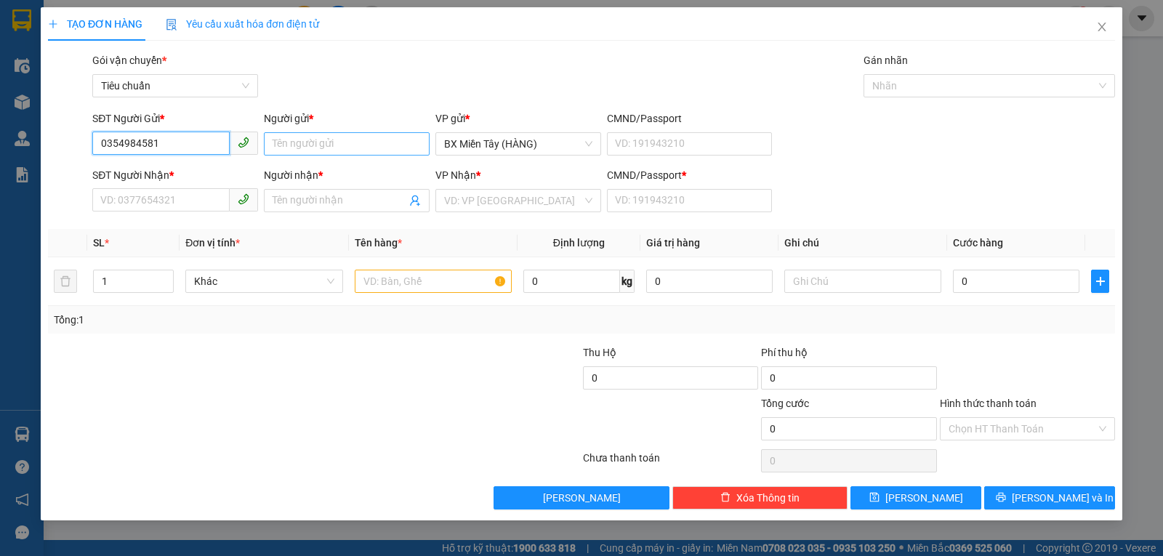
type input "0354984581"
click at [334, 137] on input "Người gửi *" at bounding box center [347, 143] width 166 height 23
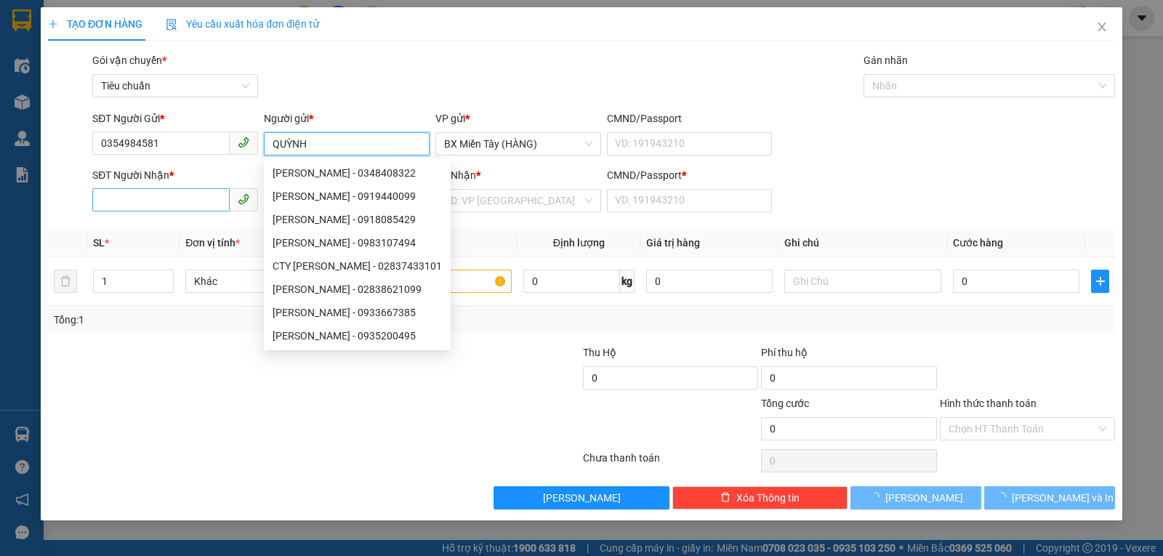
type input "QUỲNH"
click at [158, 199] on input "SĐT Người Nhận *" at bounding box center [160, 199] width 137 height 23
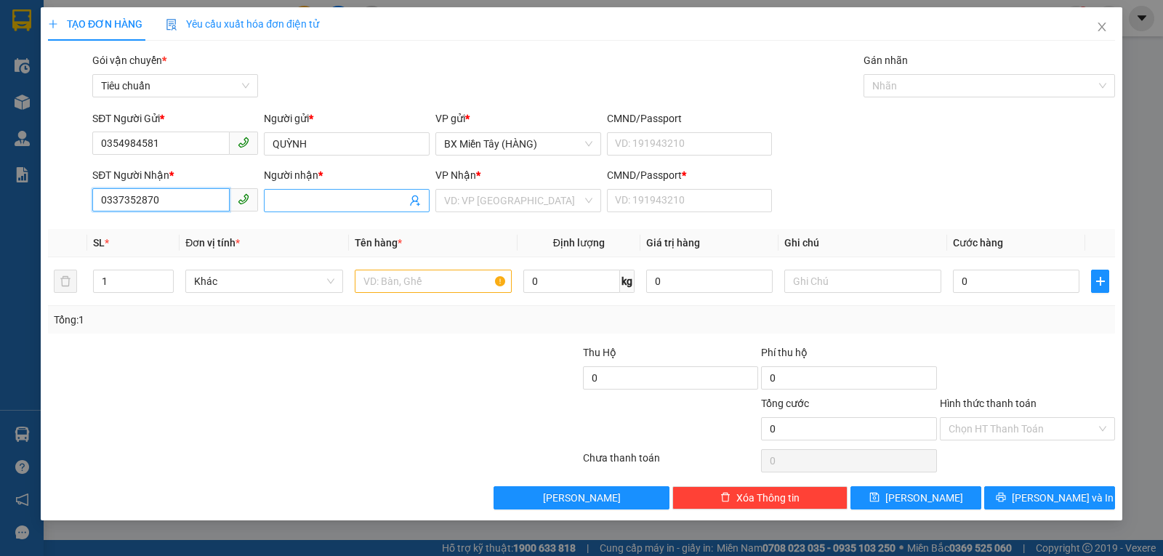
type input "0337352870"
click at [307, 201] on input "Người nhận *" at bounding box center [340, 201] width 134 height 16
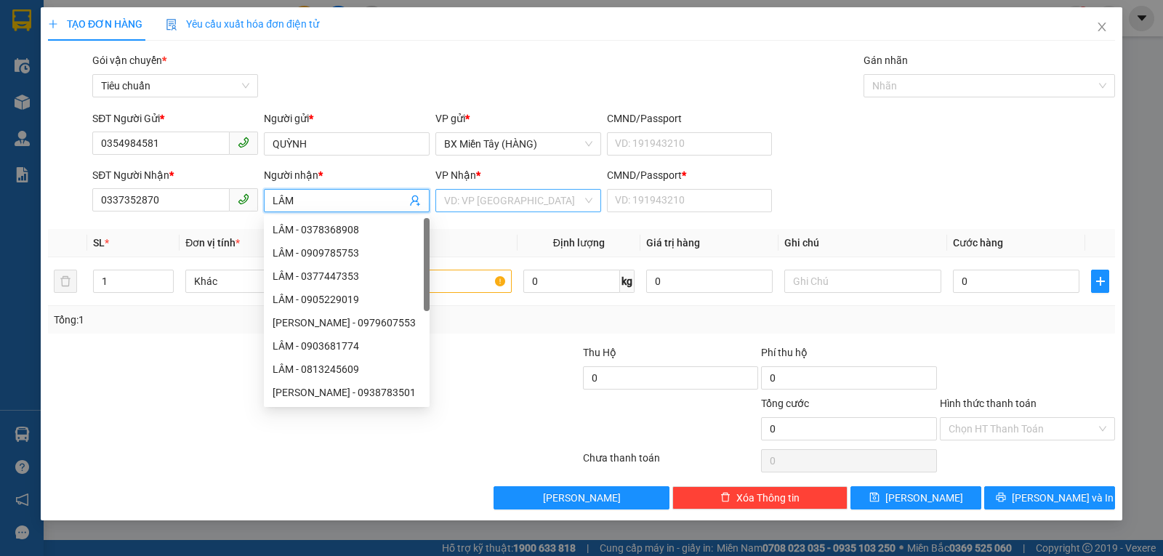
type input "LÂM"
click at [492, 201] on input "search" at bounding box center [513, 201] width 138 height 22
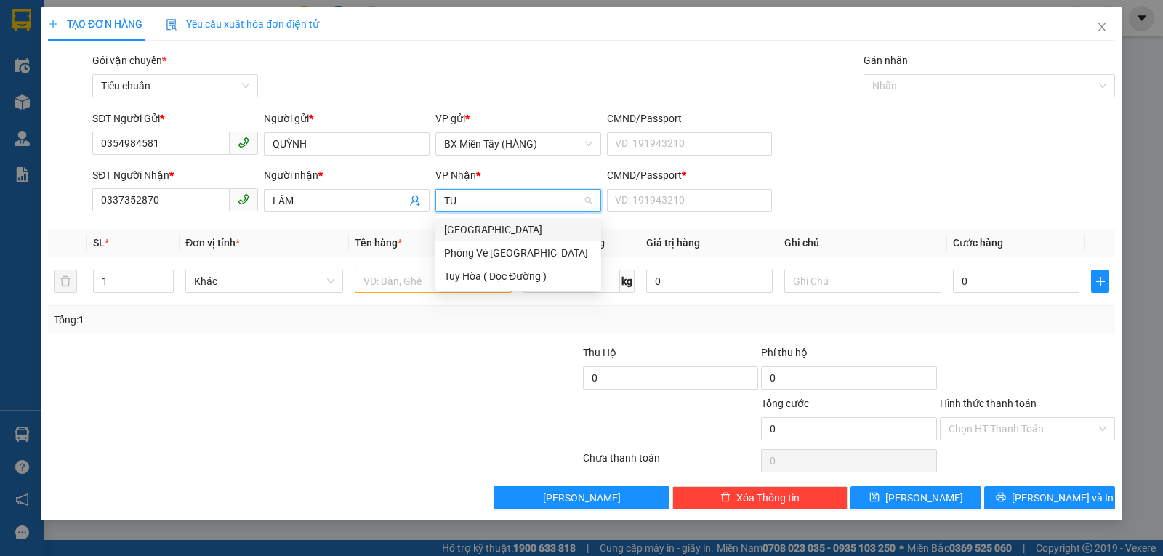
type input "TUY"
click at [486, 234] on div "[GEOGRAPHIC_DATA]" at bounding box center [518, 230] width 148 height 16
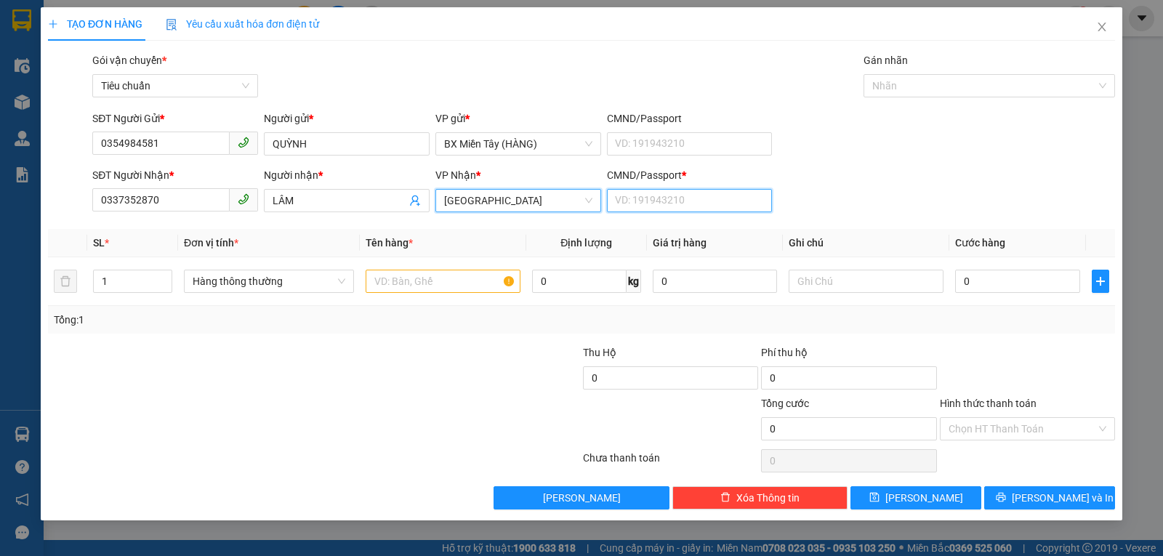
click at [726, 204] on input "CMND/Passport *" at bounding box center [690, 200] width 166 height 23
click at [270, 278] on span "Hàng thông thường" at bounding box center [269, 281] width 153 height 22
type input "0"
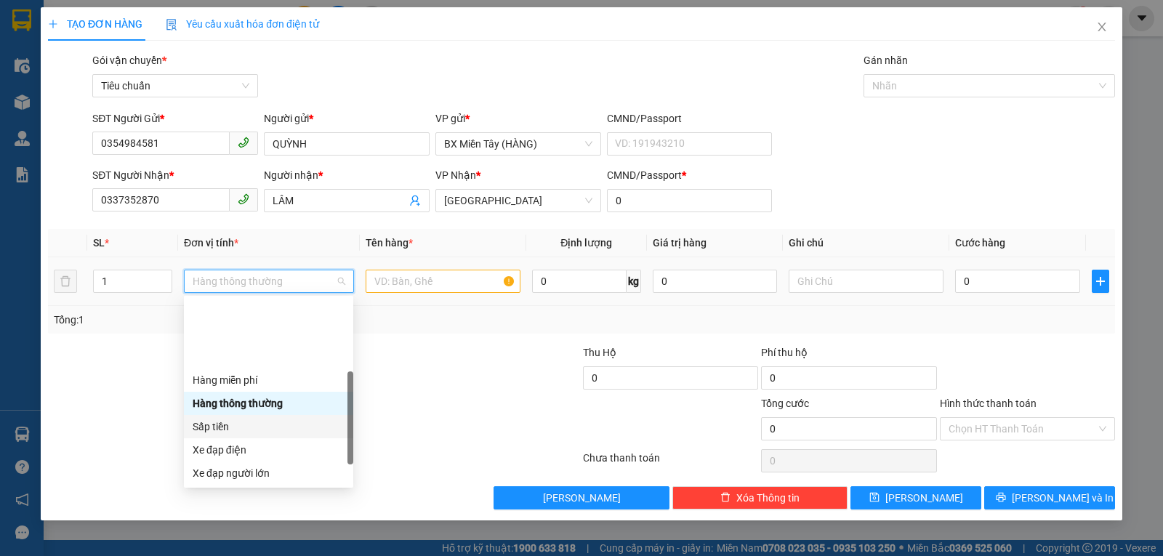
scroll to position [93, 0]
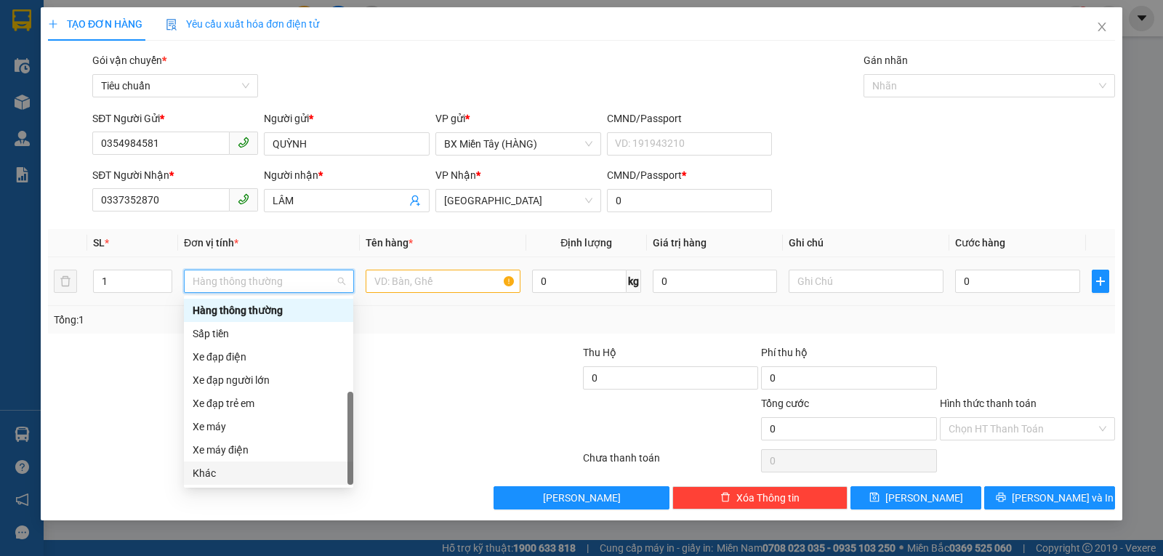
click at [239, 480] on div "Khác" at bounding box center [269, 473] width 152 height 16
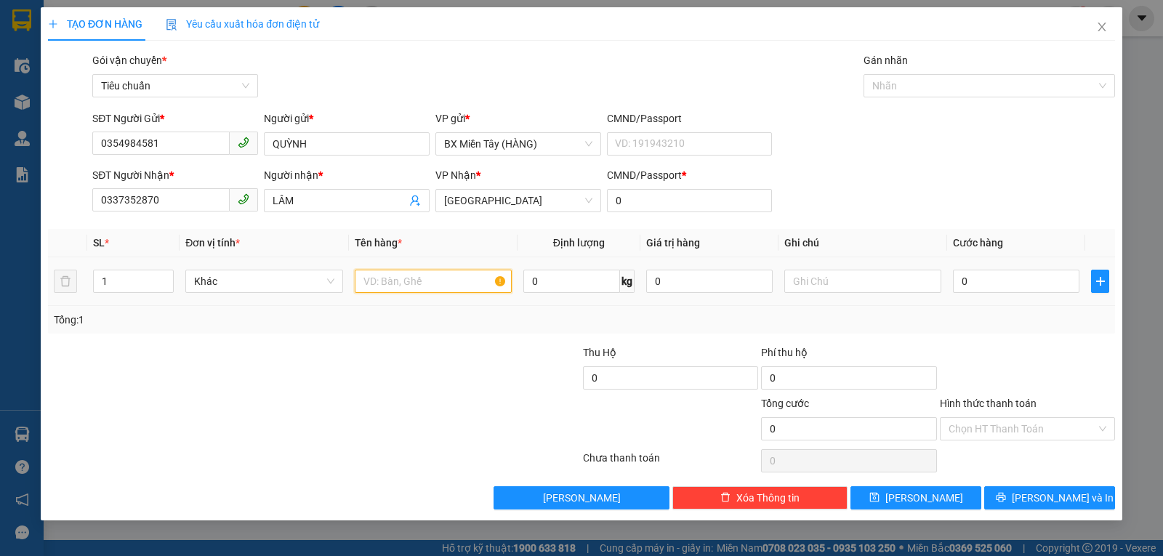
click at [396, 289] on input "text" at bounding box center [433, 281] width 157 height 23
type input "1 TX"
click at [822, 279] on input "text" at bounding box center [863, 281] width 157 height 23
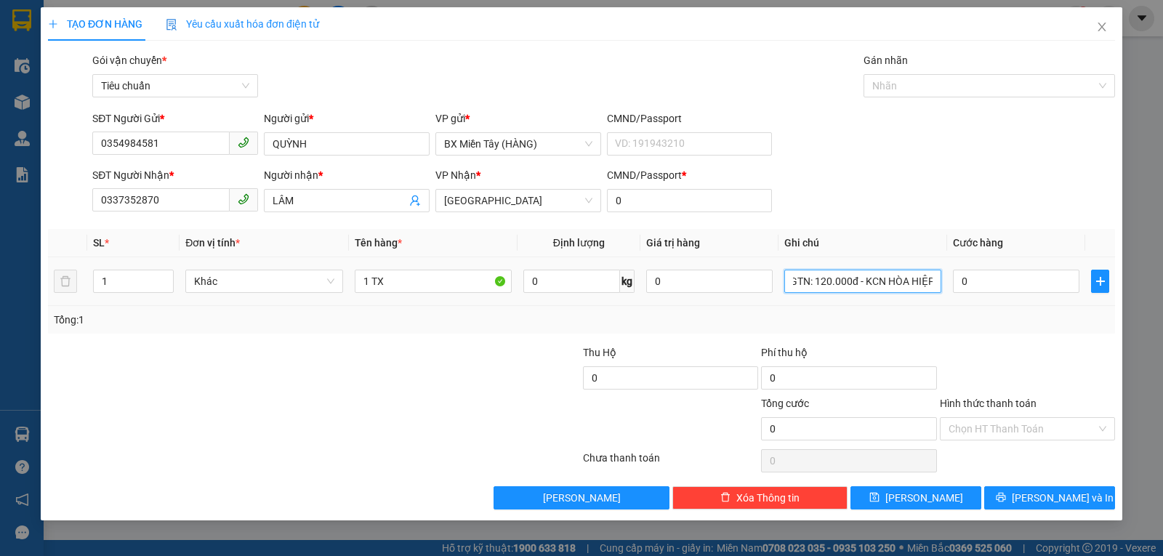
scroll to position [0, 3]
type input "GTN: 120.000đ - KCN HÒA HIỆP"
click at [985, 276] on input "0" at bounding box center [1016, 281] width 127 height 23
type input "3"
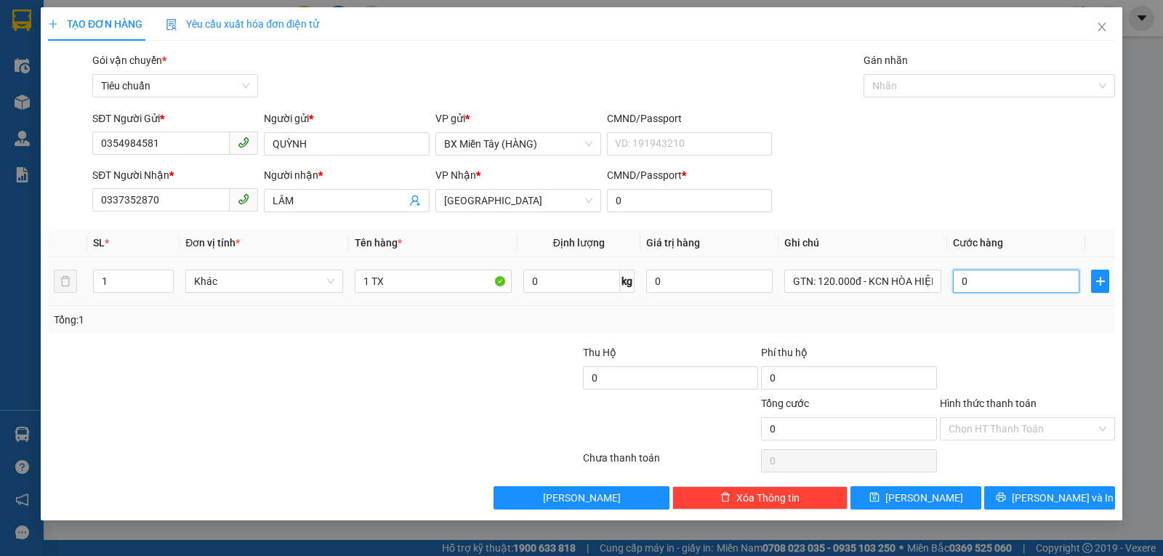
type input "3"
type input "30"
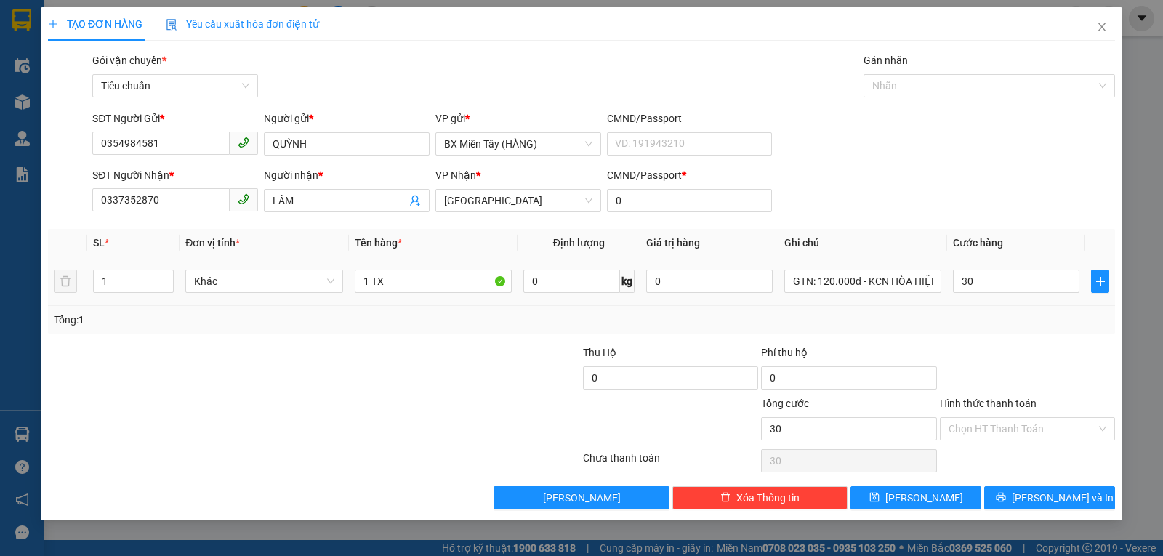
click at [1051, 324] on div "Tổng: 1" at bounding box center [582, 320] width 1056 height 16
type input "30.000"
click at [1042, 309] on div "Tổng: 1" at bounding box center [581, 320] width 1067 height 28
click at [1004, 425] on input "Hình thức thanh toán" at bounding box center [1023, 429] width 148 height 22
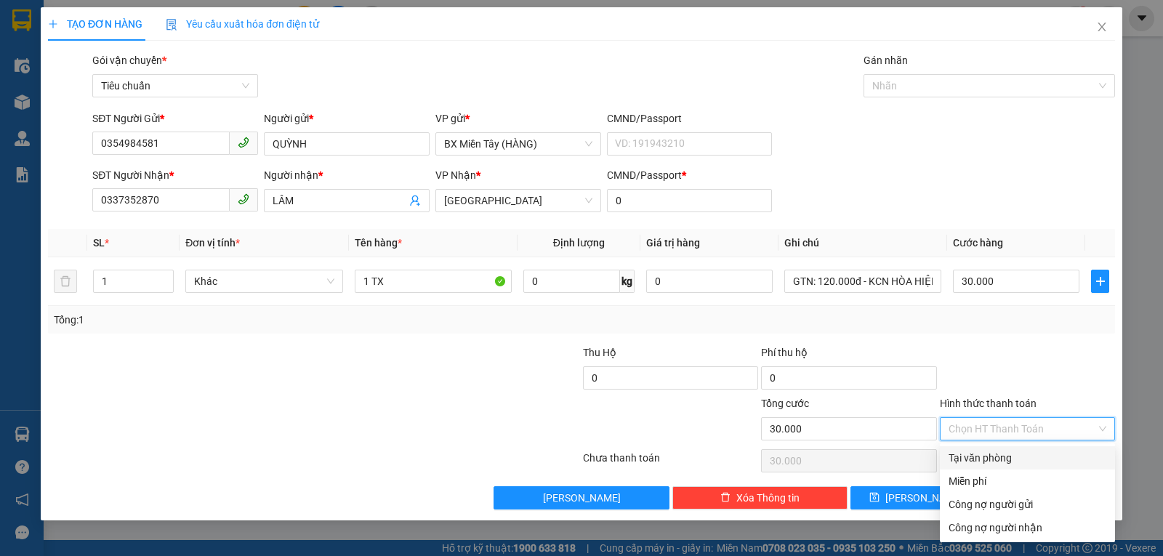
click at [984, 458] on div "Tại văn phòng" at bounding box center [1028, 458] width 158 height 16
type input "0"
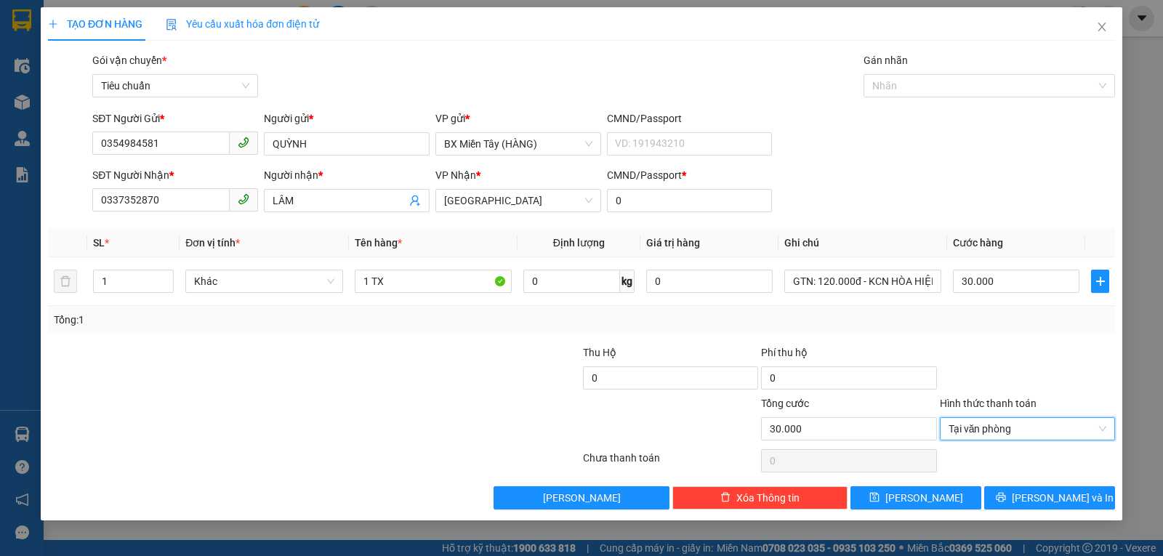
click at [971, 353] on div at bounding box center [1028, 370] width 178 height 51
click at [1039, 491] on span "Lưu và In" at bounding box center [1063, 498] width 102 height 16
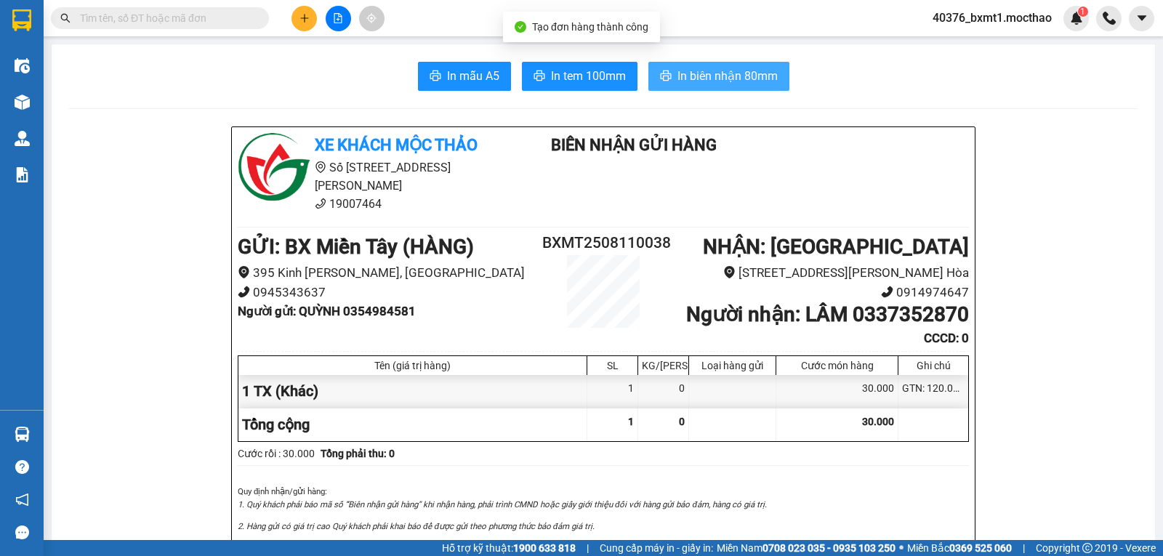
click at [719, 77] on span "In biên nhận 80mm" at bounding box center [728, 76] width 100 height 18
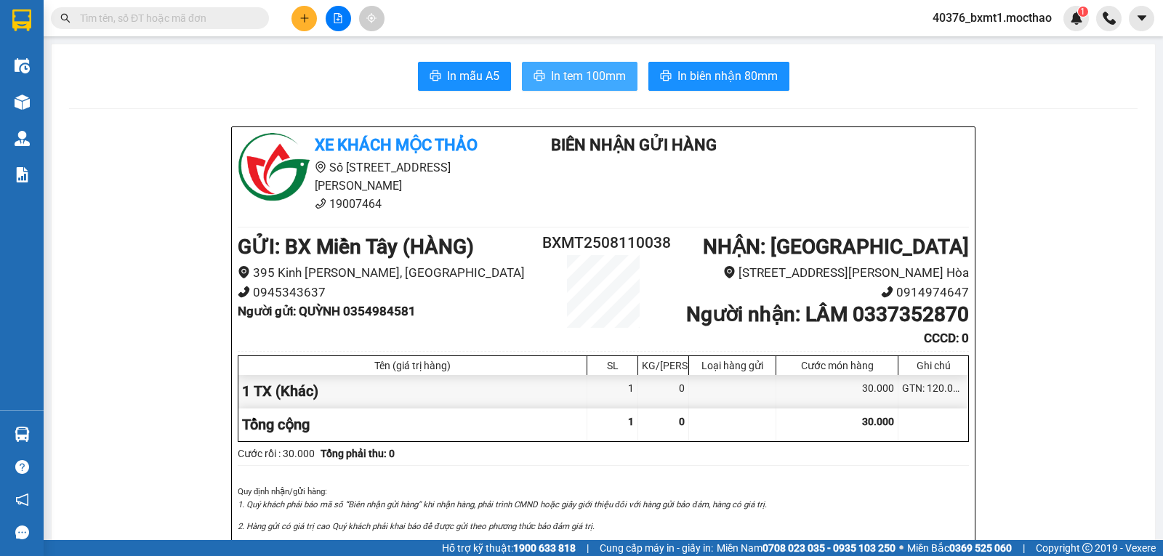
click at [569, 68] on span "In tem 100mm" at bounding box center [588, 76] width 75 height 18
click at [293, 8] on div at bounding box center [338, 18] width 109 height 25
click at [298, 12] on button at bounding box center [304, 18] width 25 height 25
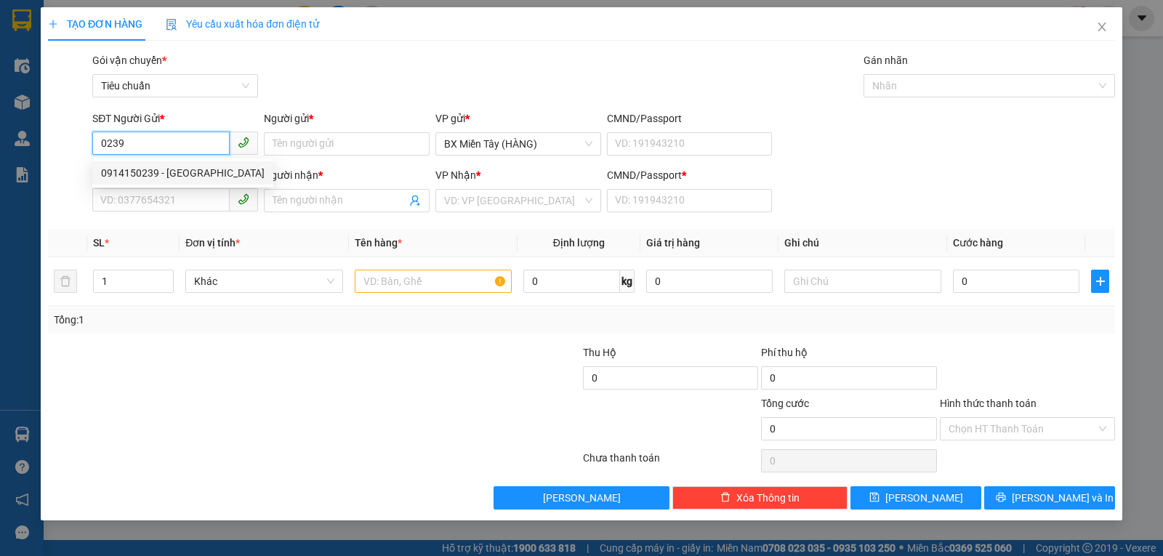
click at [175, 174] on div "0914150239 - CÁT TIÊN" at bounding box center [183, 173] width 164 height 16
type input "0914150239"
type input "CÁT TIÊN"
type input "0913451636"
type input "CẢNH"
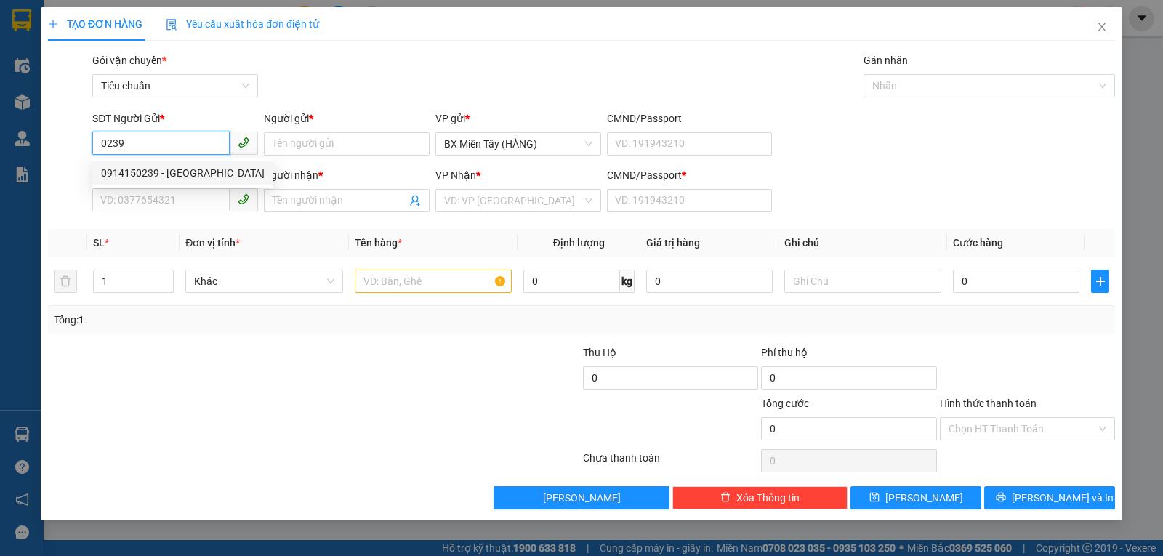
type input "0"
type input "50.000"
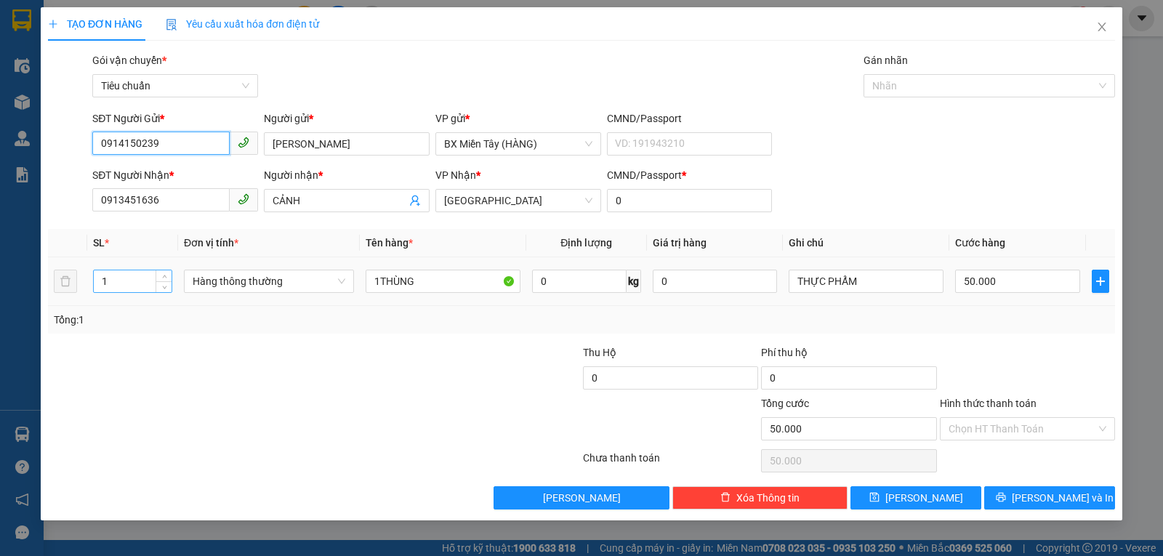
type input "0914150239"
click at [136, 276] on input "1" at bounding box center [133, 281] width 78 height 22
click at [281, 290] on span "Hàng thông thường" at bounding box center [269, 281] width 153 height 22
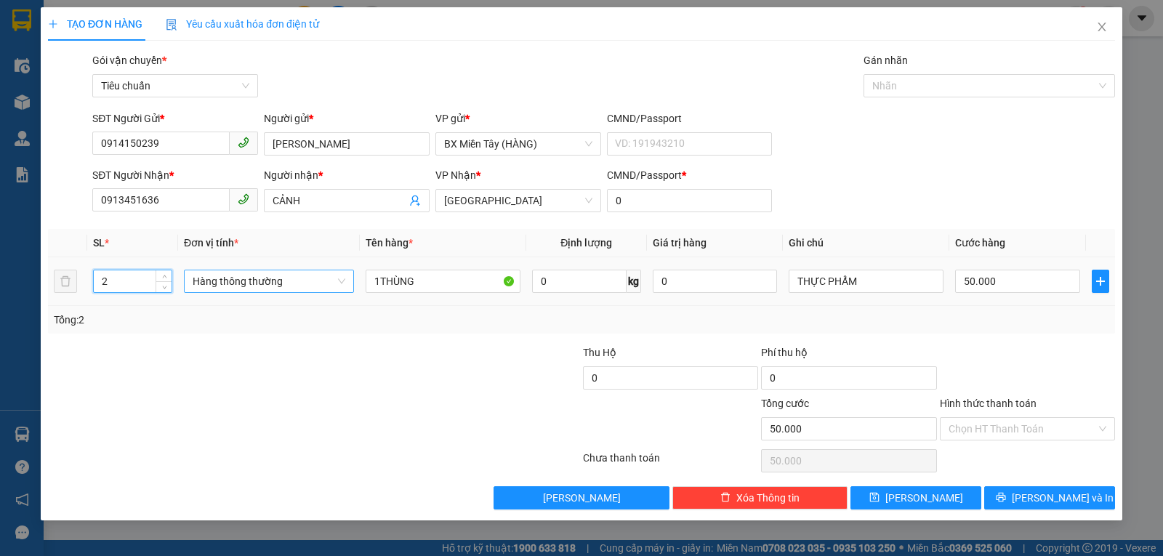
type input "2"
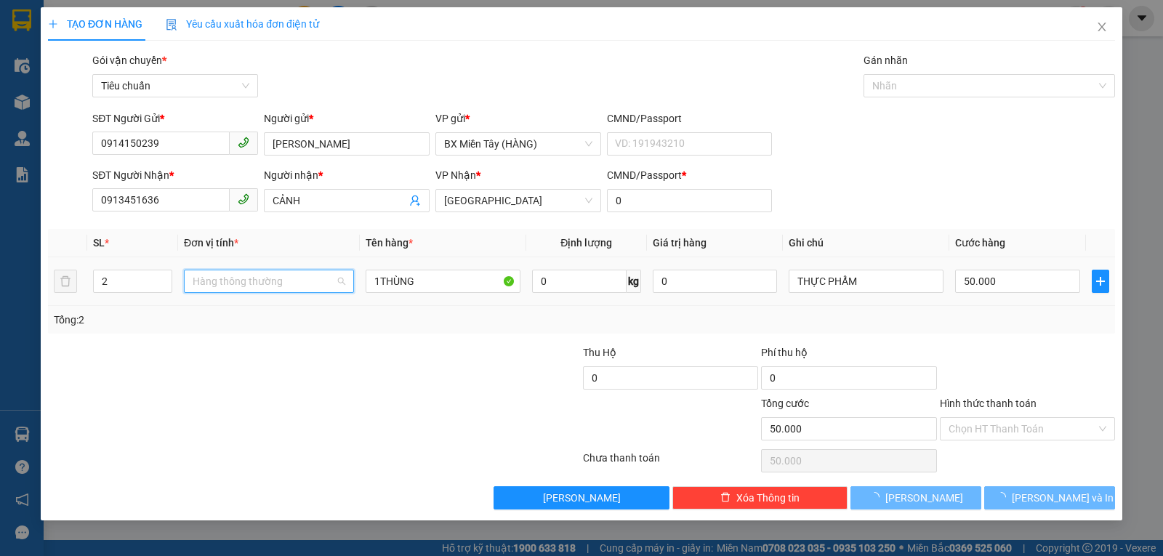
type input "0"
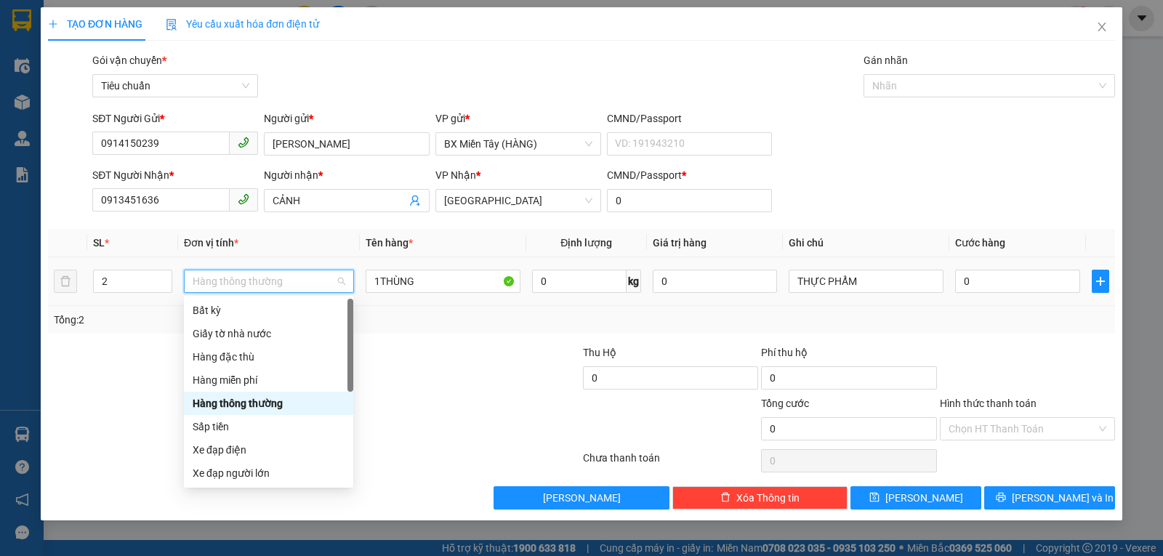
scroll to position [93, 0]
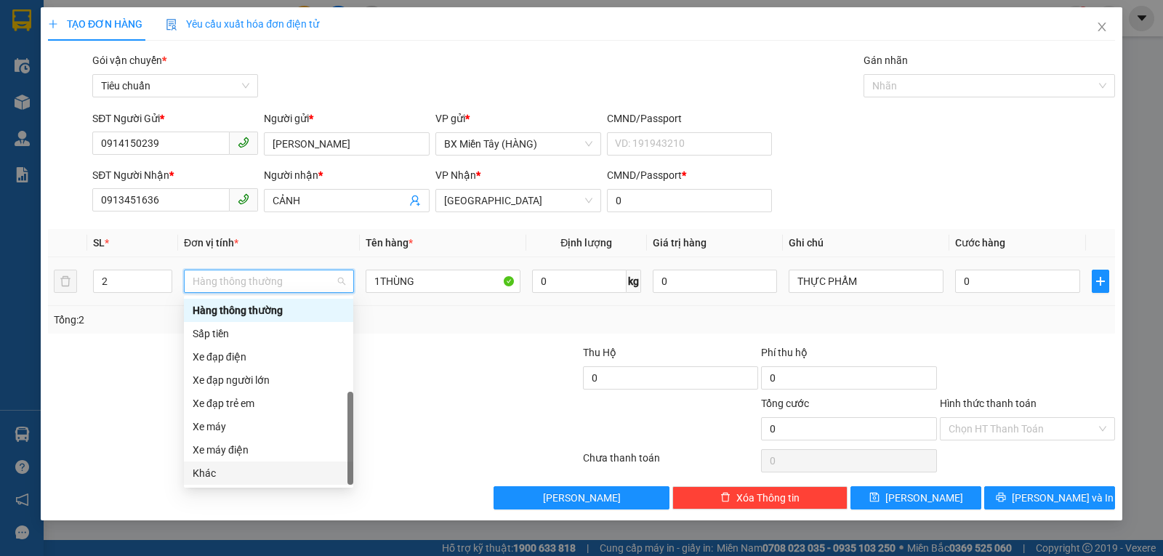
click at [220, 476] on div "Khác" at bounding box center [269, 473] width 152 height 16
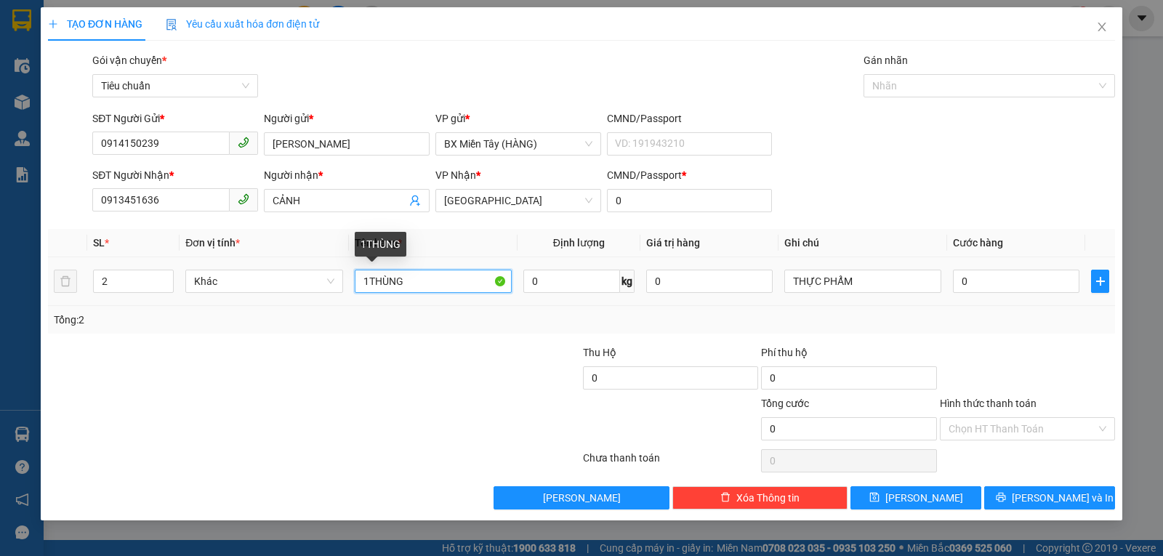
click at [363, 287] on input "1THÙNG" at bounding box center [433, 281] width 157 height 23
type input "2 THÙNG"
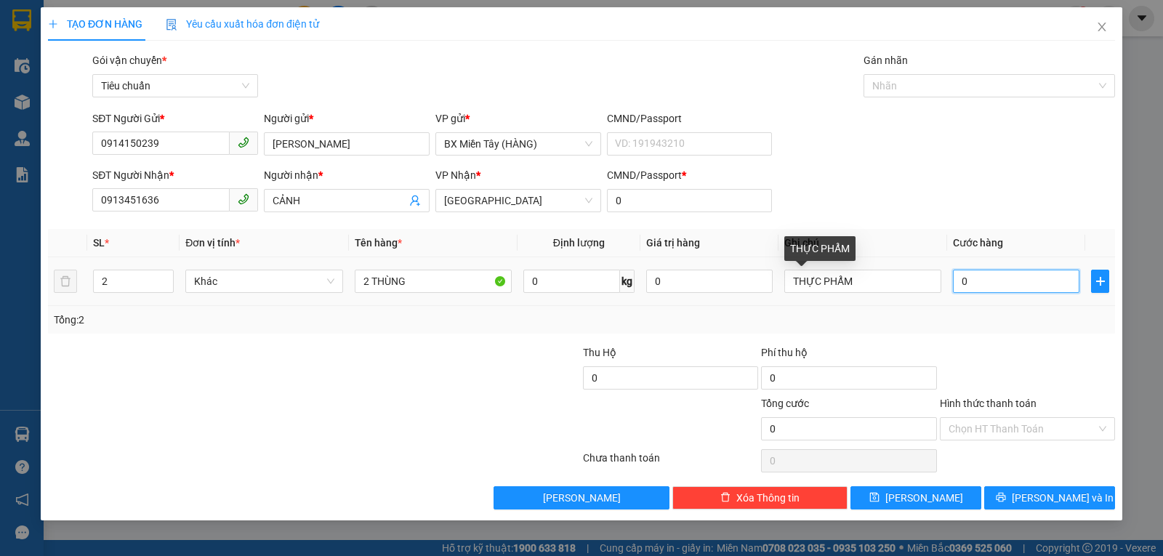
click at [958, 282] on input "0" at bounding box center [1016, 281] width 127 height 23
type input "1"
type input "10"
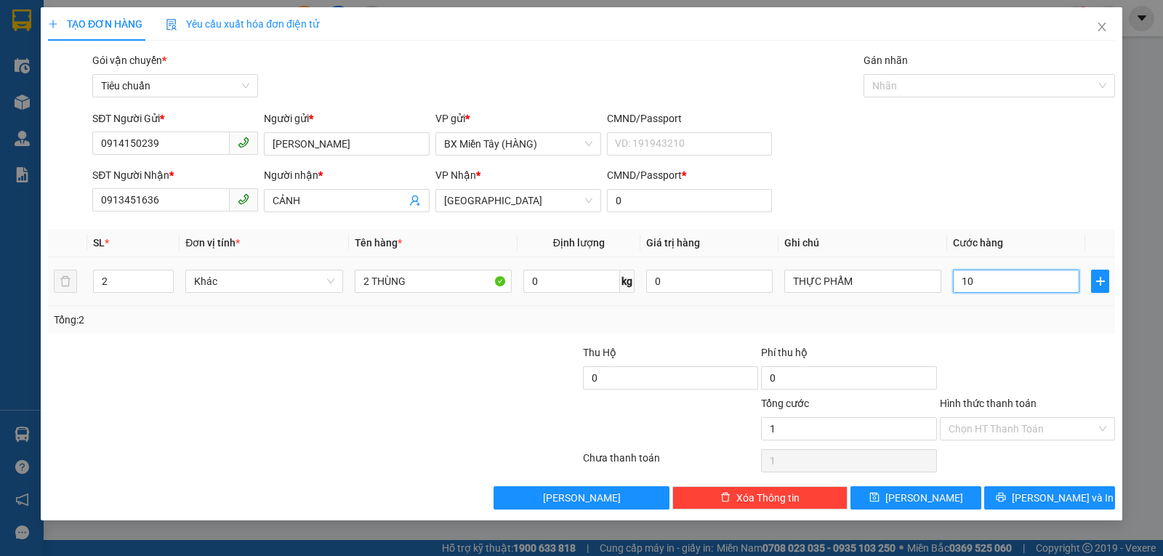
type input "10"
type input "100"
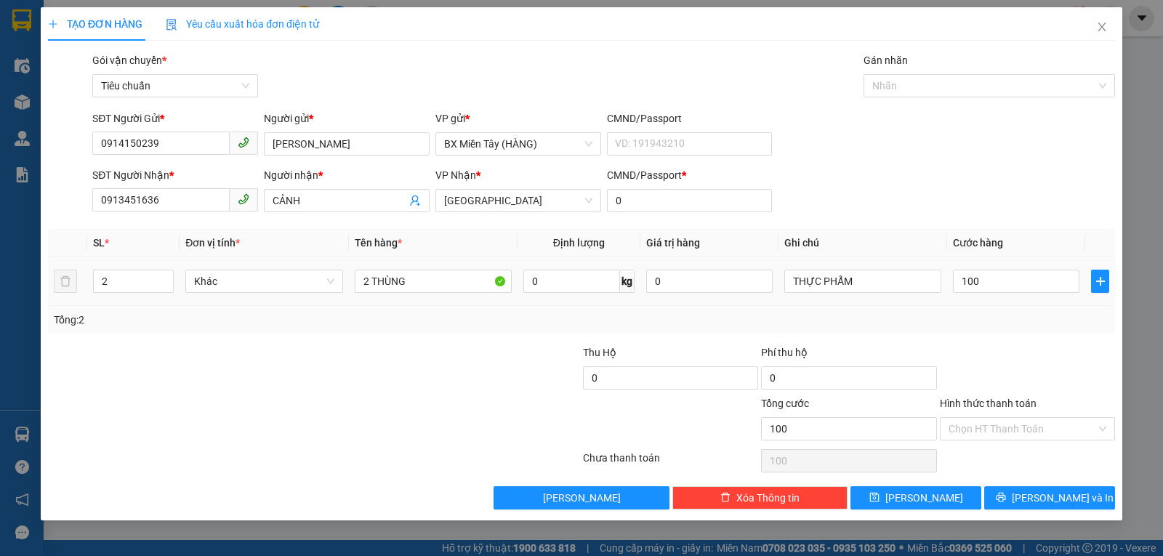
type input "100.000"
click at [995, 340] on div "Transit Pickup Surcharge Ids Transit Deliver Surcharge Ids Transit Deliver Surc…" at bounding box center [581, 280] width 1067 height 457
click at [1063, 495] on span "Lưu và In" at bounding box center [1063, 498] width 102 height 16
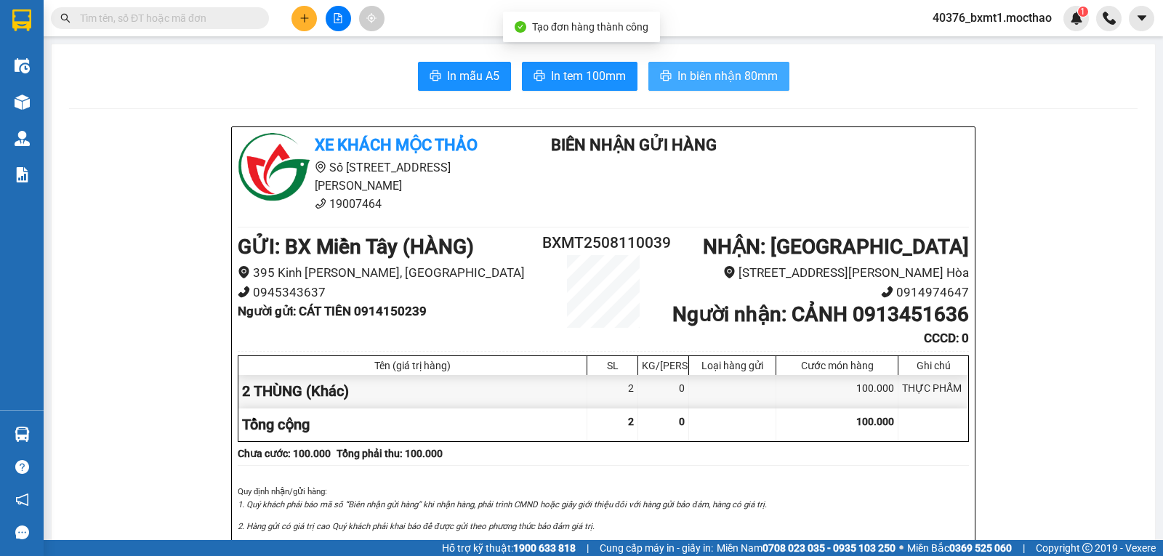
drag, startPoint x: 721, startPoint y: 84, endPoint x: 723, endPoint y: 105, distance: 21.2
click at [721, 84] on span "In biên nhận 80mm" at bounding box center [728, 76] width 100 height 18
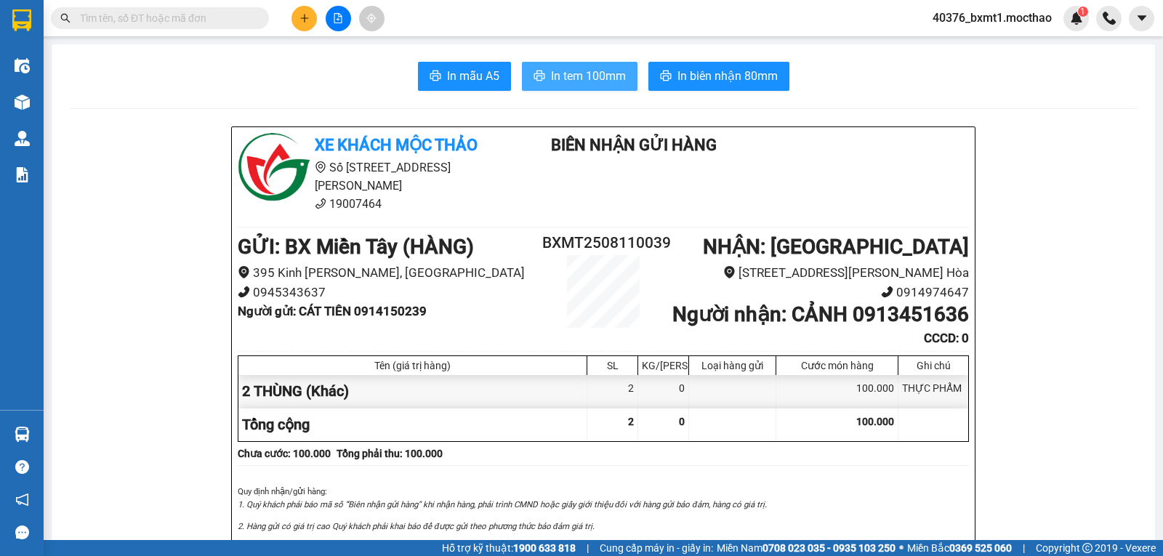
click at [560, 80] on span "In tem 100mm" at bounding box center [588, 76] width 75 height 18
click at [300, 14] on icon "plus" at bounding box center [305, 18] width 10 height 10
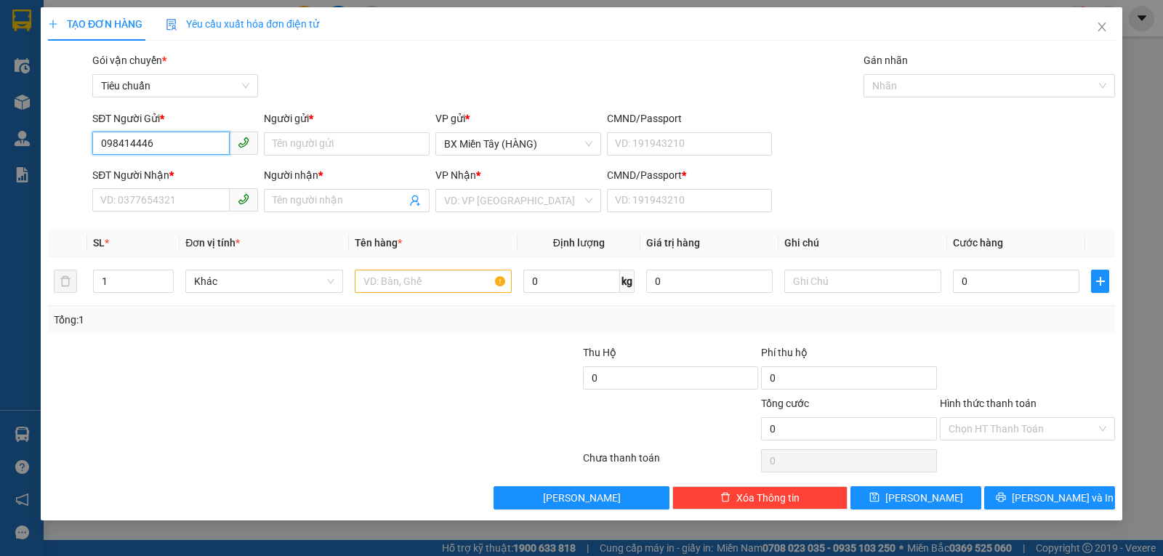
type input "0984144460"
click at [189, 178] on div "0984144460 - ĐỨC TOÀN" at bounding box center [175, 173] width 148 height 16
type input "ĐỨC TOÀN"
type input "0376779771"
type input "BÌNH"
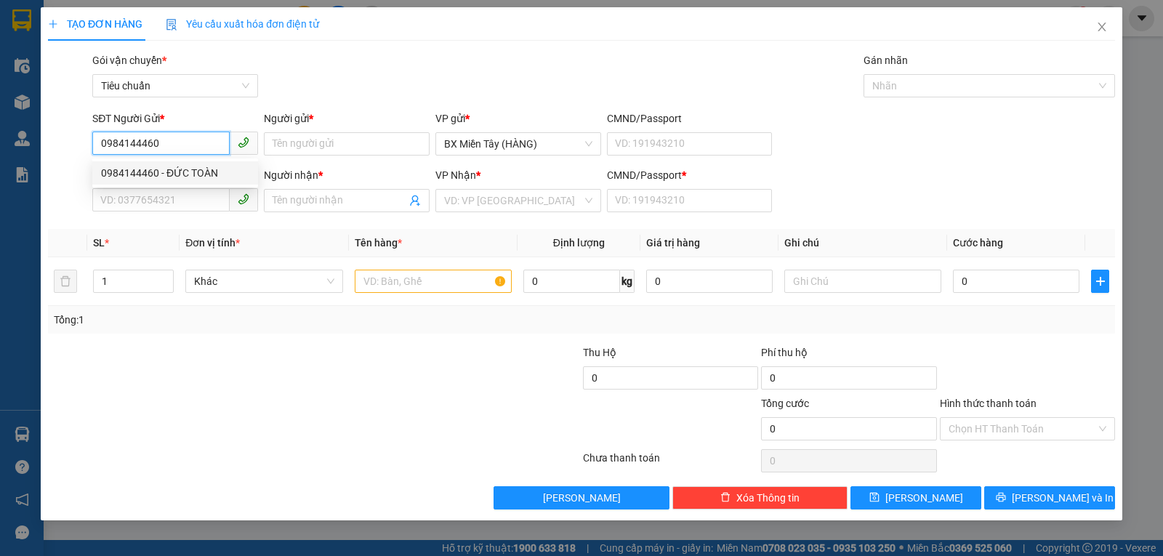
type input "0"
type input "40.000"
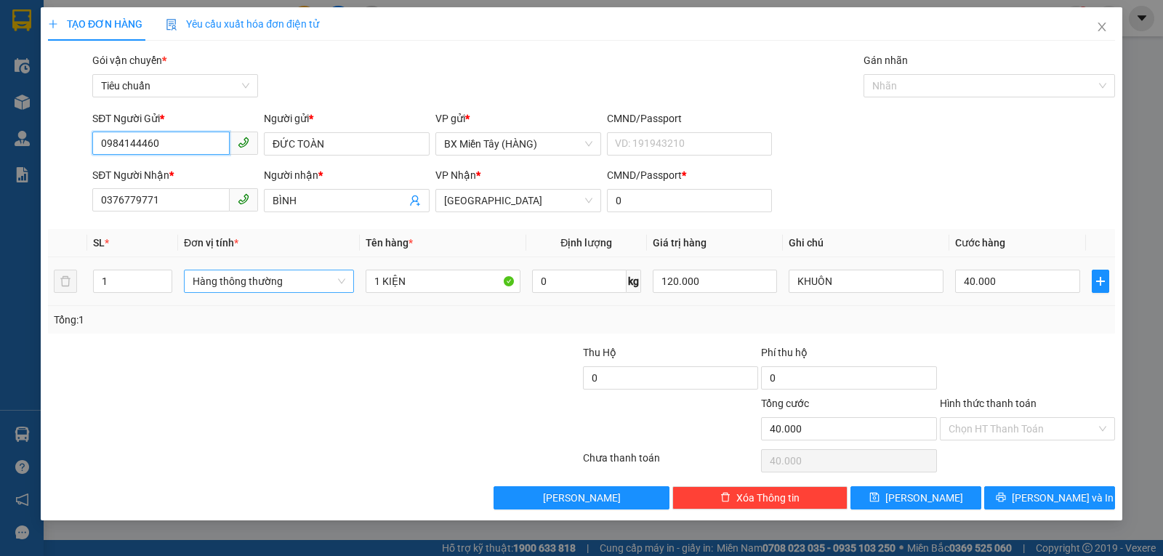
click at [272, 279] on span "Hàng thông thường" at bounding box center [269, 281] width 153 height 22
type input "0984144460"
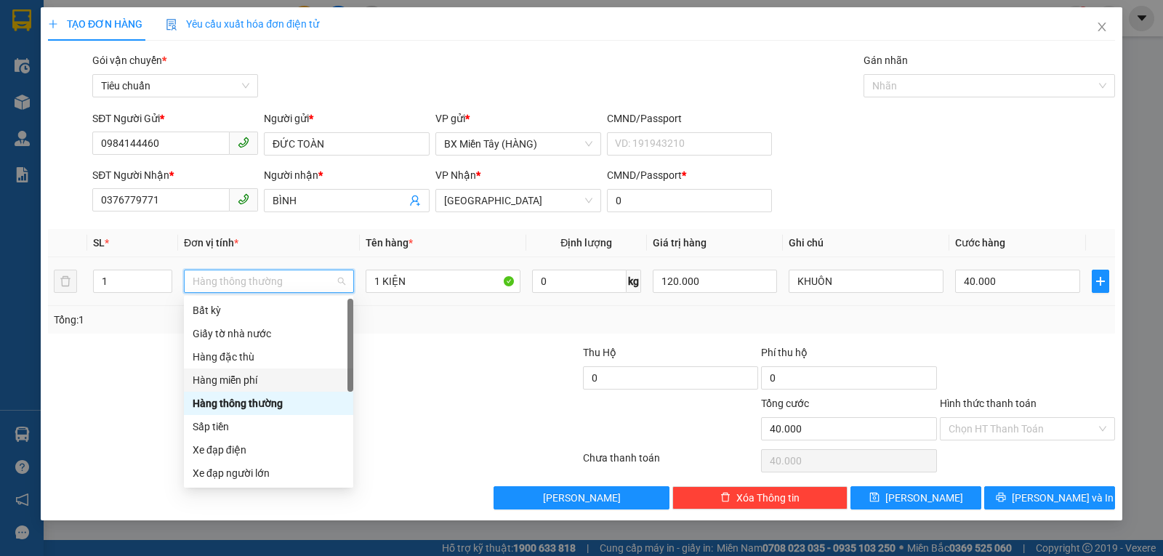
scroll to position [93, 0]
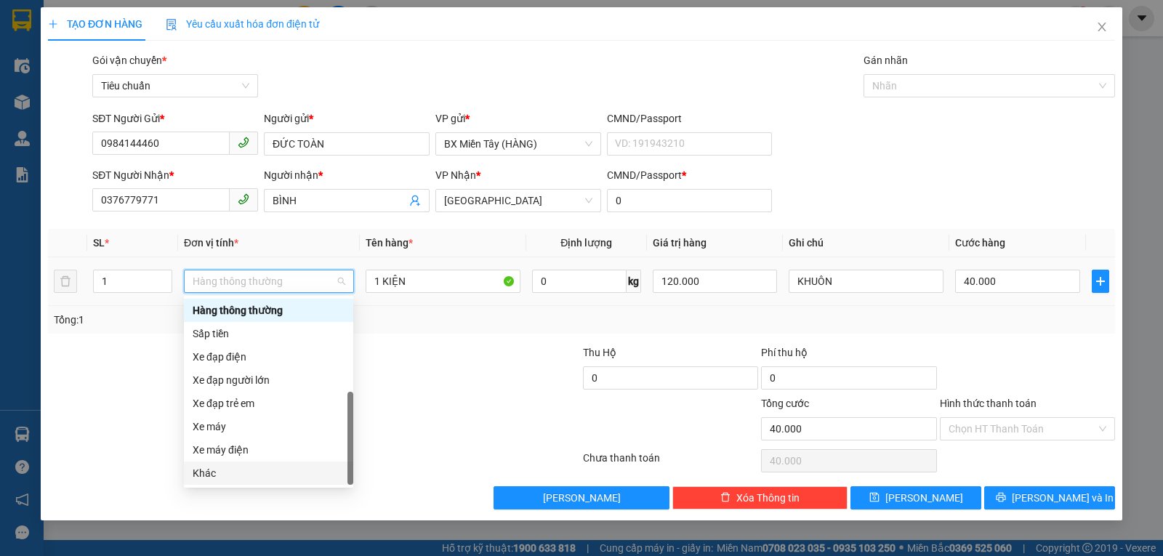
click at [252, 476] on div "Khác" at bounding box center [269, 473] width 152 height 16
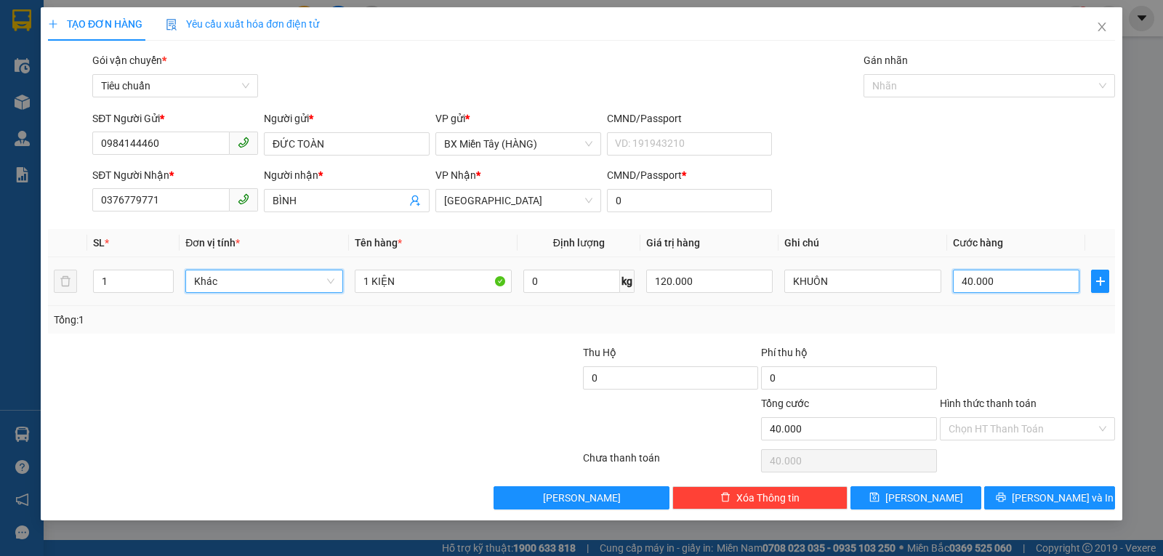
click at [982, 277] on input "40.000" at bounding box center [1016, 281] width 127 height 23
type input "3"
type input "30"
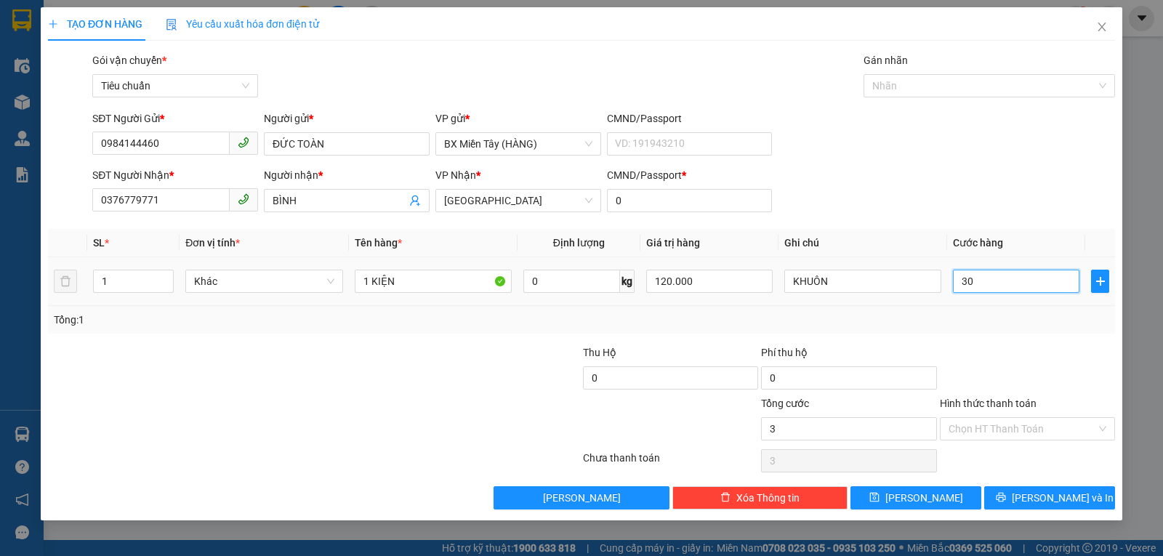
type input "30"
click at [971, 278] on input "30" at bounding box center [1016, 281] width 127 height 23
type input "2"
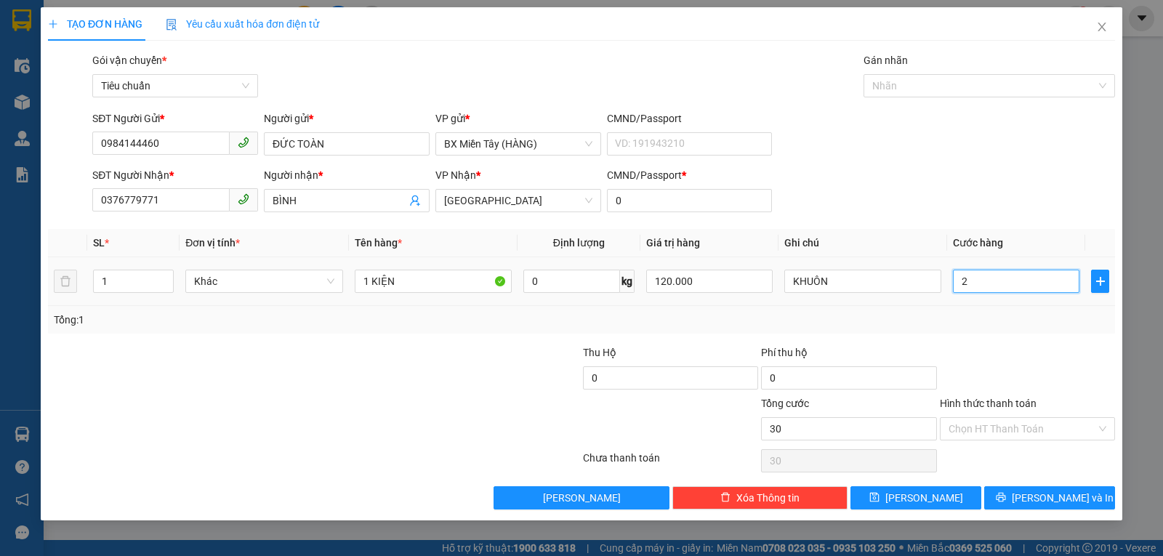
type input "2"
type input "20"
type input "20.000"
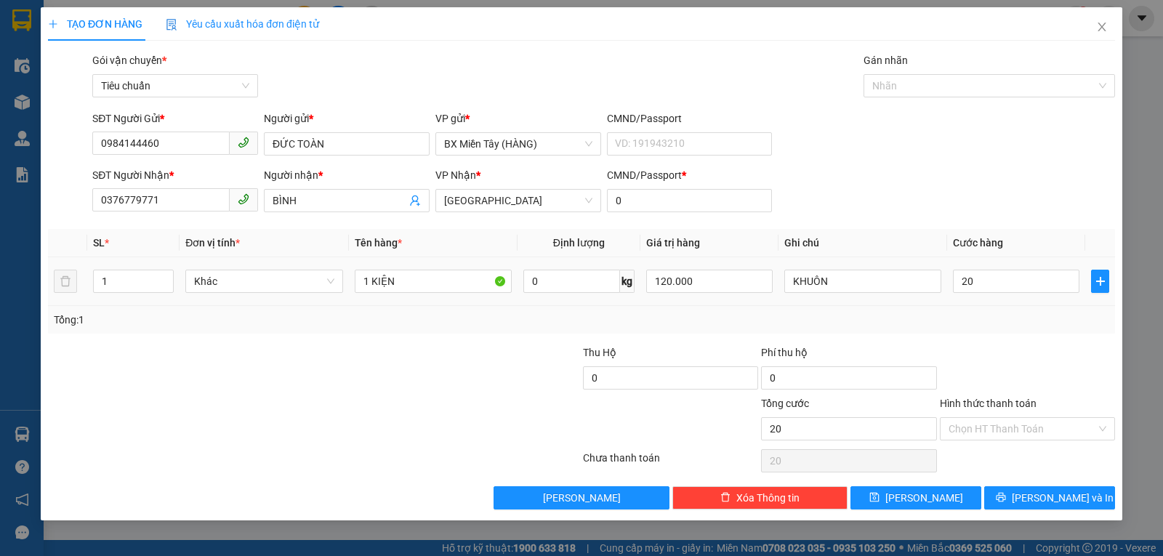
type input "20.000"
click at [987, 334] on div "Transit Pickup Surcharge Ids Transit Deliver Surcharge Ids Transit Deliver Surc…" at bounding box center [581, 280] width 1067 height 457
click at [1031, 492] on button "Lưu và In" at bounding box center [1049, 497] width 131 height 23
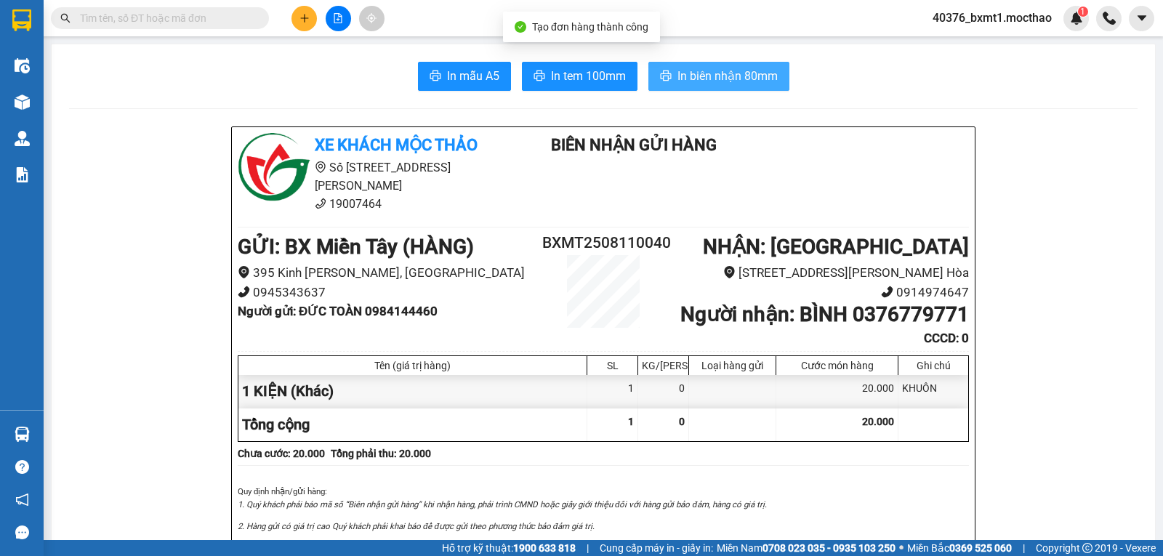
click at [680, 71] on span "In biên nhận 80mm" at bounding box center [728, 76] width 100 height 18
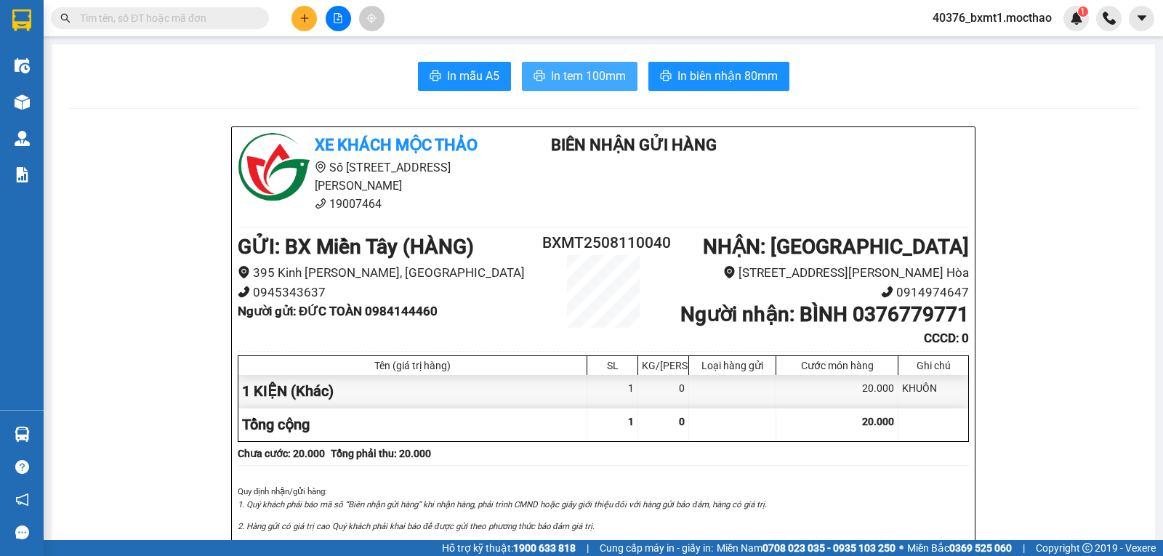
click at [568, 81] on span "In tem 100mm" at bounding box center [588, 76] width 75 height 18
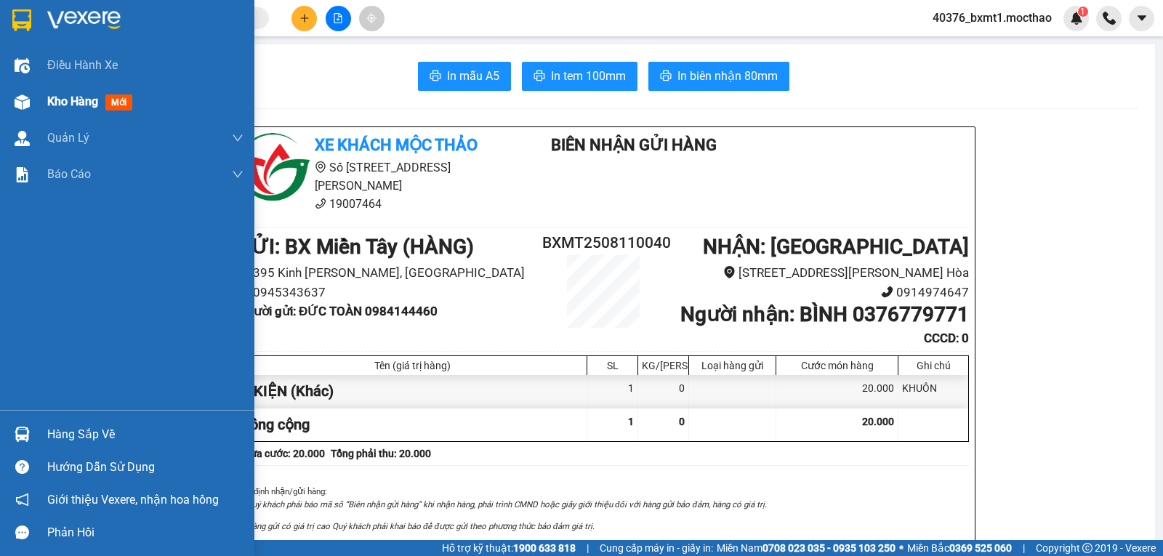
click at [7, 103] on div "Kho hàng mới" at bounding box center [127, 102] width 254 height 36
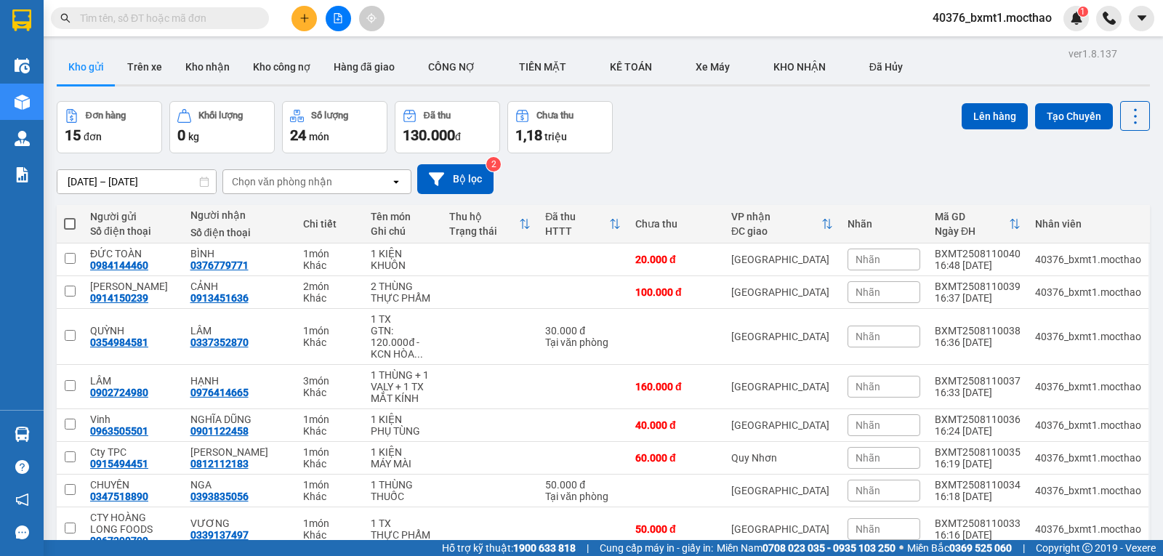
click at [72, 220] on span at bounding box center [70, 224] width 12 height 12
click at [70, 217] on input "checkbox" at bounding box center [70, 217] width 0 height 0
checkbox input "true"
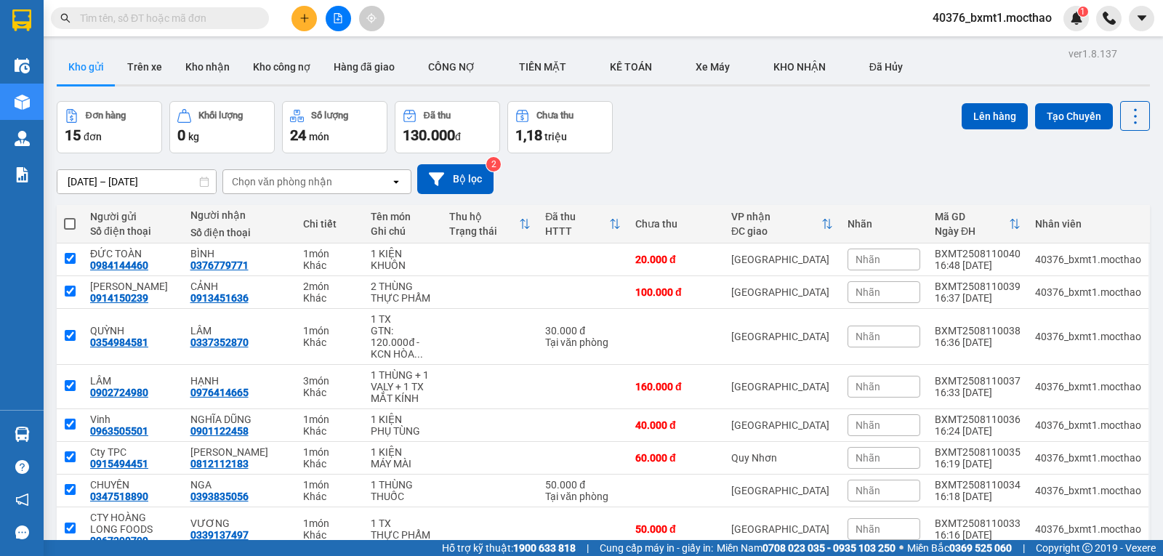
checkbox input "true"
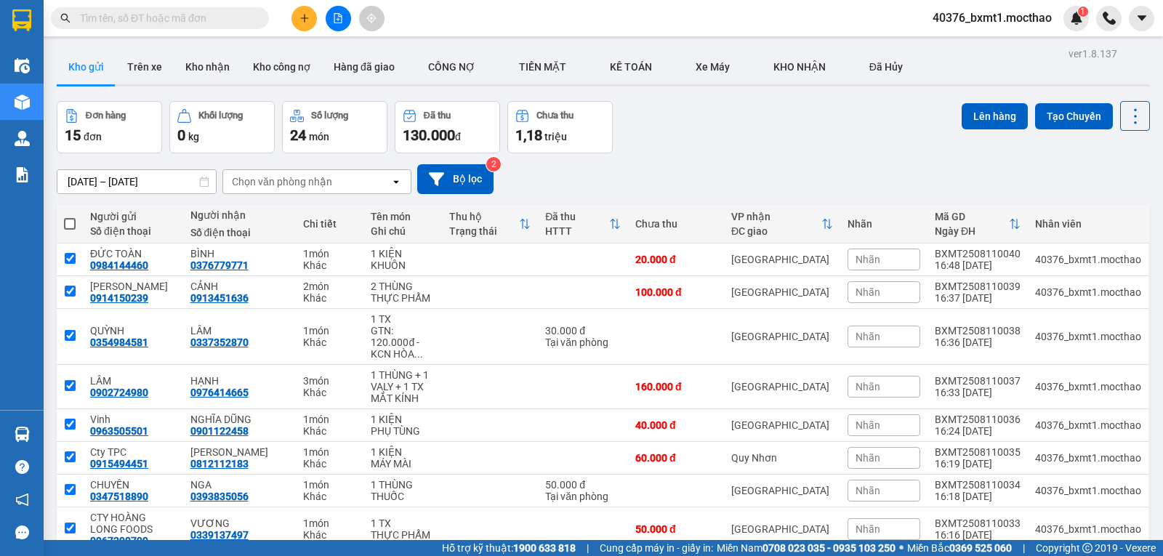
checkbox input "true"
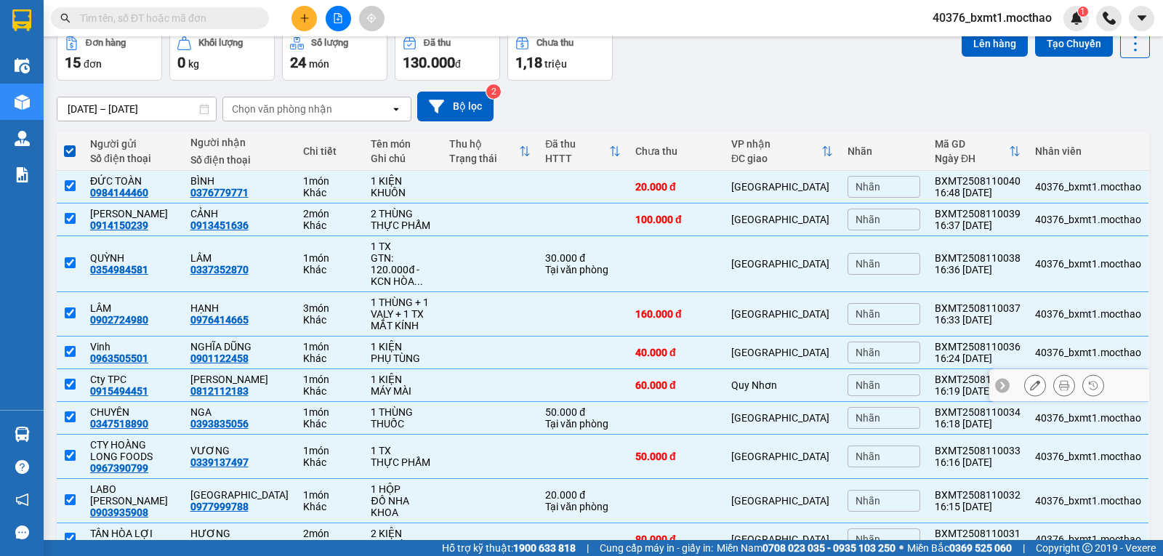
scroll to position [137, 0]
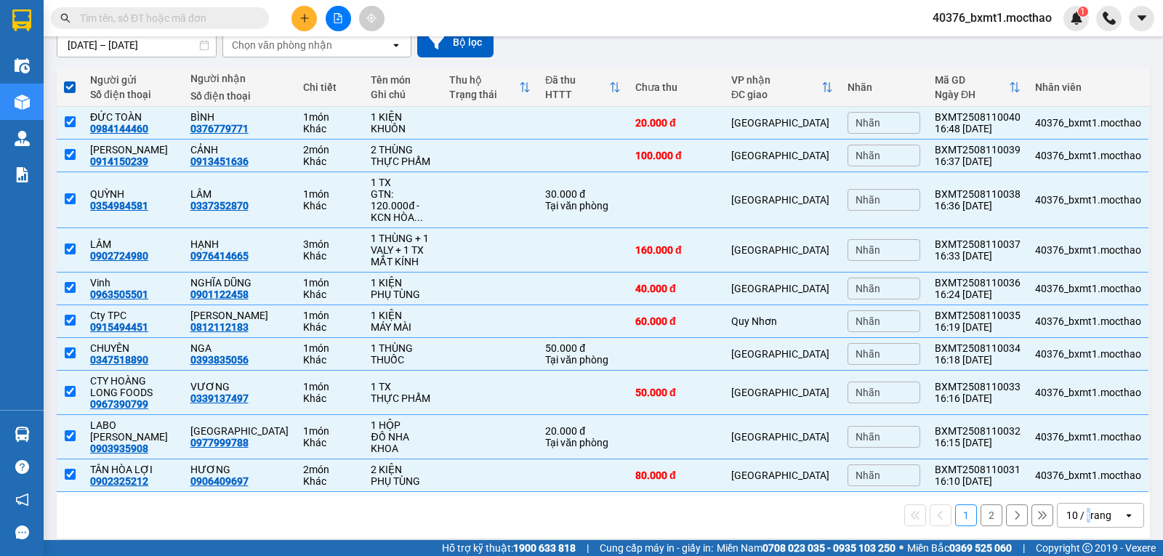
click at [1078, 508] on div "10 / trang" at bounding box center [1089, 515] width 45 height 15
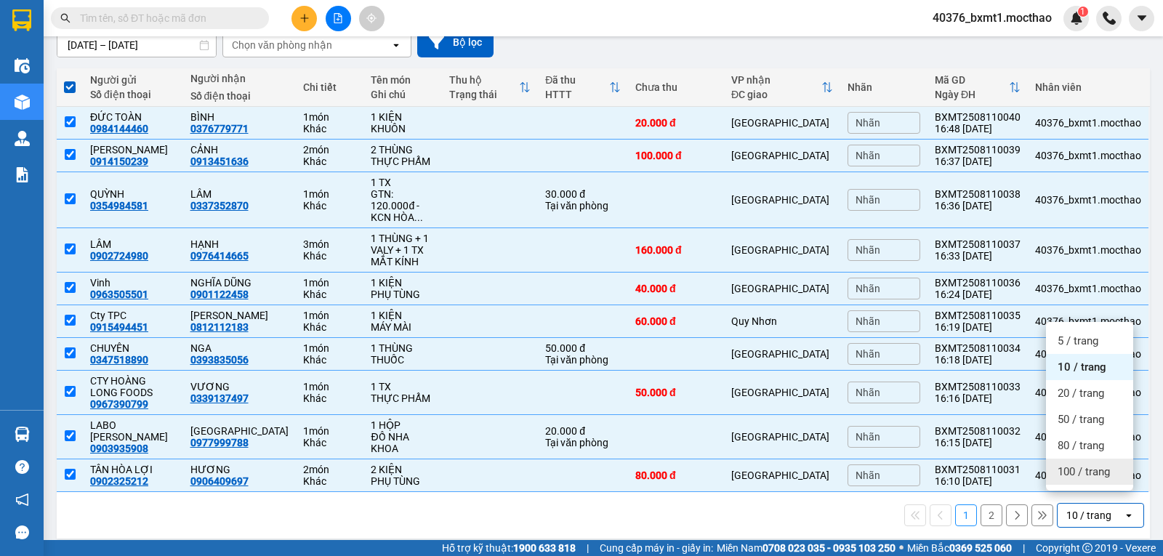
click at [1081, 476] on span "100 / trang" at bounding box center [1084, 472] width 52 height 15
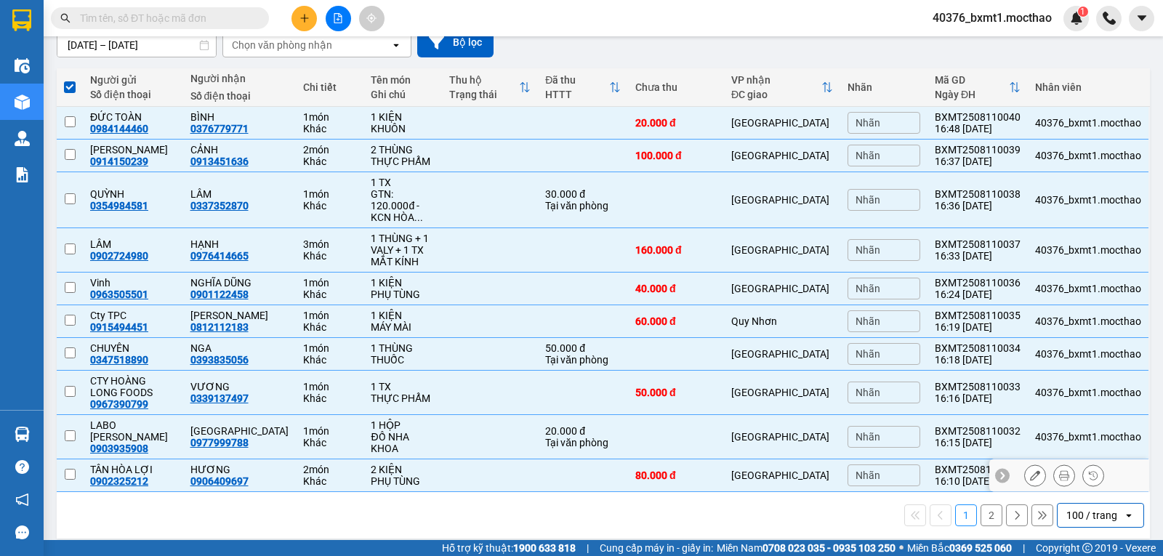
checkbox input "false"
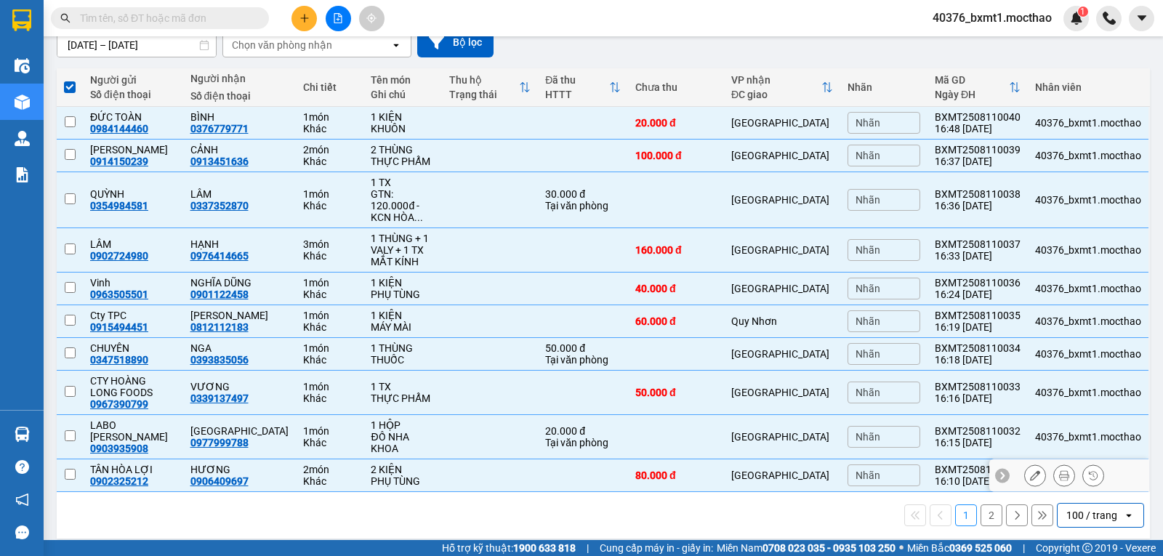
checkbox input "false"
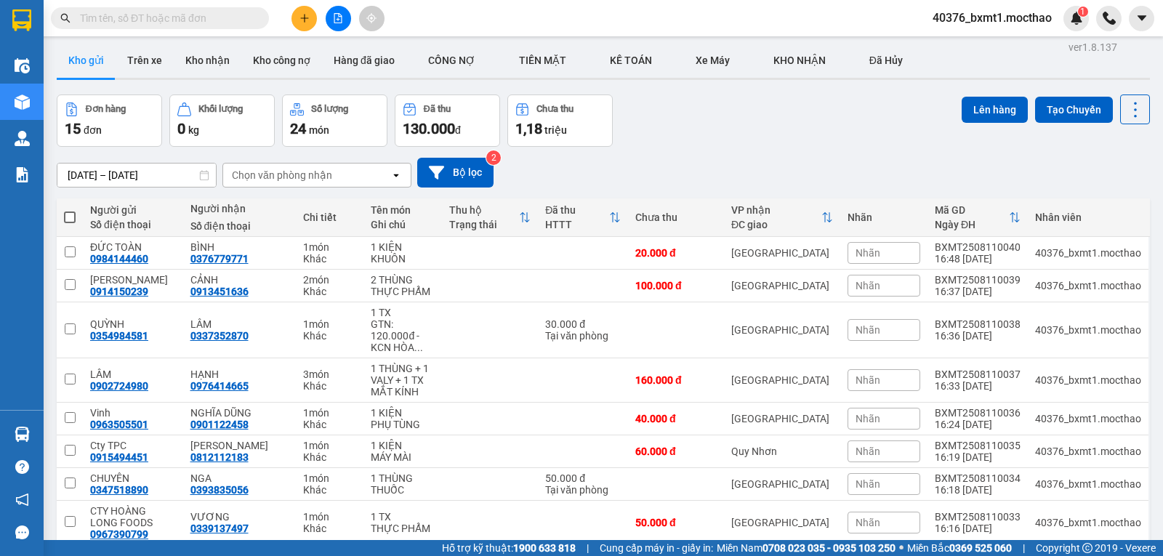
scroll to position [0, 0]
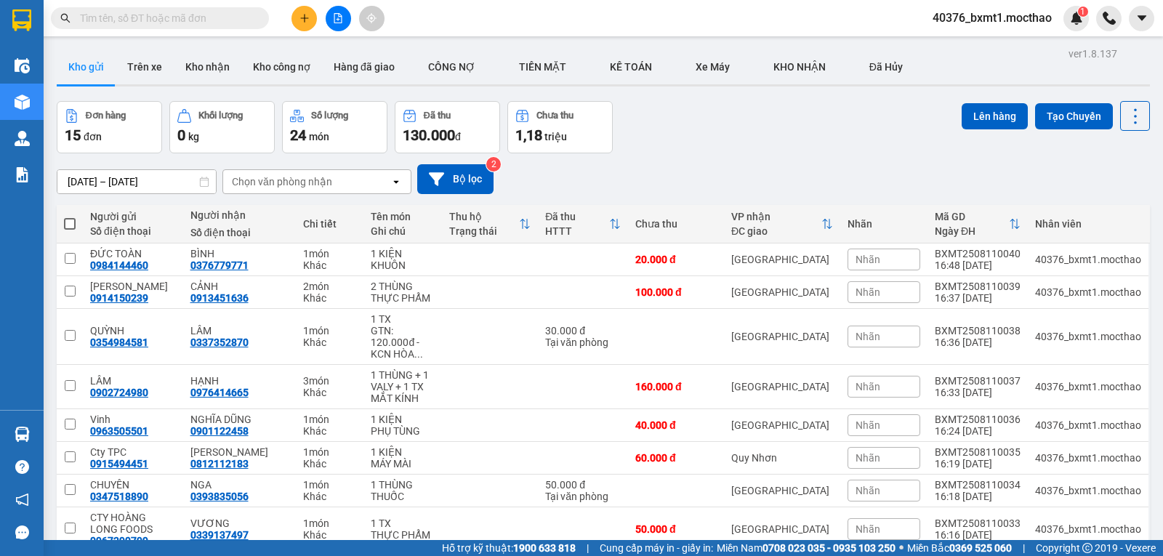
click at [71, 222] on span at bounding box center [70, 224] width 12 height 12
click at [70, 217] on input "checkbox" at bounding box center [70, 217] width 0 height 0
checkbox input "true"
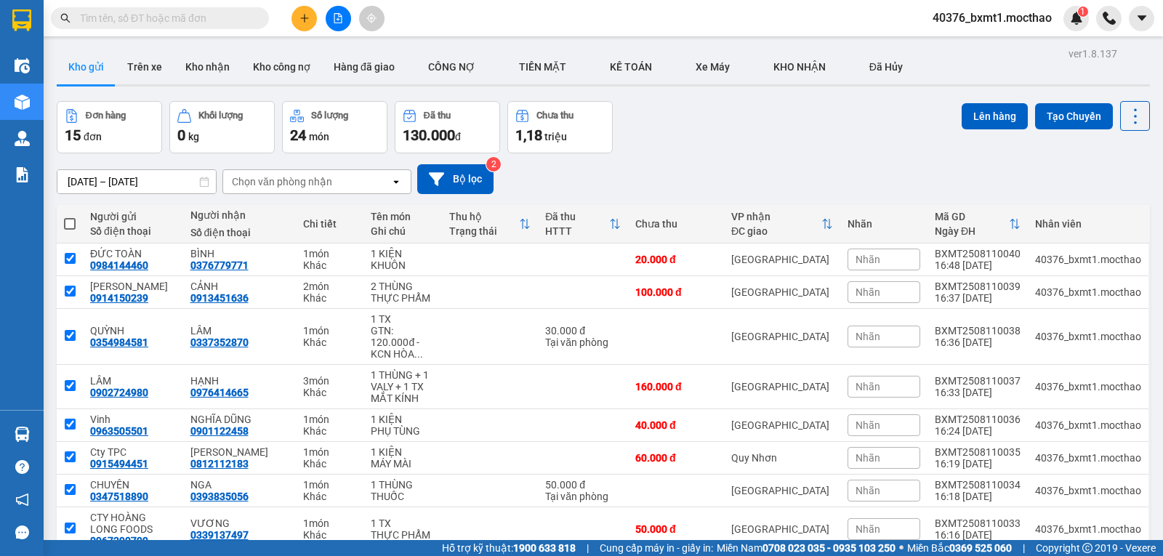
checkbox input "true"
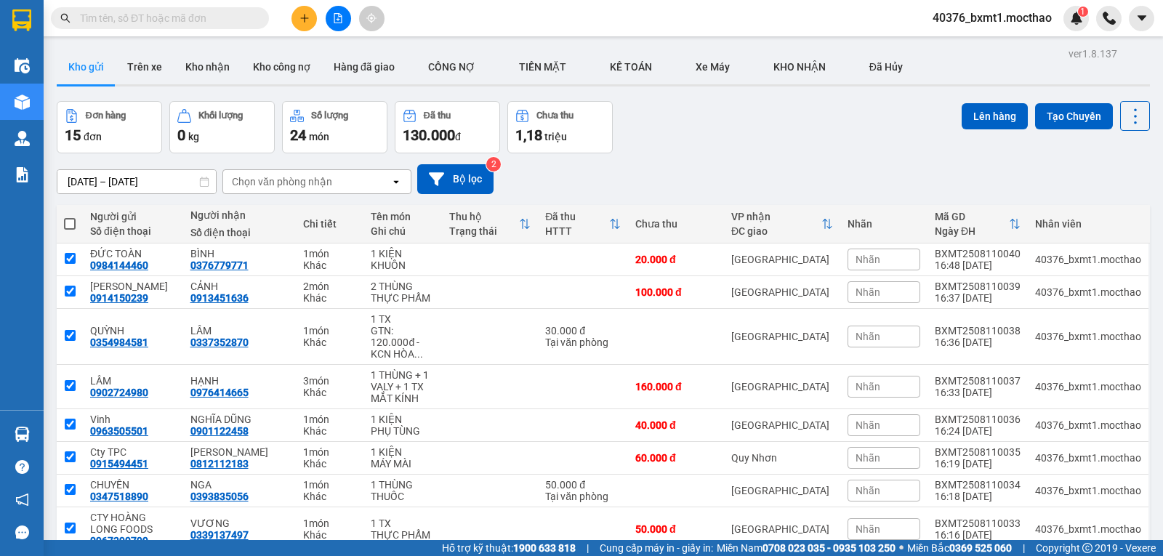
checkbox input "true"
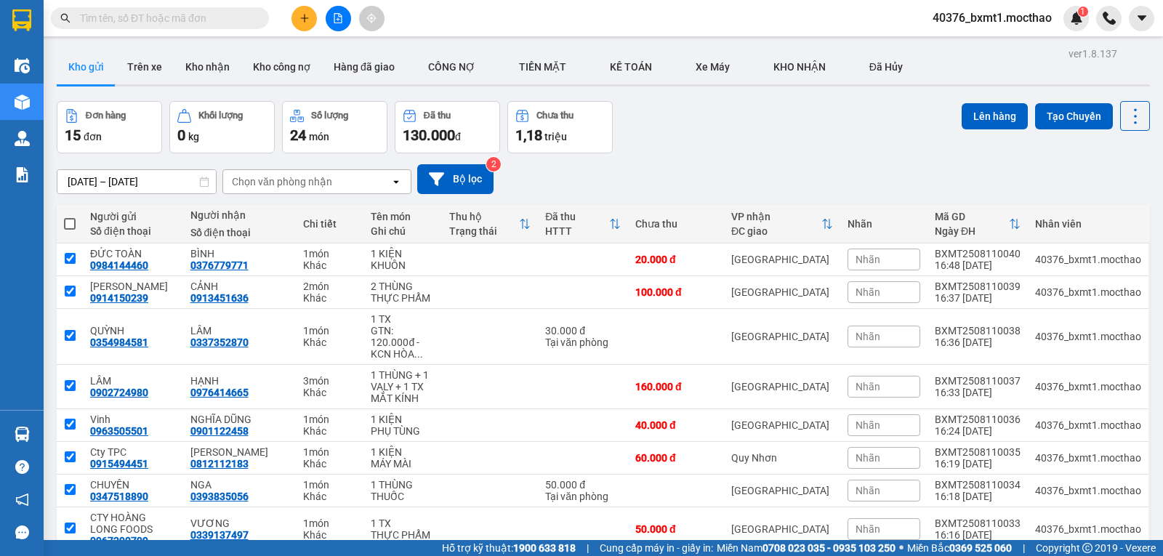
checkbox input "true"
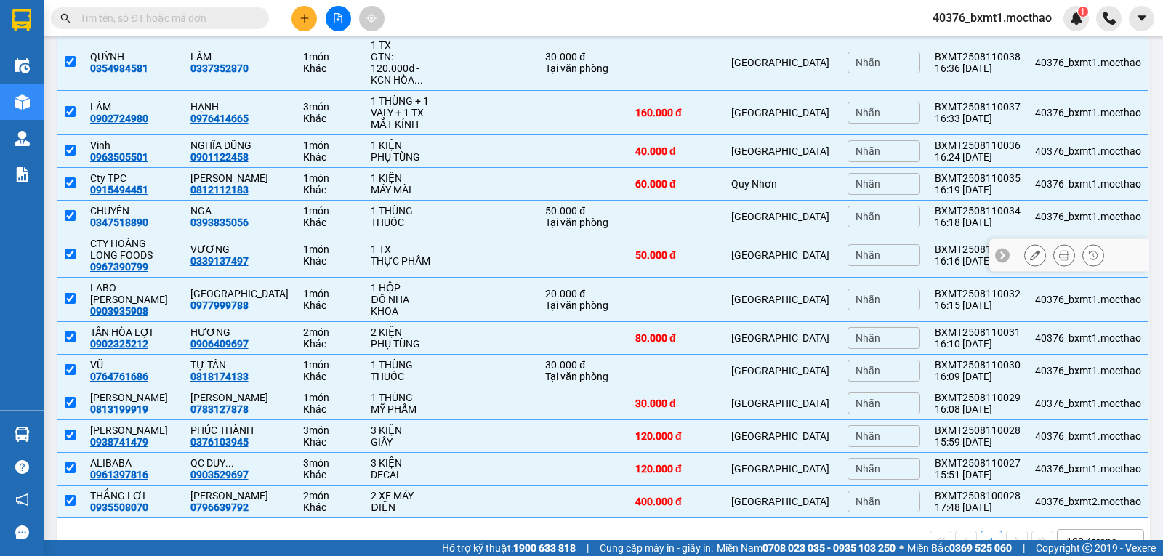
scroll to position [312, 0]
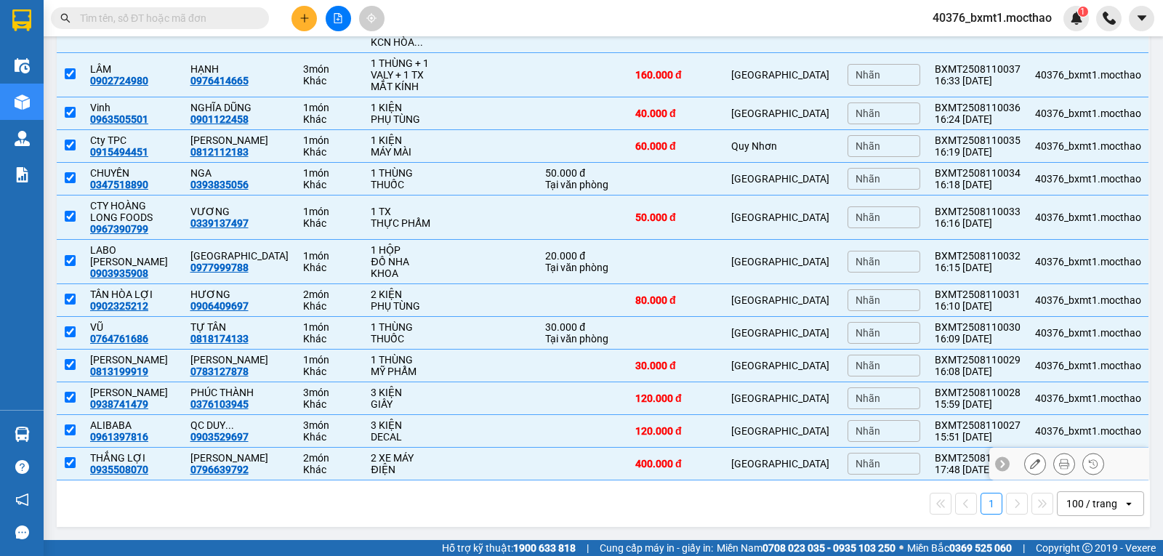
click at [68, 461] on input "checkbox" at bounding box center [70, 462] width 11 height 11
checkbox input "false"
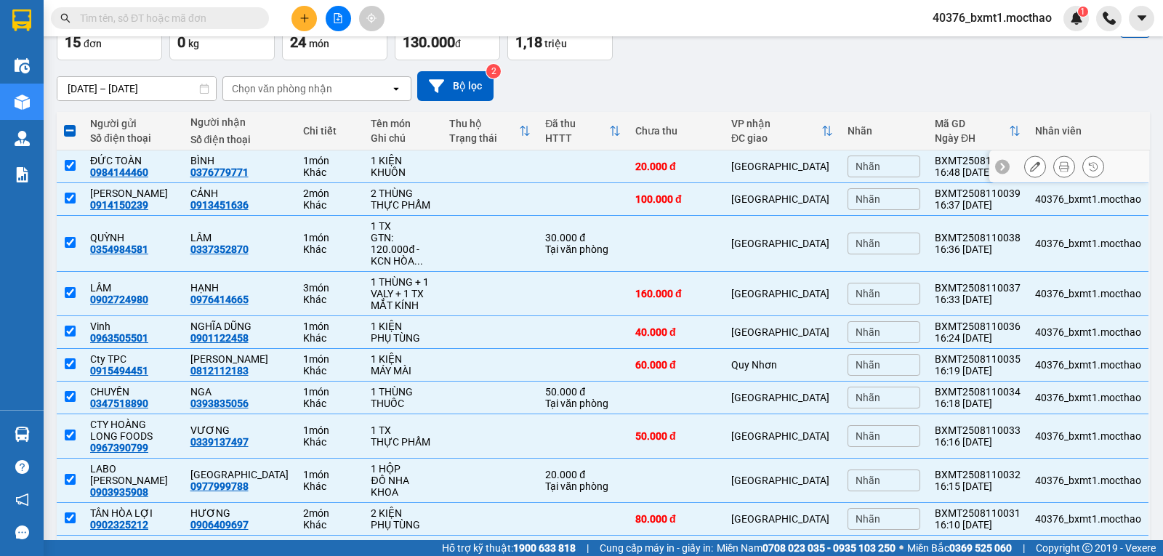
scroll to position [0, 0]
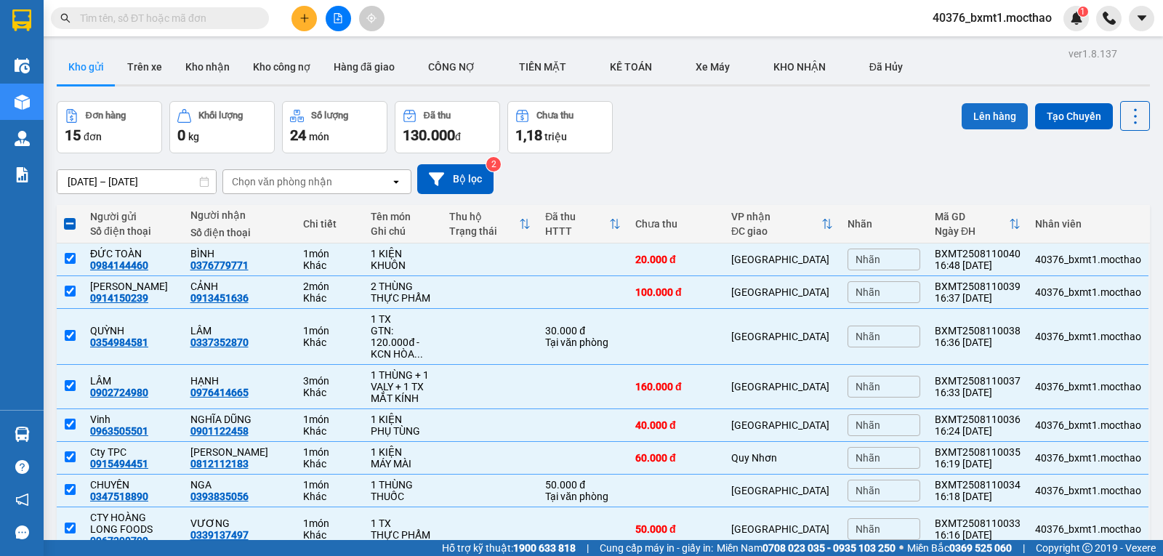
click at [977, 117] on button "Lên hàng" at bounding box center [995, 116] width 66 height 26
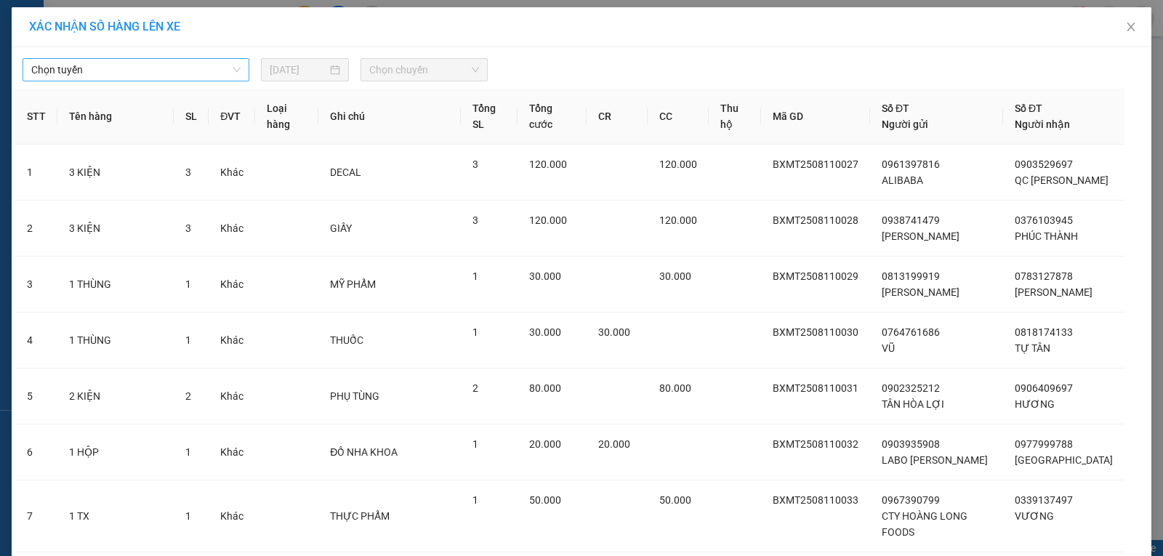
click at [81, 71] on span "Chọn tuyến" at bounding box center [135, 70] width 209 height 22
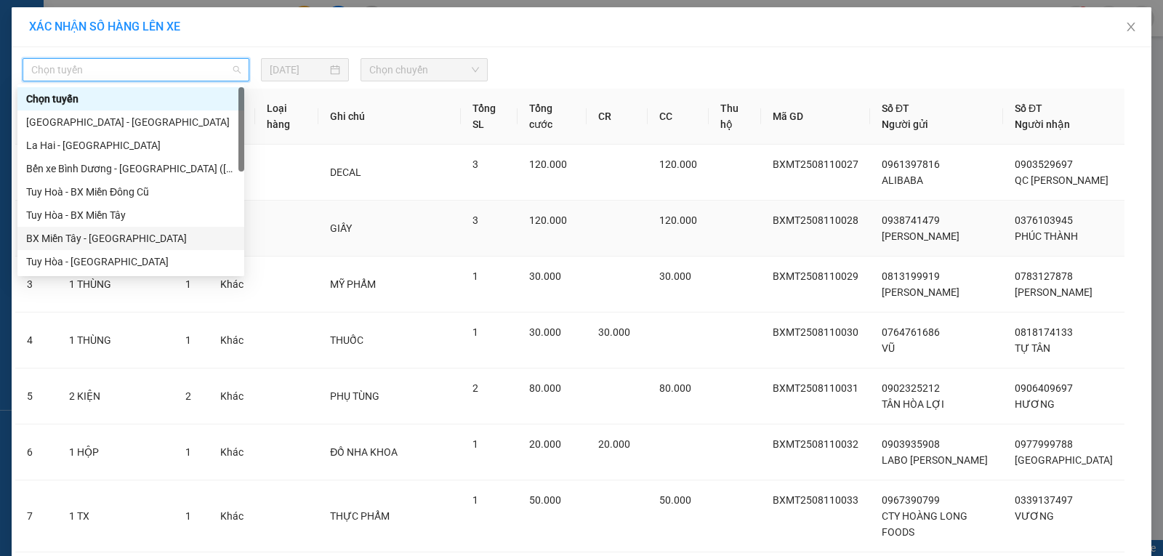
click at [81, 241] on div "BX Miền Tây - [GEOGRAPHIC_DATA]" at bounding box center [130, 238] width 209 height 16
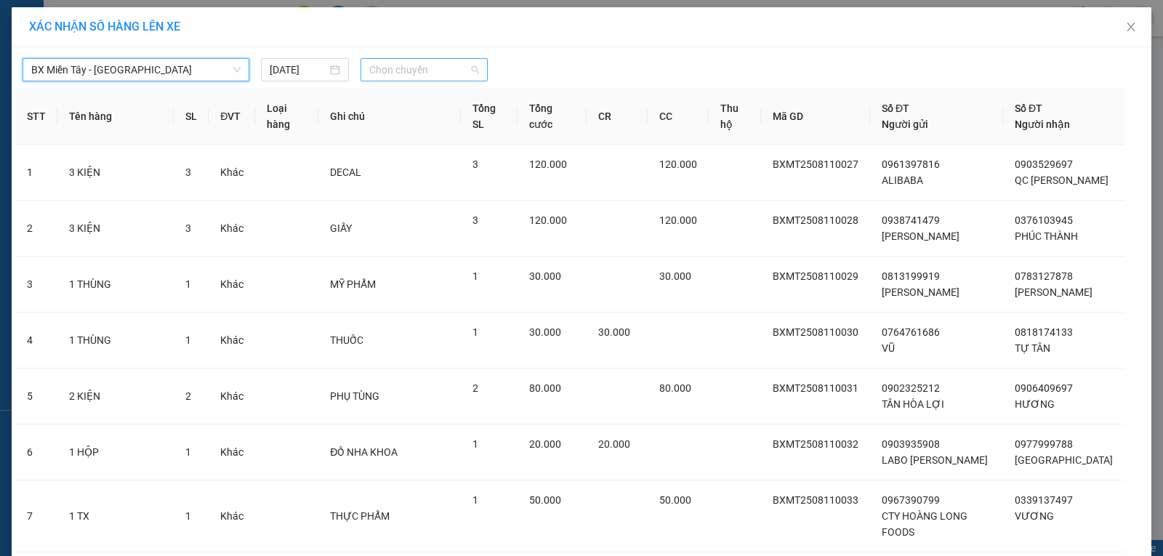
click at [421, 72] on span "Chọn chuyến" at bounding box center [424, 70] width 110 height 22
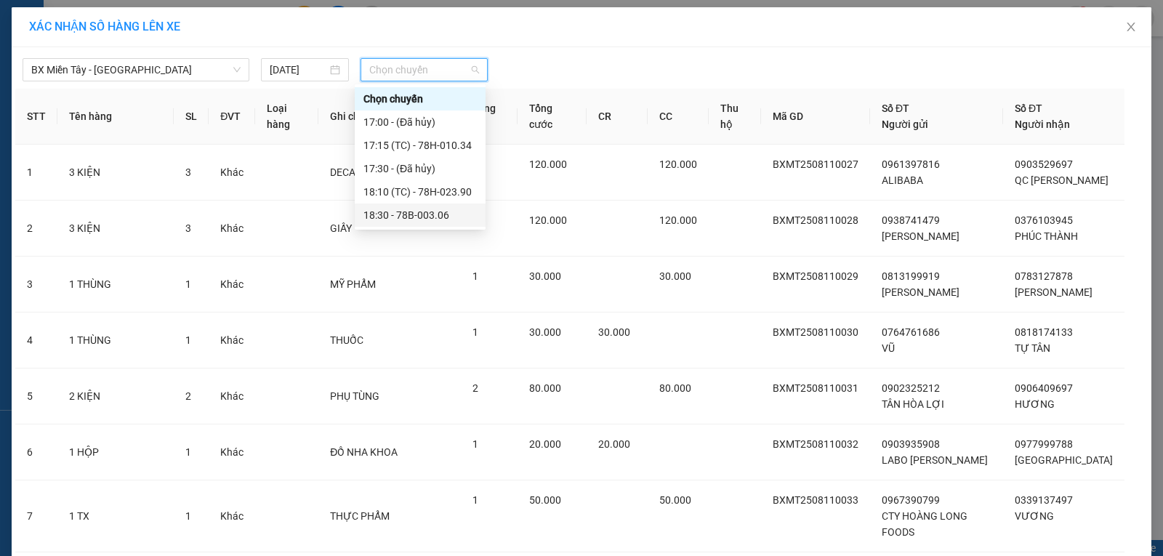
click at [453, 209] on div "18:30 - 78B-003.06" at bounding box center [420, 215] width 113 height 16
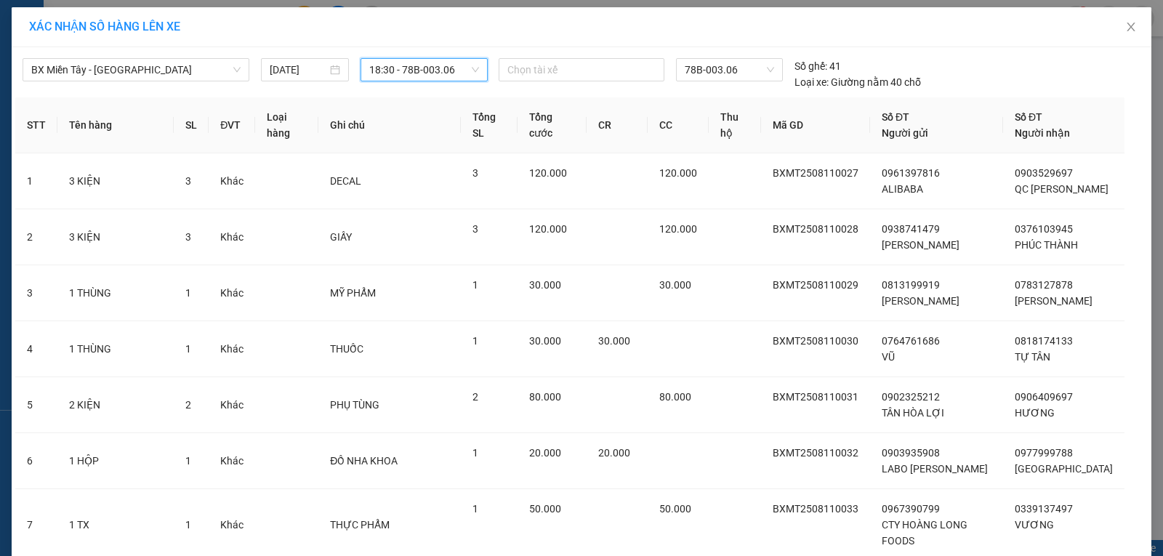
scroll to position [519, 0]
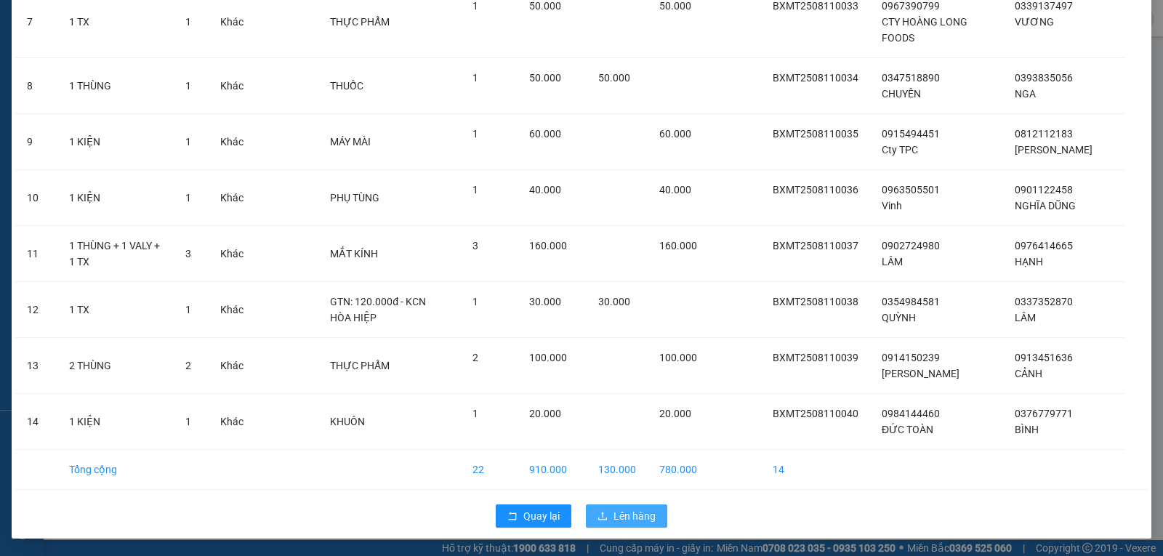
click at [614, 515] on span "Lên hàng" at bounding box center [635, 516] width 42 height 16
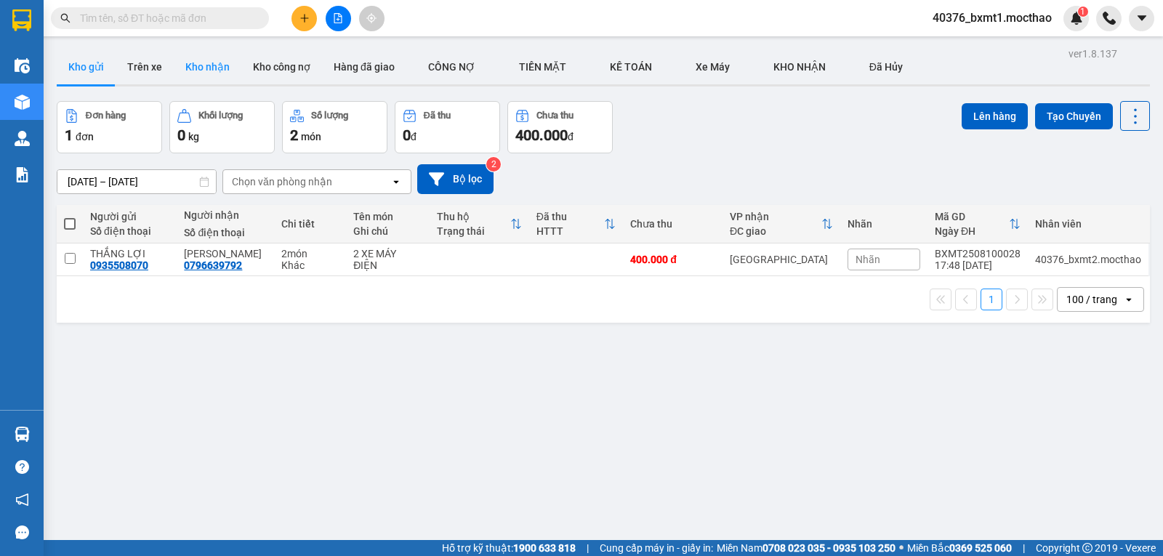
click at [201, 69] on button "Kho nhận" at bounding box center [208, 66] width 68 height 35
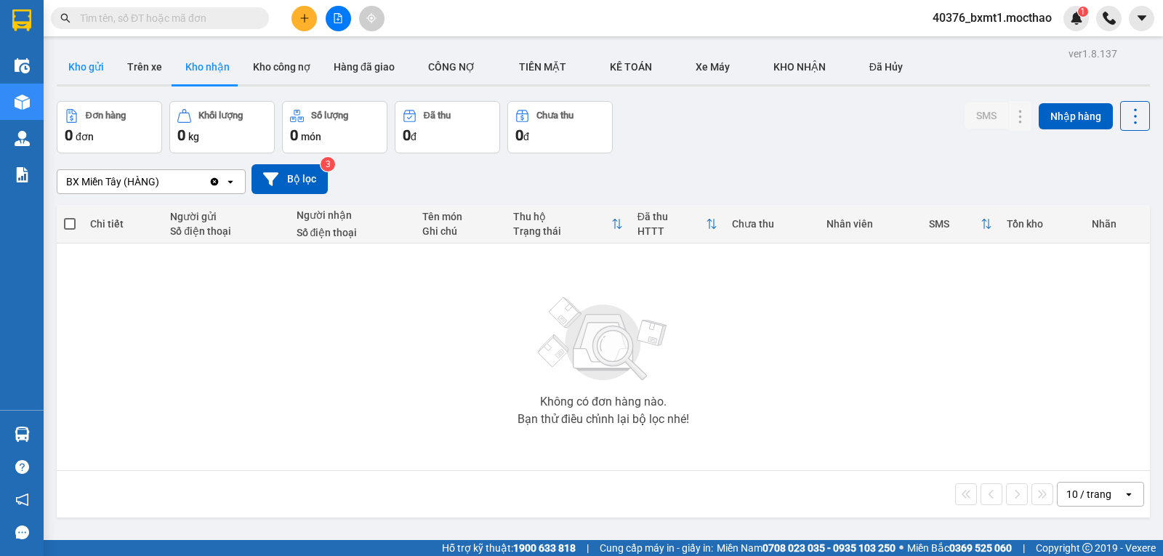
click at [90, 70] on button "Kho gửi" at bounding box center [86, 66] width 59 height 35
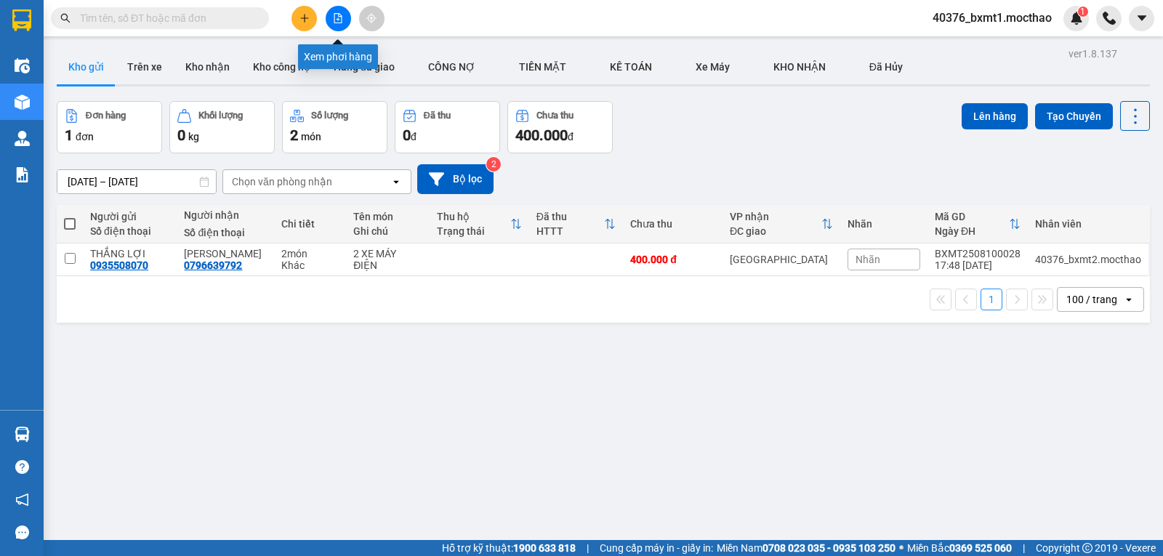
click at [332, 20] on button at bounding box center [338, 18] width 25 height 25
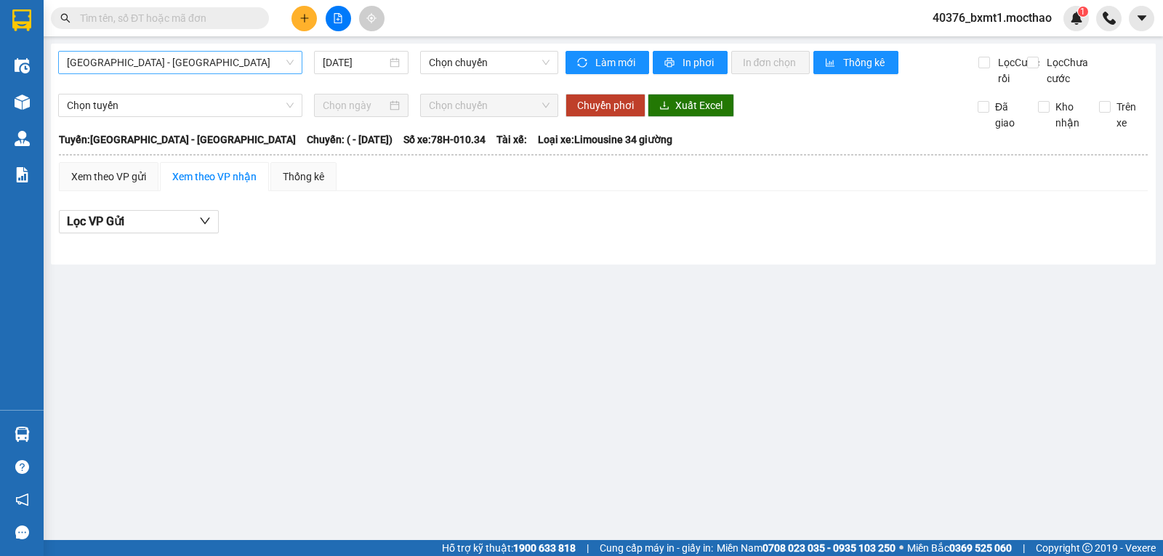
click at [131, 54] on span "[GEOGRAPHIC_DATA] - [GEOGRAPHIC_DATA]" at bounding box center [180, 63] width 227 height 22
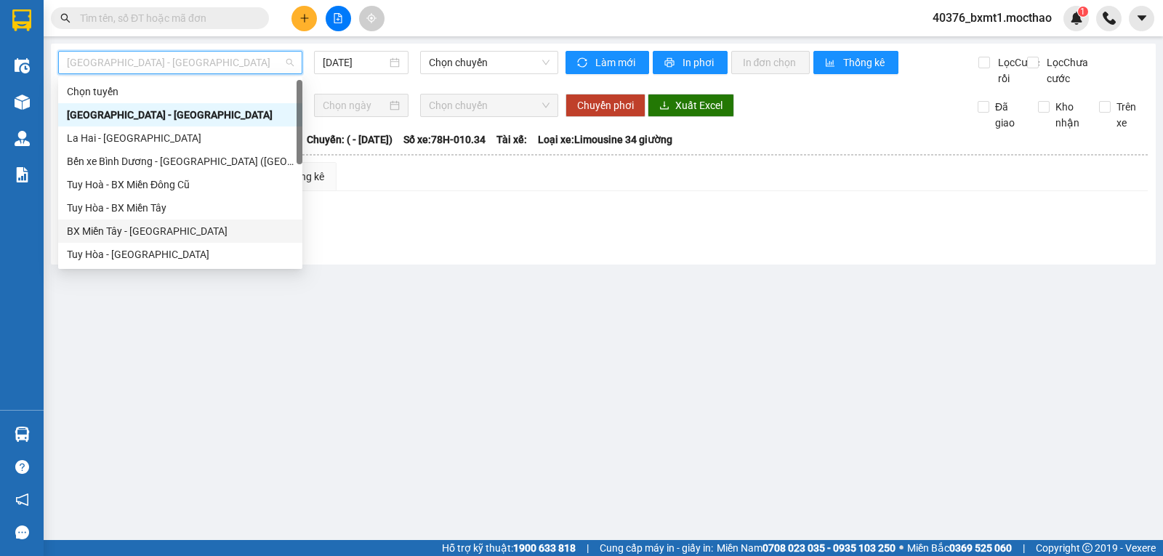
click at [115, 224] on div "BX Miền Tây - [GEOGRAPHIC_DATA]" at bounding box center [180, 231] width 227 height 16
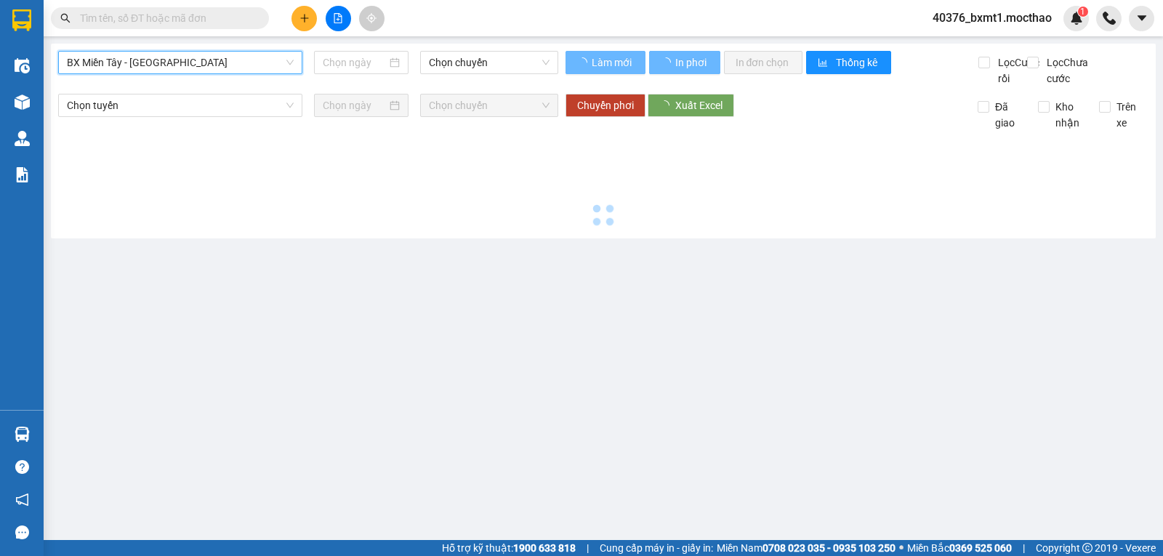
type input "[DATE]"
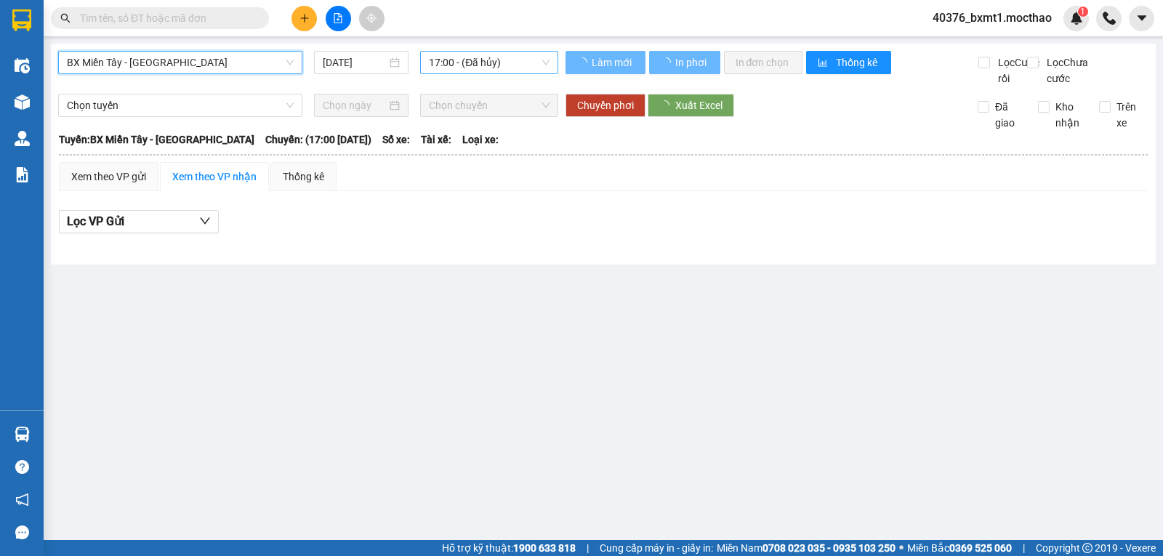
click at [526, 70] on span "17:00 - (Đã hủy)" at bounding box center [489, 63] width 120 height 22
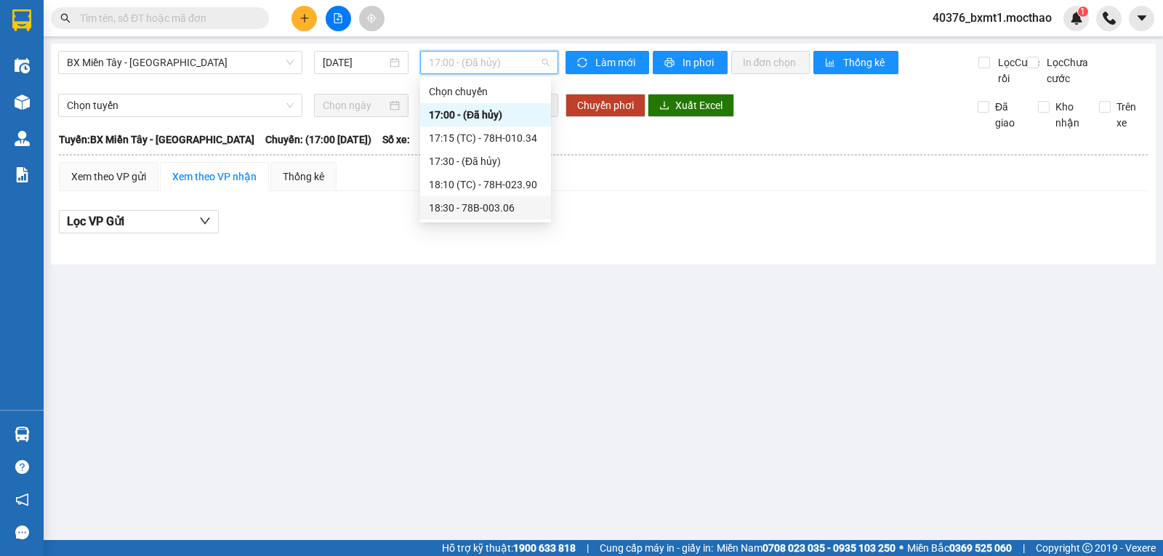
click at [480, 204] on div "18:30 - 78B-003.06" at bounding box center [485, 208] width 113 height 16
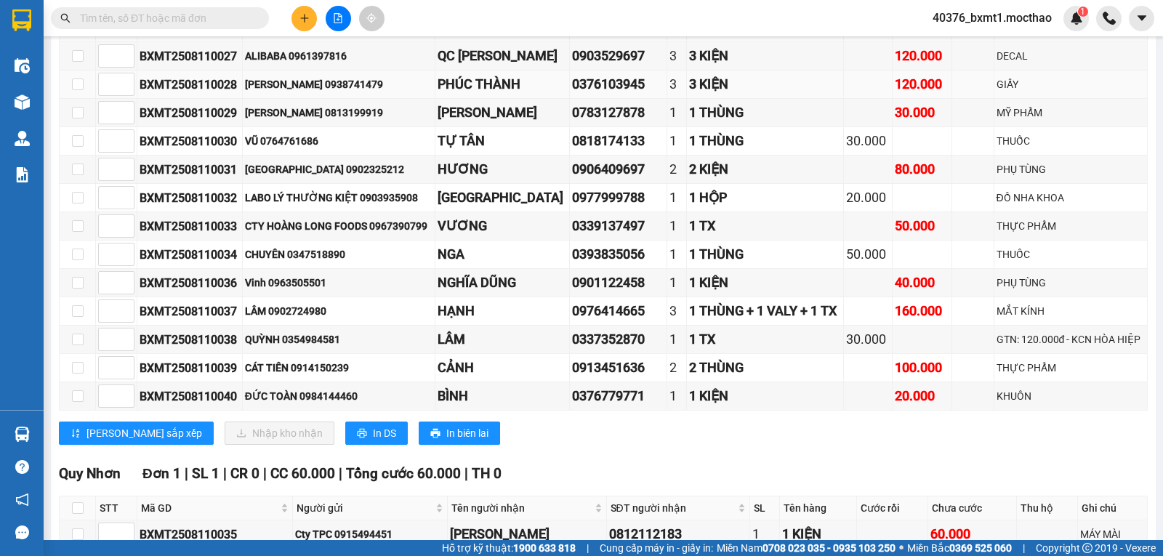
scroll to position [386, 0]
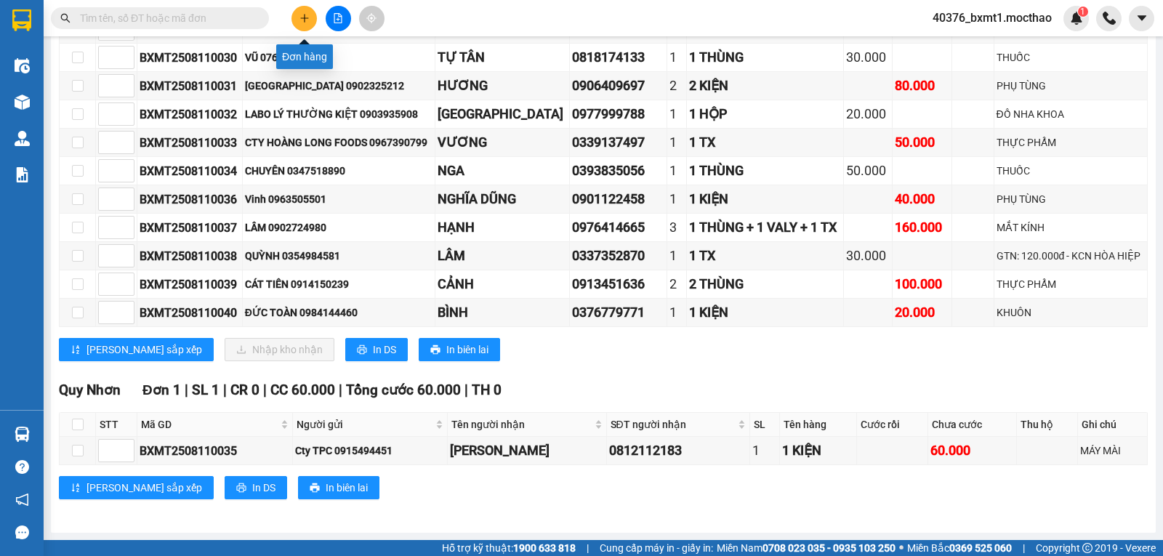
click at [310, 16] on button at bounding box center [304, 18] width 25 height 25
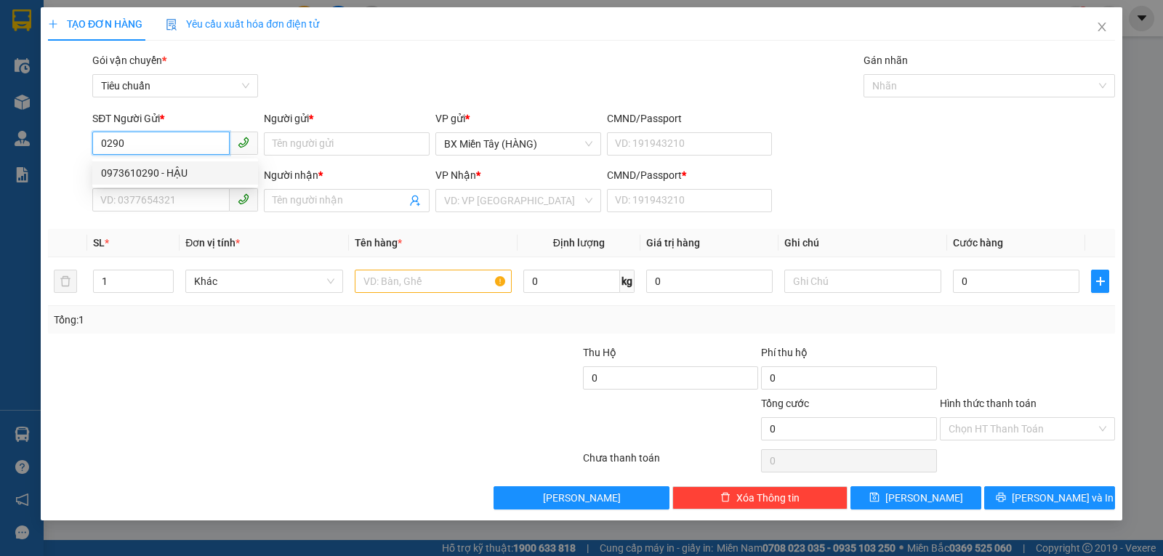
click at [180, 172] on div "0973610290 - HẬU" at bounding box center [175, 173] width 148 height 16
type input "0973610290"
type input "HẬU"
type input "0914973570"
type input "CƯỜNG"
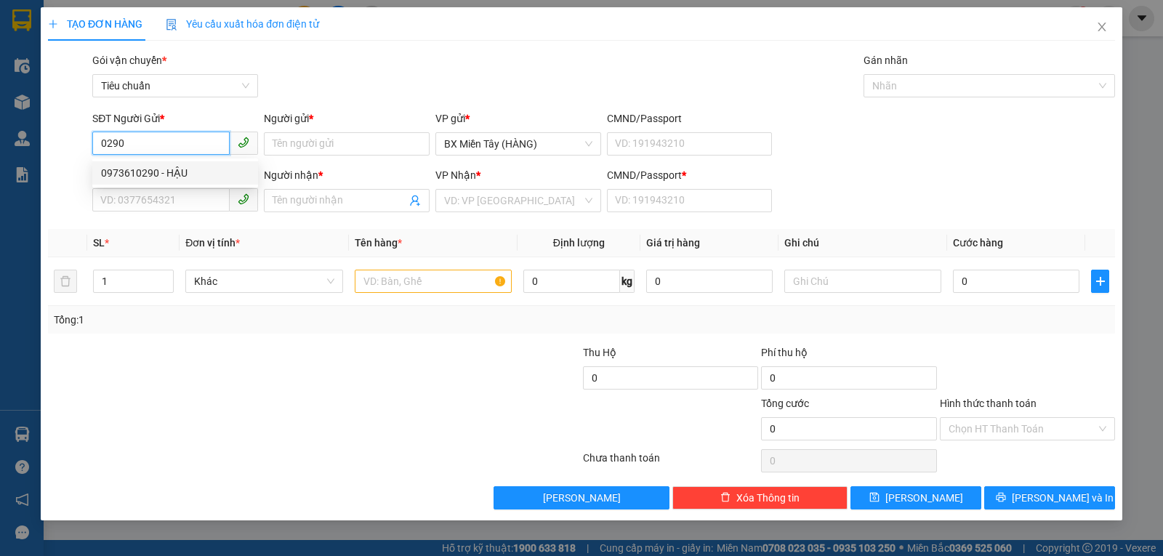
type input "0"
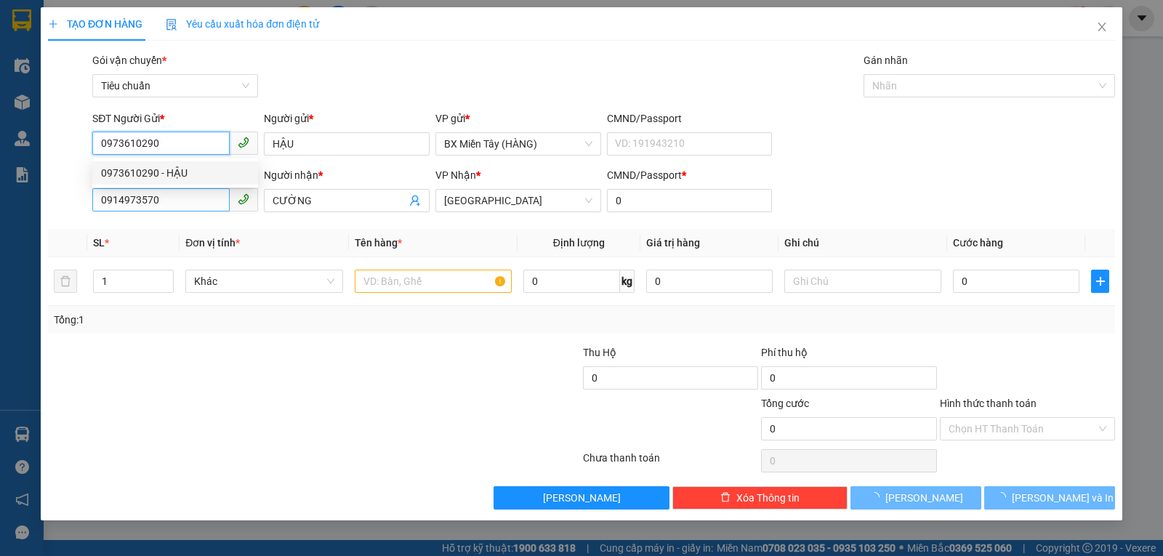
type input "30.000"
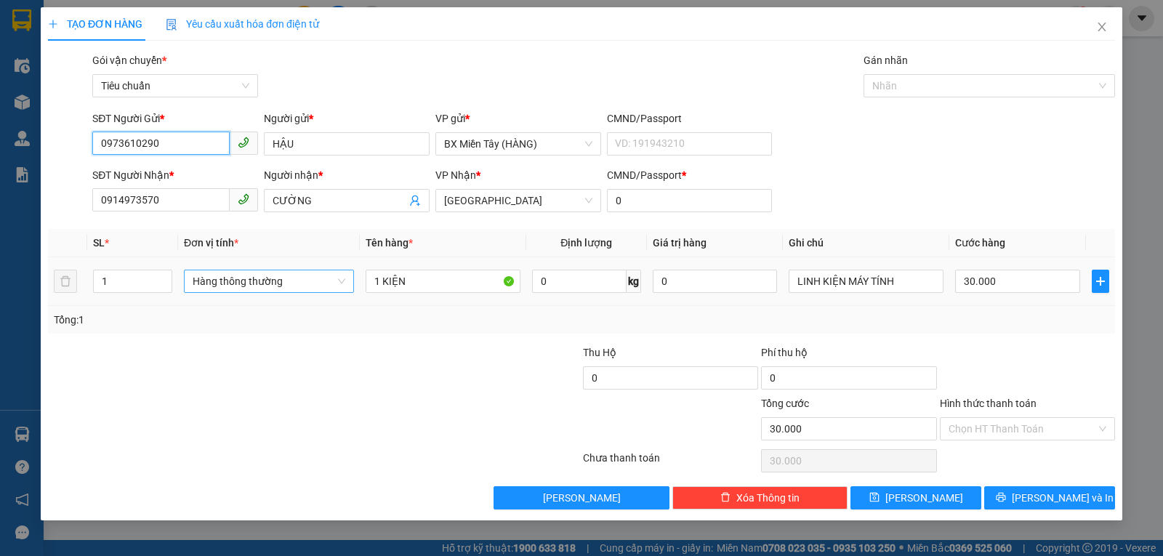
click at [258, 285] on span "Hàng thông thường" at bounding box center [269, 281] width 153 height 22
type input "0973610290"
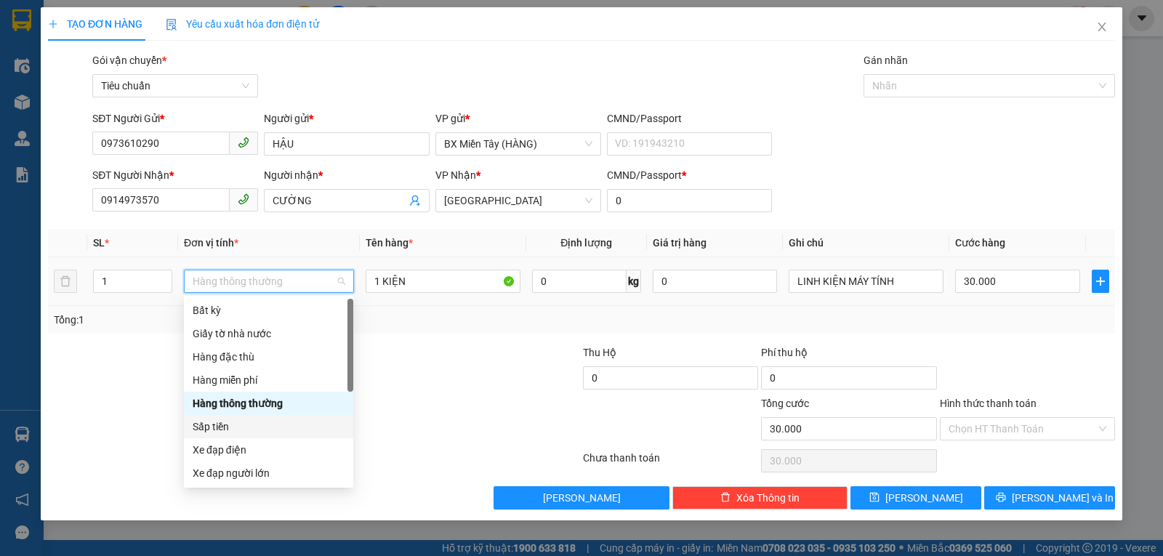
scroll to position [93, 0]
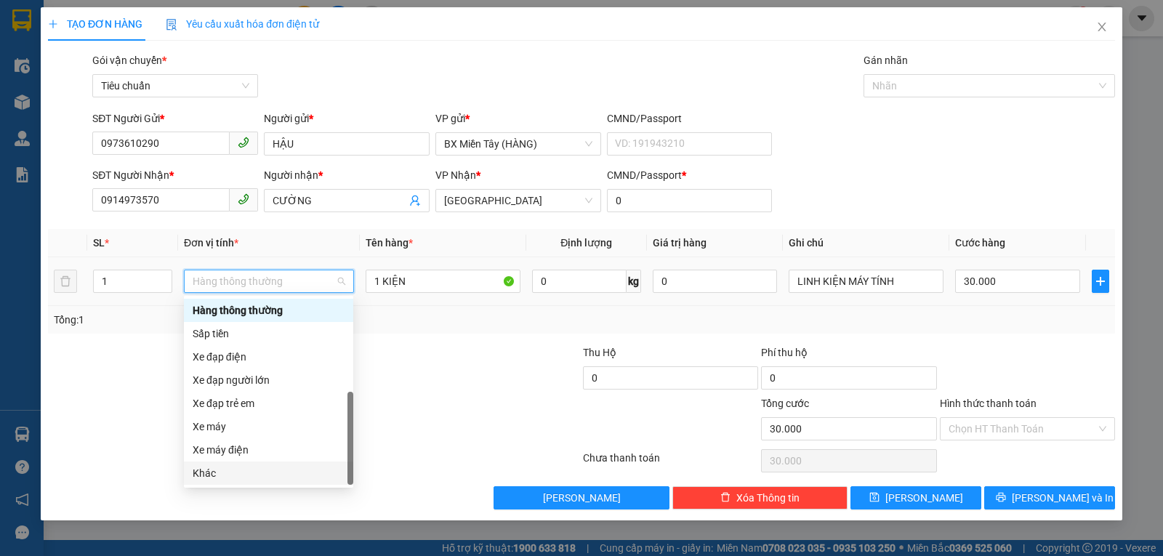
click at [233, 474] on div "Khác" at bounding box center [269, 473] width 152 height 16
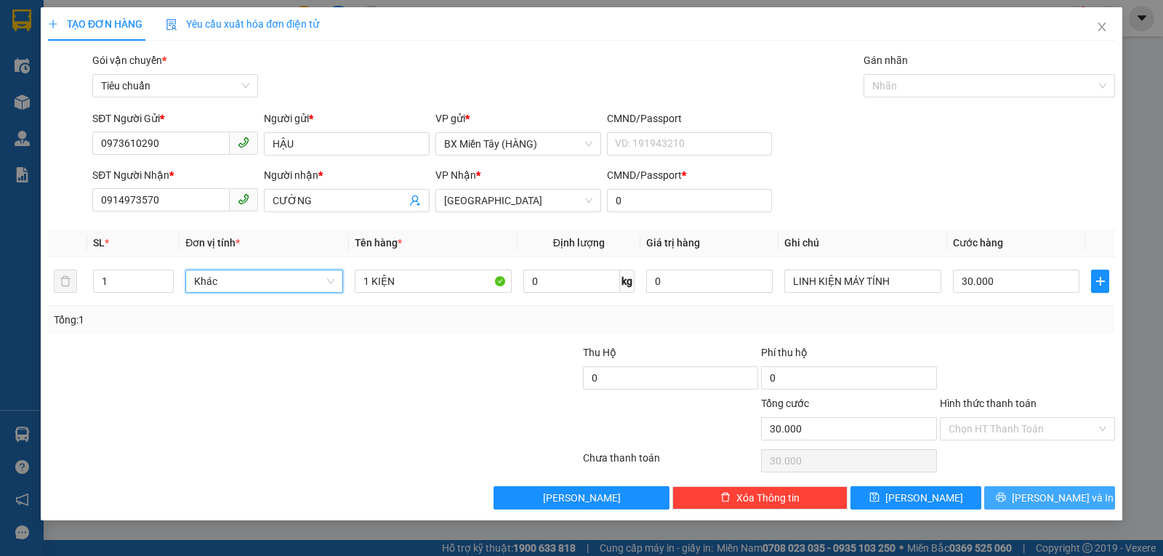
drag, startPoint x: 1063, startPoint y: 497, endPoint x: 1037, endPoint y: 485, distance: 28.9
click at [1062, 498] on span "Lưu và In" at bounding box center [1063, 498] width 102 height 16
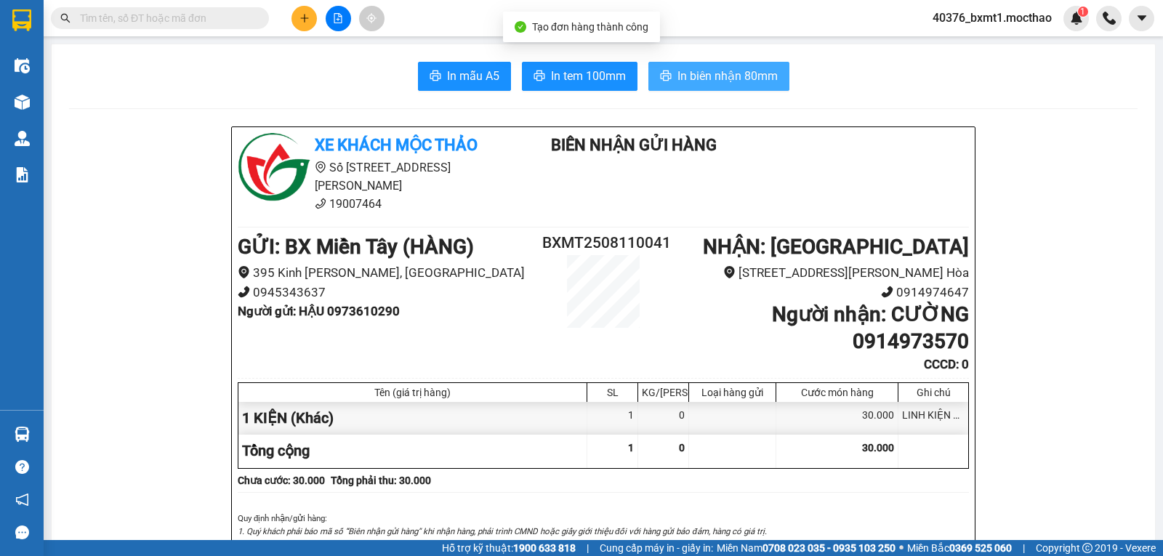
click at [700, 74] on span "In biên nhận 80mm" at bounding box center [728, 76] width 100 height 18
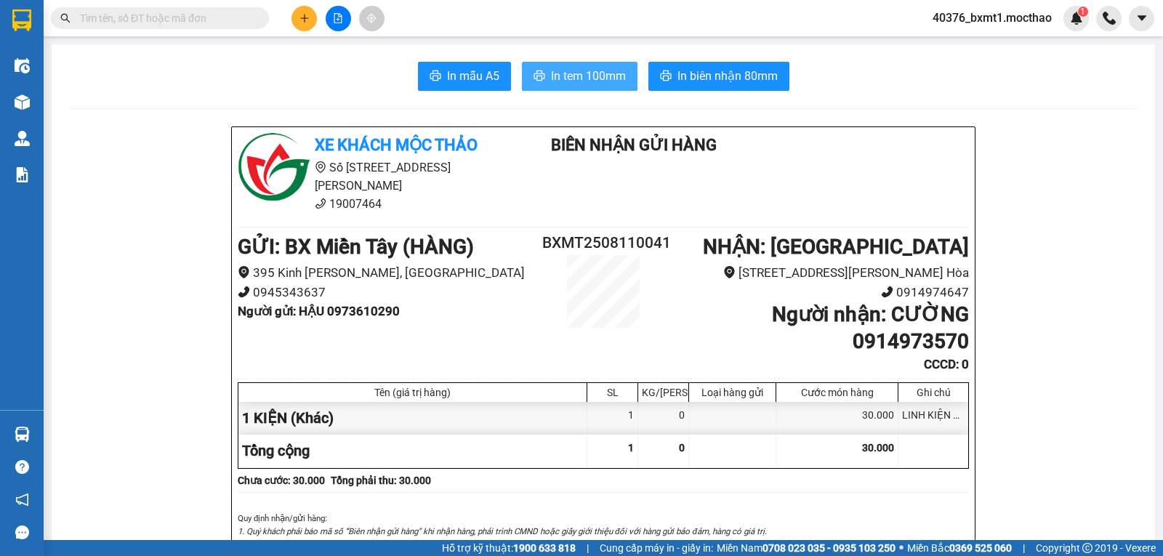
click at [580, 78] on span "In tem 100mm" at bounding box center [588, 76] width 75 height 18
click at [310, 23] on button at bounding box center [304, 18] width 25 height 25
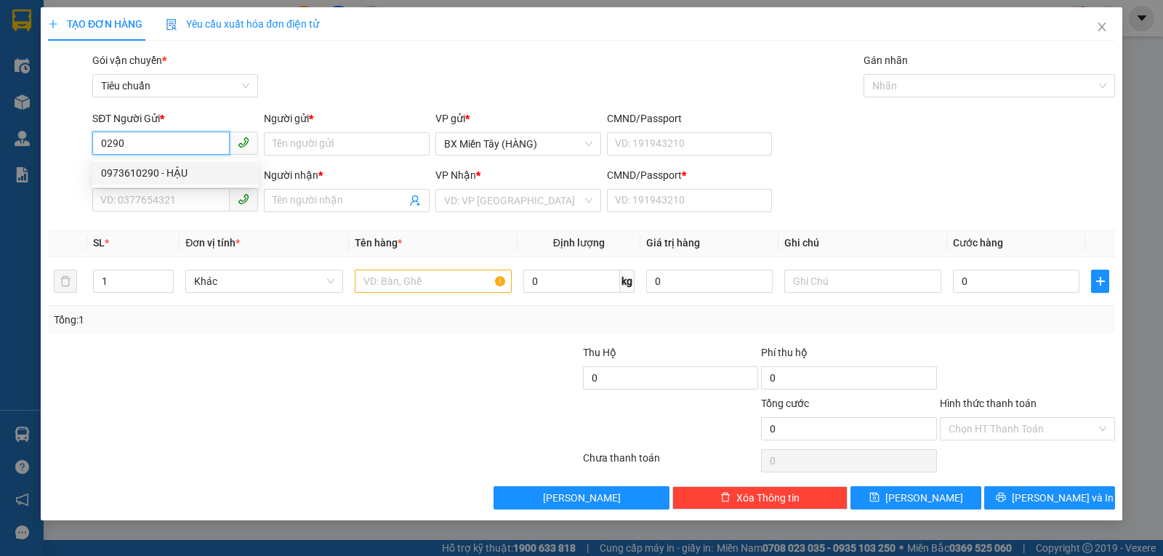
click at [201, 172] on div "0973610290 - HẬU" at bounding box center [175, 173] width 148 height 16
type input "0973610290"
type input "HẬU"
type input "0914973570"
type input "CƯỜNG"
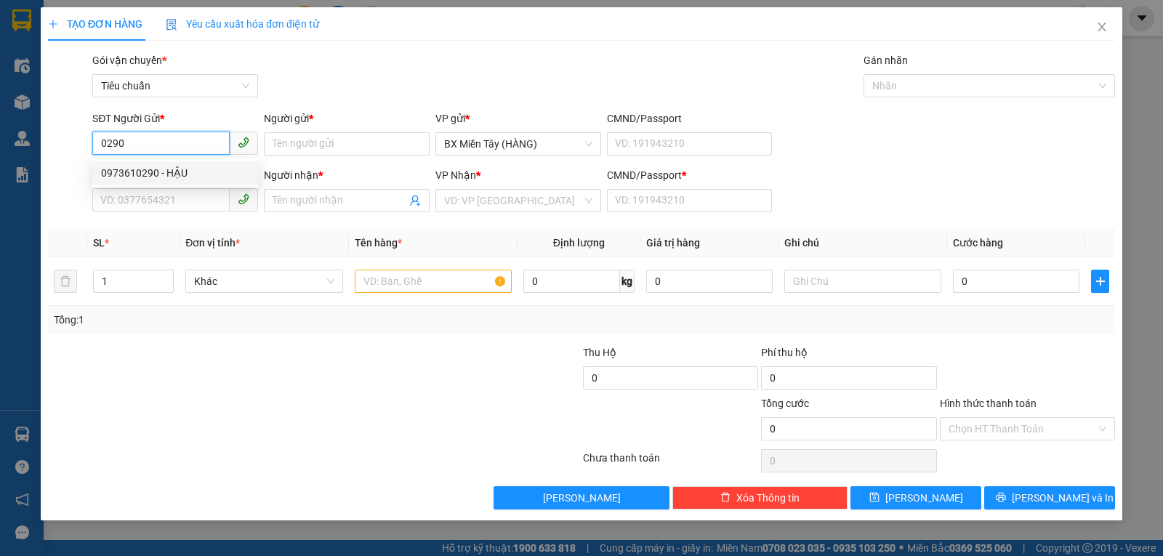
type input "0"
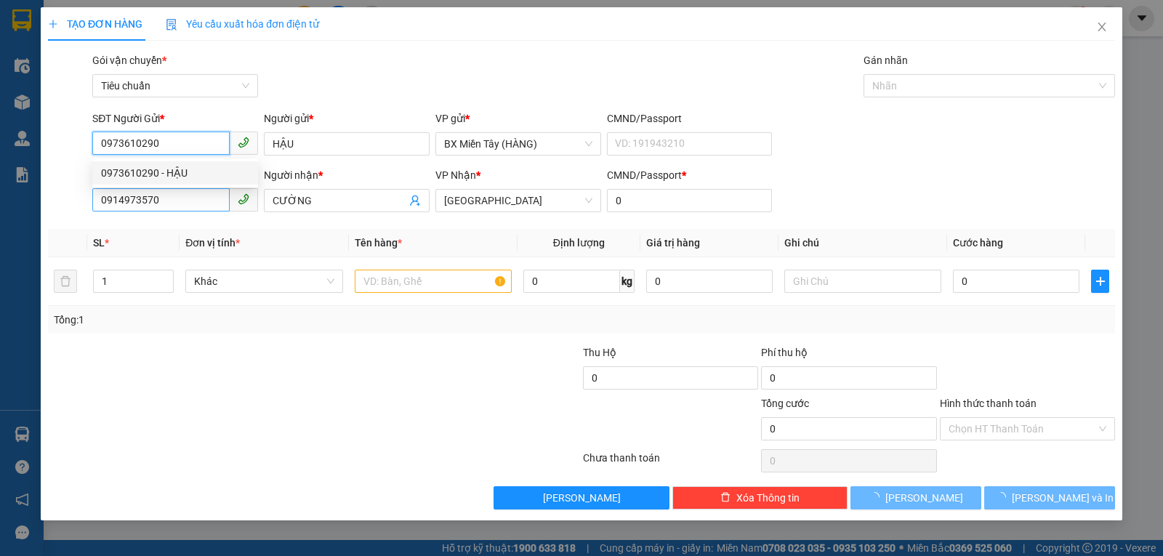
type input "30.000"
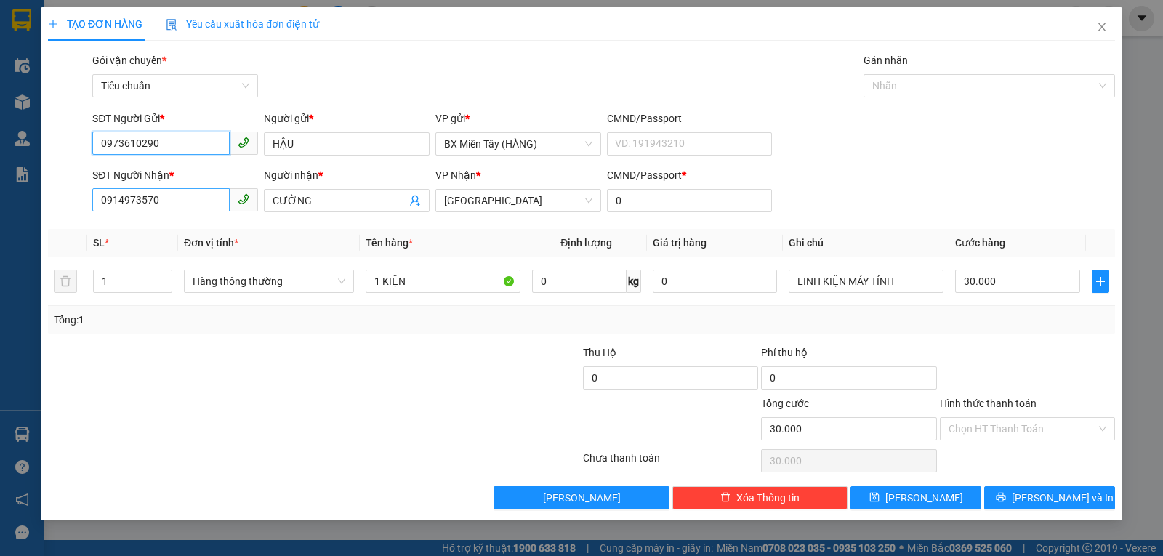
type input "0973610290"
click at [191, 206] on input "0914973570" at bounding box center [160, 199] width 137 height 23
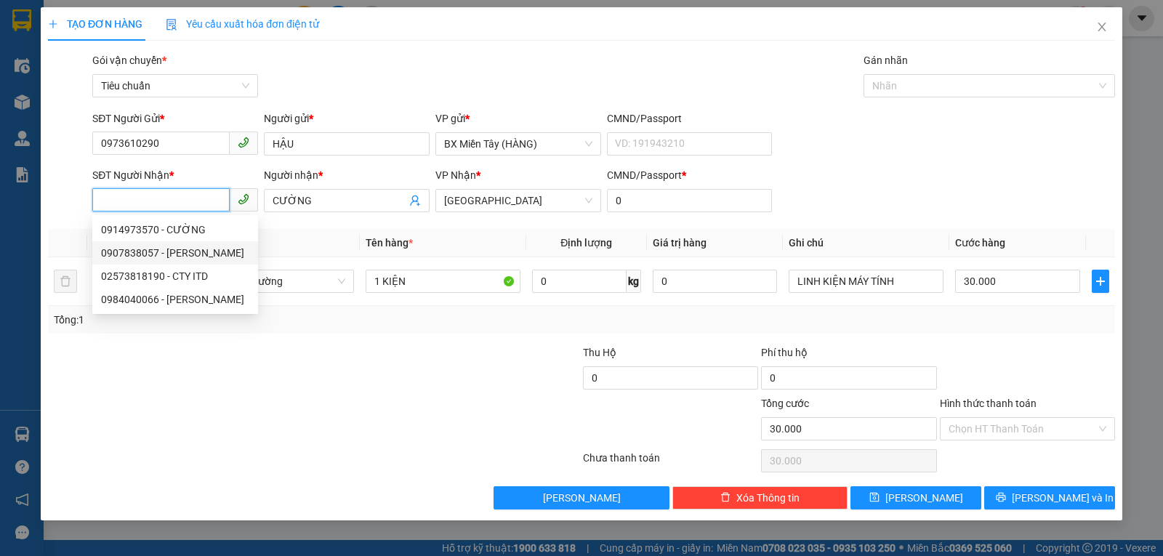
click at [193, 257] on div "0907838057 - CTY HOÀNG VŨ" at bounding box center [175, 253] width 148 height 16
type input "0907838057"
type input "CTY [PERSON_NAME]"
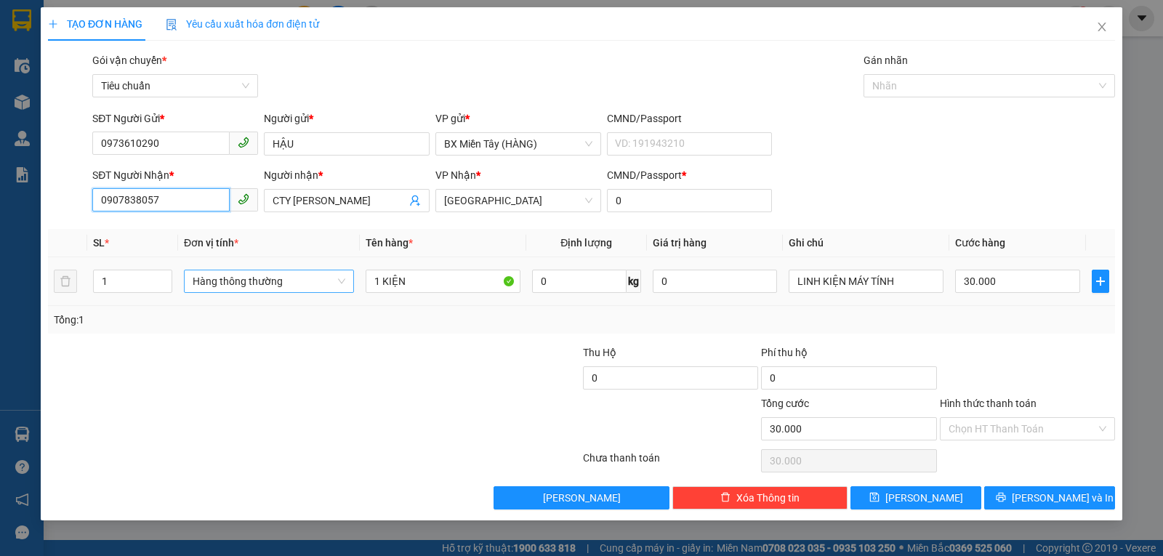
click at [257, 286] on span "Hàng thông thường" at bounding box center [269, 281] width 153 height 22
type input "0907838057"
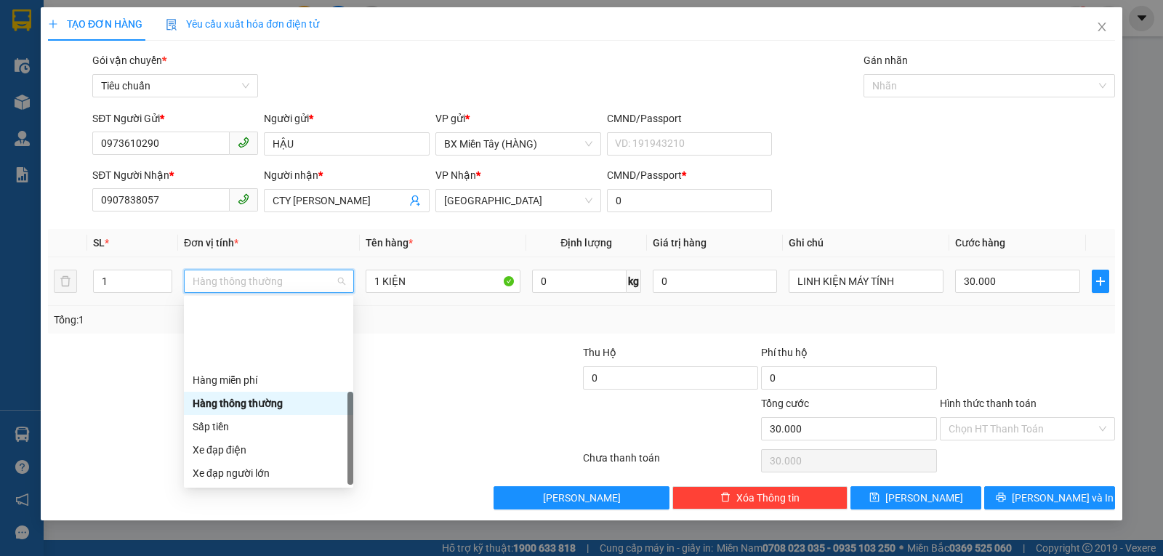
scroll to position [93, 0]
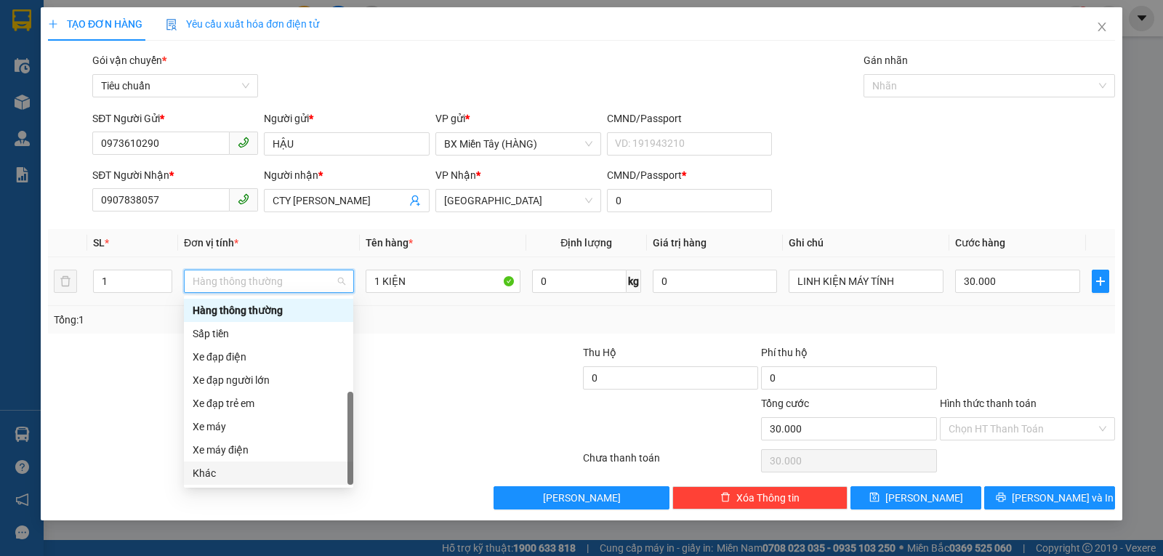
click at [215, 473] on div "Khác" at bounding box center [269, 473] width 152 height 16
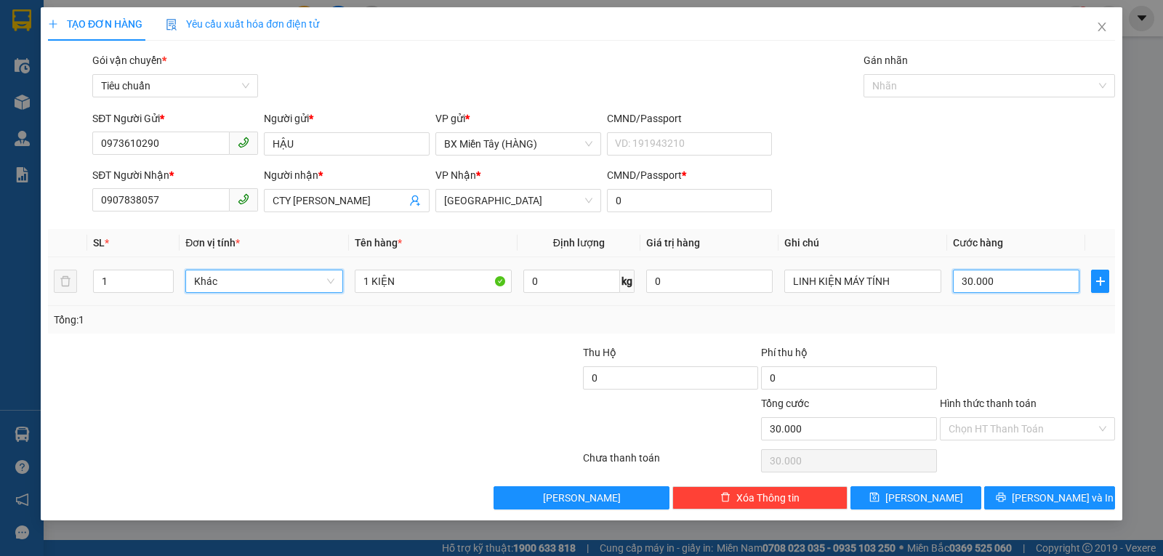
click at [1003, 277] on input "30.000" at bounding box center [1016, 281] width 127 height 23
type input "2"
type input "20"
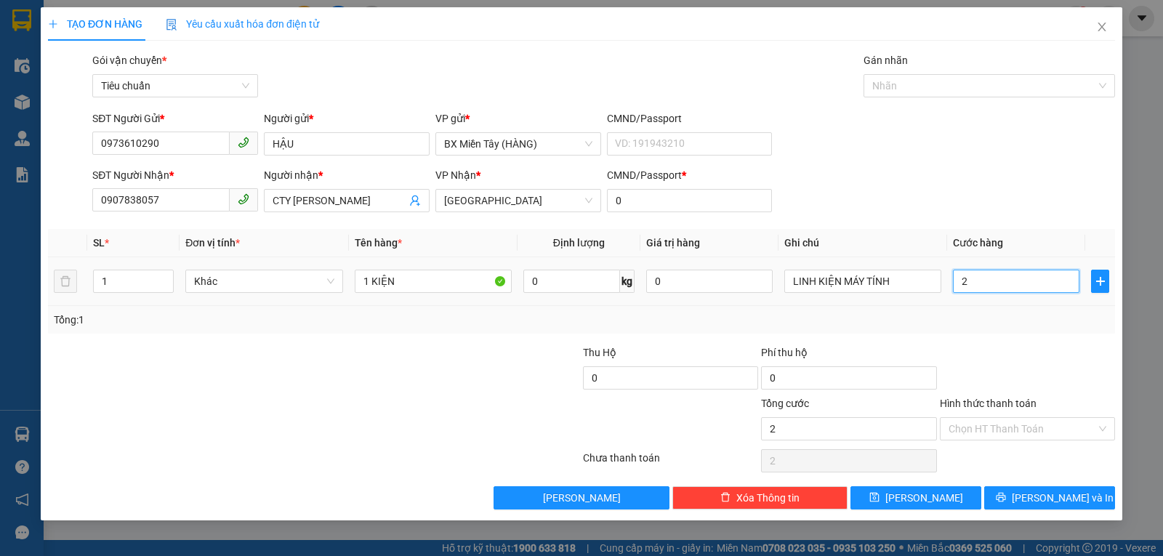
type input "20"
click at [1005, 330] on div "Tổng: 1" at bounding box center [581, 320] width 1067 height 28
type input "20.000"
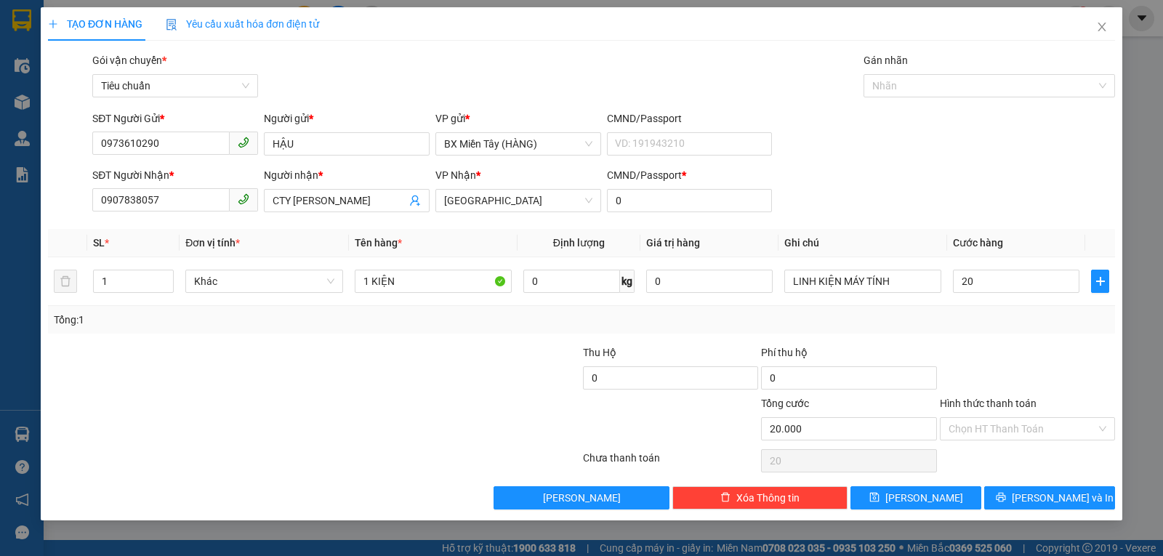
type input "20.000"
click at [1012, 497] on button "Lưu và In" at bounding box center [1049, 497] width 131 height 23
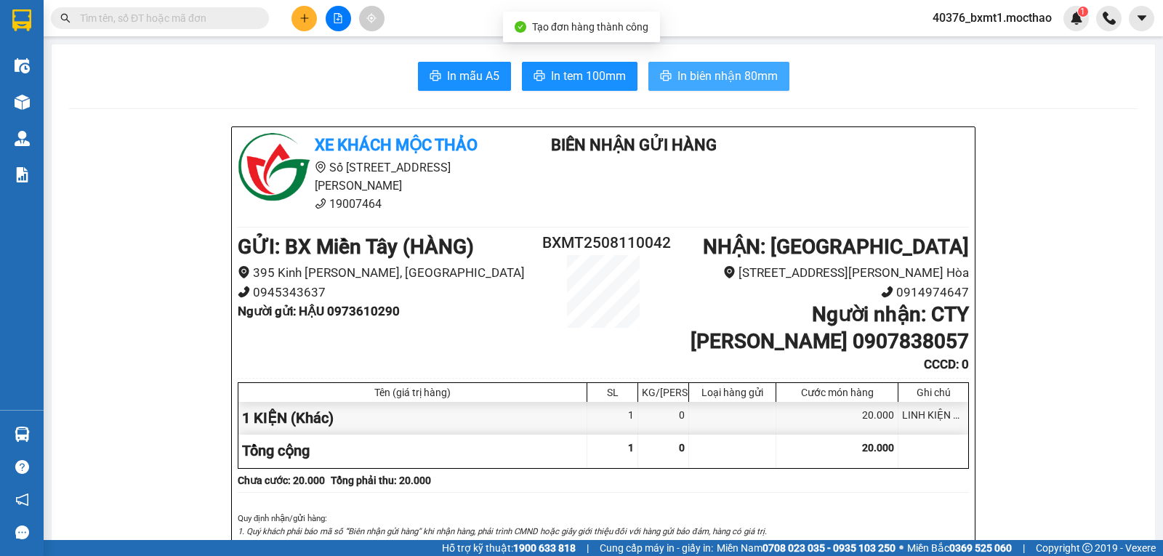
click at [744, 81] on span "In biên nhận 80mm" at bounding box center [728, 76] width 100 height 18
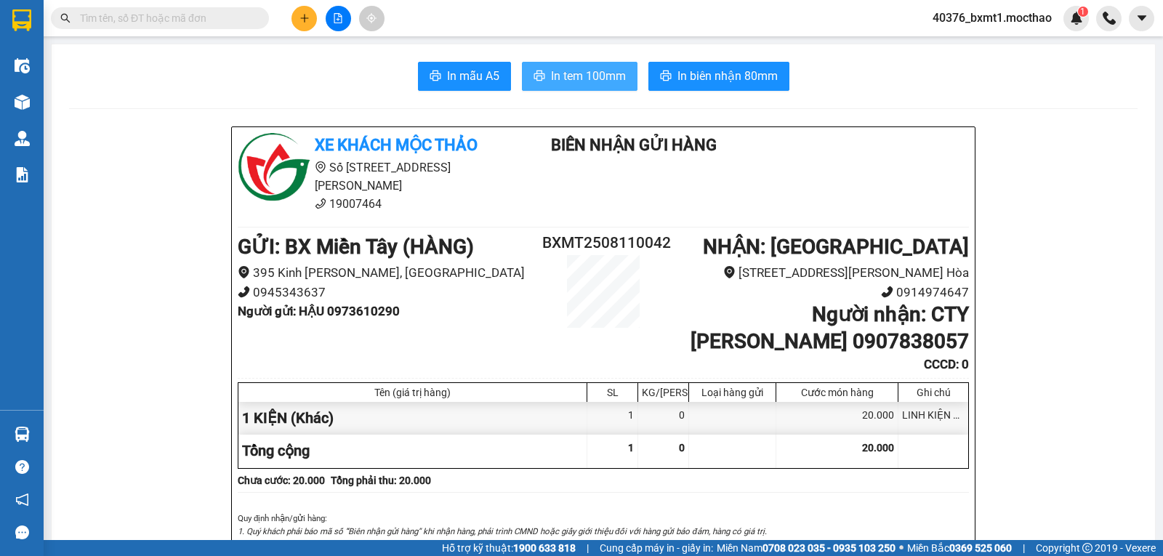
click at [574, 71] on span "In tem 100mm" at bounding box center [588, 76] width 75 height 18
click at [290, 20] on div at bounding box center [338, 18] width 109 height 25
click at [297, 20] on button at bounding box center [304, 18] width 25 height 25
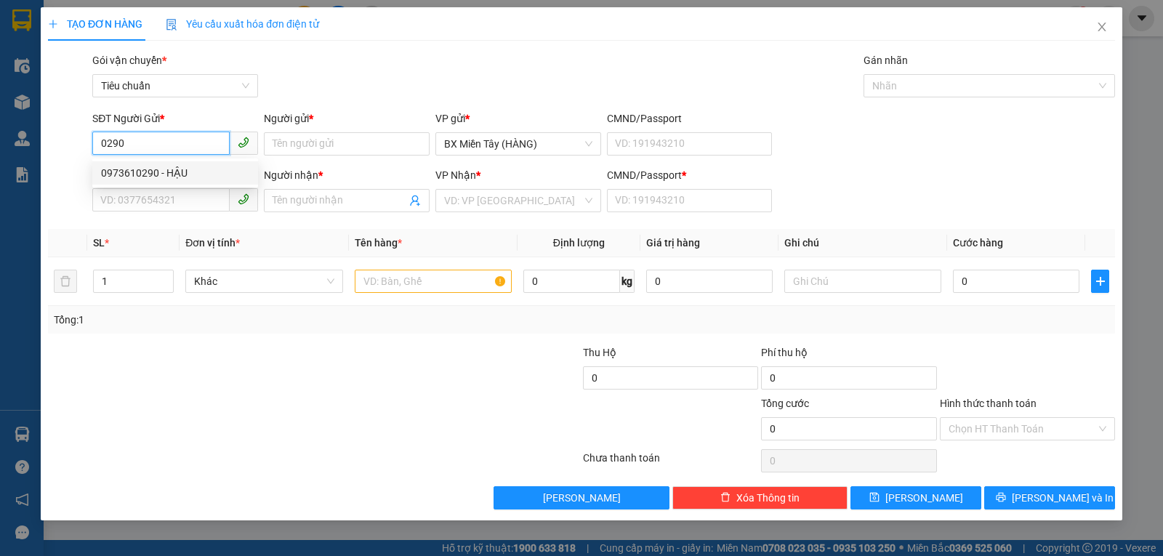
click at [177, 170] on div "0973610290 - HẬU" at bounding box center [175, 173] width 148 height 16
type input "0973610290"
type input "HẬU"
type input "0907838057"
type input "CTY [PERSON_NAME]"
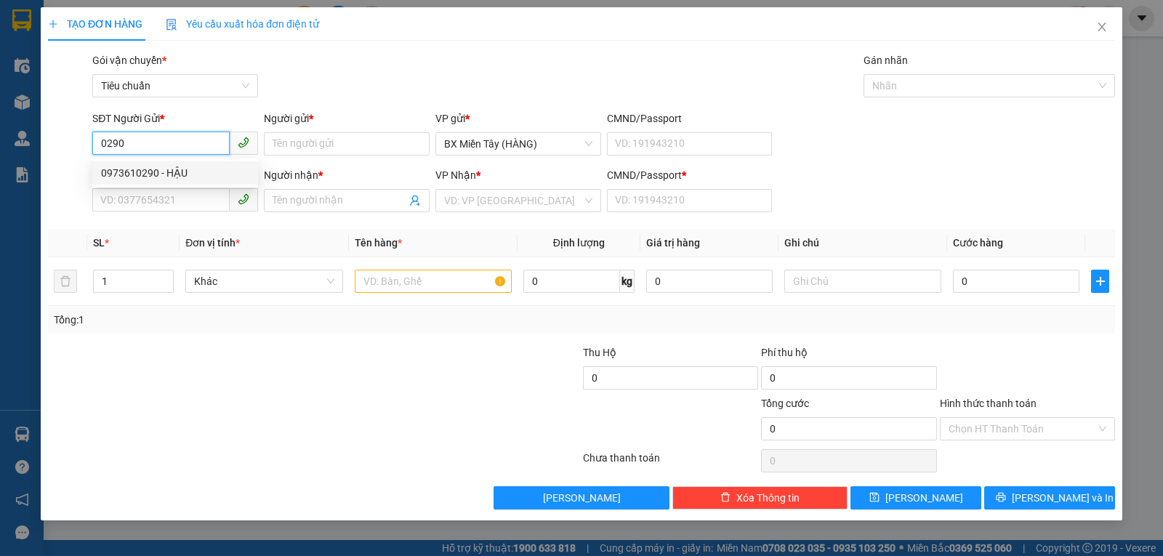
type input "0"
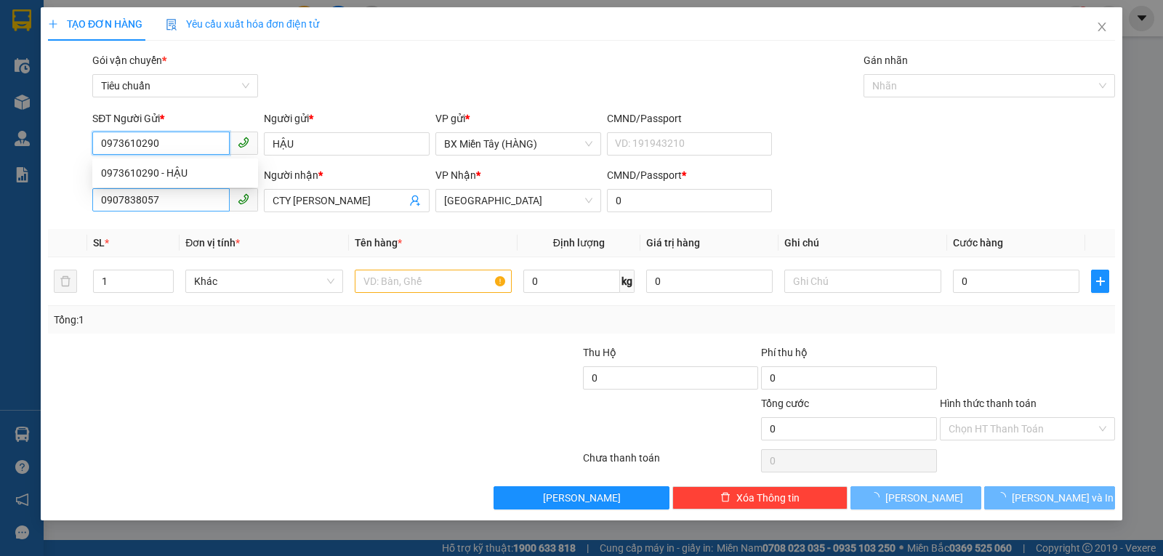
type input "20.000"
type input "0973610290"
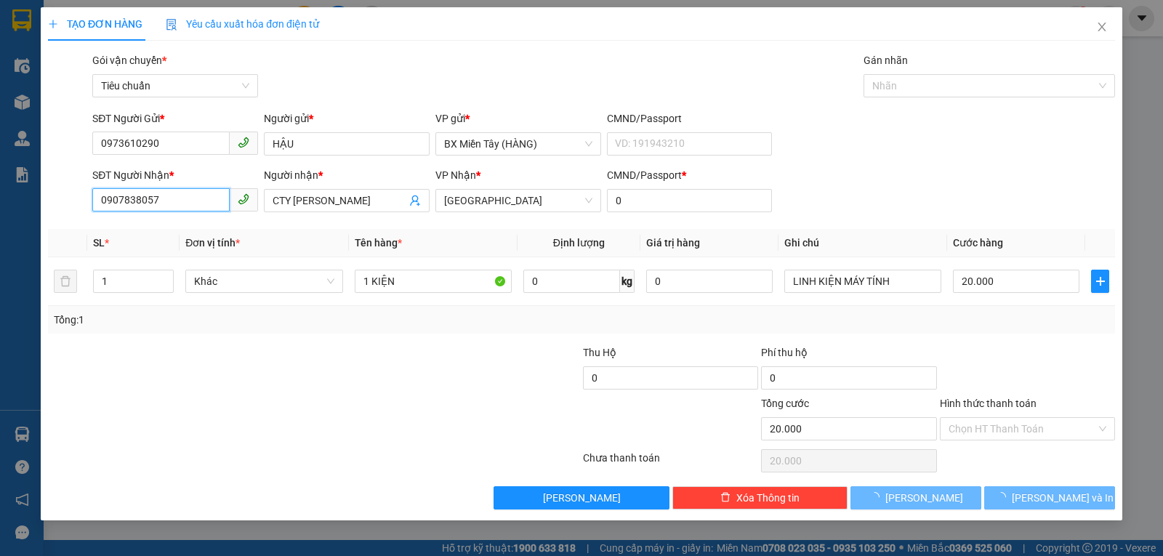
click at [185, 201] on input "0907838057" at bounding box center [160, 199] width 137 height 23
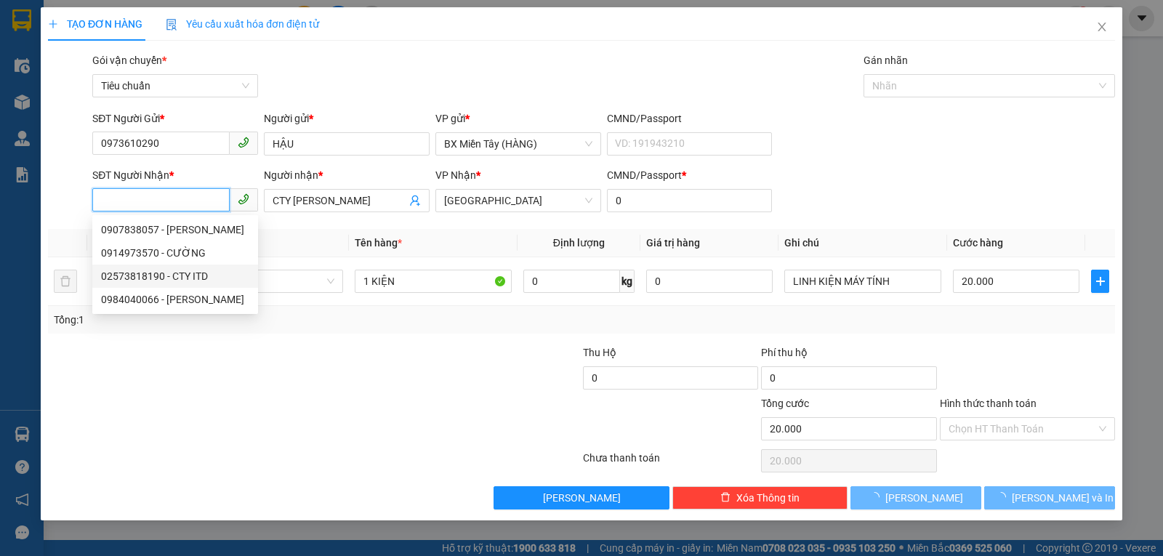
click at [183, 276] on div "02573818190 - CTY ITD" at bounding box center [175, 276] width 148 height 16
type input "02573818190"
type input "CTY ITD"
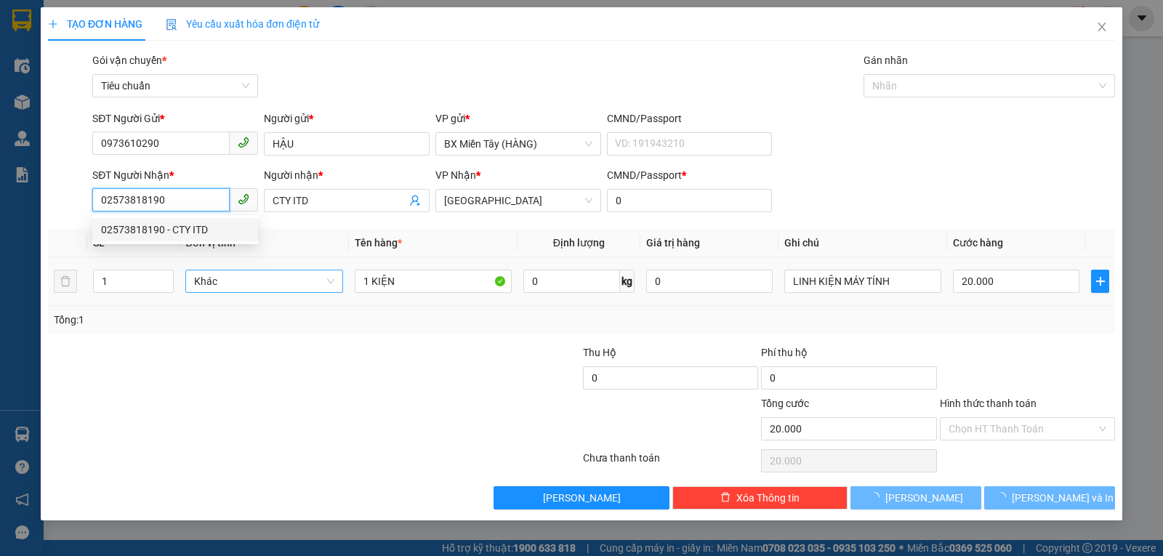
type input "30.000"
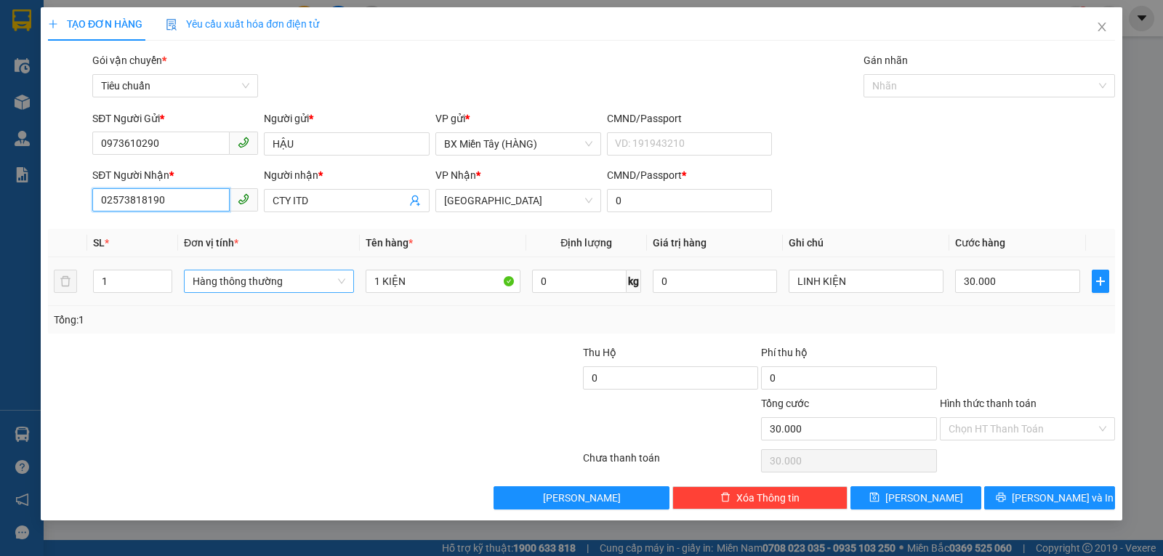
click at [270, 284] on span "Hàng thông thường" at bounding box center [269, 281] width 153 height 22
type input "02573818190"
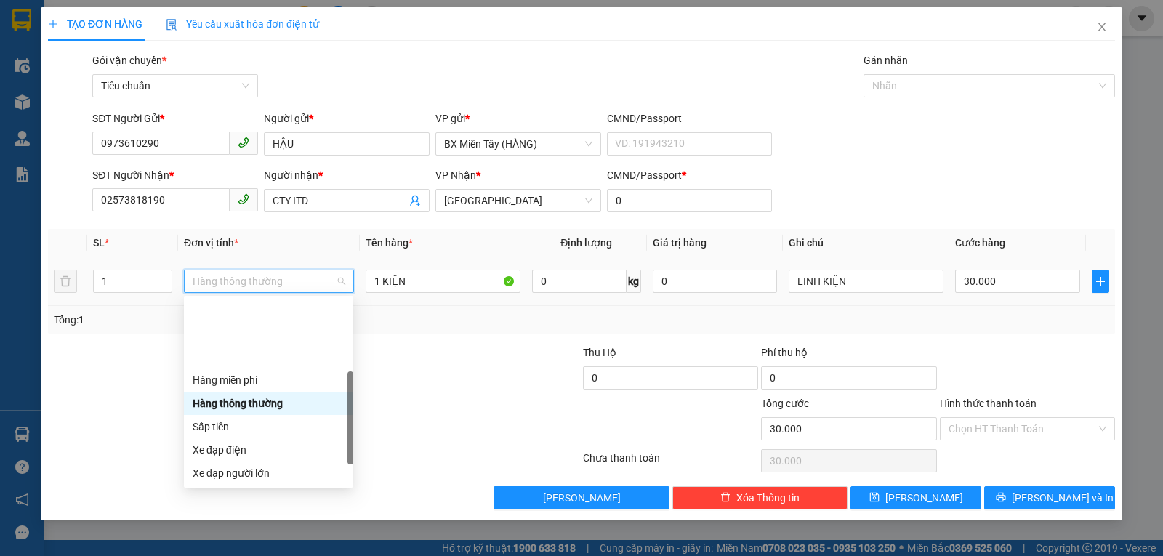
scroll to position [93, 0]
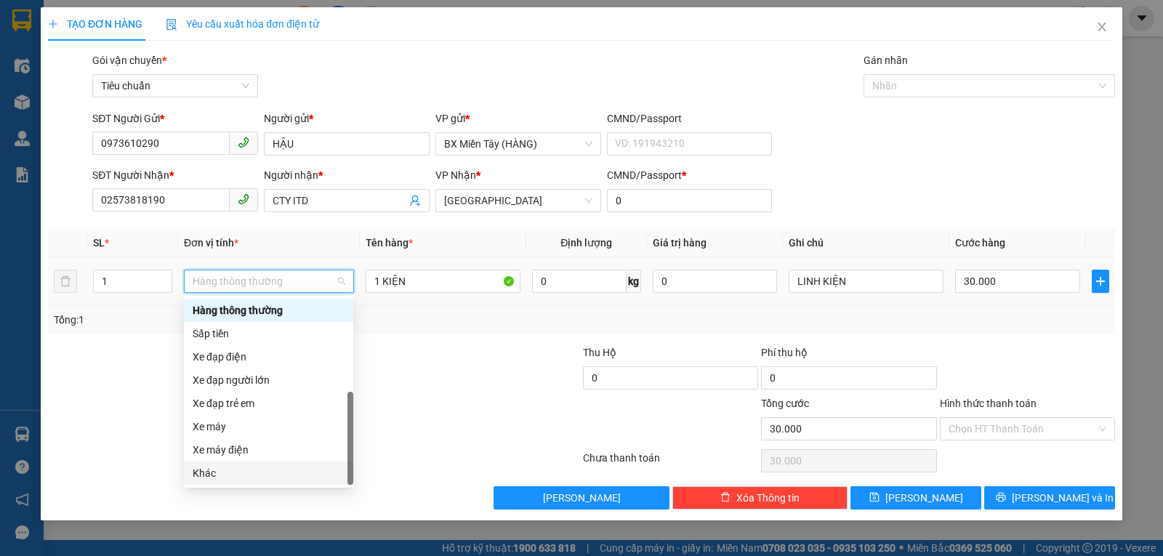
click at [218, 480] on div "Khác" at bounding box center [269, 473] width 152 height 16
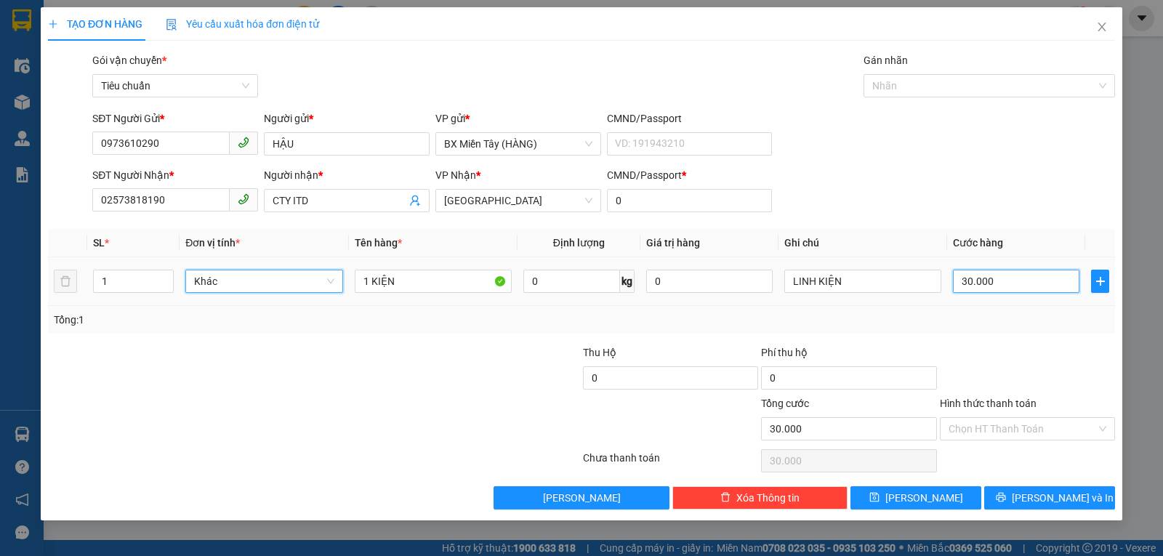
click at [1003, 276] on input "30.000" at bounding box center [1016, 281] width 127 height 23
type input "4"
type input "40"
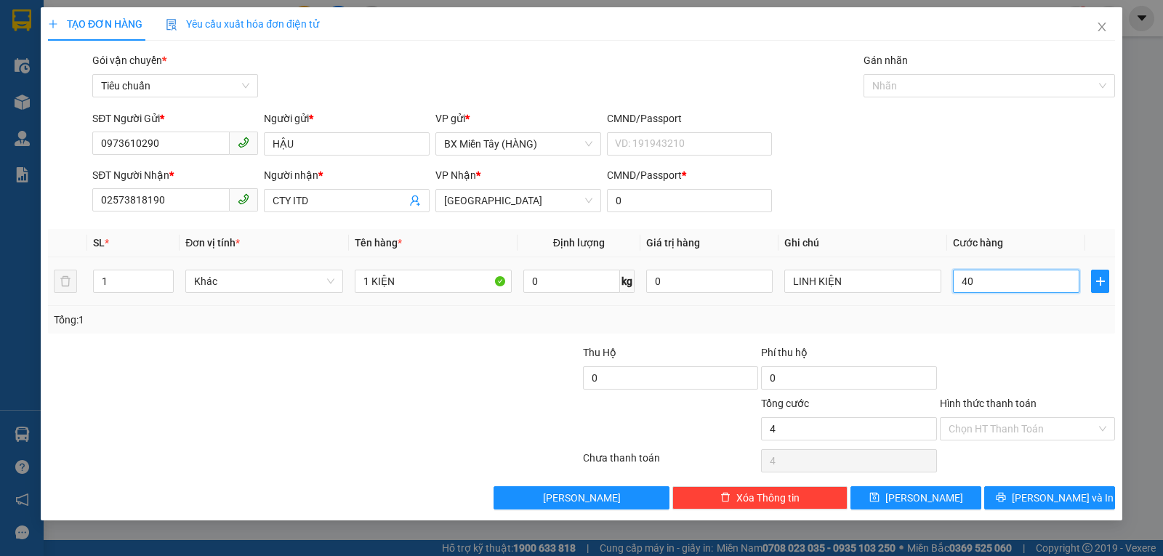
type input "40"
type input "40.000"
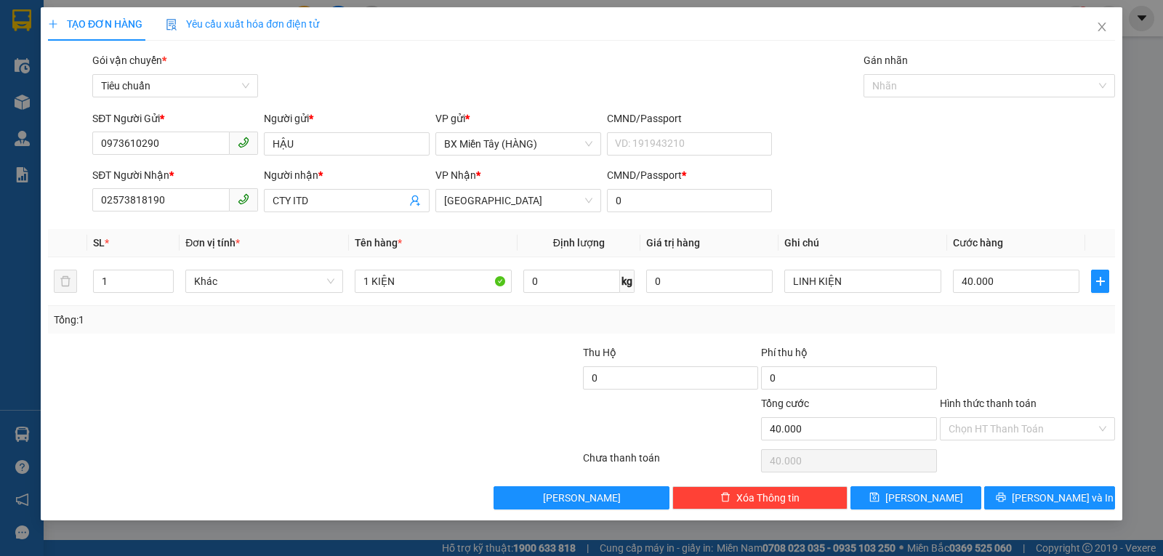
click at [995, 312] on div "Tổng: 1" at bounding box center [582, 320] width 1056 height 16
drag, startPoint x: 1021, startPoint y: 494, endPoint x: 951, endPoint y: 431, distance: 94.2
click at [1022, 494] on button "Lưu và In" at bounding box center [1049, 497] width 131 height 23
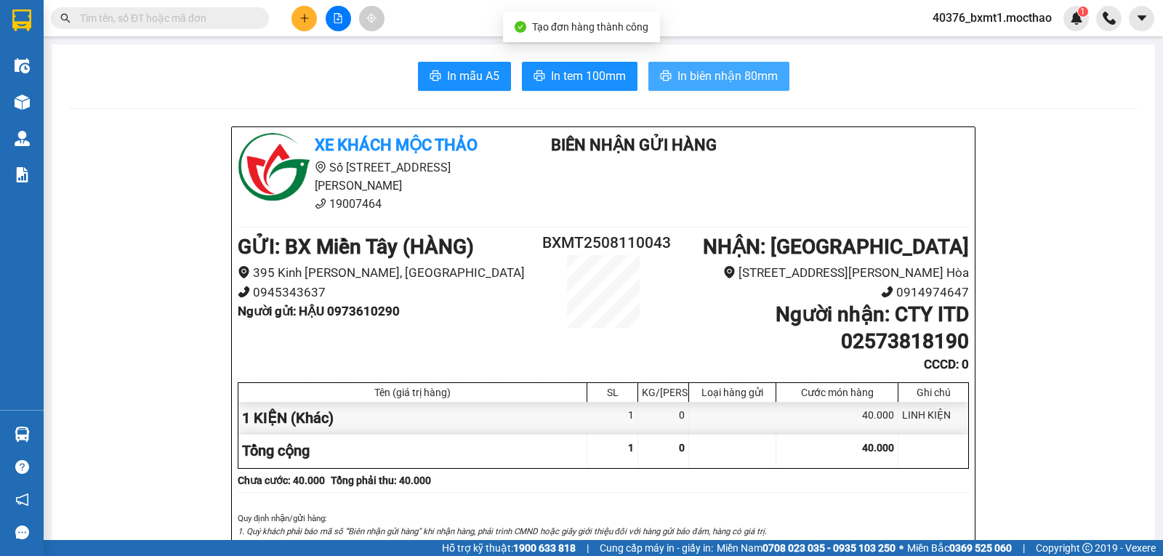
click at [728, 77] on span "In biên nhận 80mm" at bounding box center [728, 76] width 100 height 18
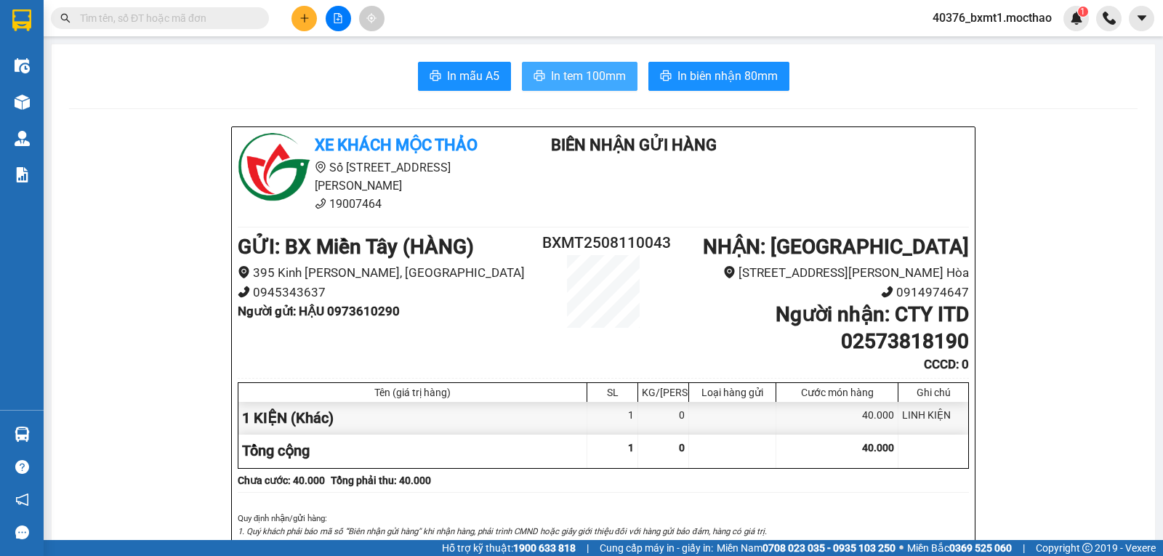
click at [571, 76] on span "In tem 100mm" at bounding box center [588, 76] width 75 height 18
click at [302, 23] on button at bounding box center [304, 18] width 25 height 25
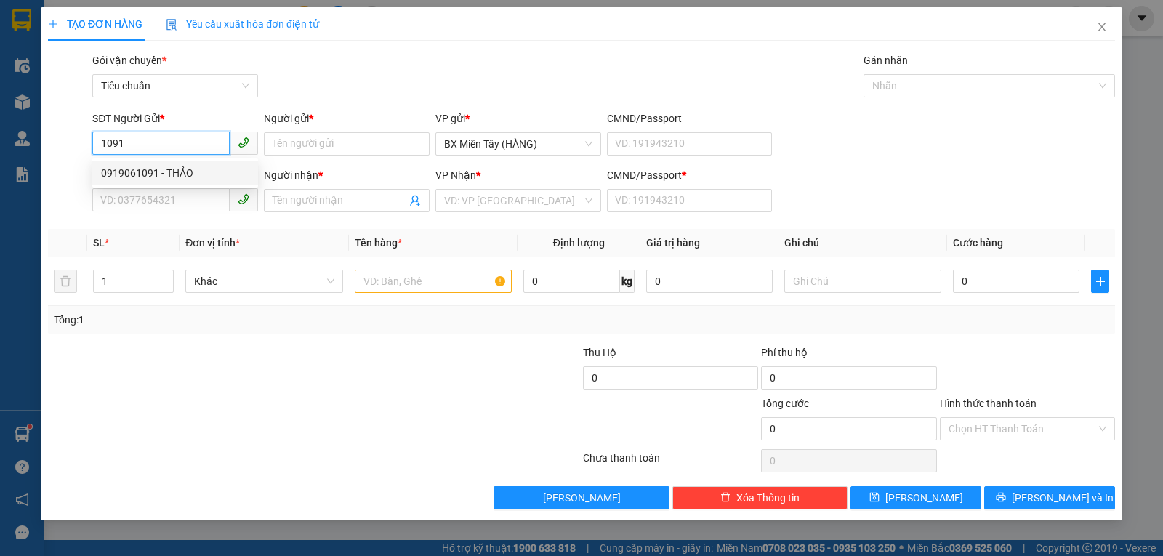
click at [140, 175] on div "0919061091 - THẢO" at bounding box center [175, 173] width 148 height 16
type input "0919061091"
type input "THẢO"
type input "02573567000"
type input "NK NEW SMILE"
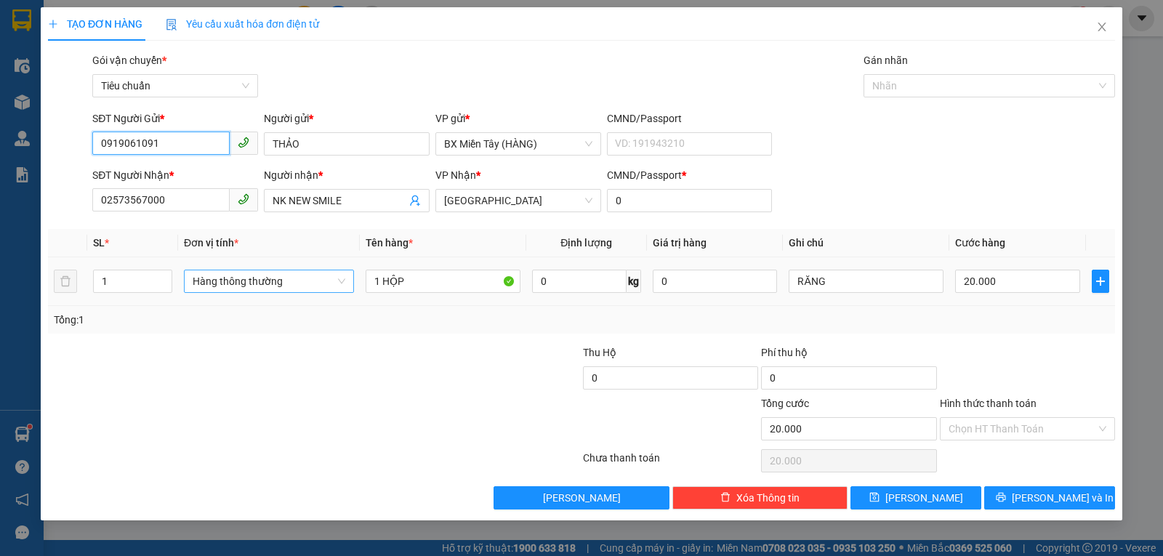
click at [281, 288] on span "Hàng thông thường" at bounding box center [269, 281] width 153 height 22
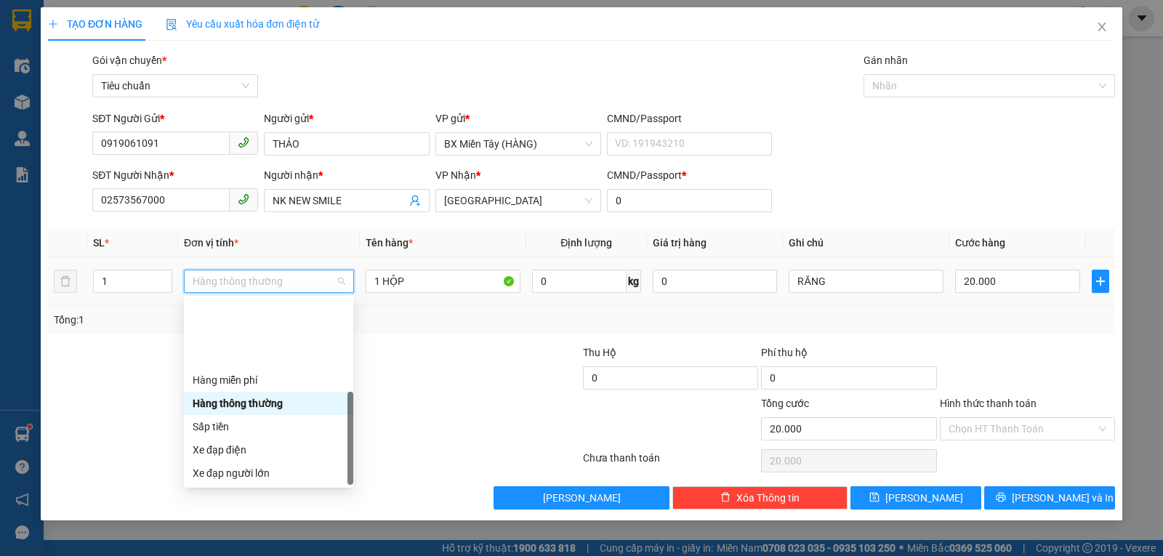
click at [263, 555] on div "Khác" at bounding box center [269, 566] width 152 height 16
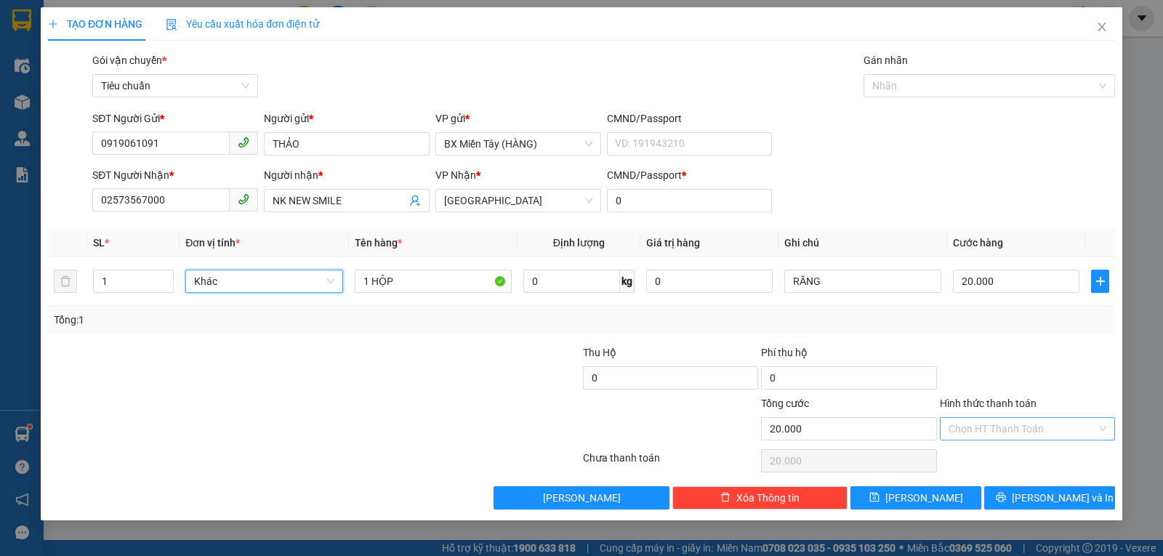
click at [997, 430] on input "Hình thức thanh toán" at bounding box center [1023, 429] width 148 height 22
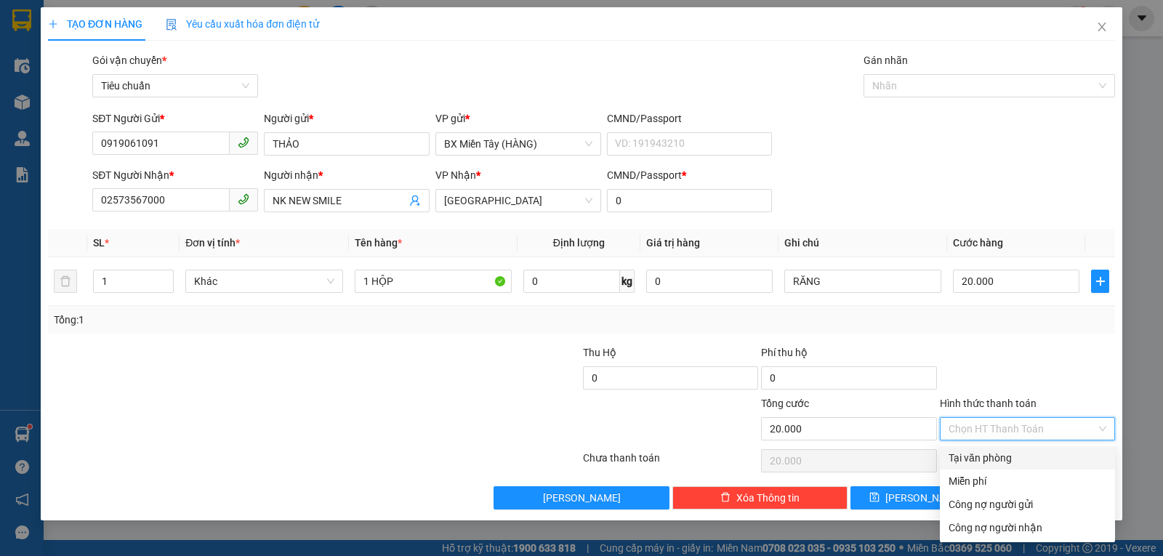
click at [974, 453] on div "Tại văn phòng" at bounding box center [1028, 458] width 158 height 16
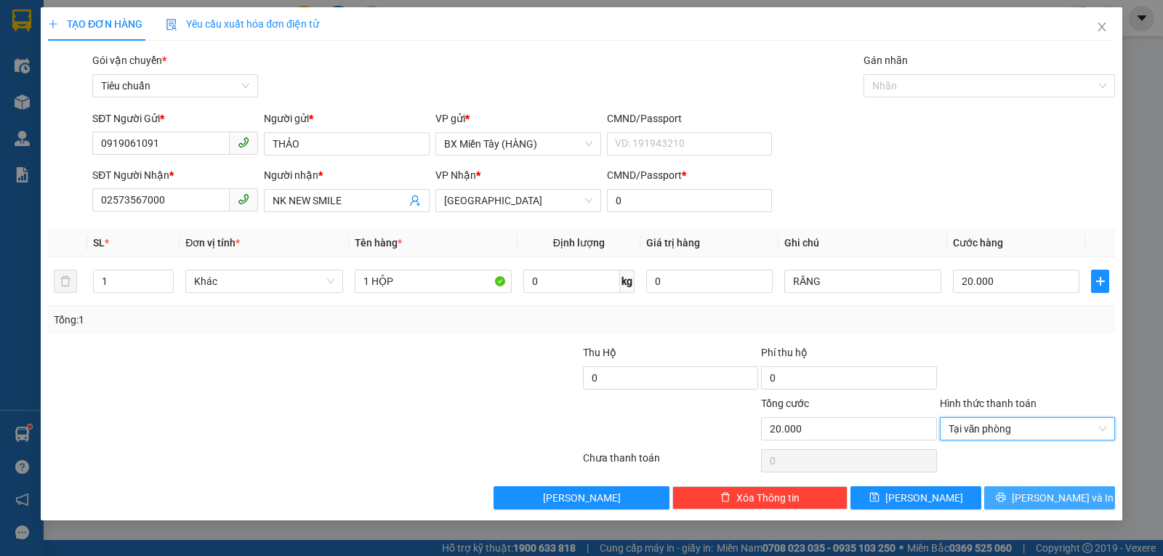
click at [1006, 496] on icon "printer" at bounding box center [1000, 497] width 9 height 9
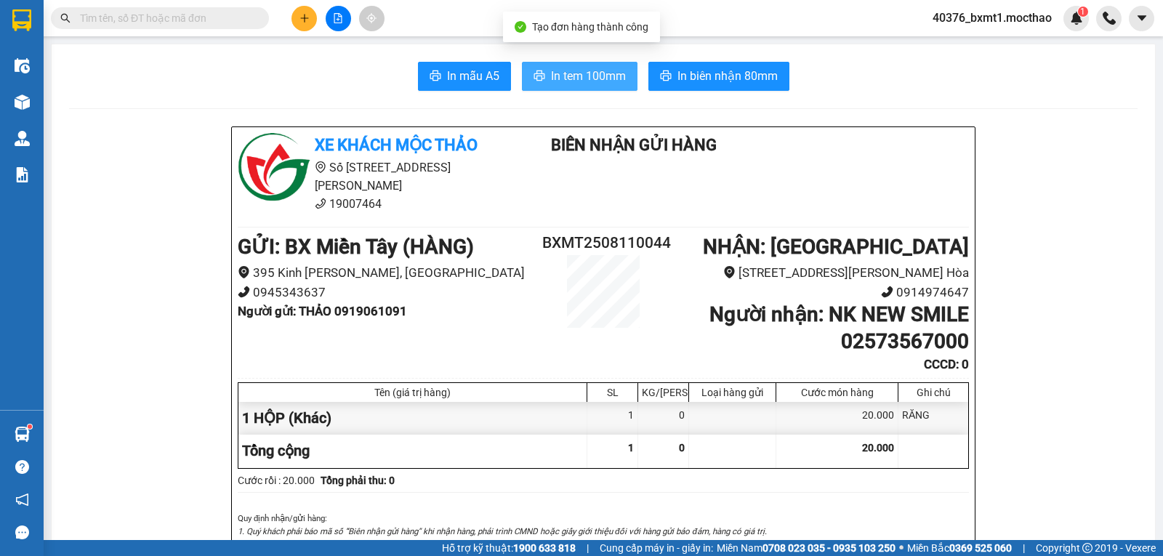
click at [566, 79] on span "In tem 100mm" at bounding box center [588, 76] width 75 height 18
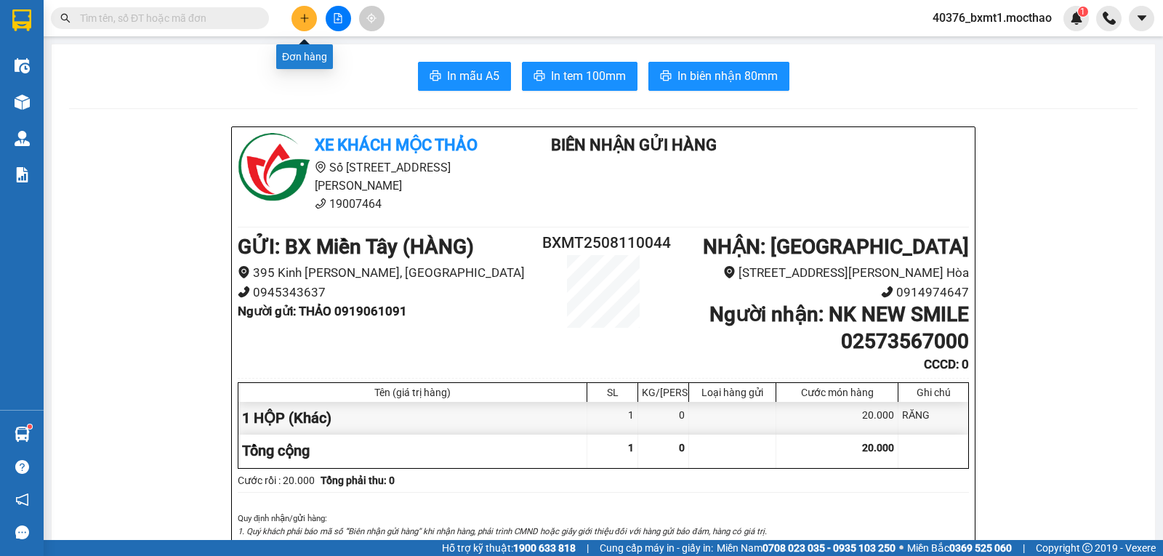
click at [302, 14] on icon "plus" at bounding box center [305, 18] width 10 height 10
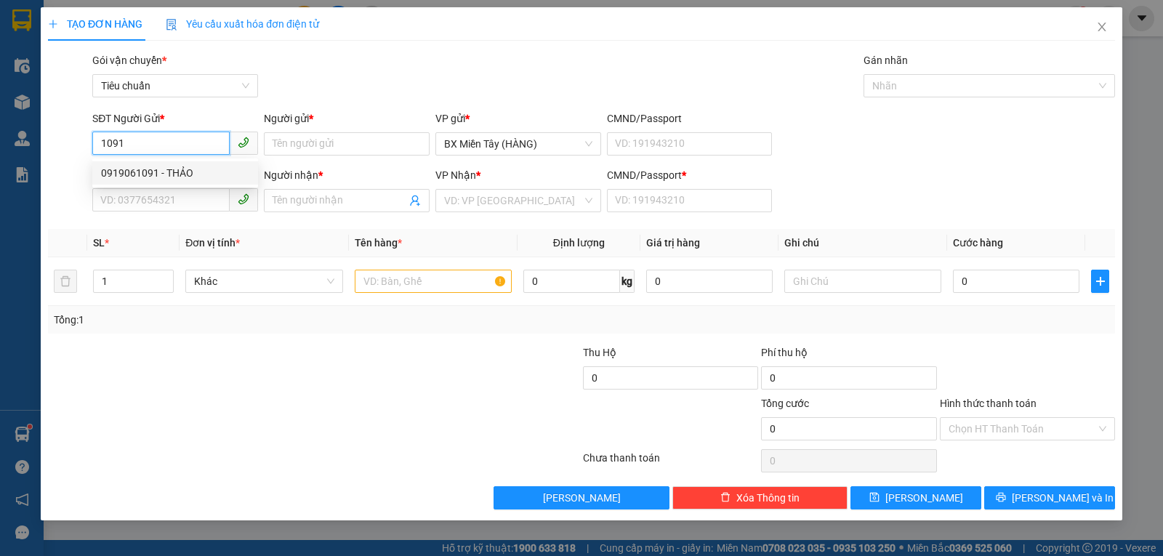
click at [181, 169] on div "0919061091 - THẢO" at bounding box center [175, 173] width 148 height 16
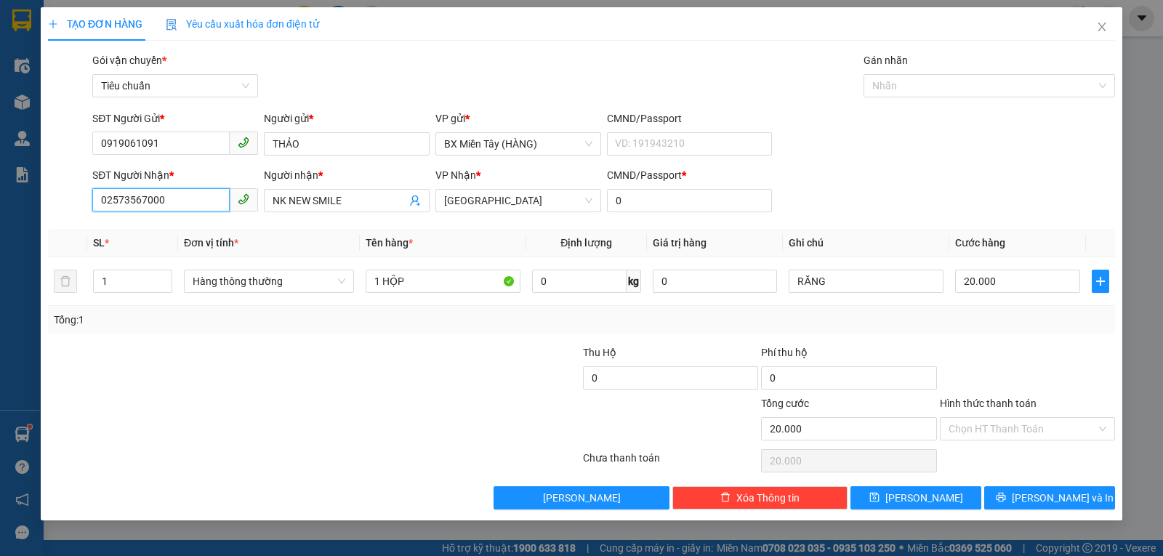
click at [187, 204] on input "02573567000" at bounding box center [160, 199] width 137 height 23
click at [186, 204] on input "02573567000" at bounding box center [160, 199] width 137 height 23
click at [181, 257] on div "02573668855 - SG BẾN THÀNH" at bounding box center [185, 253] width 169 height 16
click at [262, 284] on span "Hàng thông thường" at bounding box center [269, 281] width 153 height 22
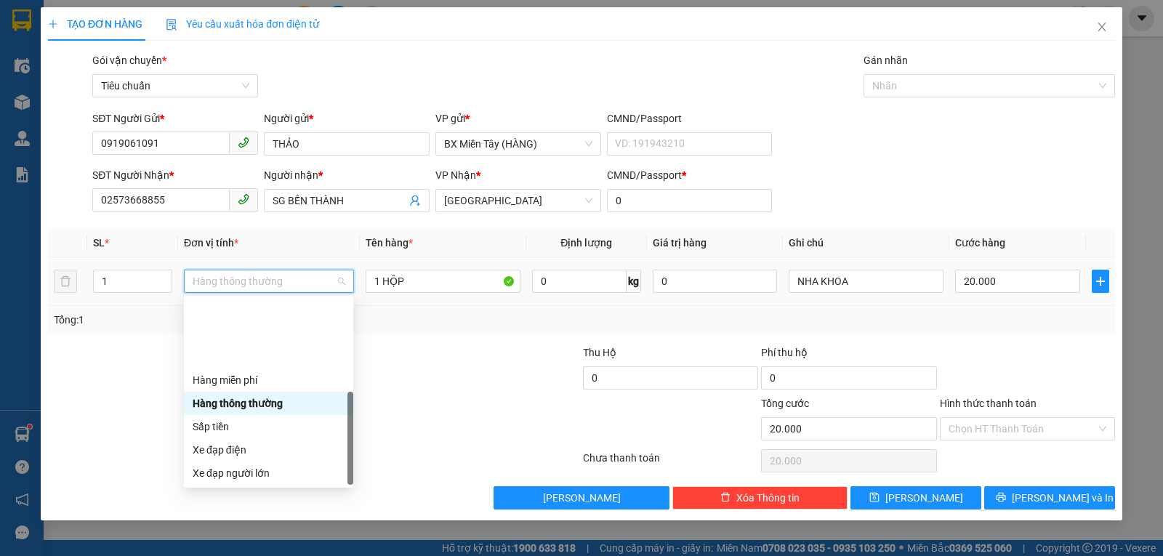
click at [222, 555] on div "Khác" at bounding box center [269, 566] width 152 height 16
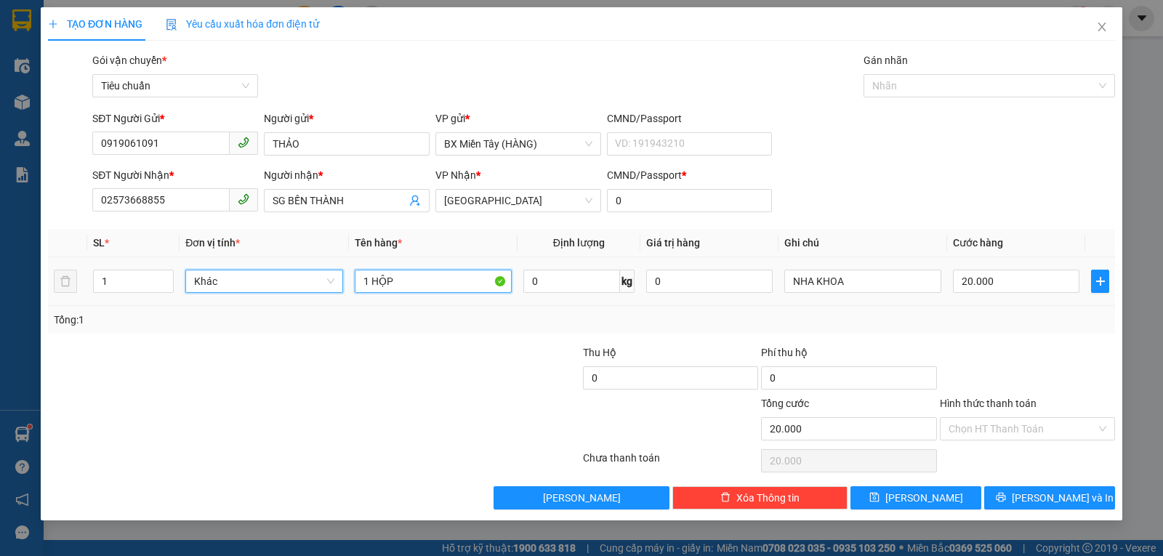
click at [393, 286] on input "1 HỘP" at bounding box center [433, 281] width 157 height 23
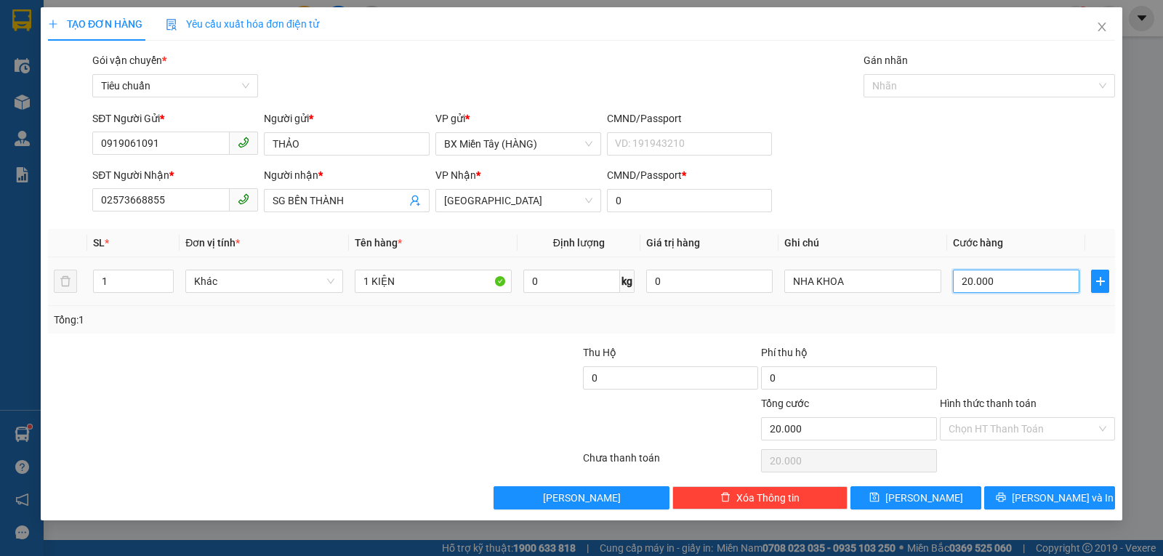
click at [1040, 285] on input "20.000" at bounding box center [1016, 281] width 127 height 23
drag, startPoint x: 974, startPoint y: 337, endPoint x: 1008, endPoint y: 366, distance: 44.8
click at [976, 337] on div "Transit Pickup Surcharge Ids Transit Deliver Surcharge Ids Transit Deliver Surc…" at bounding box center [581, 280] width 1067 height 457
click at [1022, 429] on input "Hình thức thanh toán" at bounding box center [1023, 429] width 148 height 22
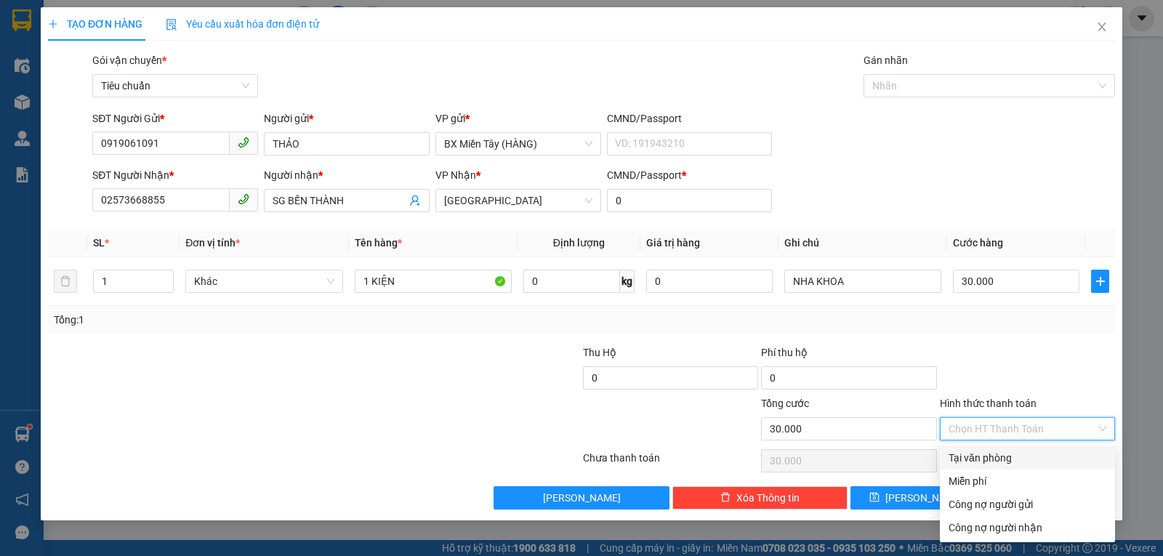
click at [1011, 456] on div "Tại văn phòng" at bounding box center [1028, 458] width 158 height 16
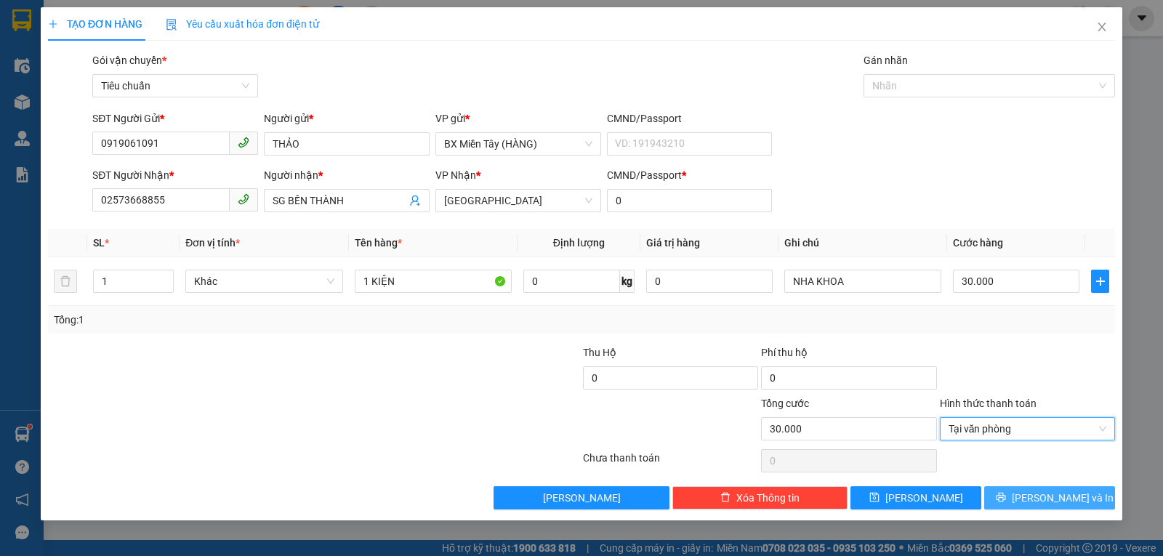
click at [1006, 494] on icon "printer" at bounding box center [1001, 497] width 10 height 10
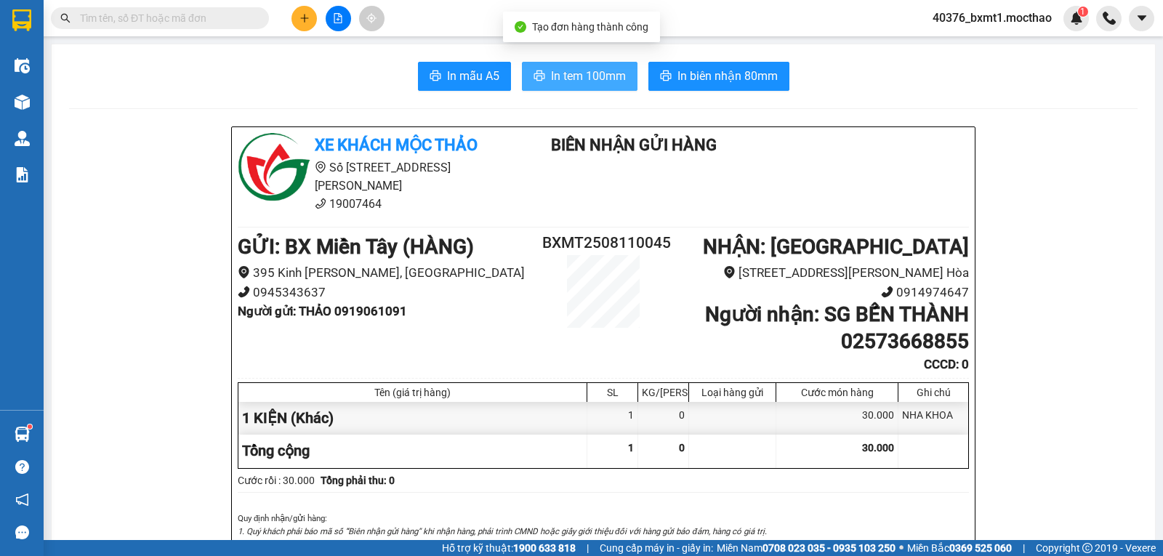
click at [579, 79] on span "In tem 100mm" at bounding box center [588, 76] width 75 height 18
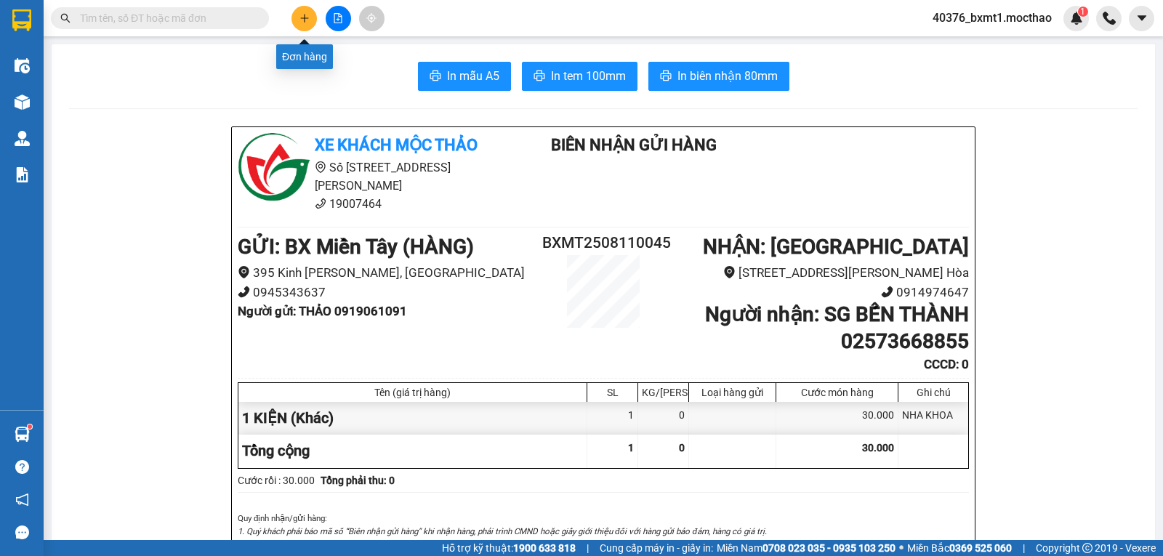
click at [310, 18] on button at bounding box center [304, 18] width 25 height 25
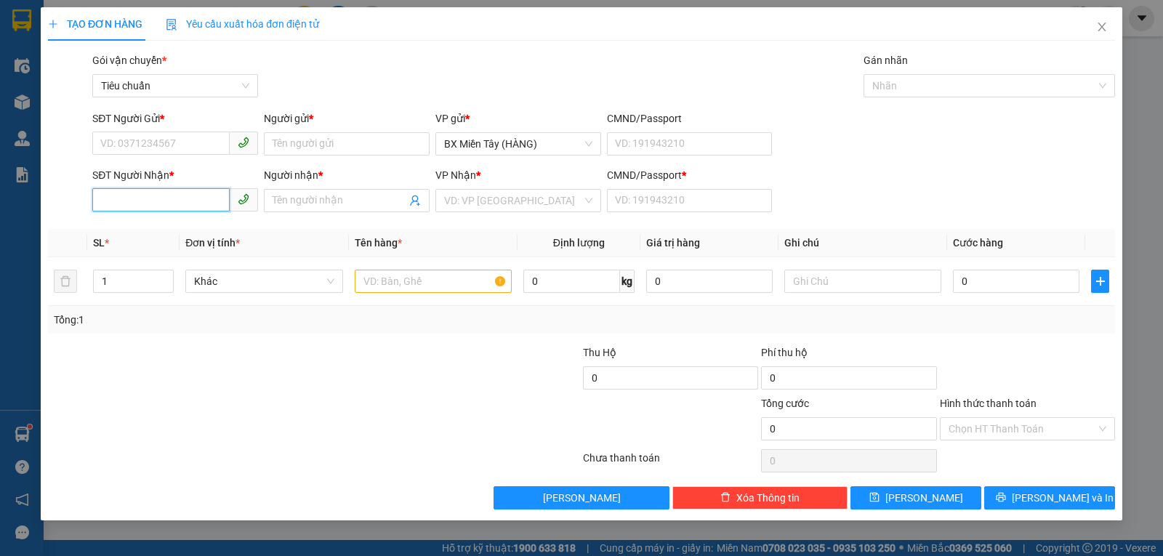
click at [192, 194] on input "SĐT Người Nhận *" at bounding box center [160, 199] width 137 height 23
click at [180, 246] on div "0985361319 - THÁI HUY" at bounding box center [183, 253] width 164 height 16
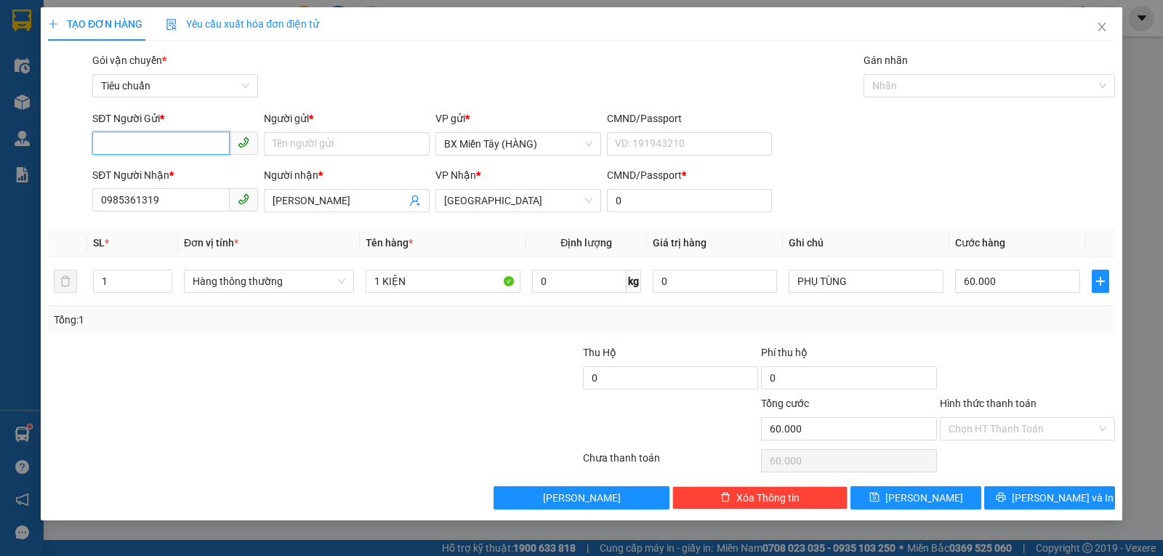
click at [175, 145] on input "SĐT Người Gửi *" at bounding box center [160, 143] width 137 height 23
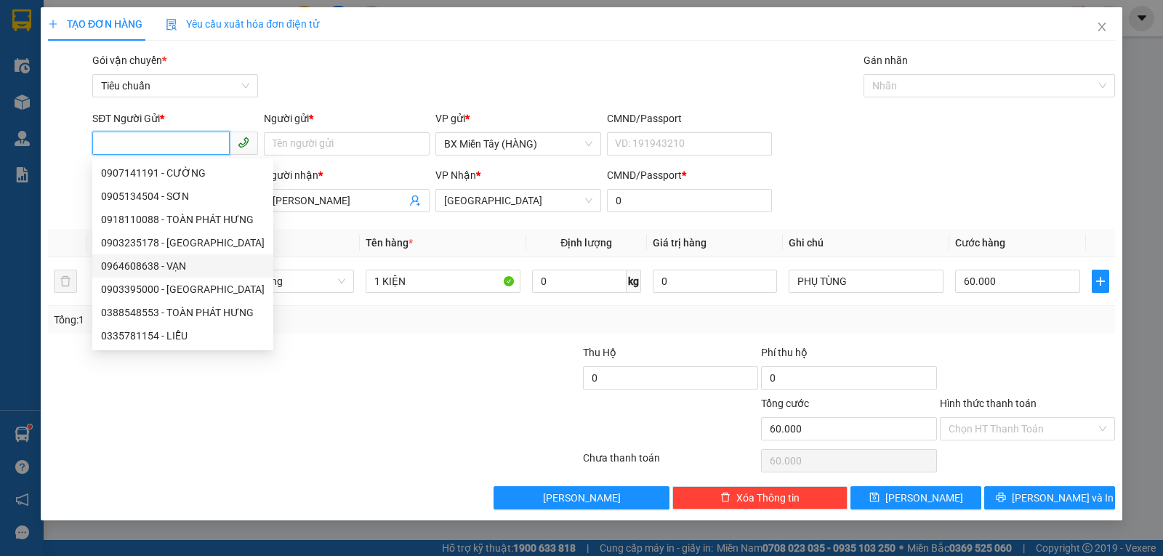
click at [198, 262] on div "0964608638 - VẠN" at bounding box center [183, 266] width 164 height 16
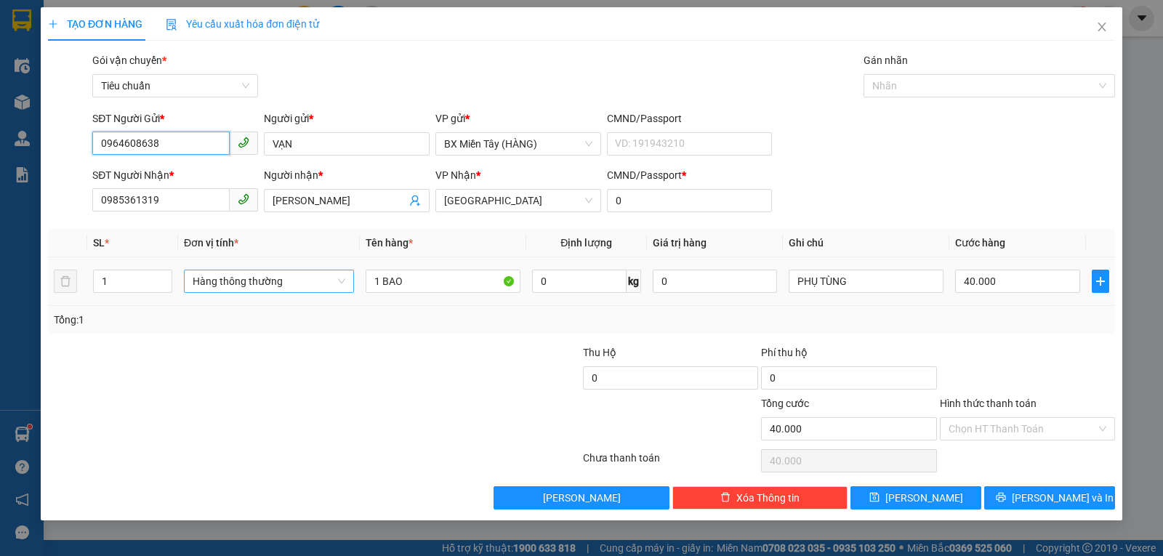
click at [251, 283] on span "Hàng thông thường" at bounding box center [269, 281] width 153 height 22
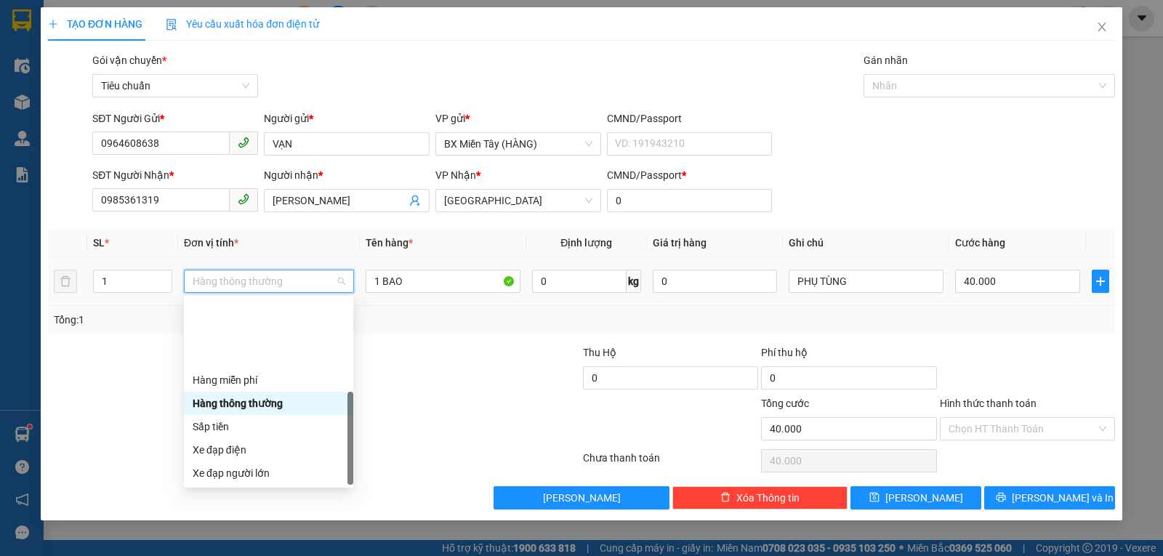
click at [241, 555] on div "Khác" at bounding box center [269, 566] width 152 height 16
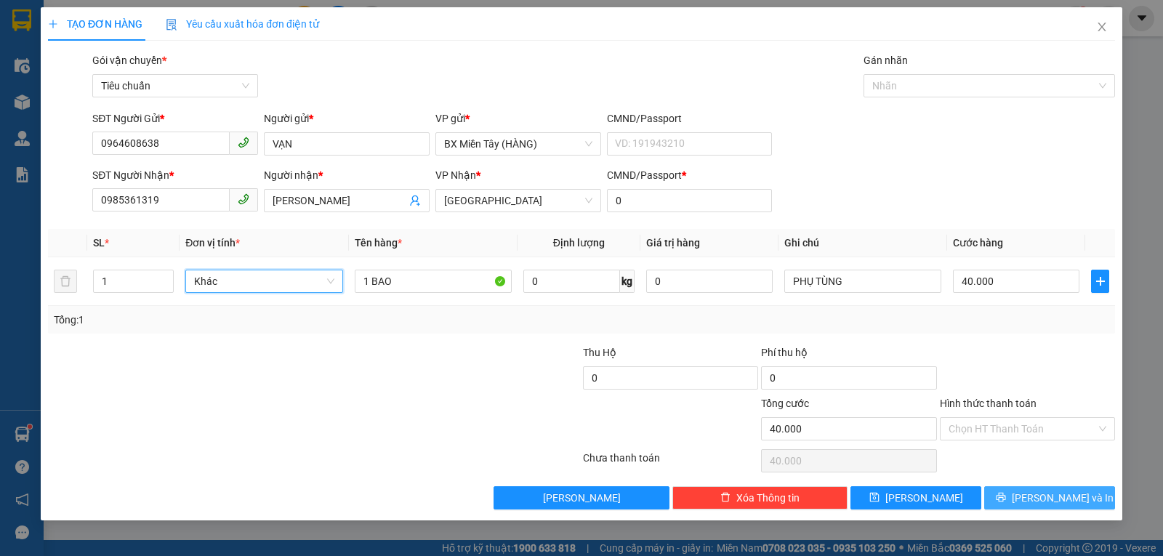
click at [1016, 497] on button "Lưu và In" at bounding box center [1049, 497] width 131 height 23
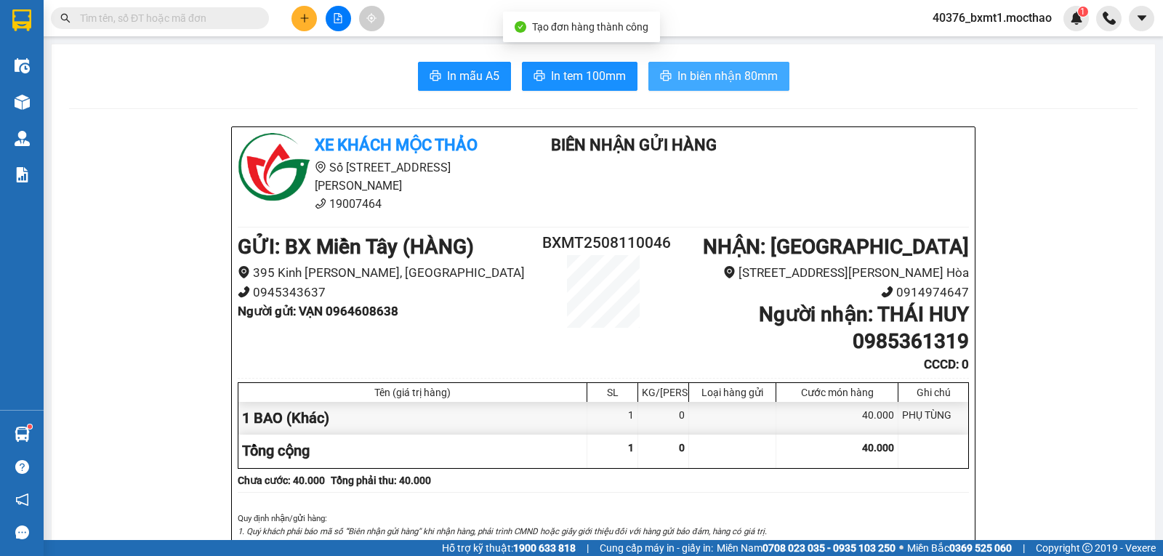
click at [698, 84] on span "In biên nhận 80mm" at bounding box center [728, 76] width 100 height 18
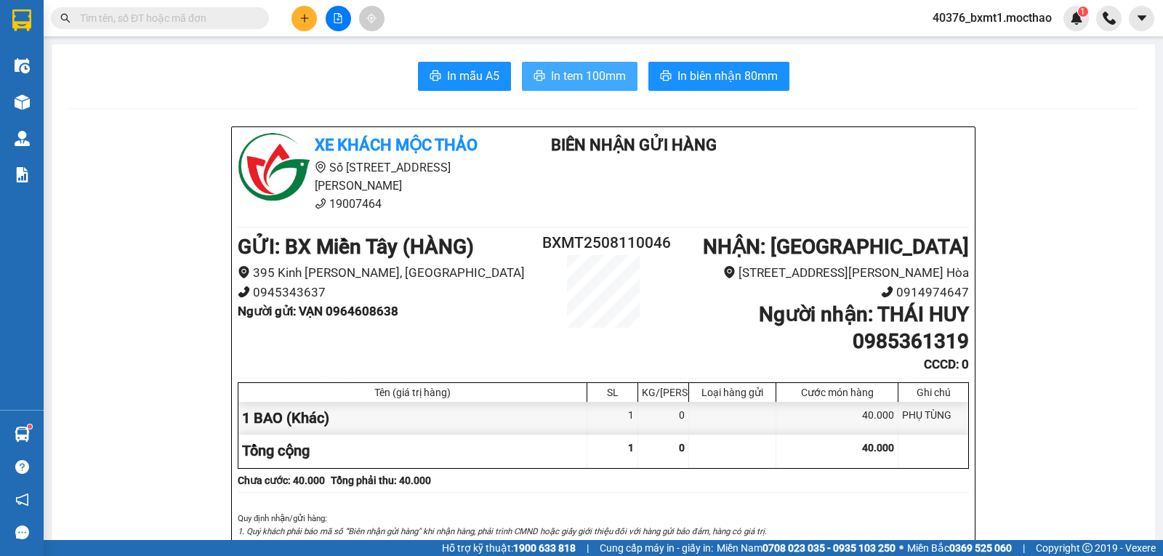
click at [582, 82] on span "In tem 100mm" at bounding box center [588, 76] width 75 height 18
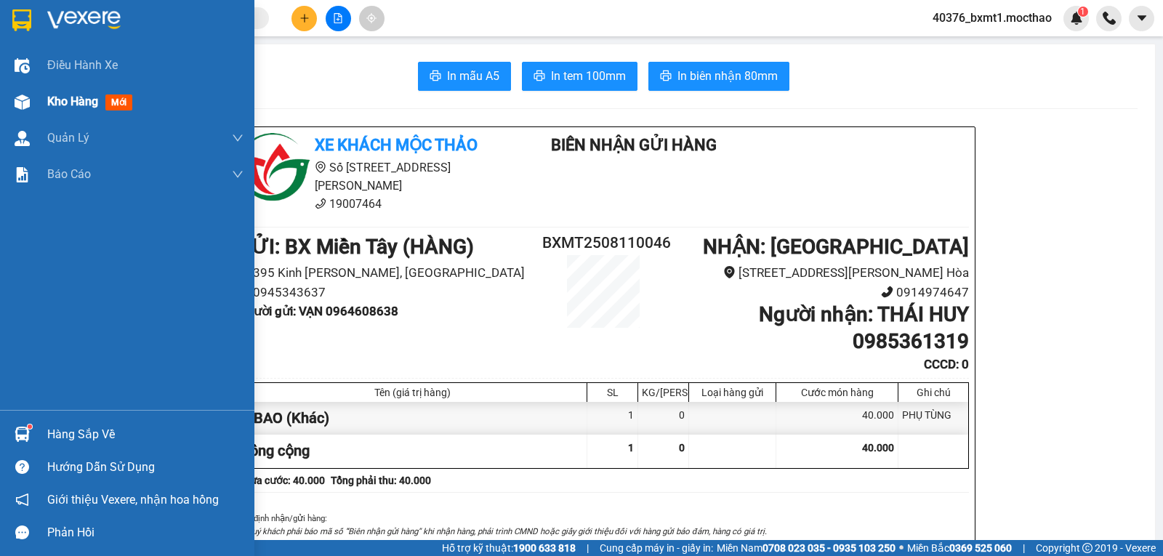
click at [31, 105] on div at bounding box center [21, 101] width 25 height 25
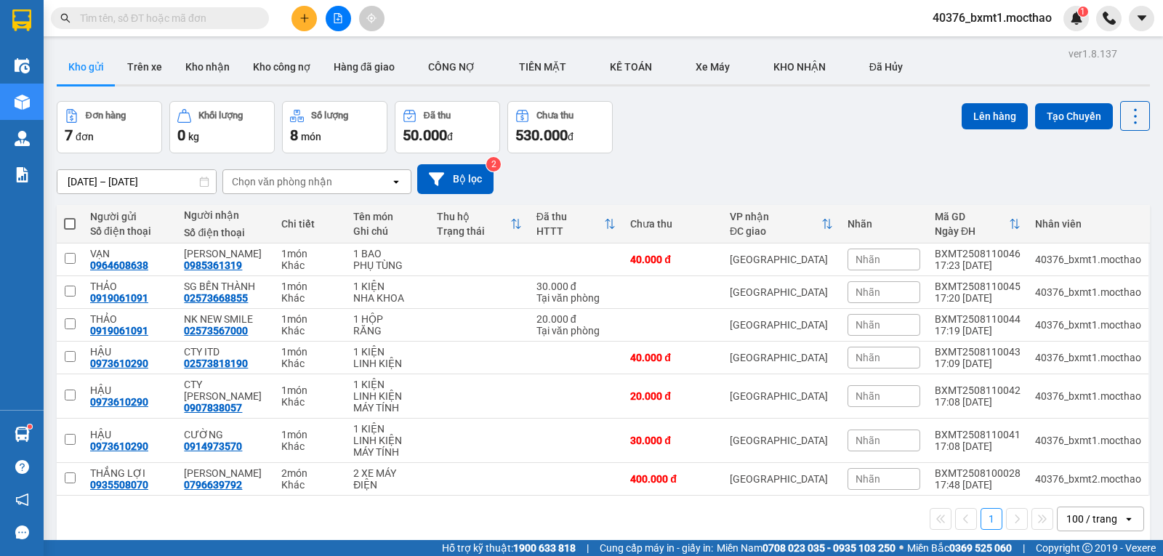
click at [69, 222] on span at bounding box center [70, 224] width 12 height 12
click at [70, 217] on input "checkbox" at bounding box center [70, 217] width 0 height 0
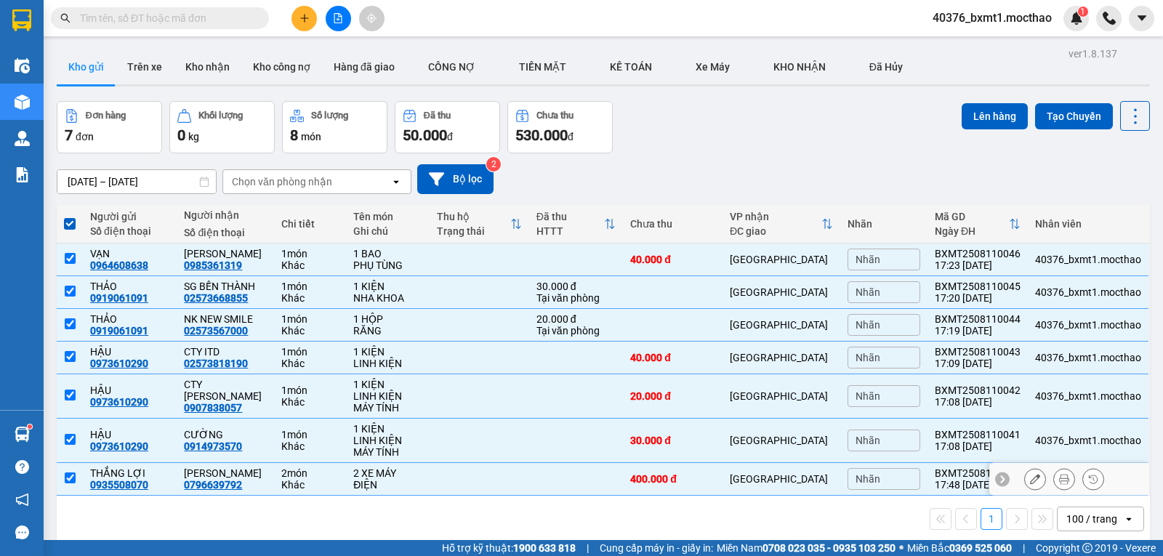
drag, startPoint x: 67, startPoint y: 410, endPoint x: 295, endPoint y: 397, distance: 228.7
click at [68, 473] on input "checkbox" at bounding box center [70, 478] width 11 height 11
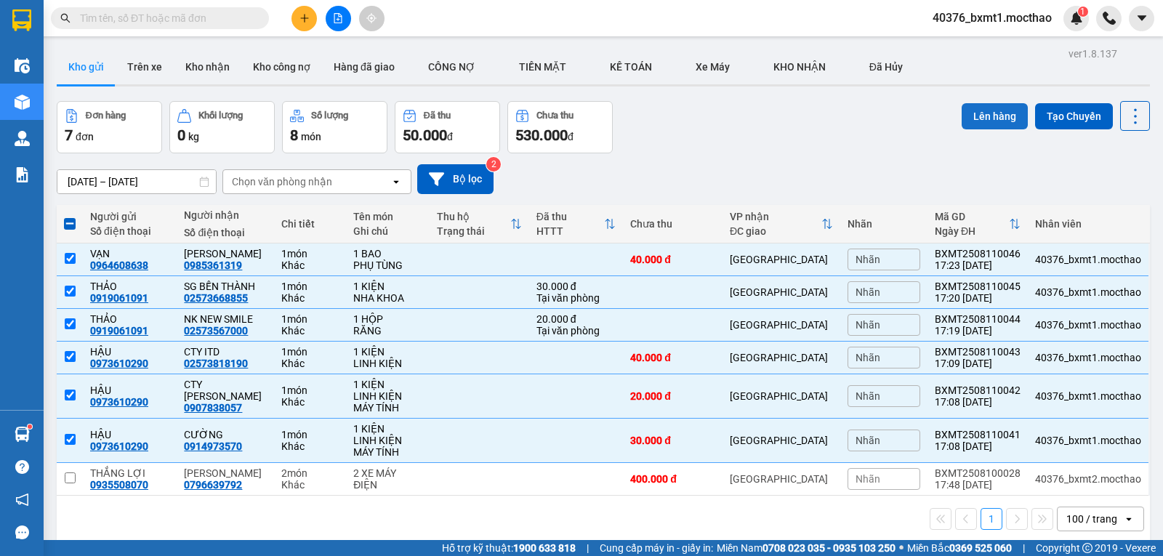
click at [967, 121] on button "Lên hàng" at bounding box center [995, 116] width 66 height 26
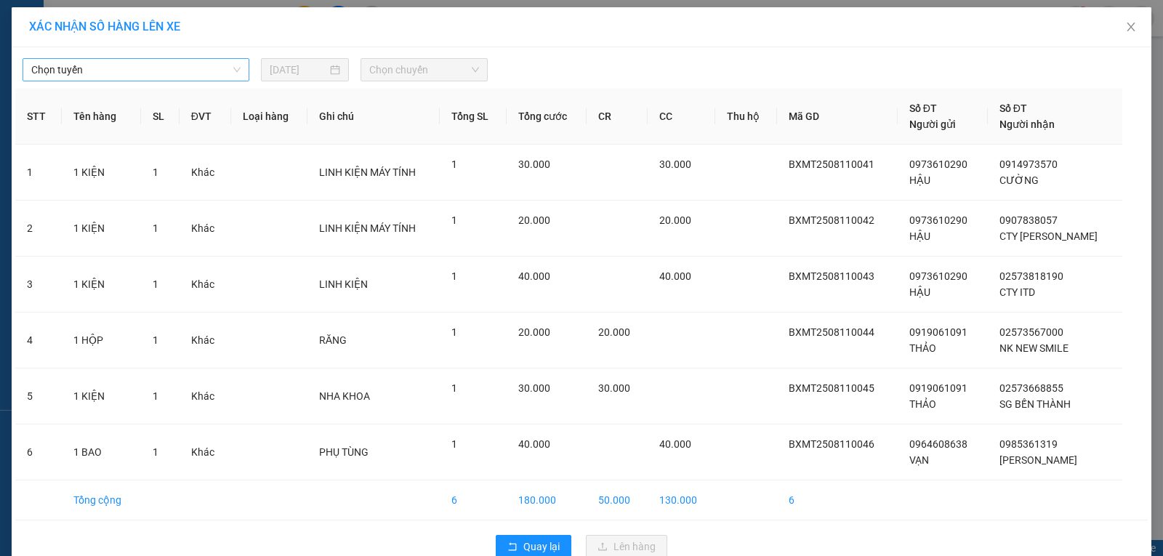
click at [132, 74] on span "Chọn tuyến" at bounding box center [135, 70] width 209 height 22
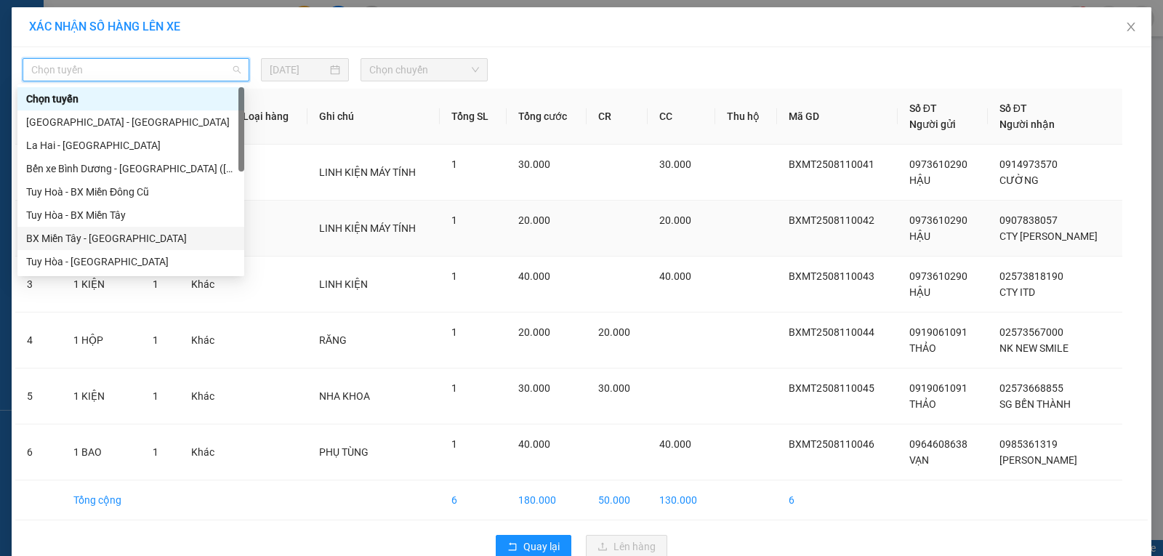
click at [78, 237] on div "BX Miền Tây - [GEOGRAPHIC_DATA]" at bounding box center [130, 238] width 209 height 16
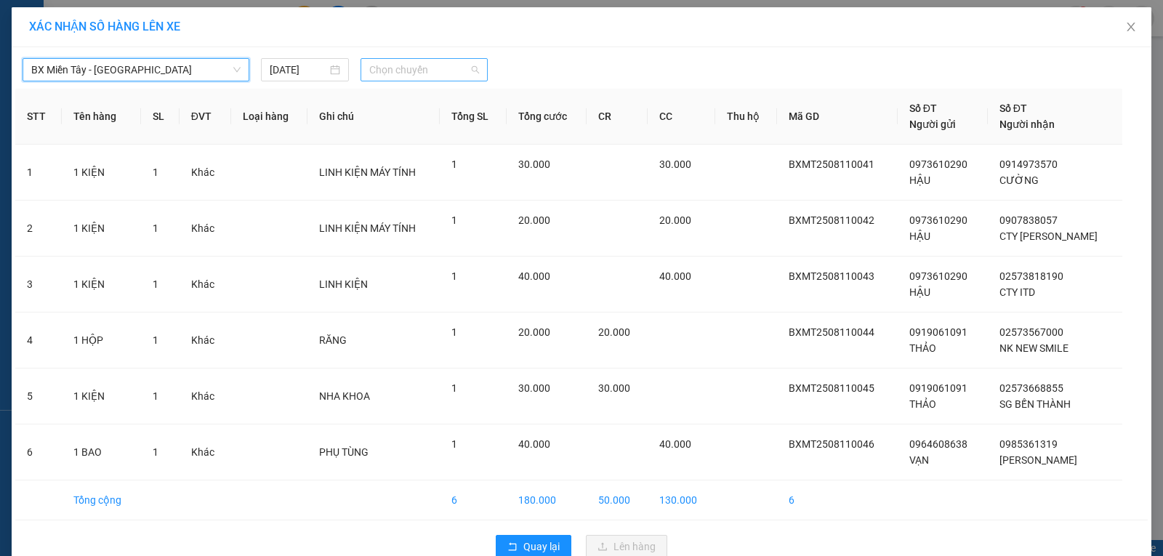
drag, startPoint x: 421, startPoint y: 63, endPoint x: 473, endPoint y: 165, distance: 115.1
click at [420, 63] on span "Chọn chuyến" at bounding box center [424, 70] width 110 height 22
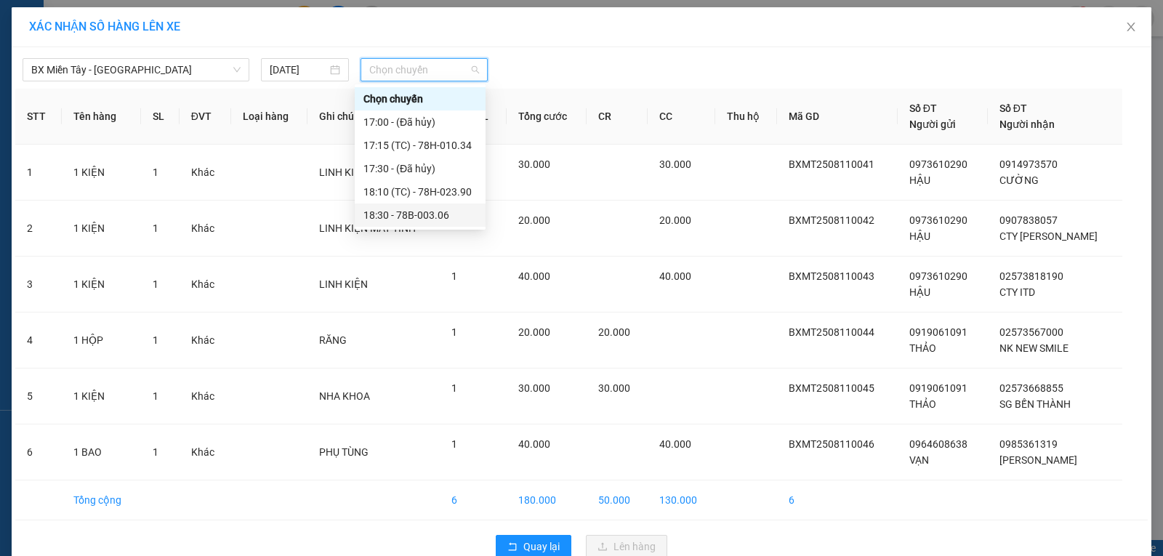
click at [435, 214] on div "18:30 - 78B-003.06" at bounding box center [420, 215] width 113 height 16
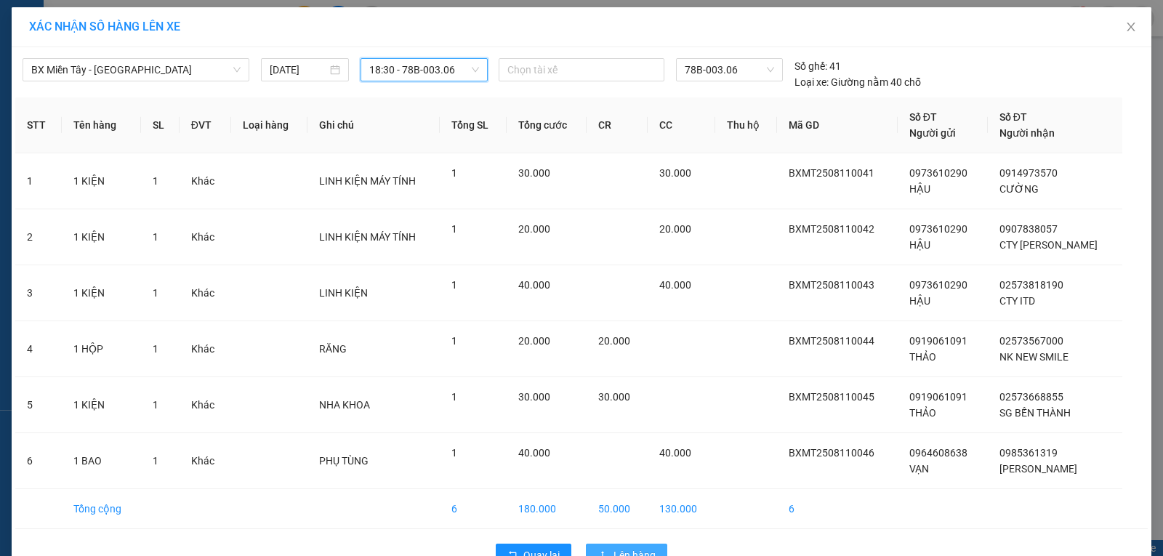
click at [621, 548] on span "Lên hàng" at bounding box center [635, 556] width 42 height 16
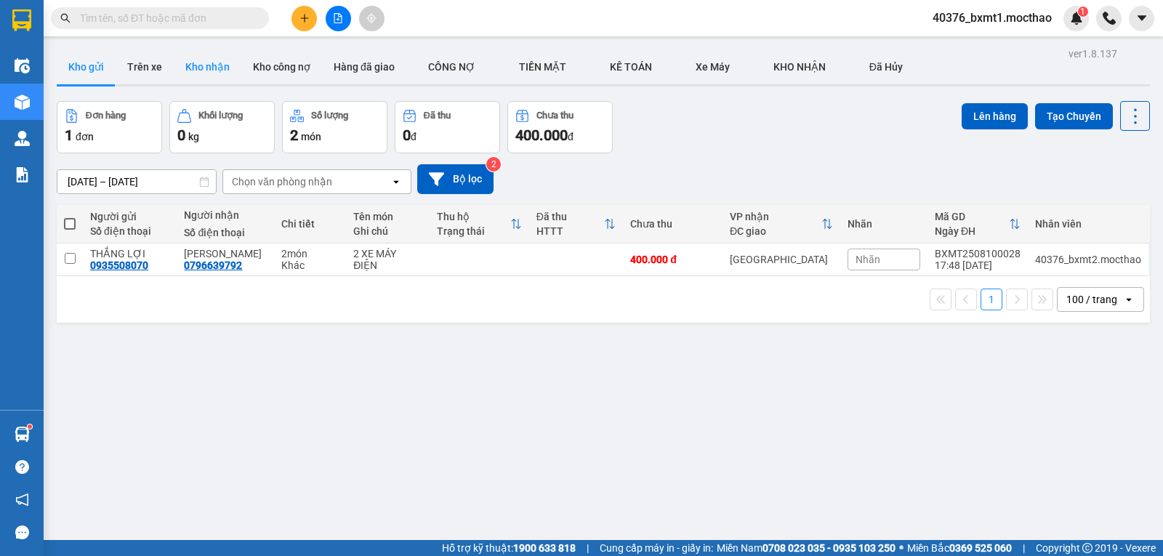
click at [213, 73] on button "Kho nhận" at bounding box center [208, 66] width 68 height 35
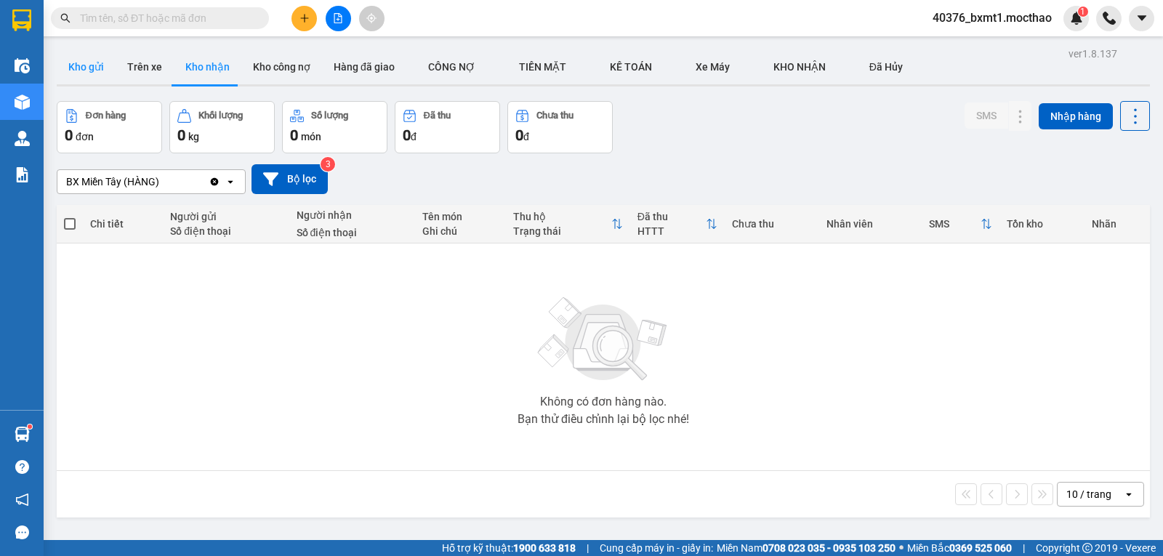
click at [103, 66] on button "Kho gửi" at bounding box center [86, 66] width 59 height 35
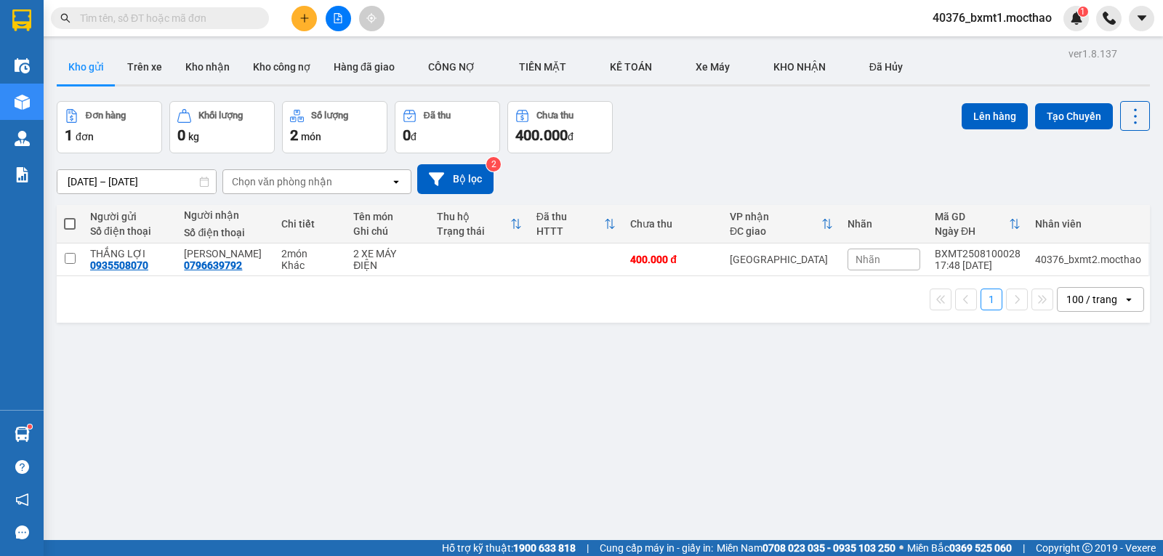
click at [313, 23] on button at bounding box center [304, 18] width 25 height 25
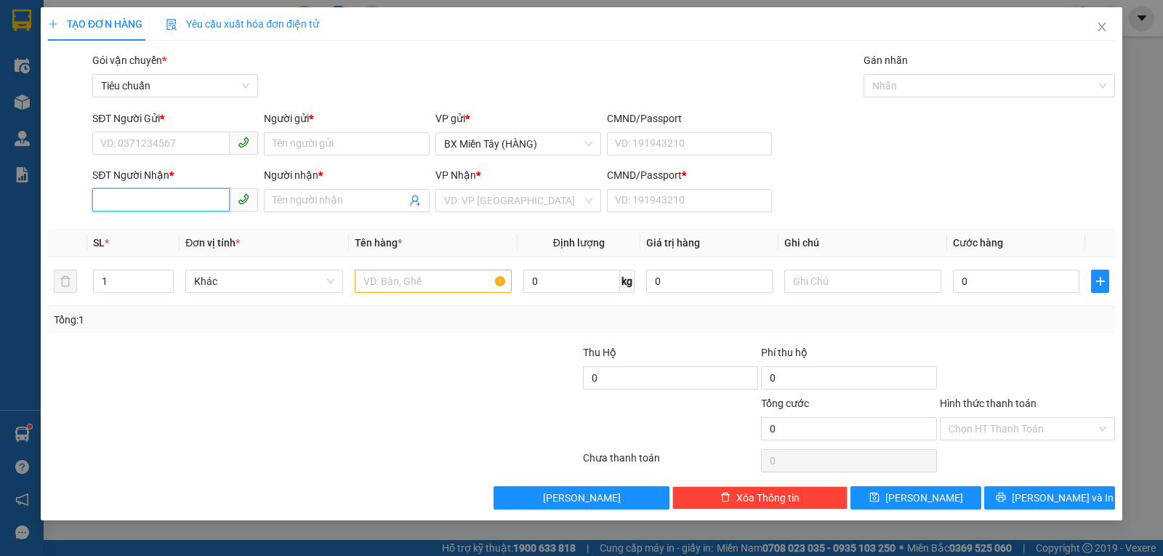
click at [146, 196] on input "SĐT Người Nhận *" at bounding box center [160, 199] width 137 height 23
click at [167, 224] on div "0906409697 - HƯƠNG" at bounding box center [180, 230] width 159 height 16
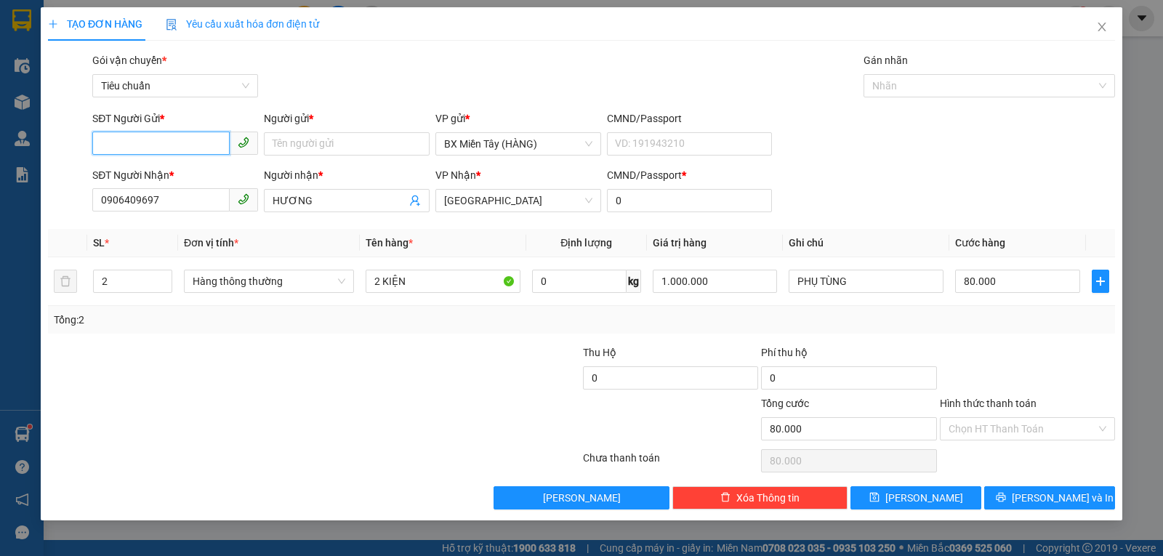
click at [171, 146] on input "SĐT Người Gửi *" at bounding box center [160, 143] width 137 height 23
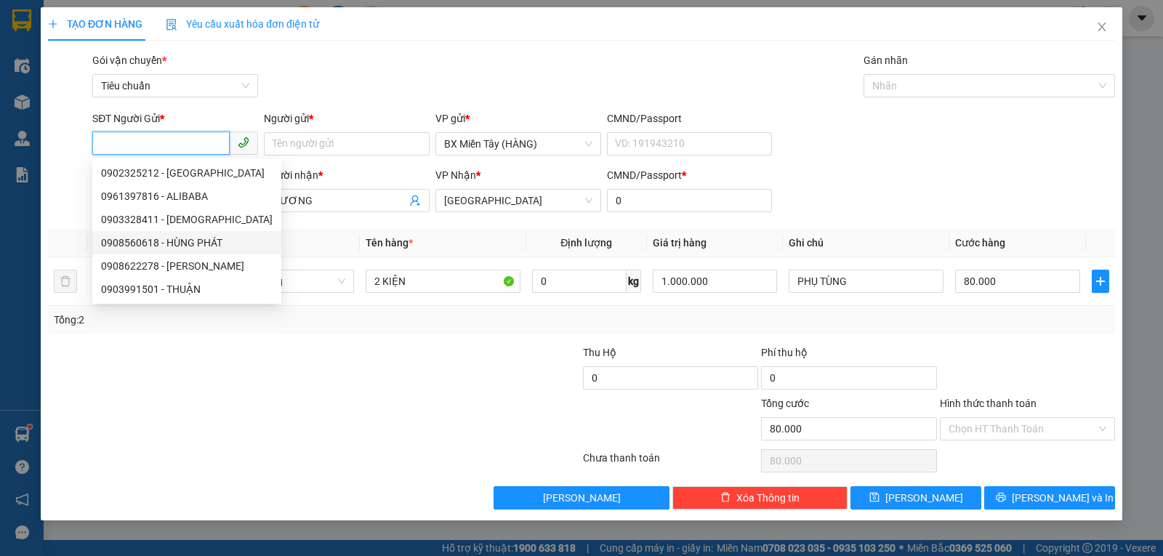
click at [186, 238] on div "0908560618 - HÙNG PHÁT" at bounding box center [187, 243] width 172 height 16
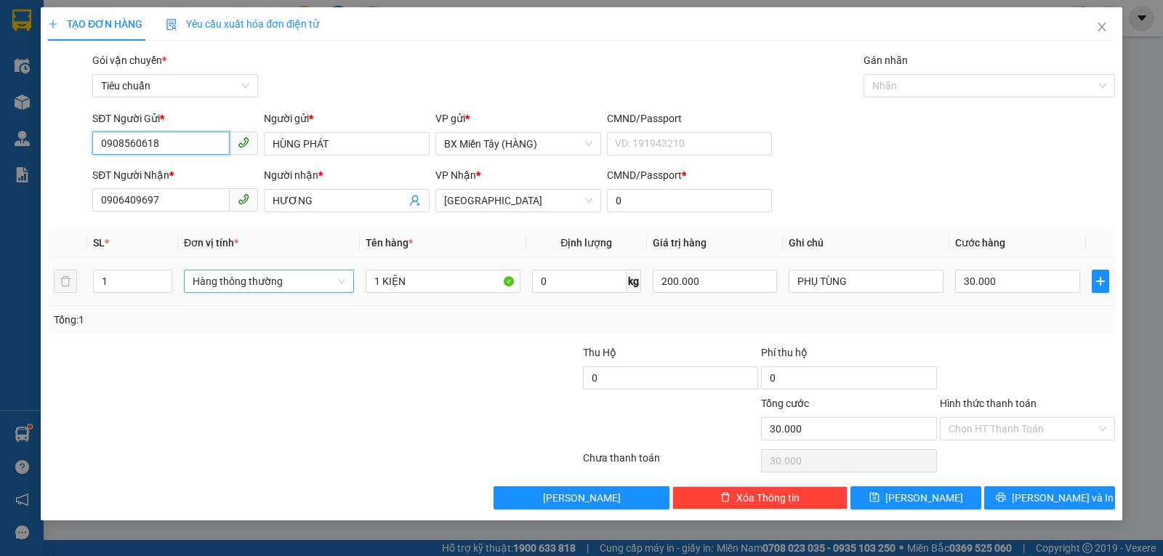
click at [254, 282] on span "Hàng thông thường" at bounding box center [269, 281] width 153 height 22
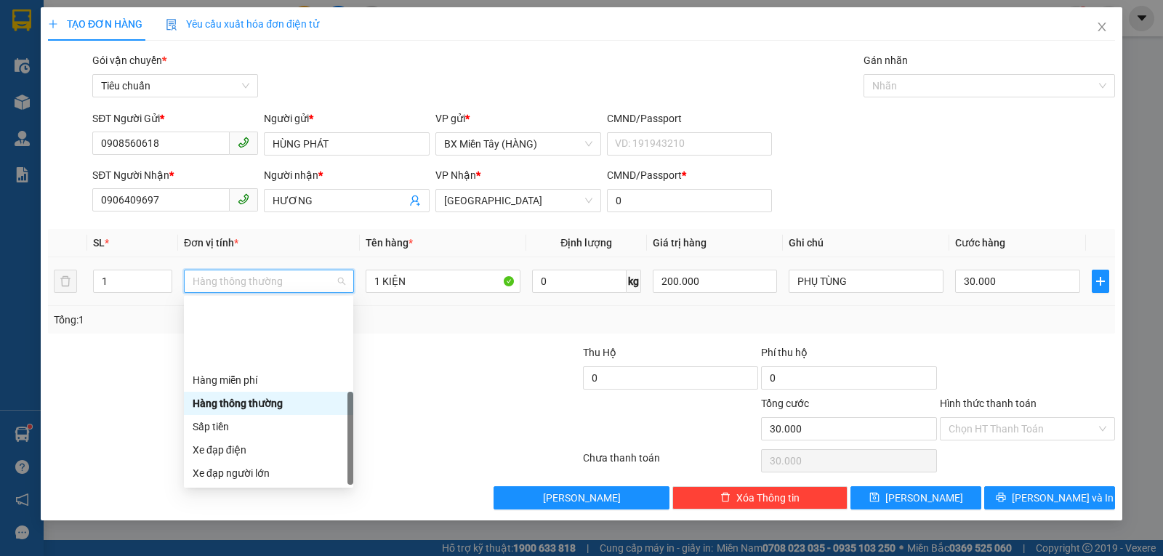
click at [243, 555] on div "Khác" at bounding box center [269, 566] width 152 height 16
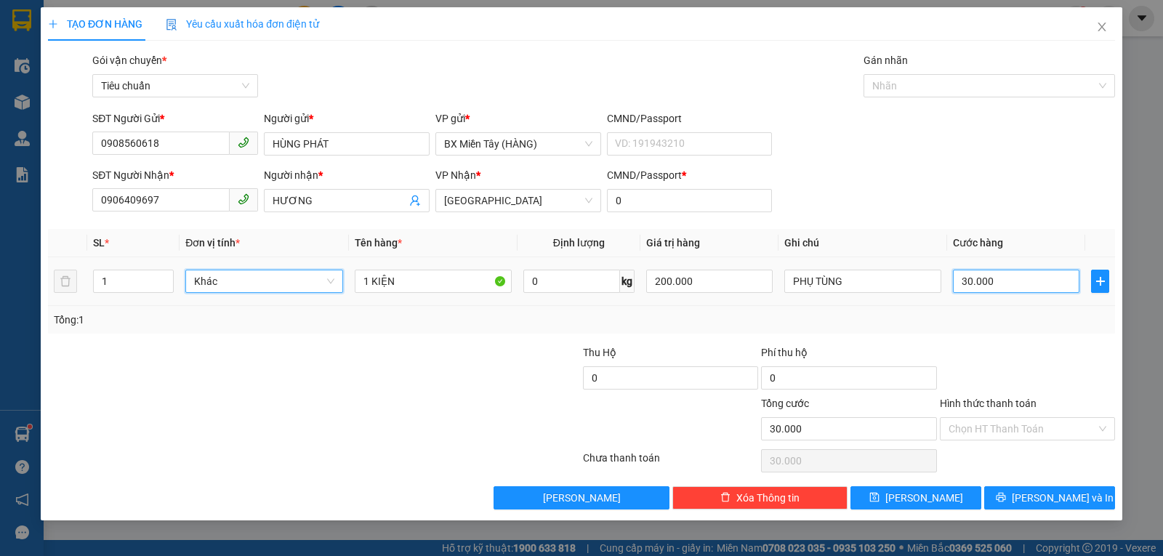
click at [989, 286] on input "30.000" at bounding box center [1016, 281] width 127 height 23
click at [998, 323] on div "Tổng: 1" at bounding box center [582, 320] width 1056 height 16
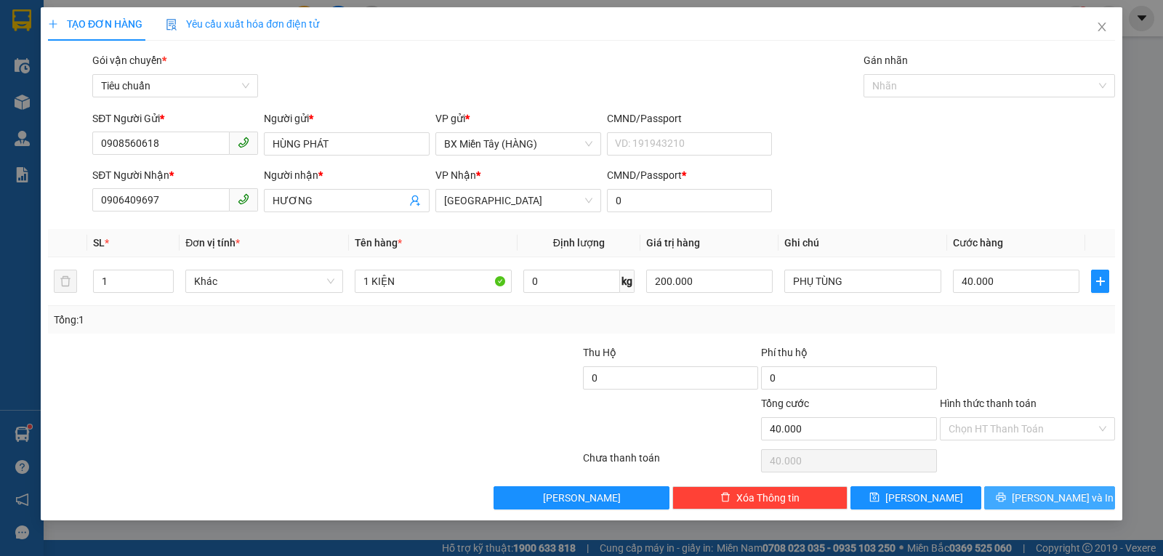
click at [1043, 500] on span "Lưu và In" at bounding box center [1063, 498] width 102 height 16
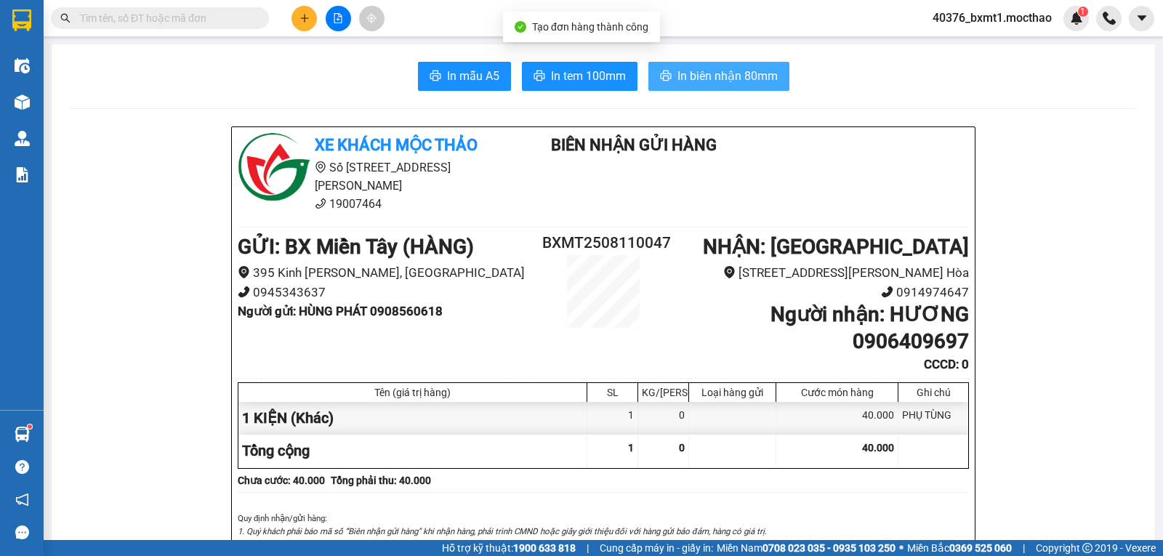
click at [681, 75] on span "In biên nhận 80mm" at bounding box center [728, 76] width 100 height 18
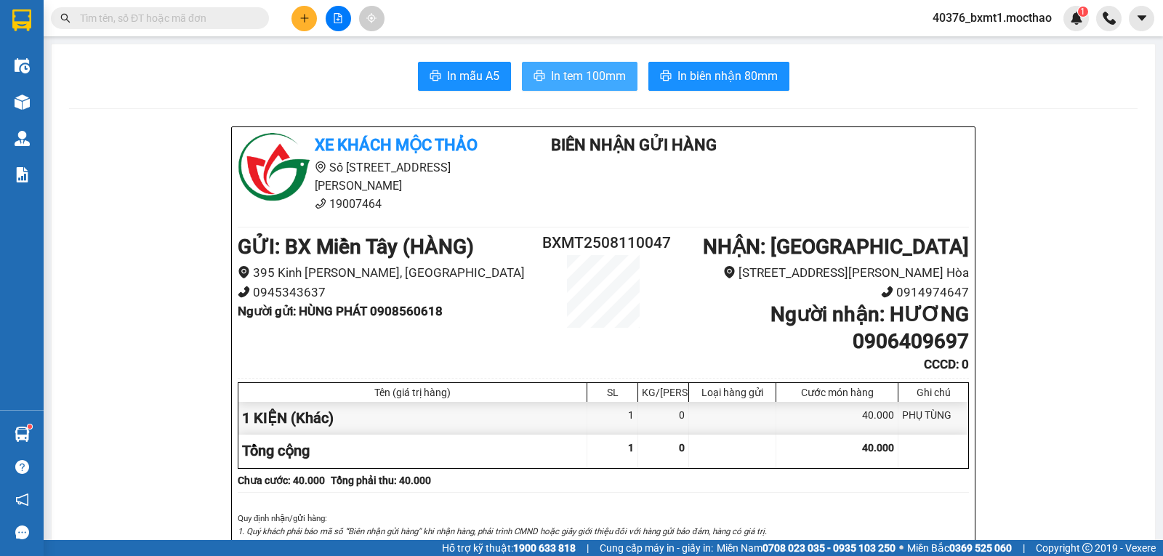
click at [566, 71] on span "In tem 100mm" at bounding box center [588, 76] width 75 height 18
click at [297, 12] on button at bounding box center [304, 18] width 25 height 25
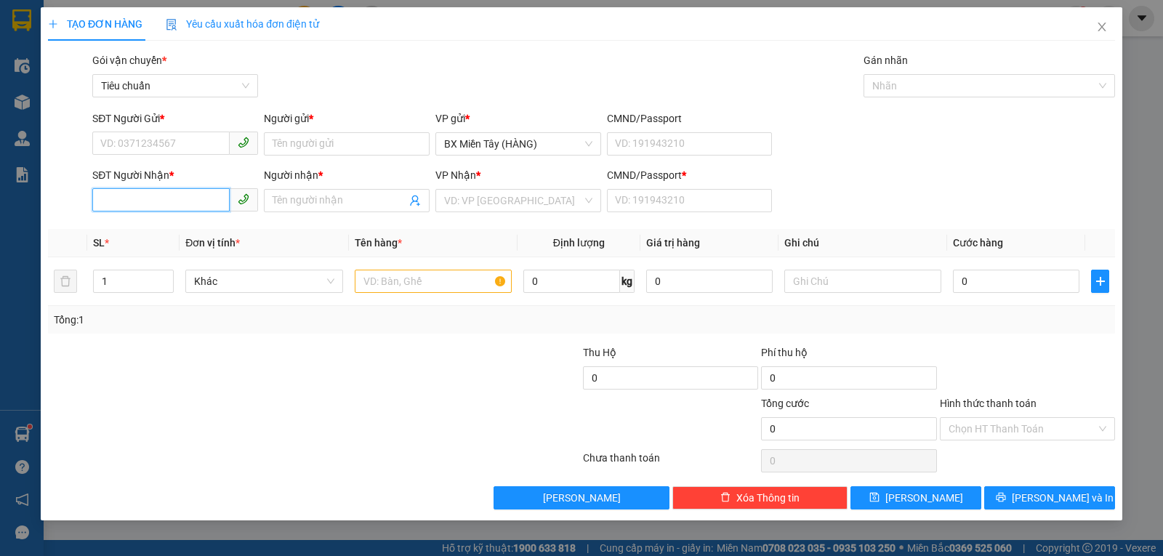
drag, startPoint x: 160, startPoint y: 203, endPoint x: 167, endPoint y: 197, distance: 8.8
click at [160, 201] on input "SĐT Người Nhận *" at bounding box center [160, 199] width 137 height 23
click at [174, 224] on div "0372901203 - SANG" at bounding box center [175, 230] width 148 height 16
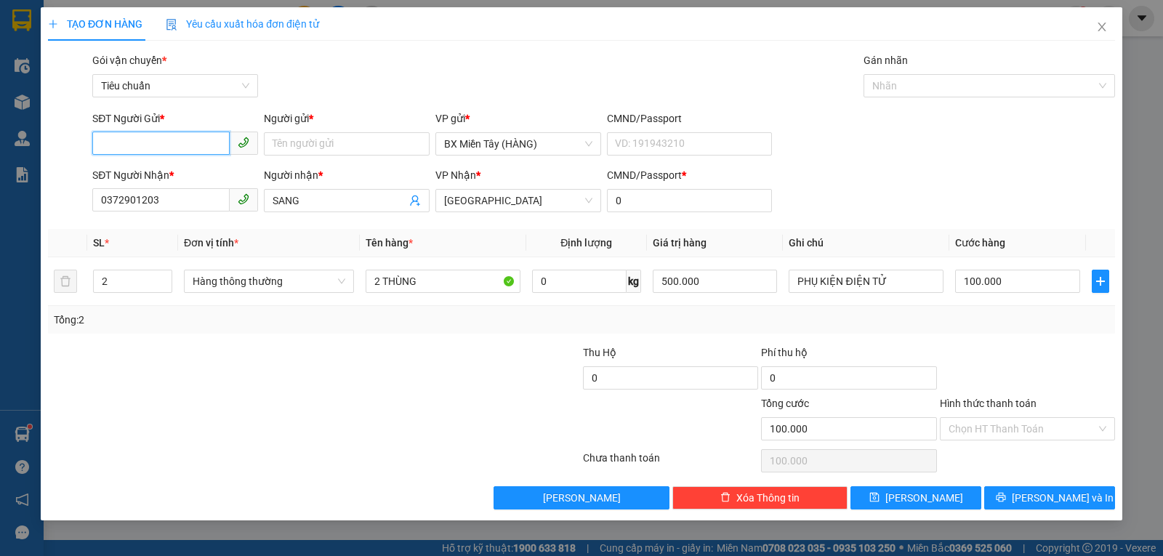
click at [178, 140] on input "SĐT Người Gửi *" at bounding box center [160, 143] width 137 height 23
click at [190, 171] on div "0903104194 - CHUNG" at bounding box center [175, 173] width 148 height 16
click at [252, 291] on span "Hàng thông thường" at bounding box center [269, 281] width 153 height 22
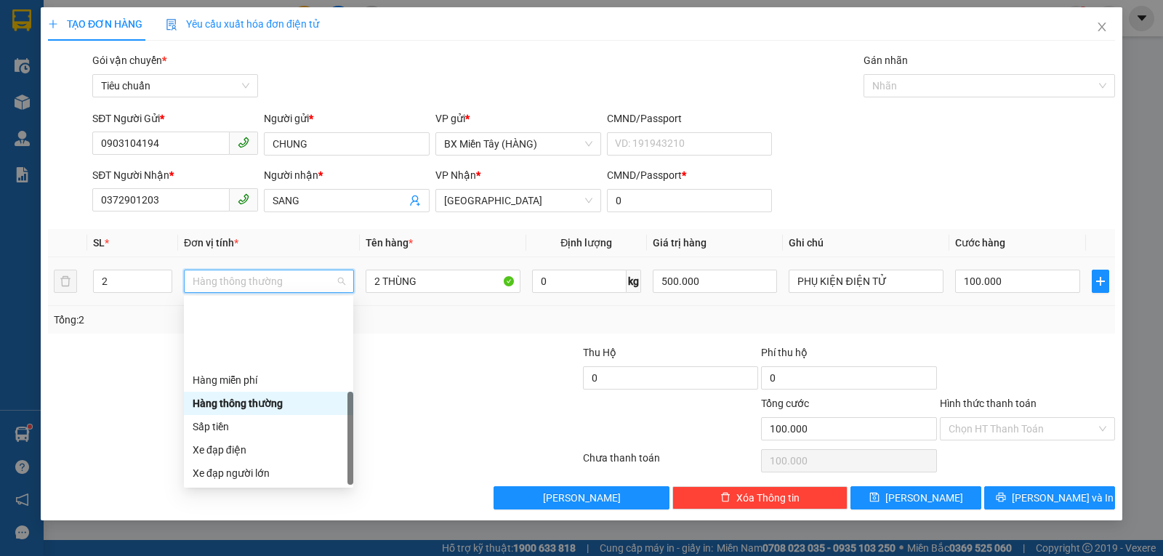
drag, startPoint x: 222, startPoint y: 476, endPoint x: 268, endPoint y: 476, distance: 45.8
click at [224, 555] on div "Khác" at bounding box center [269, 566] width 152 height 16
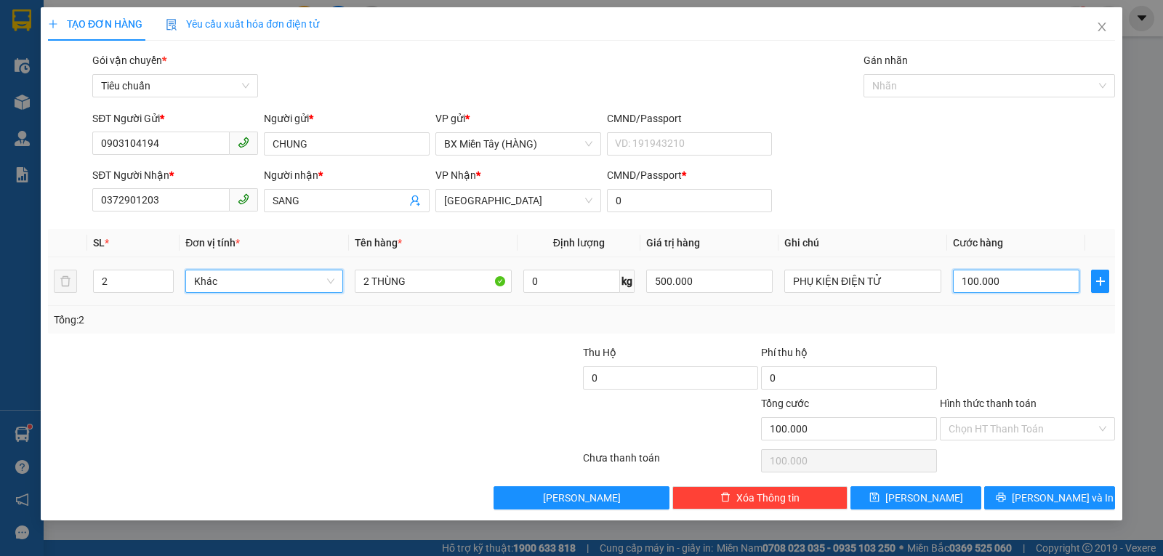
click at [988, 290] on input "100.000" at bounding box center [1016, 281] width 127 height 23
drag, startPoint x: 1003, startPoint y: 317, endPoint x: 1041, endPoint y: 391, distance: 83.6
click at [1003, 319] on div "Tổng: 2" at bounding box center [582, 320] width 1056 height 16
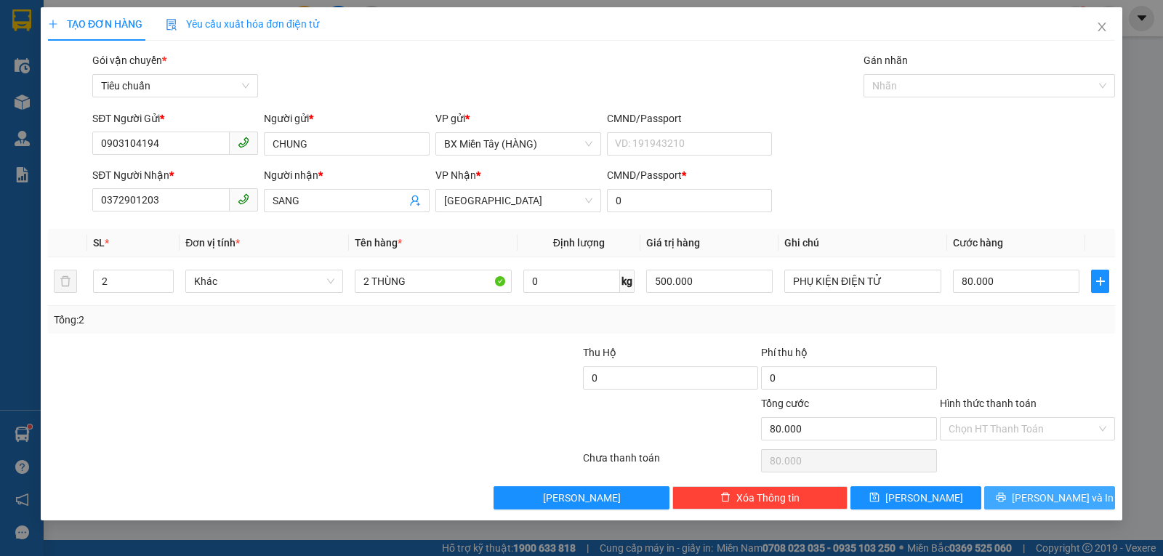
click at [1040, 497] on span "Lưu và In" at bounding box center [1063, 498] width 102 height 16
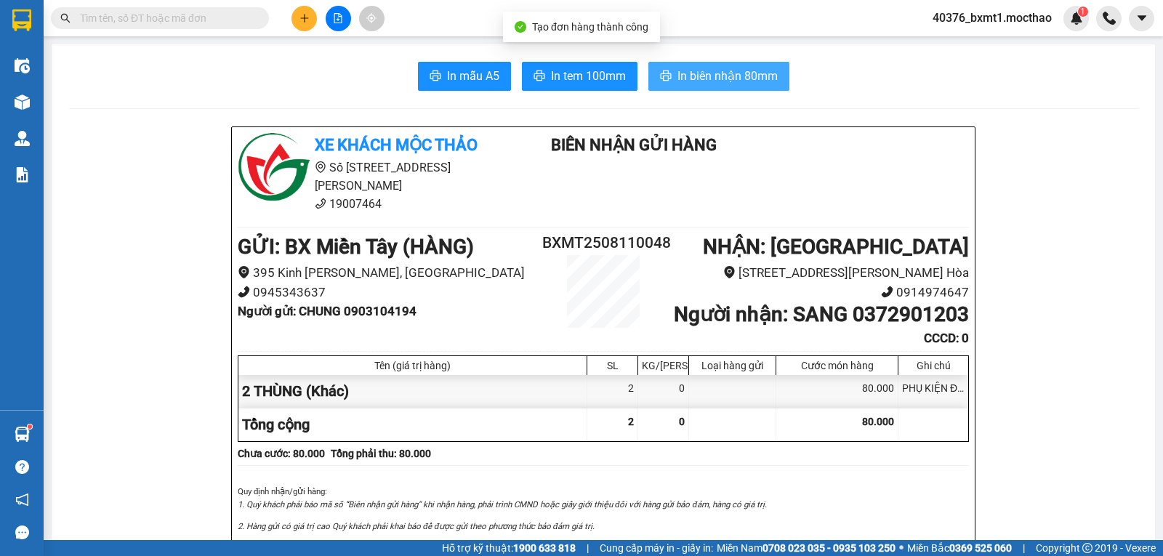
click at [732, 76] on span "In biên nhận 80mm" at bounding box center [728, 76] width 100 height 18
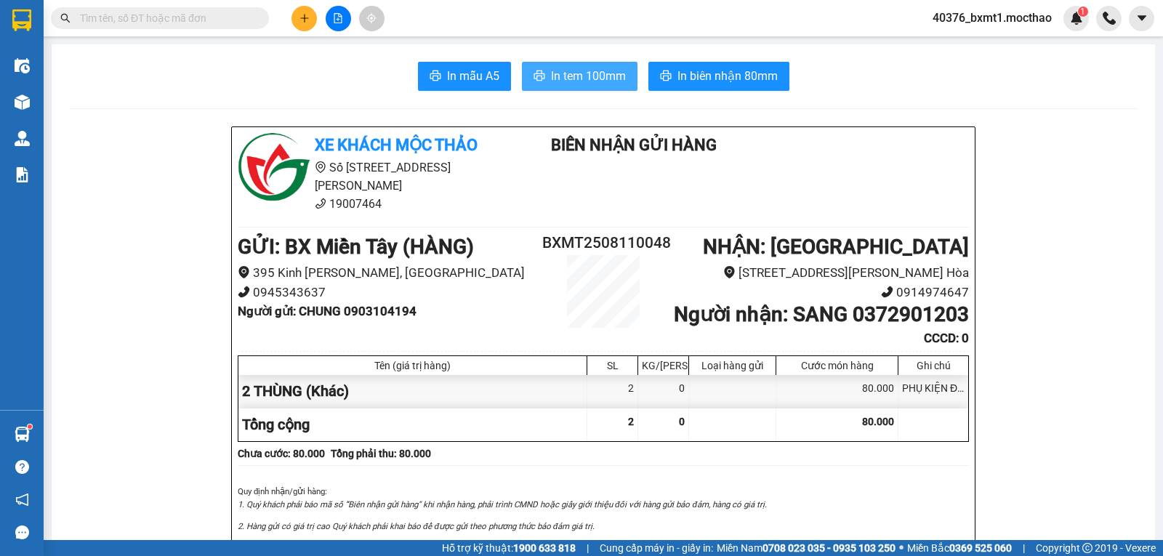
click at [563, 67] on span "In tem 100mm" at bounding box center [588, 76] width 75 height 18
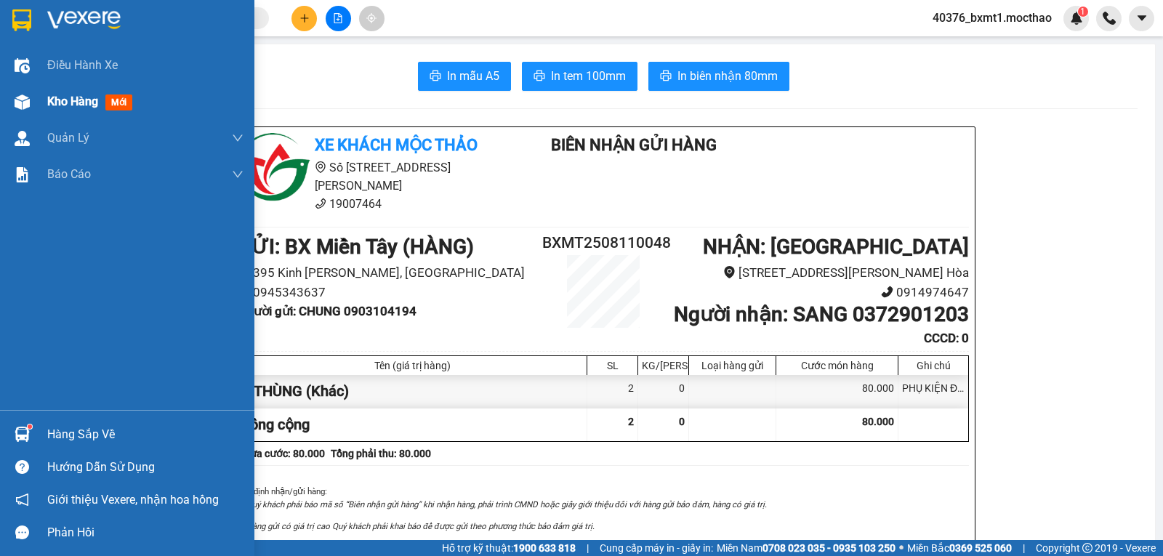
click at [24, 100] on img at bounding box center [22, 102] width 15 height 15
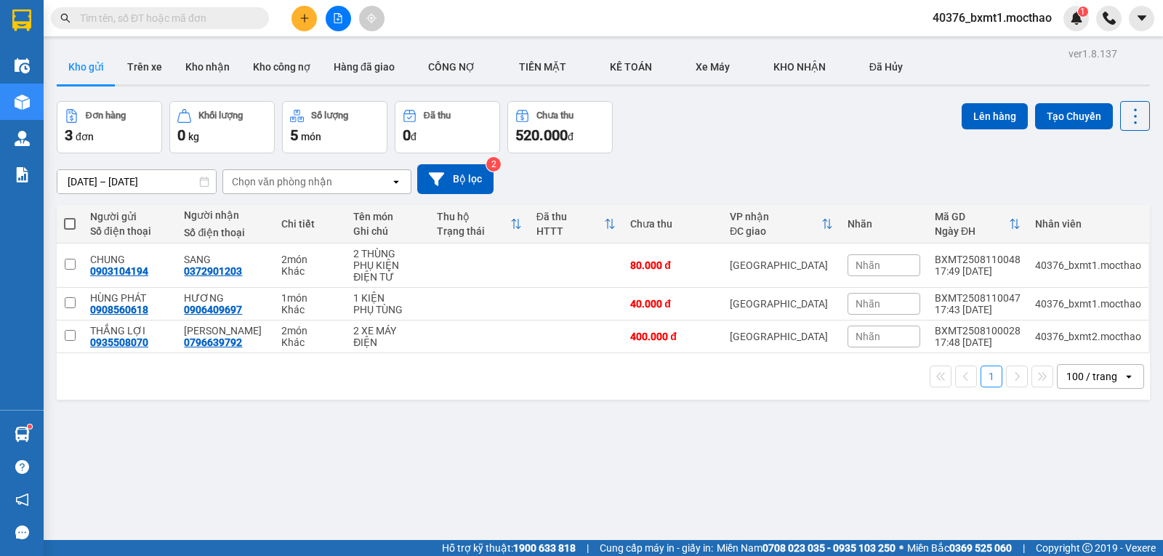
click at [336, 21] on icon "file-add" at bounding box center [338, 18] width 10 height 10
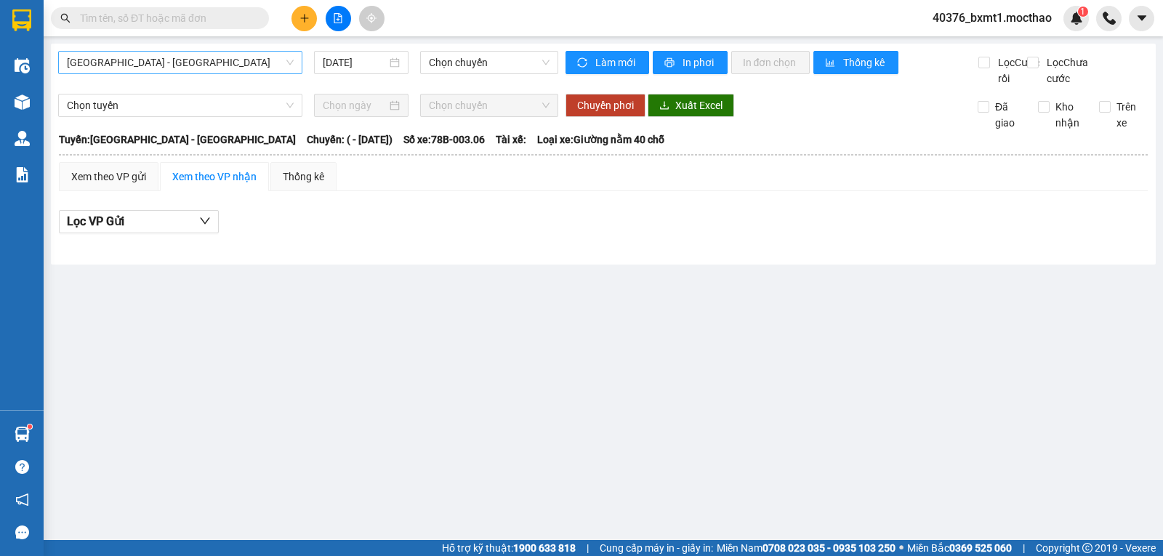
drag, startPoint x: 164, startPoint y: 54, endPoint x: 164, endPoint y: 71, distance: 17.5
click at [164, 55] on span "[GEOGRAPHIC_DATA] - [GEOGRAPHIC_DATA]" at bounding box center [180, 63] width 227 height 22
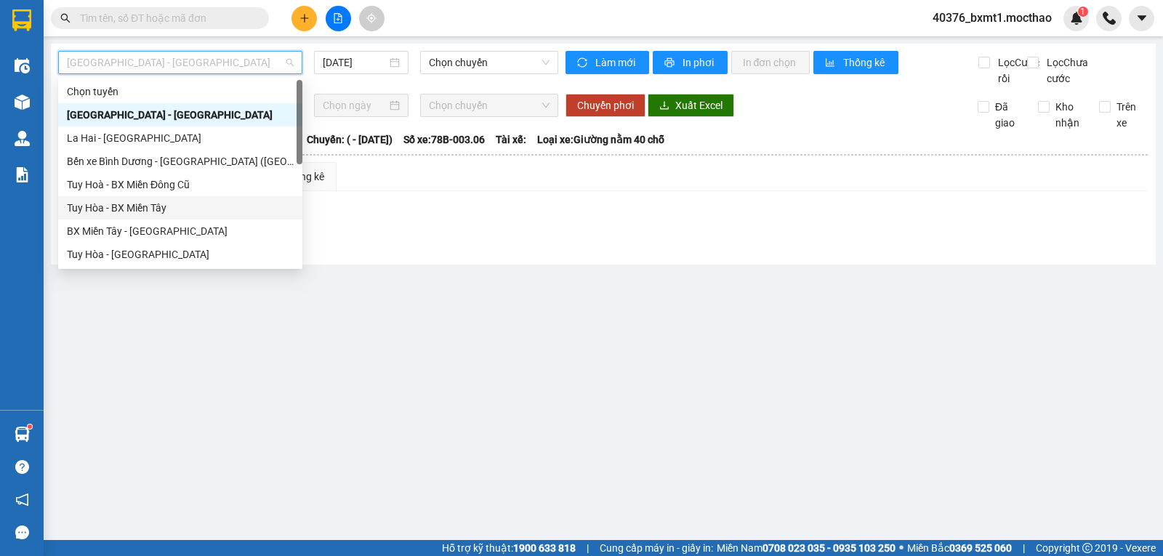
click at [135, 203] on div "Tuy Hòa - BX Miền Tây" at bounding box center [180, 208] width 227 height 16
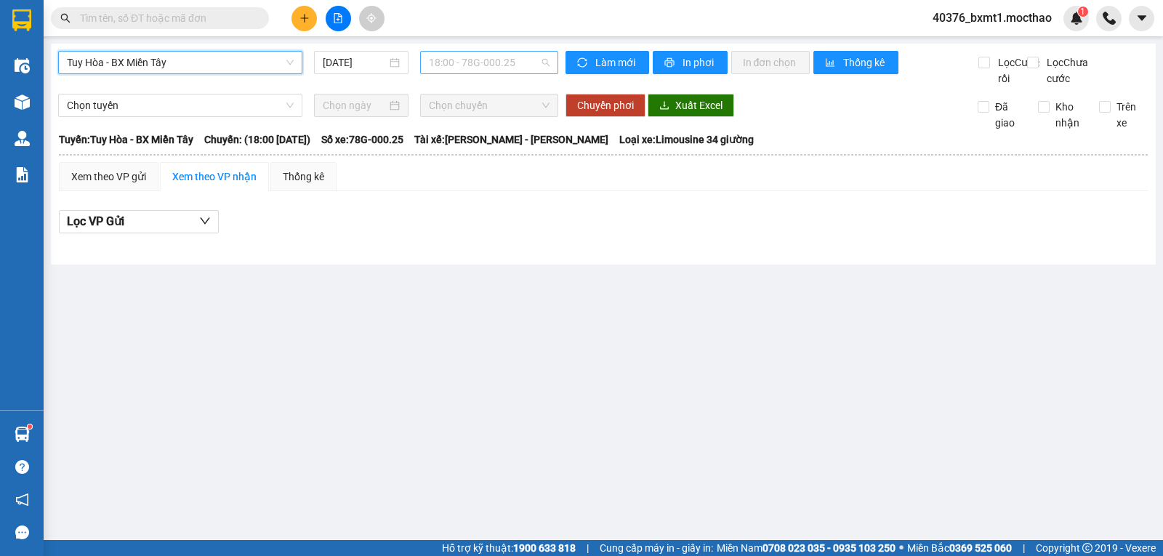
click at [447, 60] on span "18:00 - 78G-000.25" at bounding box center [489, 63] width 120 height 22
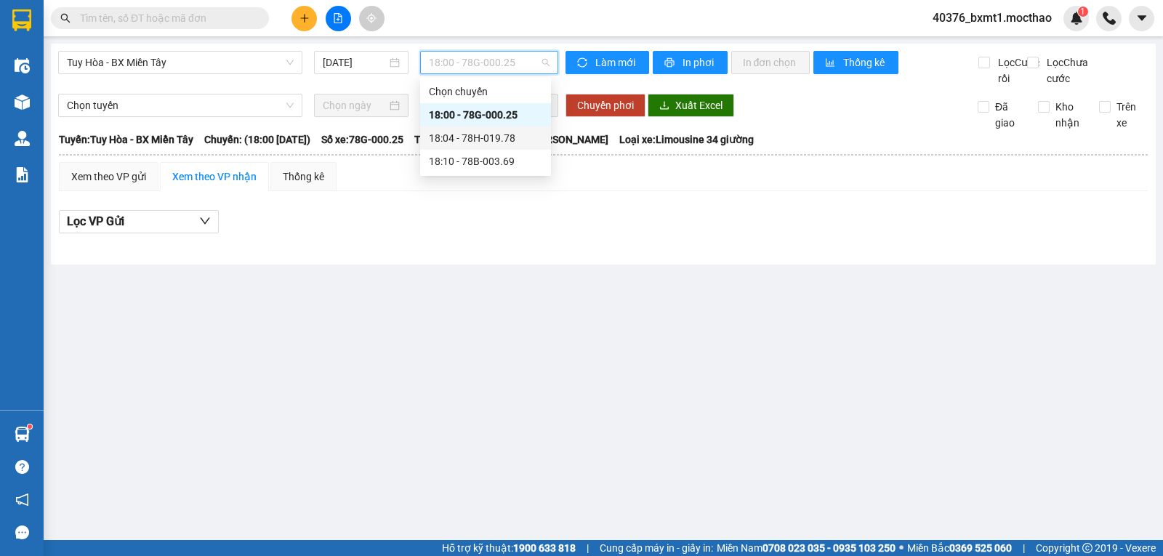
click at [495, 139] on div "18:04 - 78H-019.78" at bounding box center [485, 138] width 113 height 16
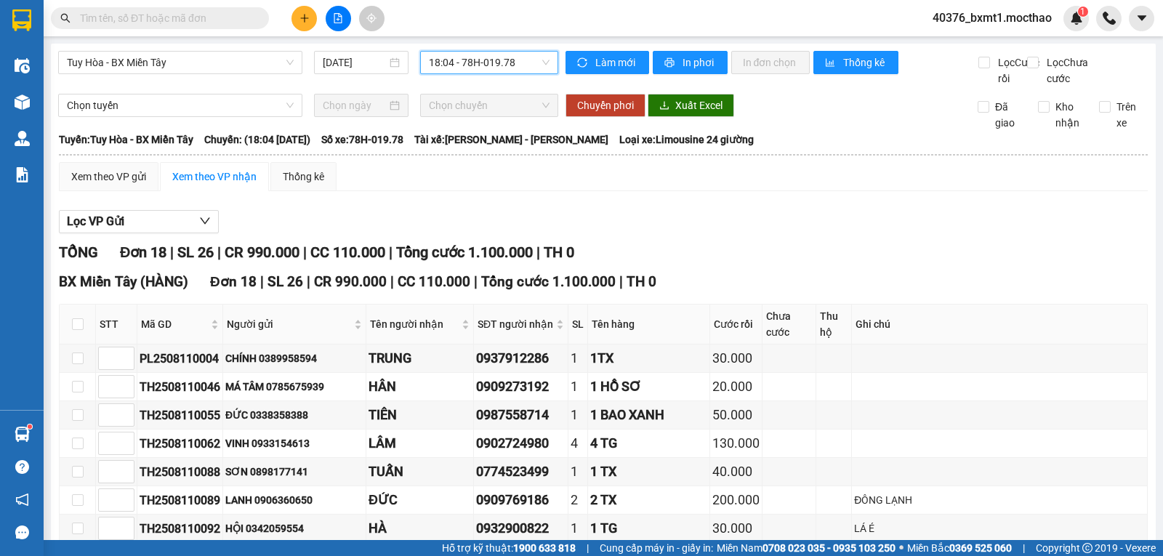
click at [471, 61] on span "18:04 - 78H-019.78" at bounding box center [489, 63] width 120 height 22
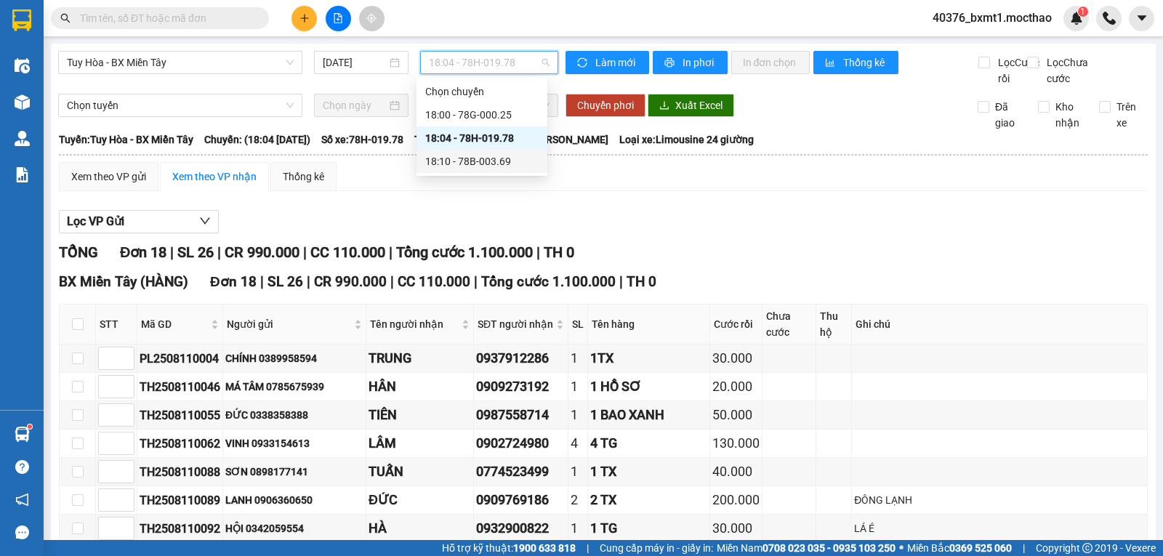
click at [494, 156] on div "18:10 - 78B-003.69" at bounding box center [481, 161] width 113 height 16
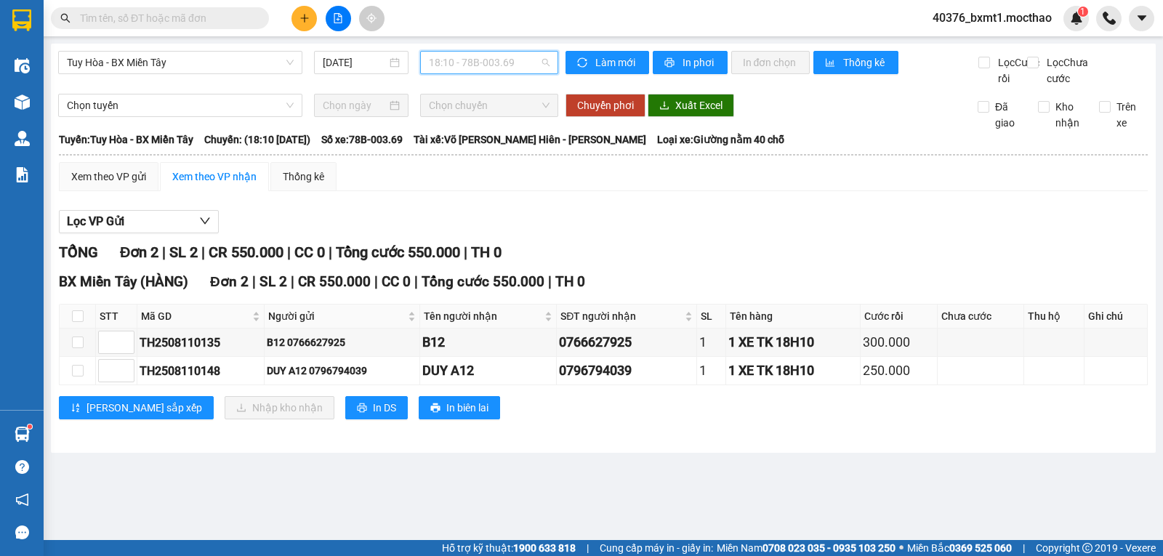
click at [483, 68] on span "18:10 - 78B-003.69" at bounding box center [489, 63] width 120 height 22
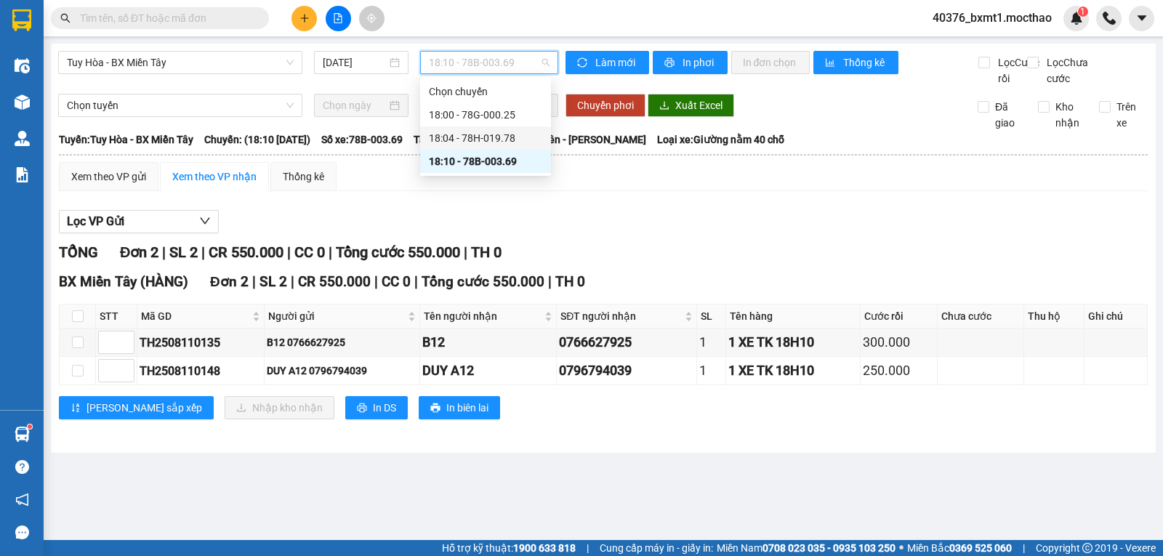
click at [508, 140] on div "18:04 - 78H-019.78" at bounding box center [485, 138] width 113 height 16
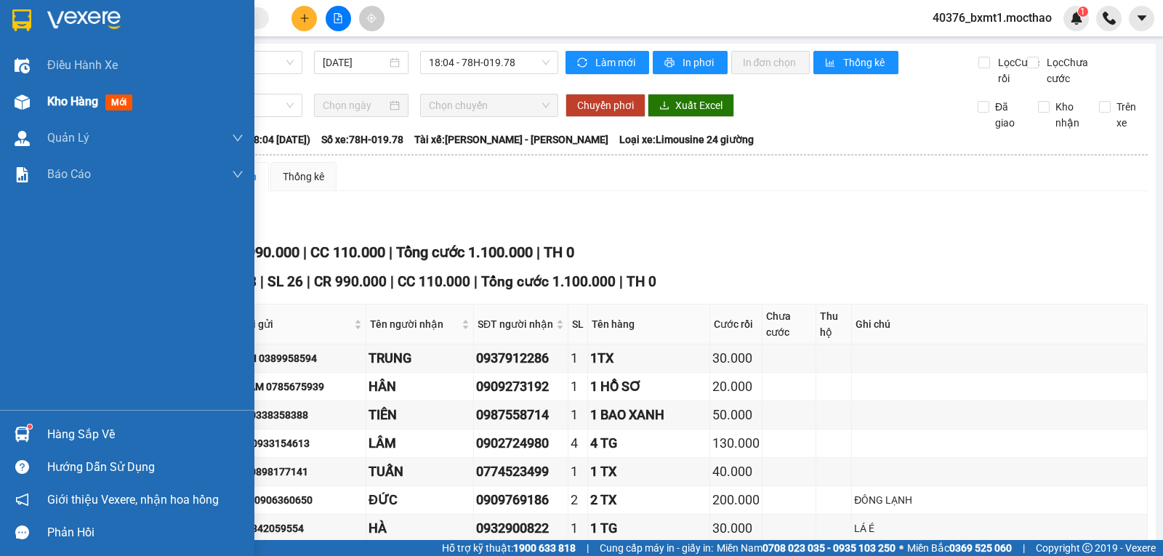
click at [63, 103] on span "Kho hàng" at bounding box center [72, 102] width 51 height 14
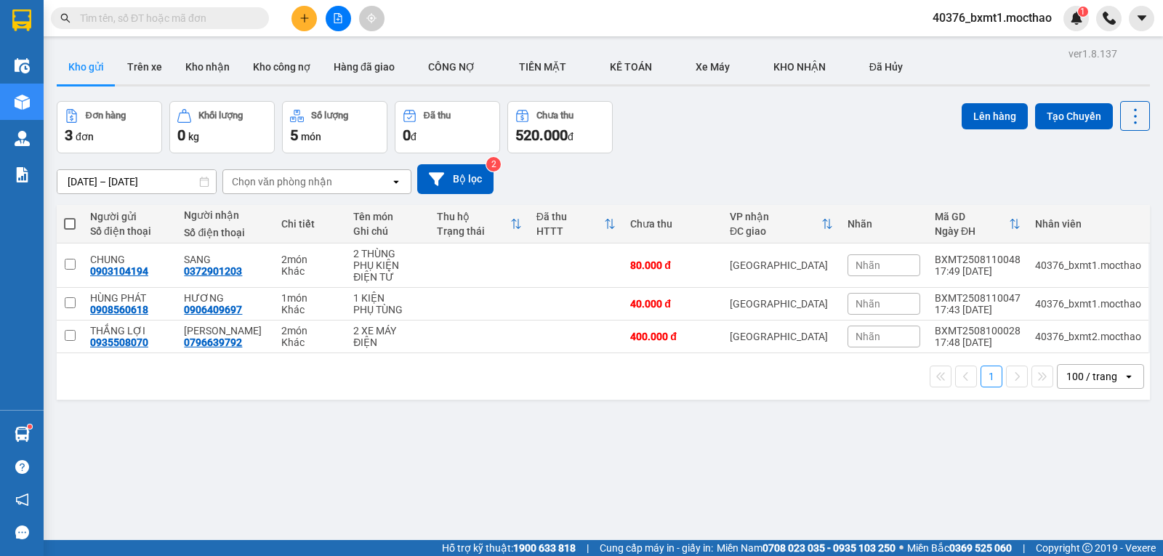
click at [70, 220] on span at bounding box center [70, 224] width 12 height 12
click at [70, 217] on input "checkbox" at bounding box center [70, 217] width 0 height 0
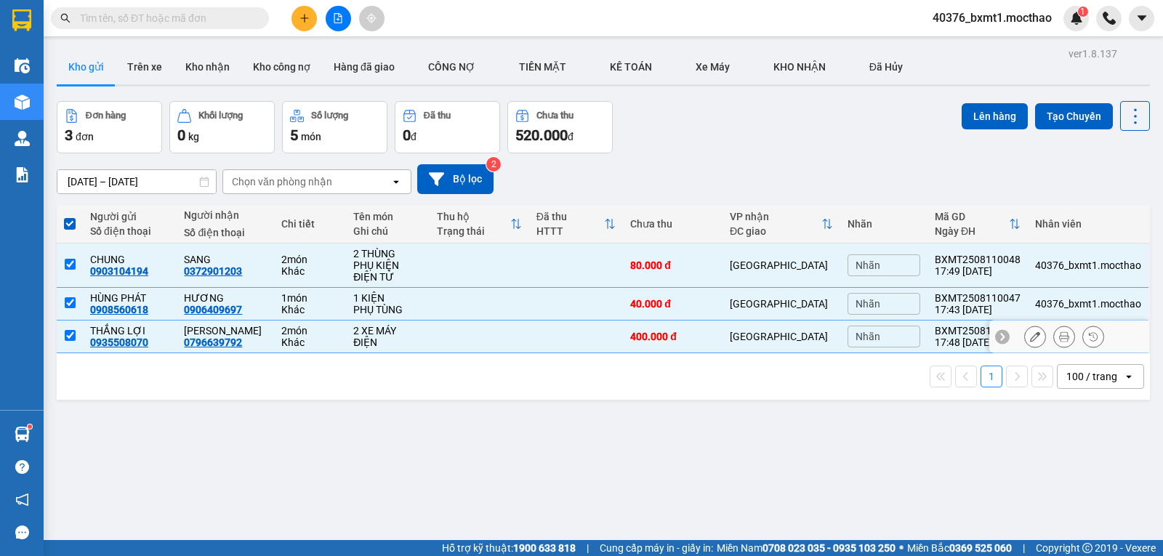
click at [70, 333] on input "checkbox" at bounding box center [70, 335] width 11 height 11
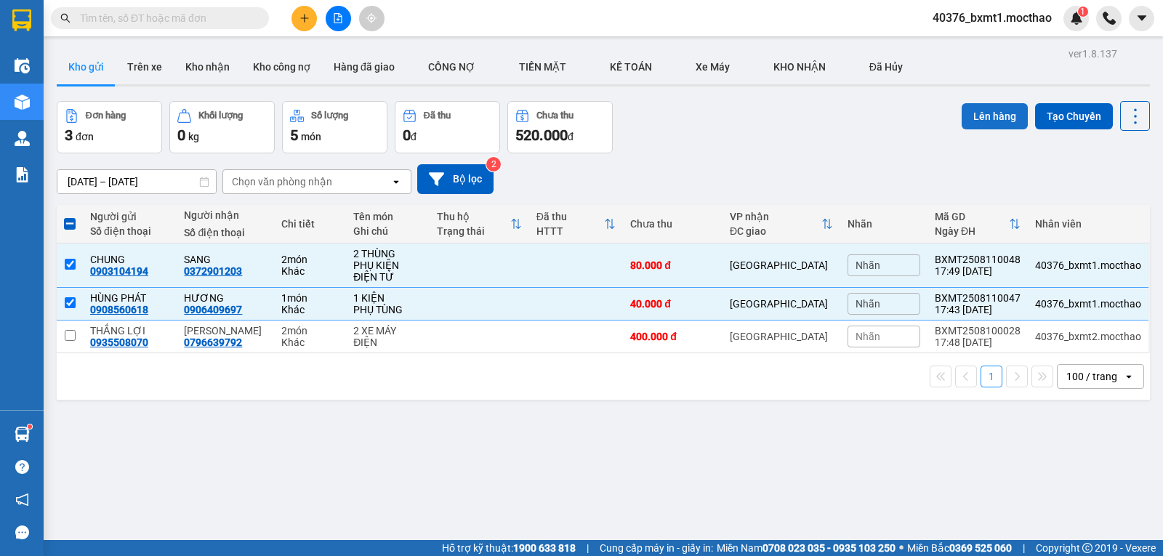
click at [962, 119] on button "Lên hàng" at bounding box center [995, 116] width 66 height 26
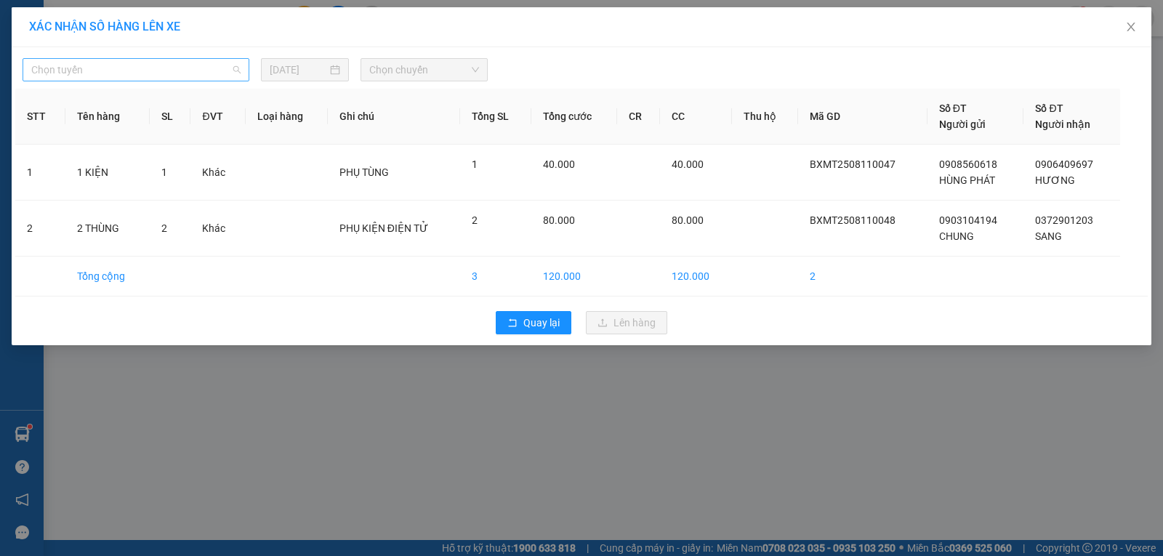
click at [151, 75] on span "Chọn tuyến" at bounding box center [135, 70] width 209 height 22
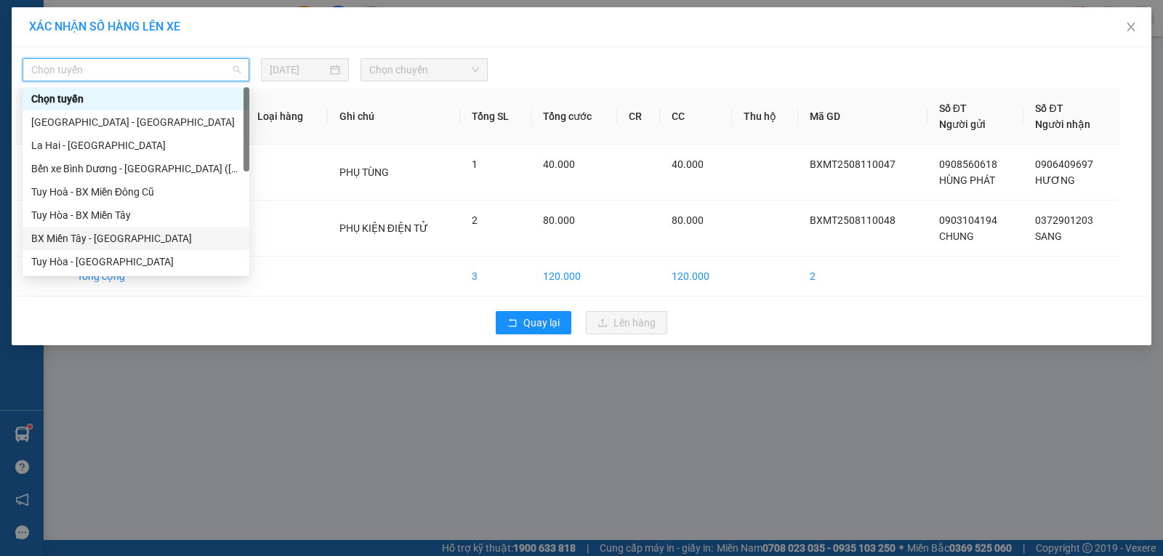
click at [89, 239] on div "BX Miền Tây - [GEOGRAPHIC_DATA]" at bounding box center [135, 238] width 209 height 16
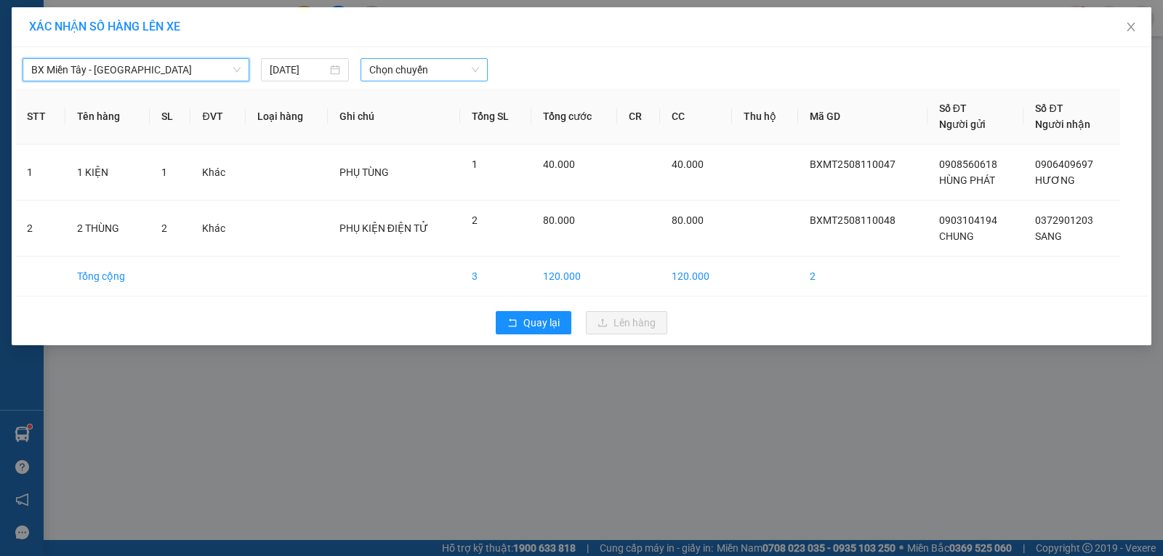
click at [411, 72] on span "Chọn chuyến" at bounding box center [424, 70] width 110 height 22
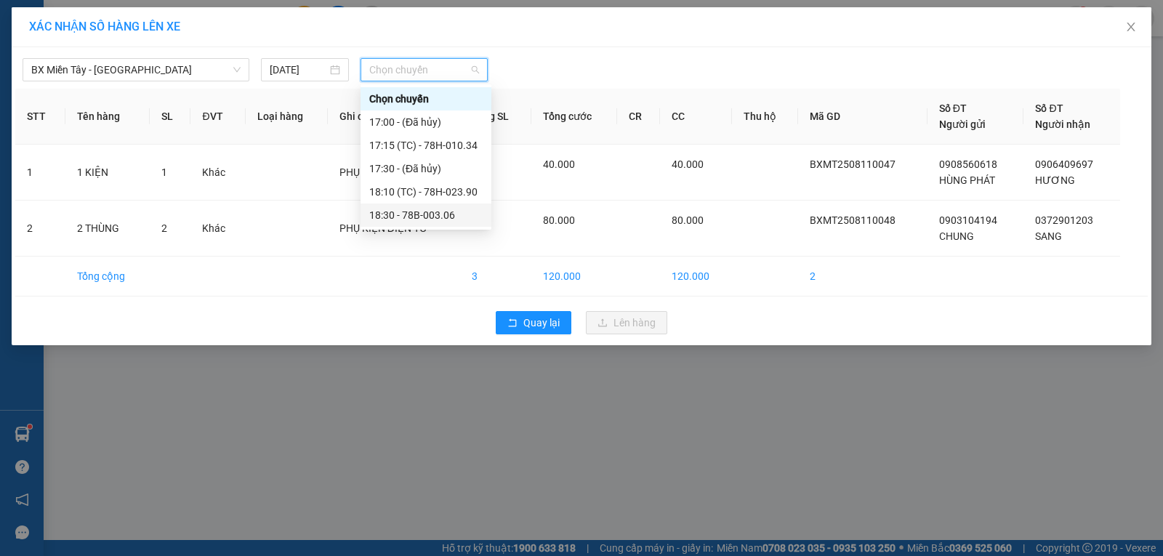
click at [446, 217] on div "18:30 - 78B-003.06" at bounding box center [425, 215] width 113 height 16
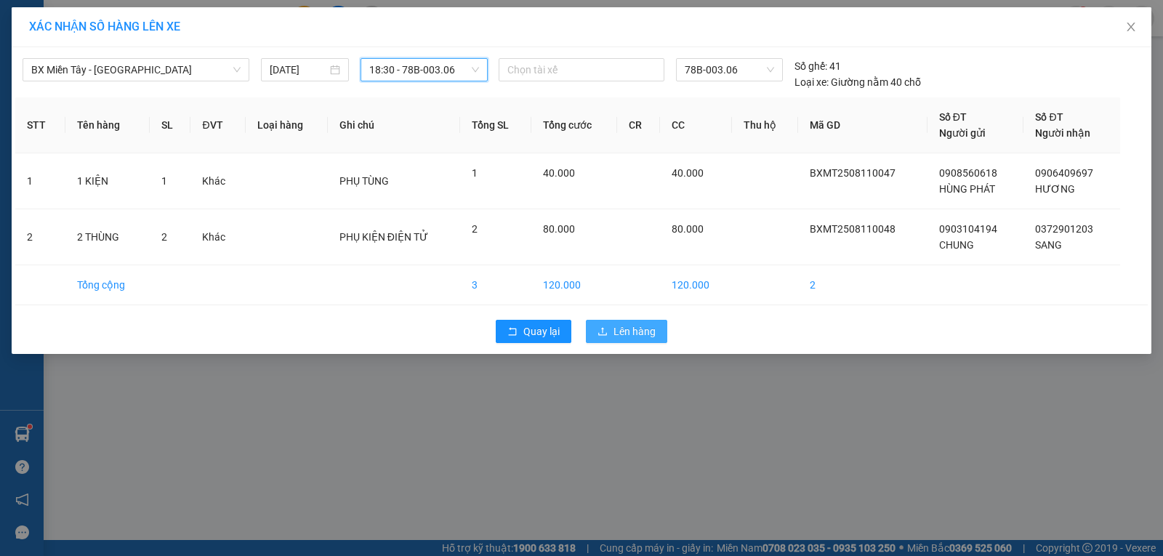
click at [617, 329] on span "Lên hàng" at bounding box center [635, 332] width 42 height 16
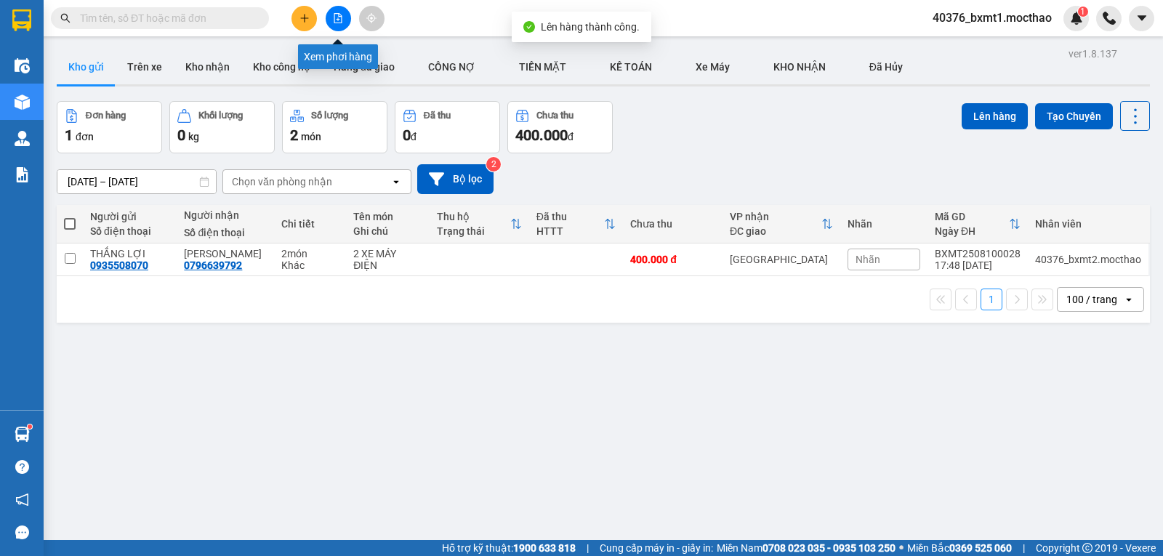
click at [335, 17] on icon "file-add" at bounding box center [338, 18] width 10 height 10
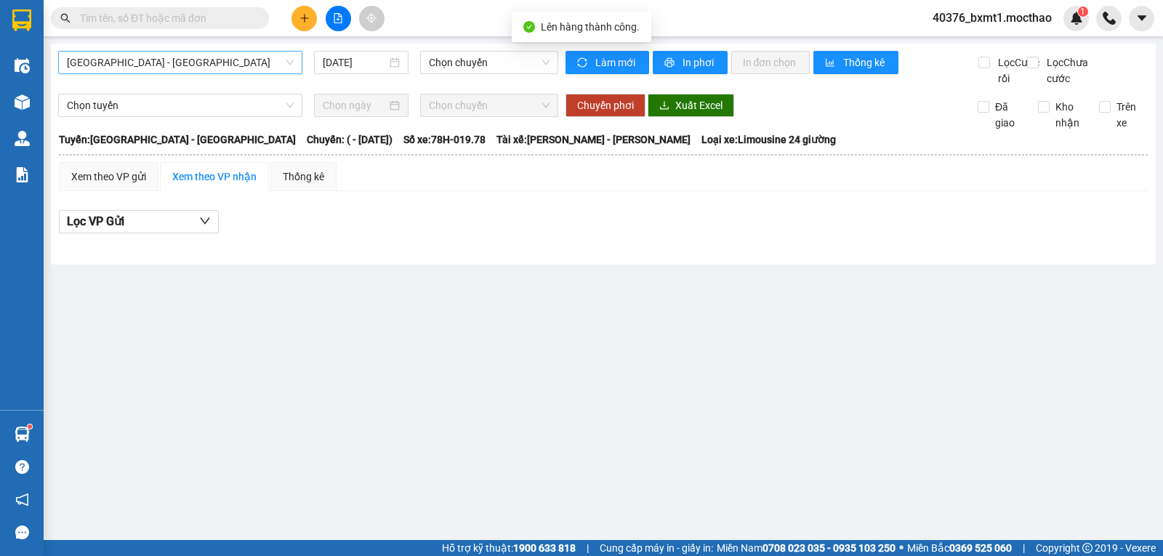
drag, startPoint x: 158, startPoint y: 57, endPoint x: 151, endPoint y: 68, distance: 12.7
click at [157, 58] on span "[GEOGRAPHIC_DATA] - [GEOGRAPHIC_DATA]" at bounding box center [180, 63] width 227 height 22
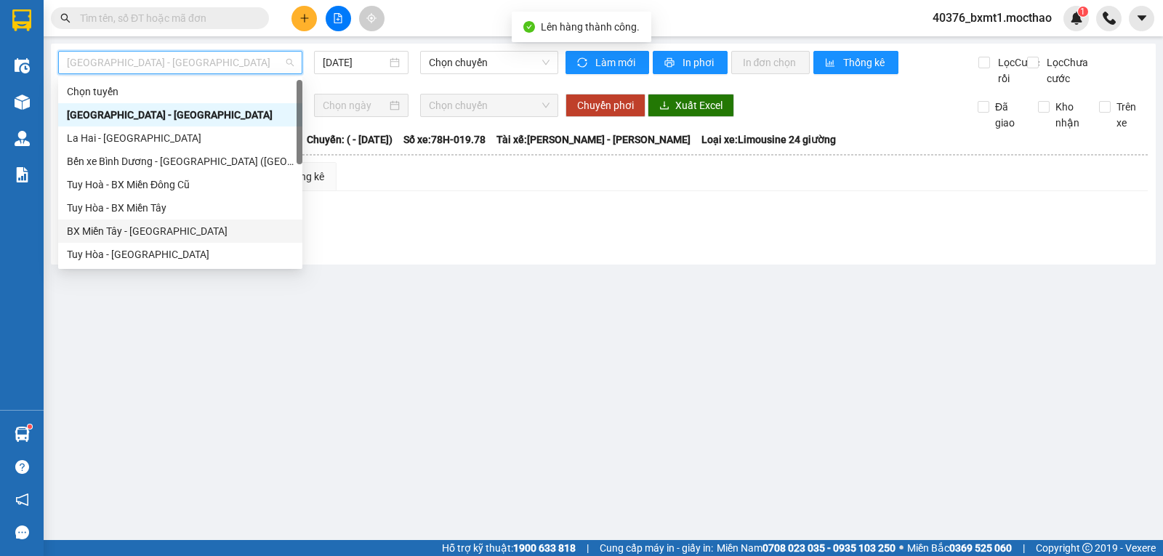
click at [115, 233] on div "BX Miền Tây - [GEOGRAPHIC_DATA]" at bounding box center [180, 231] width 227 height 16
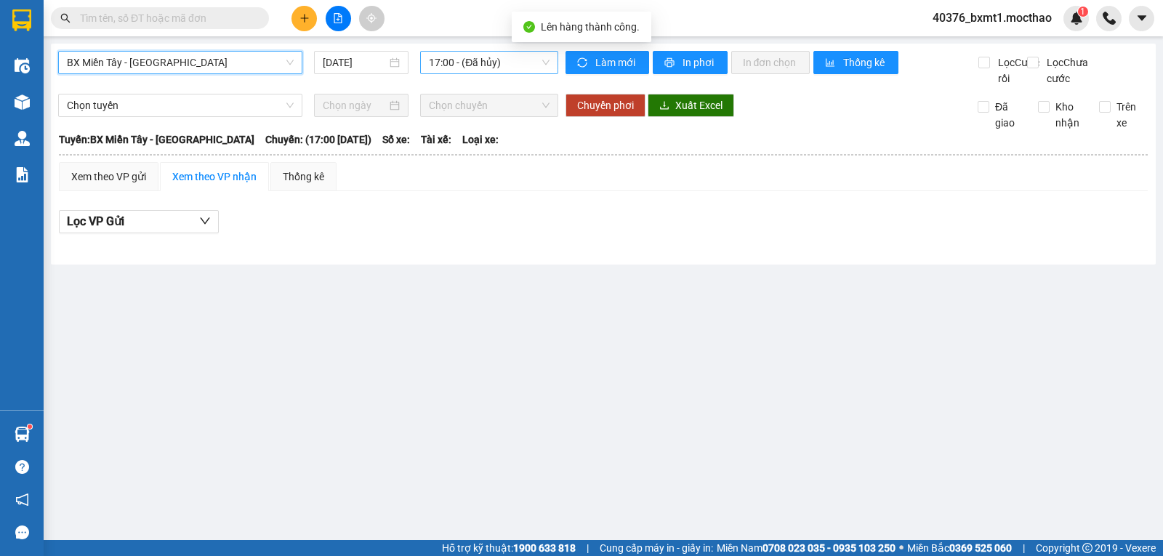
click at [463, 62] on span "17:00 - (Đã hủy)" at bounding box center [489, 63] width 120 height 22
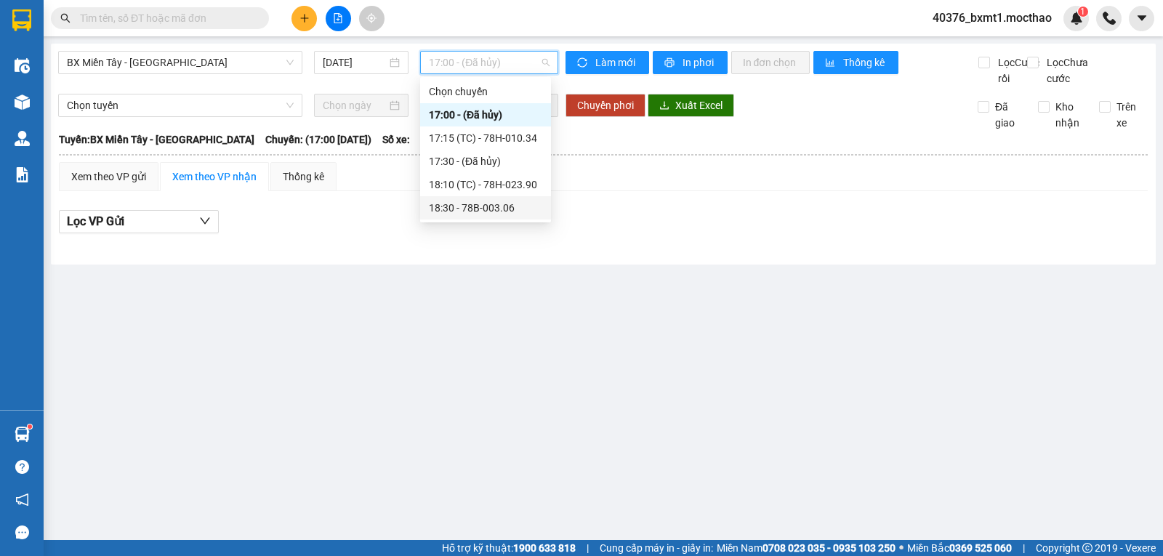
click at [512, 203] on div "18:30 - 78B-003.06" at bounding box center [485, 208] width 113 height 16
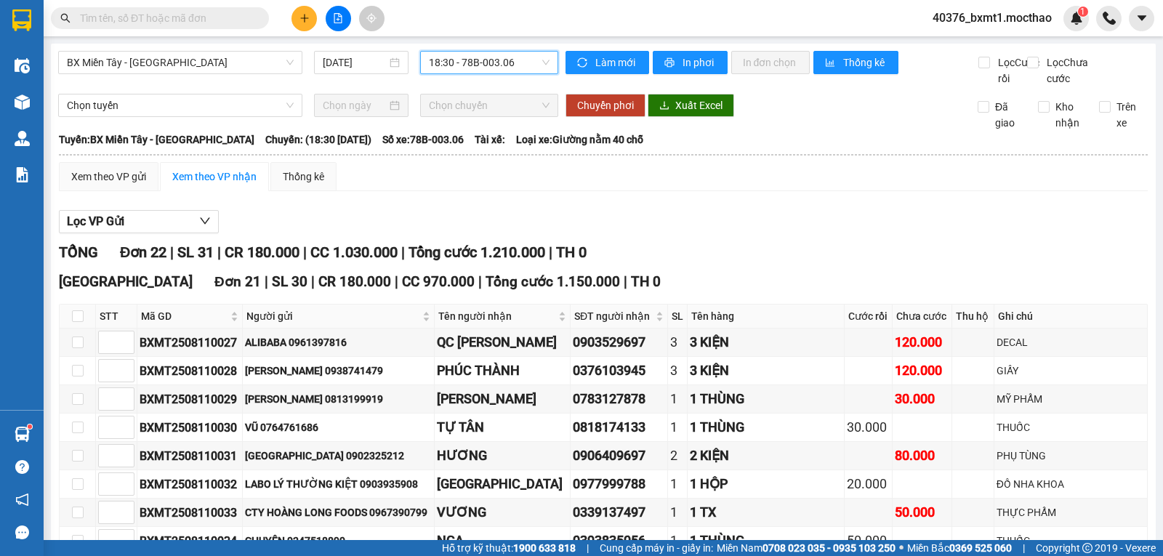
click at [311, 27] on button at bounding box center [304, 18] width 25 height 25
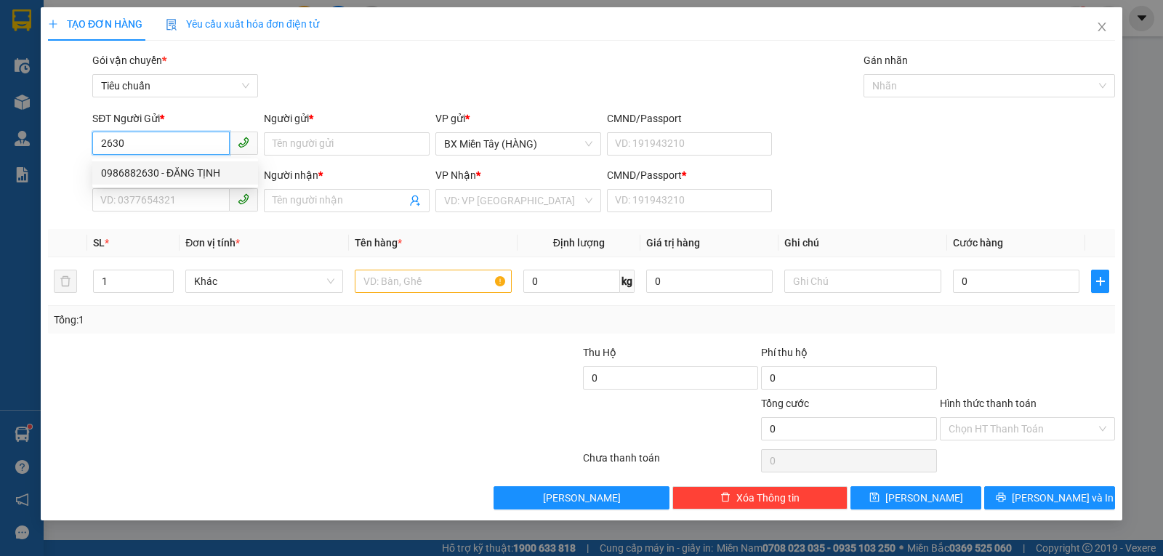
click at [173, 169] on div "0986882630 - ĐĂNG TỊNH" at bounding box center [175, 173] width 148 height 16
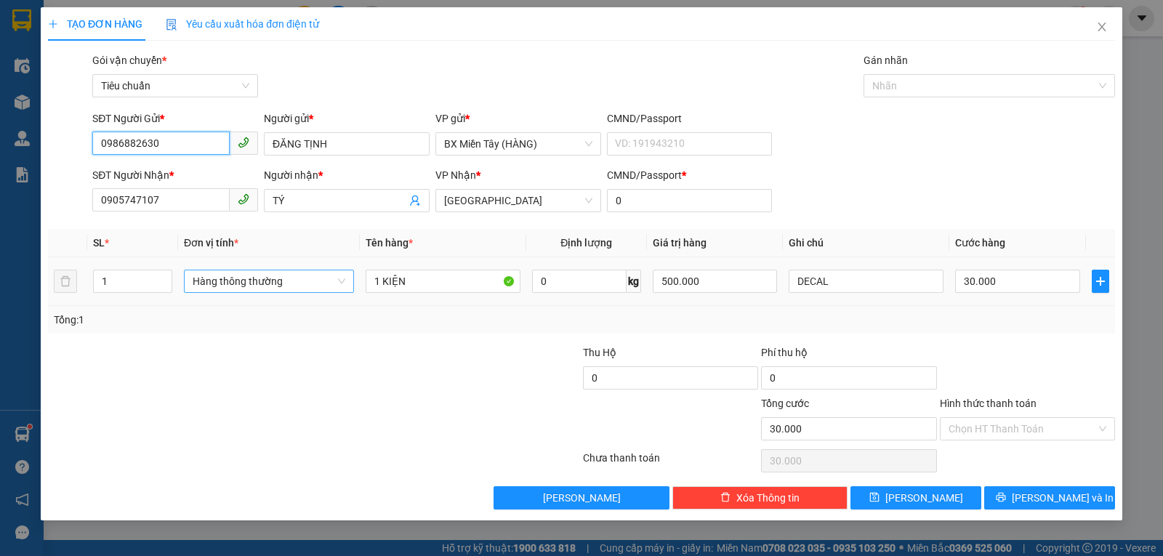
click at [262, 281] on span "Hàng thông thường" at bounding box center [269, 281] width 153 height 22
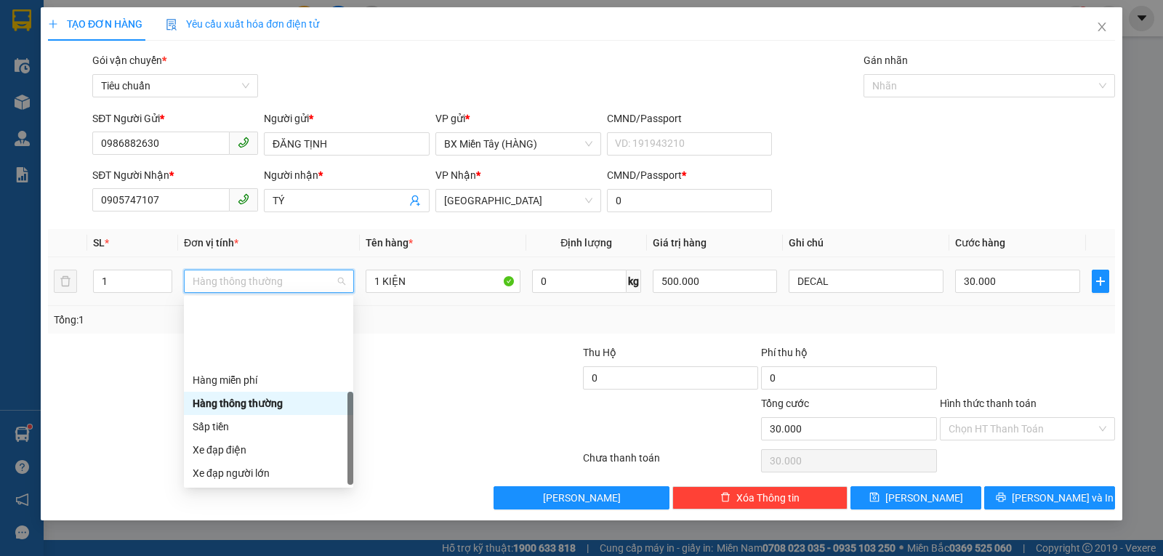
click at [239, 555] on div "Khác" at bounding box center [269, 566] width 152 height 16
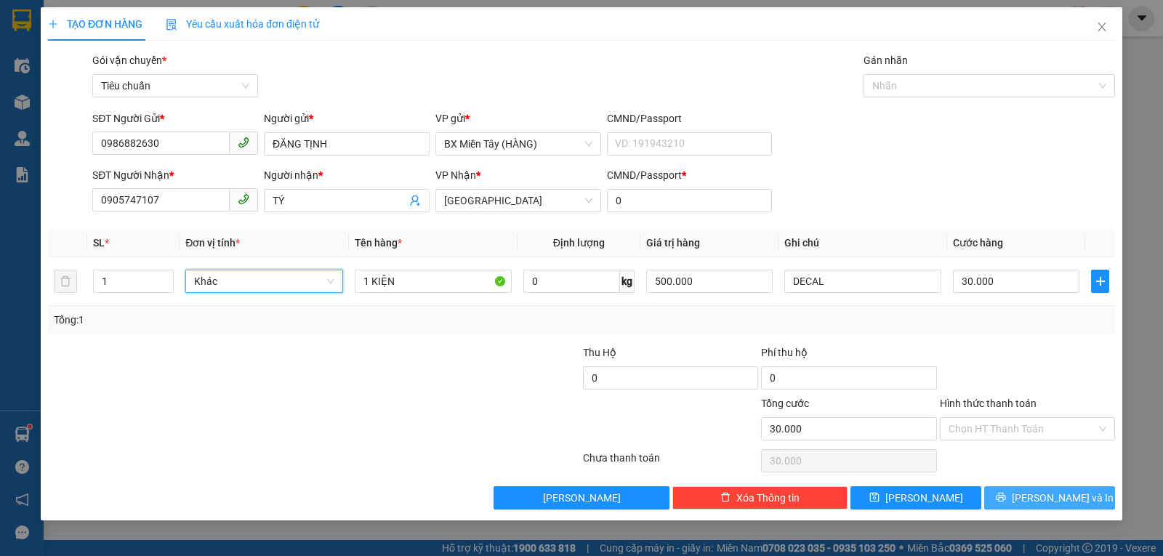
click at [1006, 497] on icon "printer" at bounding box center [1001, 497] width 10 height 10
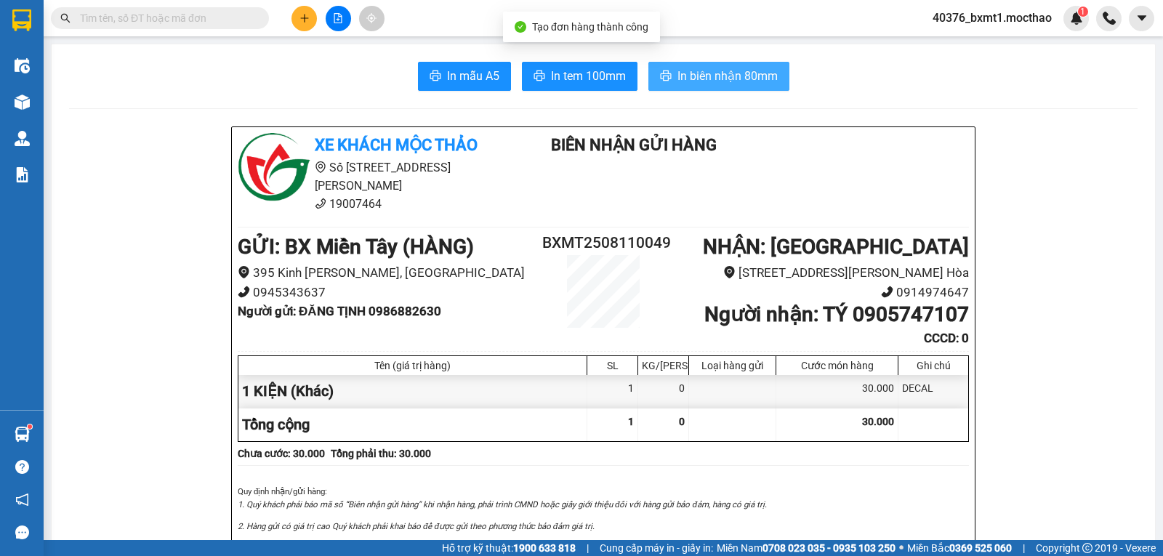
click at [732, 79] on span "In biên nhận 80mm" at bounding box center [728, 76] width 100 height 18
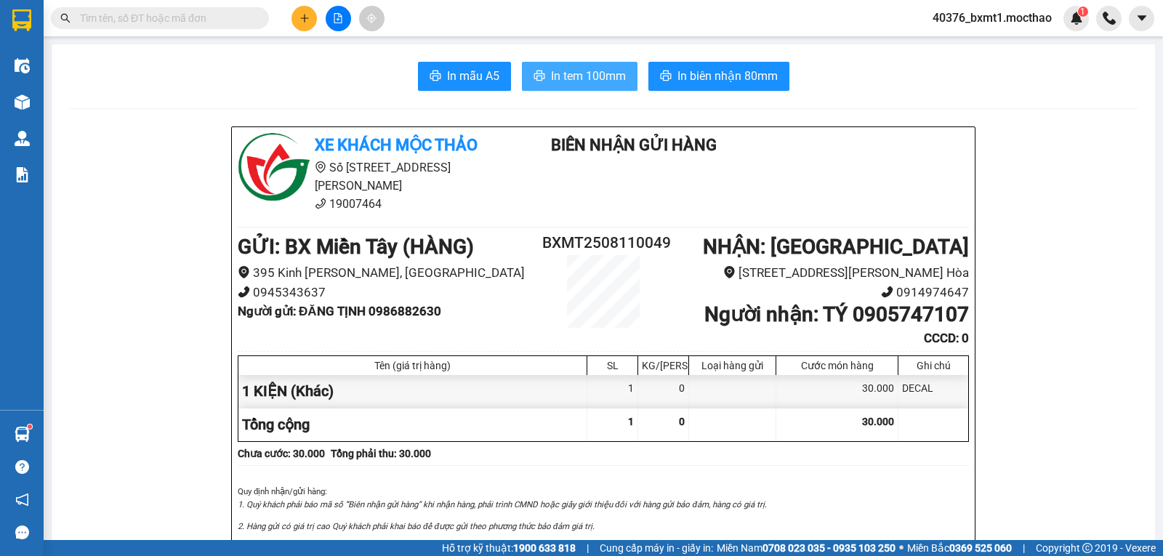
click at [596, 71] on span "In tem 100mm" at bounding box center [588, 76] width 75 height 18
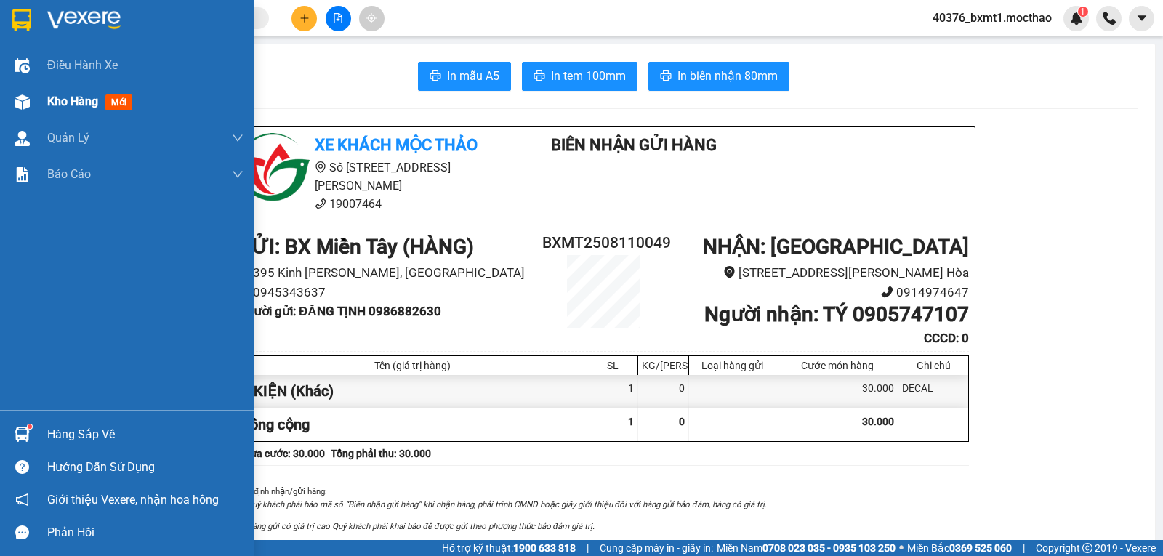
click at [16, 101] on img at bounding box center [22, 102] width 15 height 15
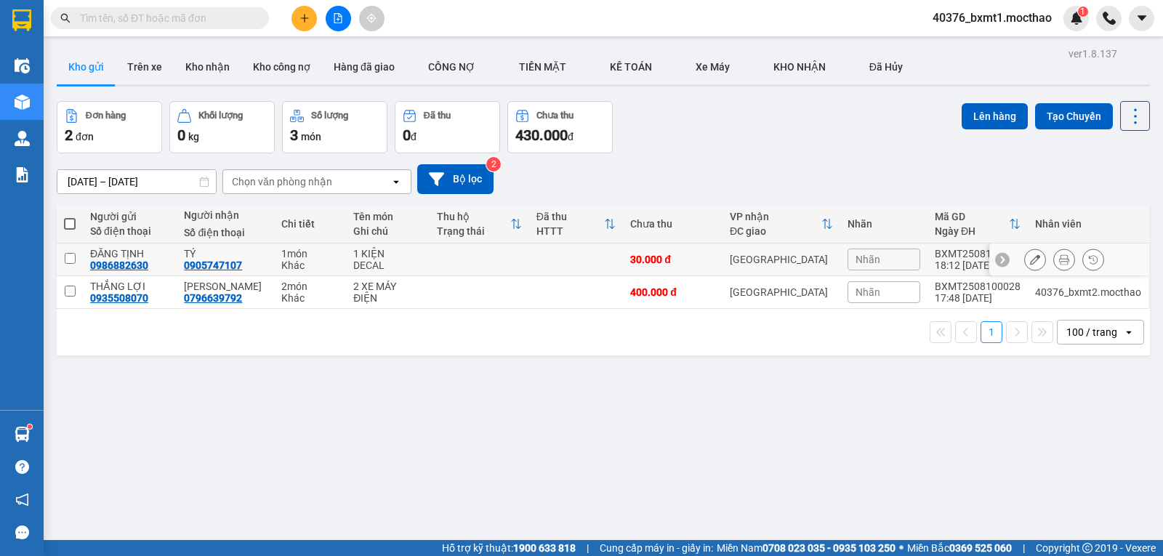
click at [69, 259] on input "checkbox" at bounding box center [70, 258] width 11 height 11
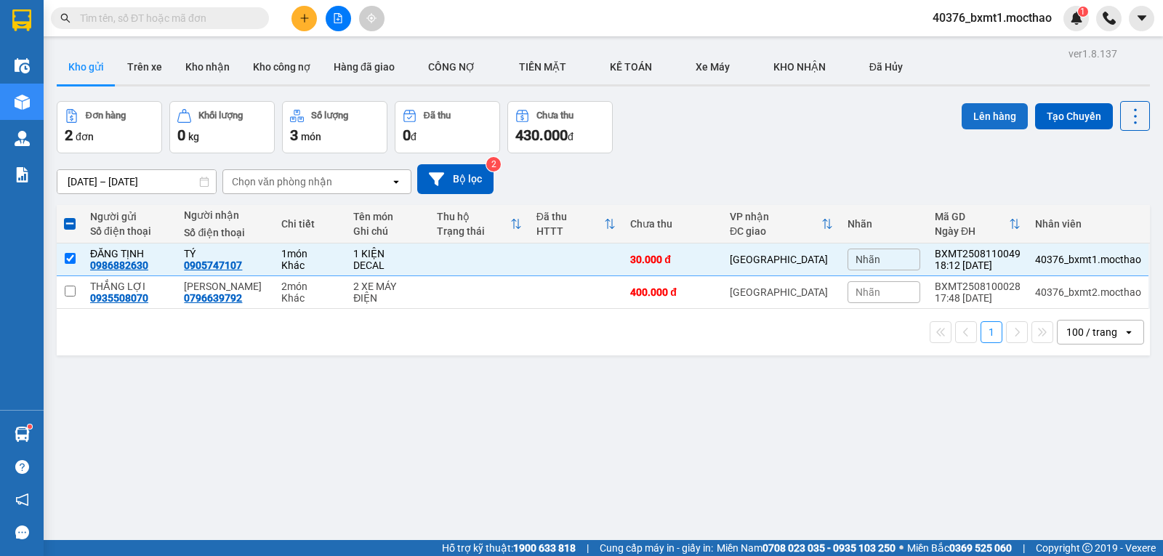
click at [995, 110] on button "Lên hàng" at bounding box center [995, 116] width 66 height 26
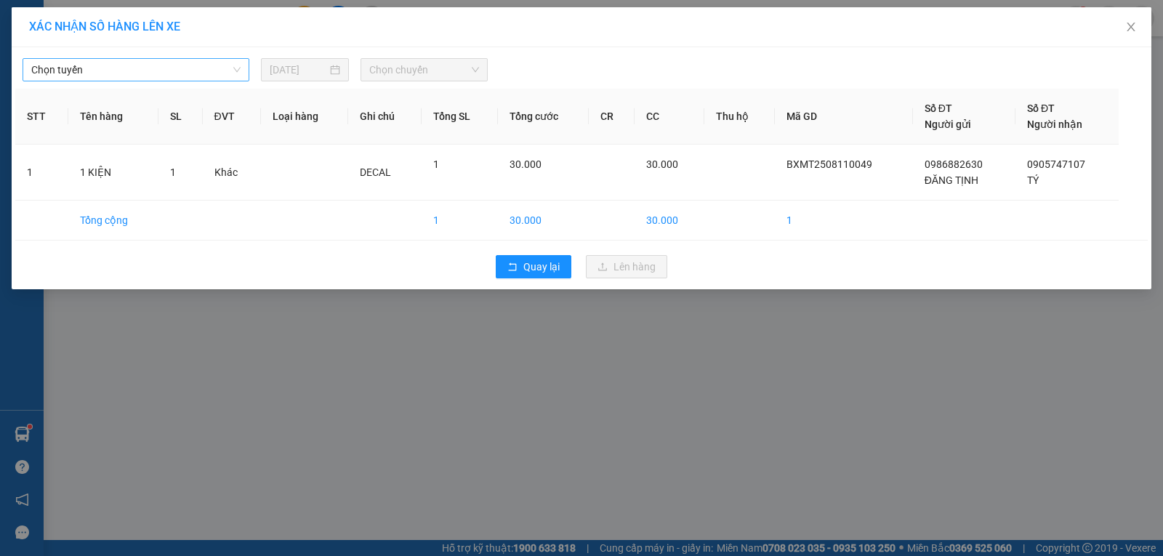
click at [151, 71] on span "Chọn tuyến" at bounding box center [135, 70] width 209 height 22
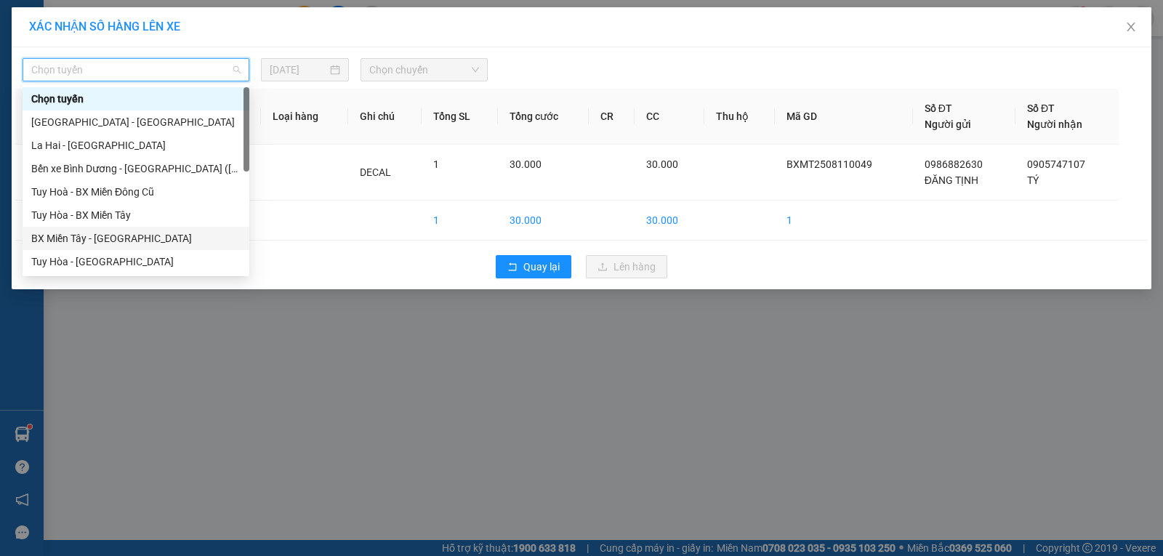
click at [108, 236] on div "BX Miền Tây - [GEOGRAPHIC_DATA]" at bounding box center [135, 238] width 209 height 16
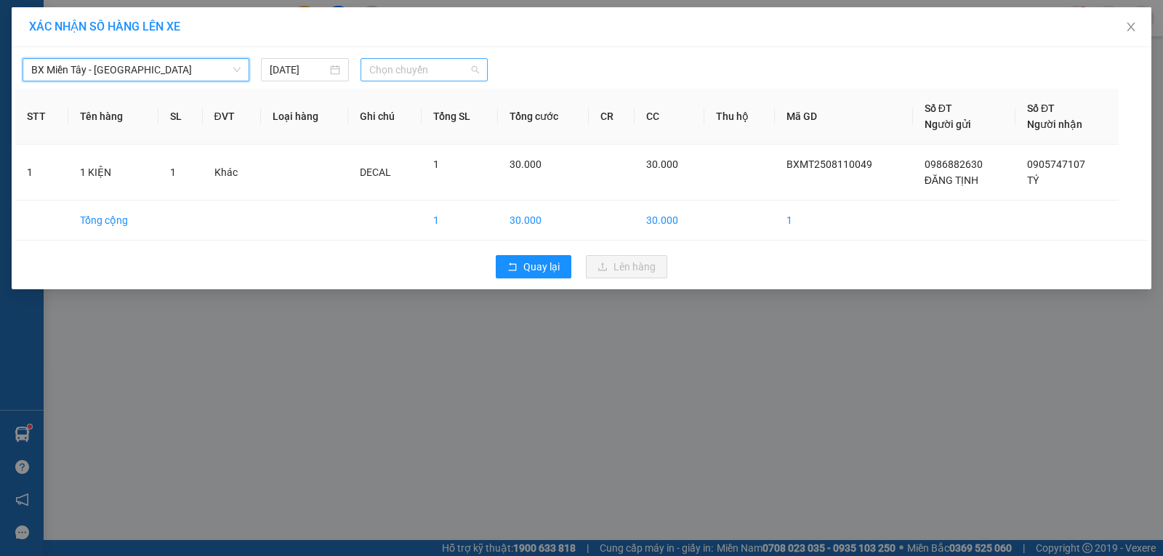
click at [398, 69] on span "Chọn chuyến" at bounding box center [424, 70] width 110 height 22
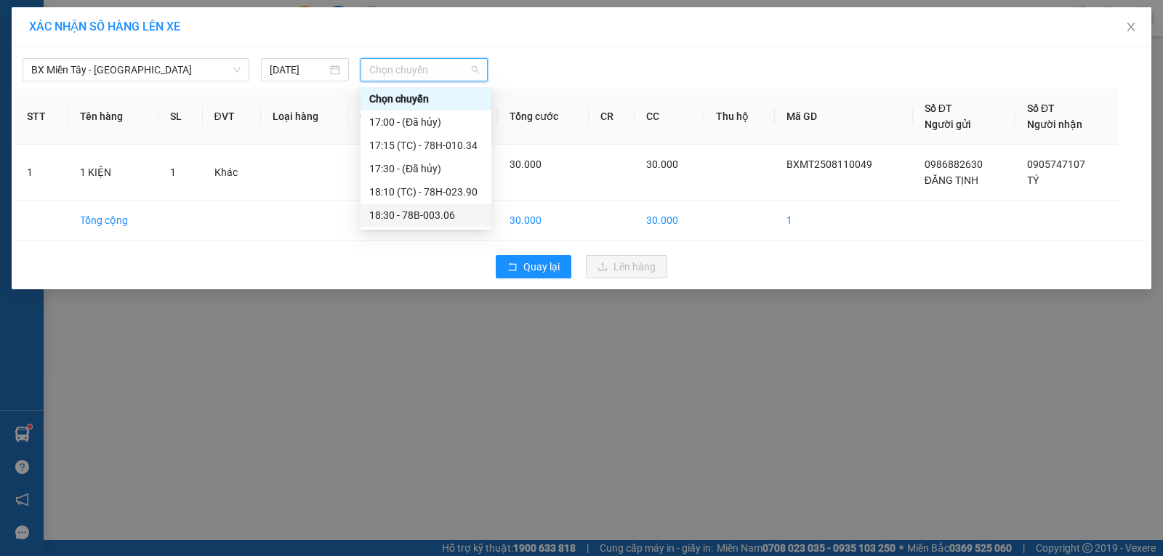
click at [454, 215] on div "18:30 - 78B-003.06" at bounding box center [425, 215] width 113 height 16
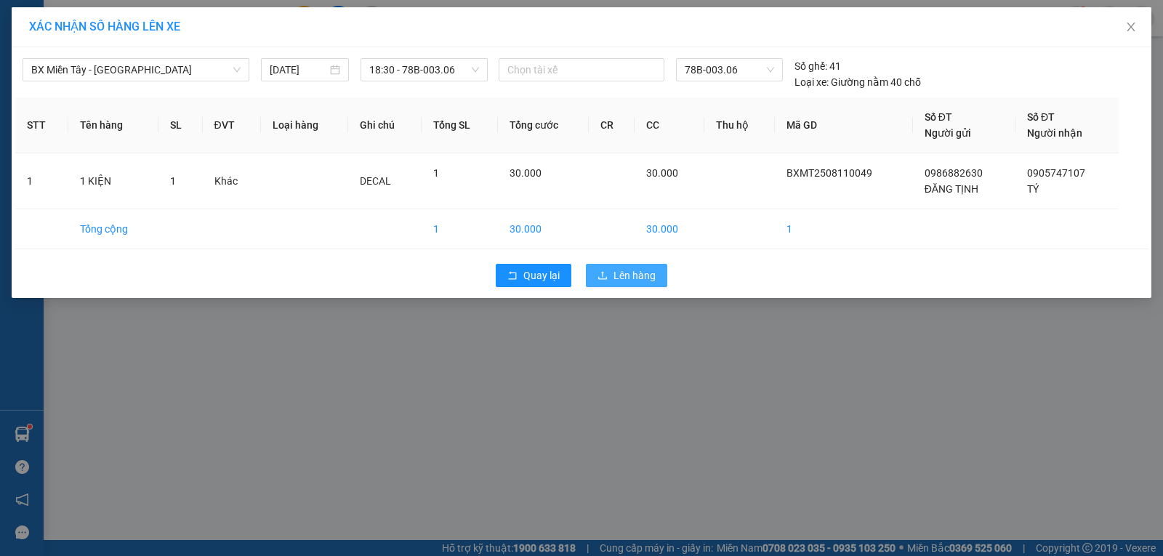
click at [614, 274] on span "Lên hàng" at bounding box center [635, 276] width 42 height 16
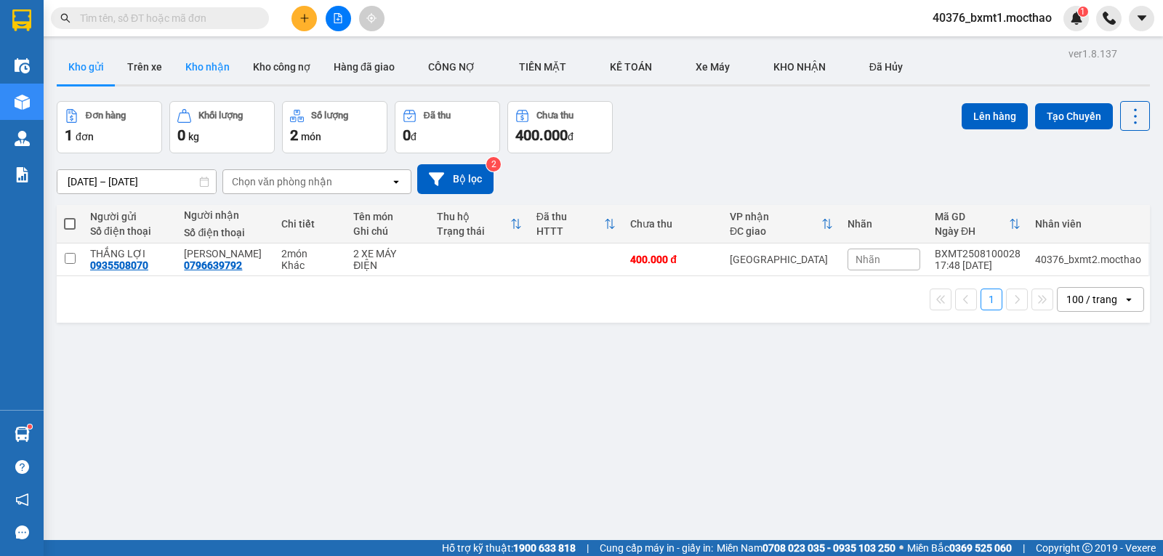
click at [213, 62] on button "Kho nhận" at bounding box center [208, 66] width 68 height 35
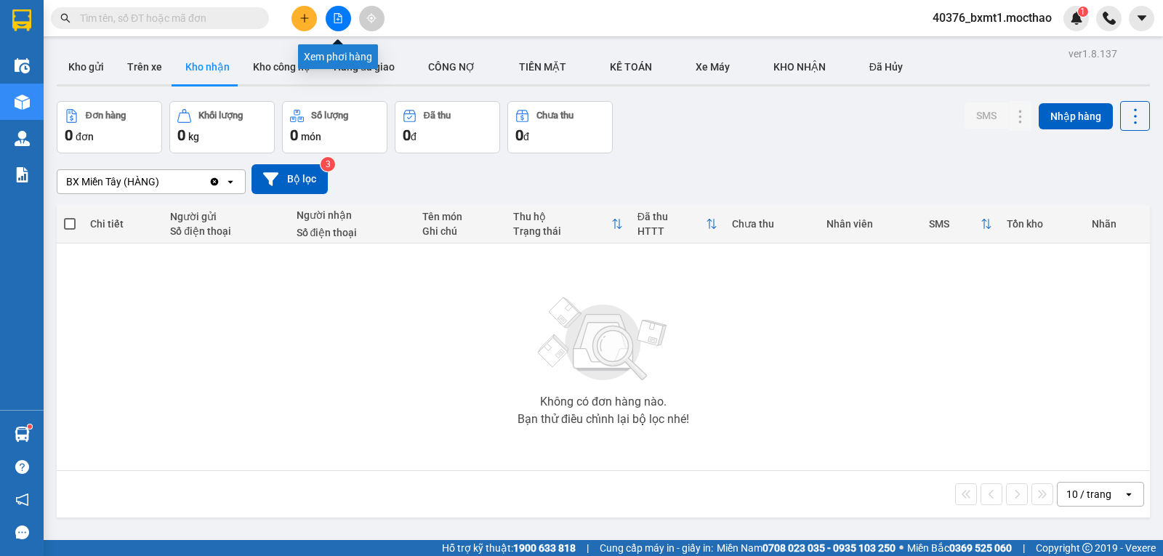
click at [337, 24] on button at bounding box center [338, 18] width 25 height 25
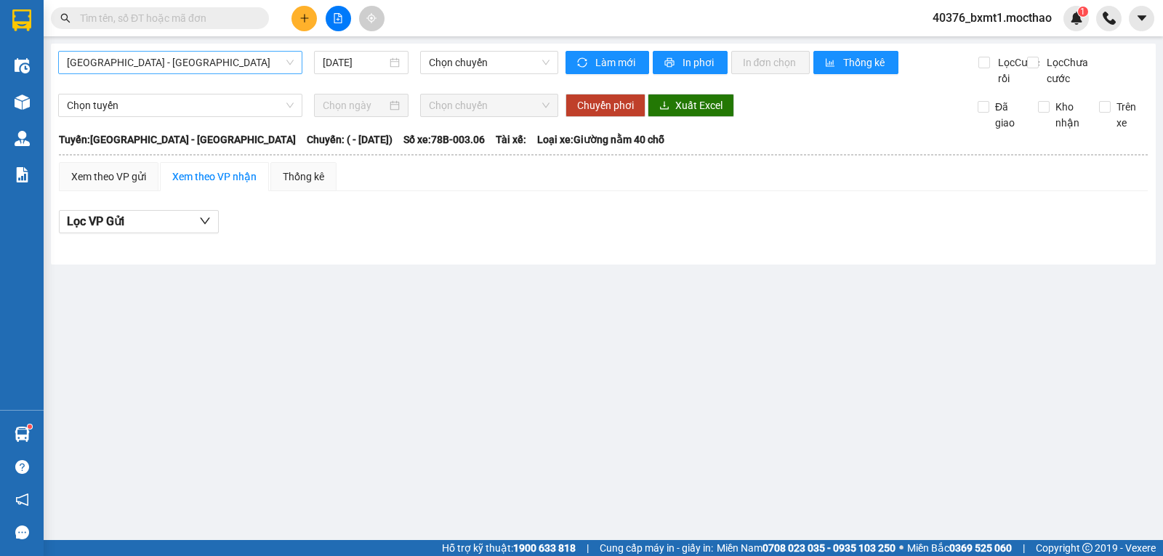
click at [153, 65] on span "[GEOGRAPHIC_DATA] - [GEOGRAPHIC_DATA]" at bounding box center [180, 63] width 227 height 22
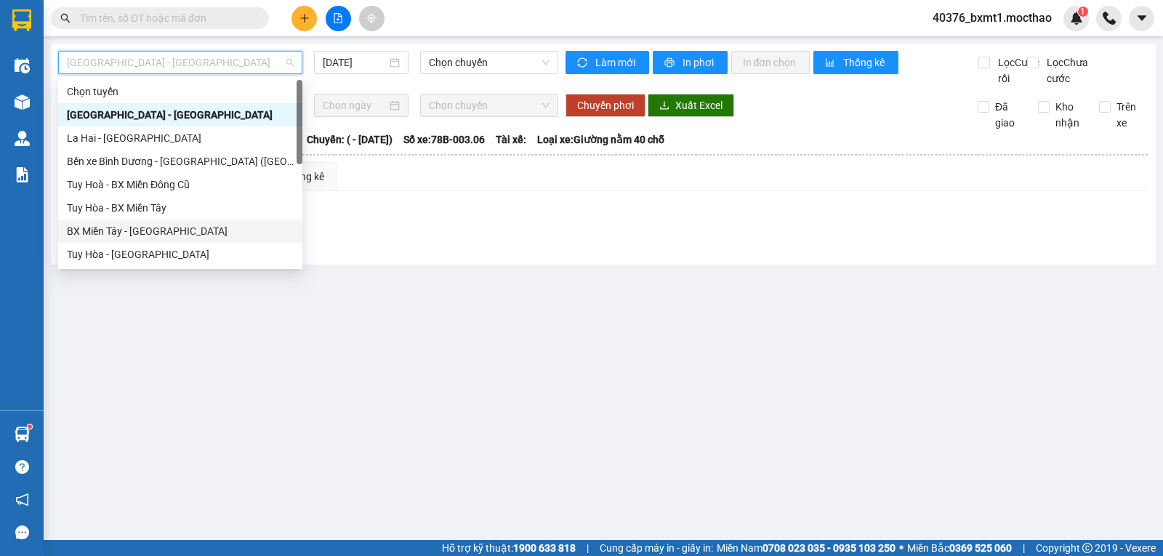
click at [133, 225] on div "BX Miền Tây - [GEOGRAPHIC_DATA]" at bounding box center [180, 231] width 227 height 16
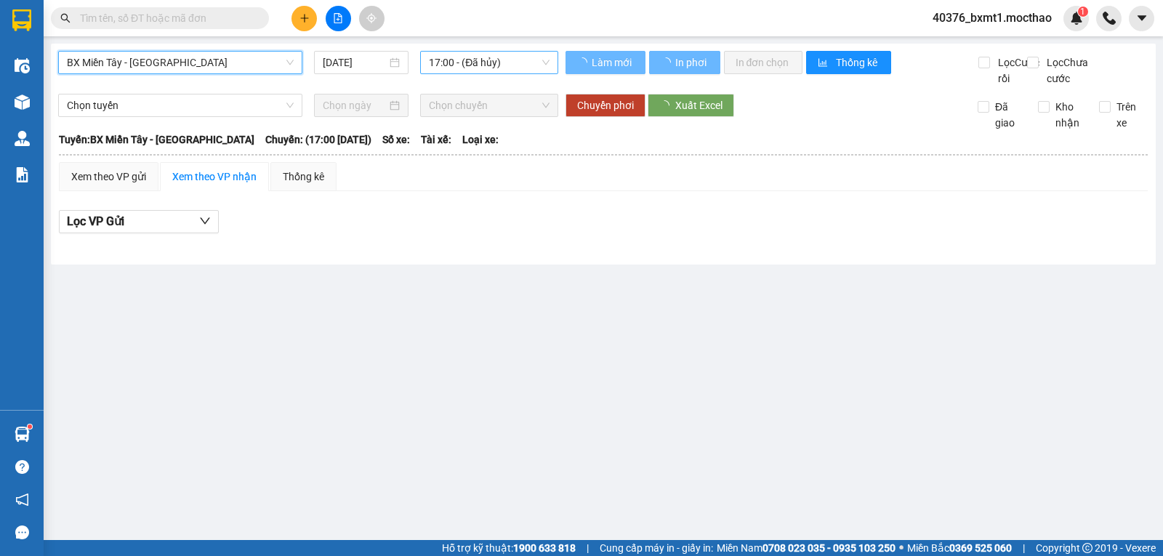
click at [470, 68] on span "17:00 - (Đã hủy)" at bounding box center [489, 63] width 120 height 22
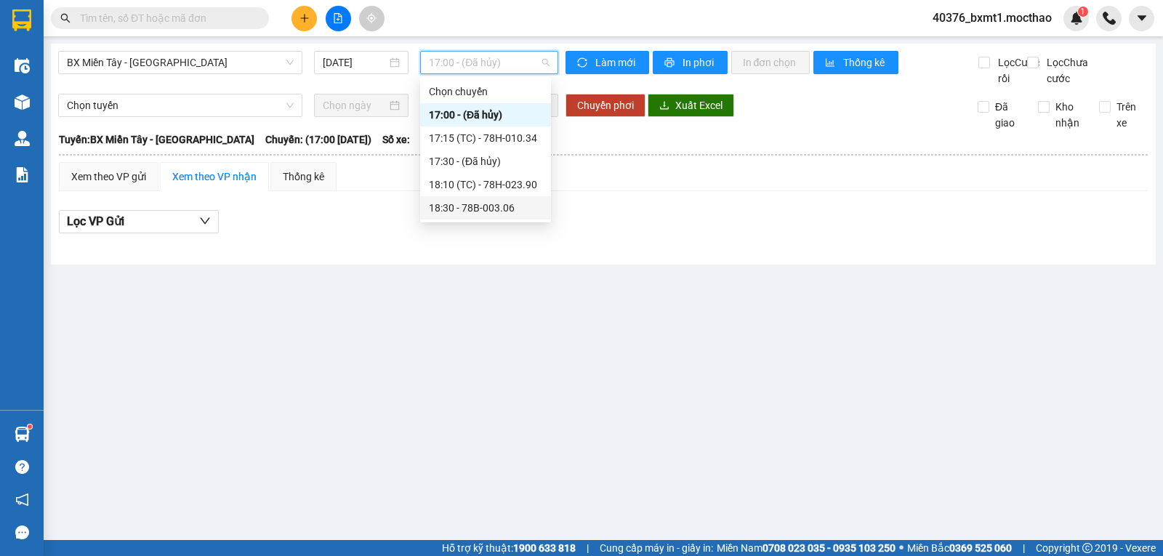
click at [502, 207] on div "18:30 - 78B-003.06" at bounding box center [485, 208] width 113 height 16
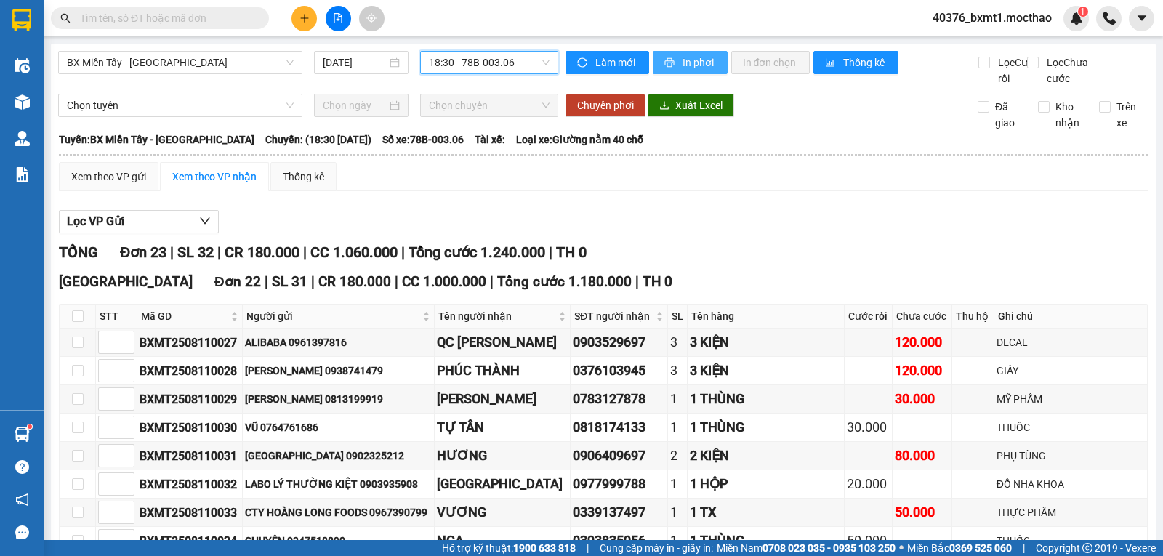
click at [689, 65] on span "In phơi" at bounding box center [699, 63] width 33 height 16
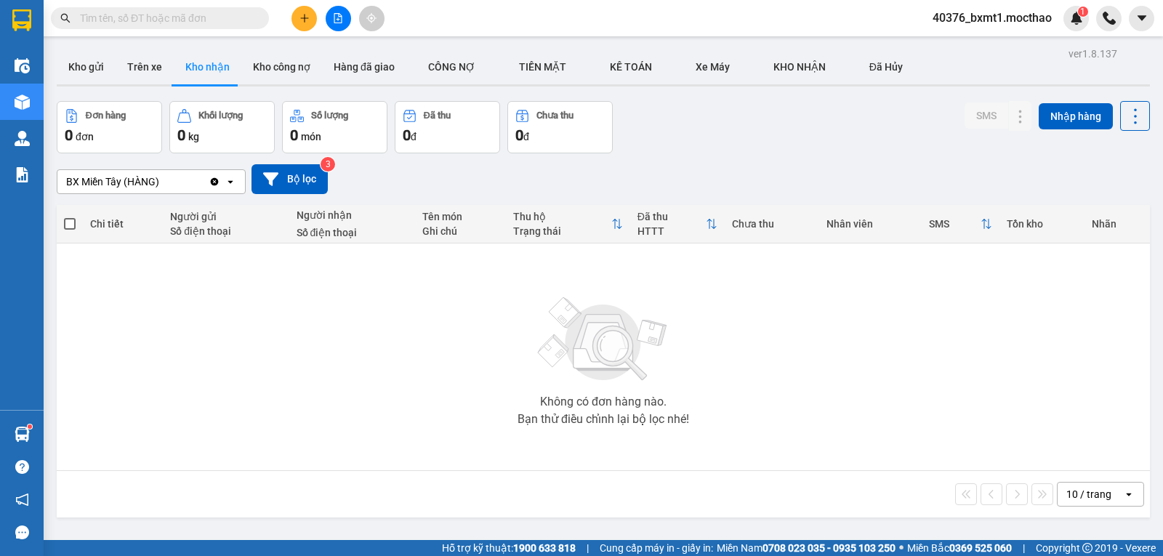
click at [342, 20] on icon "file-add" at bounding box center [338, 18] width 10 height 10
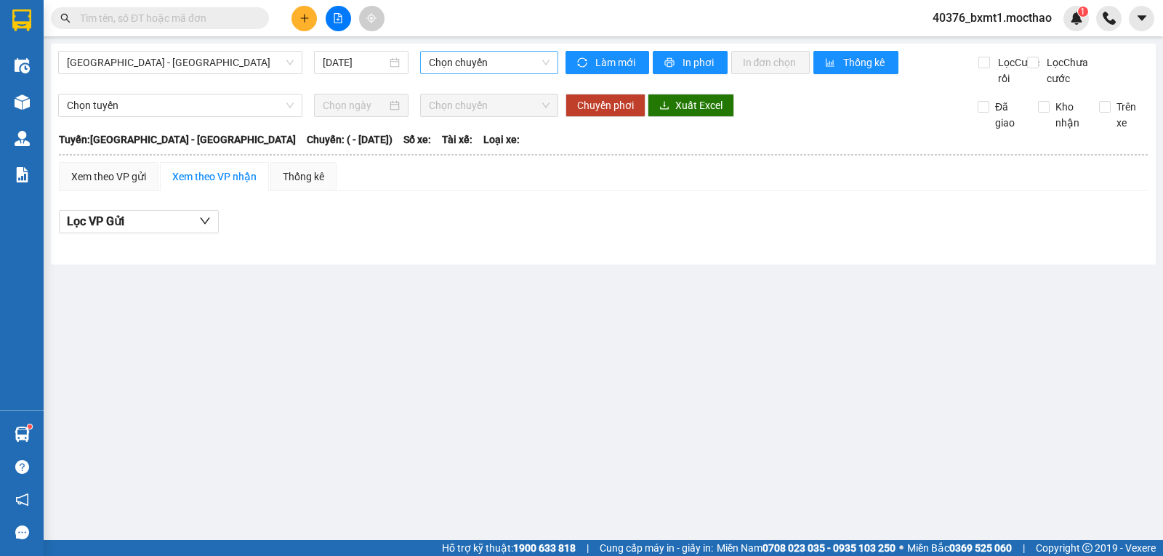
click at [473, 68] on span "Chọn chuyến" at bounding box center [489, 63] width 120 height 22
click at [177, 66] on span "[GEOGRAPHIC_DATA] - [GEOGRAPHIC_DATA]" at bounding box center [180, 63] width 227 height 22
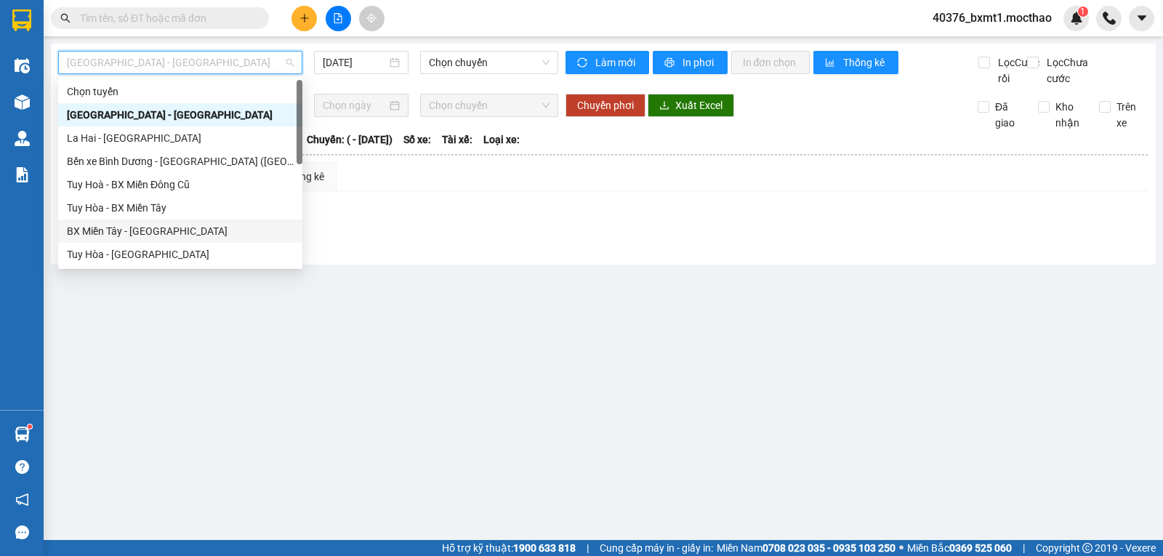
click at [123, 233] on div "BX Miền Tây - [GEOGRAPHIC_DATA]" at bounding box center [180, 231] width 227 height 16
type input "[DATE]"
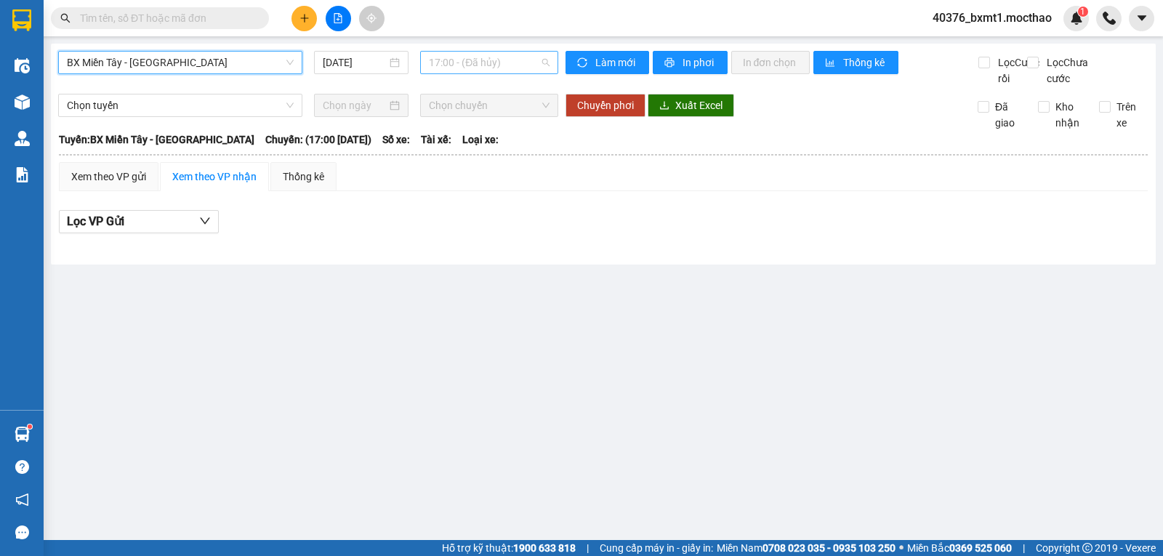
click at [468, 64] on span "17:00 - (Đã hủy)" at bounding box center [489, 63] width 120 height 22
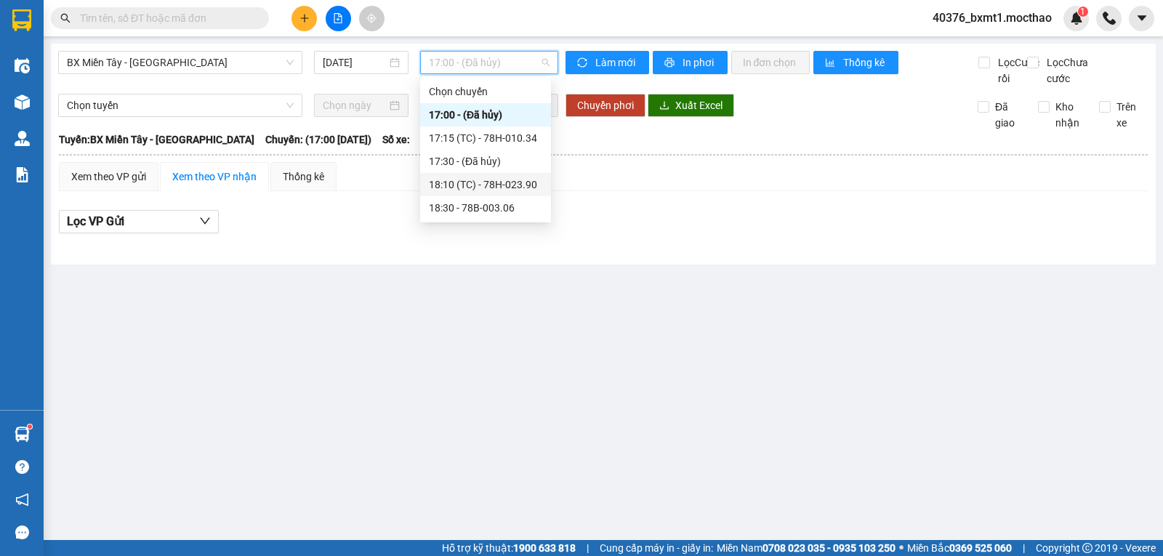
click at [485, 203] on div "18:30 - 78B-003.06" at bounding box center [485, 208] width 113 height 16
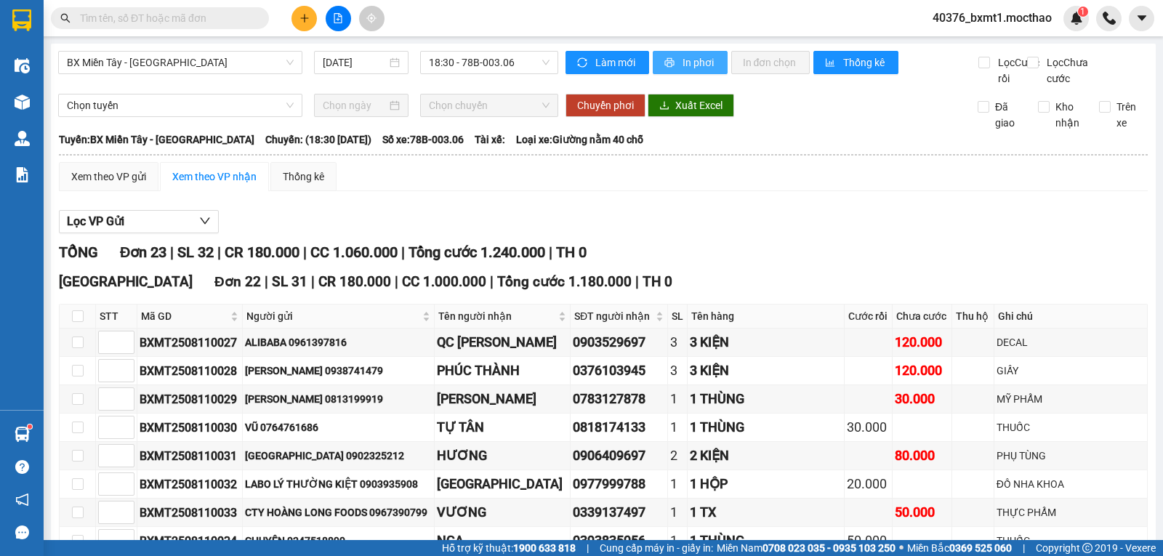
click at [683, 55] on span "In phơi" at bounding box center [699, 63] width 33 height 16
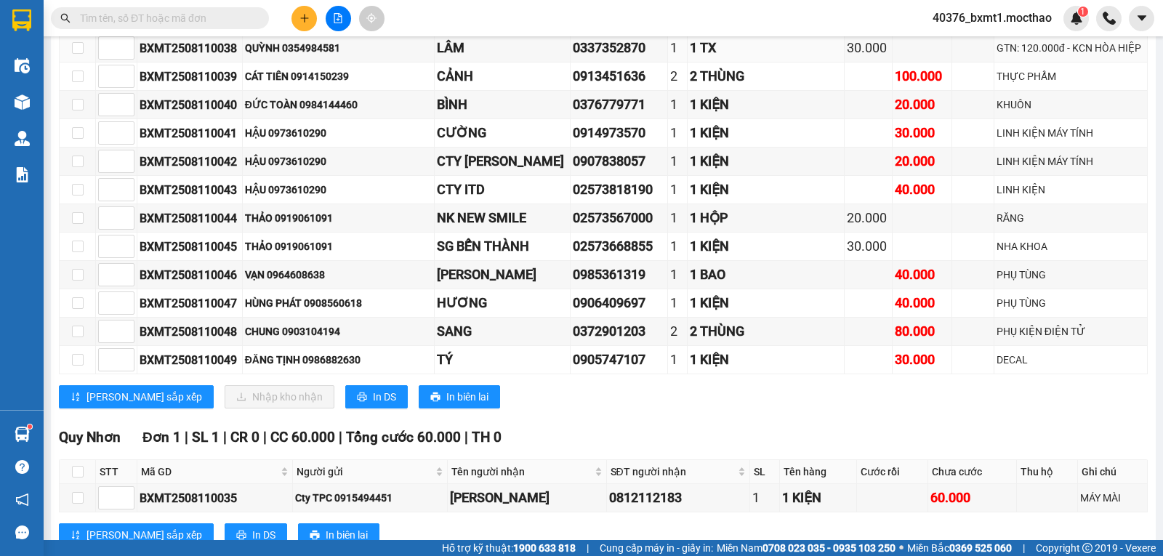
scroll to position [582, 0]
